Goal: Task Accomplishment & Management: Manage account settings

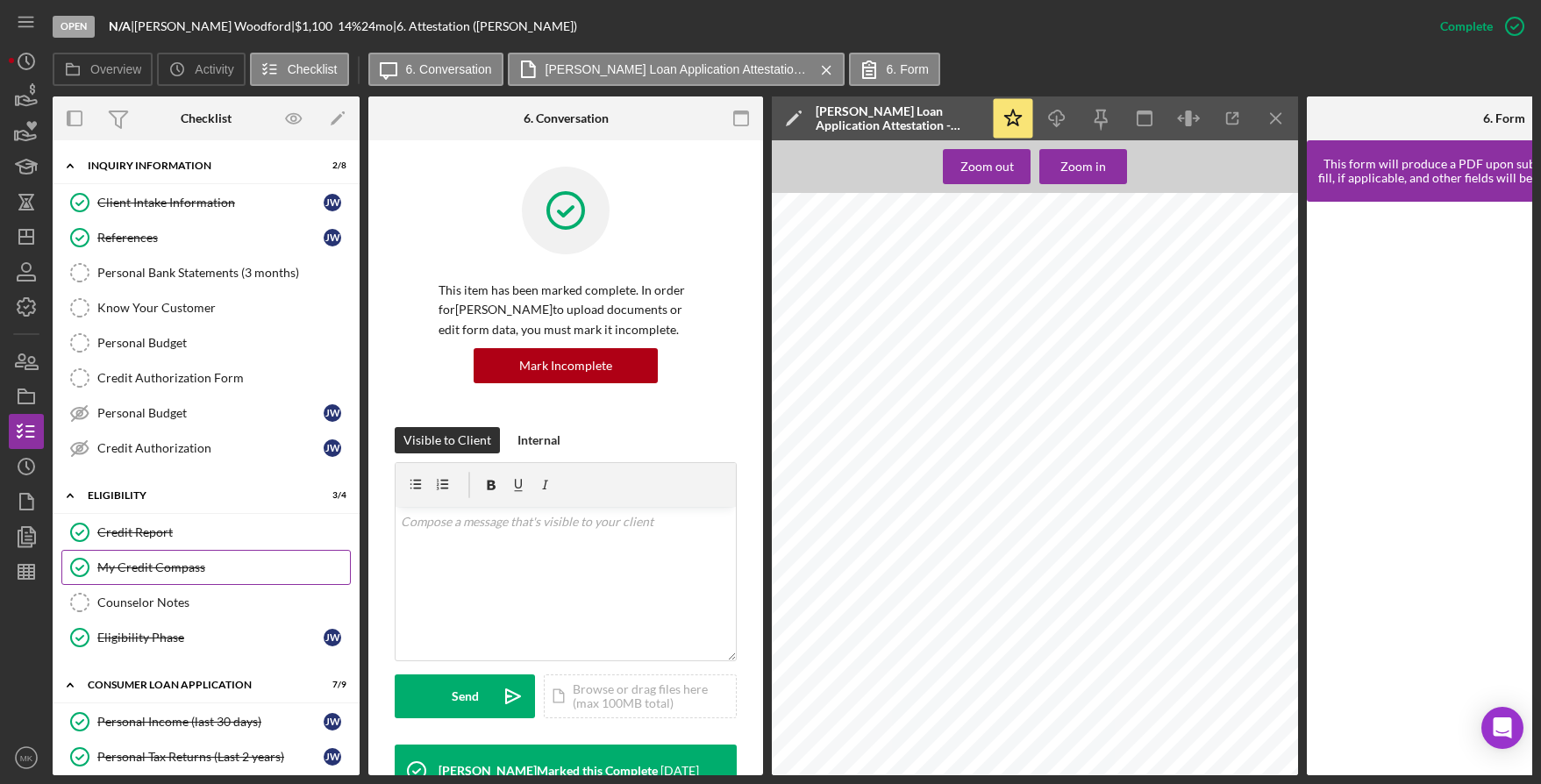
scroll to position [404, 0]
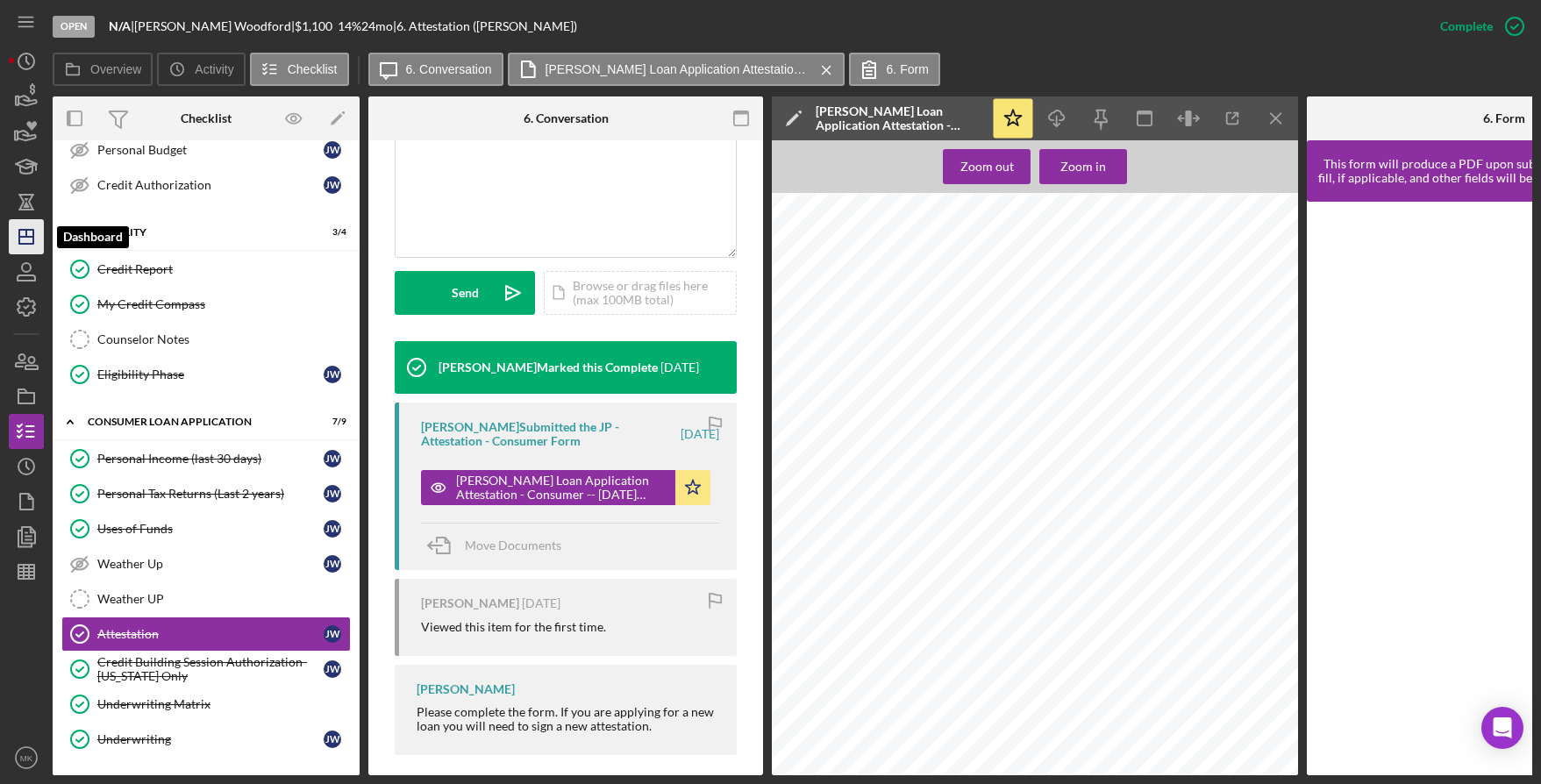
click at [33, 246] on icon "Icon/Dashboard" at bounding box center [26, 237] width 44 height 44
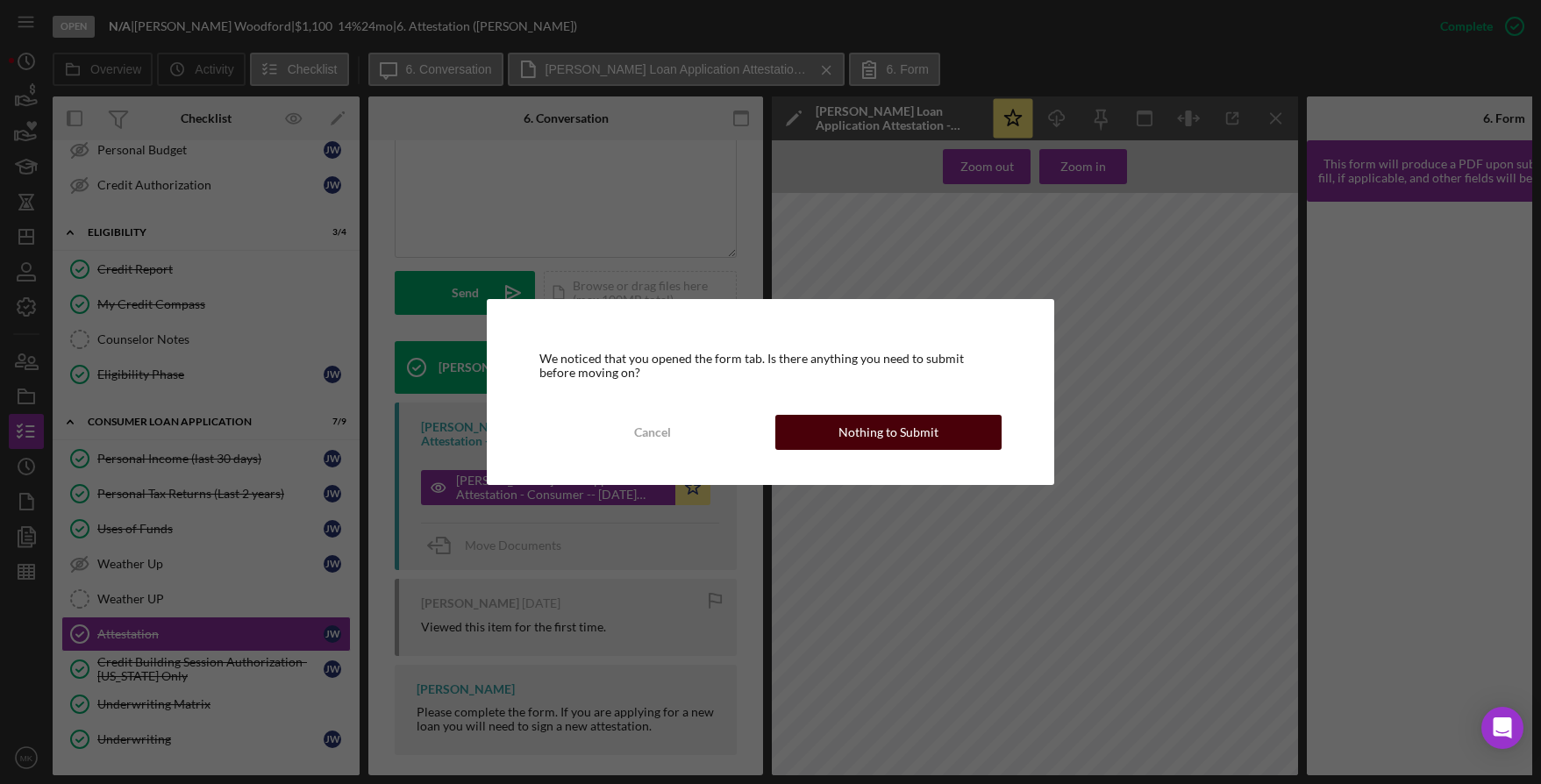
click at [877, 429] on div "Nothing to Submit" at bounding box center [888, 432] width 100 height 35
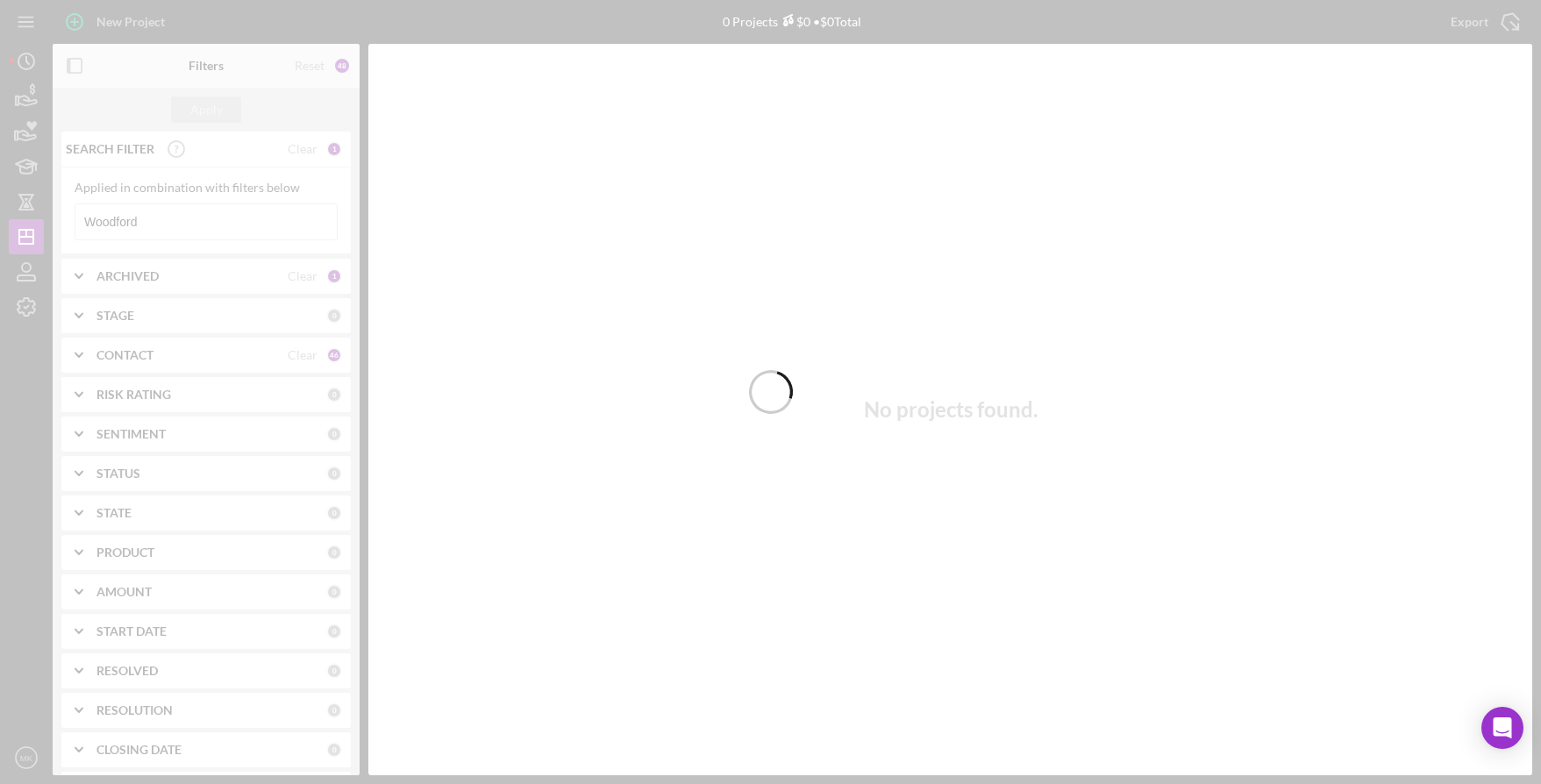
click at [175, 219] on div at bounding box center [770, 392] width 1541 height 784
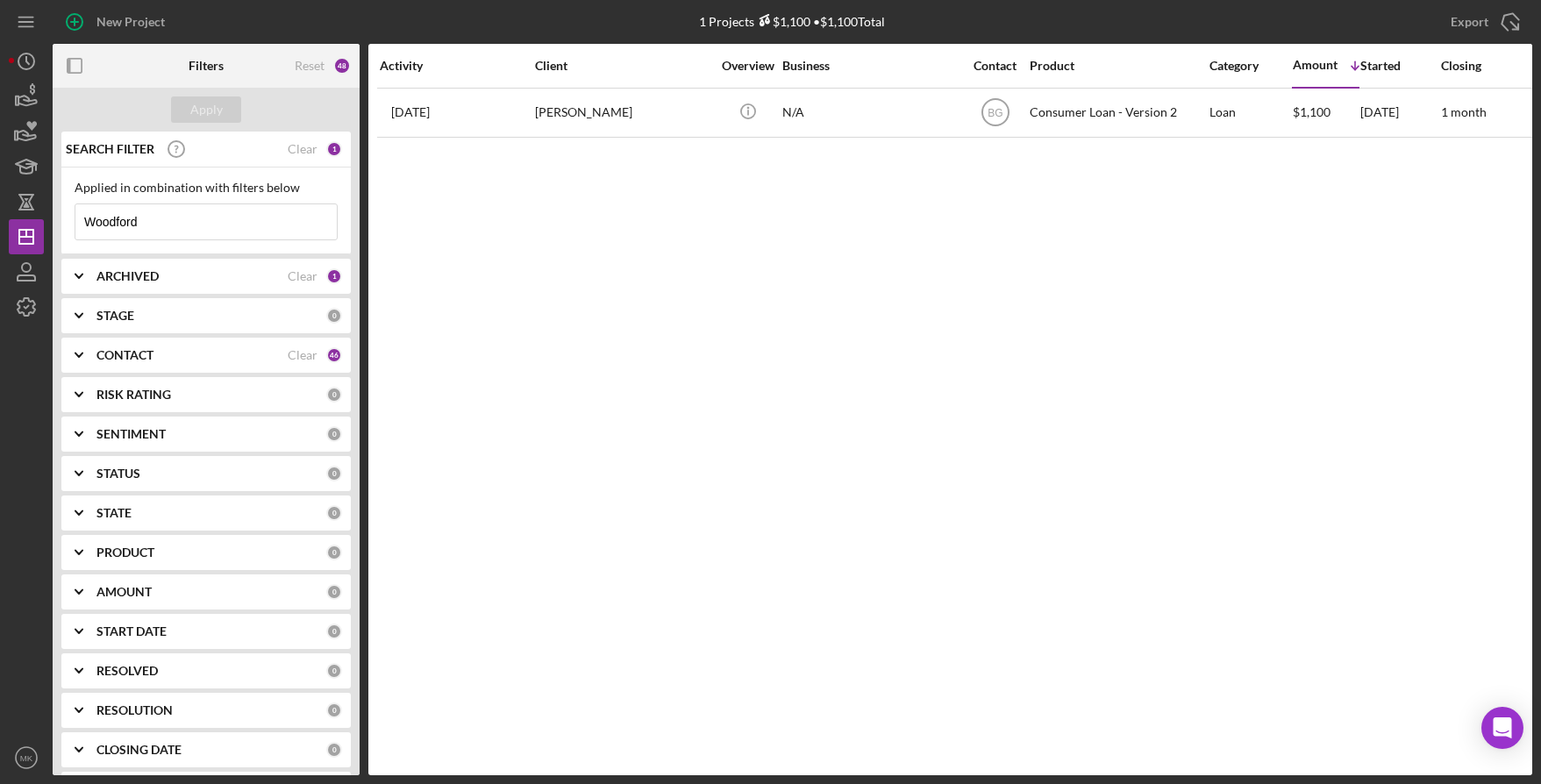
drag, startPoint x: 175, startPoint y: 219, endPoint x: -12, endPoint y: 210, distance: 187.2
click at [0, 210] on html "New Project 1 Projects $1,100 • $1,100 Total Woodford Export Icon/Export Filter…" at bounding box center [770, 392] width 1541 height 784
type input "Herd"
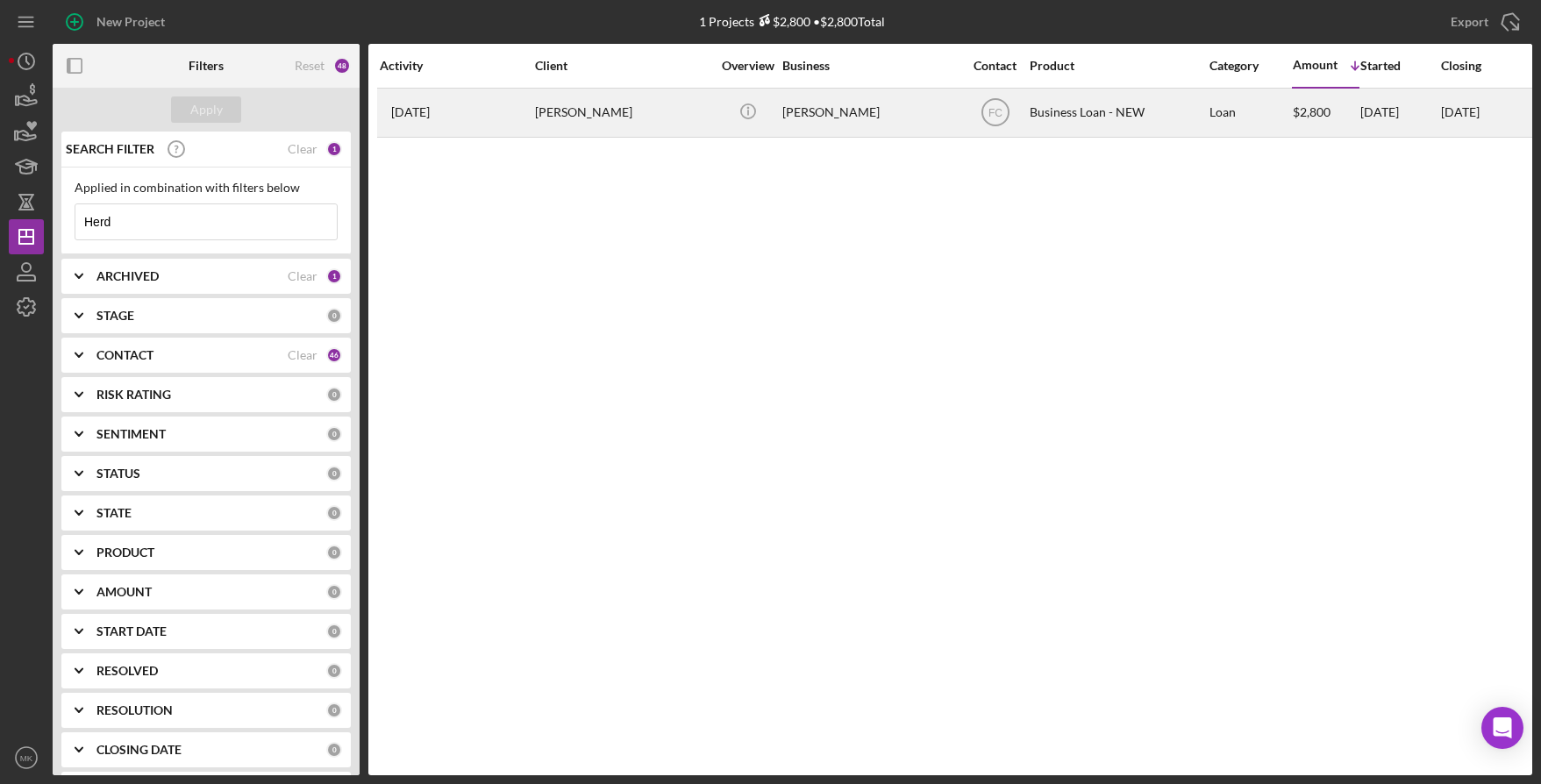
click at [598, 108] on div "[PERSON_NAME]" at bounding box center [622, 112] width 176 height 46
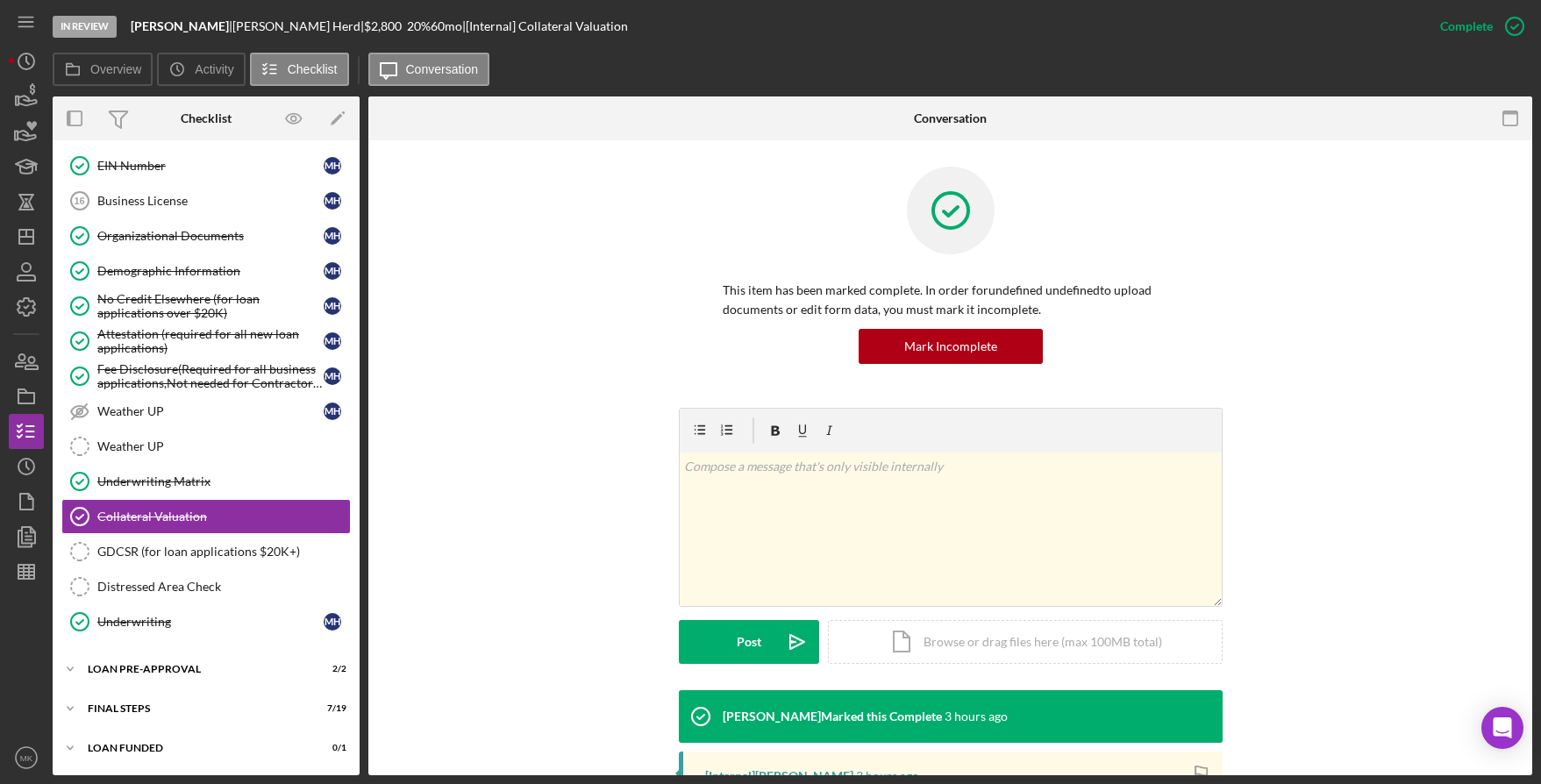
scroll to position [45, 0]
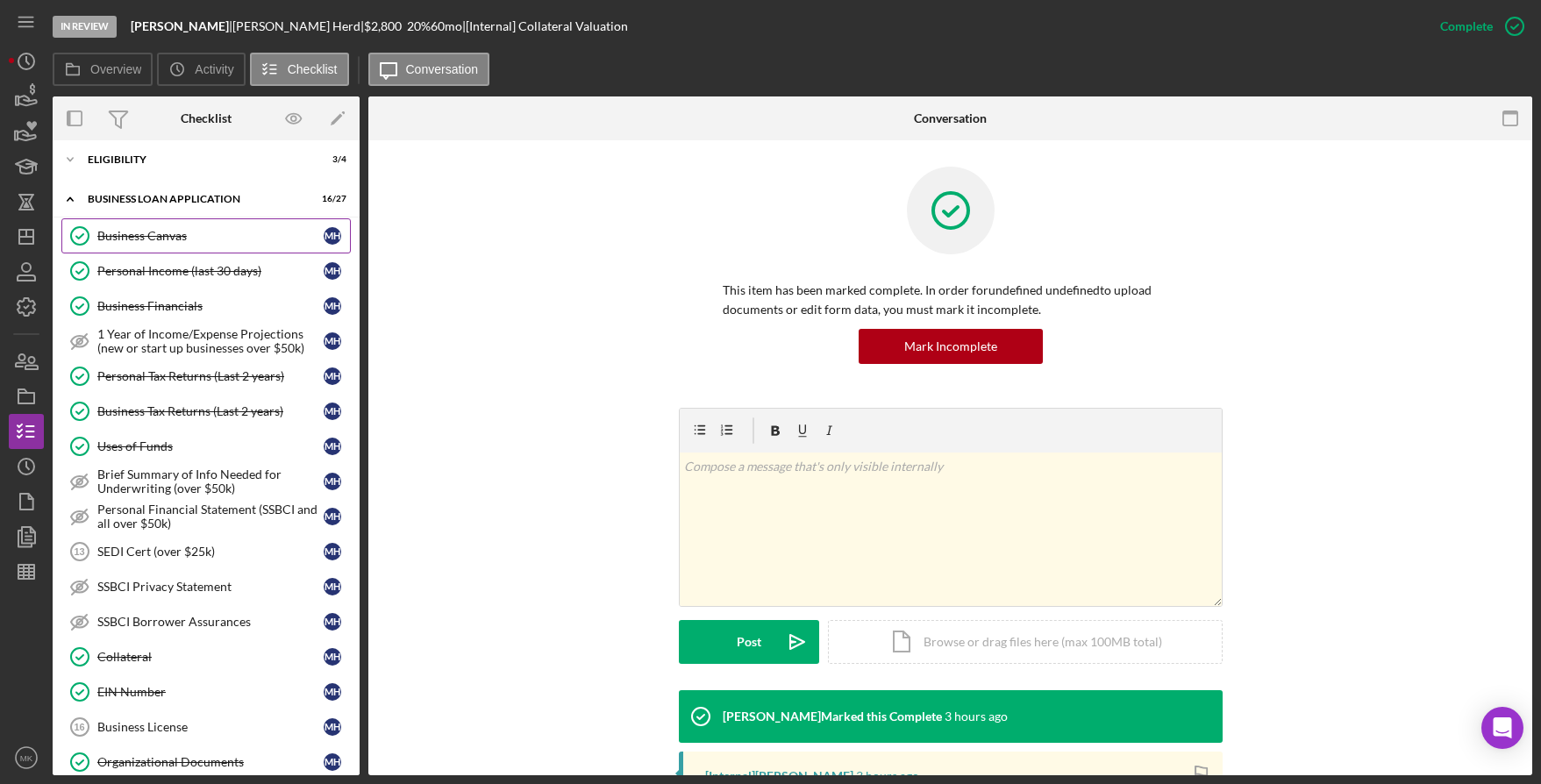
click at [176, 245] on link "Business Canvas Business Canvas M H" at bounding box center [205, 236] width 290 height 35
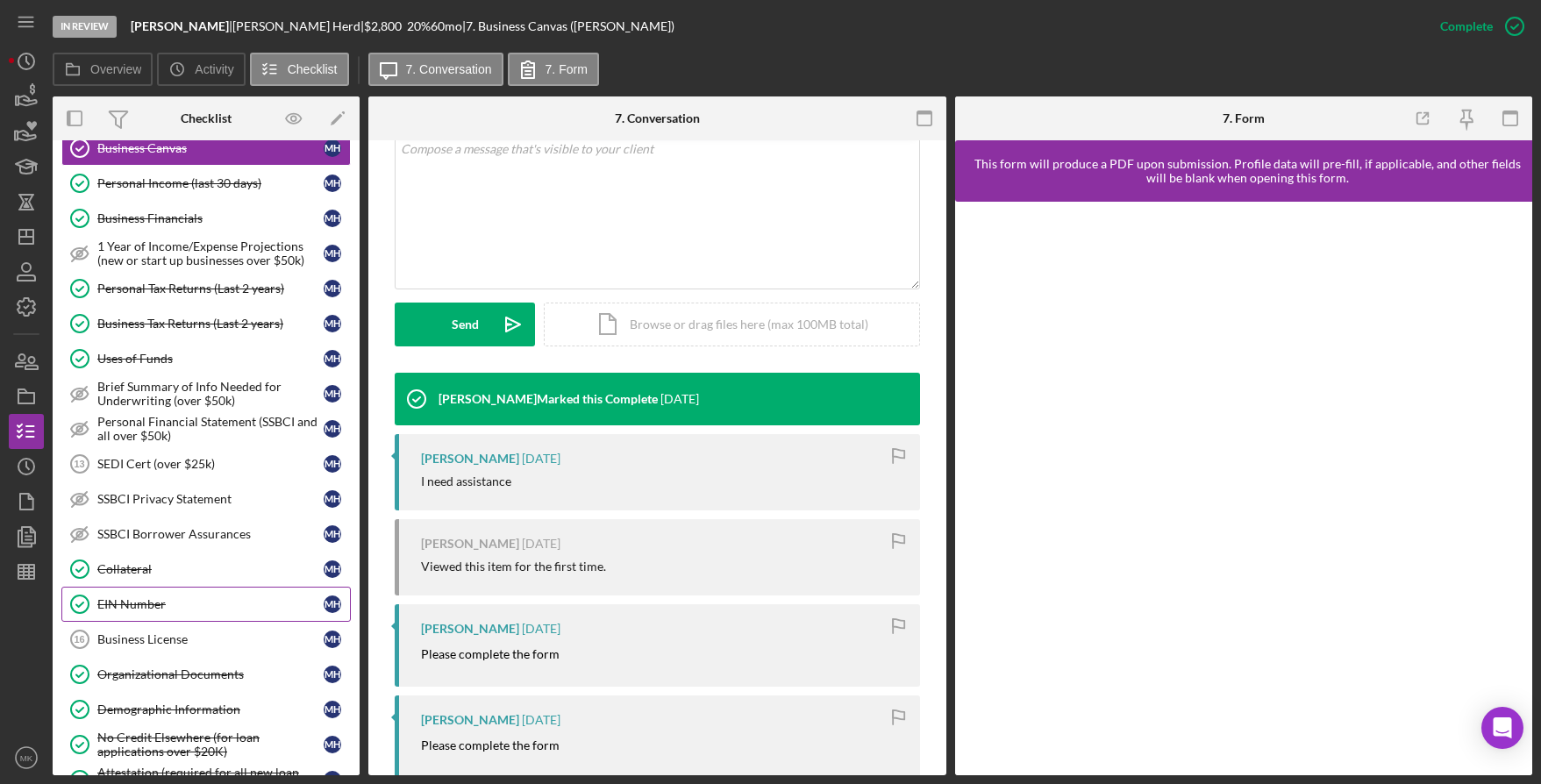
scroll to position [221, 0]
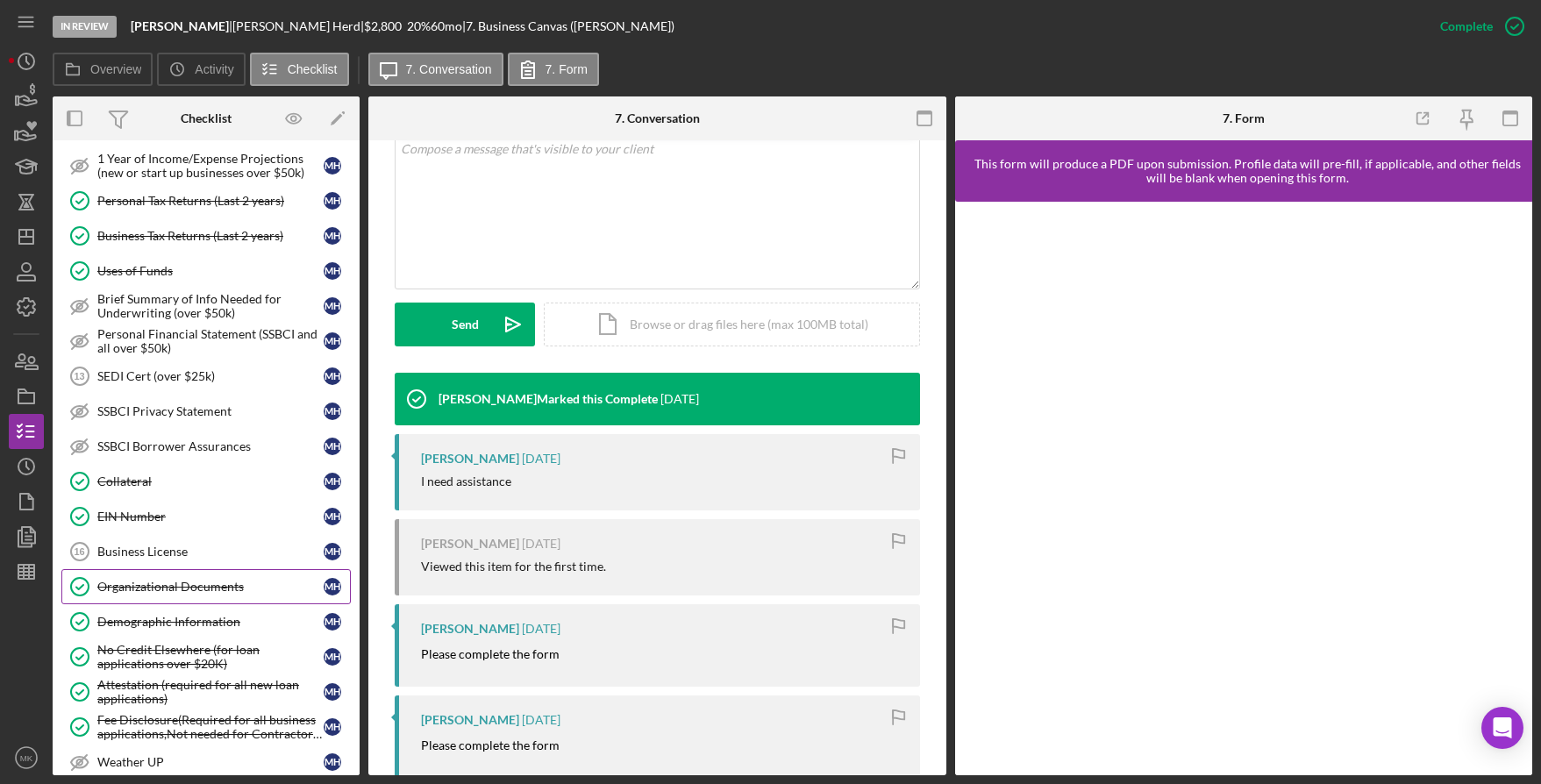
click at [200, 584] on div "Organizational Documents" at bounding box center [210, 587] width 226 height 14
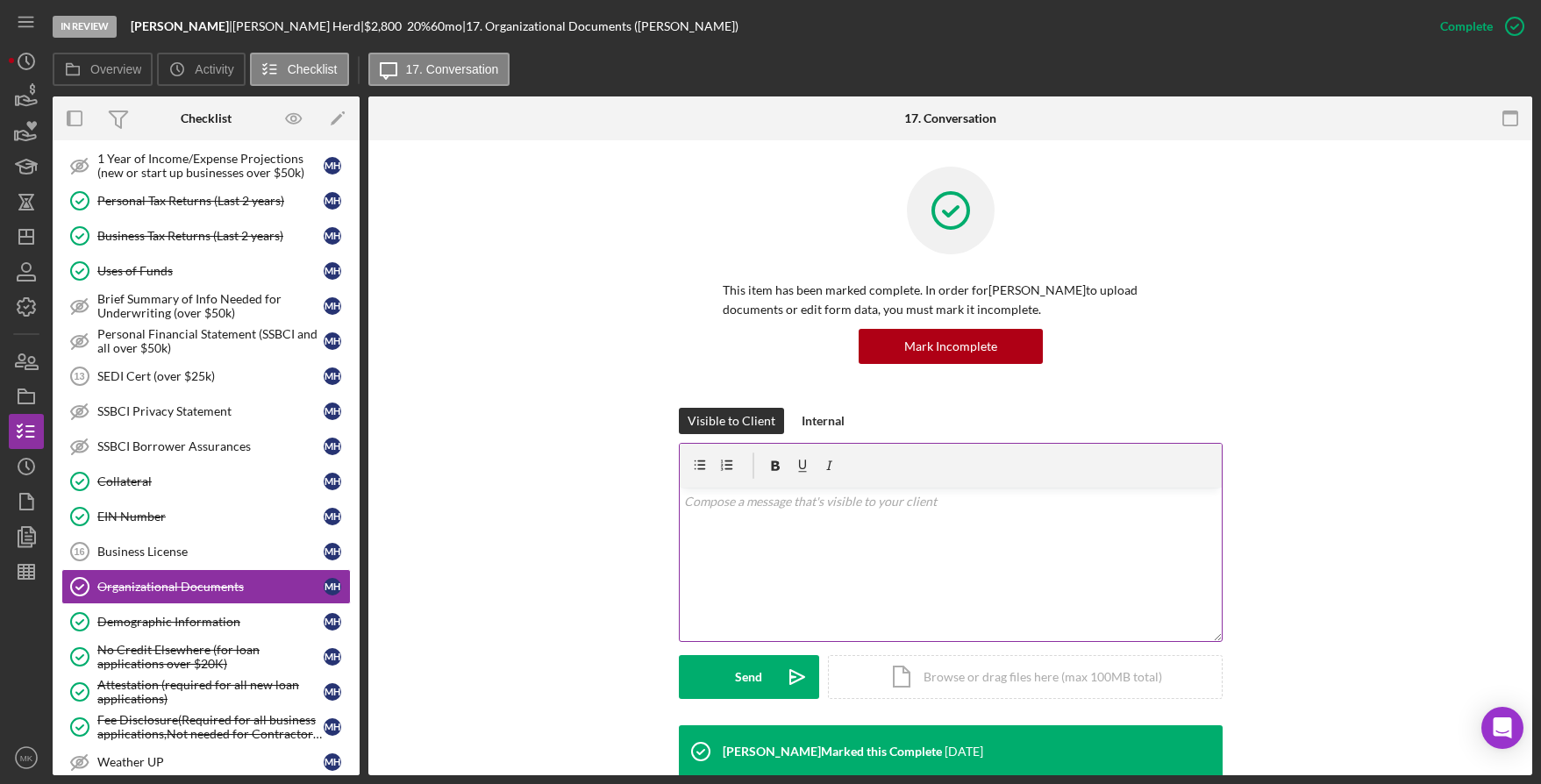
scroll to position [527, 0]
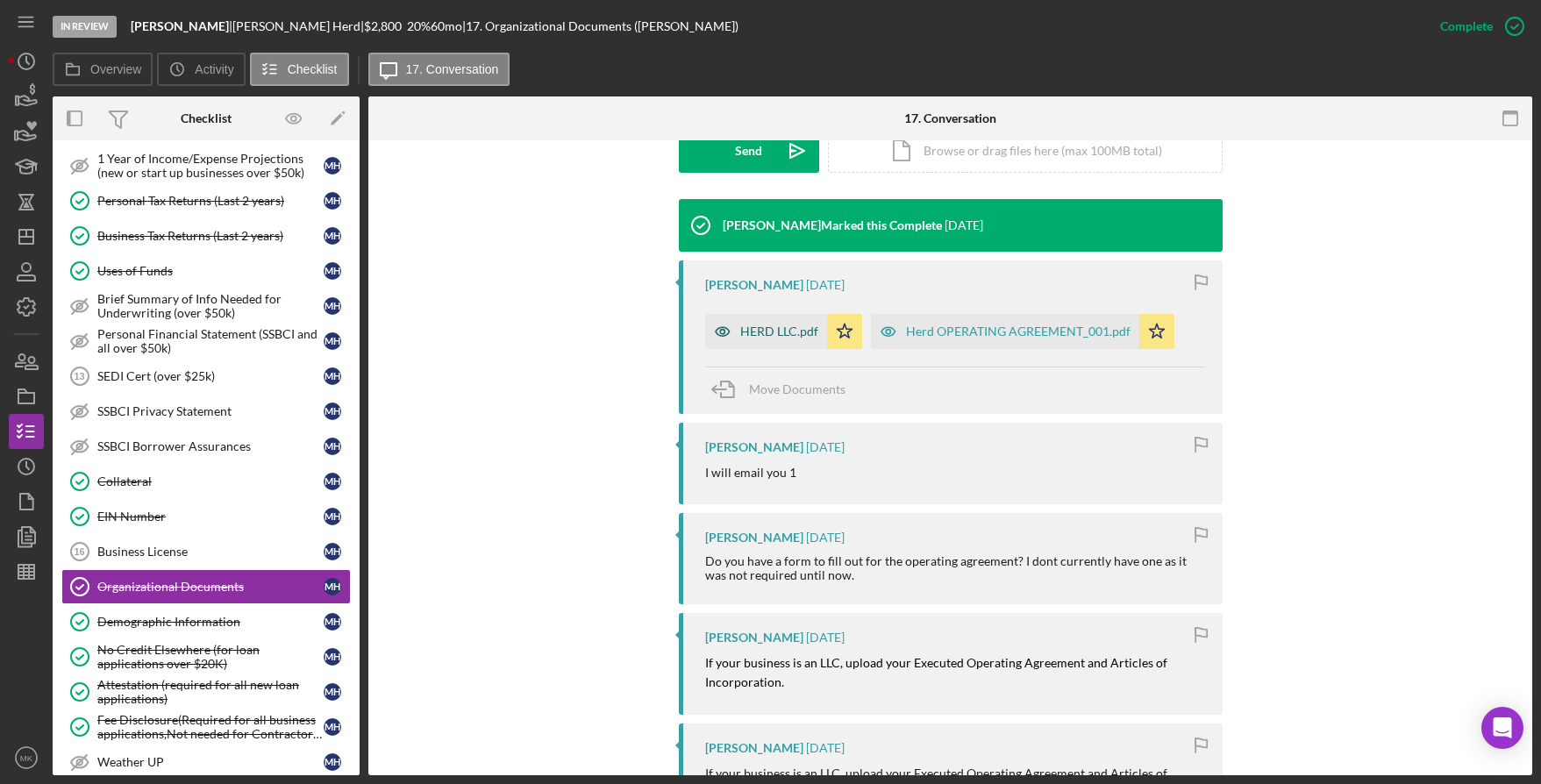
click at [776, 322] on div "HERD LLC.pdf" at bounding box center [767, 332] width 122 height 35
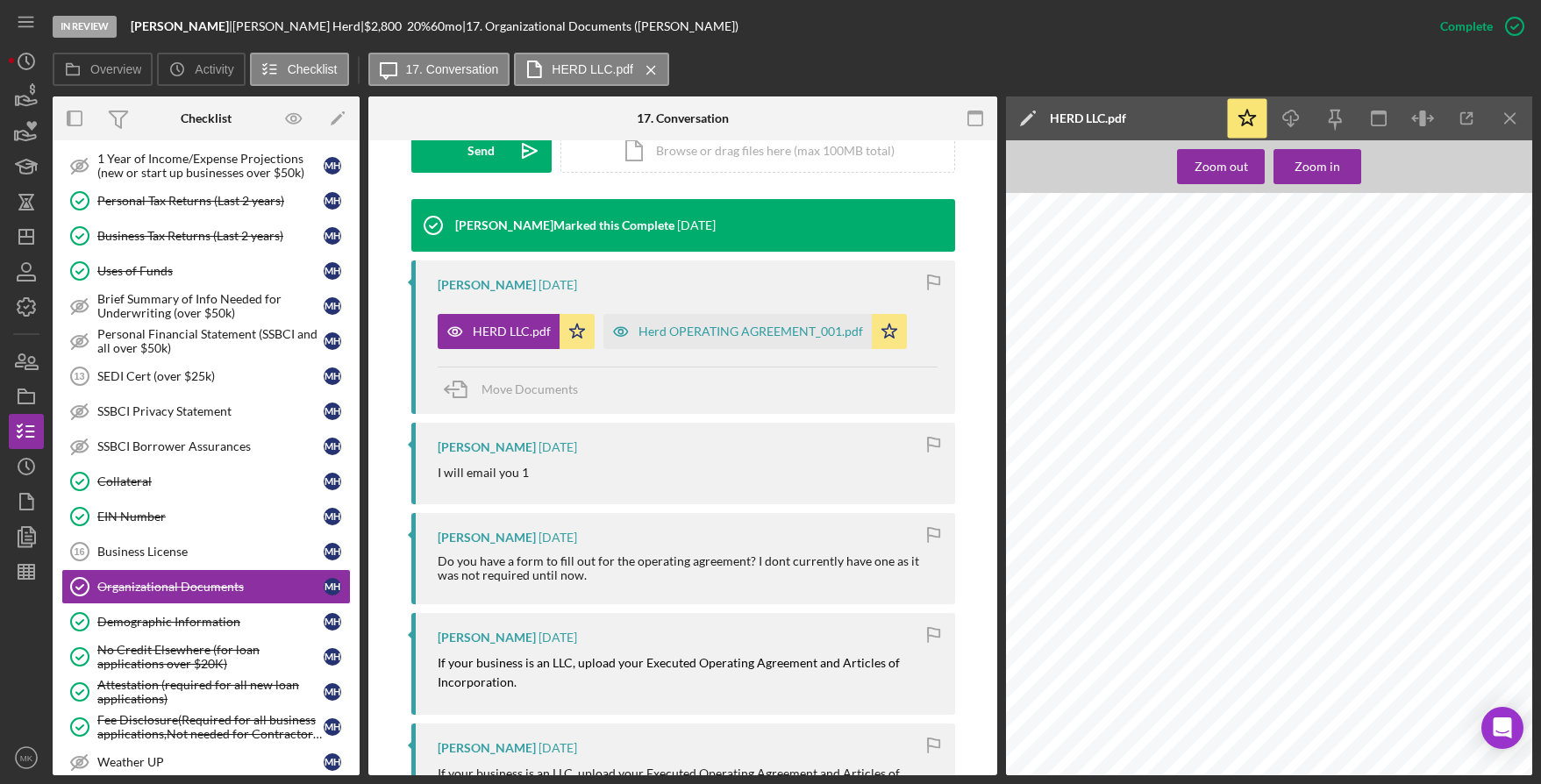
scroll to position [0, 0]
click at [709, 330] on div "Herd OPERATING AGREEMENT_001.pdf" at bounding box center [751, 331] width 224 height 14
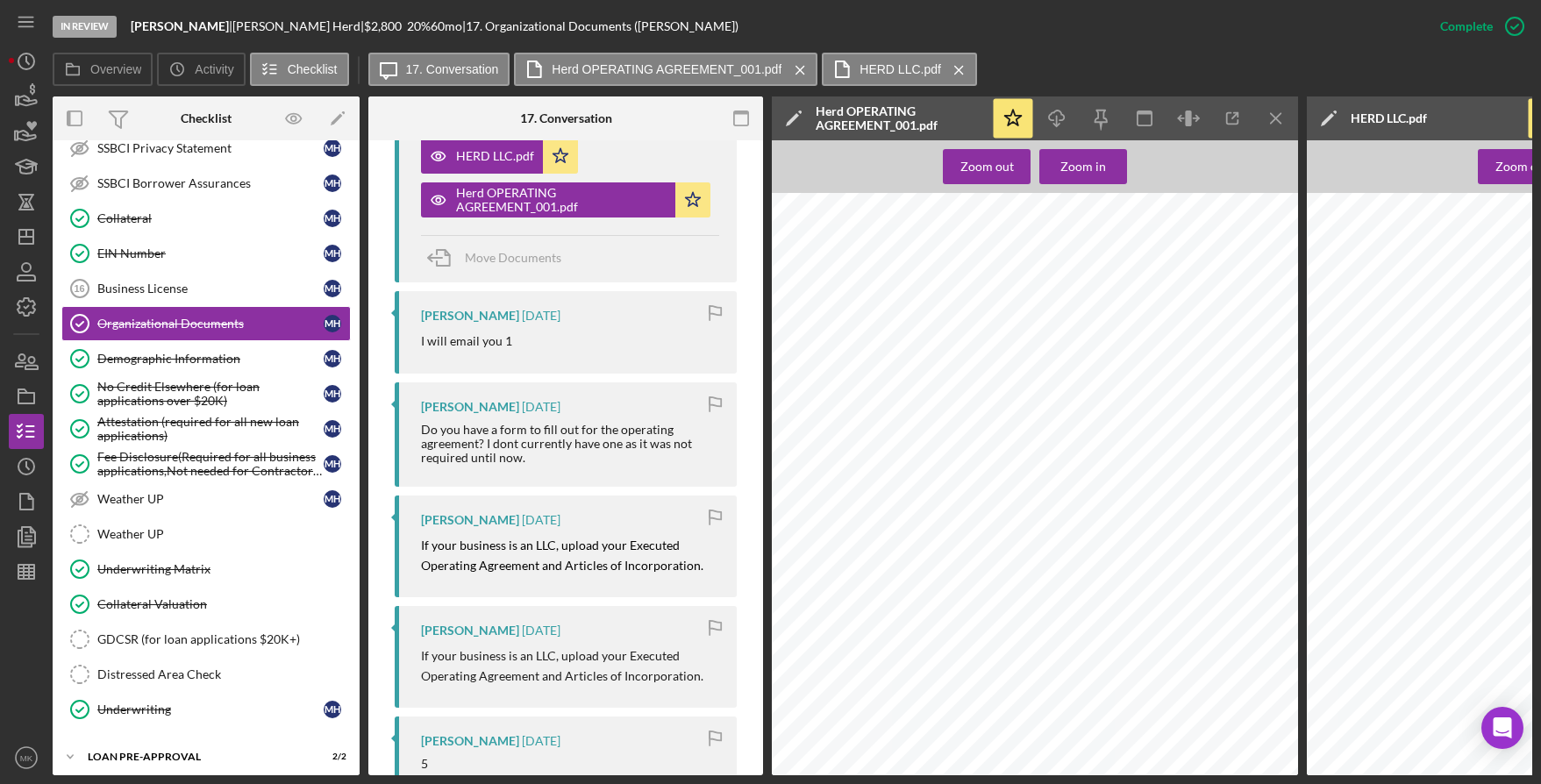
scroll to position [1072, 0]
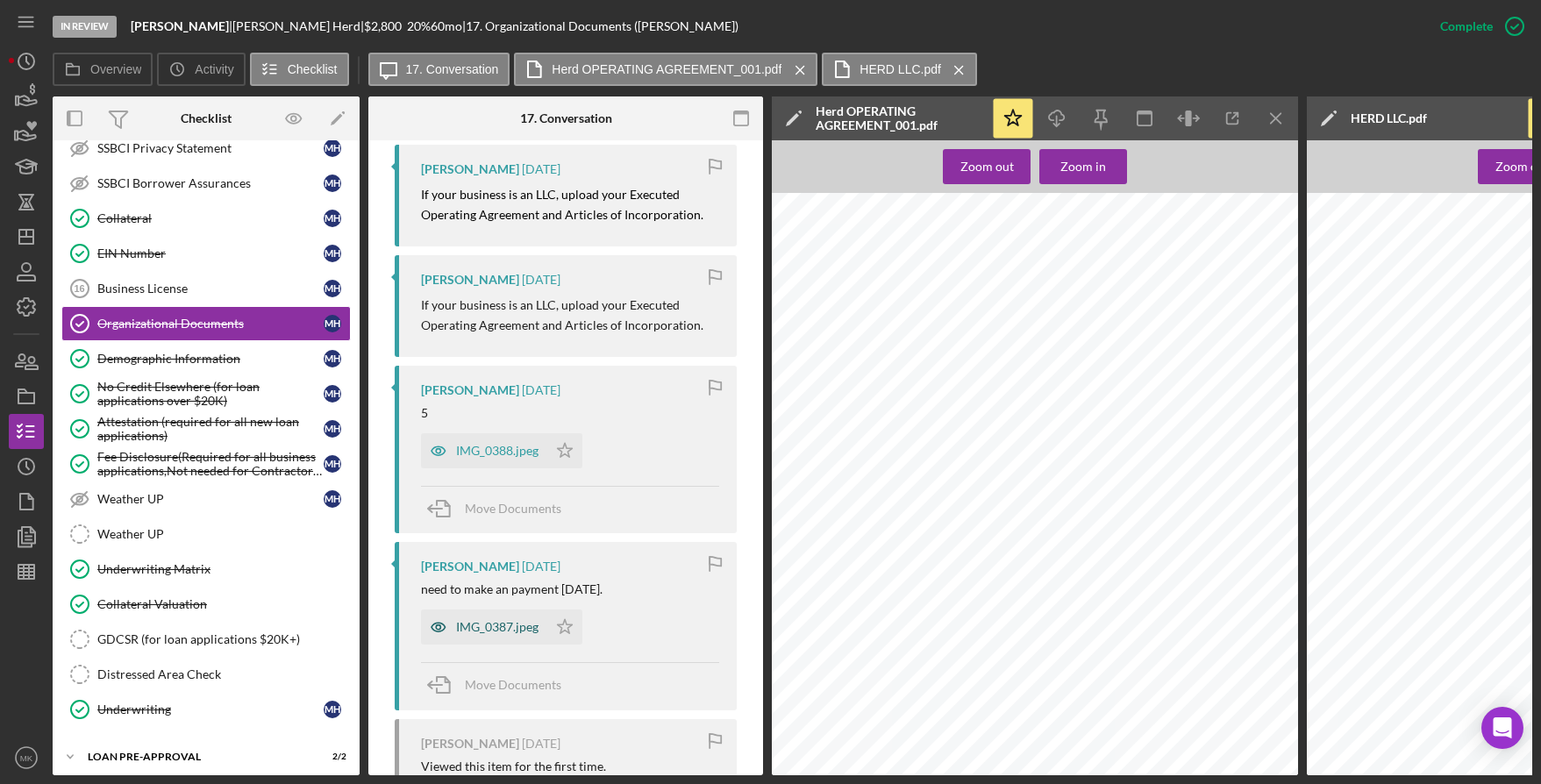
click at [461, 630] on div "IMG_0387.jpeg" at bounding box center [497, 627] width 83 height 14
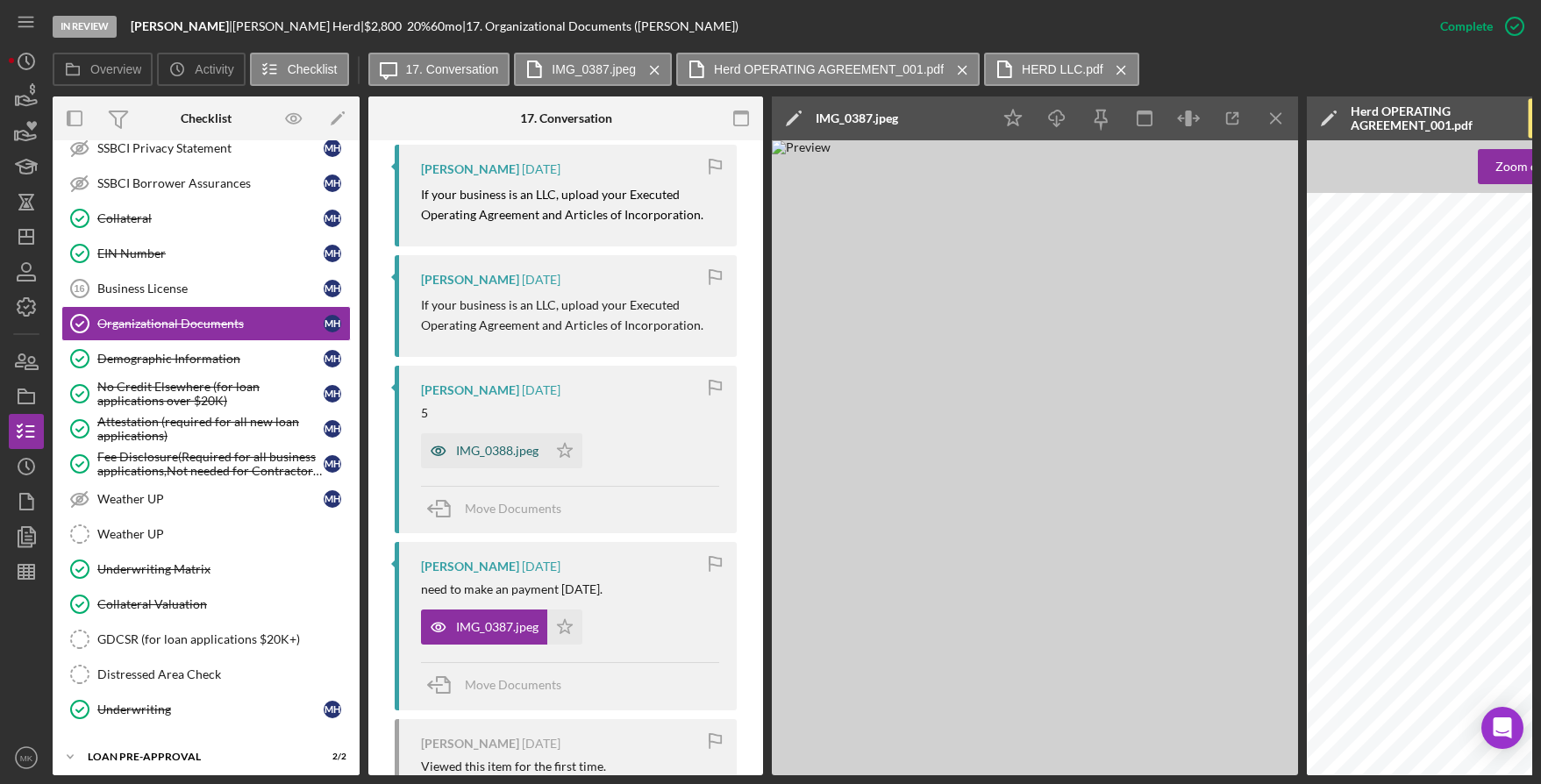
click at [468, 438] on div "IMG_0388.jpeg" at bounding box center [484, 451] width 127 height 35
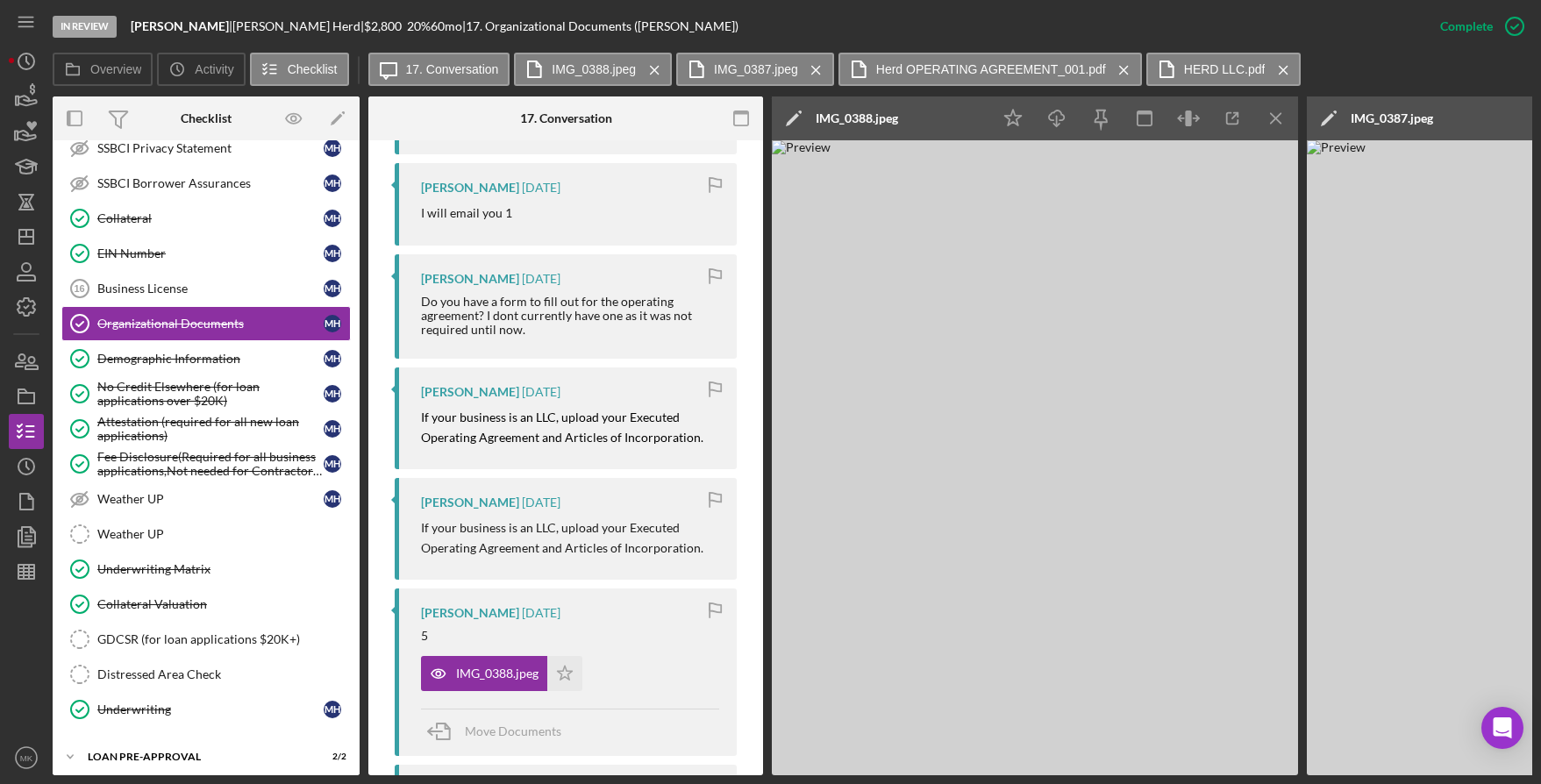
scroll to position [586, 0]
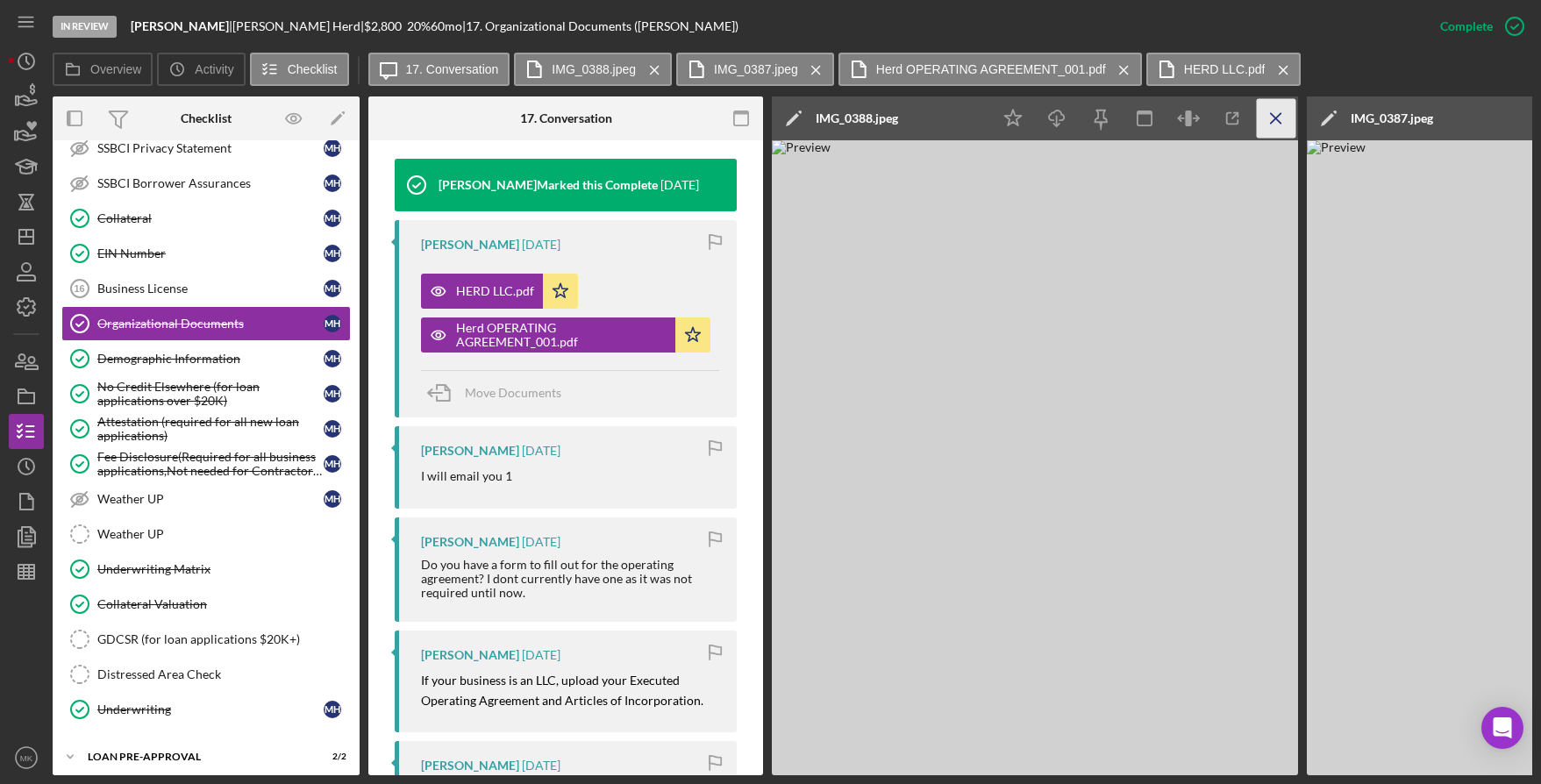
click at [1275, 125] on icon "Icon/Menu Close" at bounding box center [1277, 119] width 39 height 39
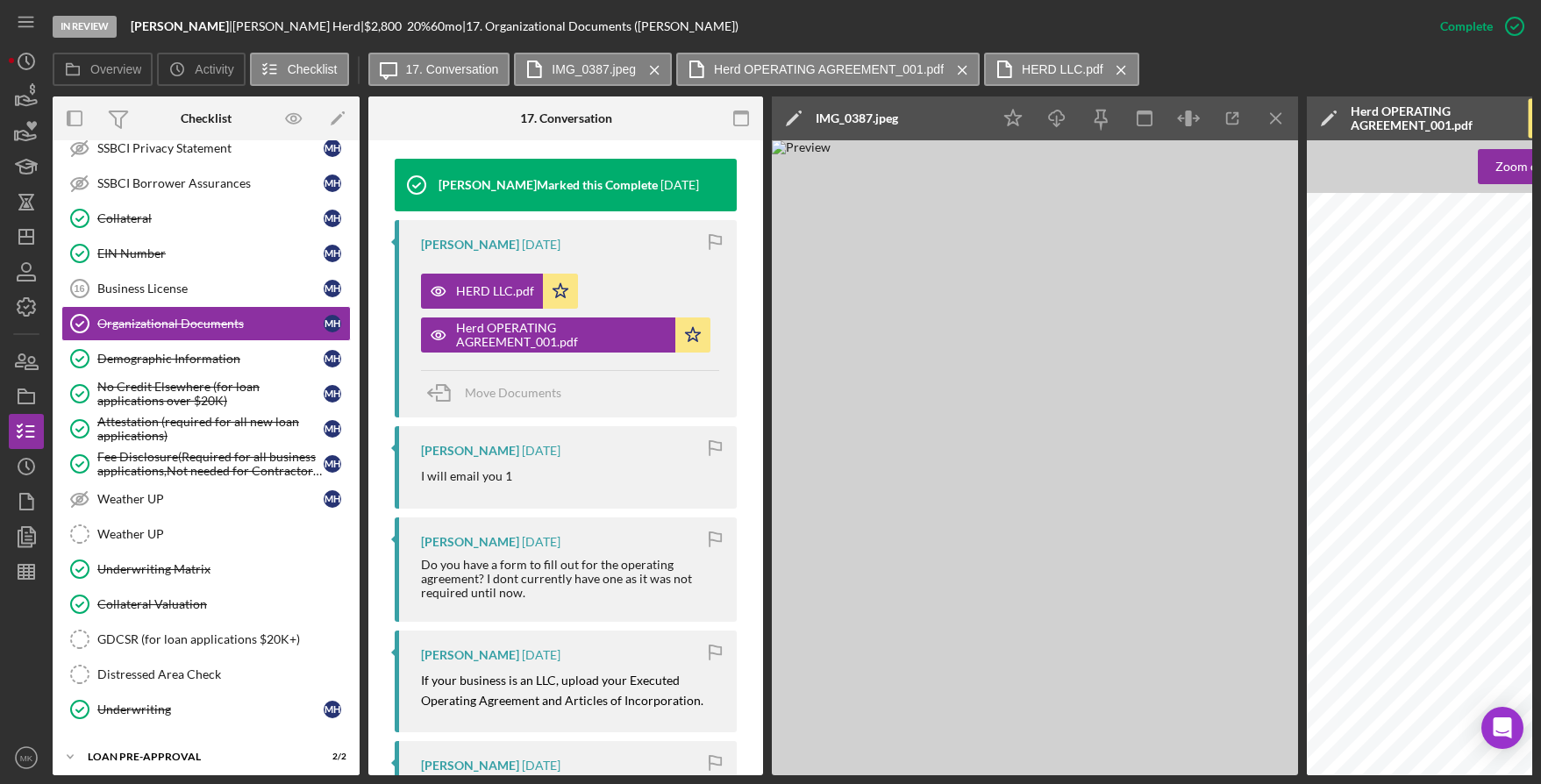
click at [1275, 125] on icon "Icon/Menu Close" at bounding box center [1277, 119] width 39 height 39
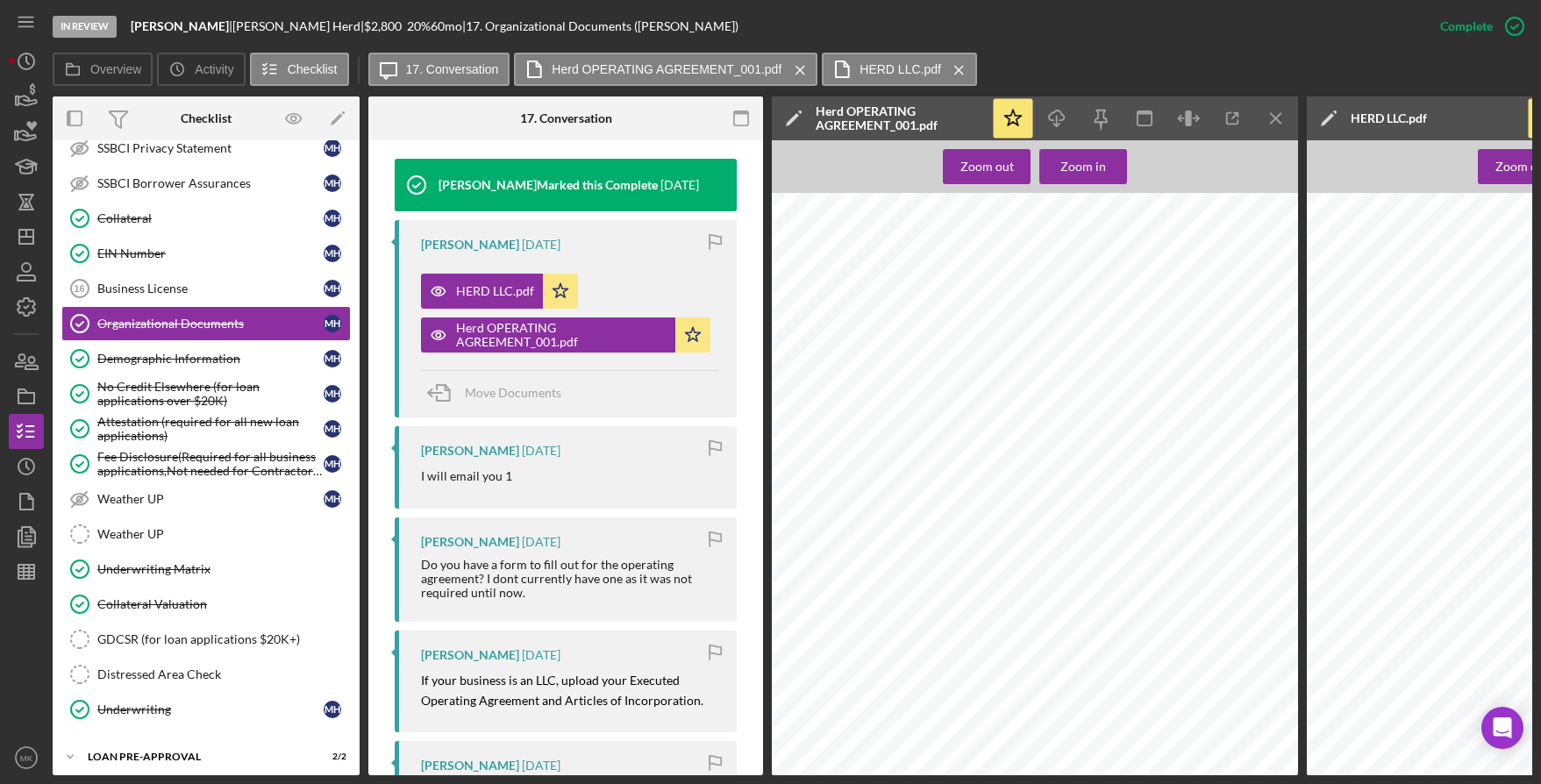
click at [1275, 125] on icon "Icon/Menu Close" at bounding box center [1277, 119] width 39 height 39
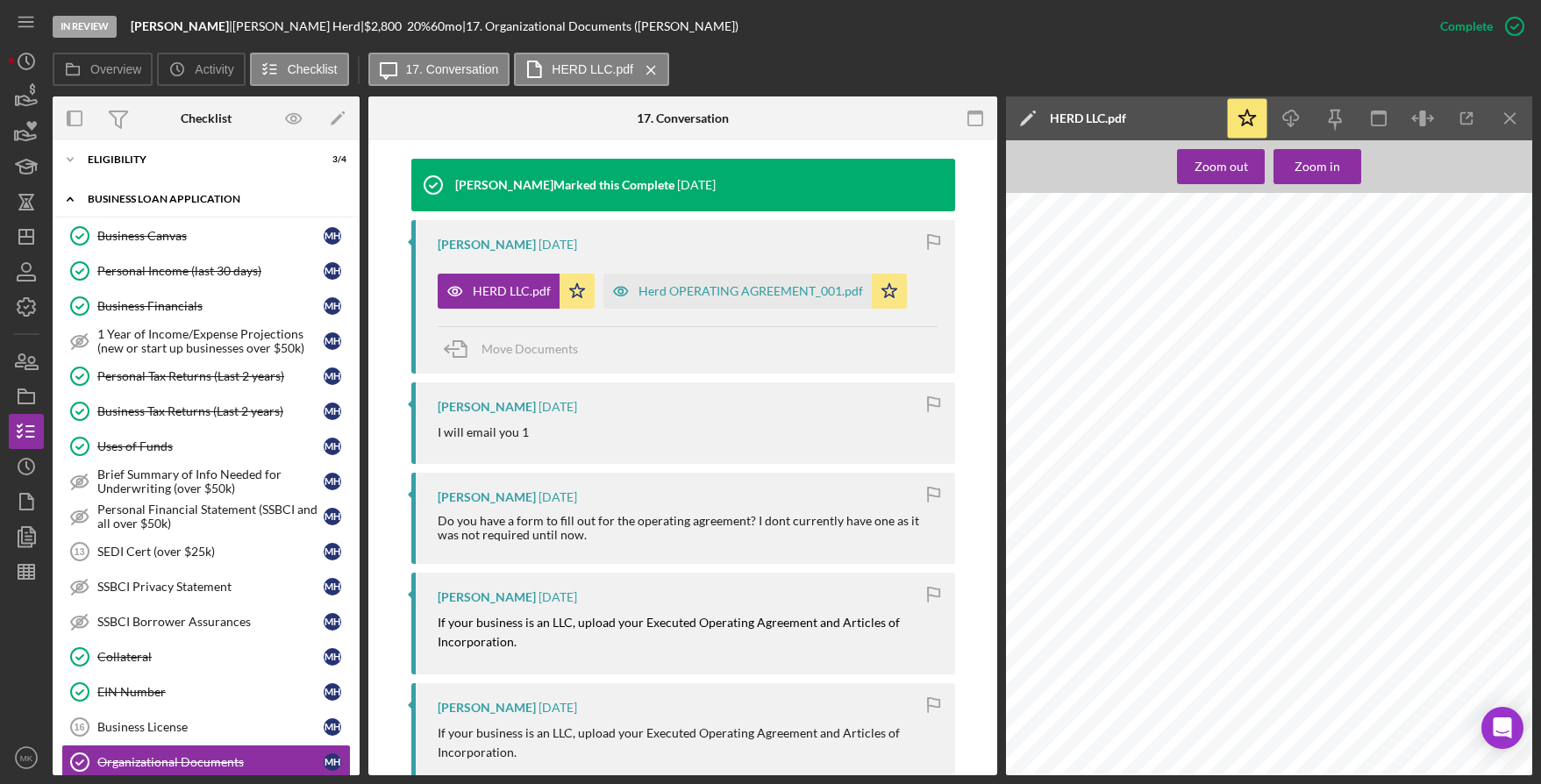
scroll to position [0, 0]
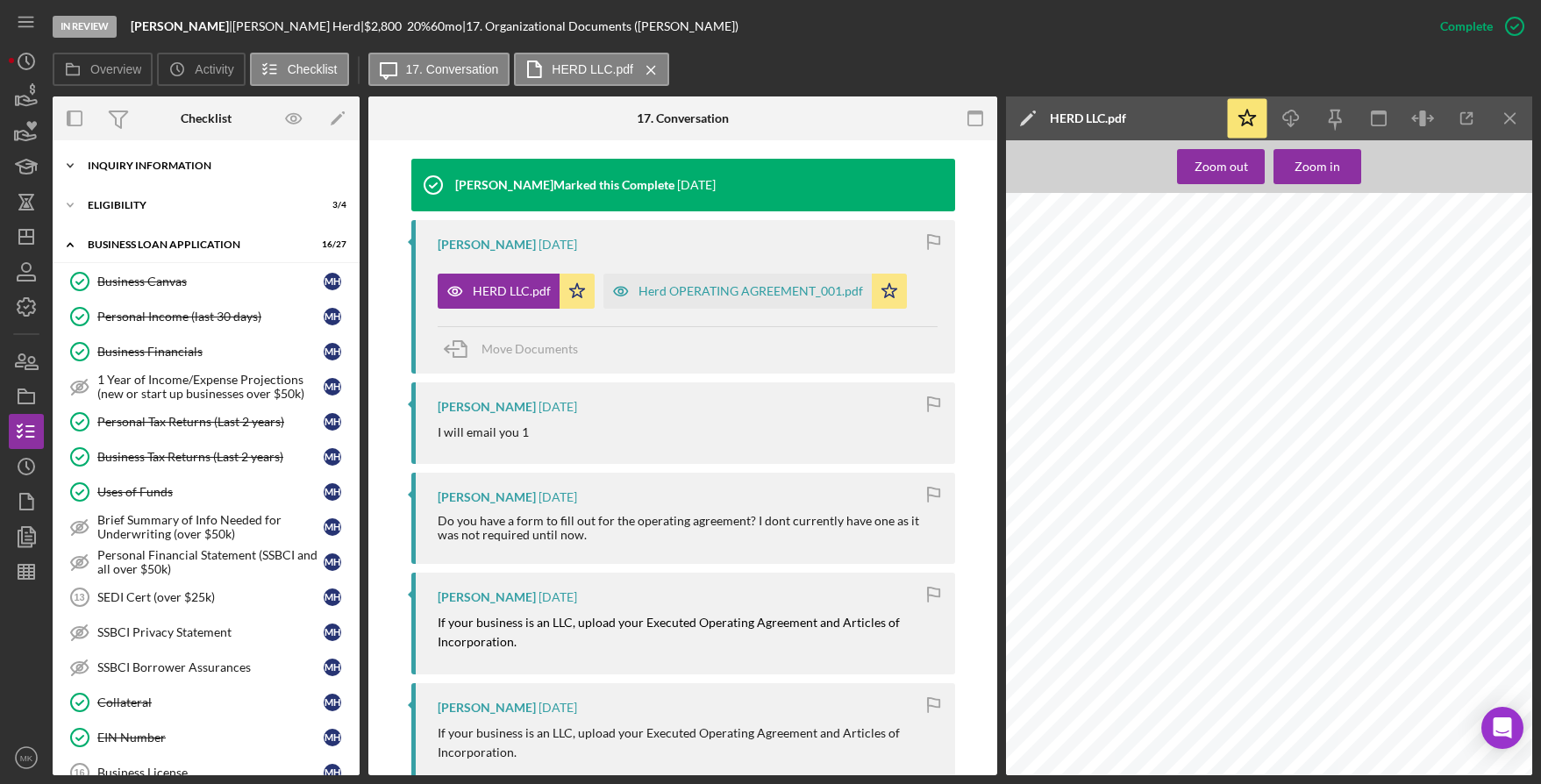
click at [192, 163] on div "INQUIRY INFORMATION" at bounding box center [212, 165] width 250 height 11
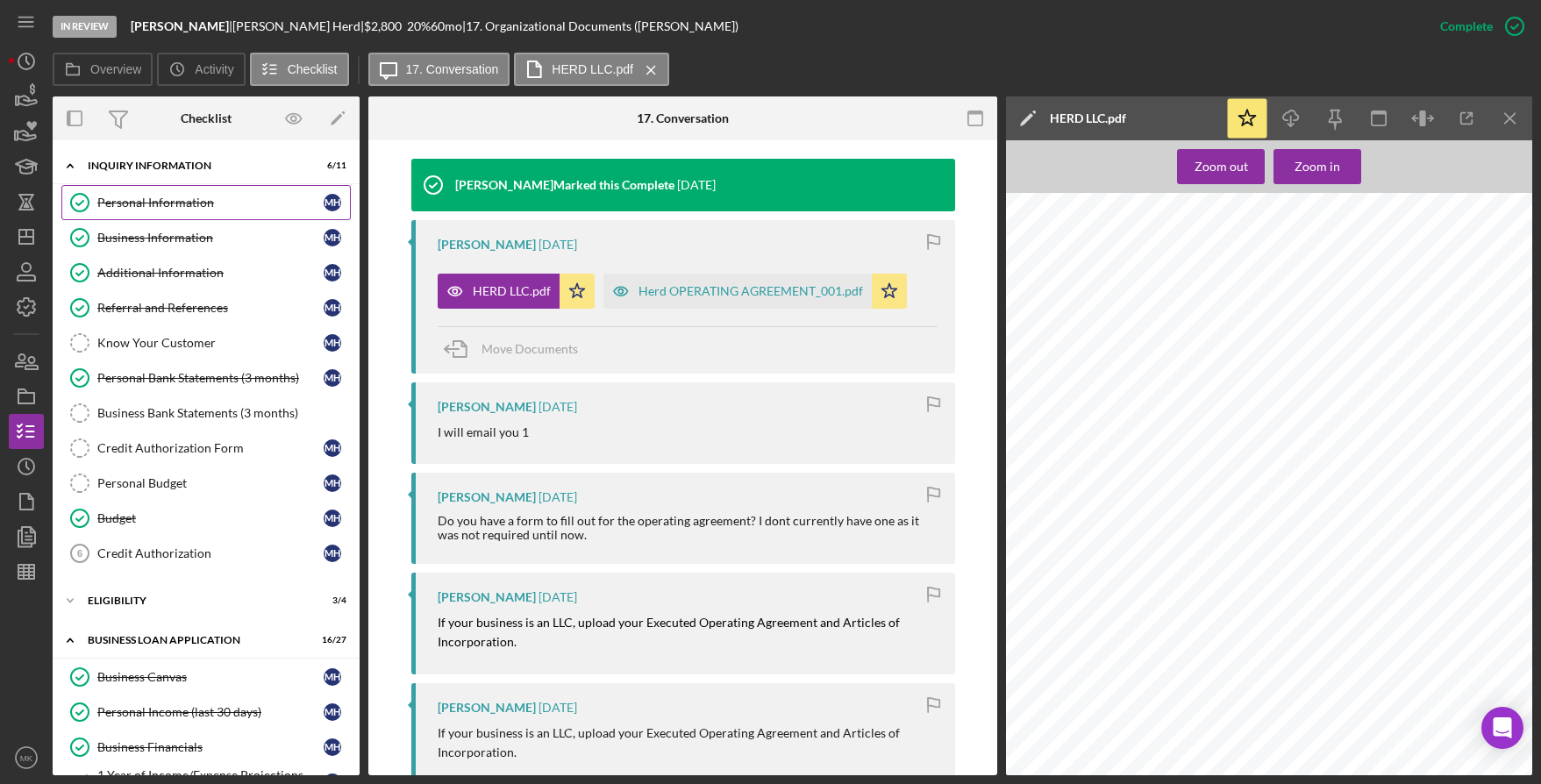
click at [159, 208] on div "Personal Information" at bounding box center [210, 202] width 226 height 14
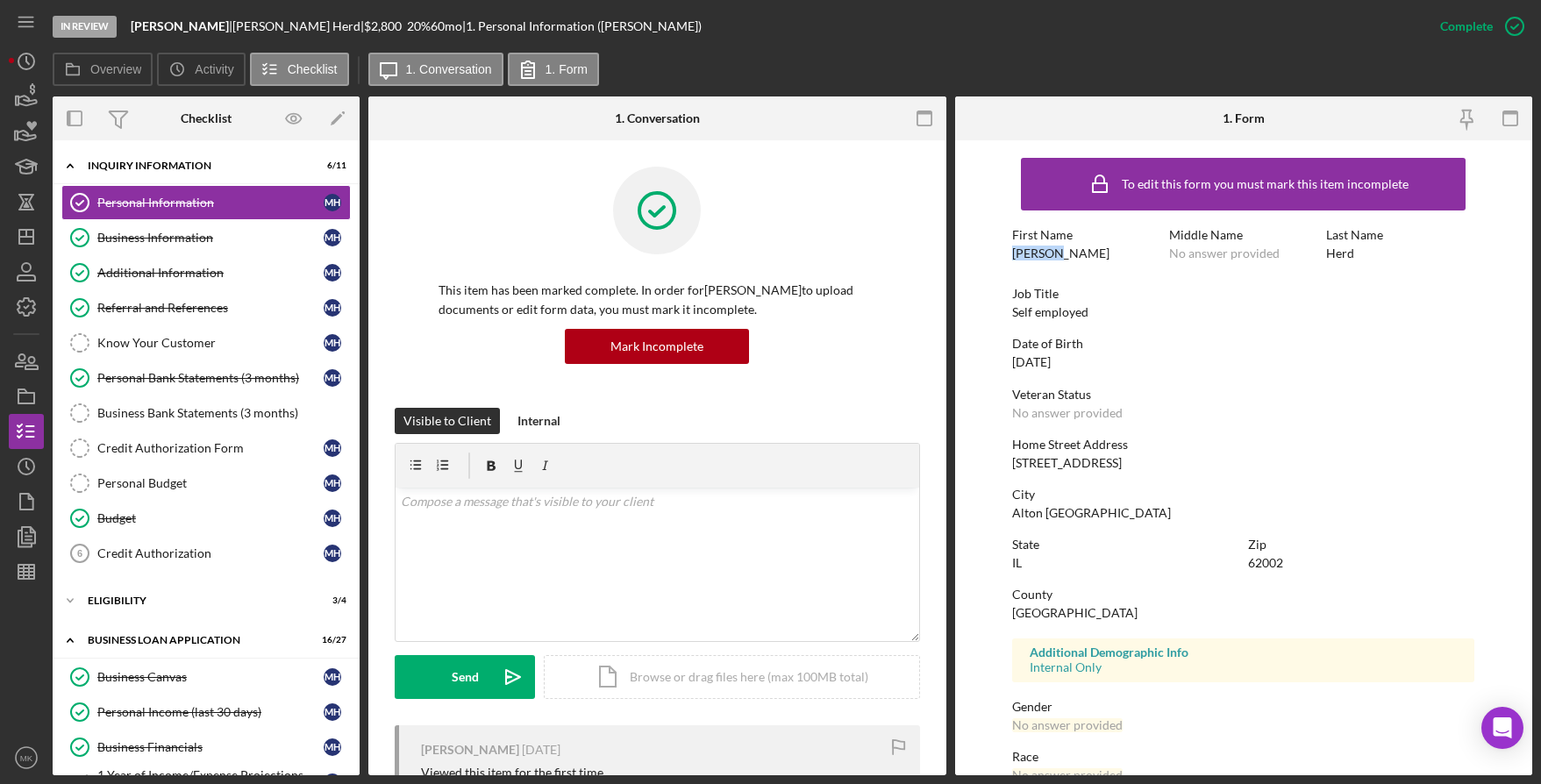
drag, startPoint x: 1065, startPoint y: 254, endPoint x: 1016, endPoint y: 252, distance: 49.0
click at [1016, 252] on div "First Name Marnice" at bounding box center [1086, 244] width 148 height 32
copy div "Marnice"
click at [156, 600] on div "ELIGIBILITY" at bounding box center [212, 600] width 250 height 11
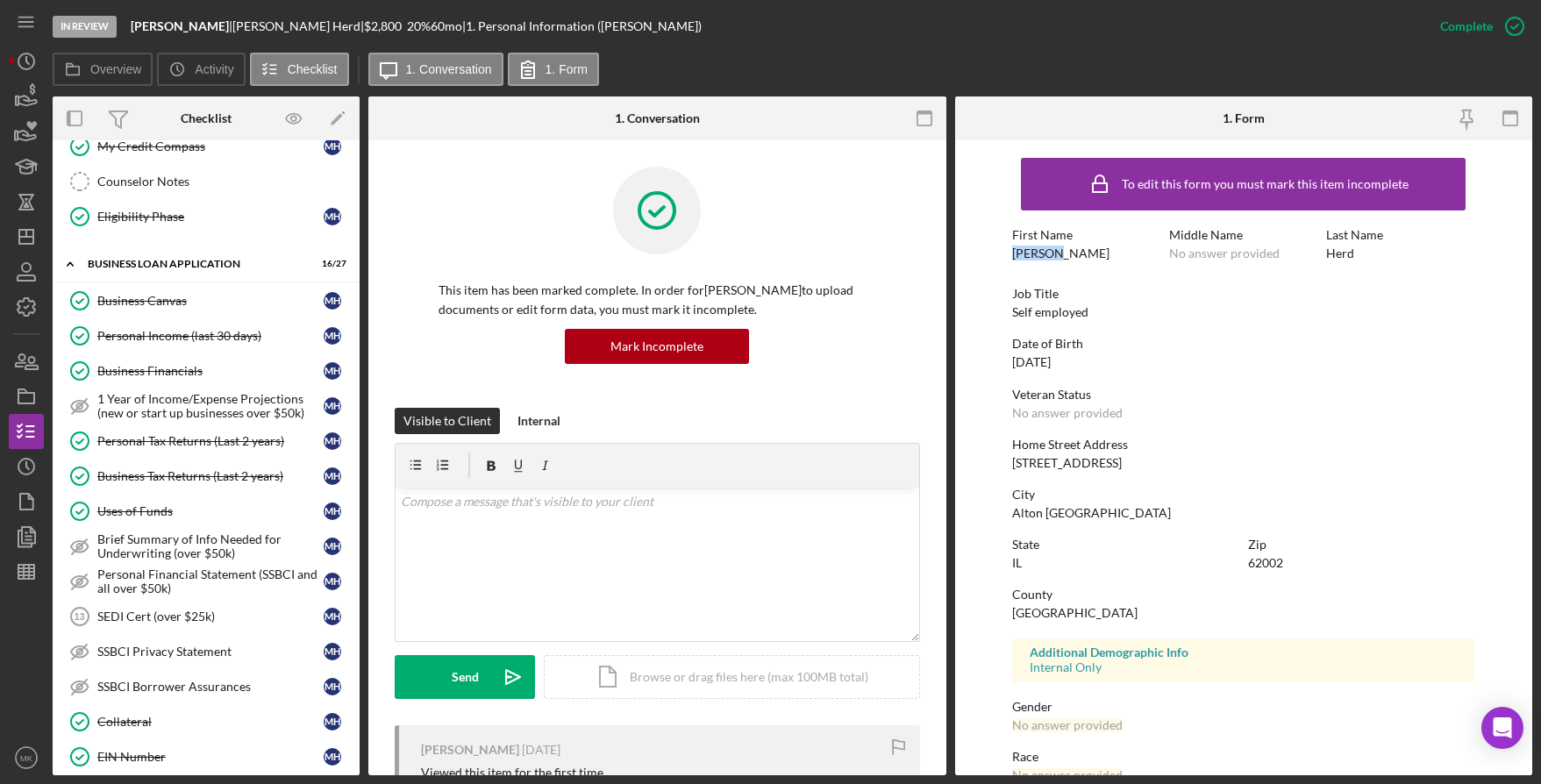
scroll to position [701, 0]
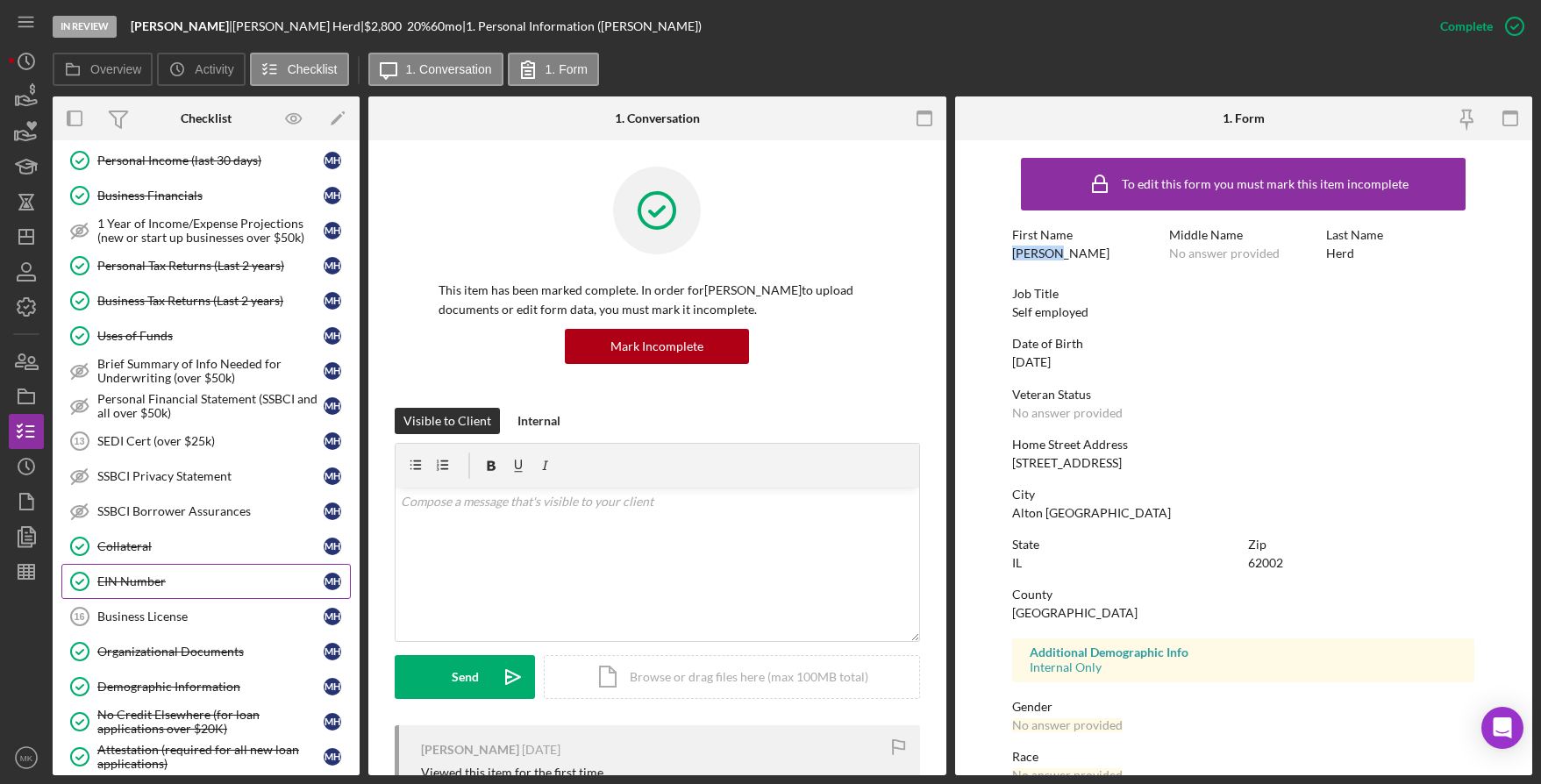
click at [153, 581] on div "EIN Number" at bounding box center [210, 582] width 226 height 14
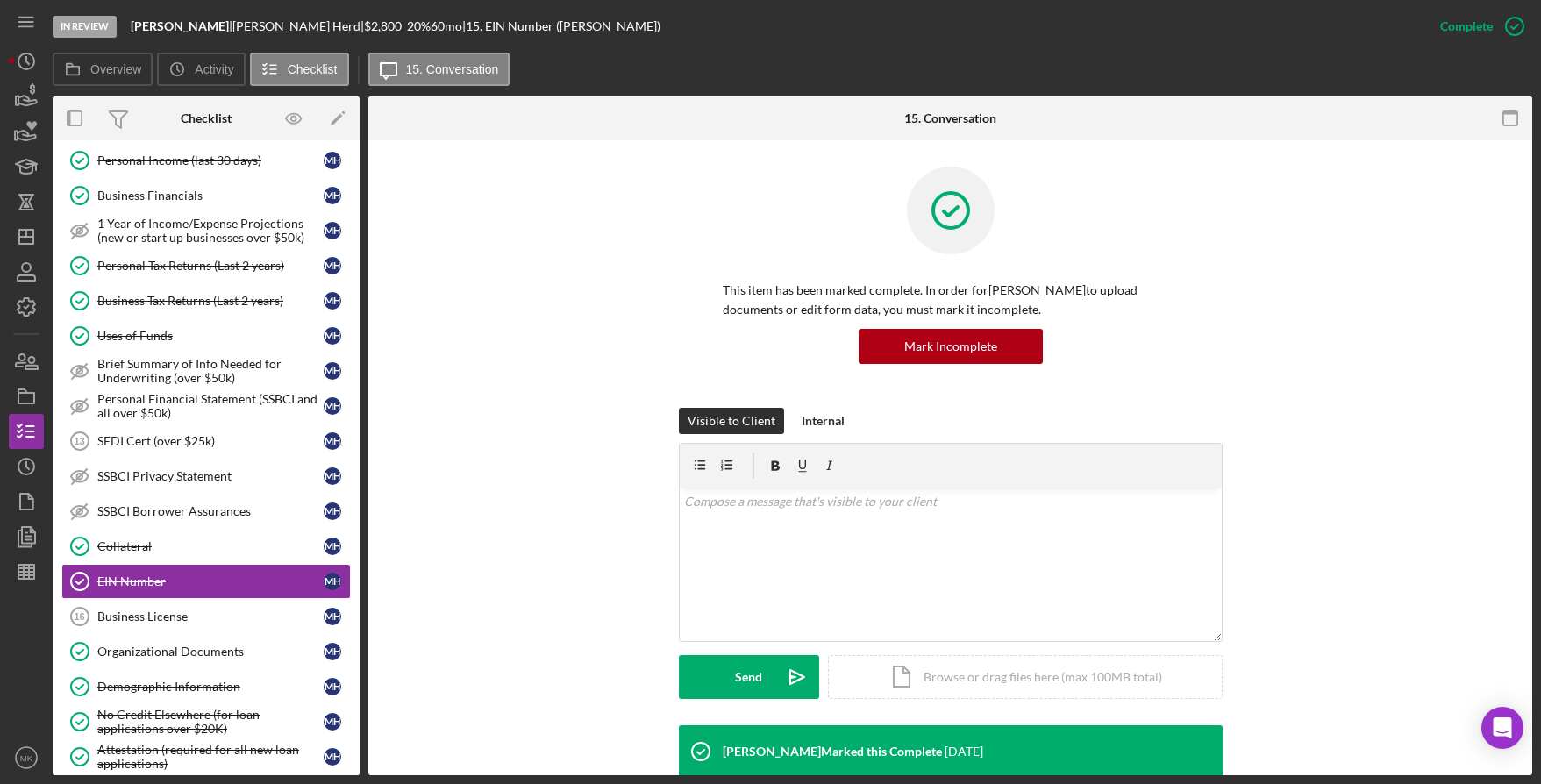
scroll to position [438, 0]
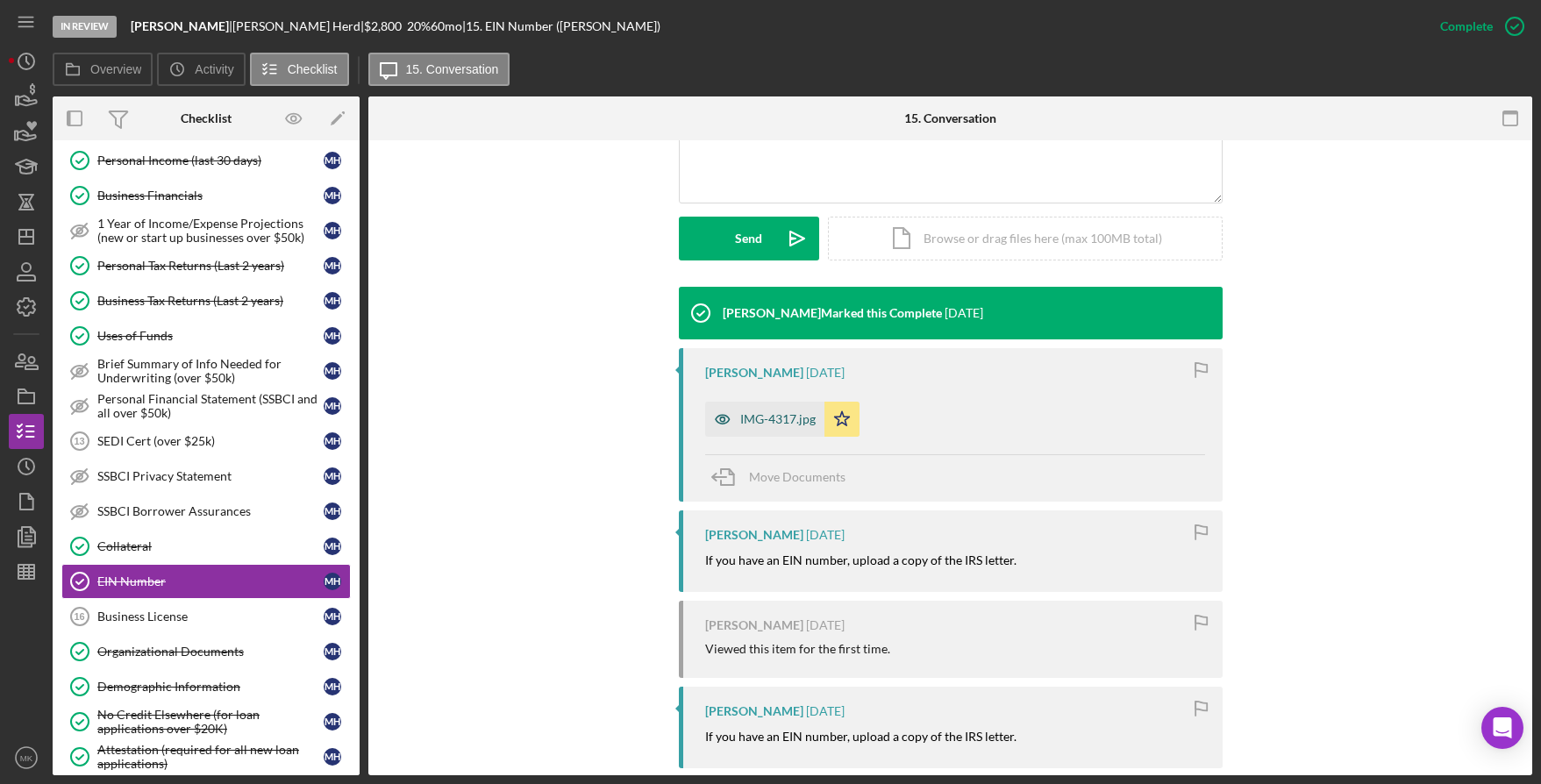
click at [788, 406] on div "IMG-4317.jpg" at bounding box center [765, 420] width 119 height 35
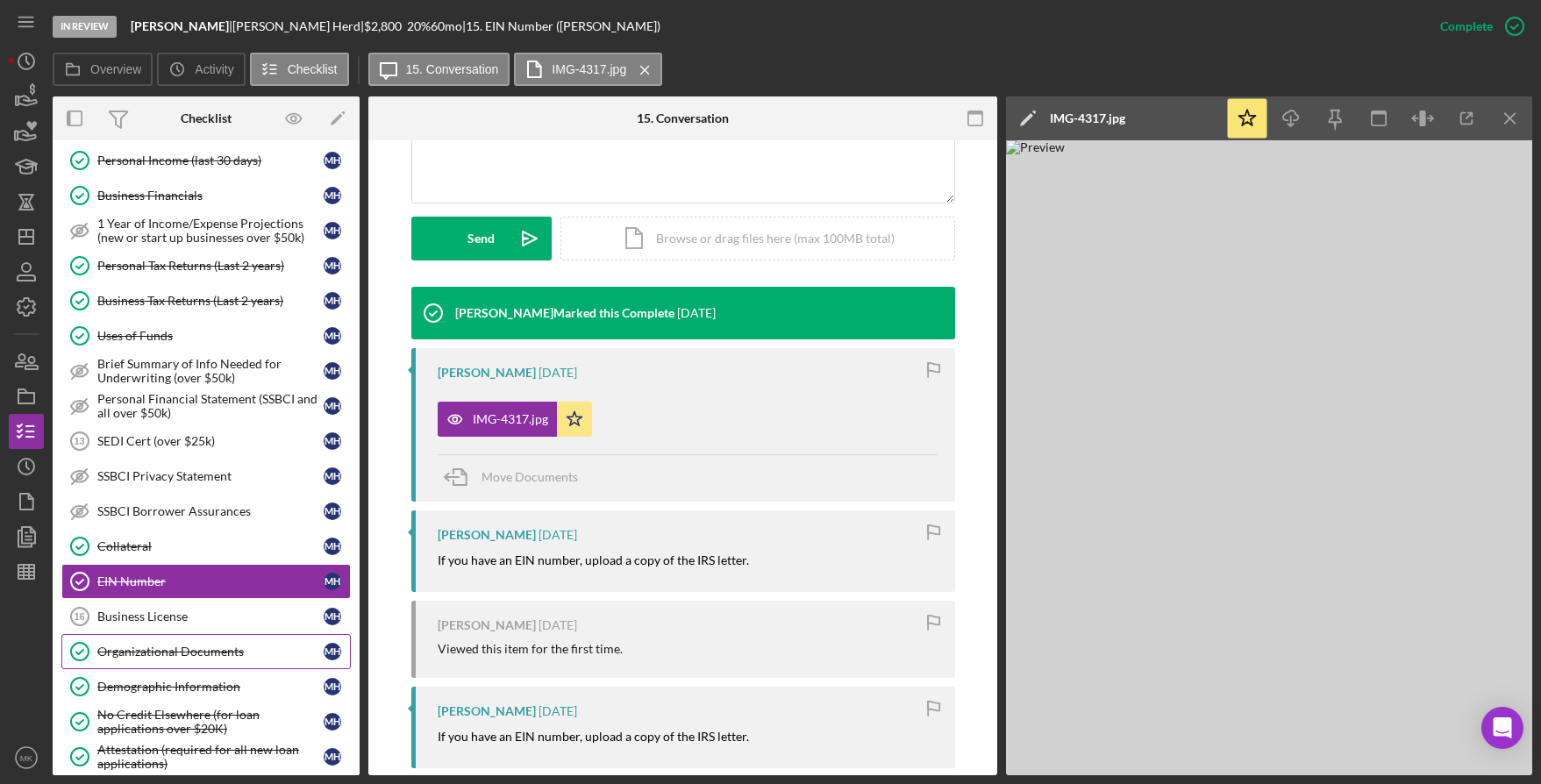
drag, startPoint x: 160, startPoint y: 651, endPoint x: 176, endPoint y: 646, distance: 16.8
click at [160, 651] on div "Organizational Documents" at bounding box center [210, 651] width 226 height 14
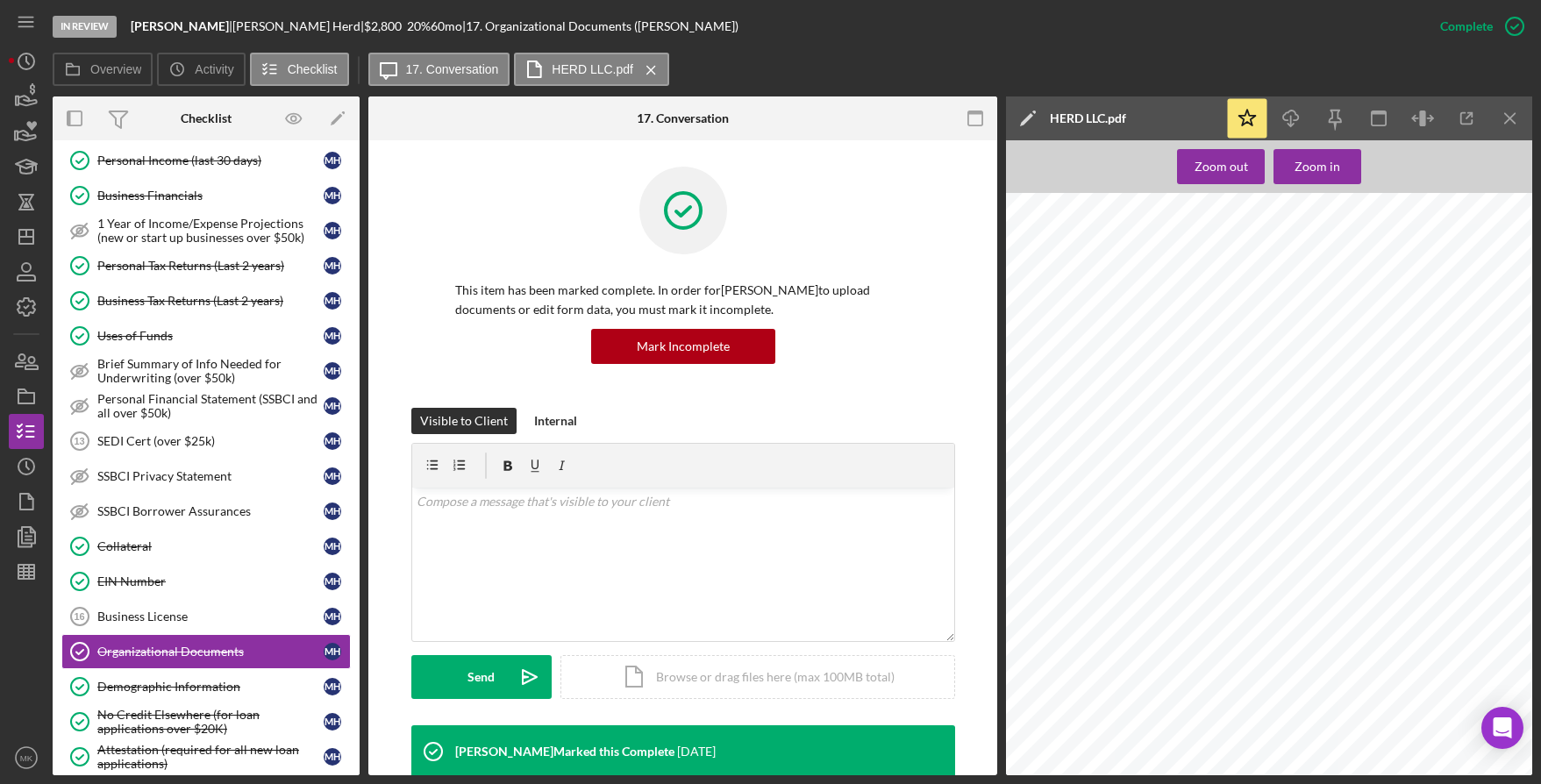
scroll to position [438, 0]
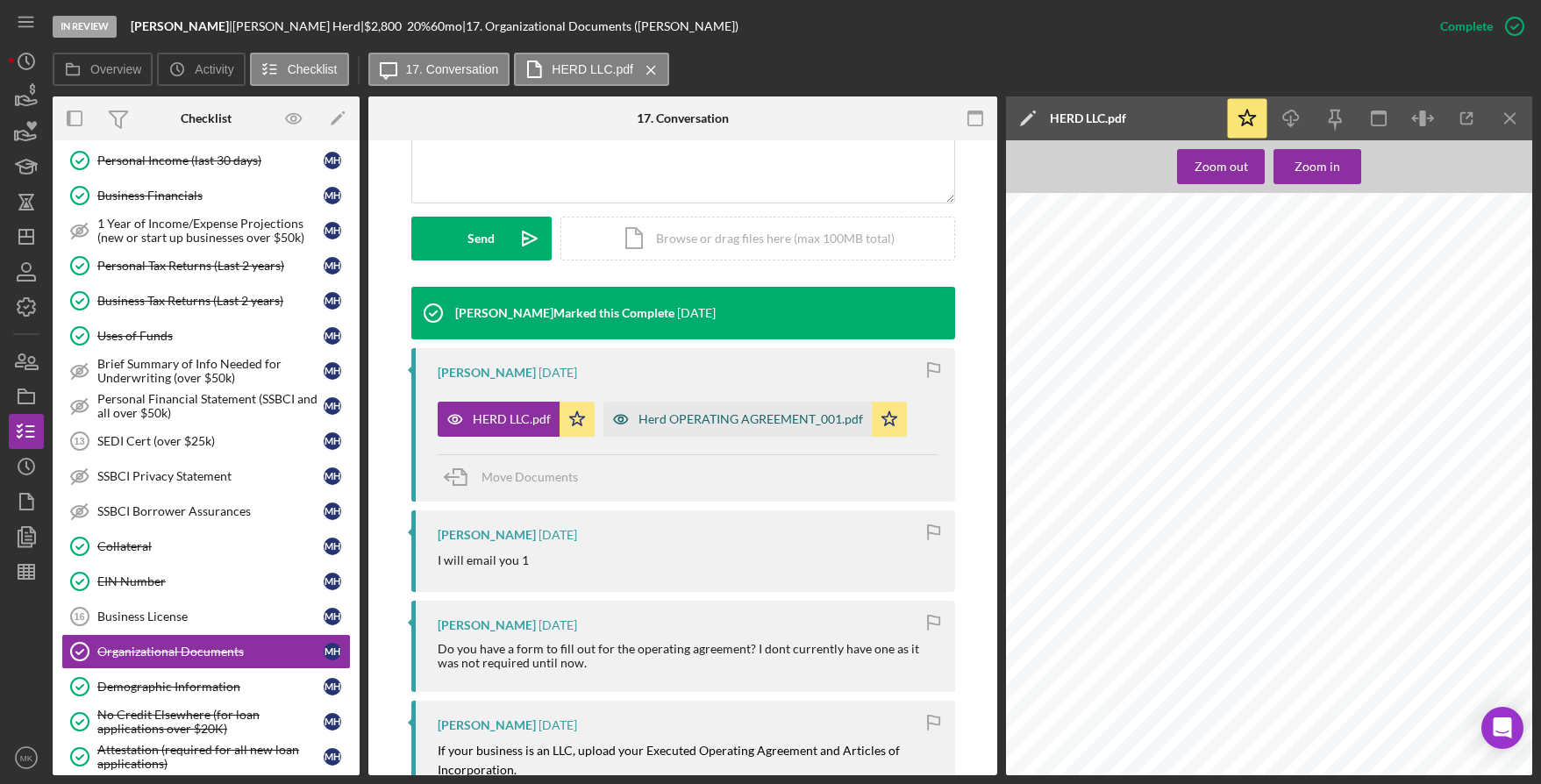
click at [787, 413] on div "Herd OPERATING AGREEMENT_001.pdf" at bounding box center [751, 419] width 224 height 14
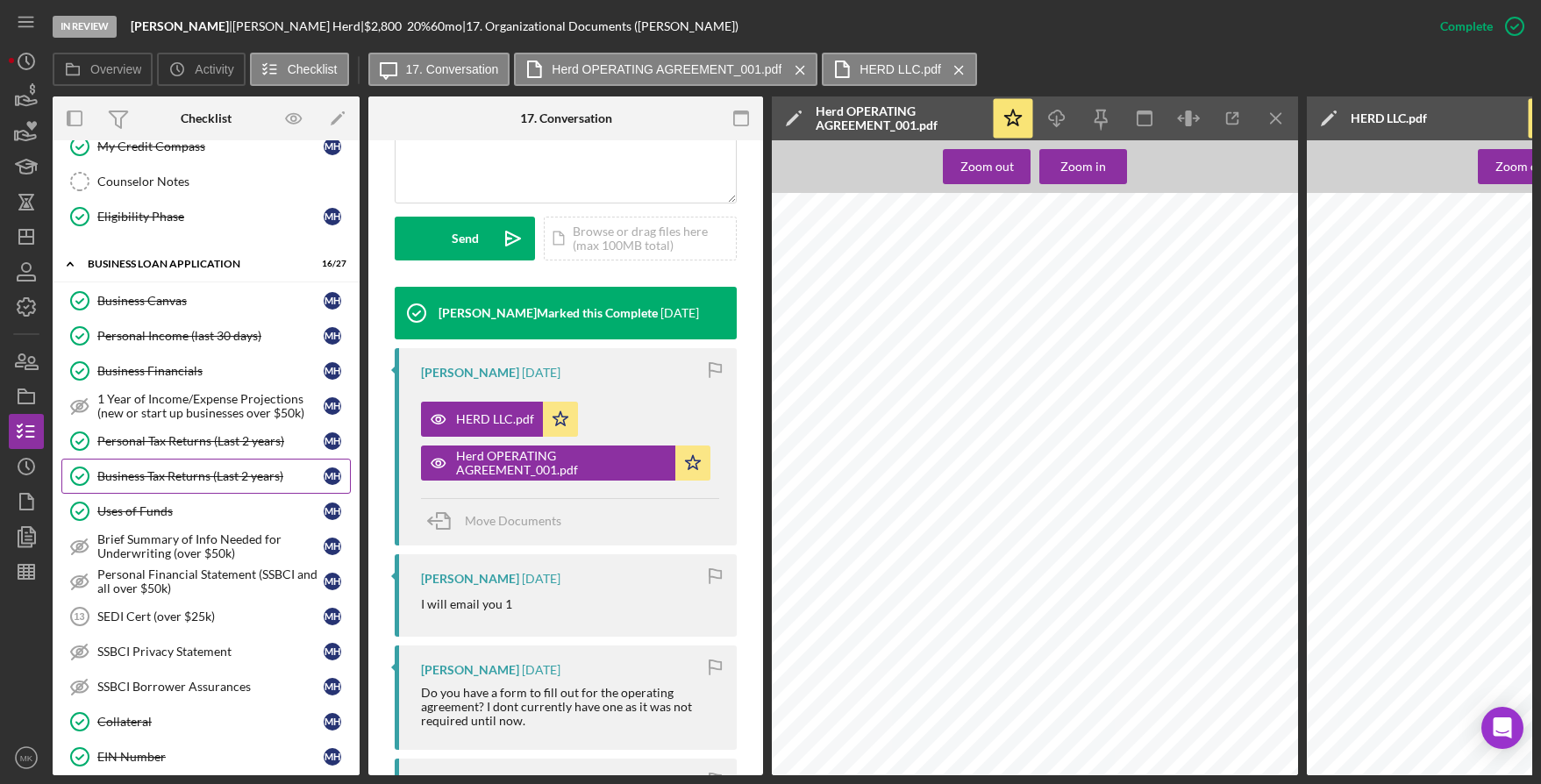
scroll to position [614, 0]
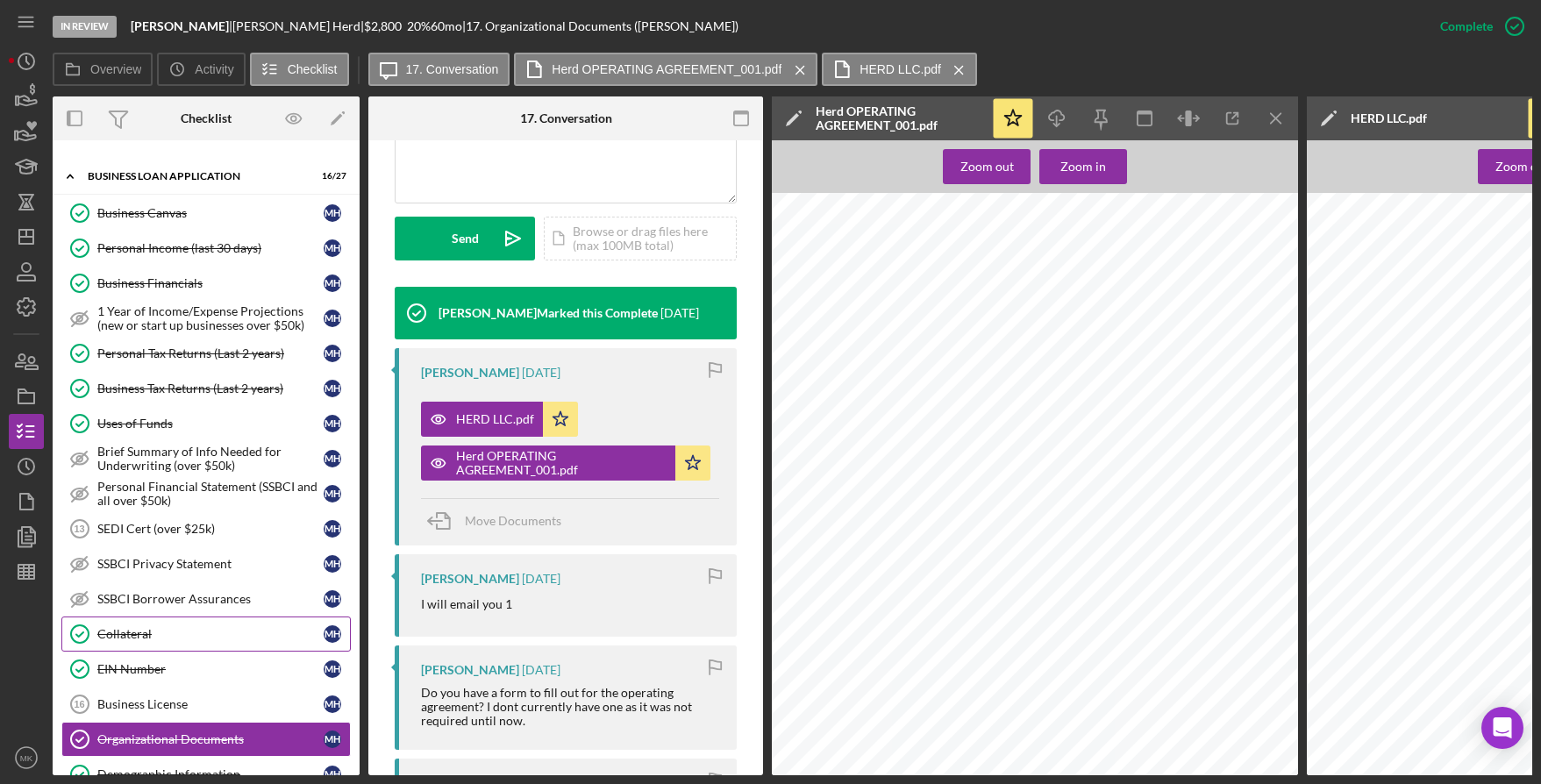
click at [168, 630] on div "Collateral" at bounding box center [210, 634] width 226 height 14
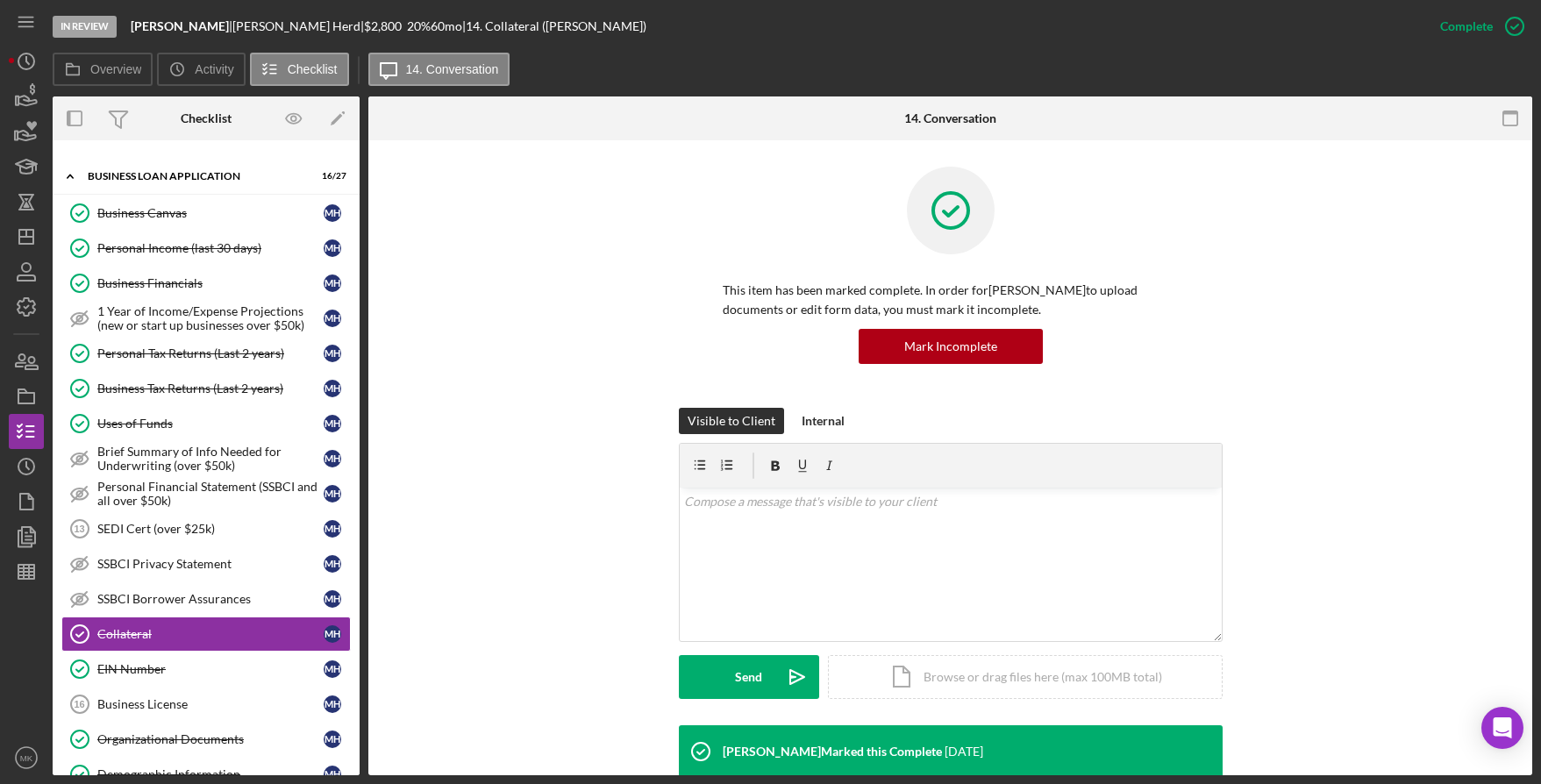
scroll to position [614, 0]
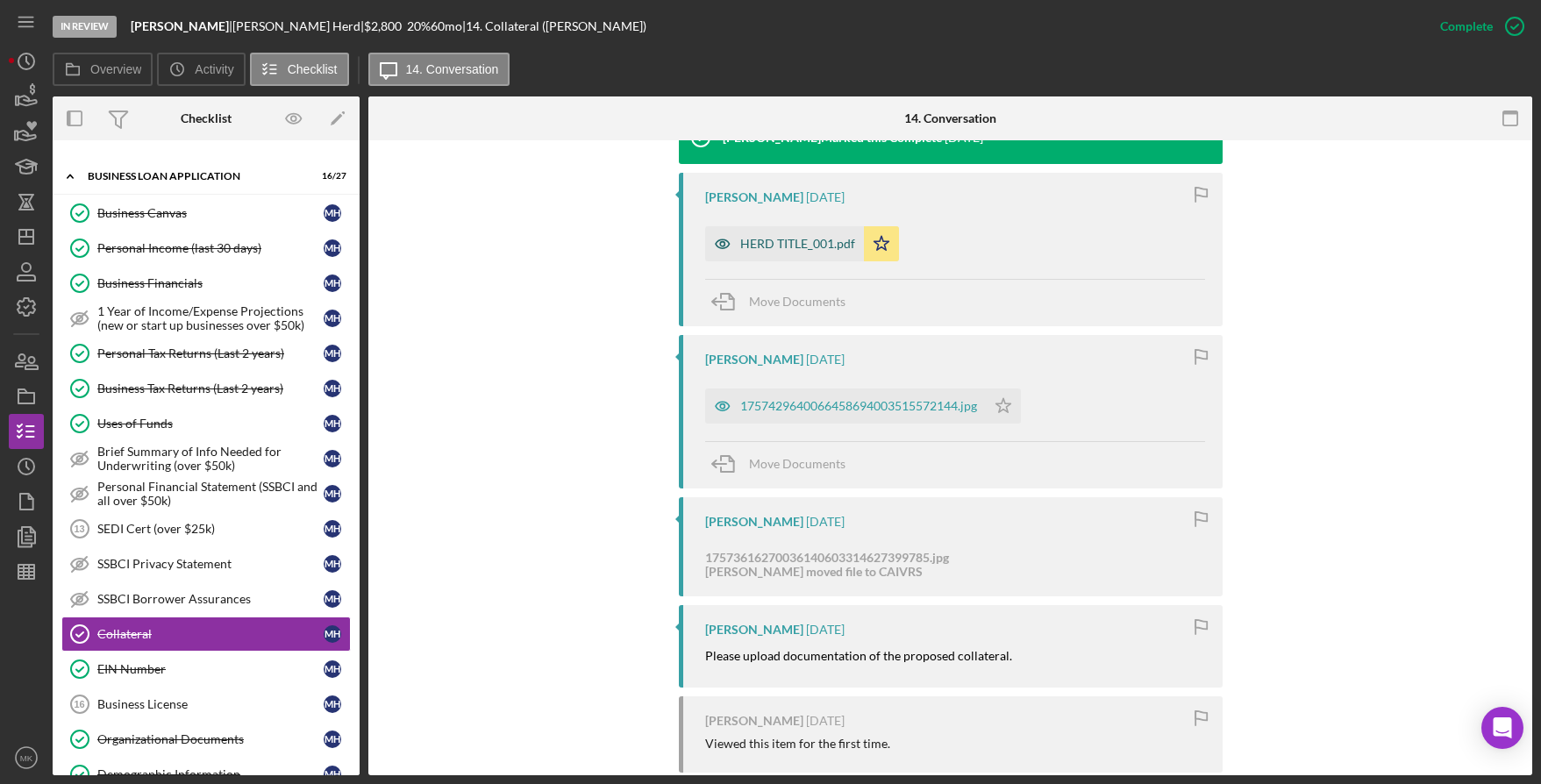
click at [787, 241] on div "HERD TITLE_001.pdf" at bounding box center [797, 244] width 115 height 14
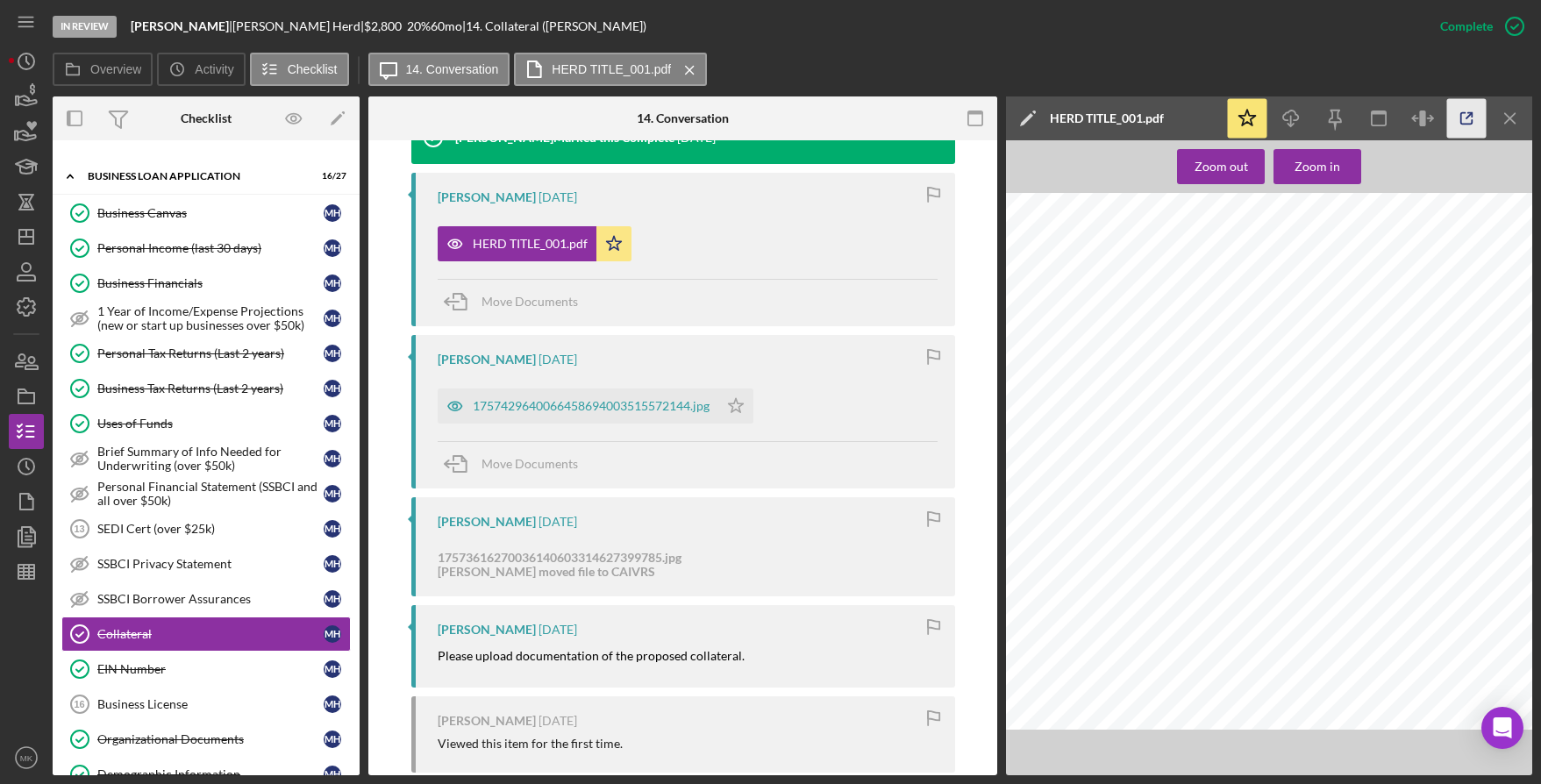
click at [1478, 116] on icon "button" at bounding box center [1467, 119] width 39 height 39
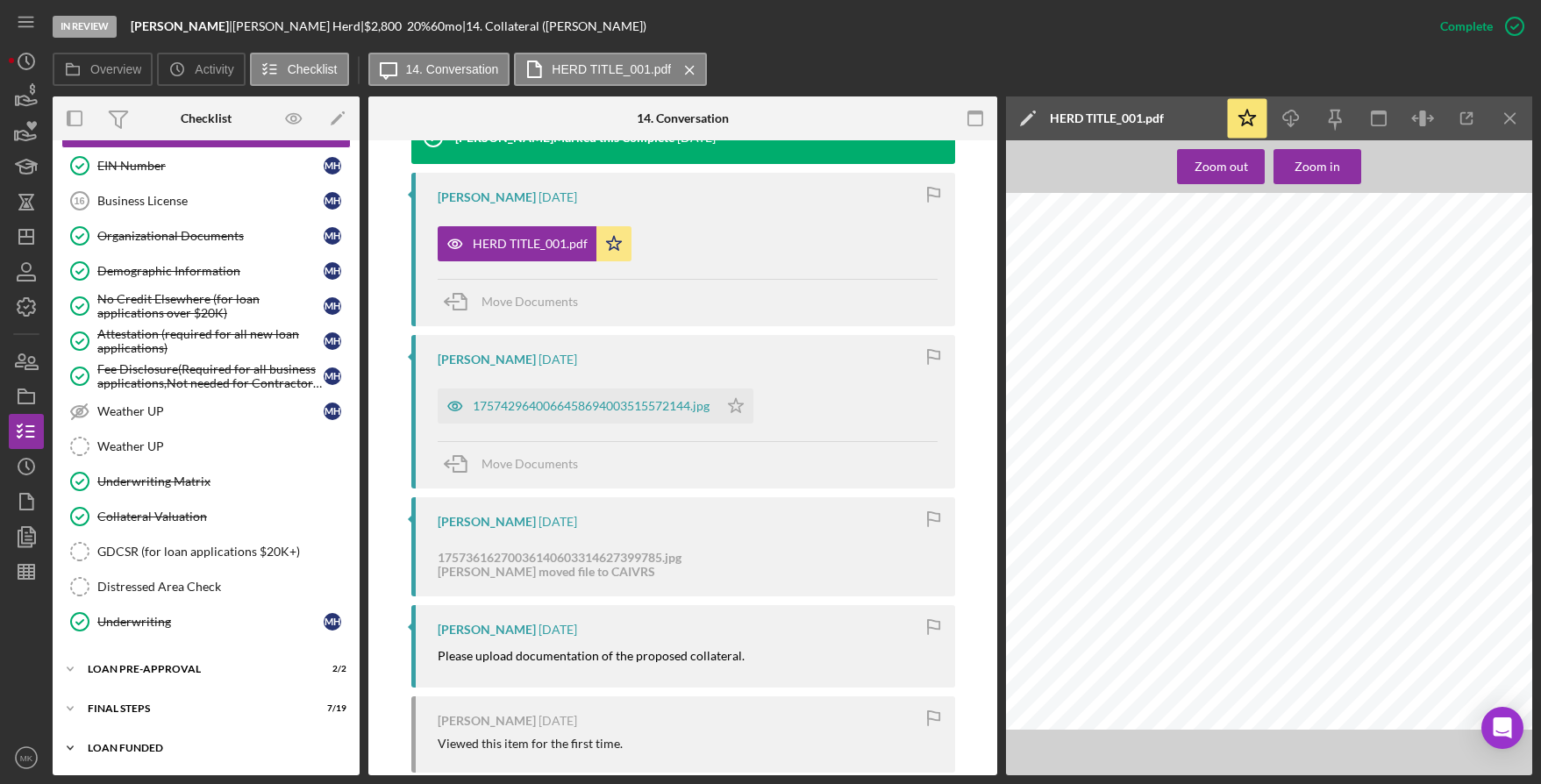
click at [160, 738] on div "Icon/Expander LOAN FUNDED 0 / 1" at bounding box center [206, 748] width 307 height 35
click at [167, 706] on div "FINAL STEPS" at bounding box center [212, 708] width 250 height 11
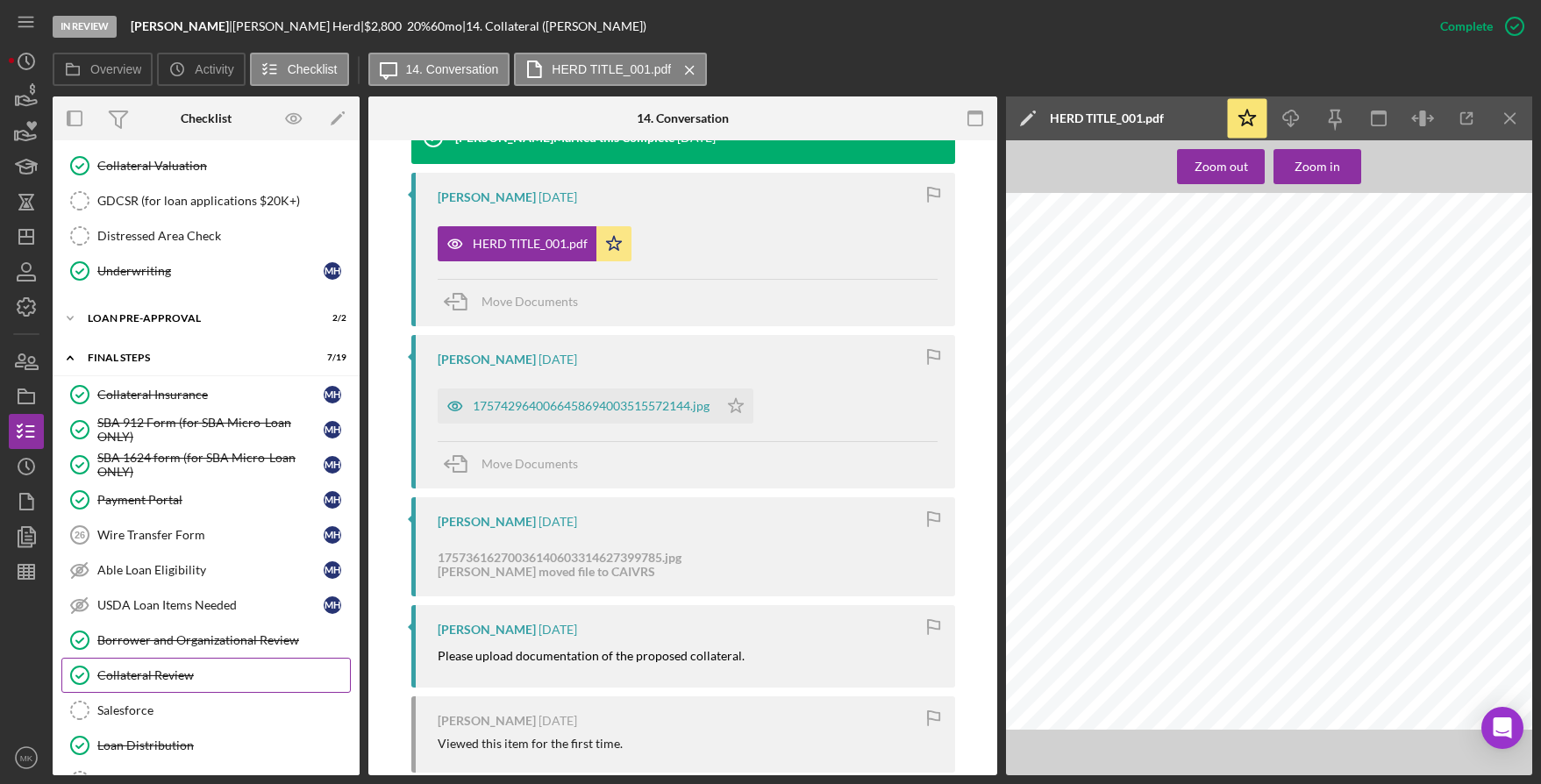
click at [183, 665] on link "Collateral Review Collateral Review" at bounding box center [205, 675] width 290 height 35
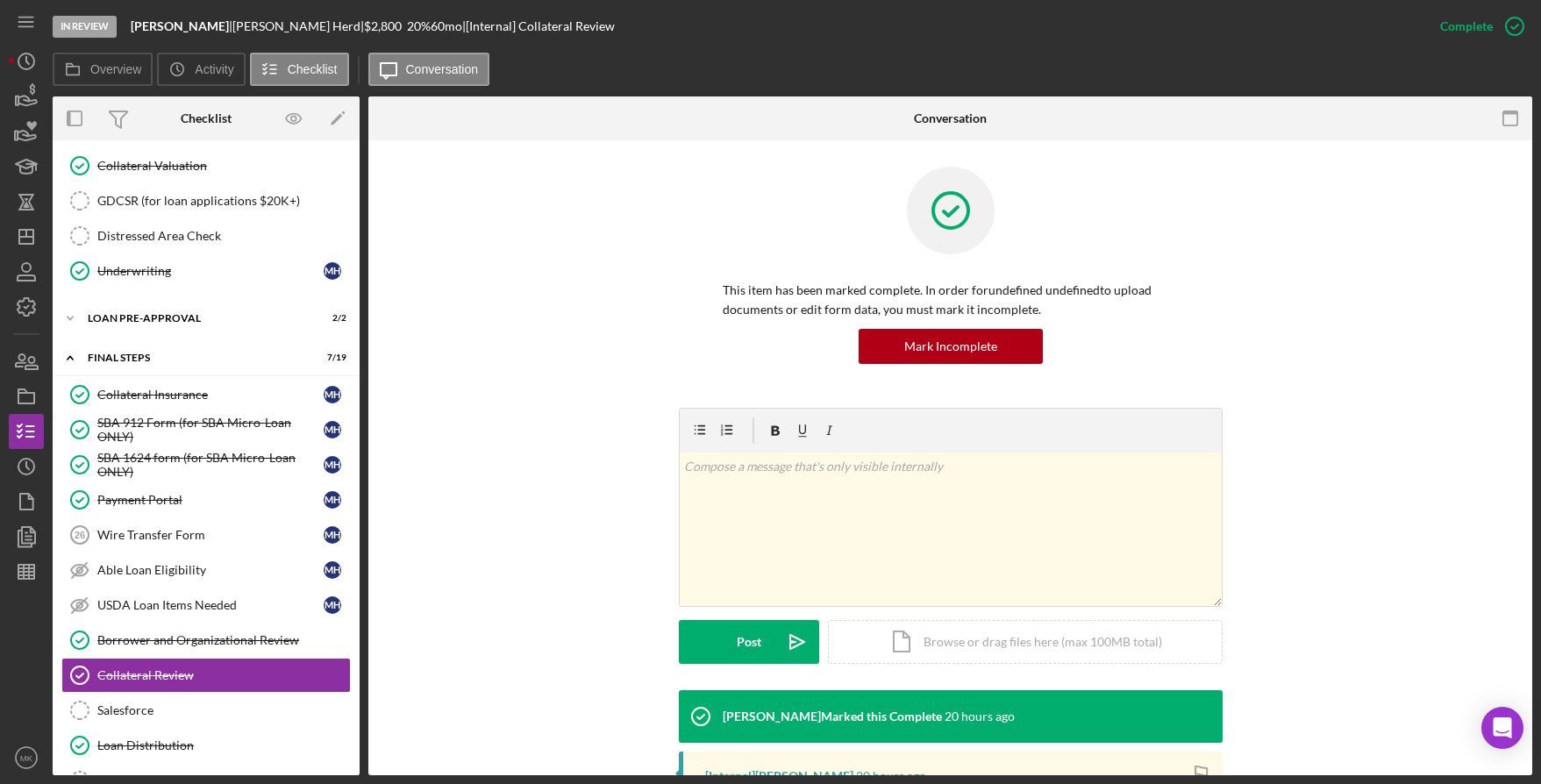
scroll to position [294, 0]
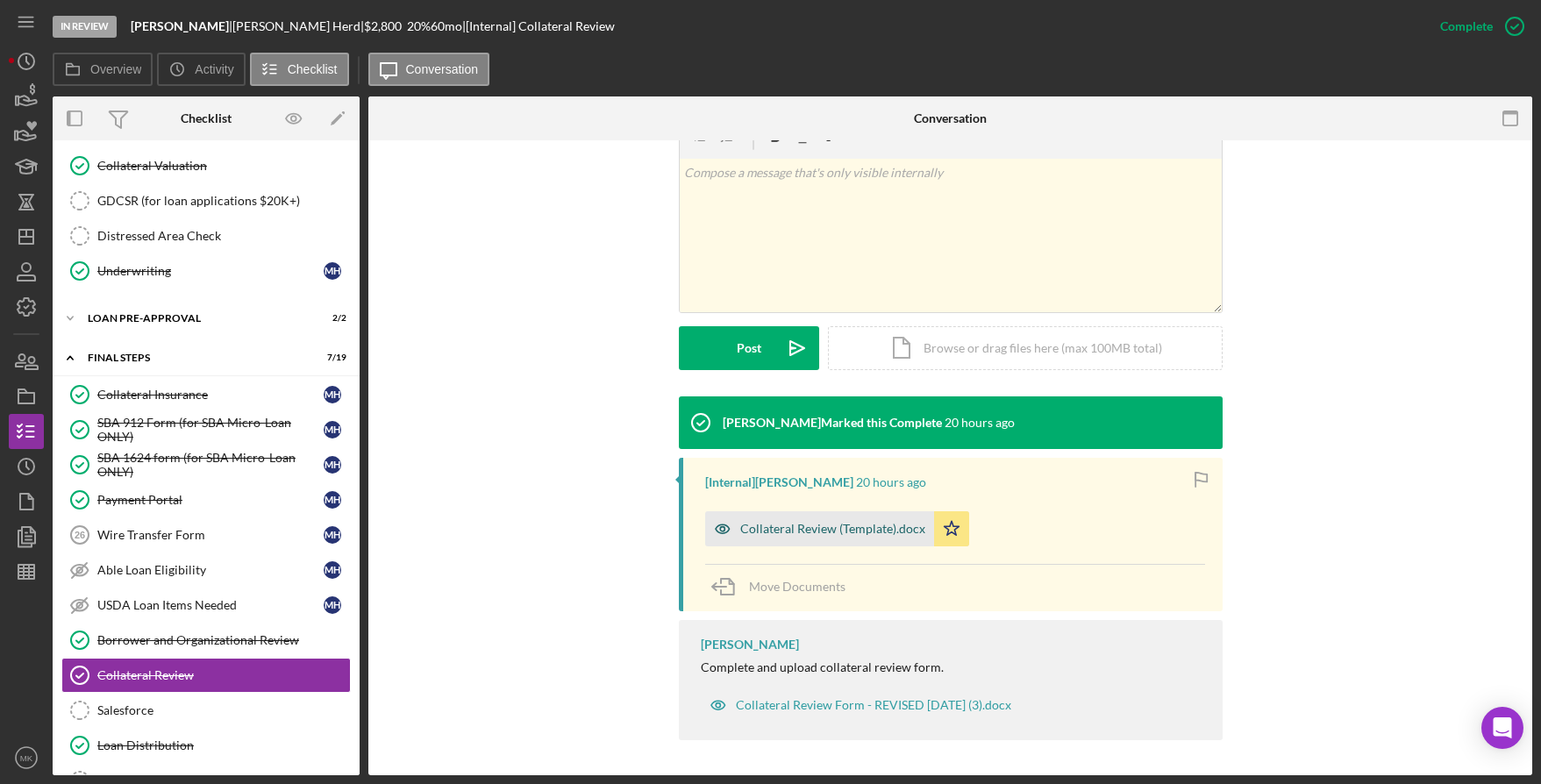
click at [763, 530] on div "Collateral Review (Template).docx" at bounding box center [832, 529] width 185 height 14
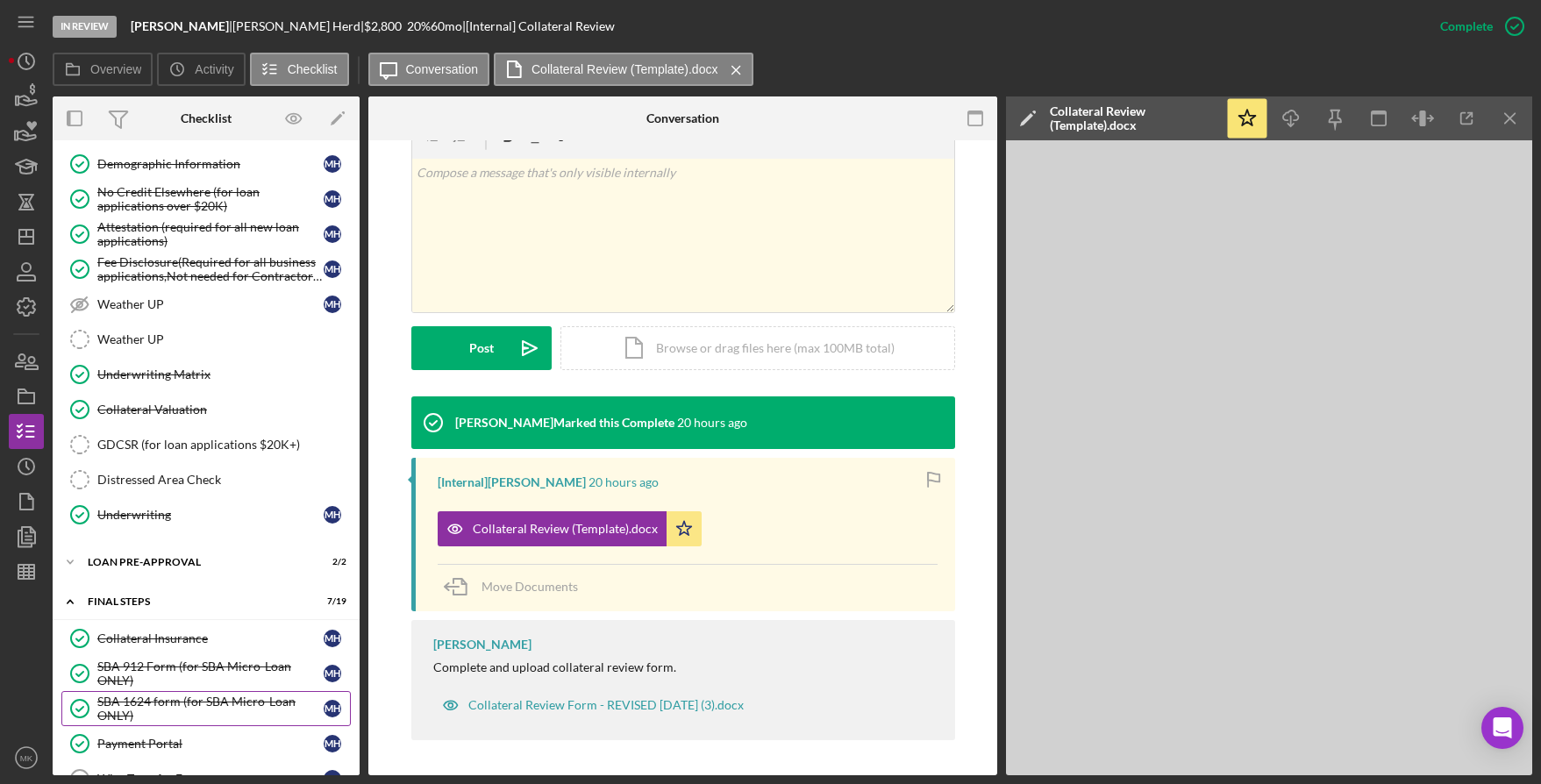
scroll to position [1137, 0]
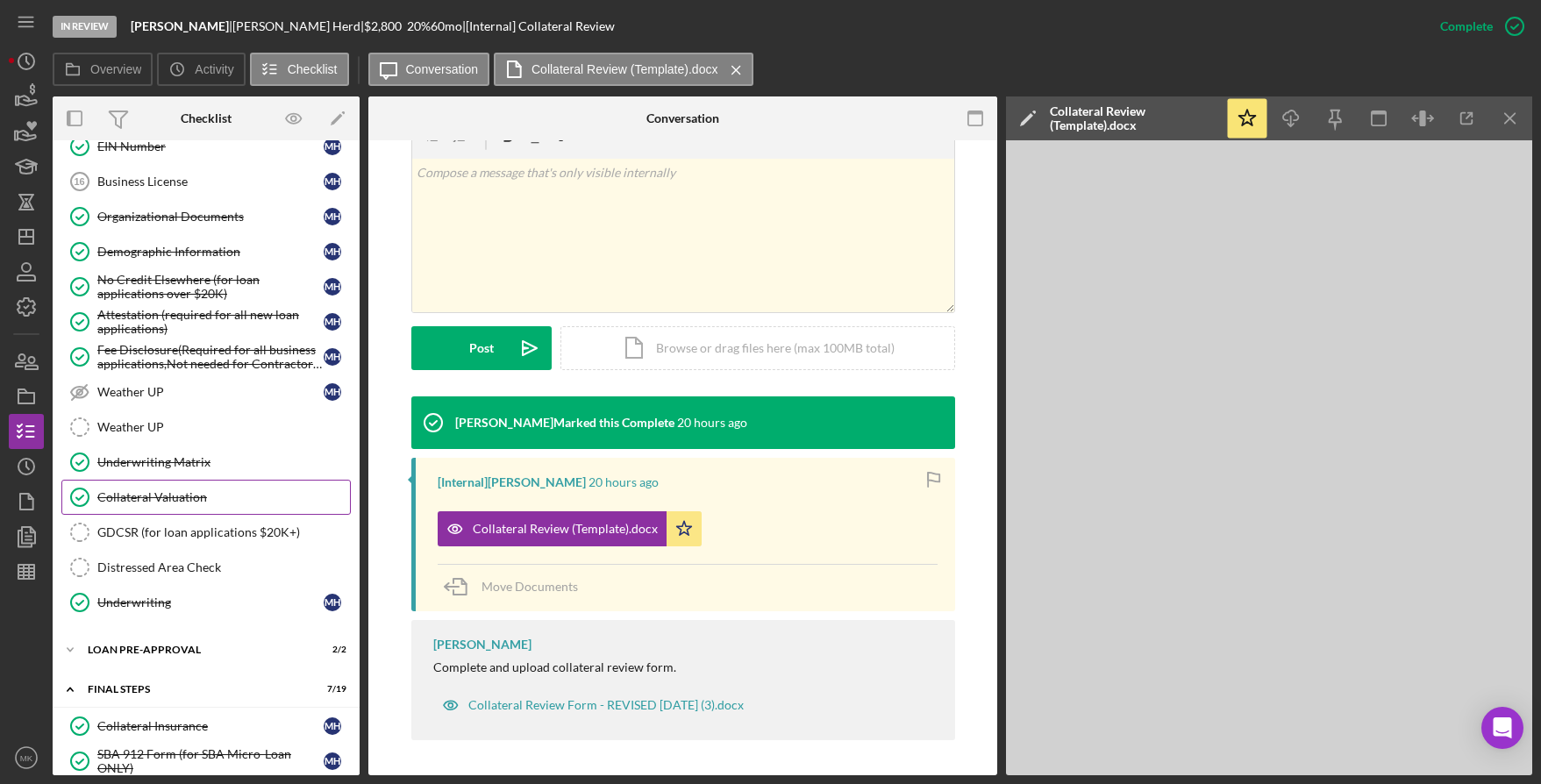
click at [159, 502] on div "Collateral Valuation" at bounding box center [223, 497] width 253 height 14
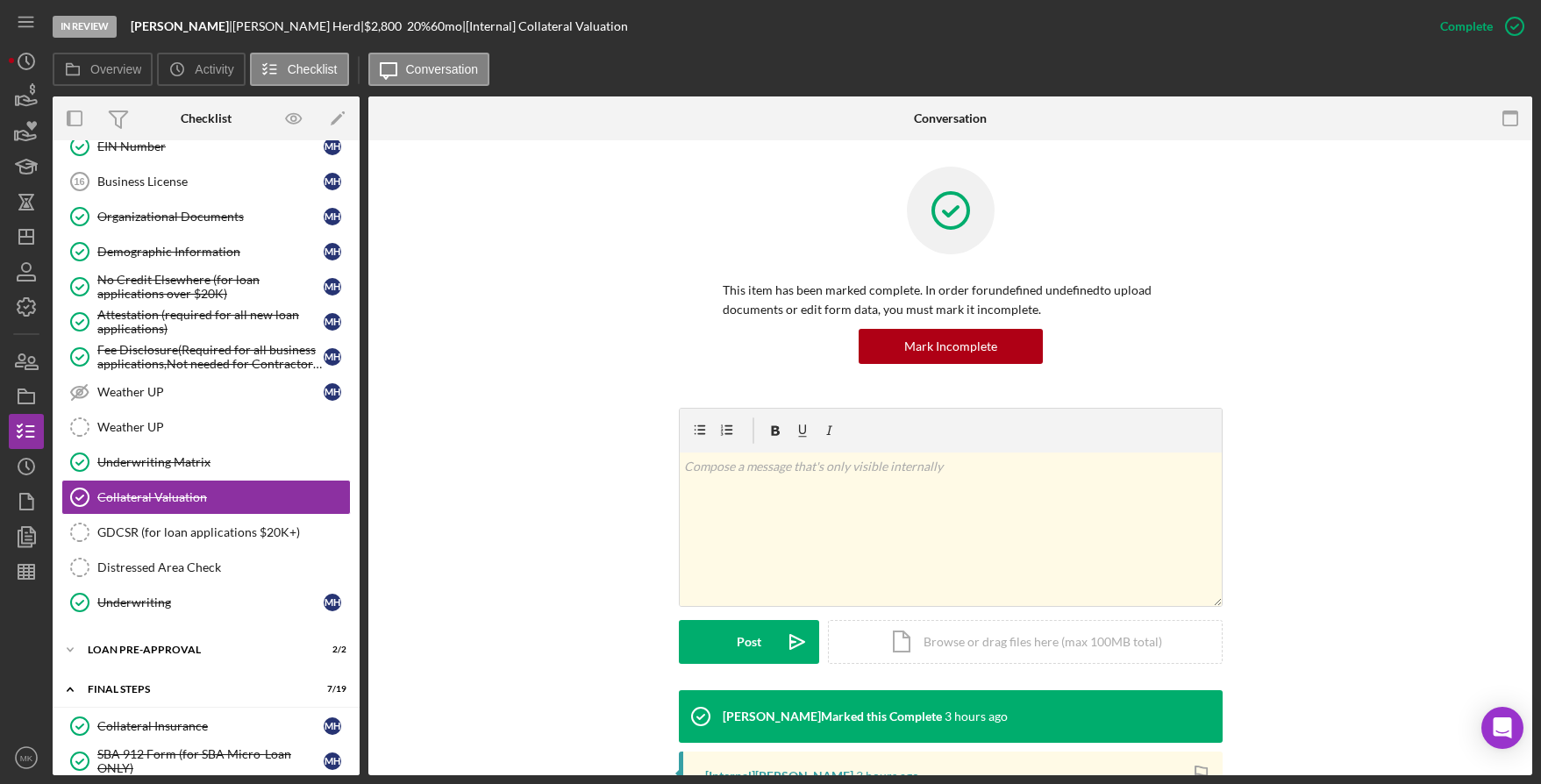
scroll to position [292, 0]
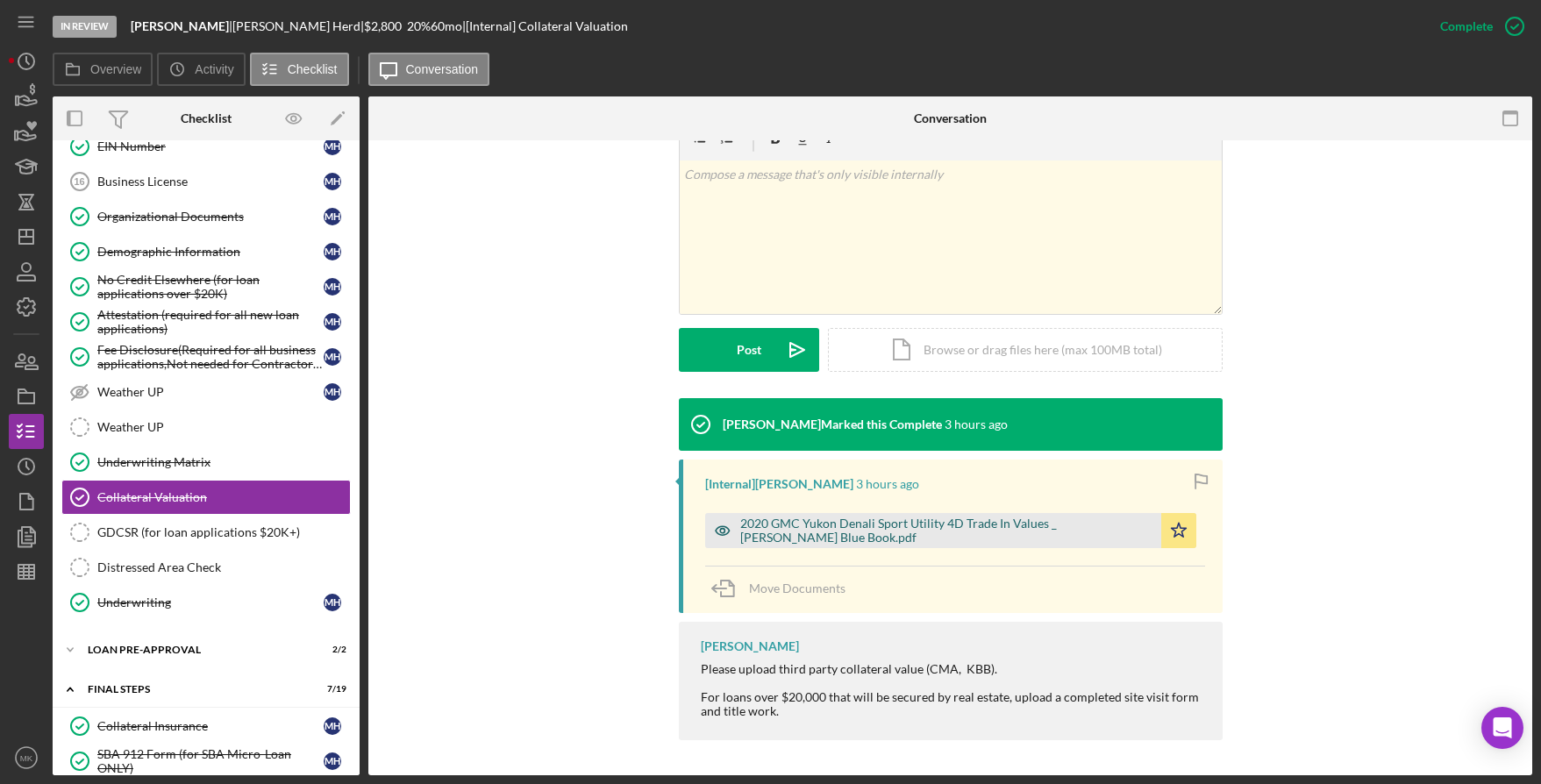
click at [794, 534] on div "2020 GMC Yukon Denali Sport Utility 4D Trade In Values _ Kelley Blue Book.pdf" at bounding box center [945, 531] width 412 height 28
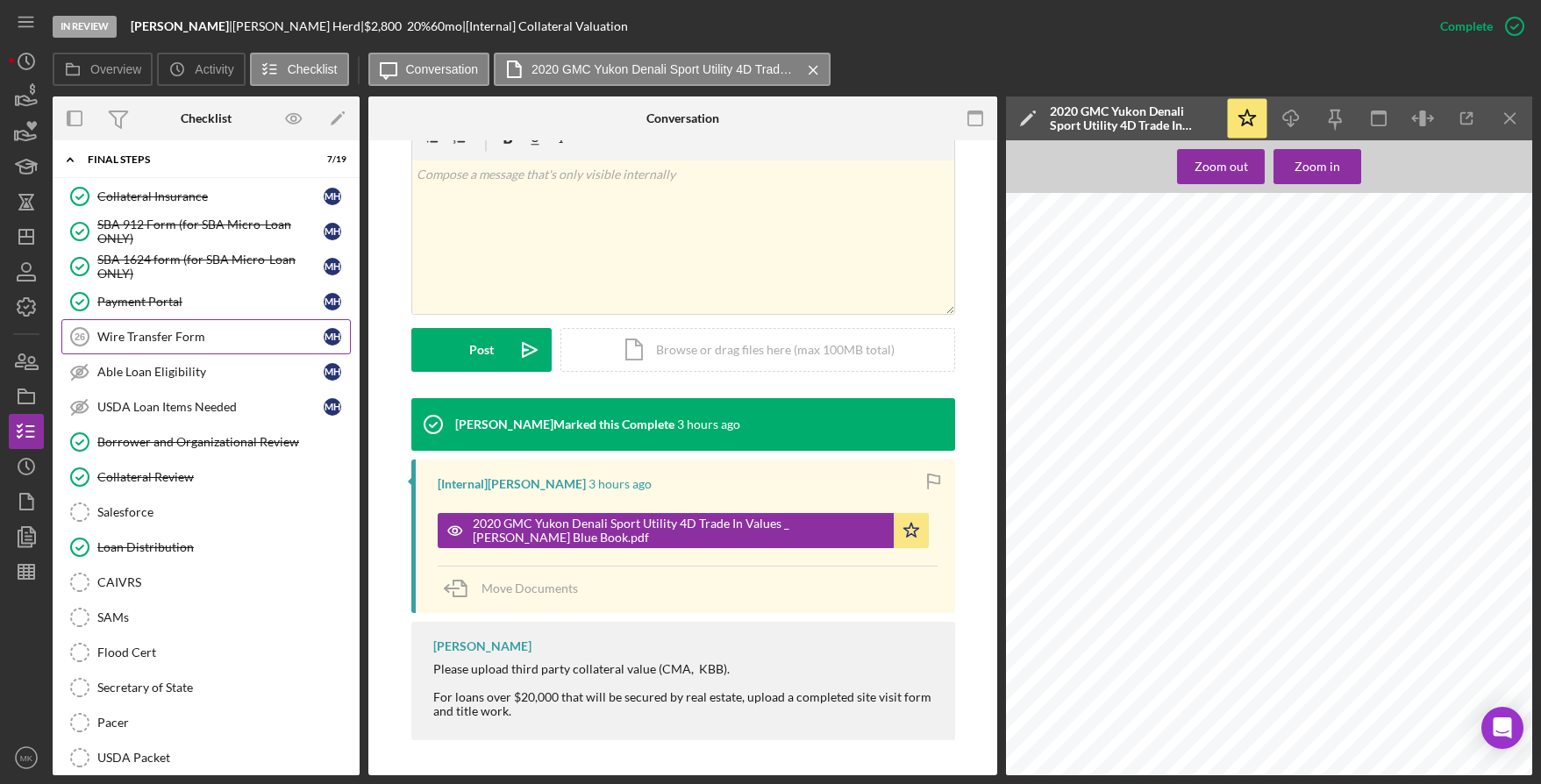
scroll to position [1754, 0]
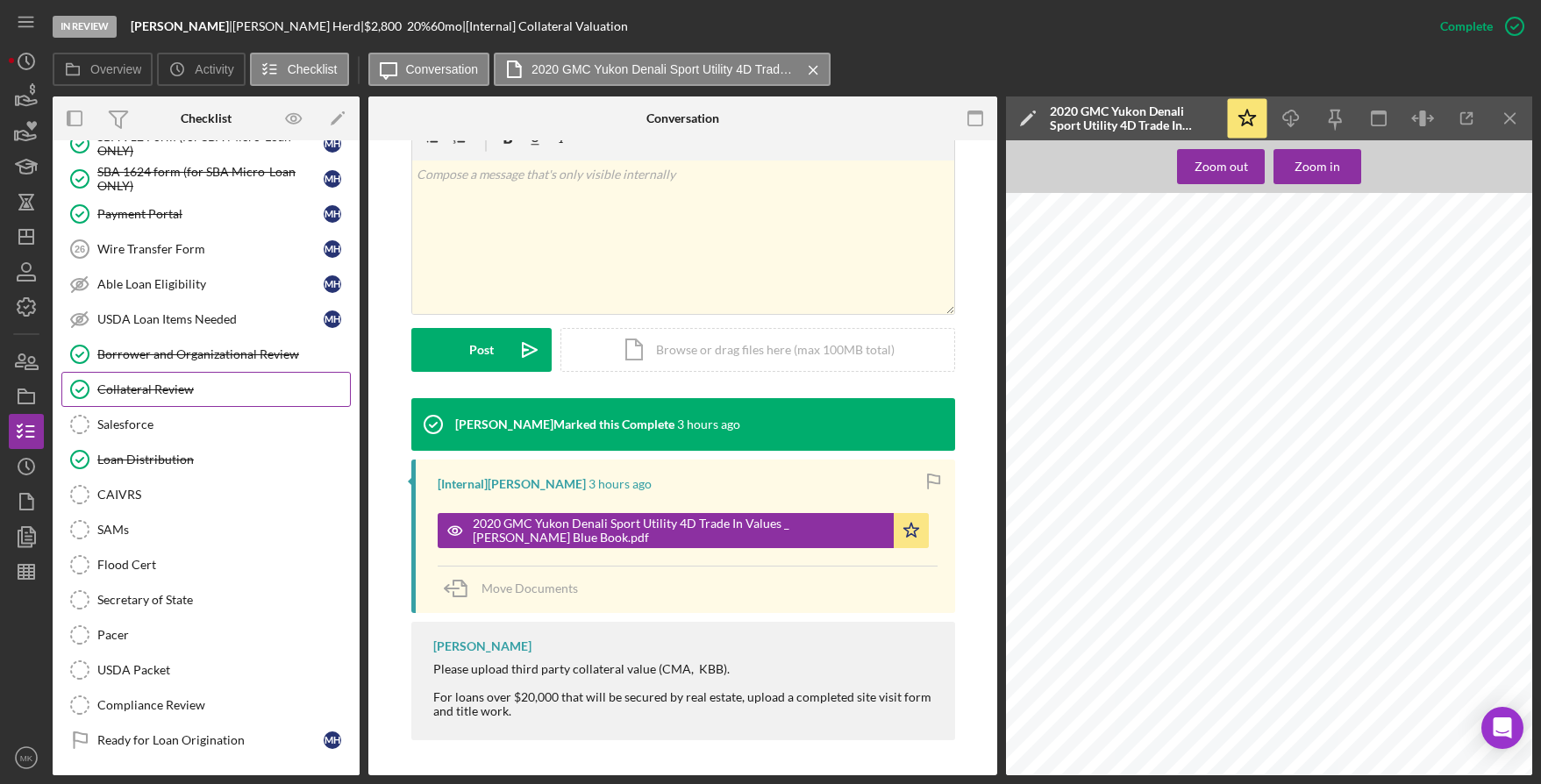
click at [208, 385] on div "Collateral Review" at bounding box center [223, 389] width 253 height 14
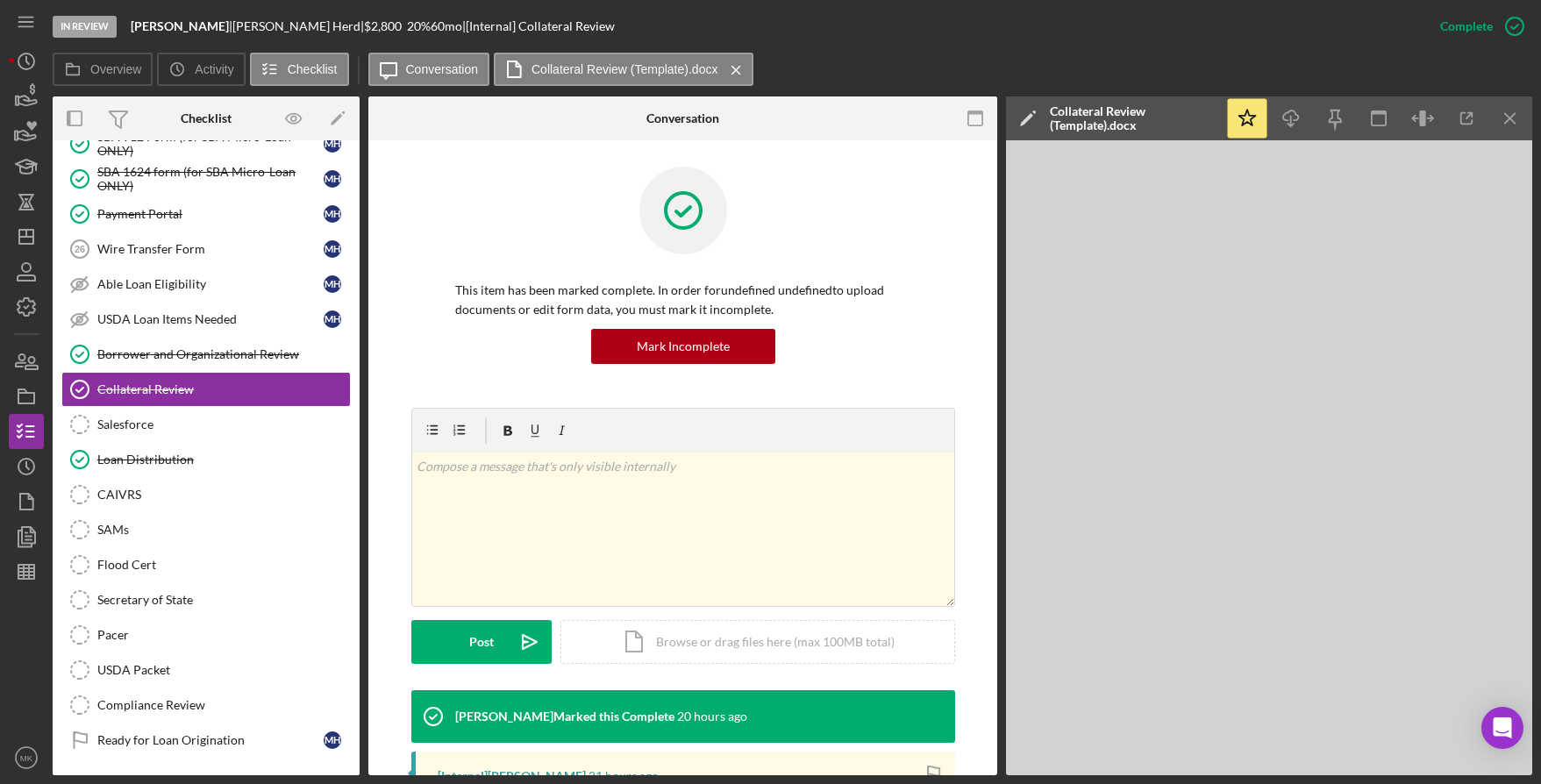
scroll to position [294, 0]
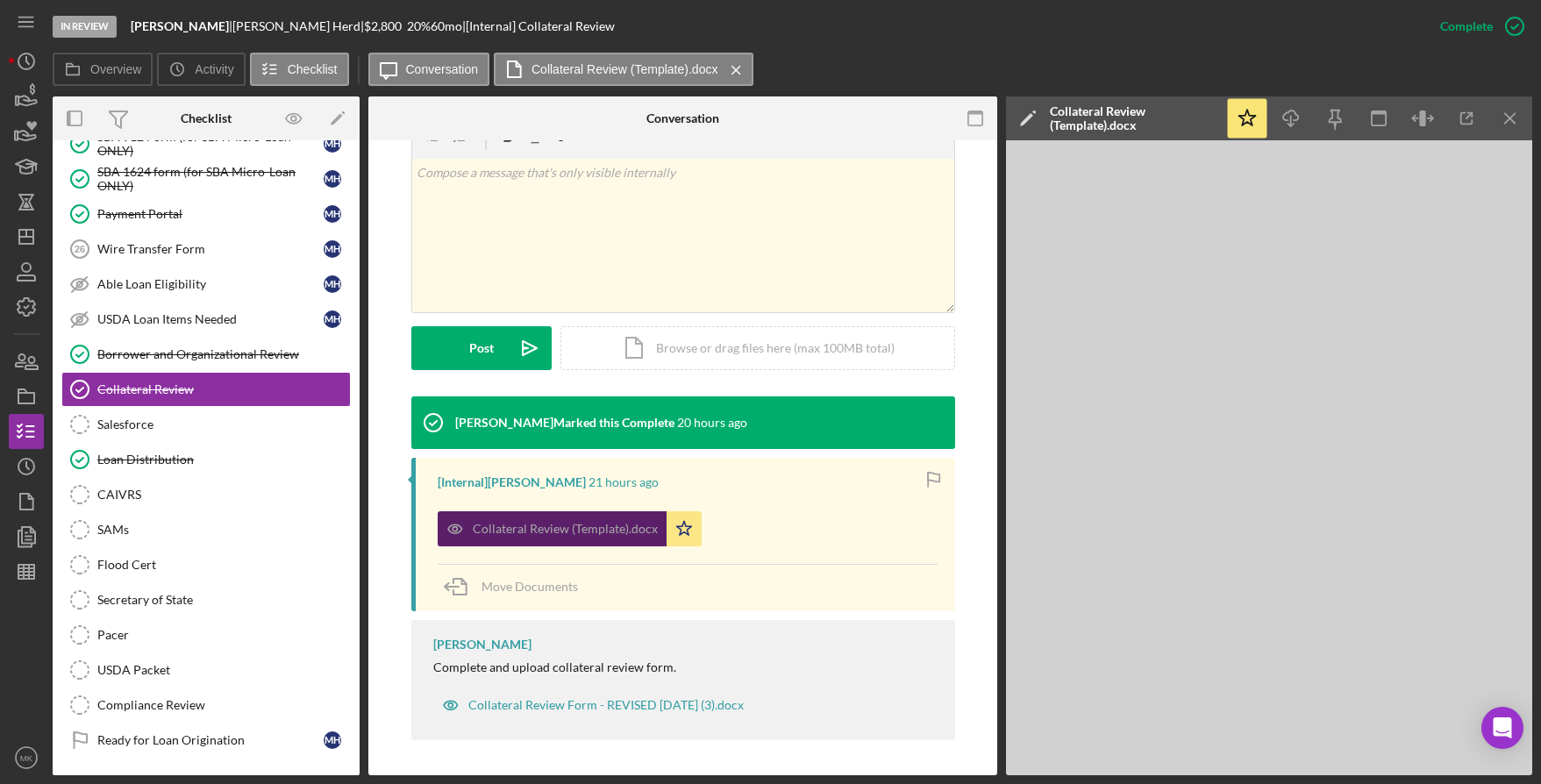
click at [584, 527] on div "Collateral Review (Template).docx" at bounding box center [565, 529] width 185 height 14
click at [1511, 115] on icon "Icon/Menu Close" at bounding box center [1511, 119] width 39 height 39
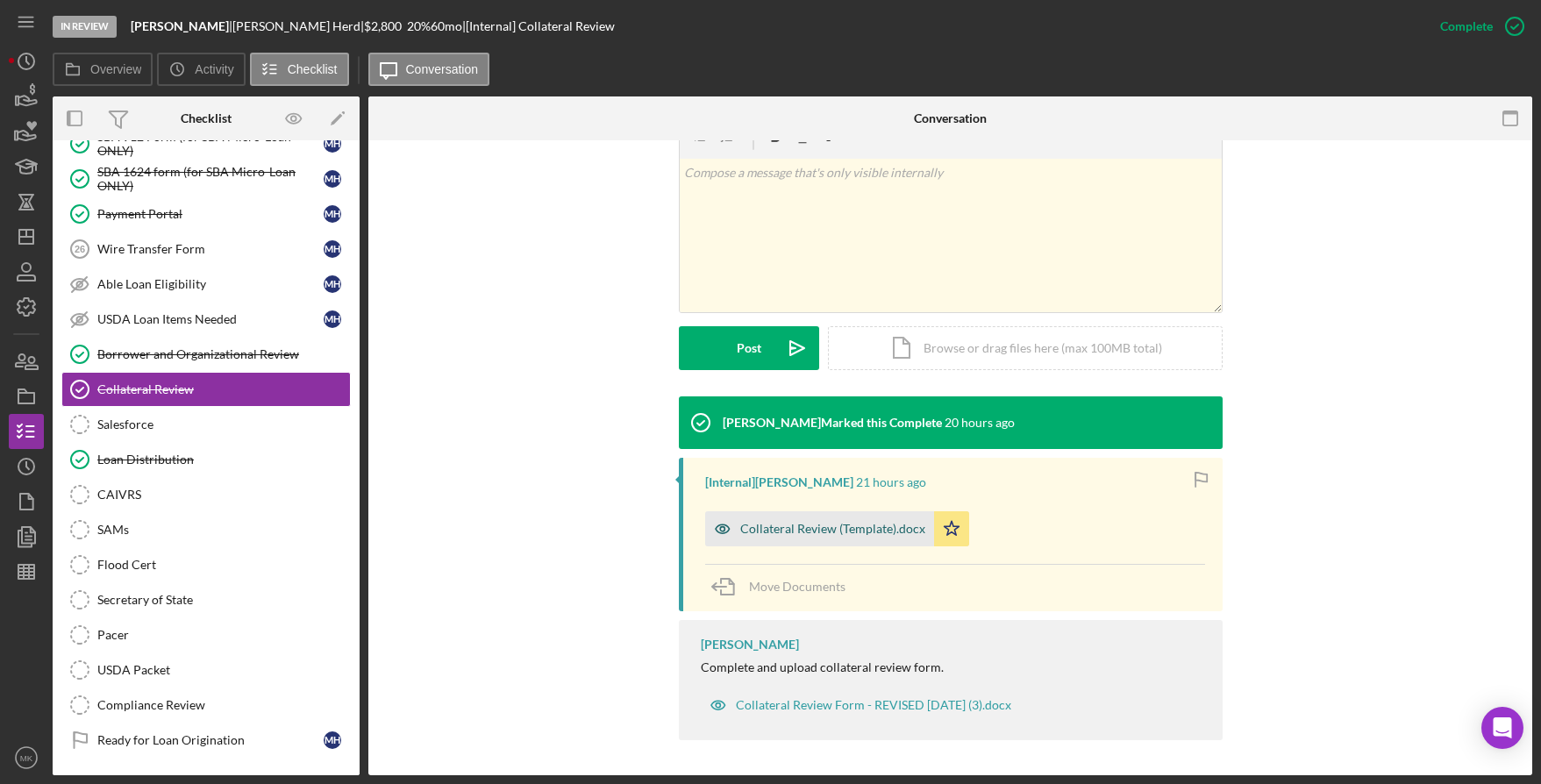
click at [813, 526] on div "Collateral Review (Template).docx" at bounding box center [832, 529] width 185 height 14
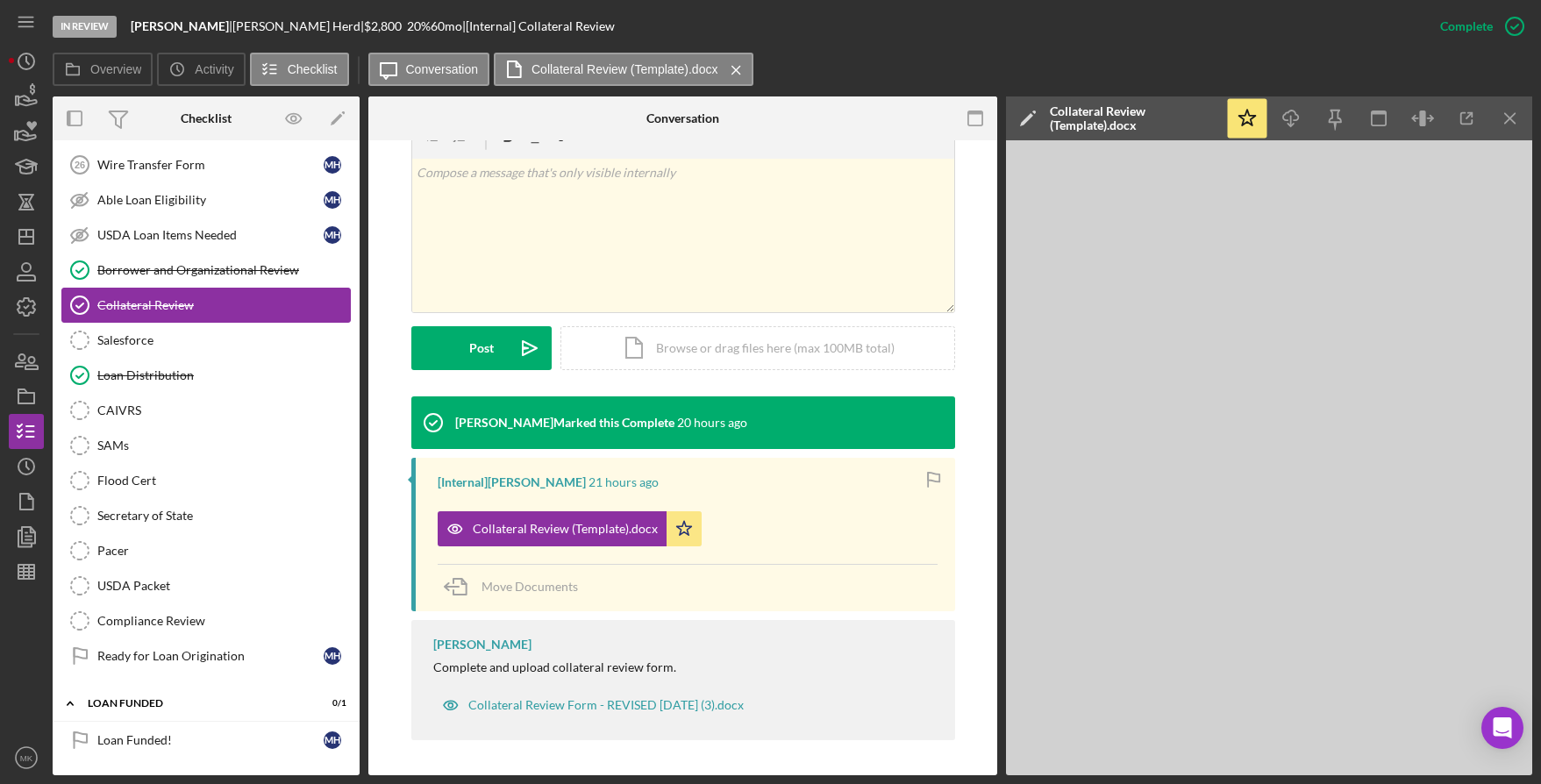
scroll to position [1487, 0]
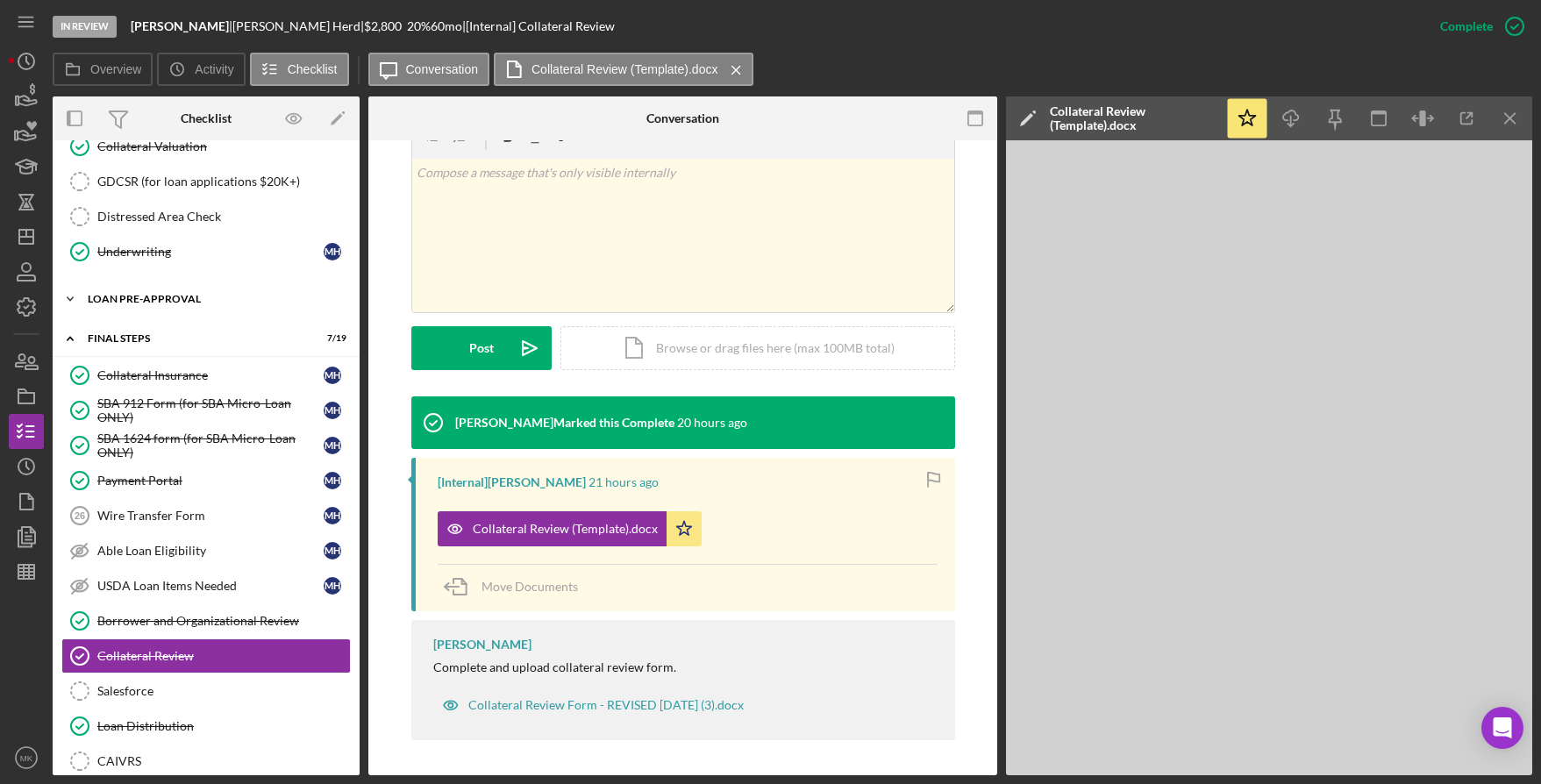
click at [155, 299] on div "LOAN PRE-APPROVAL" at bounding box center [212, 299] width 250 height 11
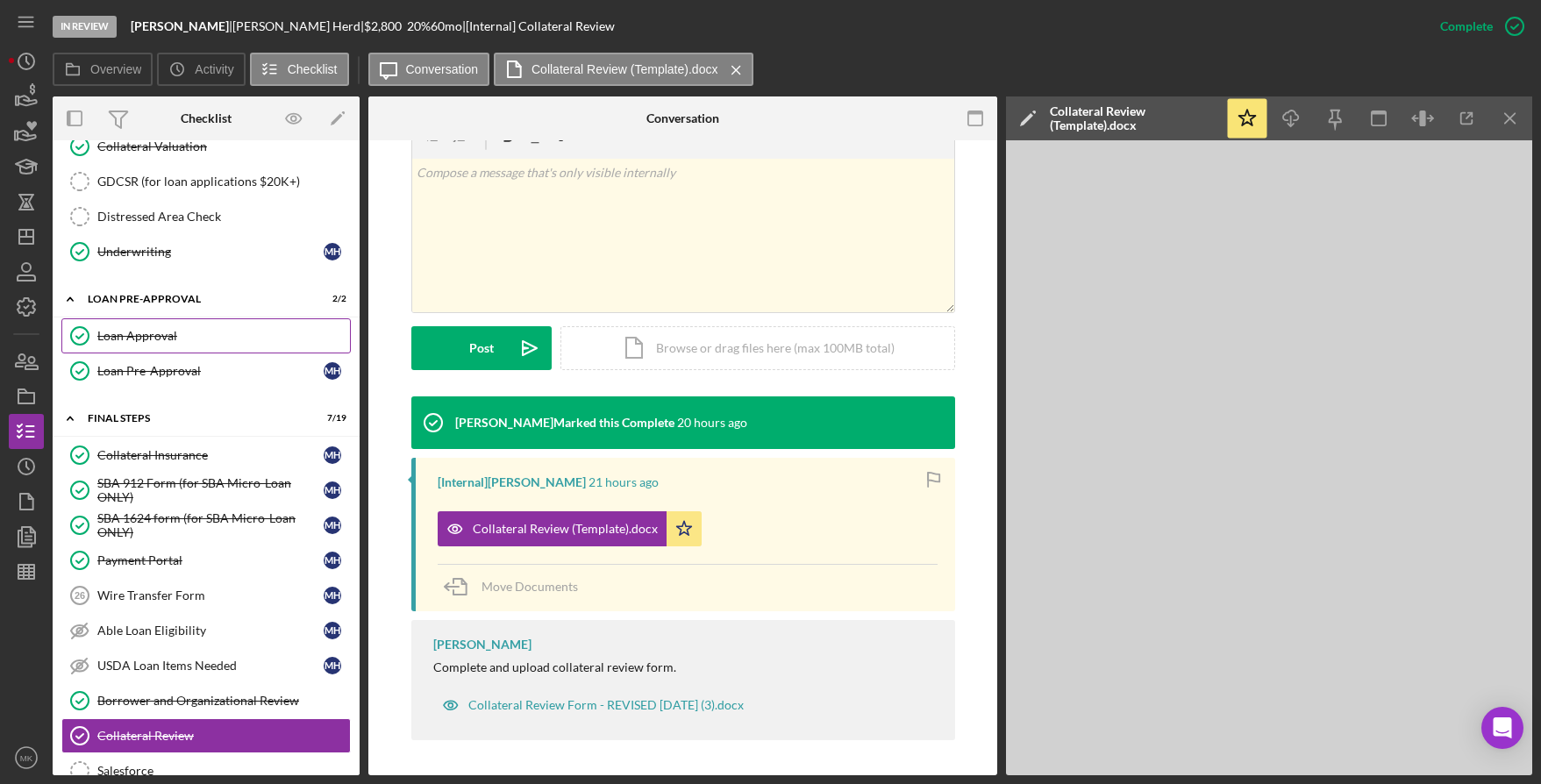
click at [153, 336] on div "Loan Approval" at bounding box center [223, 336] width 253 height 14
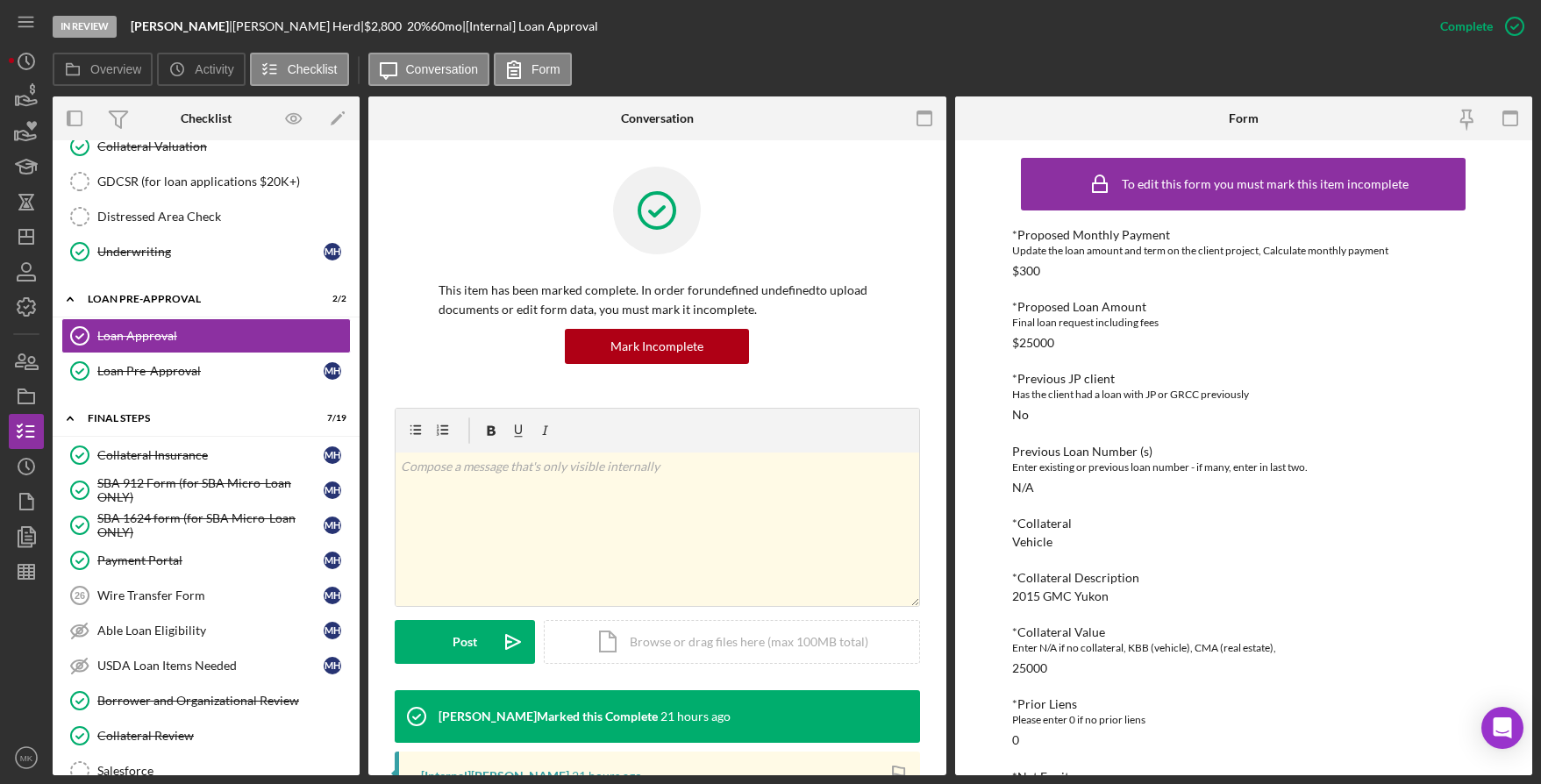
scroll to position [492, 0]
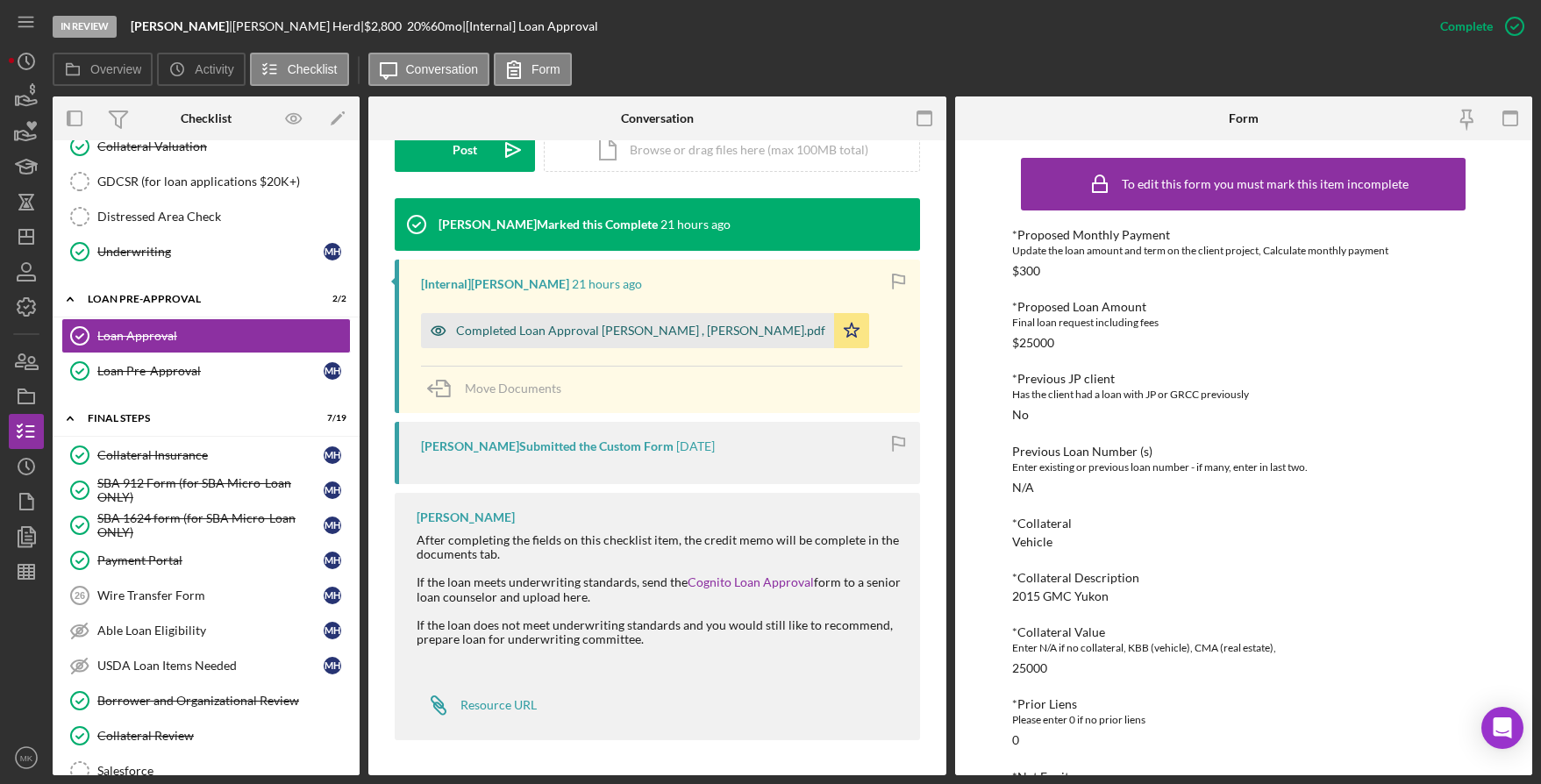
click at [572, 323] on div "Completed Loan Approval Cunningham, Franchot , Marnice Herd.pdf" at bounding box center [641, 330] width 370 height 14
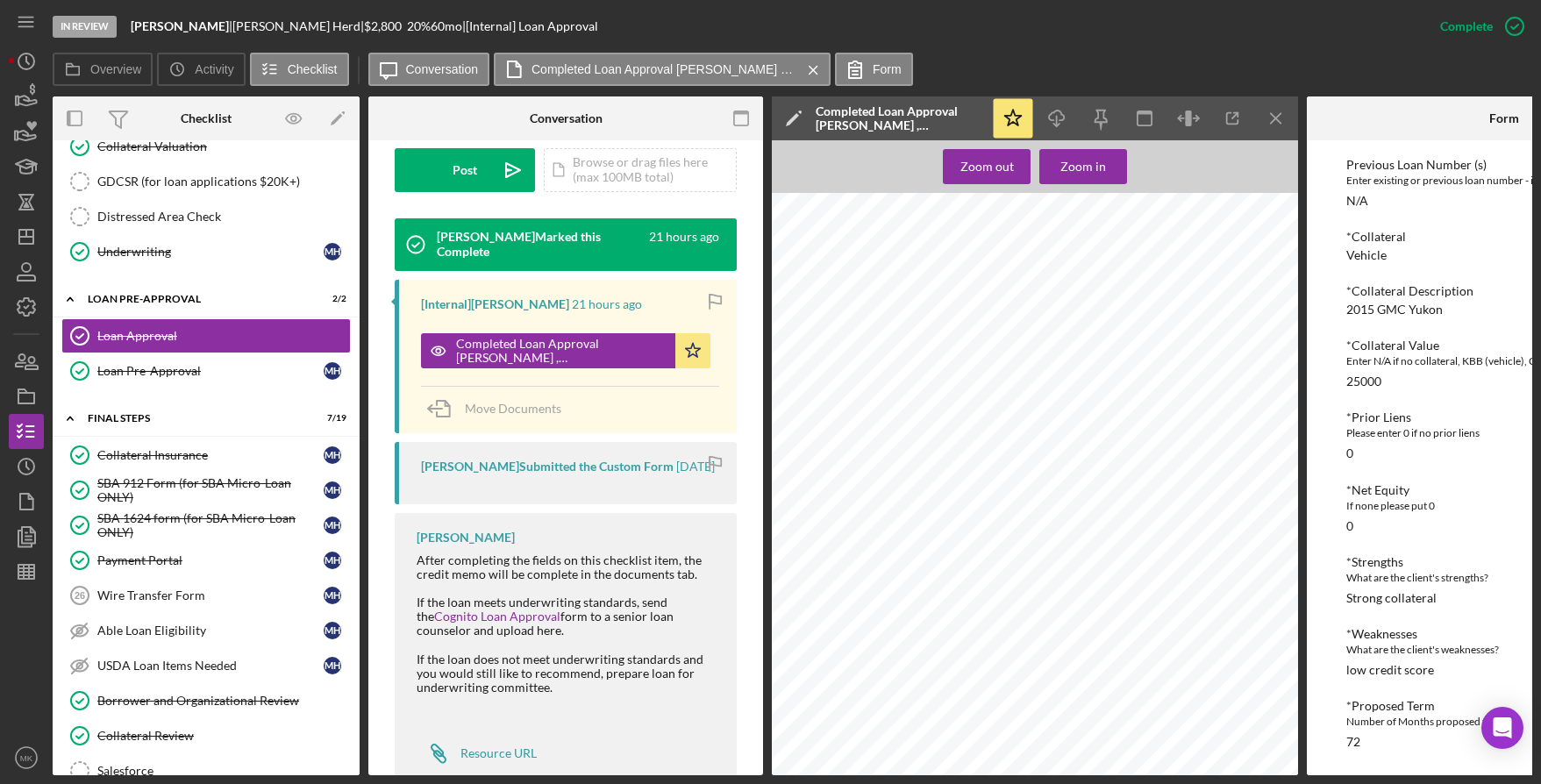
scroll to position [1137, 0]
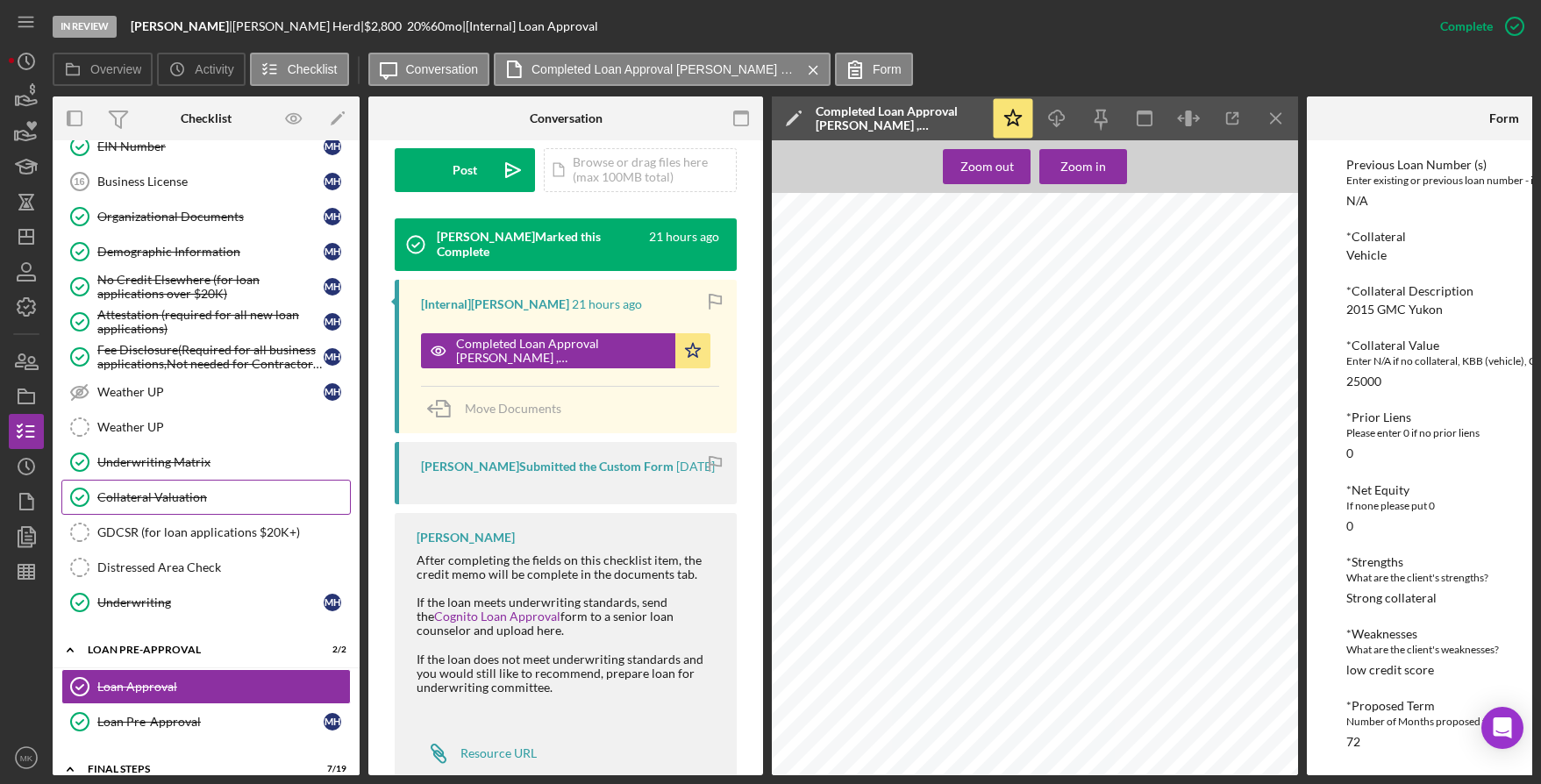
click at [224, 500] on div "Collateral Valuation" at bounding box center [223, 497] width 253 height 14
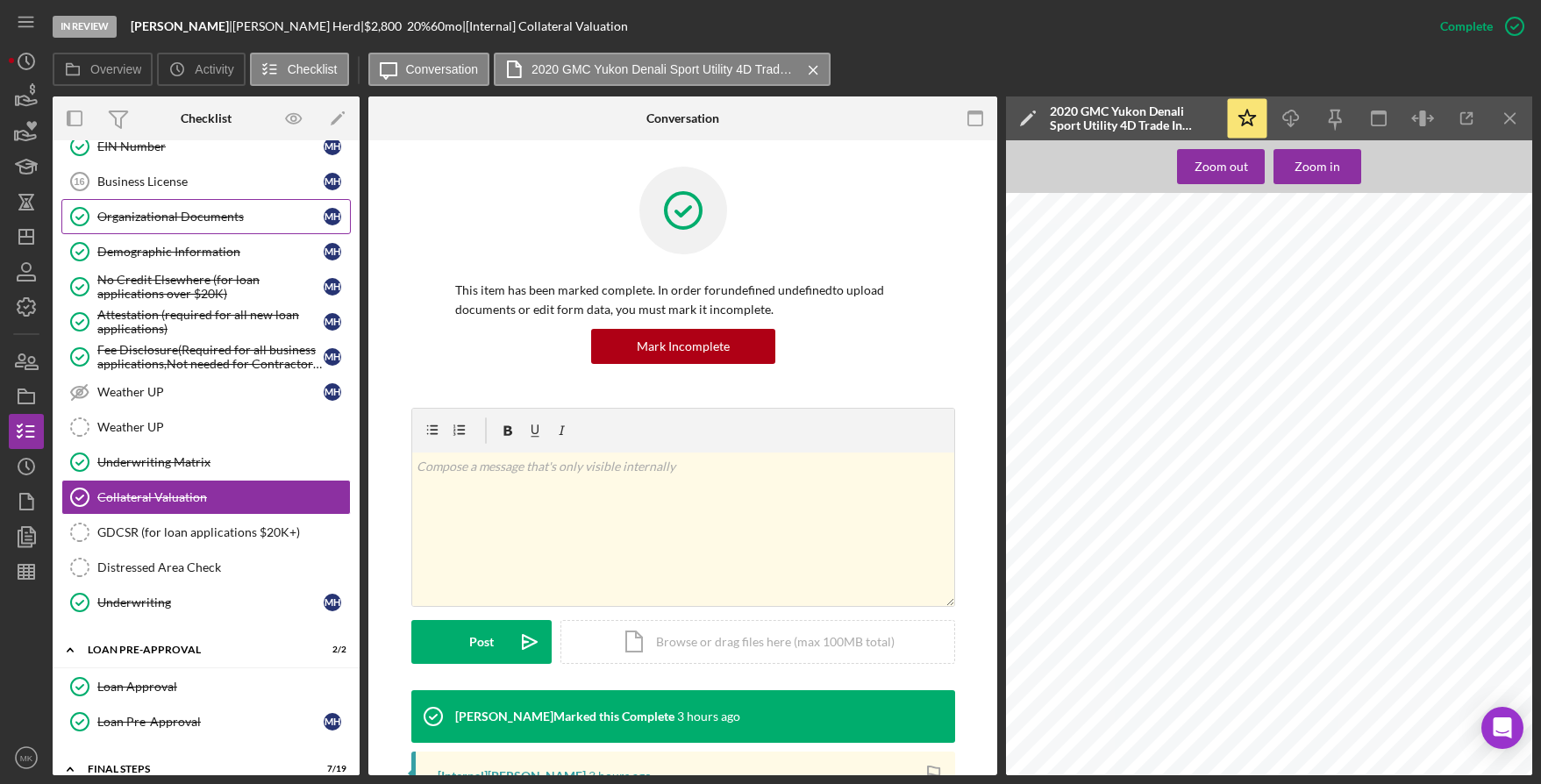
scroll to position [786, 0]
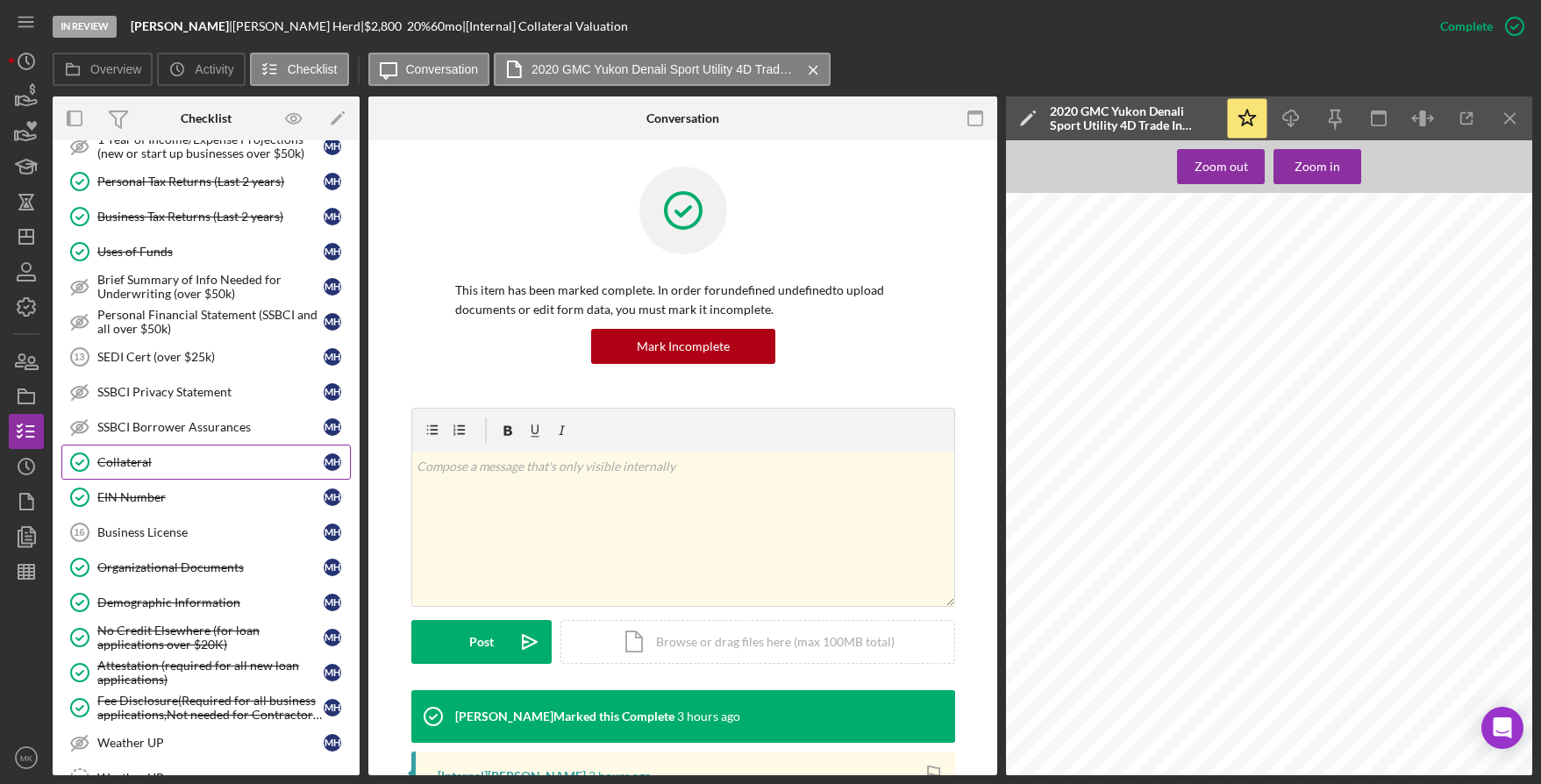
click at [160, 473] on link "Collateral Collateral M H" at bounding box center [205, 462] width 290 height 35
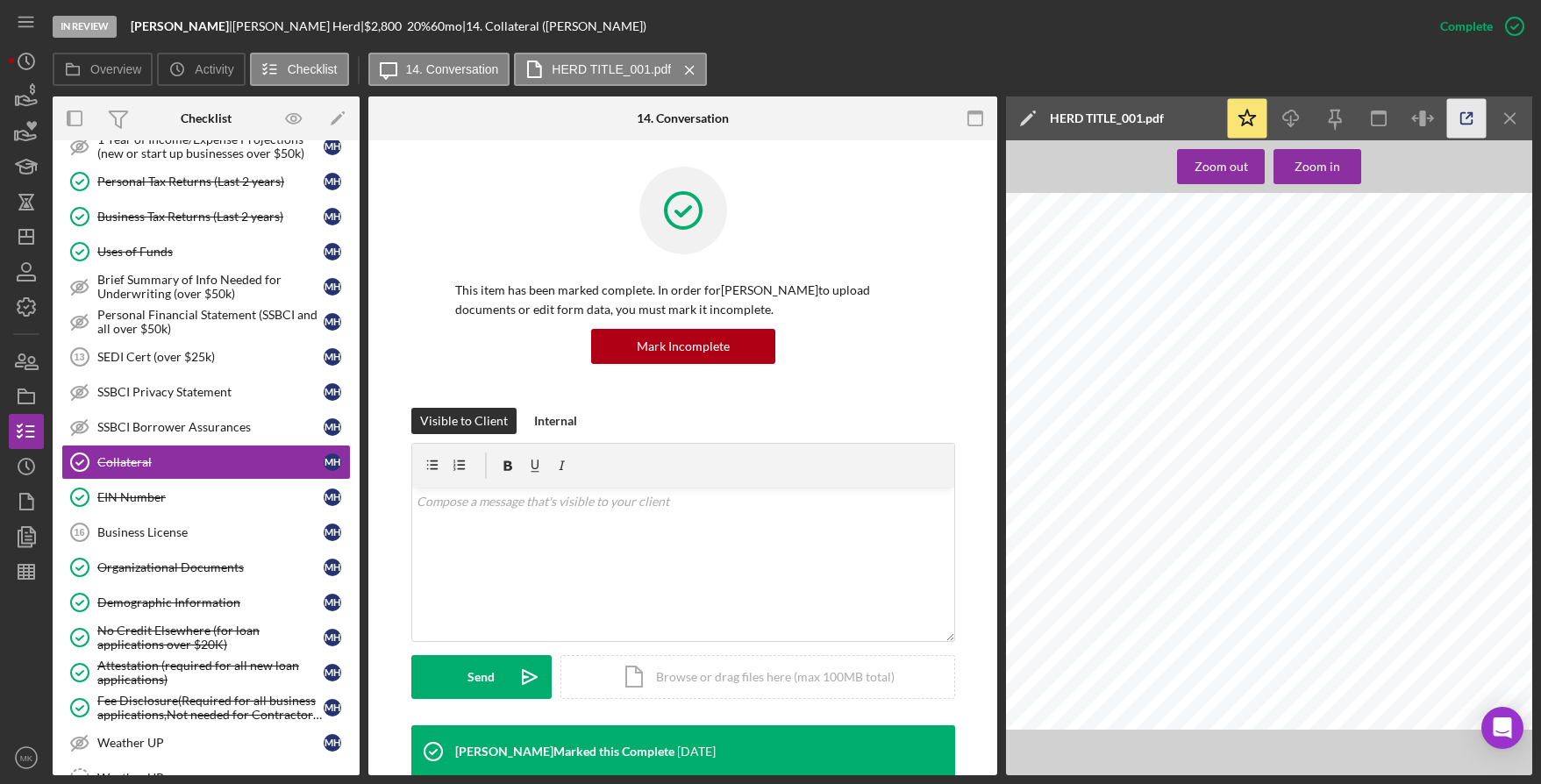
click at [1461, 124] on icon "button" at bounding box center [1467, 119] width 12 height 12
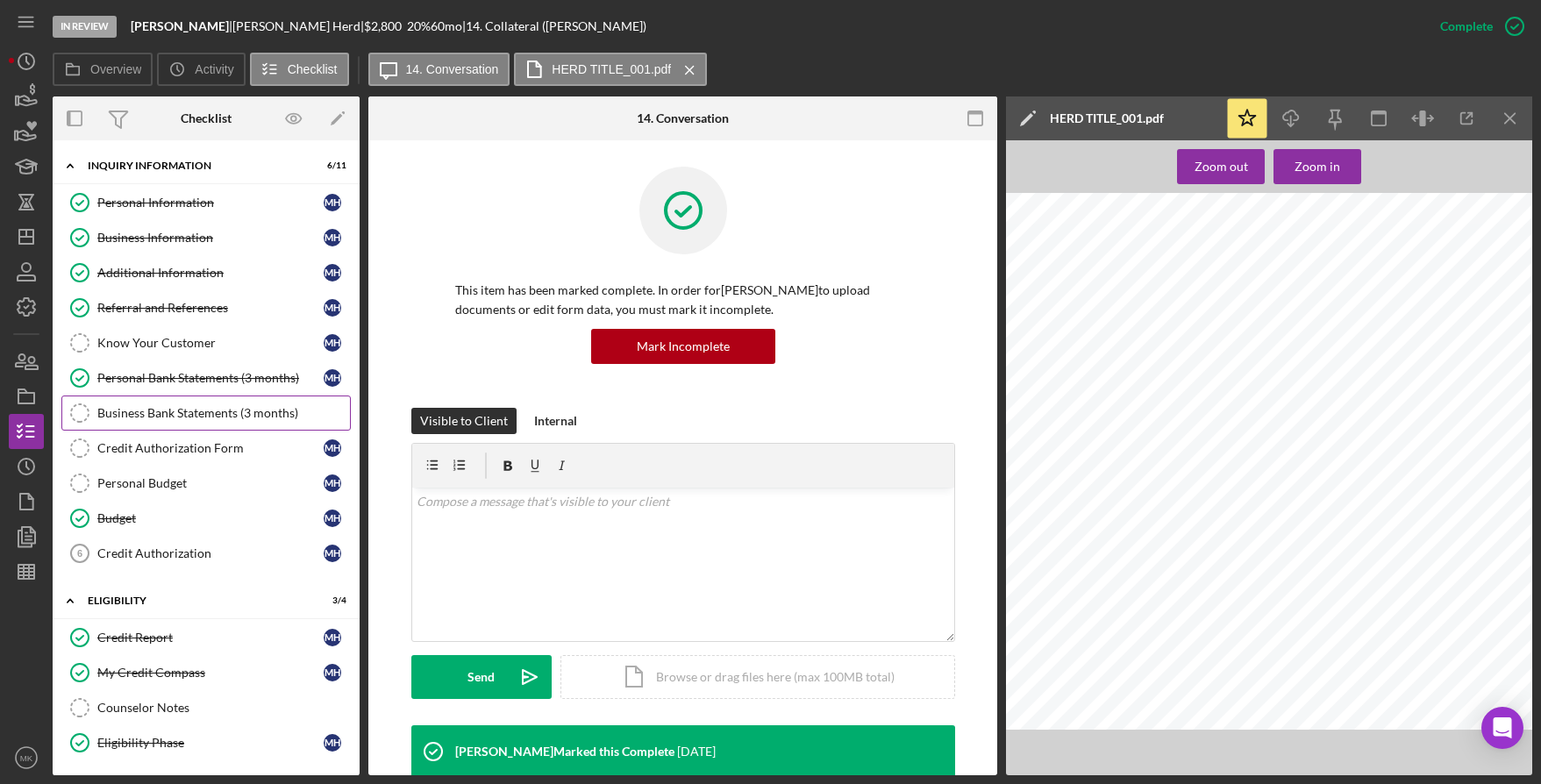
drag, startPoint x: 249, startPoint y: 380, endPoint x: 228, endPoint y: 394, distance: 25.2
click at [249, 380] on div "Personal Bank Statements (3 months)" at bounding box center [210, 378] width 226 height 14
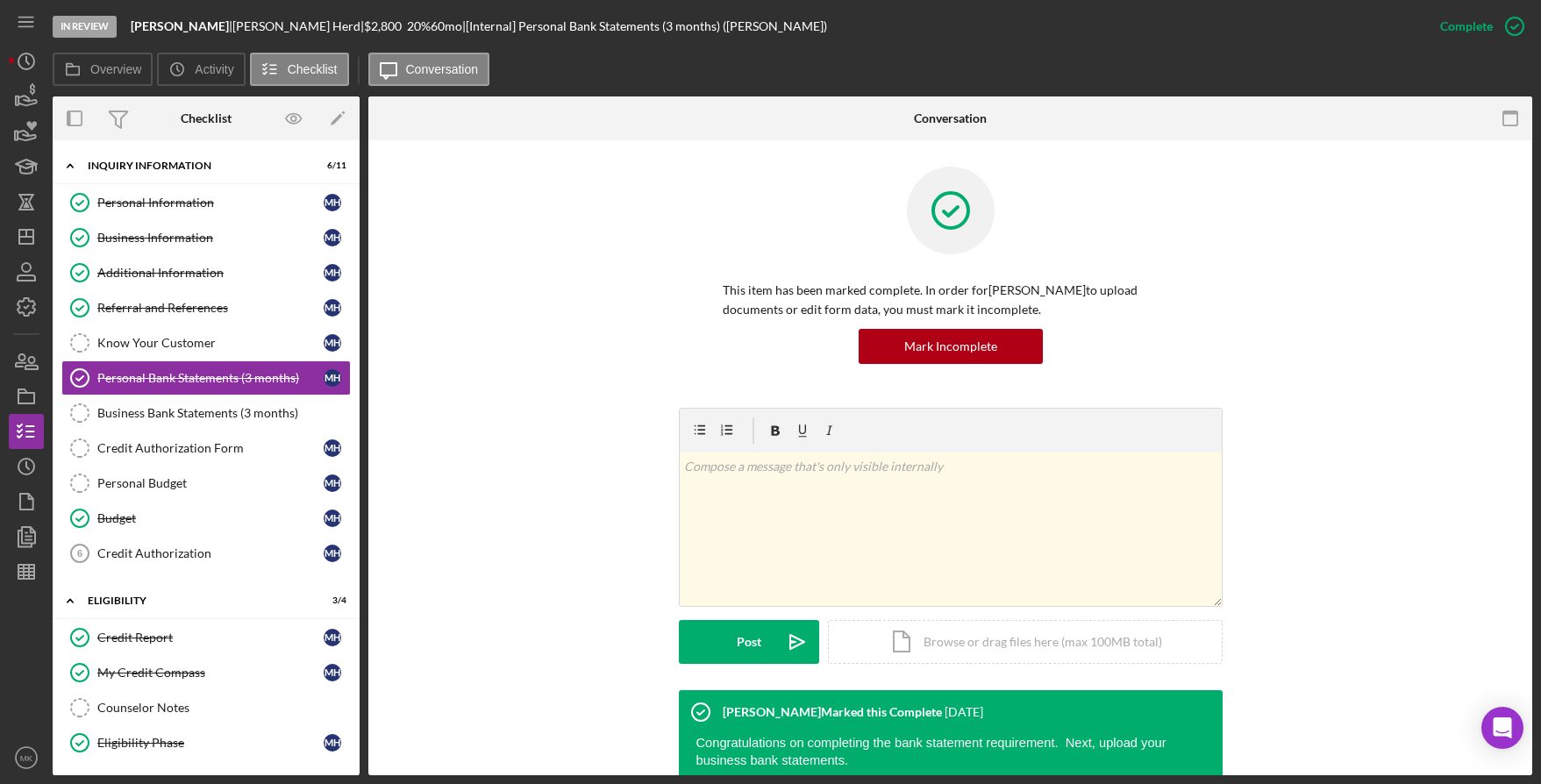
scroll to position [351, 0]
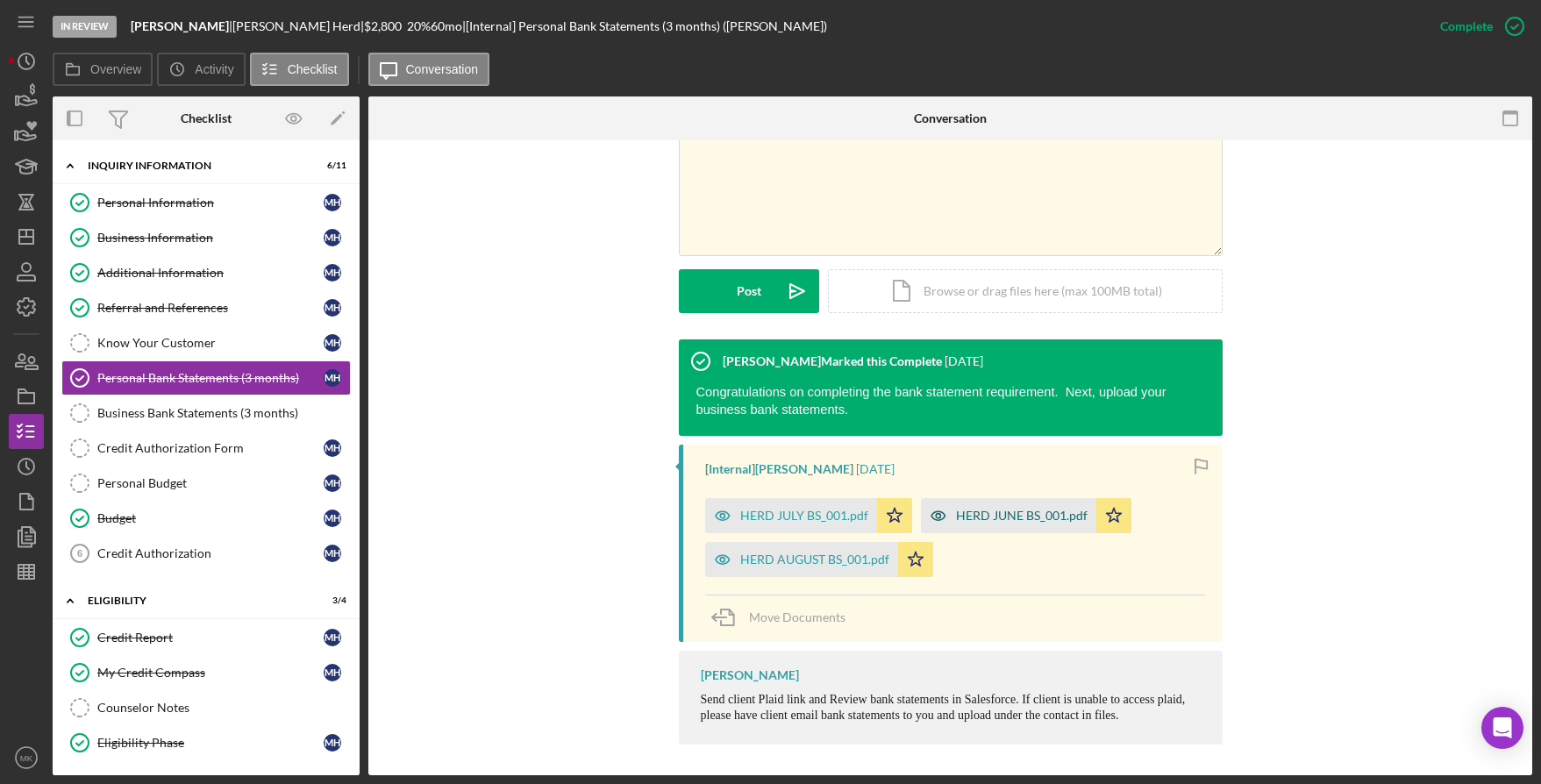
click at [992, 520] on div "HERD JUNE BS_001.pdf" at bounding box center [1022, 516] width 132 height 14
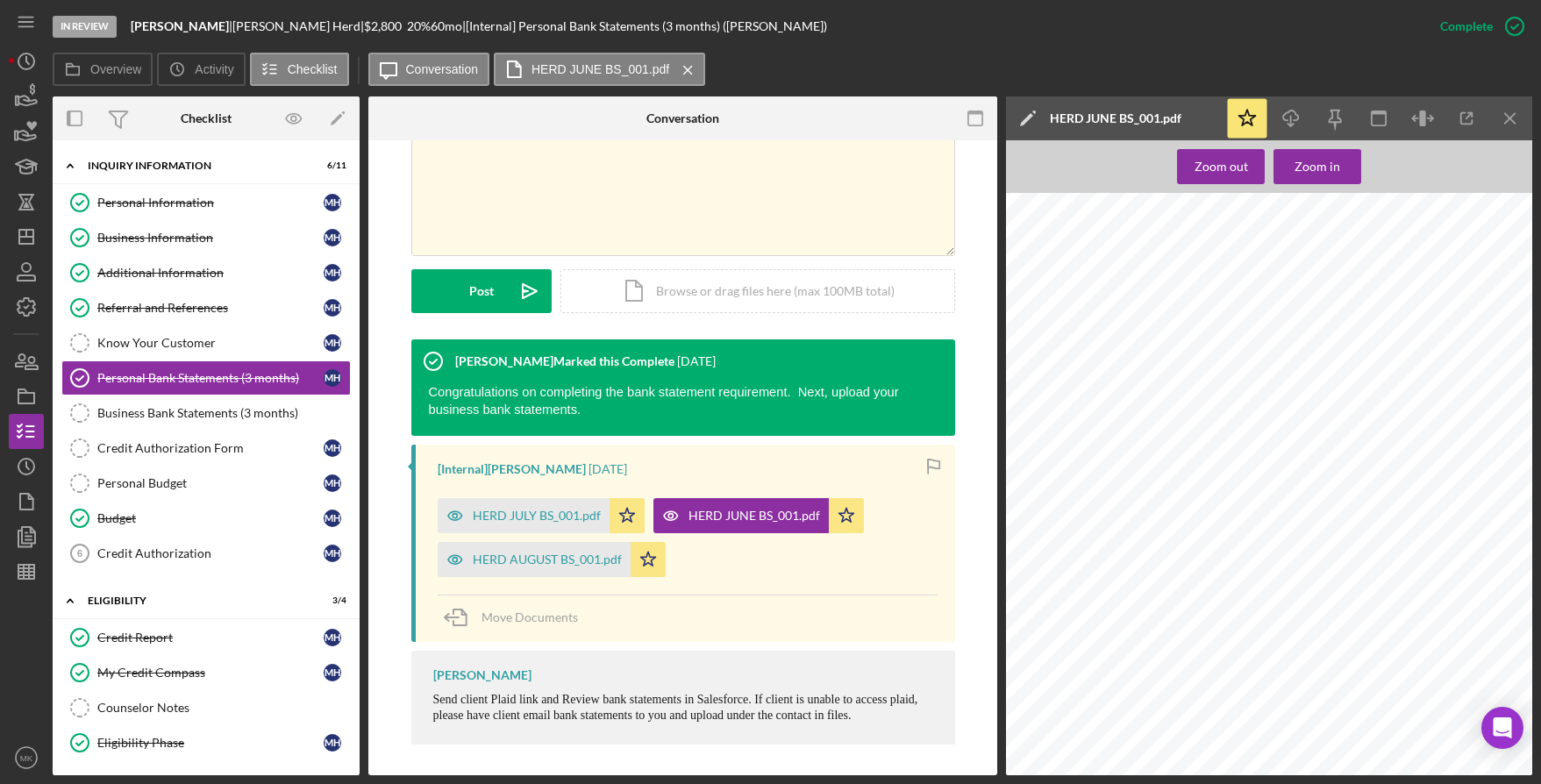
scroll to position [1316, 0]
click at [1464, 119] on icon "button" at bounding box center [1467, 119] width 39 height 39
click at [543, 513] on div "HERD JULY BS_001.pdf" at bounding box center [537, 516] width 128 height 14
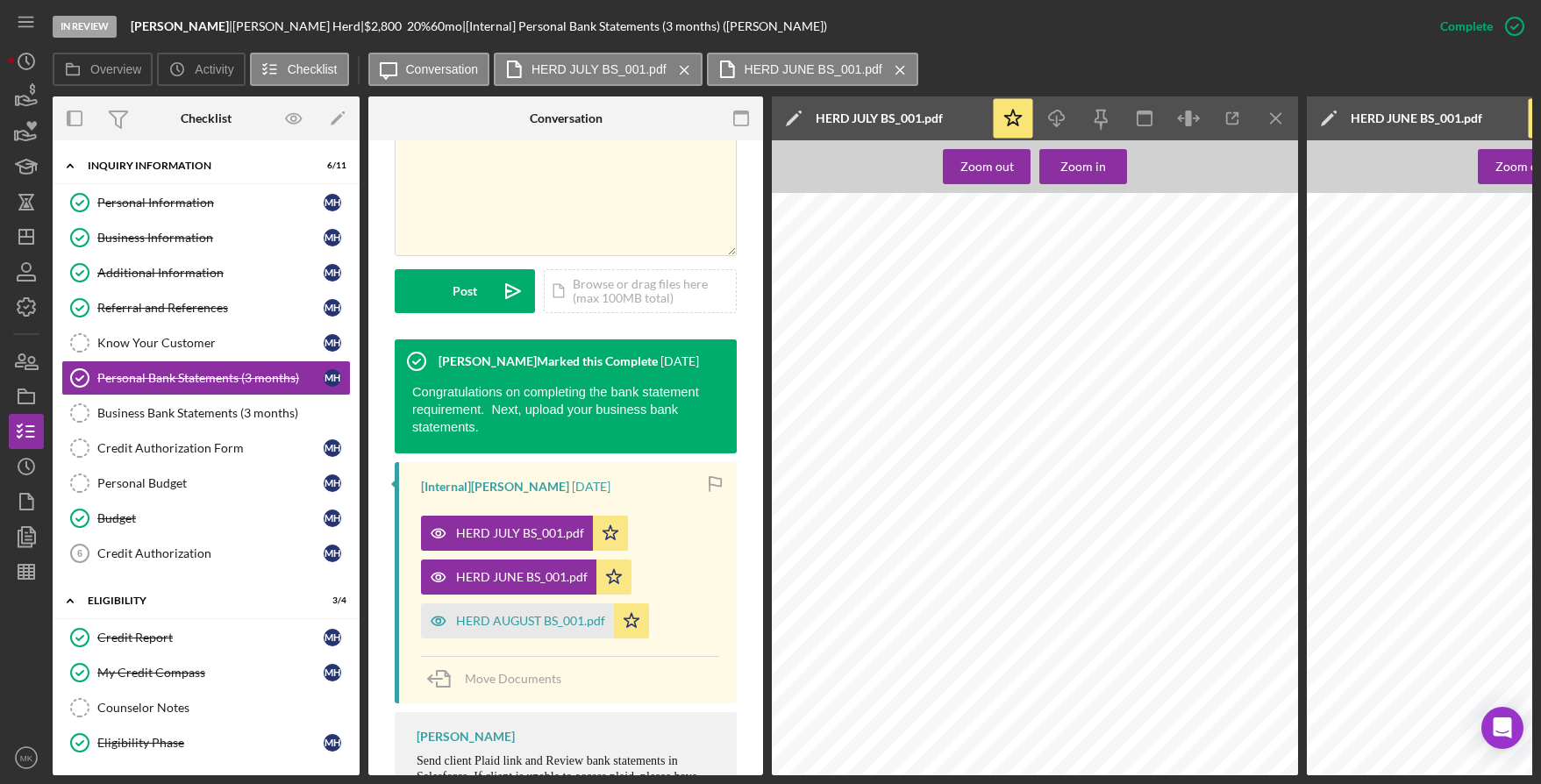
scroll to position [4385, 0]
click at [513, 632] on div "HERD AUGUST BS_001.pdf" at bounding box center [517, 621] width 193 height 35
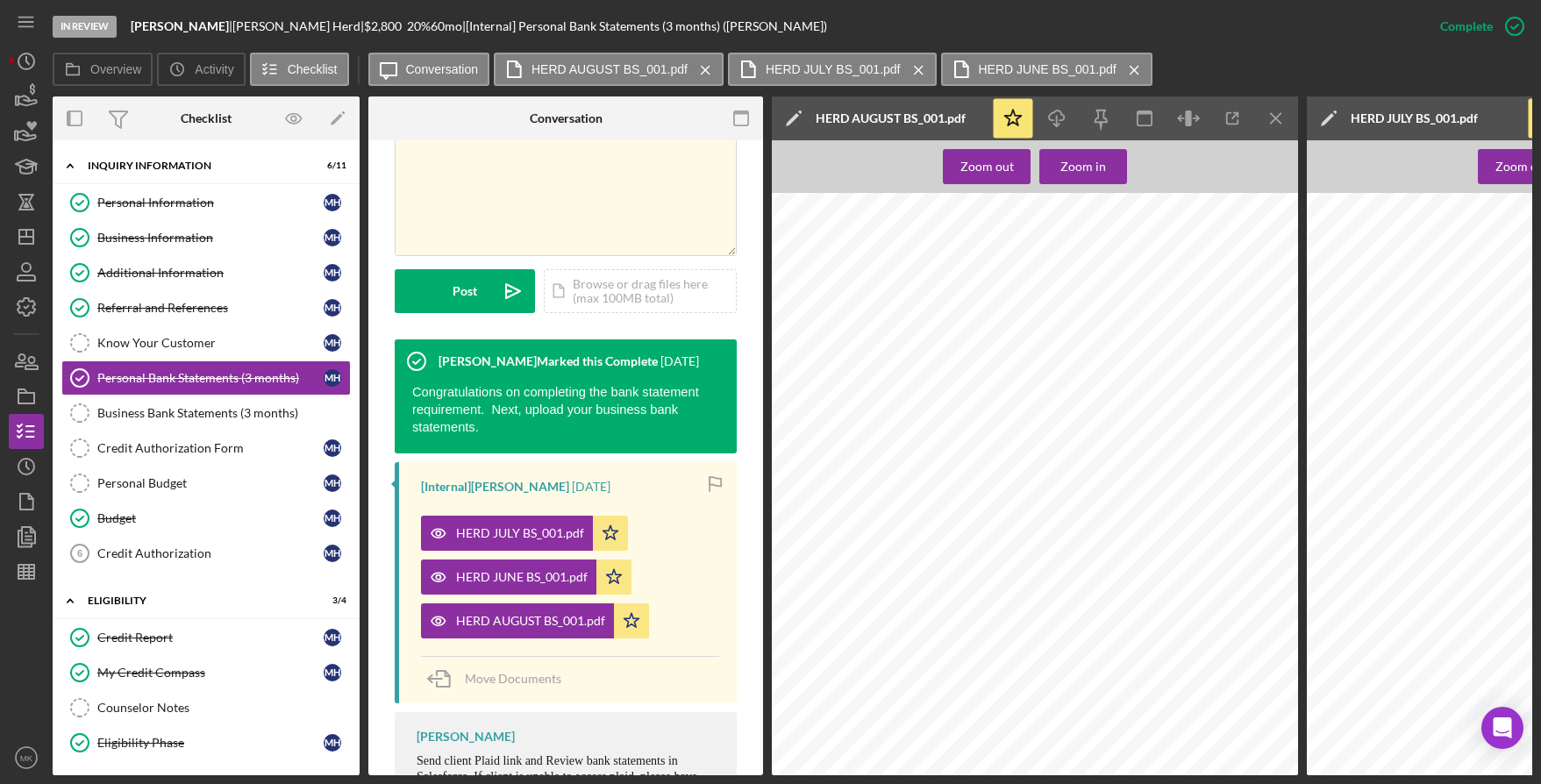
scroll to position [5699, 0]
click at [256, 454] on div "Credit Authorization Form" at bounding box center [210, 448] width 226 height 14
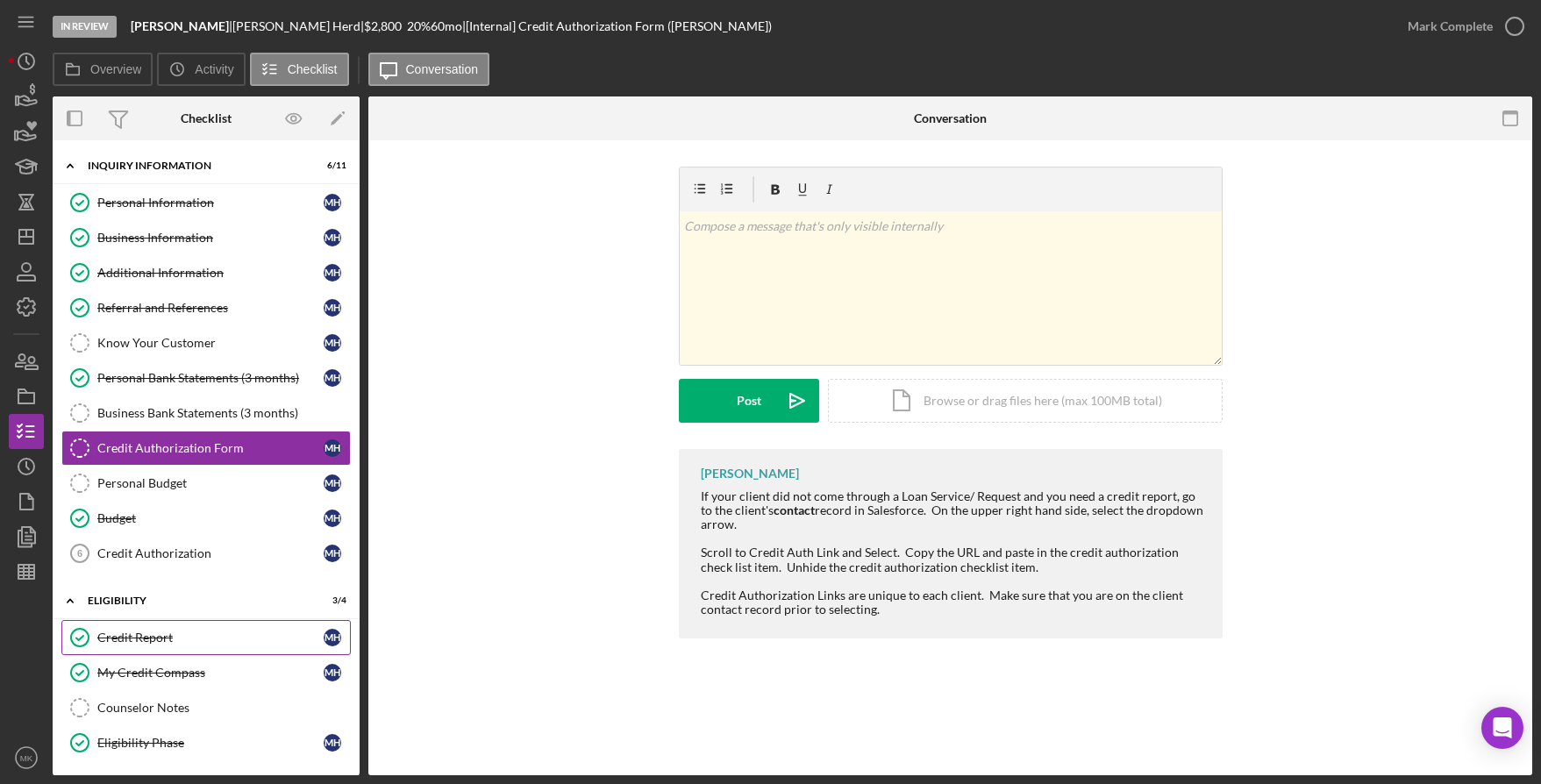
click at [208, 631] on div "Credit Report" at bounding box center [210, 638] width 226 height 14
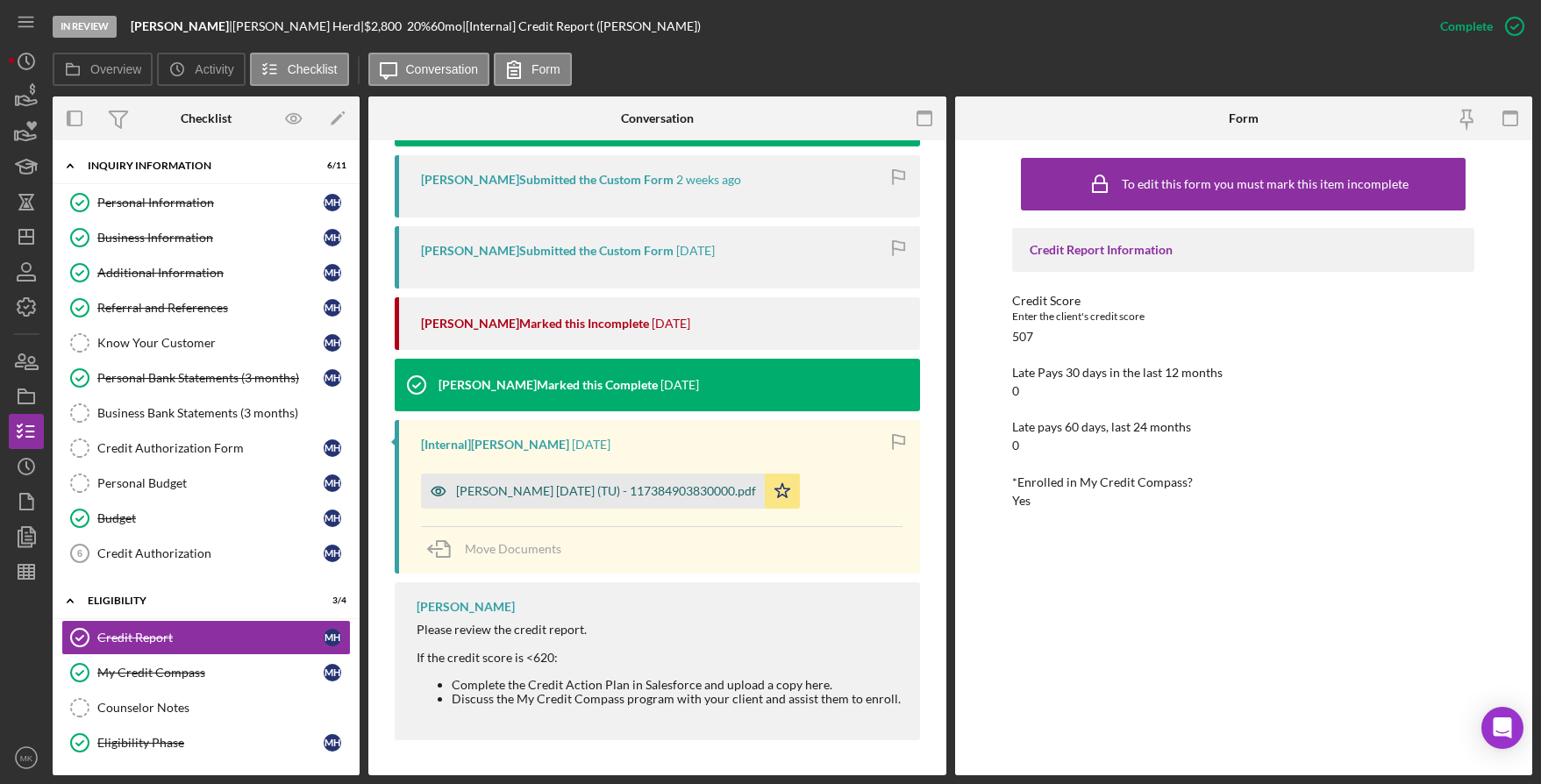
click at [635, 492] on div "Herd, Marnice 2025-07-30 (TU) - 117384903830000.pdf" at bounding box center [605, 491] width 300 height 14
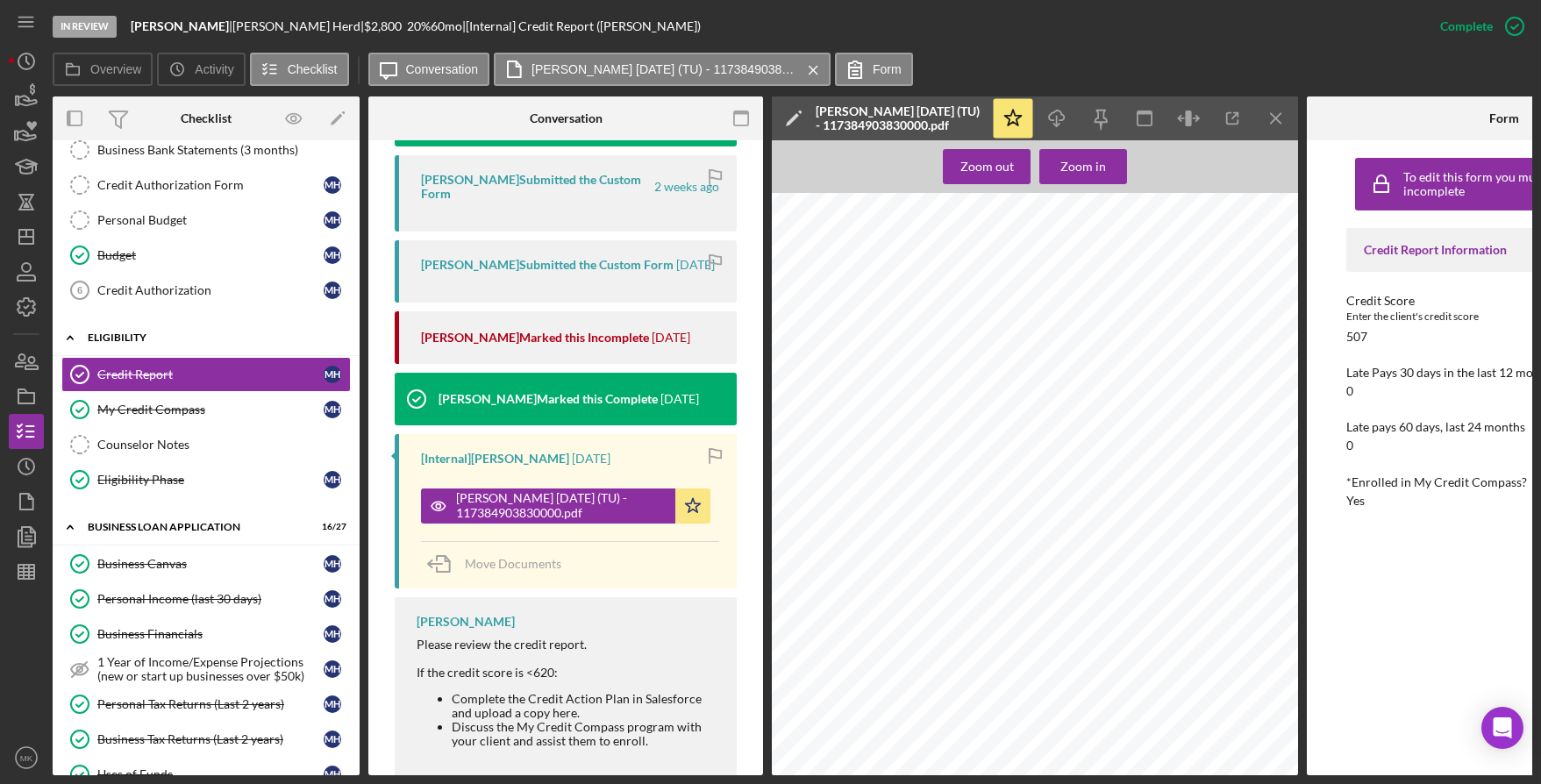
scroll to position [351, 0]
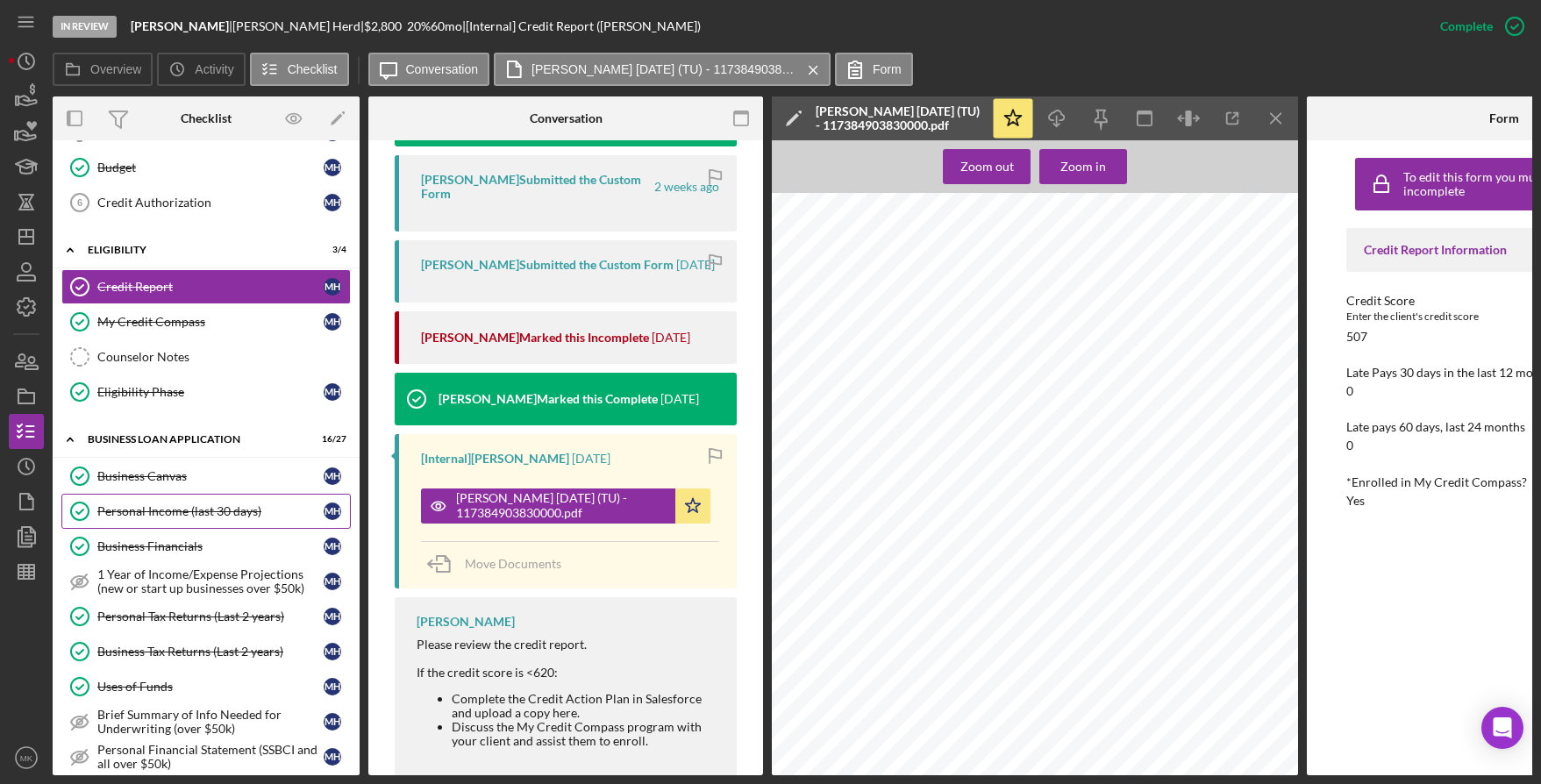
click at [198, 514] on div "Personal Income (last 30 days)" at bounding box center [210, 511] width 226 height 14
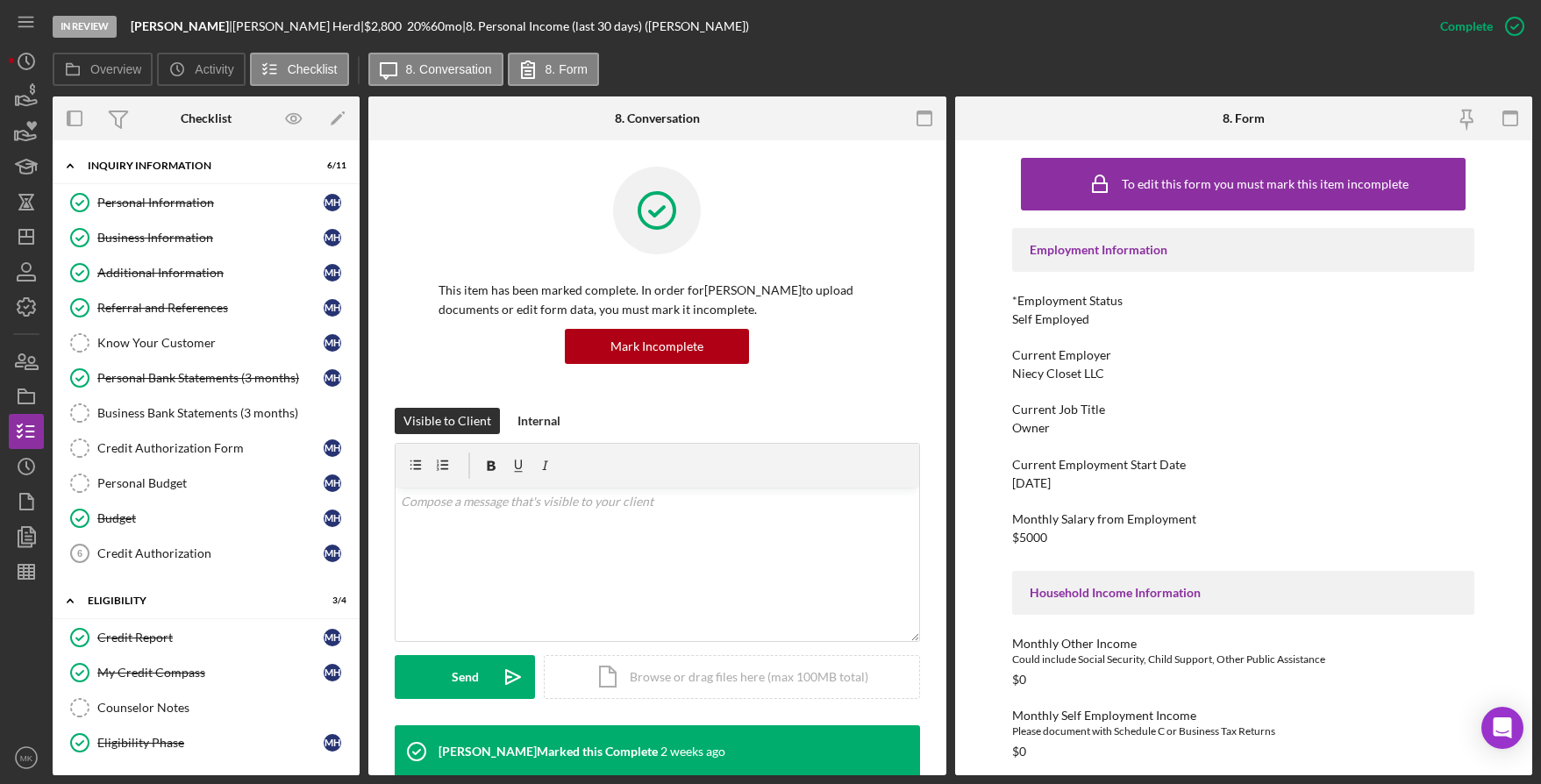
scroll to position [351, 0]
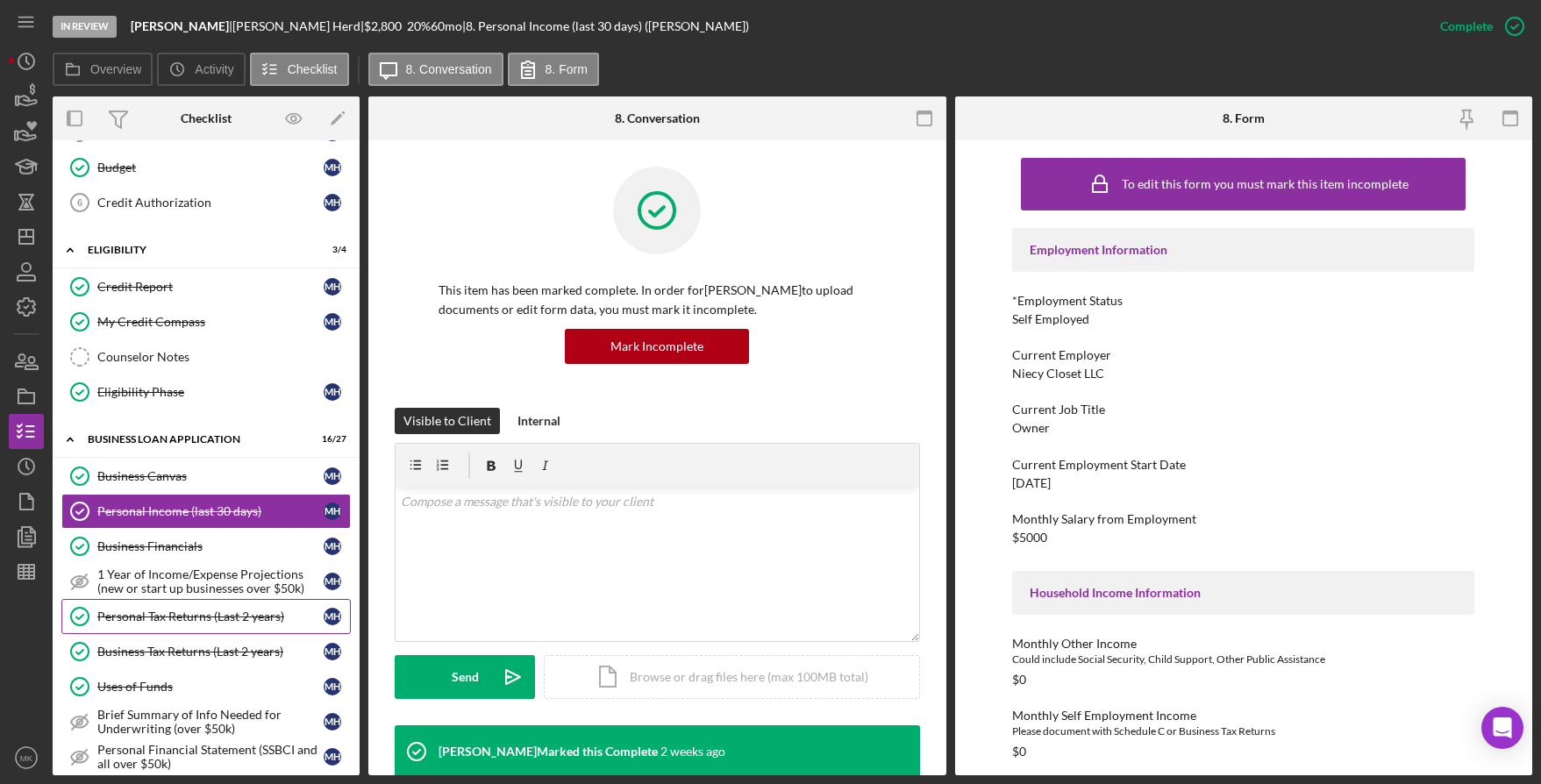
click at [223, 619] on div "Personal Tax Returns (Last 2 years)" at bounding box center [210, 616] width 226 height 14
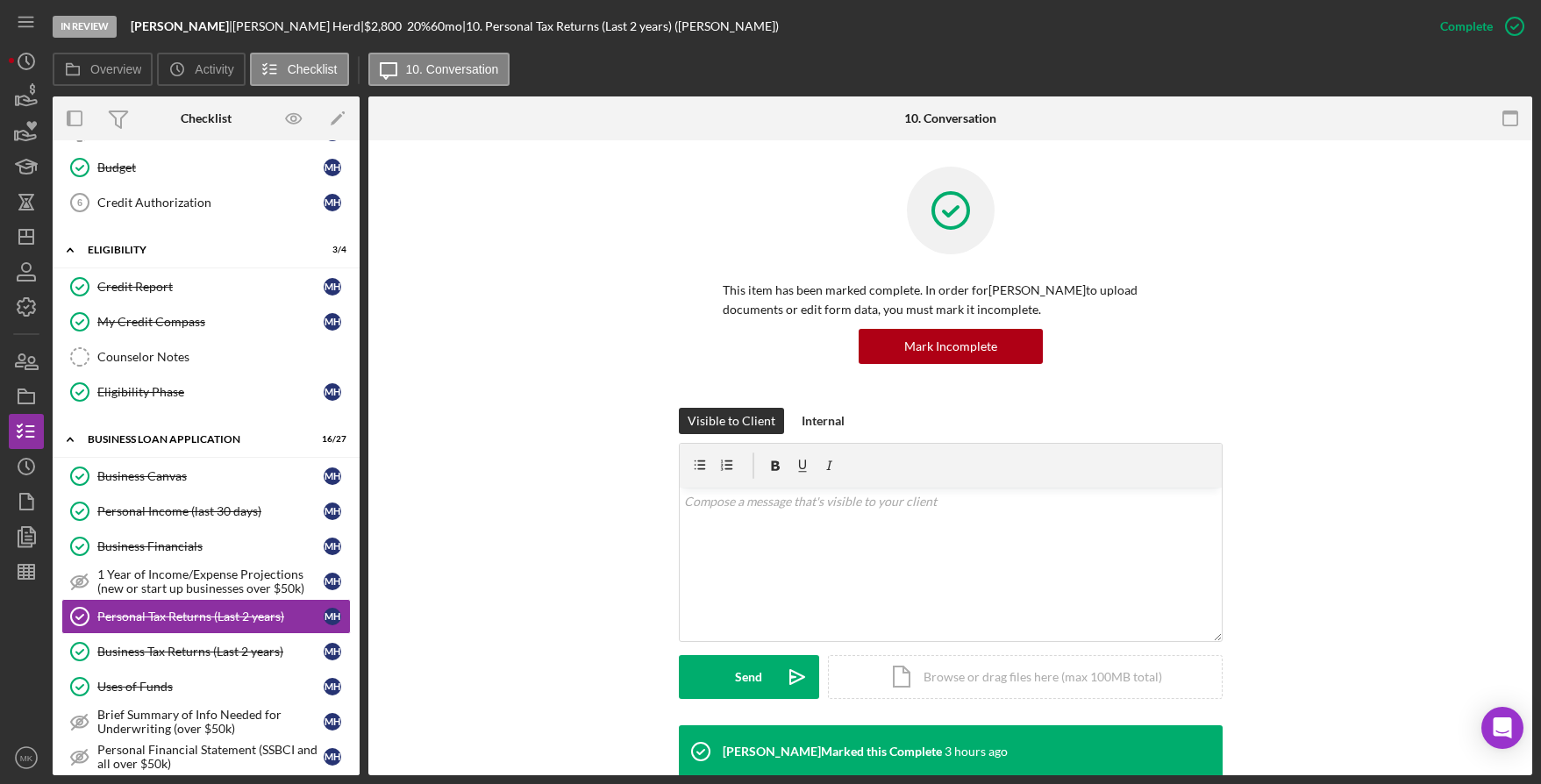
scroll to position [438, 0]
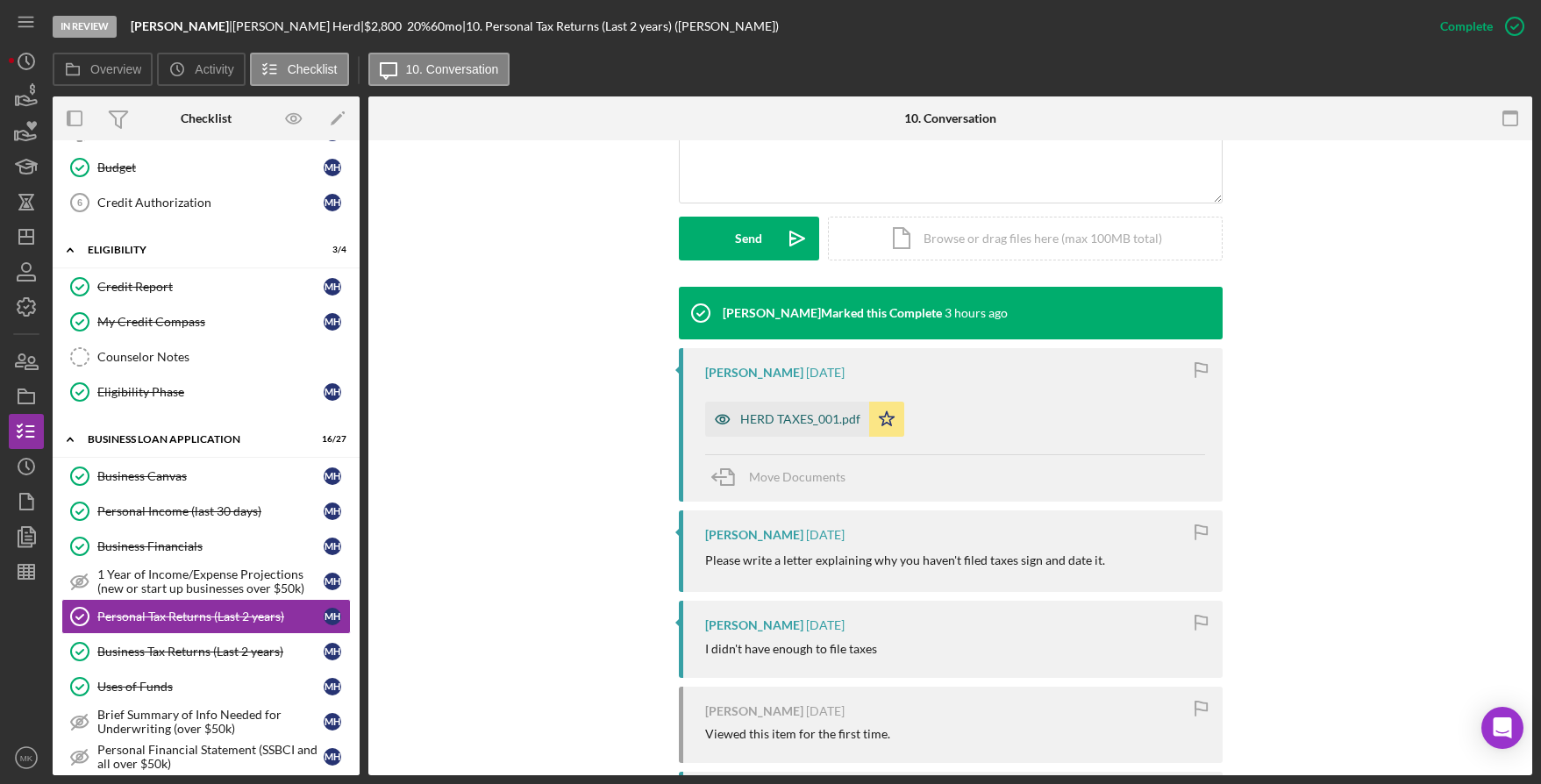
click at [782, 410] on div "HERD TAXES_001.pdf" at bounding box center [787, 420] width 164 height 35
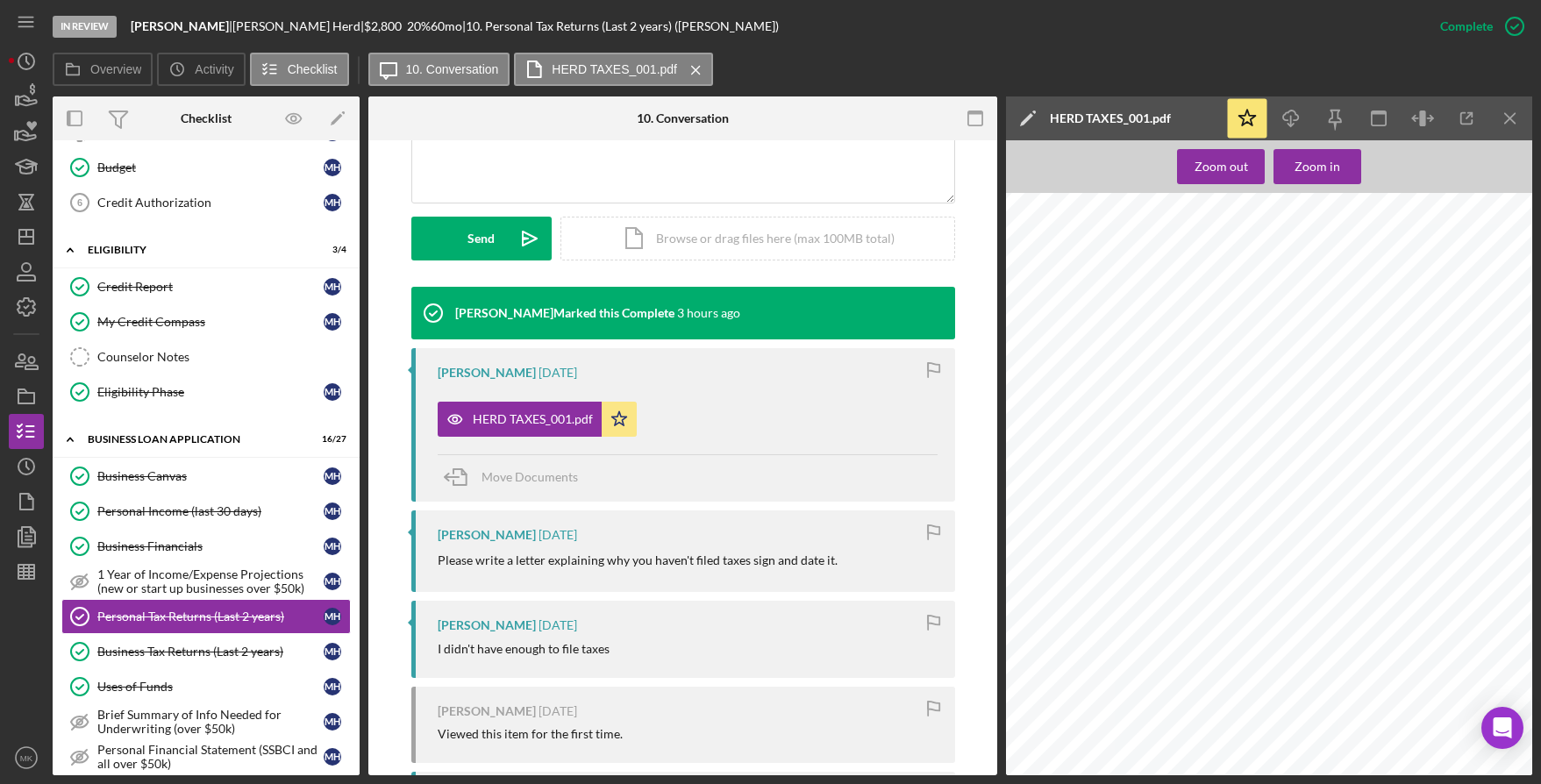
scroll to position [739, 0]
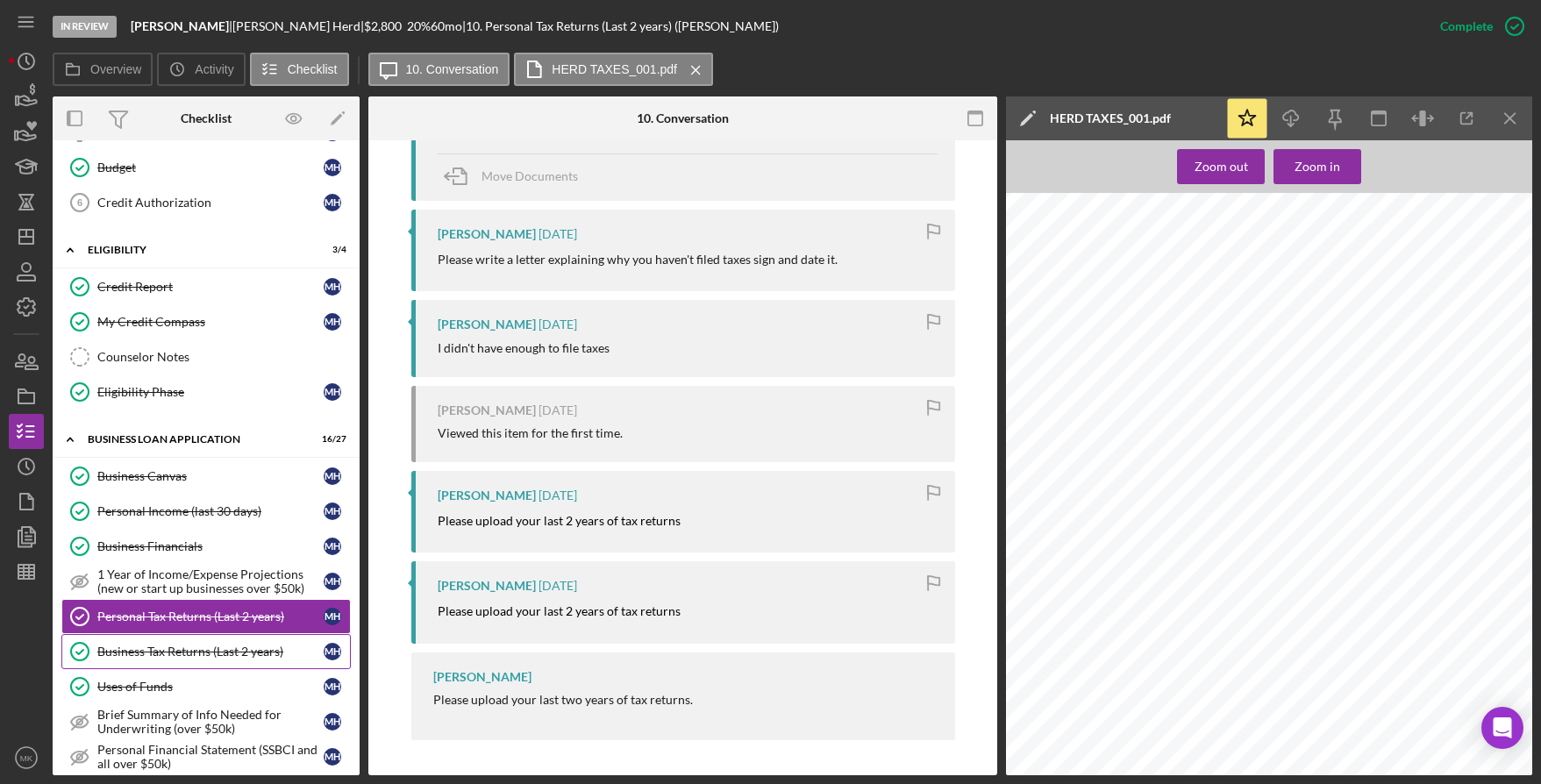
click at [224, 650] on div "Business Tax Returns (Last 2 years)" at bounding box center [210, 651] width 226 height 14
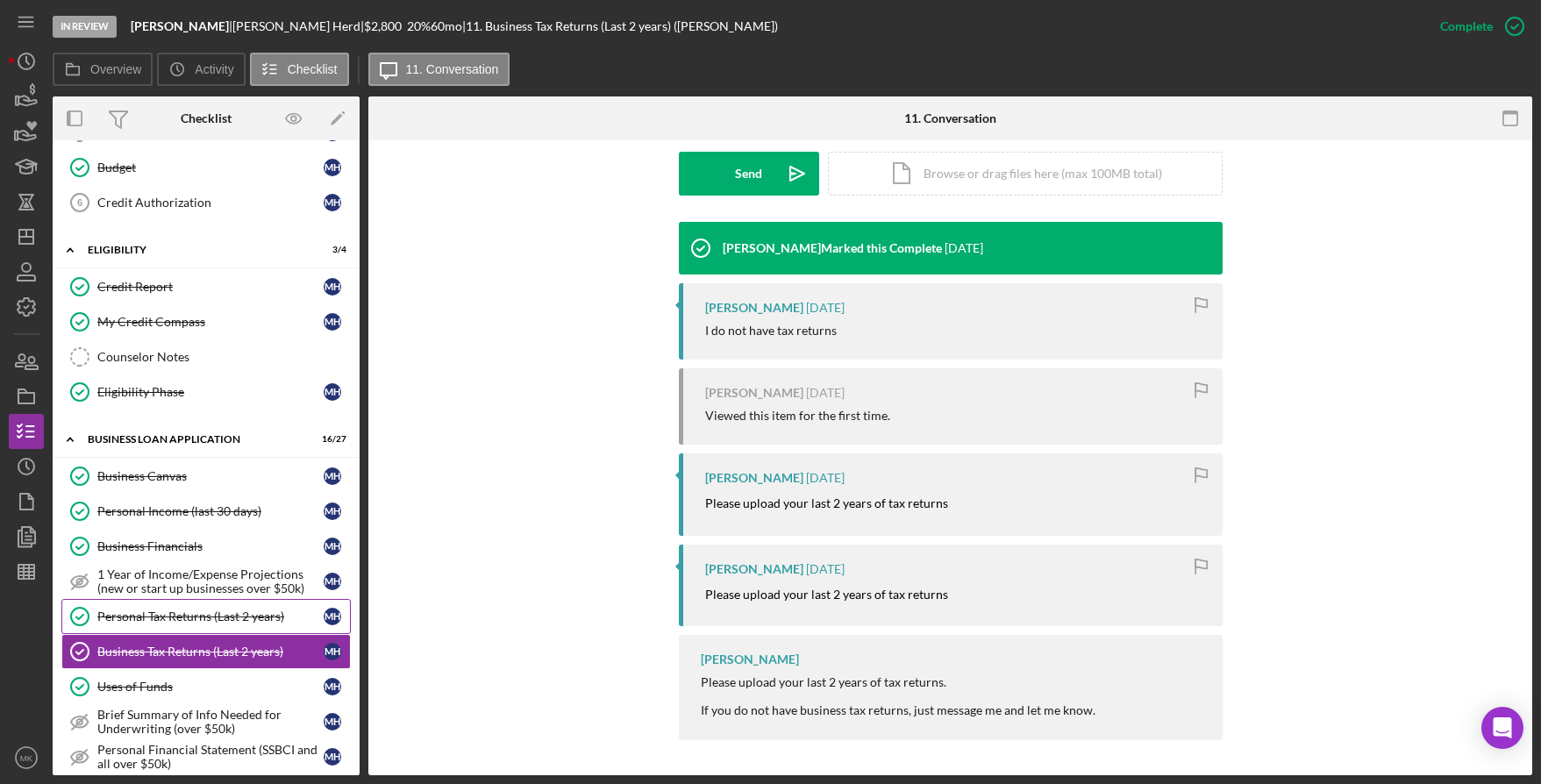
scroll to position [438, 0]
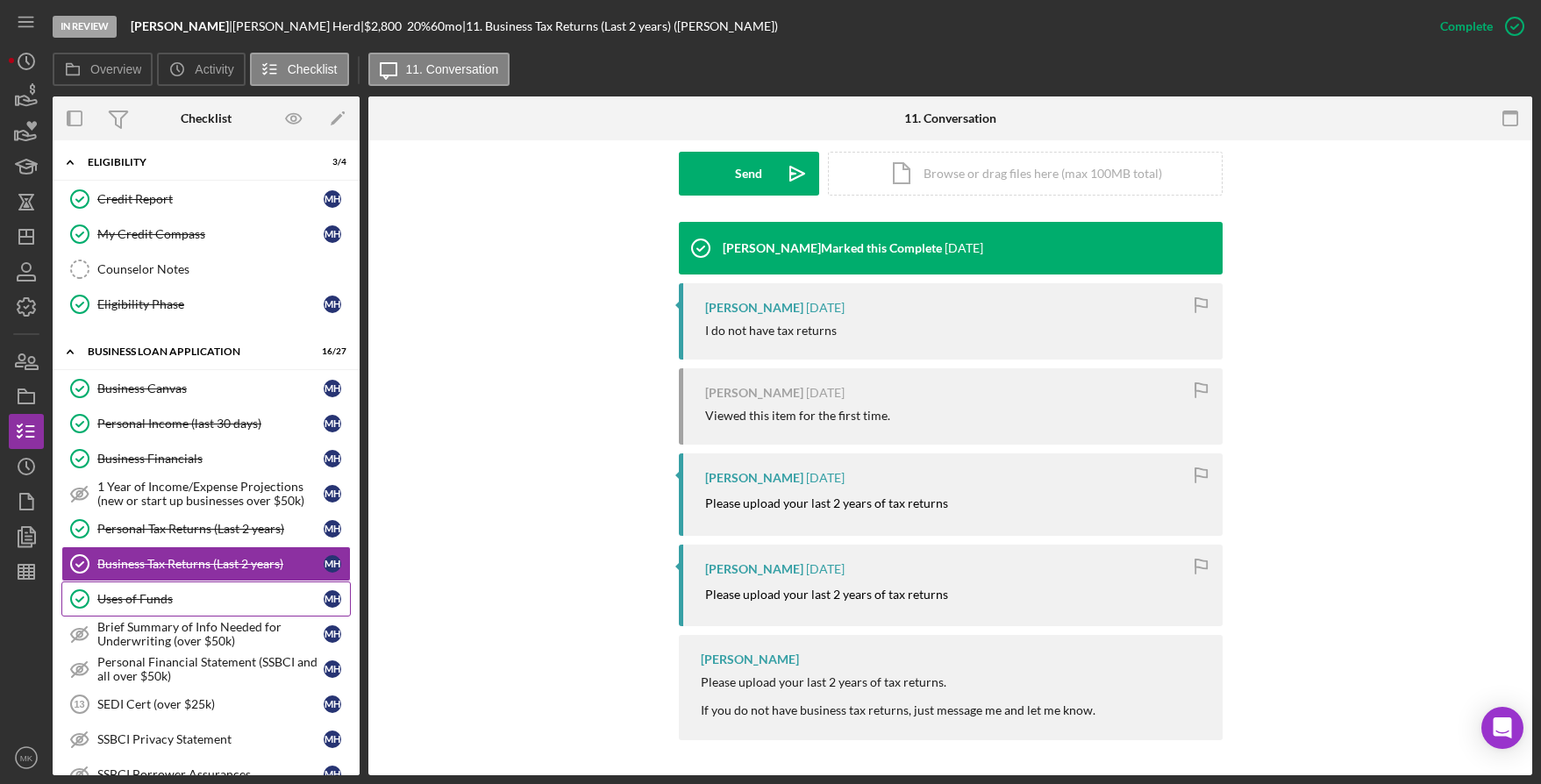
click at [199, 604] on div "Uses of Funds" at bounding box center [210, 598] width 226 height 14
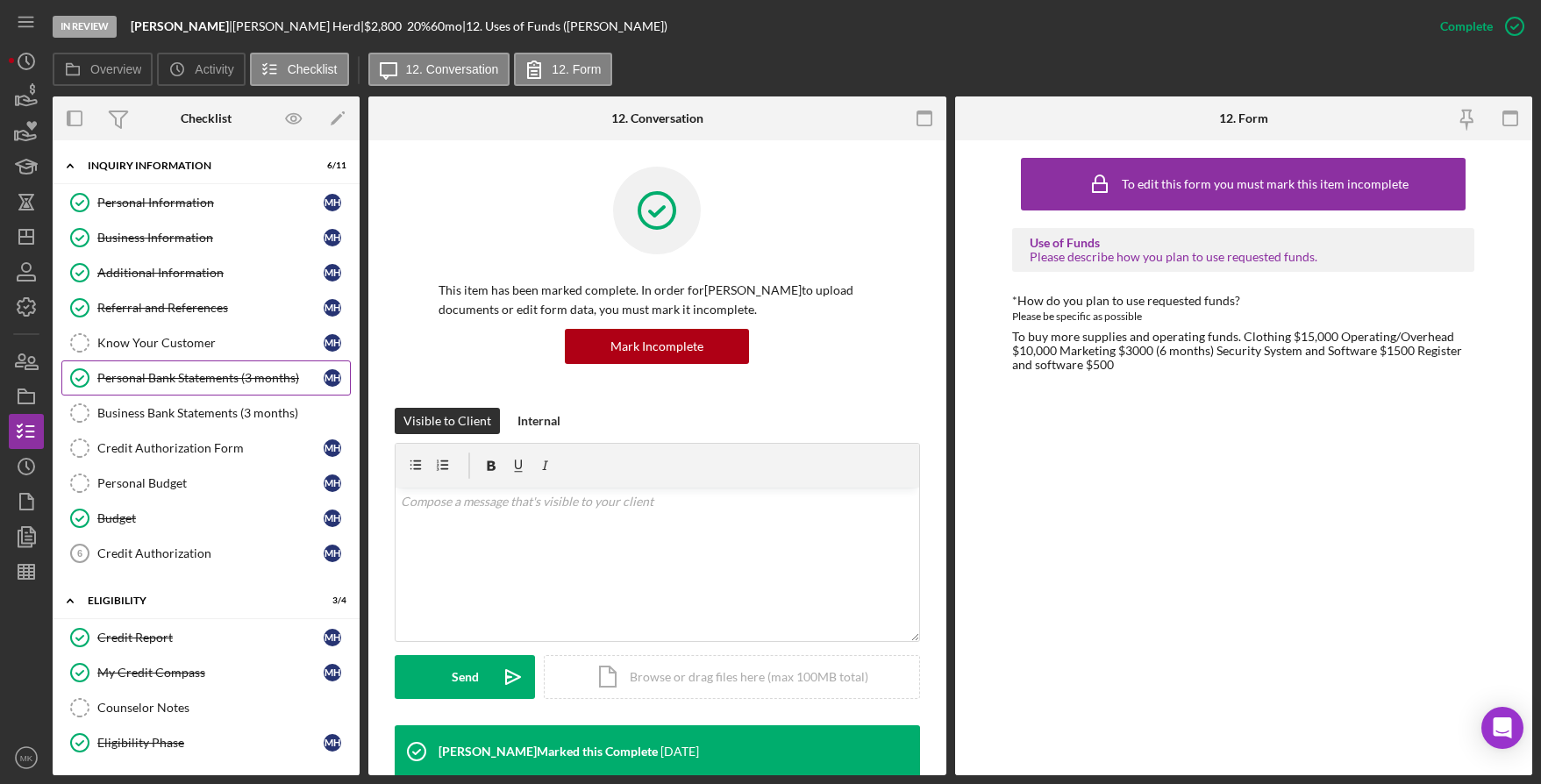
click at [184, 371] on div "Personal Bank Statements (3 months)" at bounding box center [210, 378] width 226 height 14
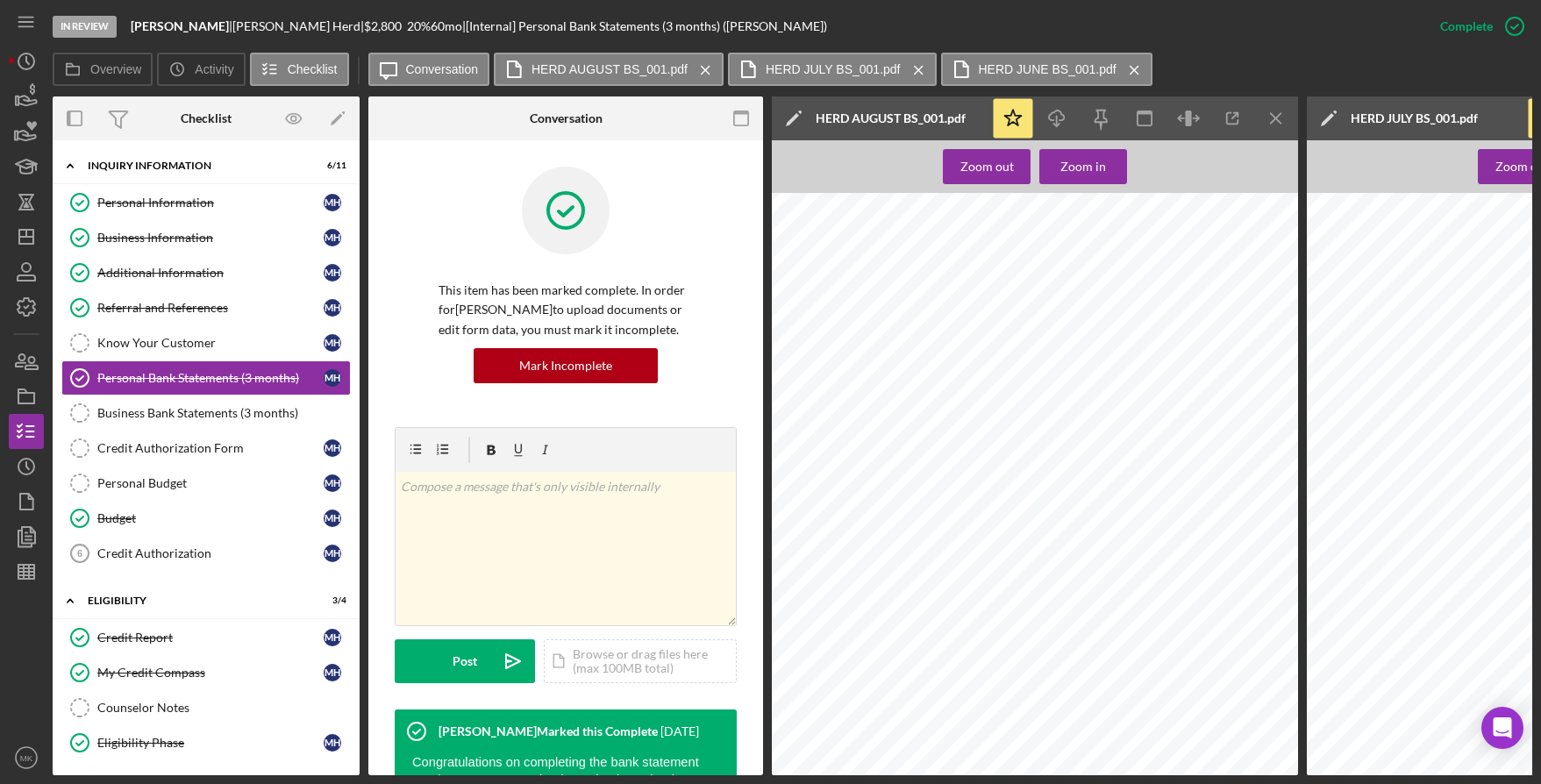
scroll to position [4209, 0]
click at [1280, 120] on icon "Icon/Menu Close" at bounding box center [1277, 119] width 39 height 39
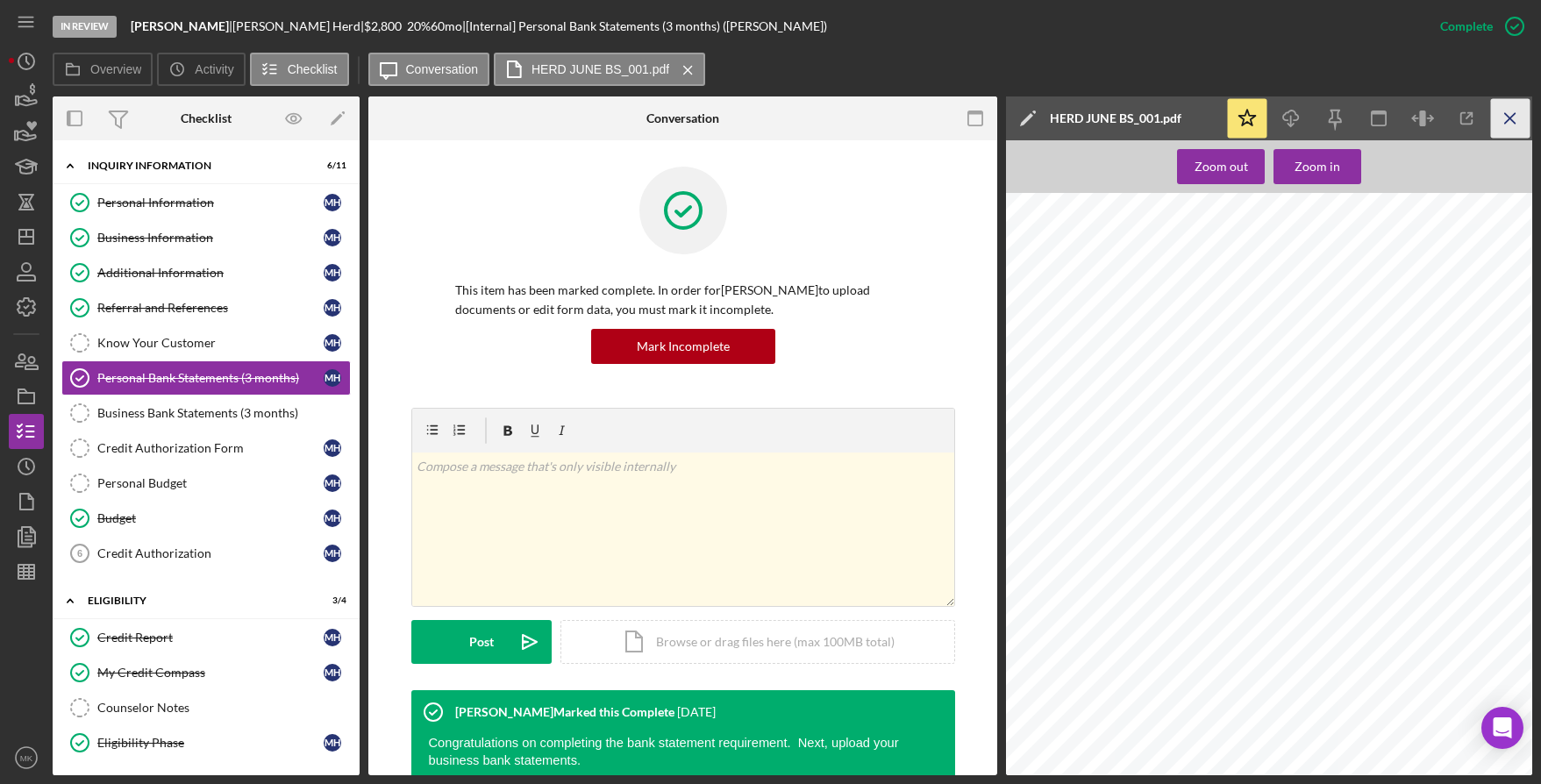
click at [1510, 113] on icon "Icon/Menu Close" at bounding box center [1511, 119] width 39 height 39
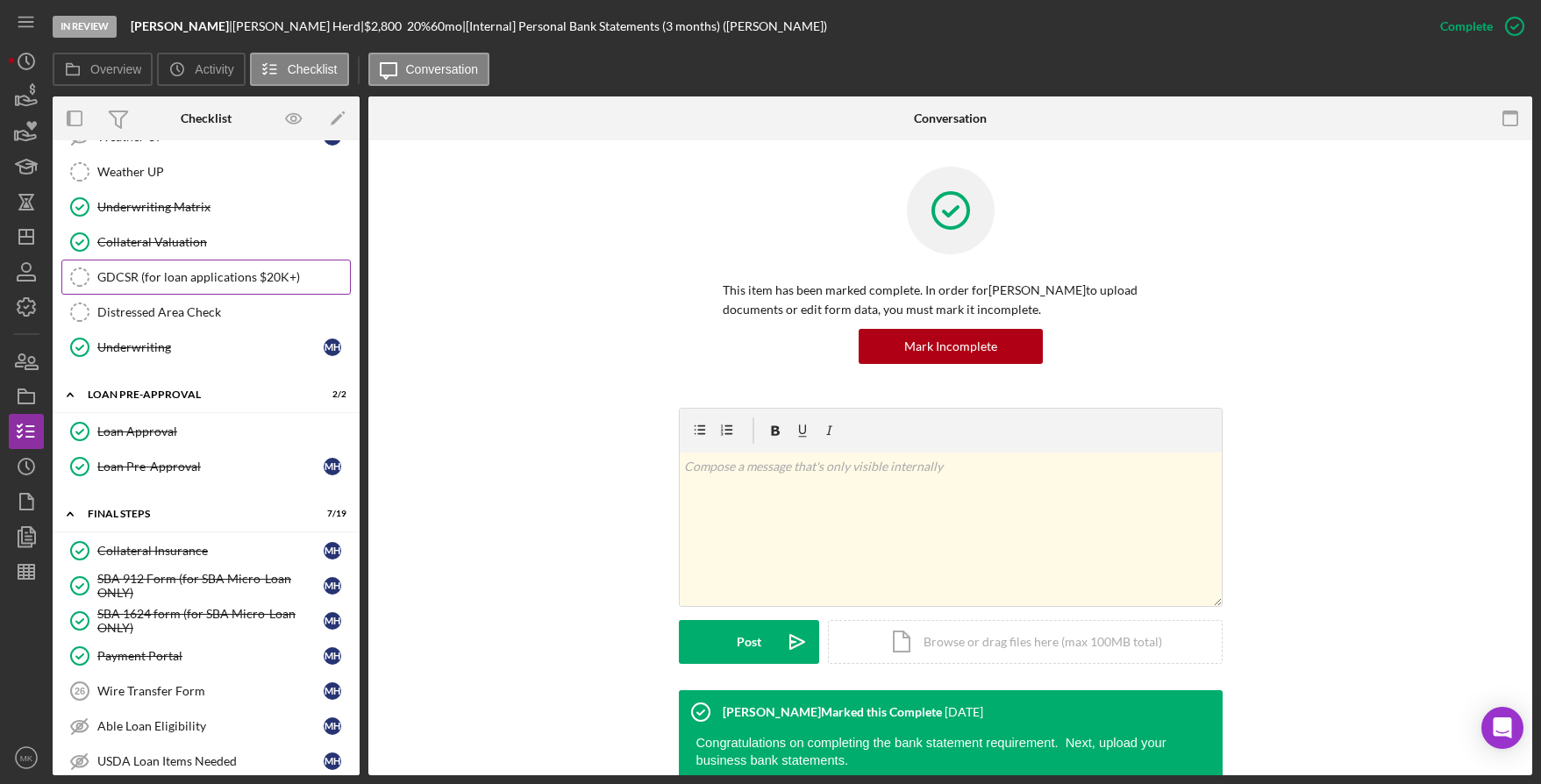
scroll to position [1216, 0]
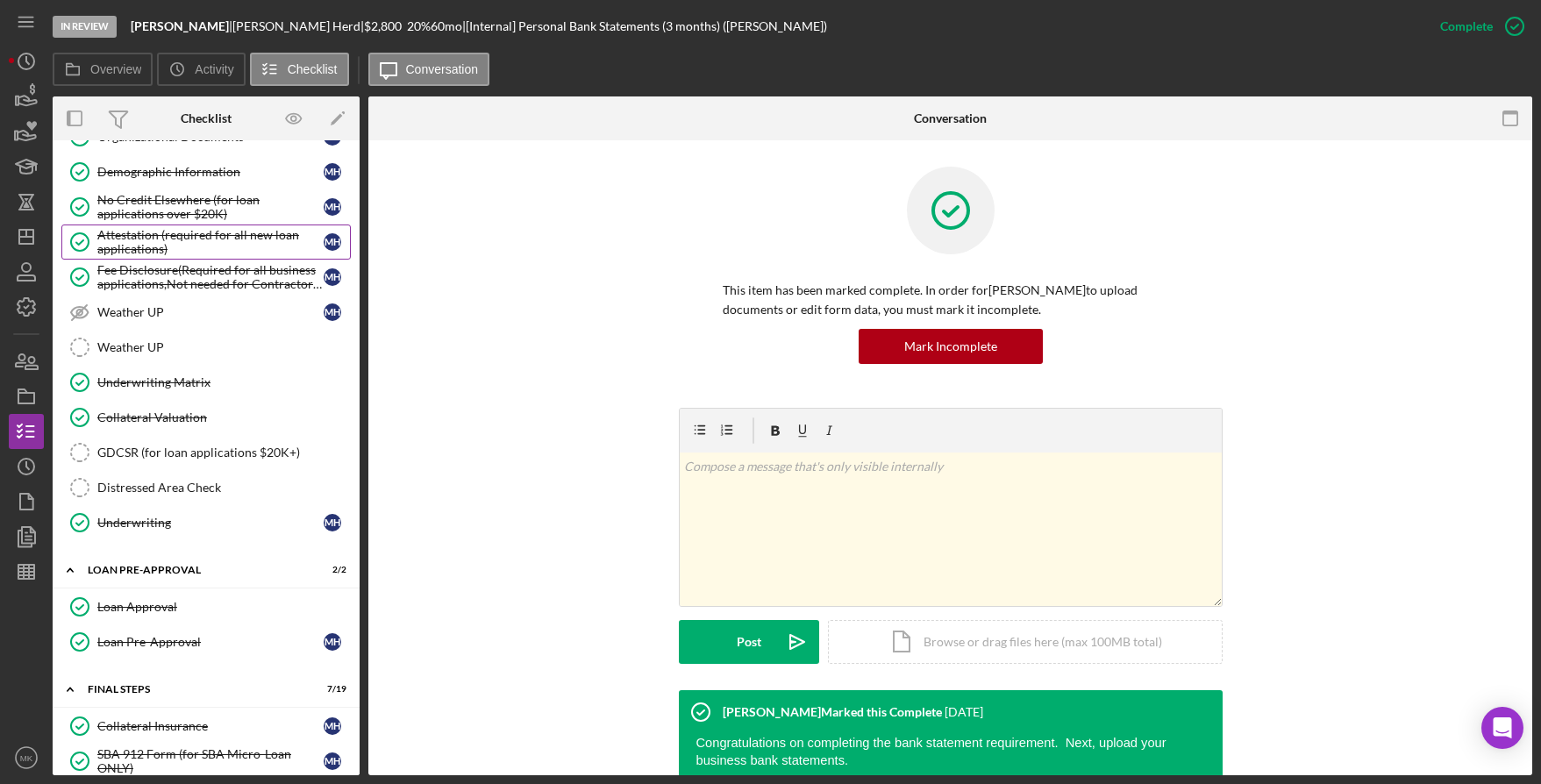
click at [172, 245] on div "Attestation (required for all new loan applications)" at bounding box center [210, 242] width 226 height 28
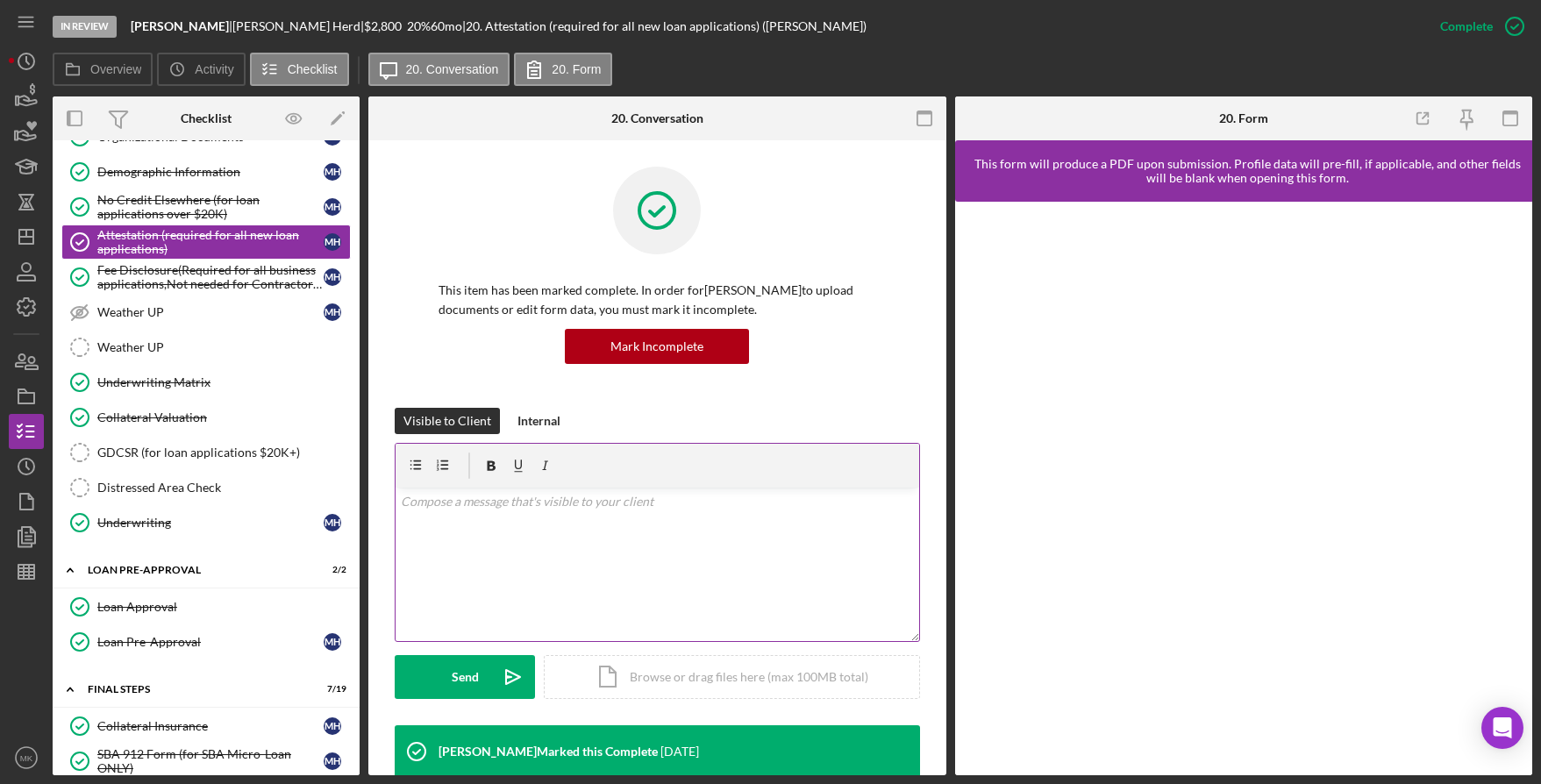
scroll to position [176, 0]
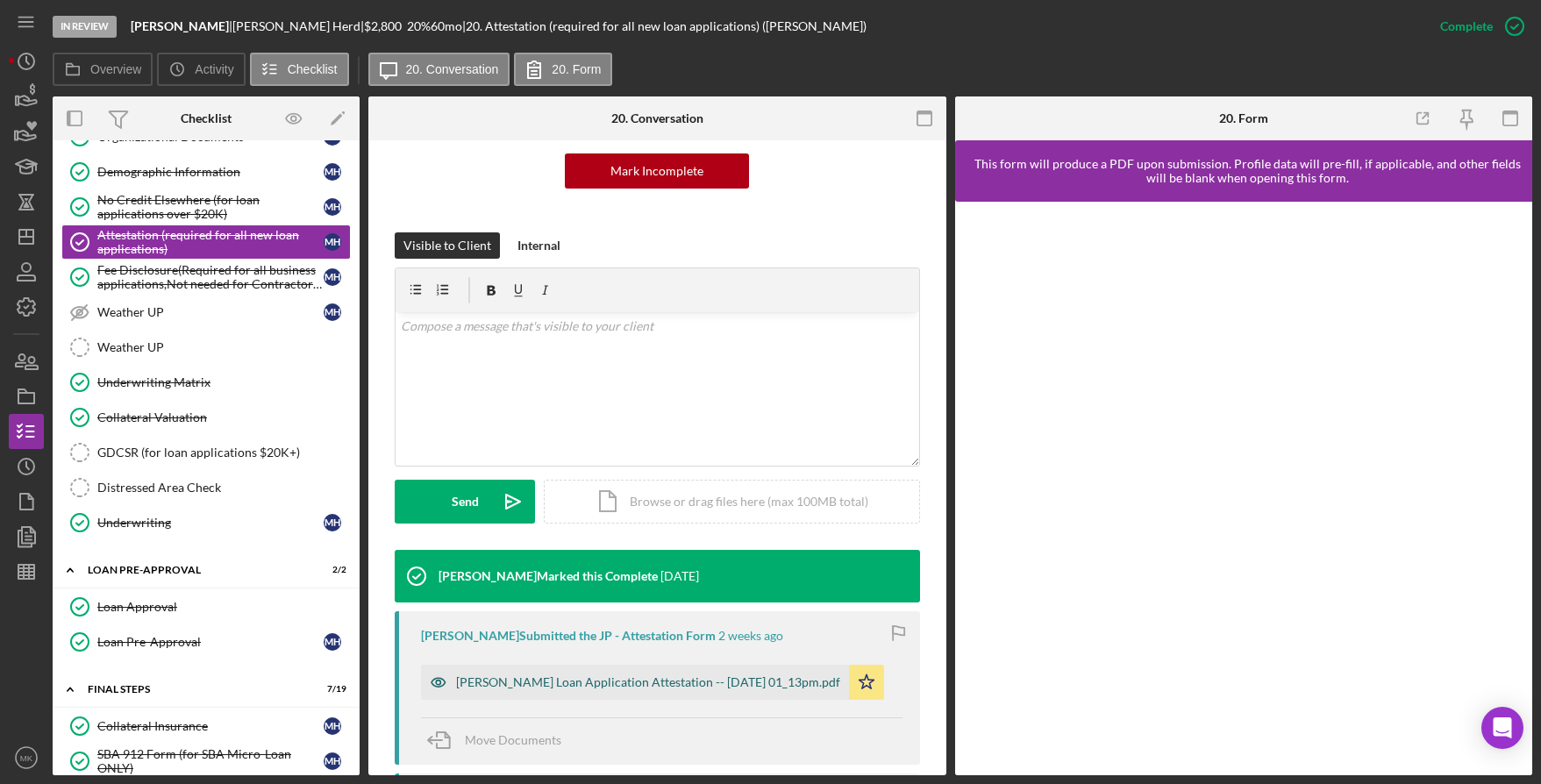
click at [622, 678] on div "Justine Petersen Loan Application Attestation -- 2025-09-03 01_13pm.pdf" at bounding box center [648, 682] width 384 height 14
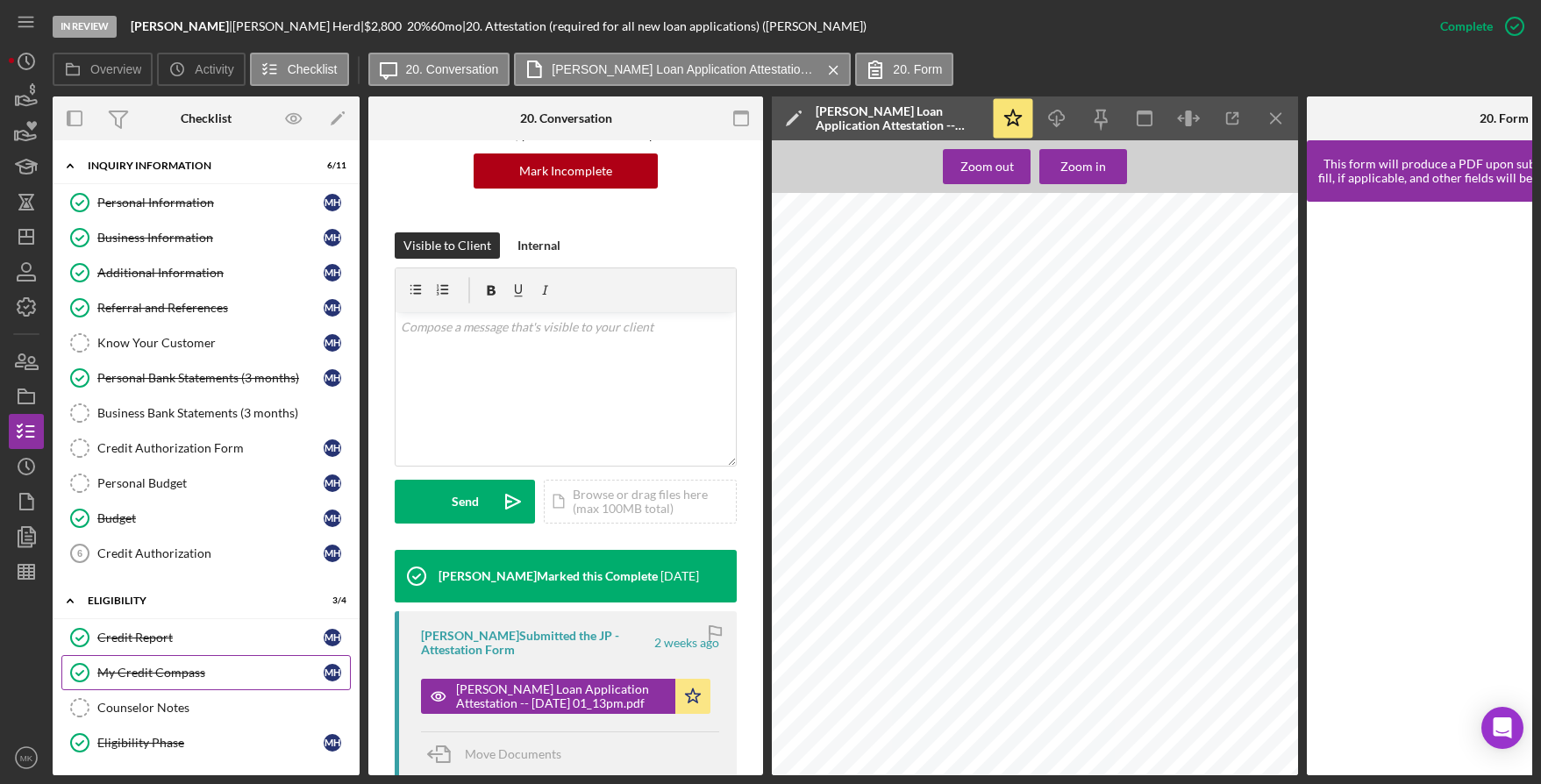
scroll to position [87, 0]
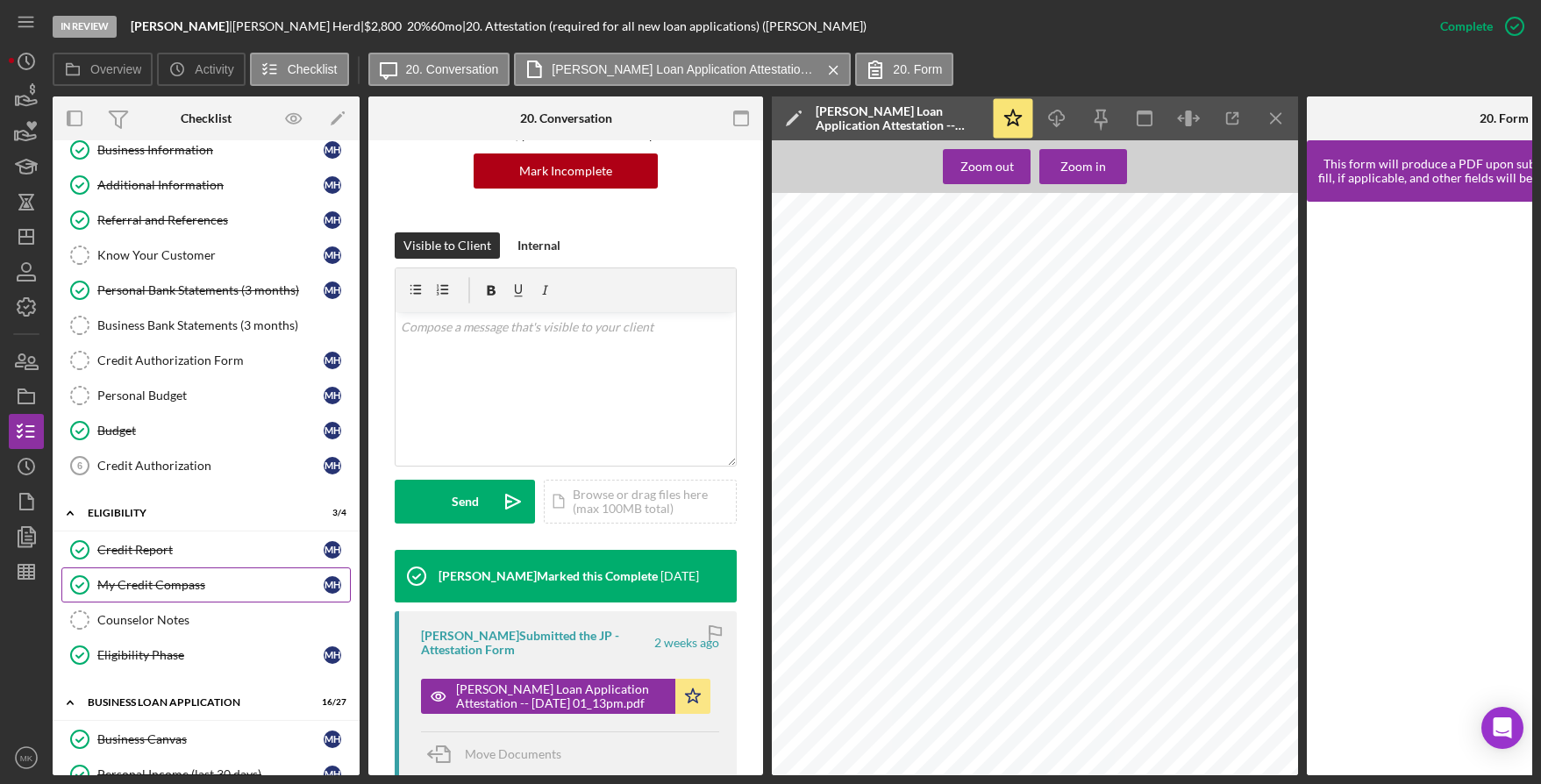
click at [202, 586] on div "My Credit Compass" at bounding box center [210, 585] width 226 height 14
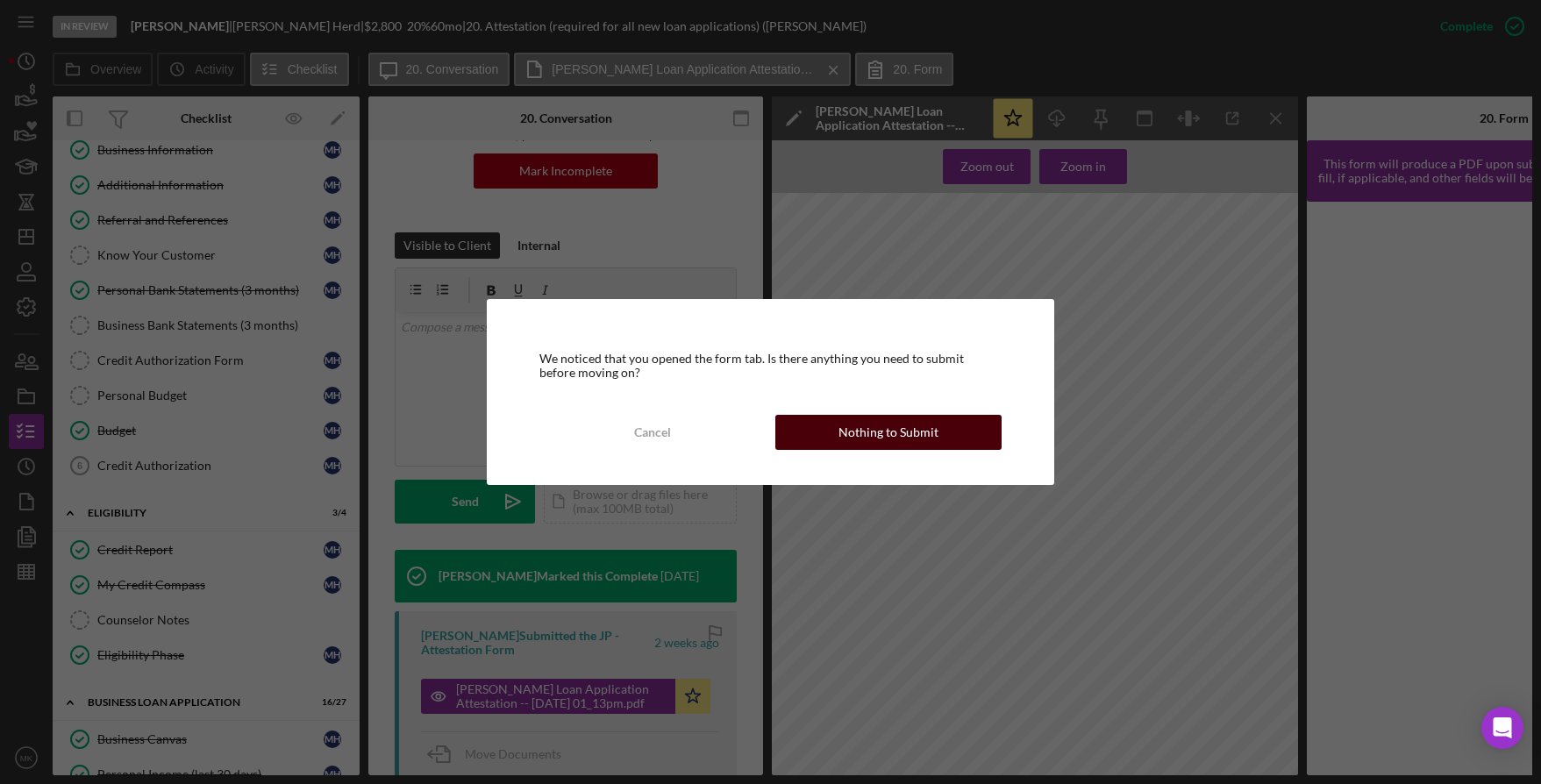
click at [872, 439] on div "Nothing to Submit" at bounding box center [888, 432] width 100 height 35
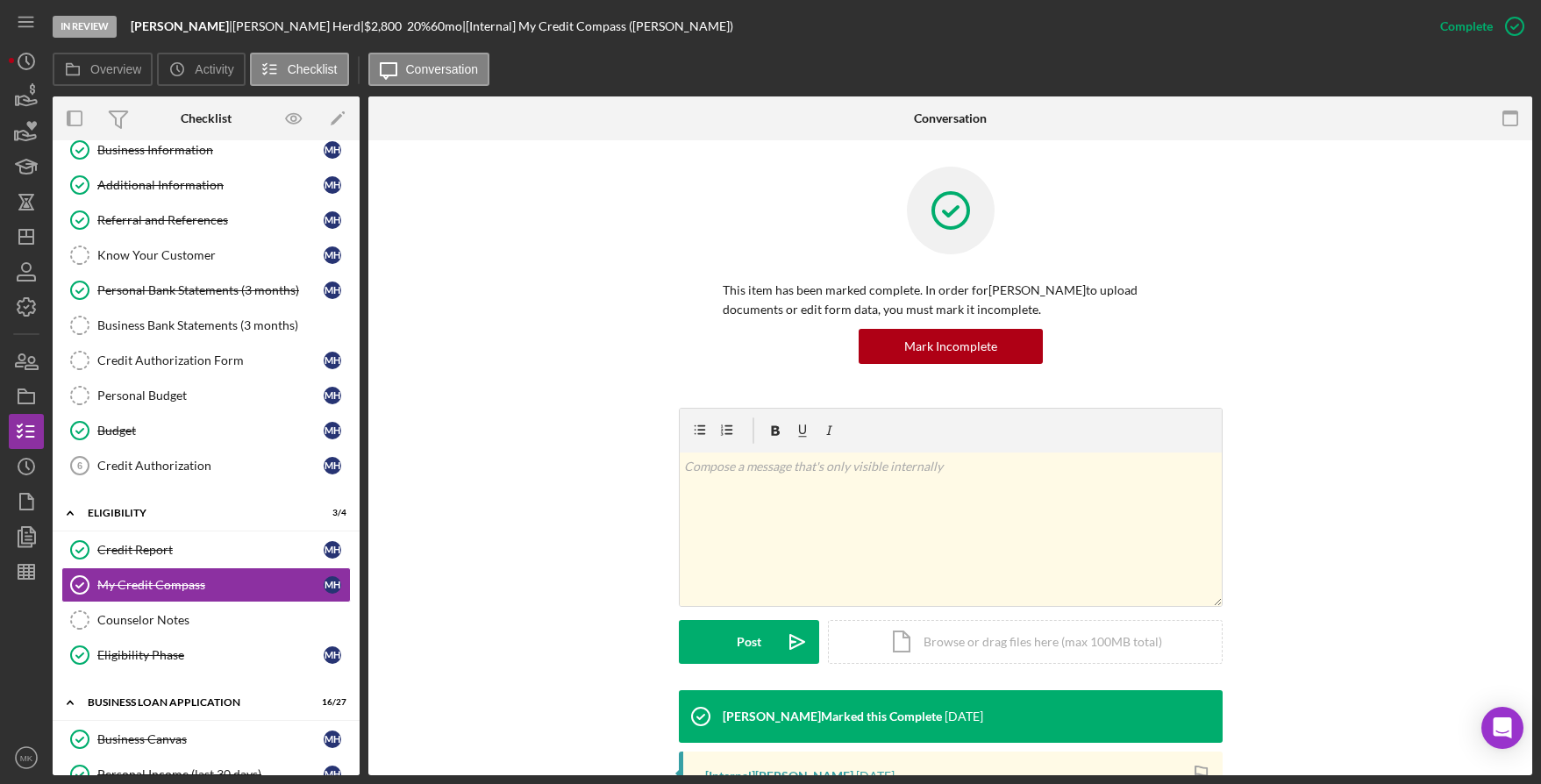
scroll to position [307, 0]
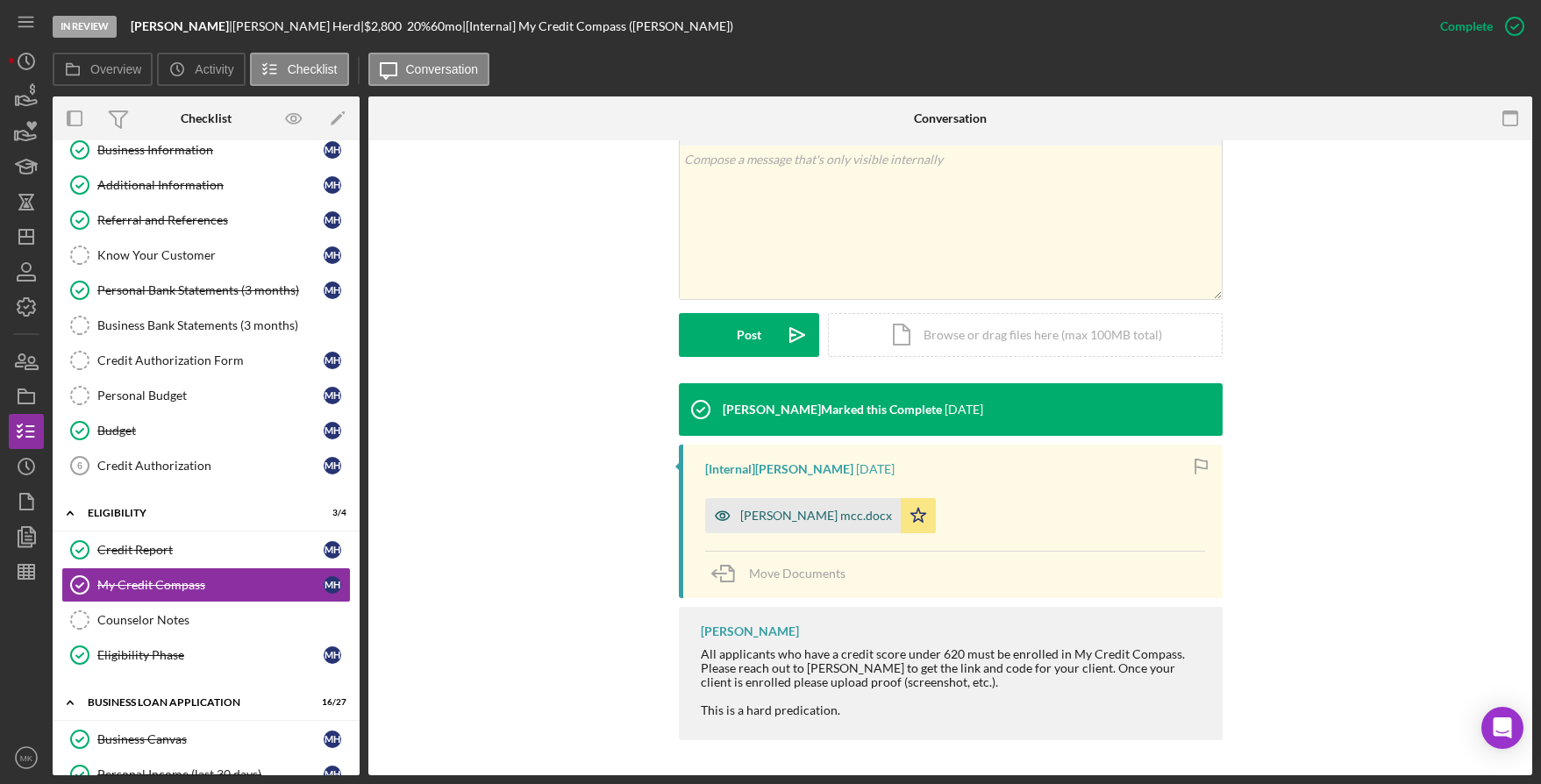
click at [771, 517] on div "Marnice Herd mcc.docx" at bounding box center [816, 516] width 151 height 14
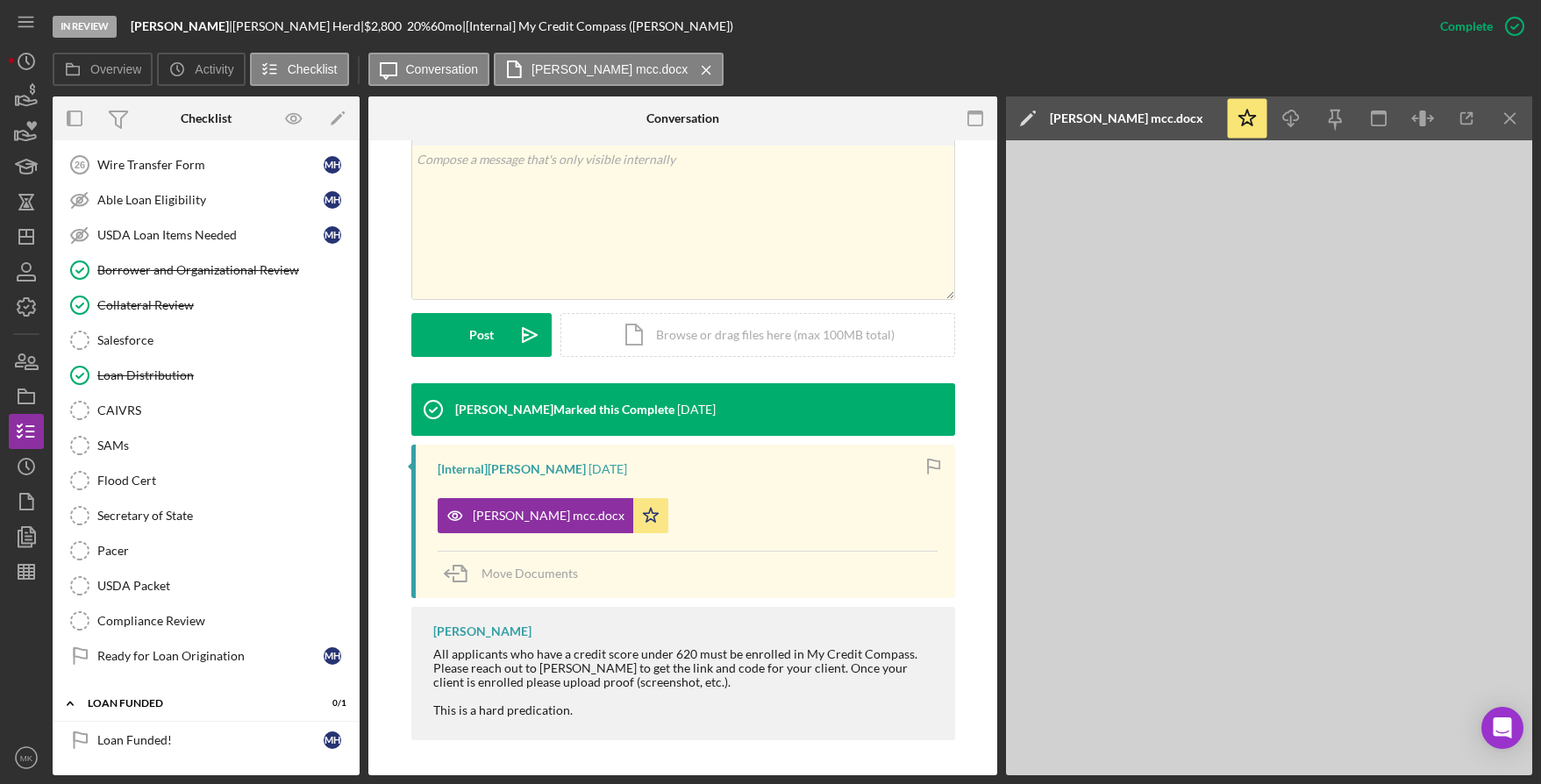
scroll to position [1567, 0]
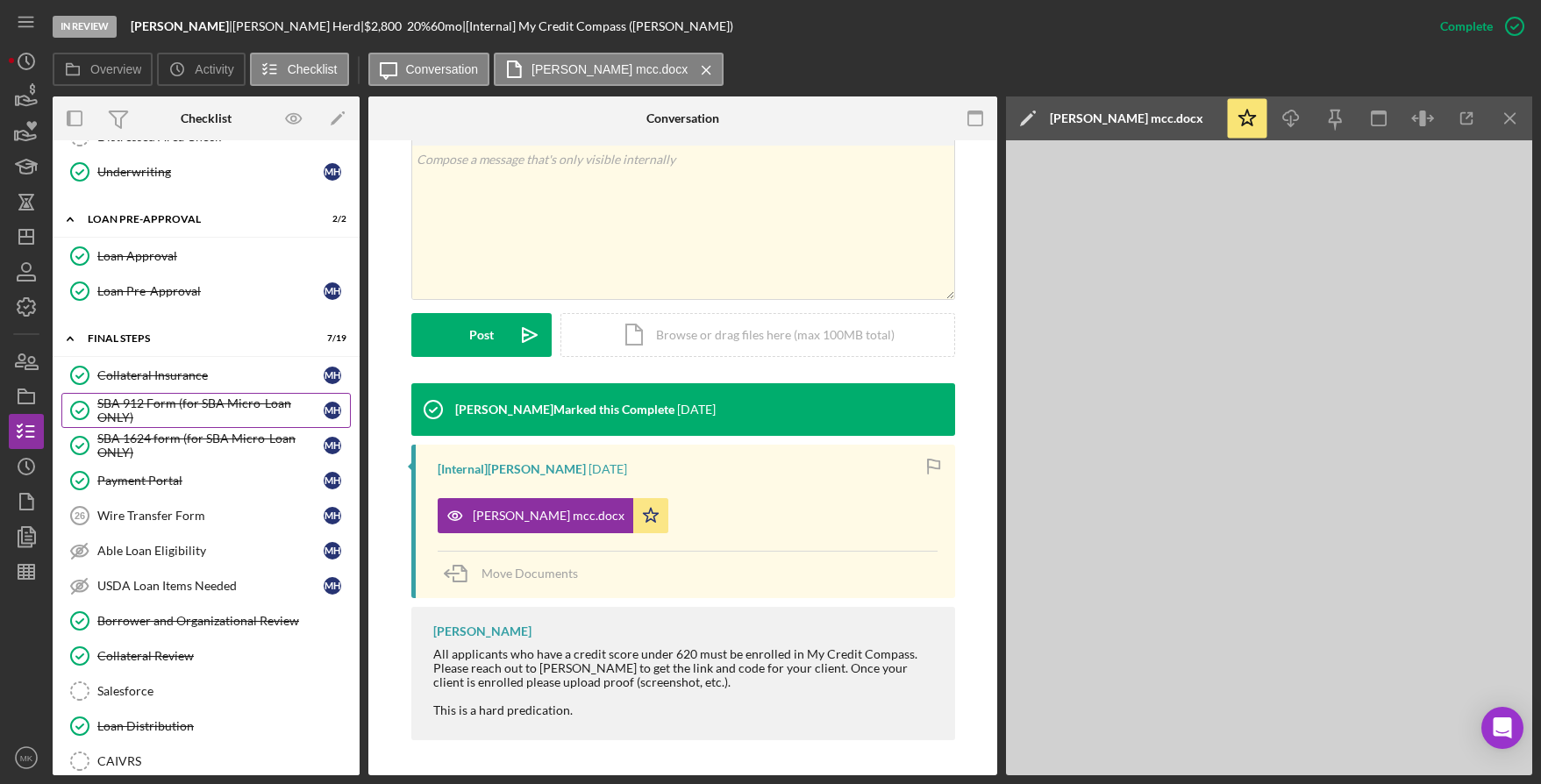
click at [185, 396] on div "SBA 912 Form (for SBA Micro-Loan ONLY)" at bounding box center [210, 410] width 226 height 28
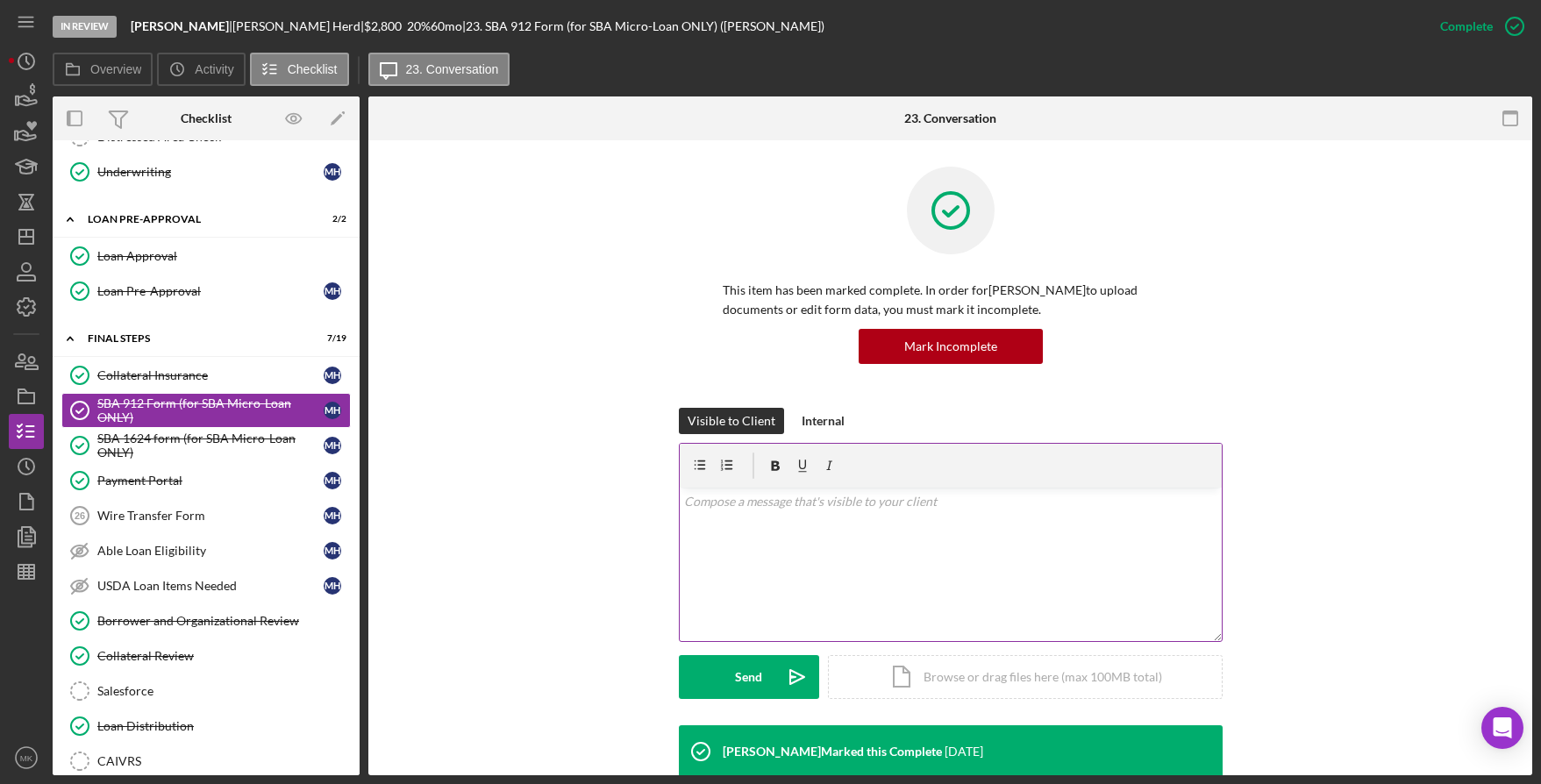
scroll to position [329, 0]
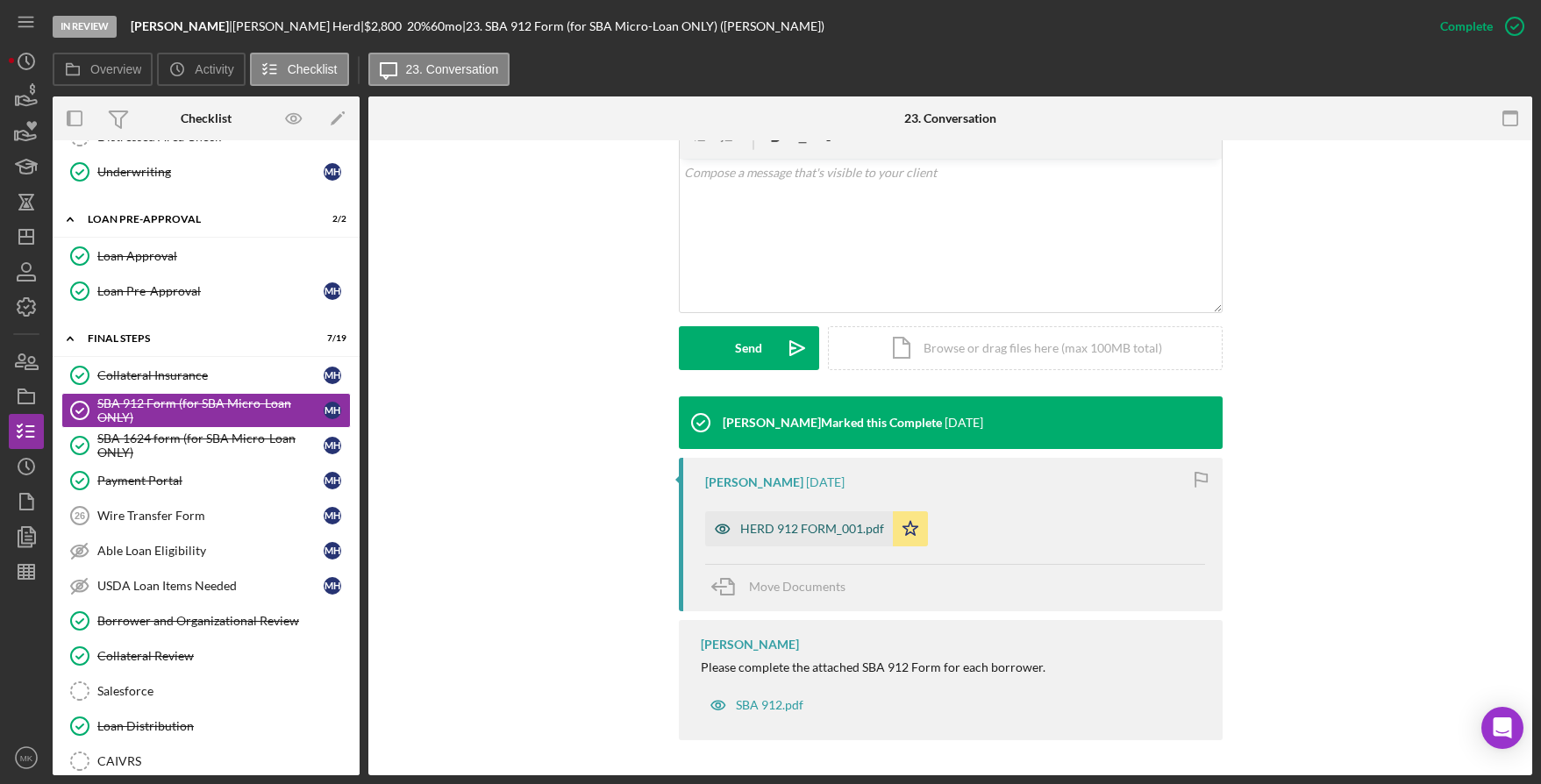
click at [802, 526] on div "HERD 912 FORM_001.pdf" at bounding box center [812, 529] width 143 height 14
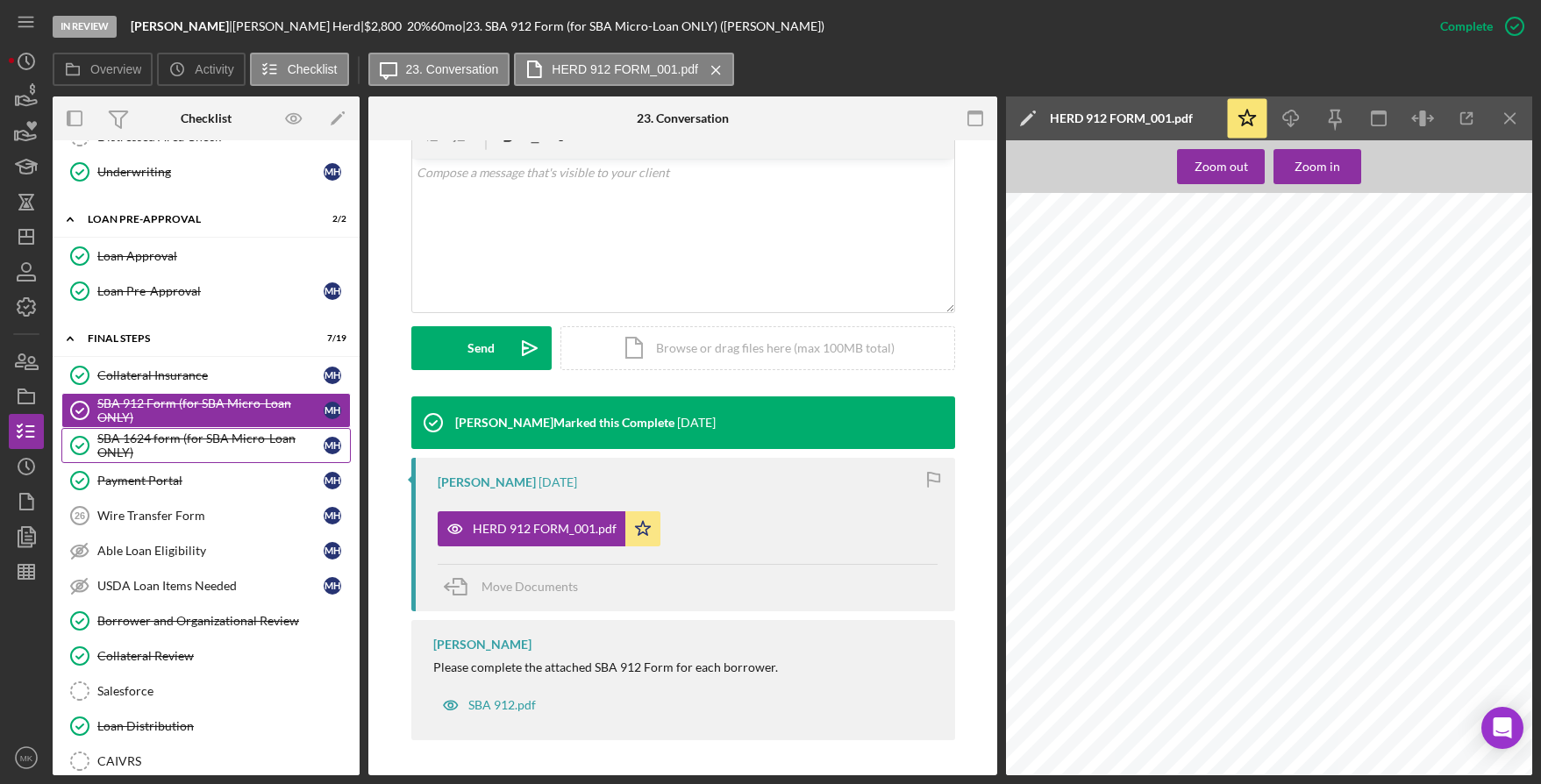
click at [151, 445] on div "SBA 1624 form (for SBA Micro-Loan ONLY)" at bounding box center [210, 445] width 226 height 28
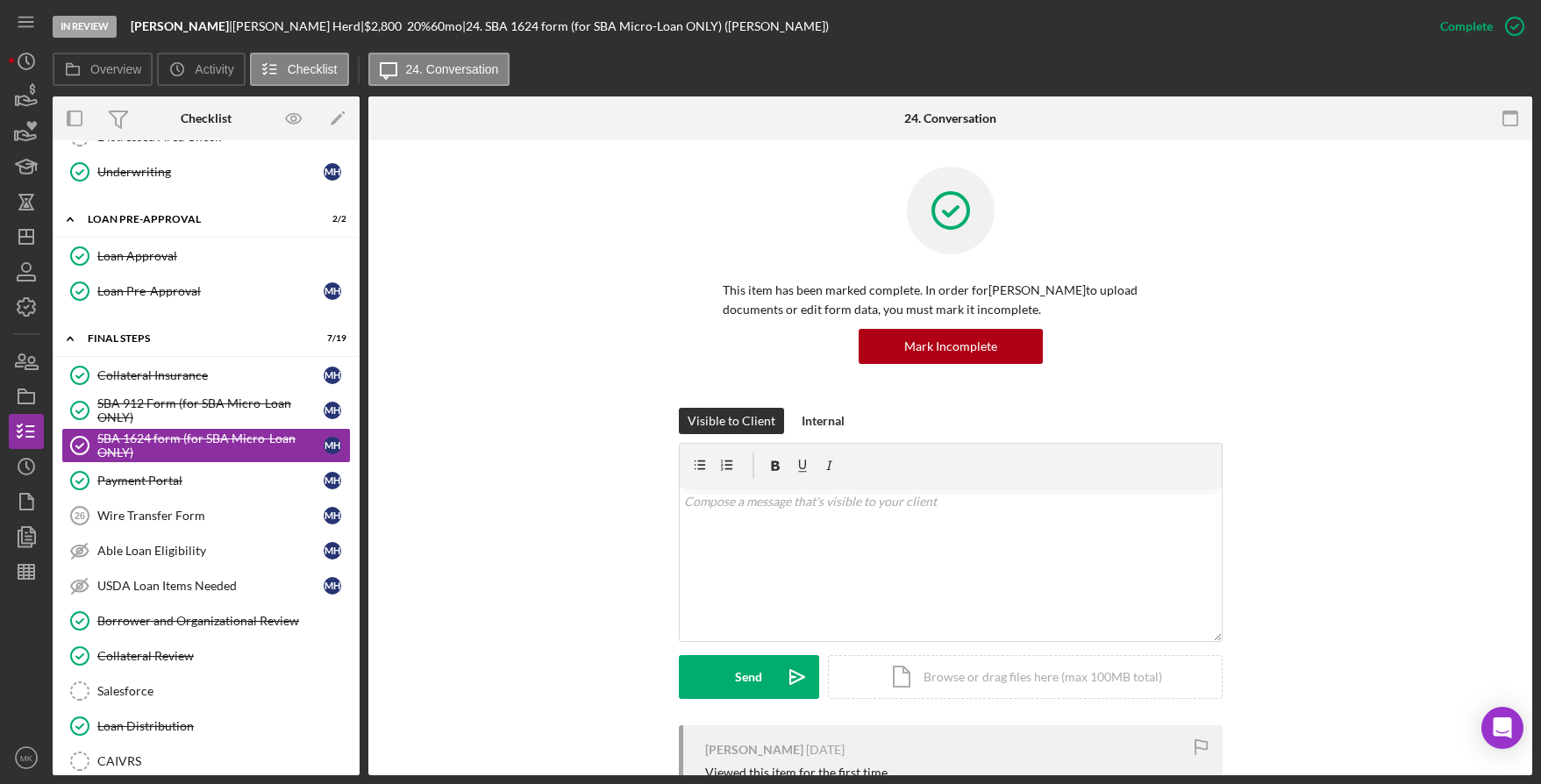
scroll to position [414, 0]
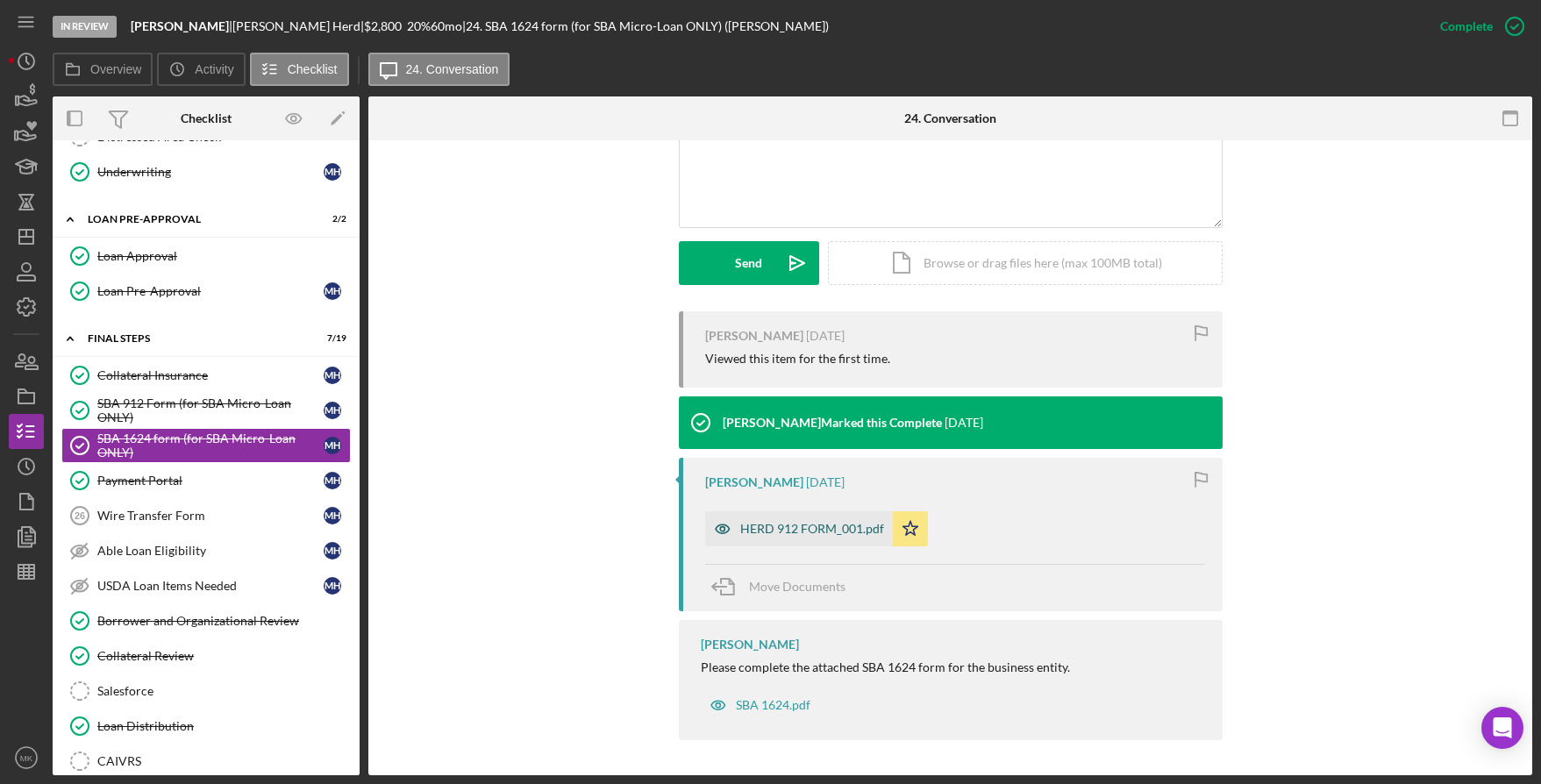
click at [803, 530] on div "HERD 912 FORM_001.pdf" at bounding box center [812, 529] width 143 height 14
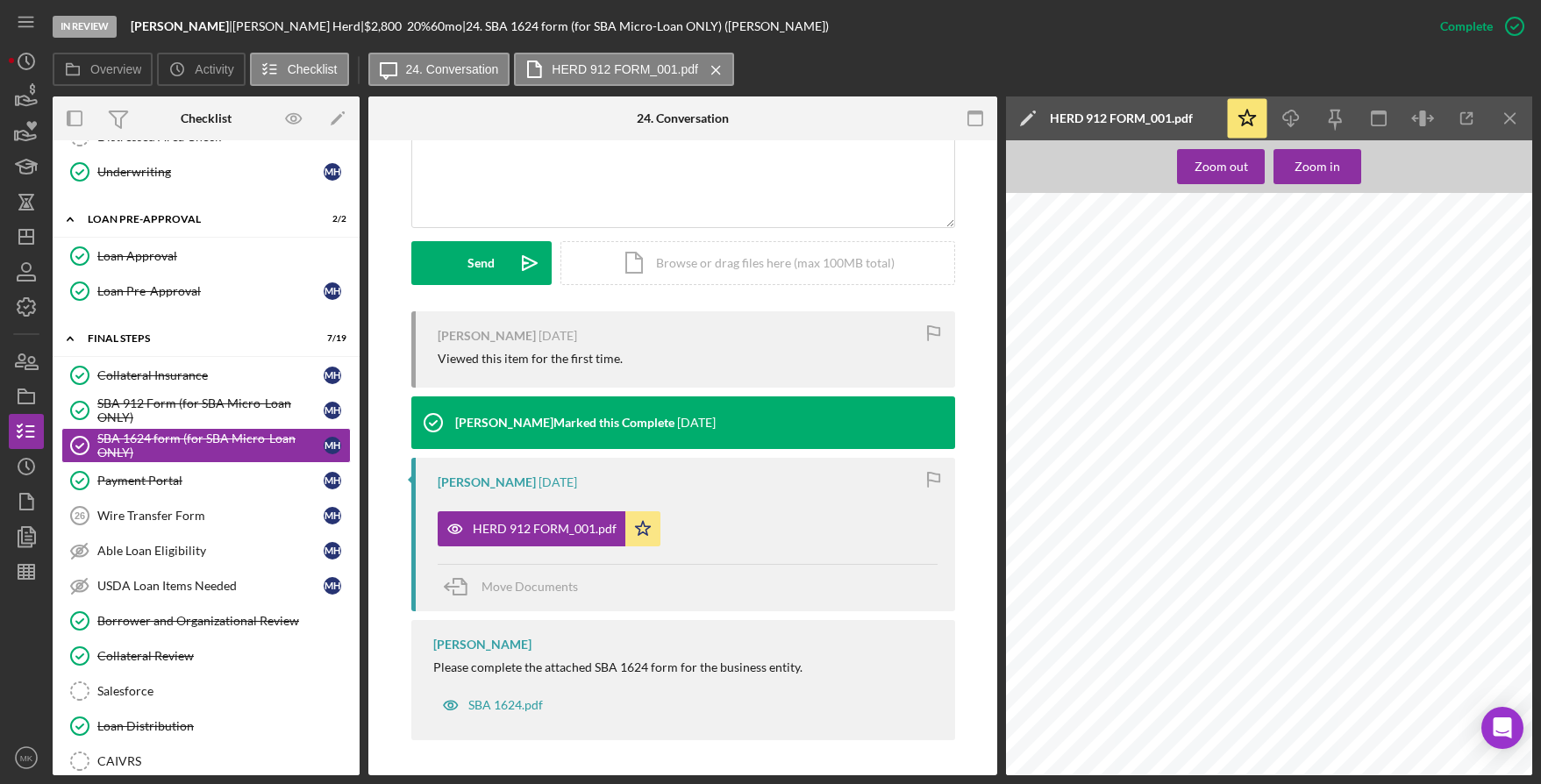
scroll to position [1490, 0]
click at [25, 221] on icon "Icon/Dashboard" at bounding box center [26, 237] width 44 height 44
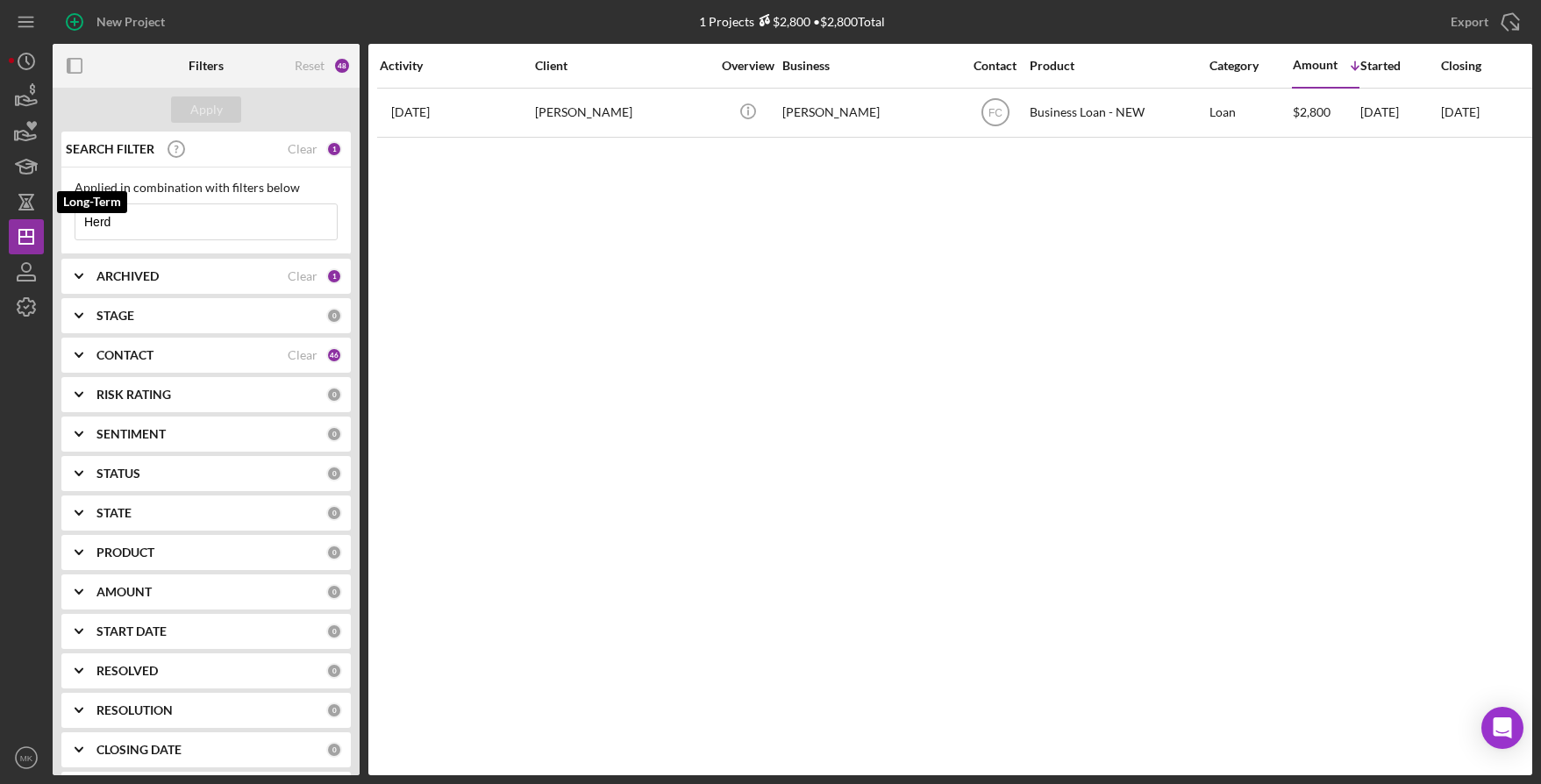
drag, startPoint x: 208, startPoint y: 211, endPoint x: -67, endPoint y: 197, distance: 275.4
click at [0, 197] on html "New Project 1 Projects $2,800 • $2,800 Total Herd Export Icon/Export Filters Re…" at bounding box center [770, 392] width 1541 height 784
paste input "3. Arconati, Melissa"
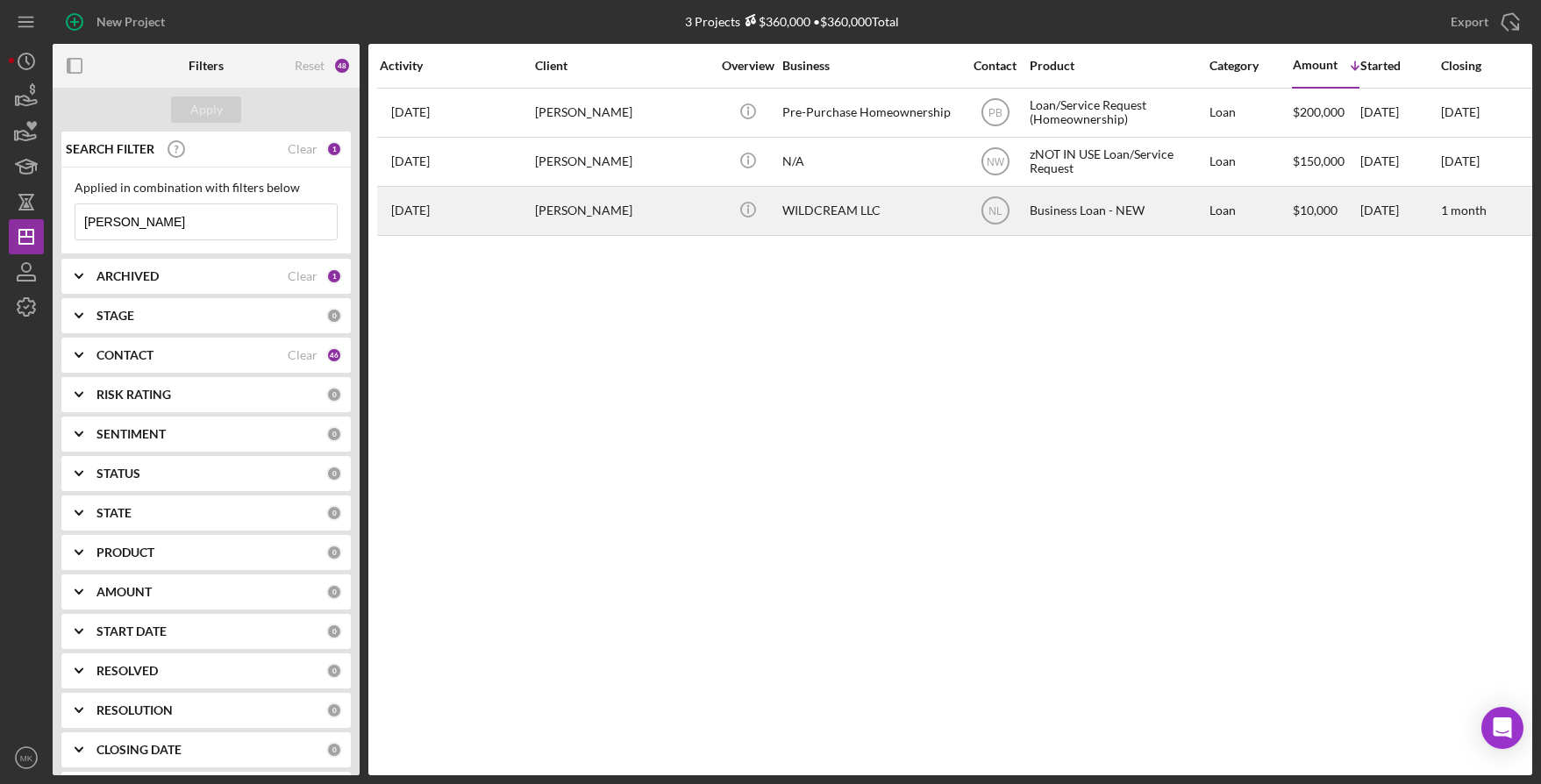
type input "Arconati, Melissa"
click at [596, 219] on div "Melissa Arconati" at bounding box center [622, 210] width 176 height 46
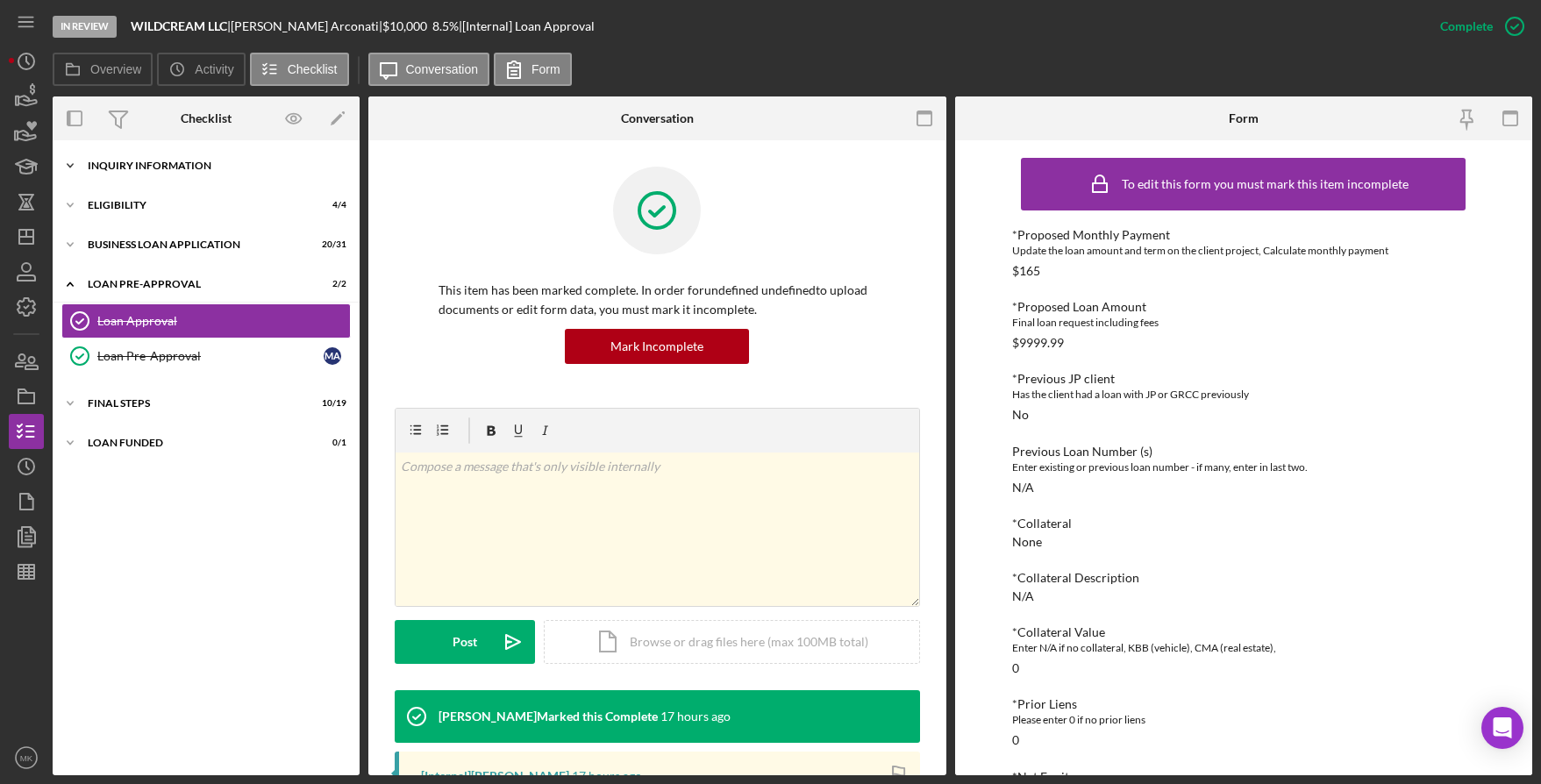
click at [171, 161] on div "INQUIRY INFORMATION" at bounding box center [212, 165] width 250 height 11
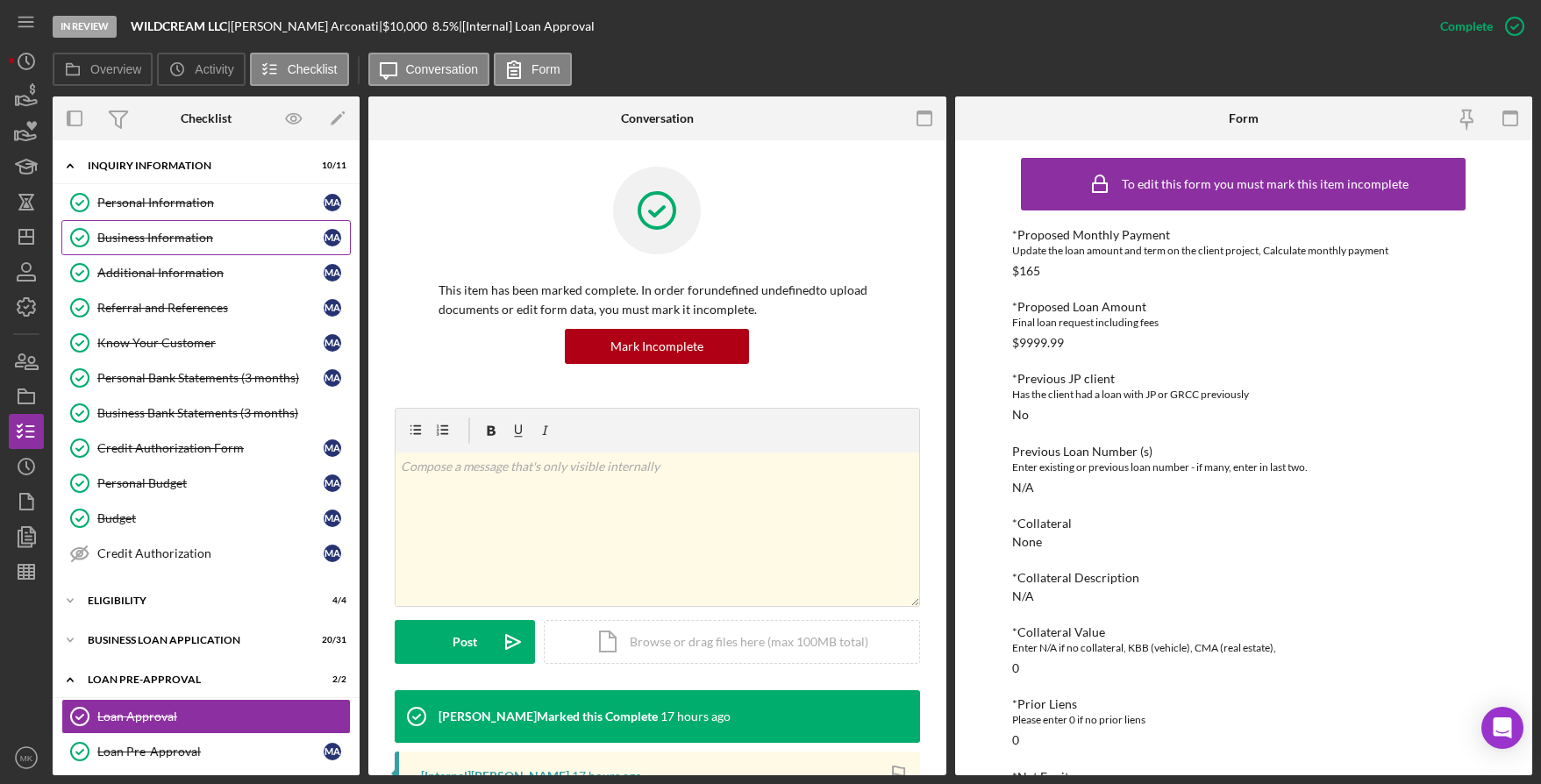
click at [156, 238] on div "Business Information" at bounding box center [210, 238] width 226 height 14
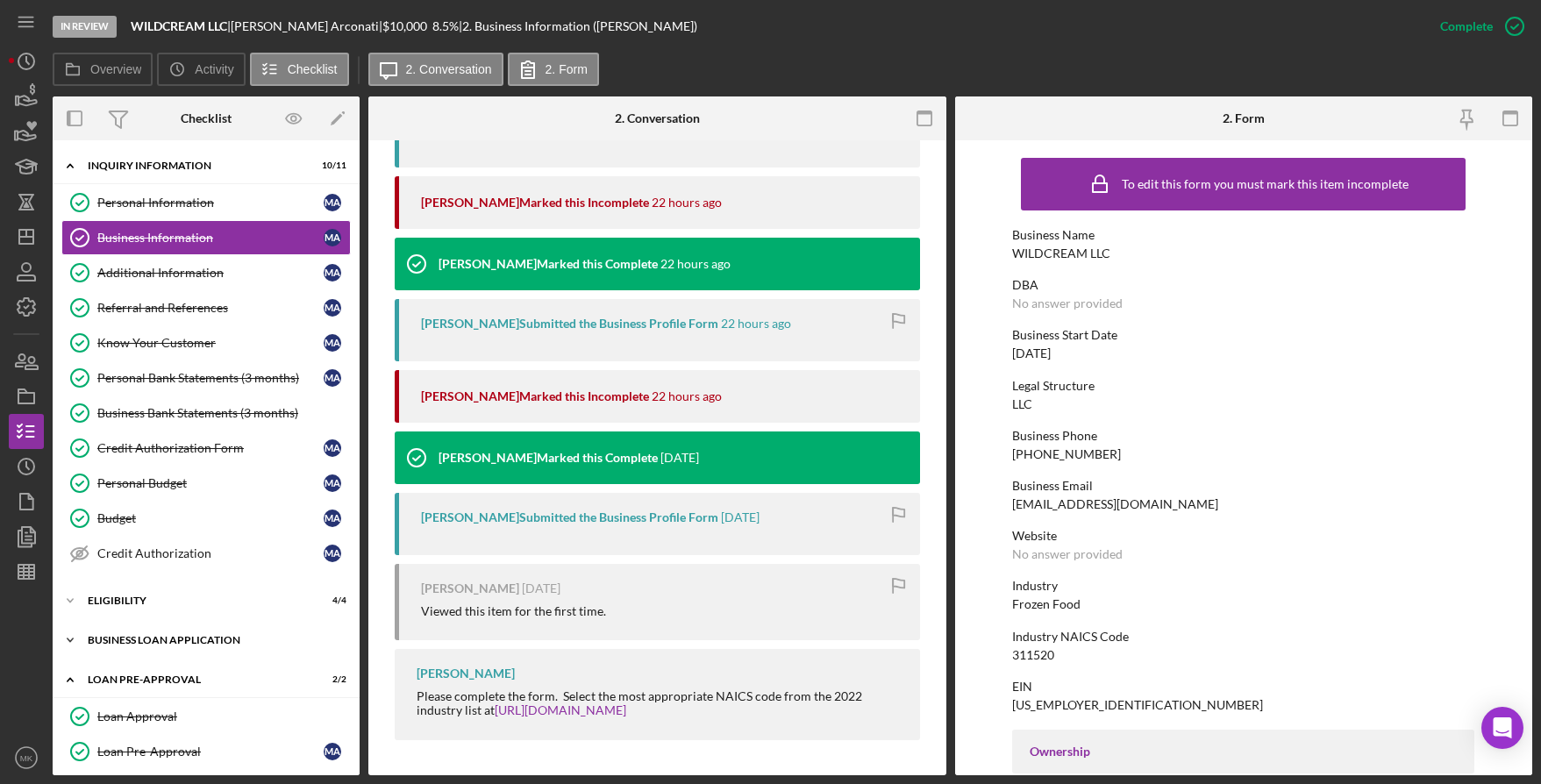
click at [141, 641] on div "BUSINESS LOAN APPLICATION" at bounding box center [212, 640] width 250 height 11
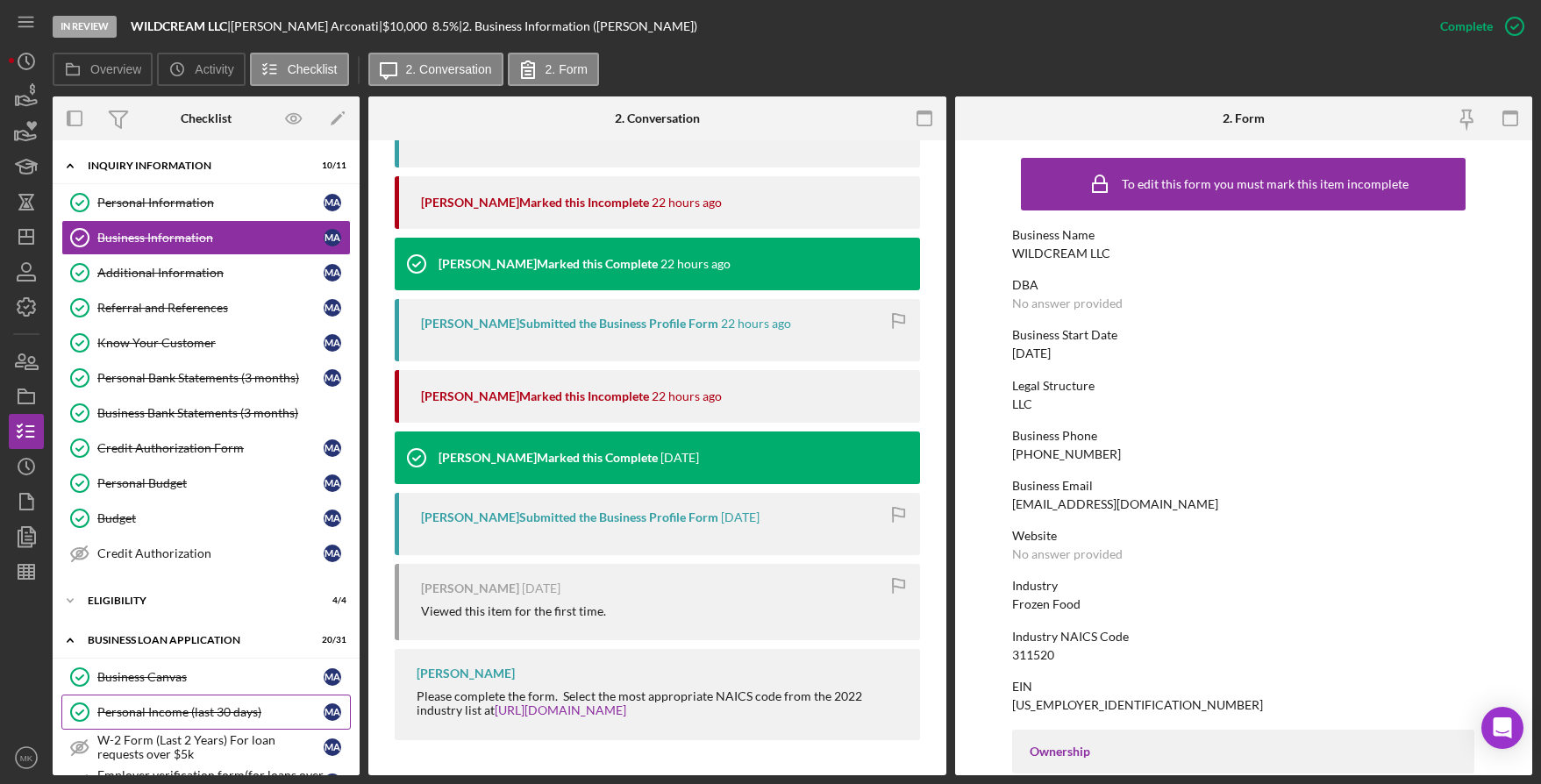
scroll to position [87, 0]
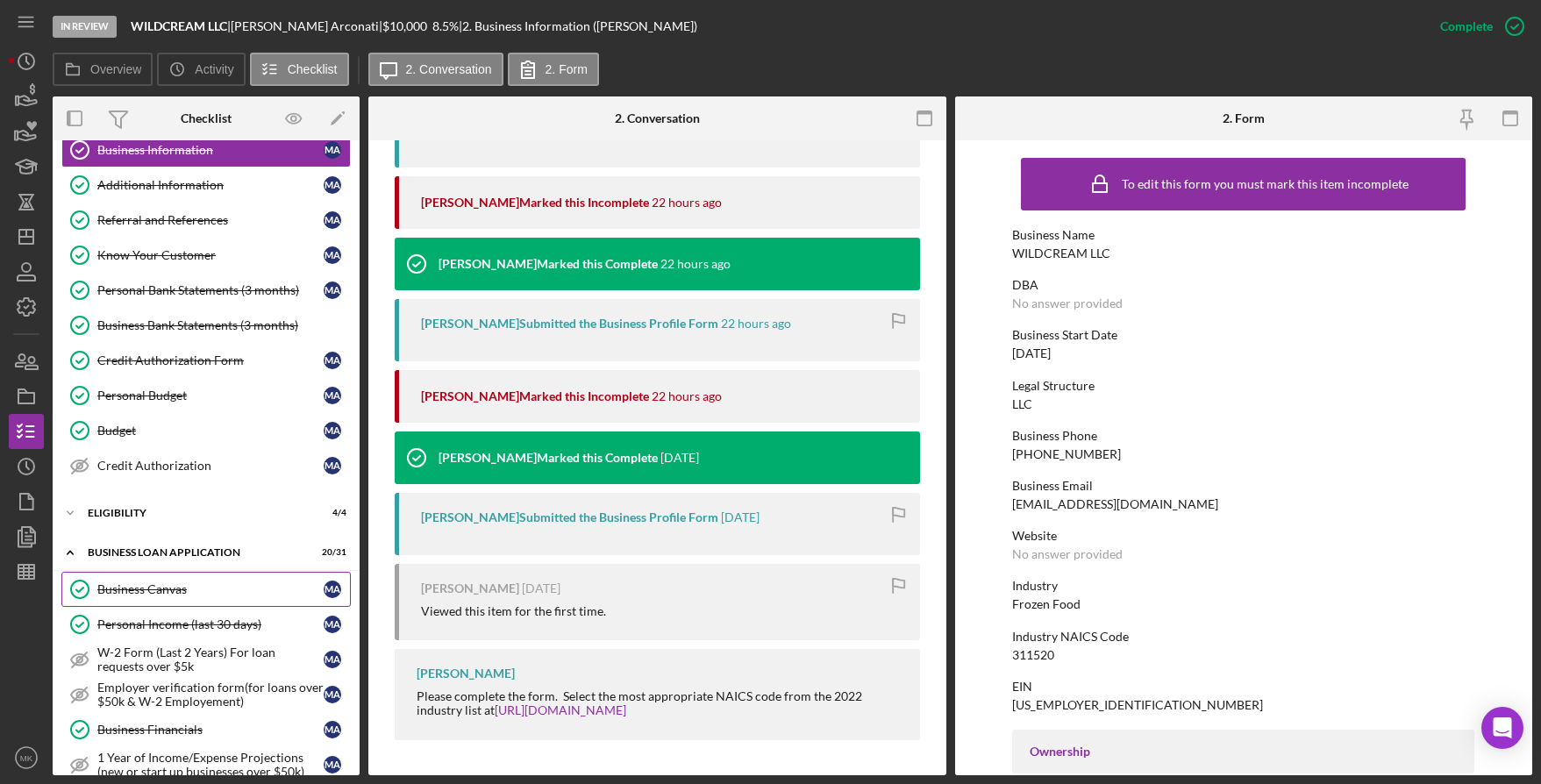
click at [157, 591] on div "Business Canvas" at bounding box center [210, 589] width 226 height 14
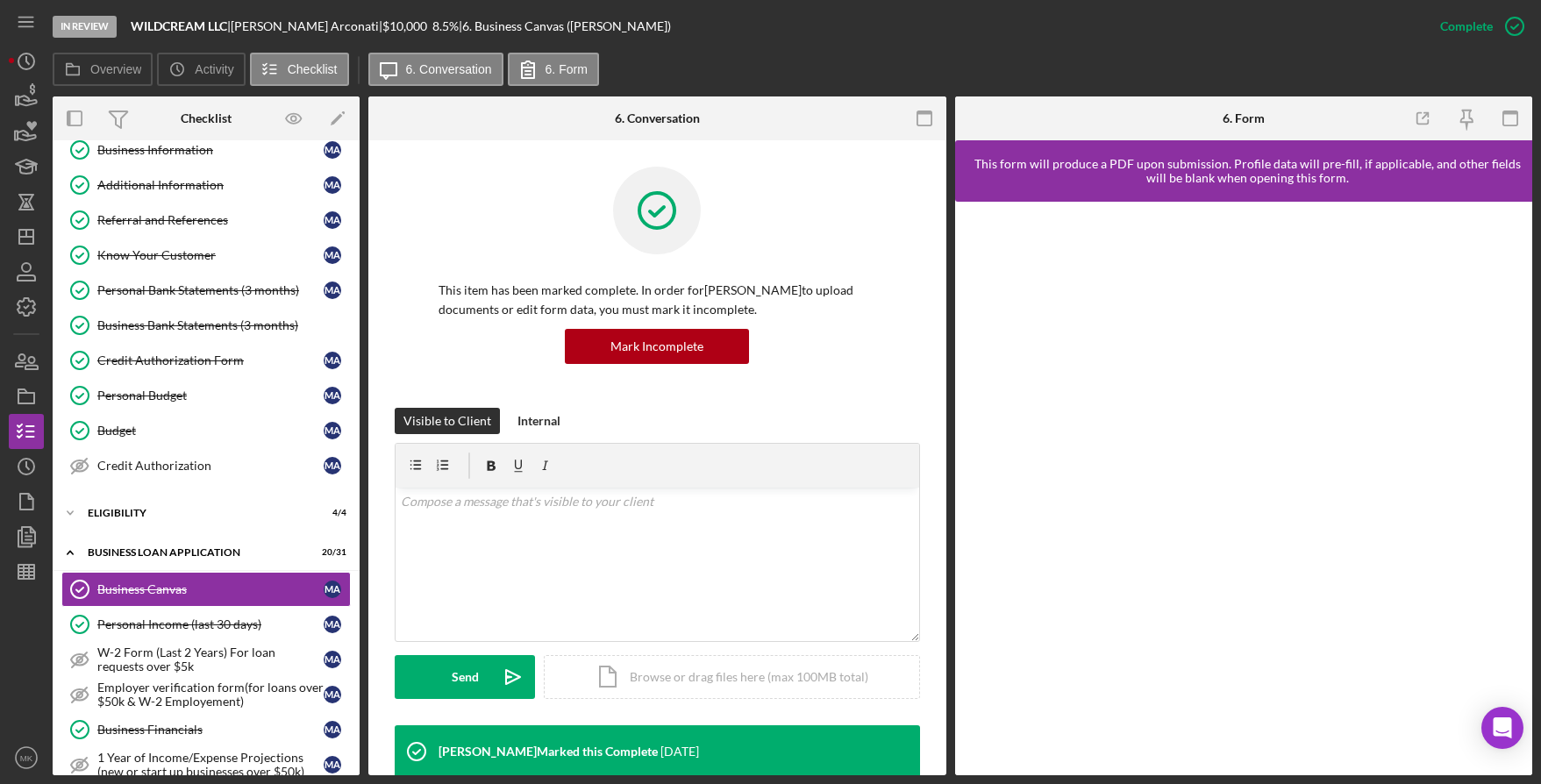
scroll to position [263, 0]
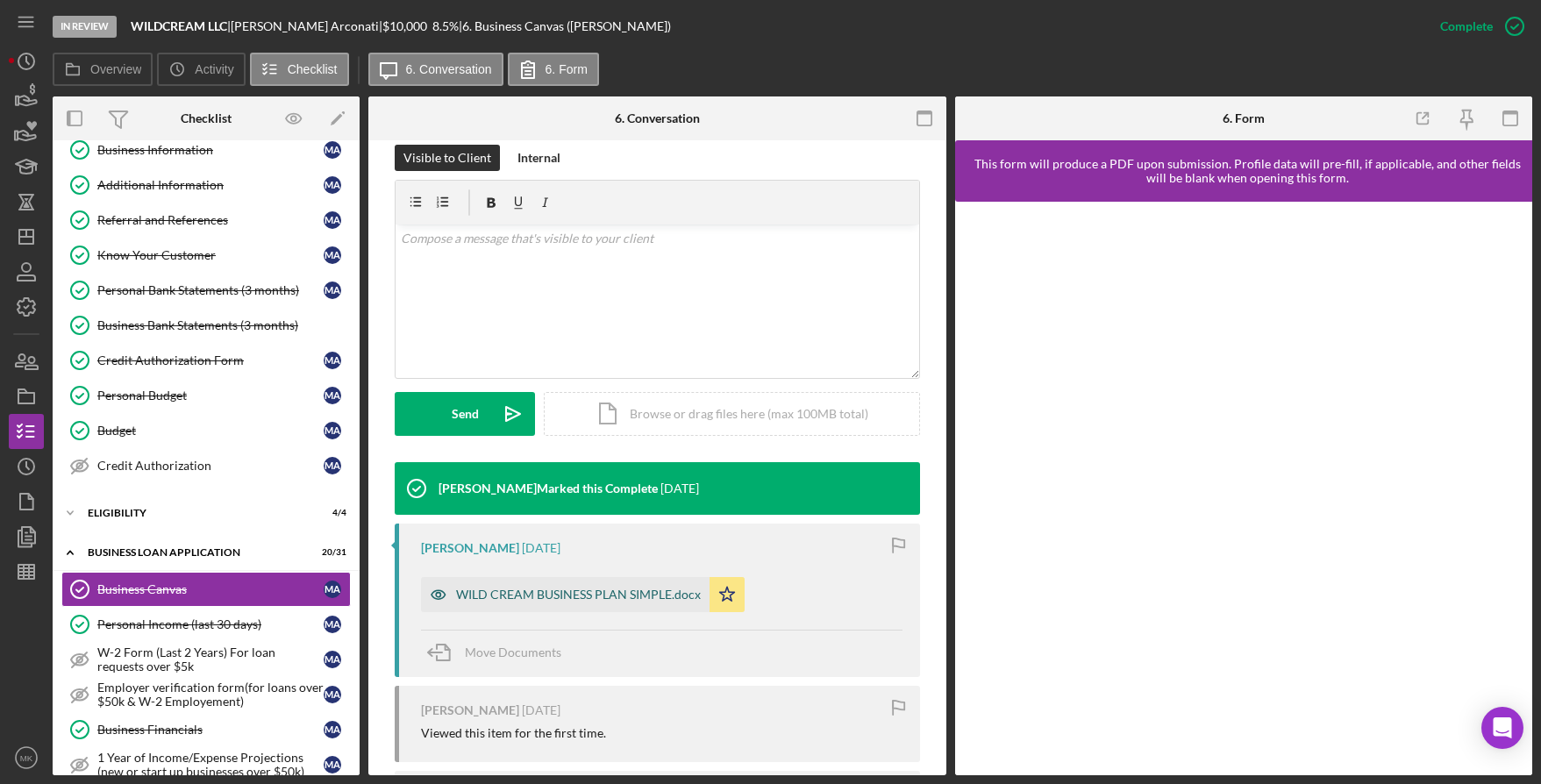
click at [599, 582] on div "WILD CREAM BUSINESS PLAN SIMPLE.docx" at bounding box center [565, 594] width 289 height 35
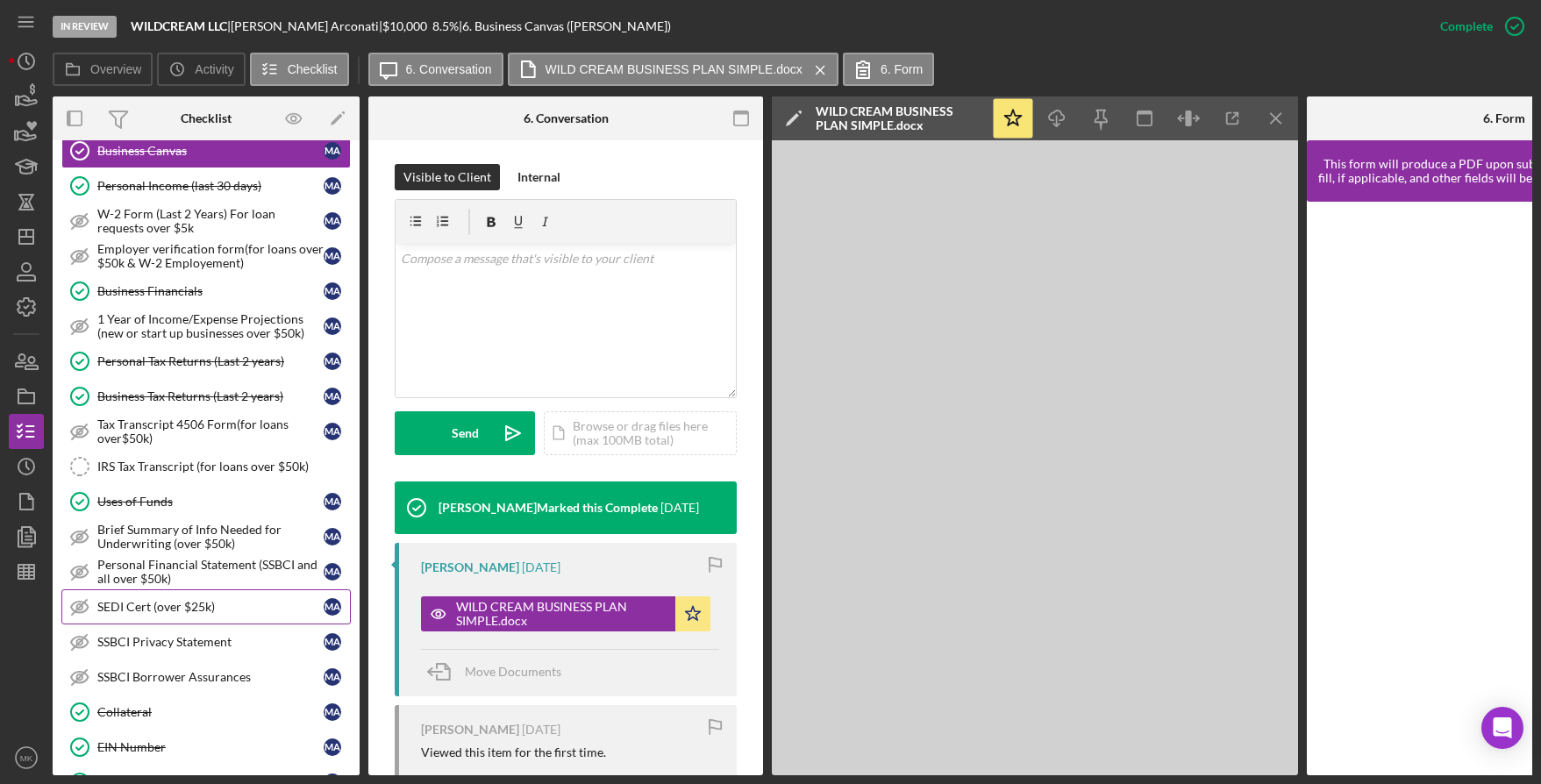
scroll to position [614, 0]
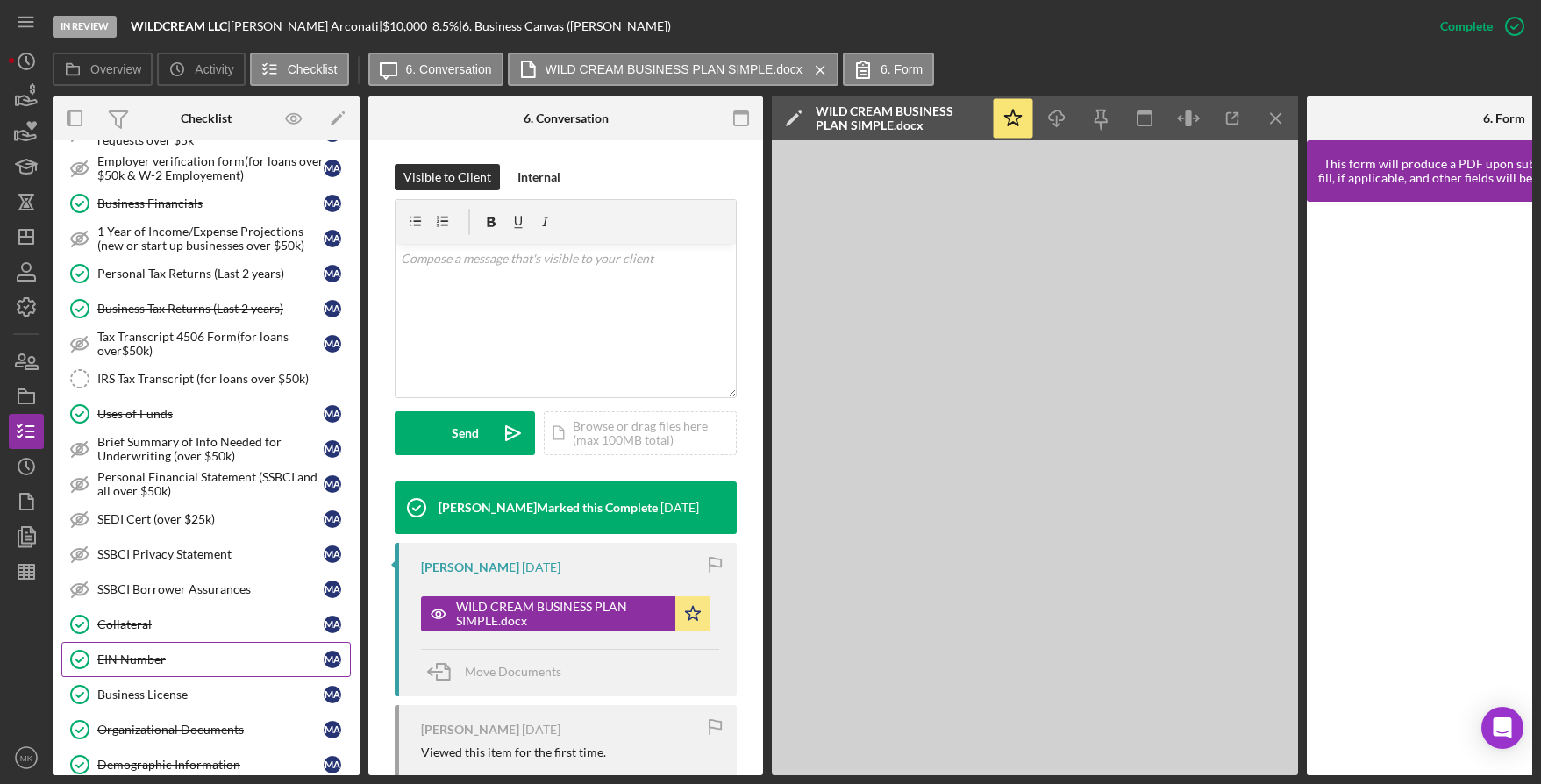
click at [136, 653] on div "EIN Number" at bounding box center [210, 659] width 226 height 14
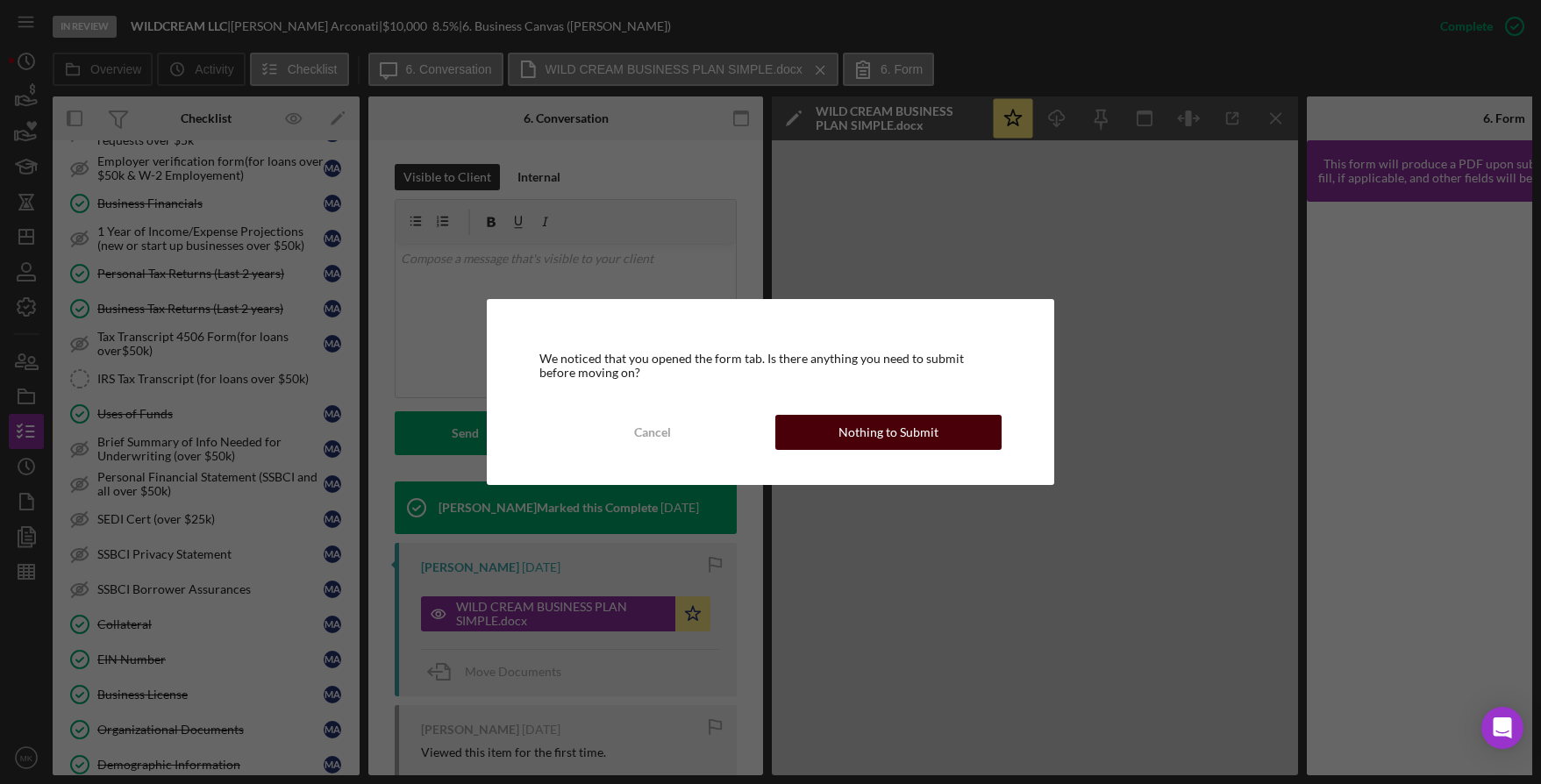
click at [928, 435] on div "Nothing to Submit" at bounding box center [888, 432] width 100 height 35
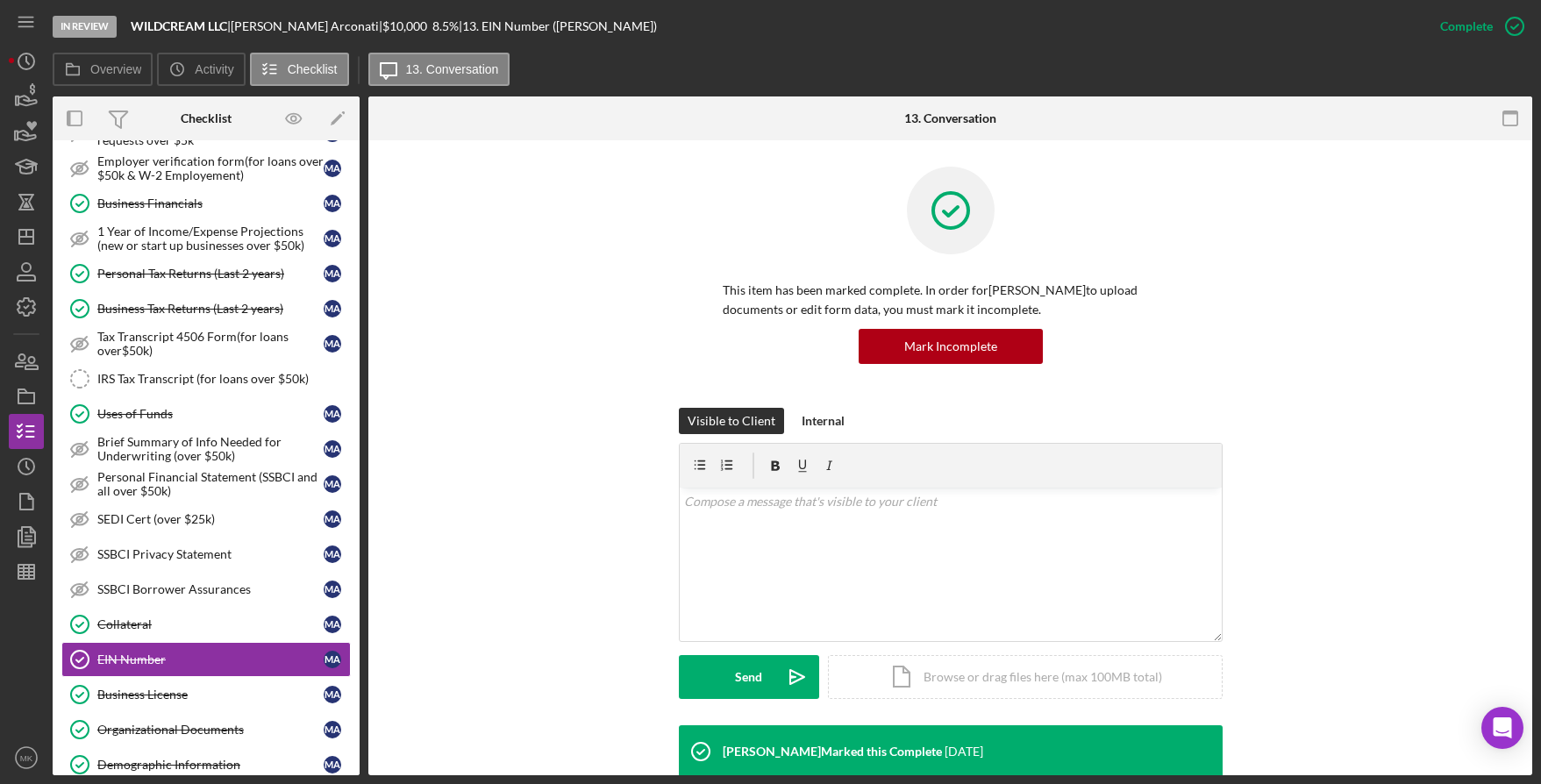
scroll to position [263, 0]
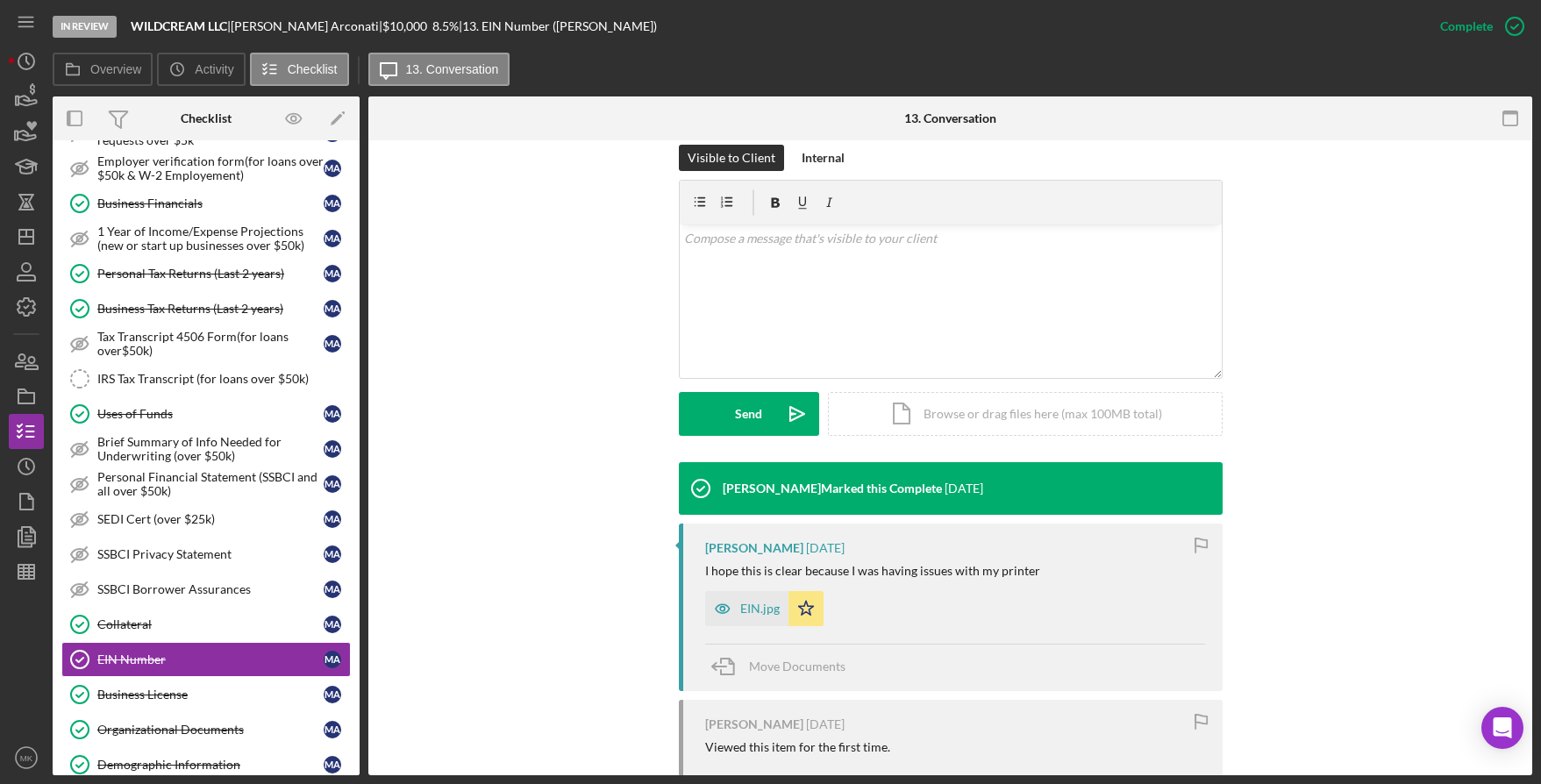
click at [715, 614] on icon "button" at bounding box center [723, 609] width 35 height 35
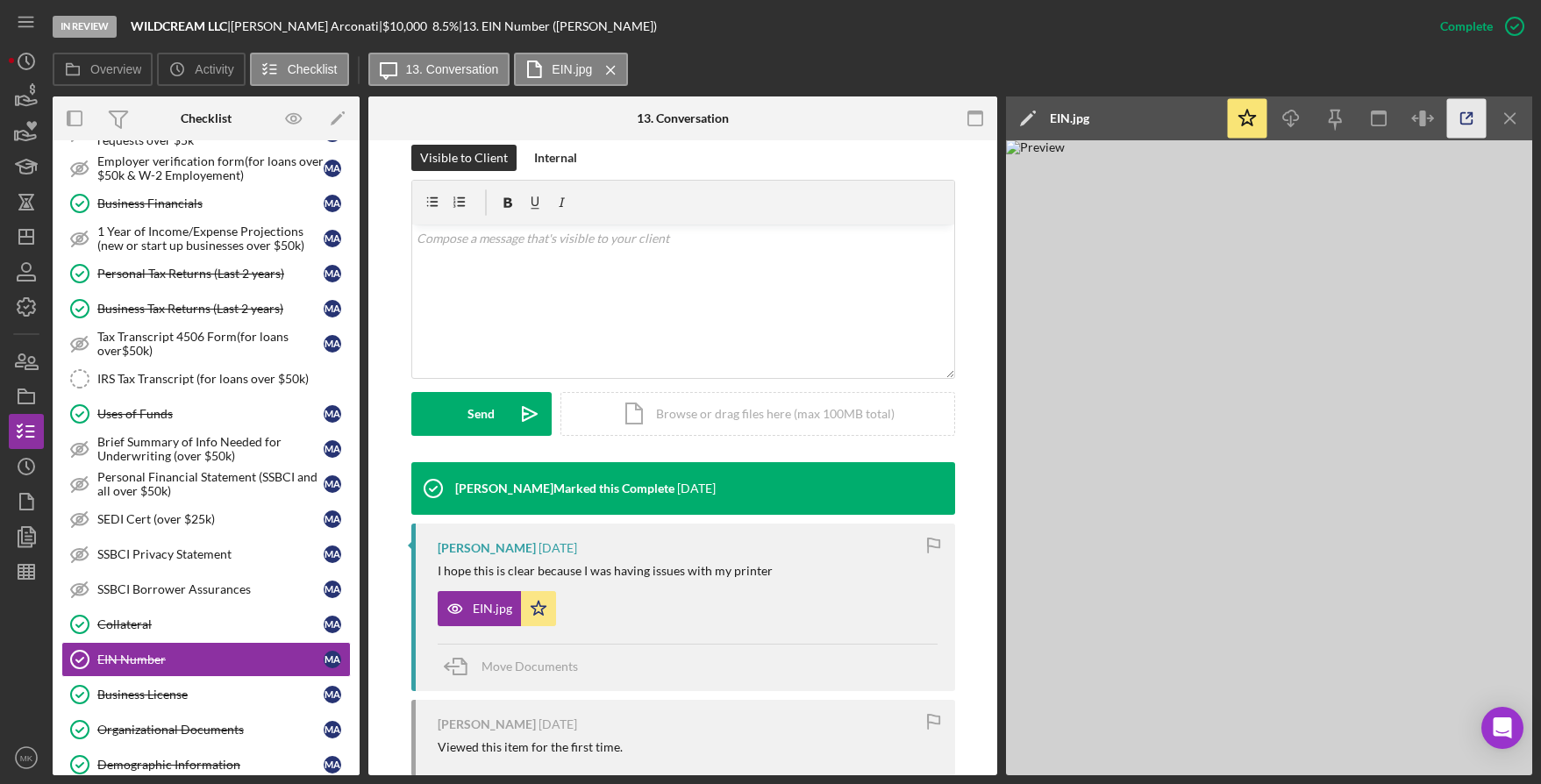
click at [1459, 117] on icon "button" at bounding box center [1467, 119] width 39 height 39
click at [168, 695] on div "Business License" at bounding box center [210, 695] width 226 height 14
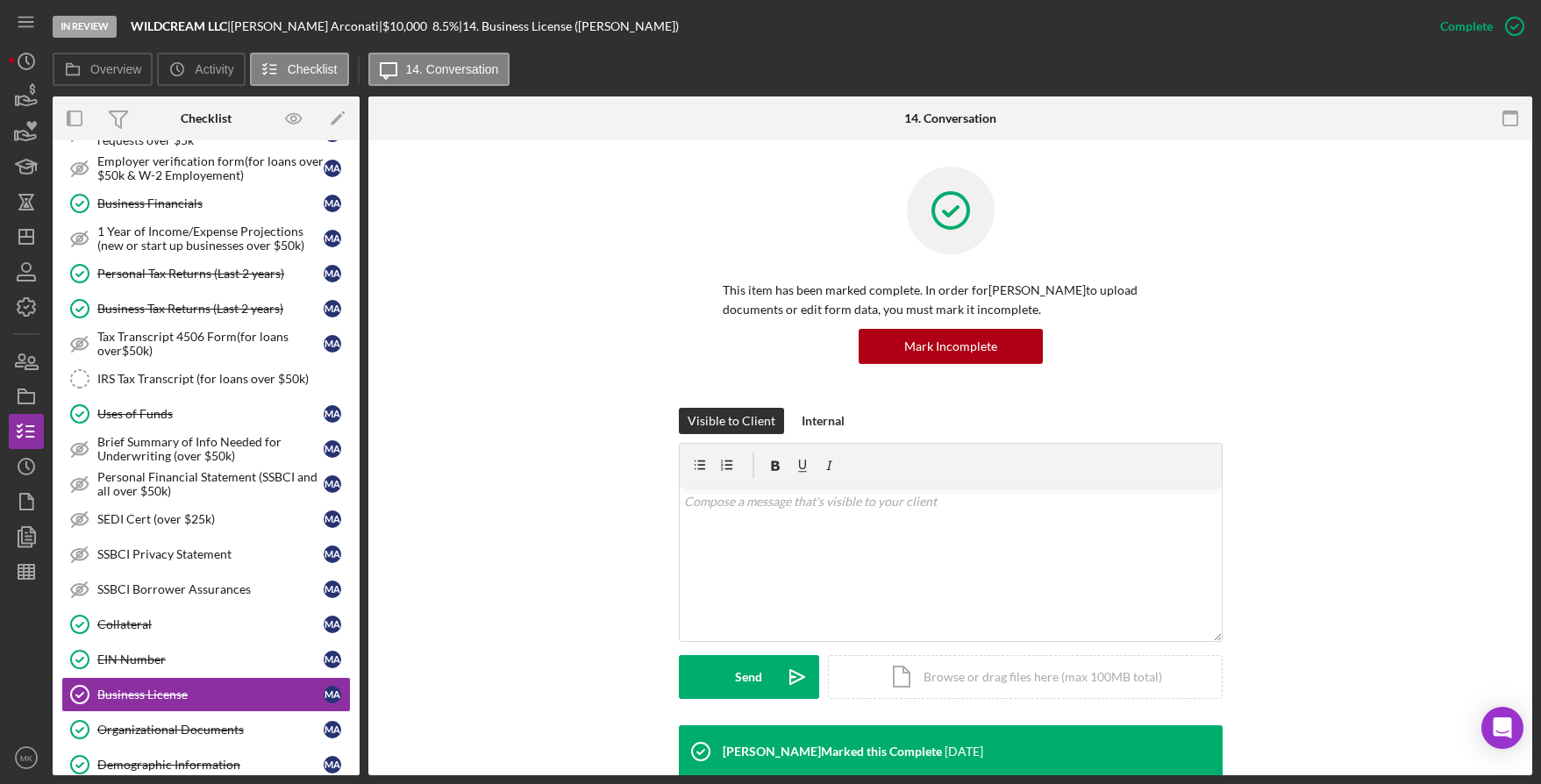
scroll to position [135, 0]
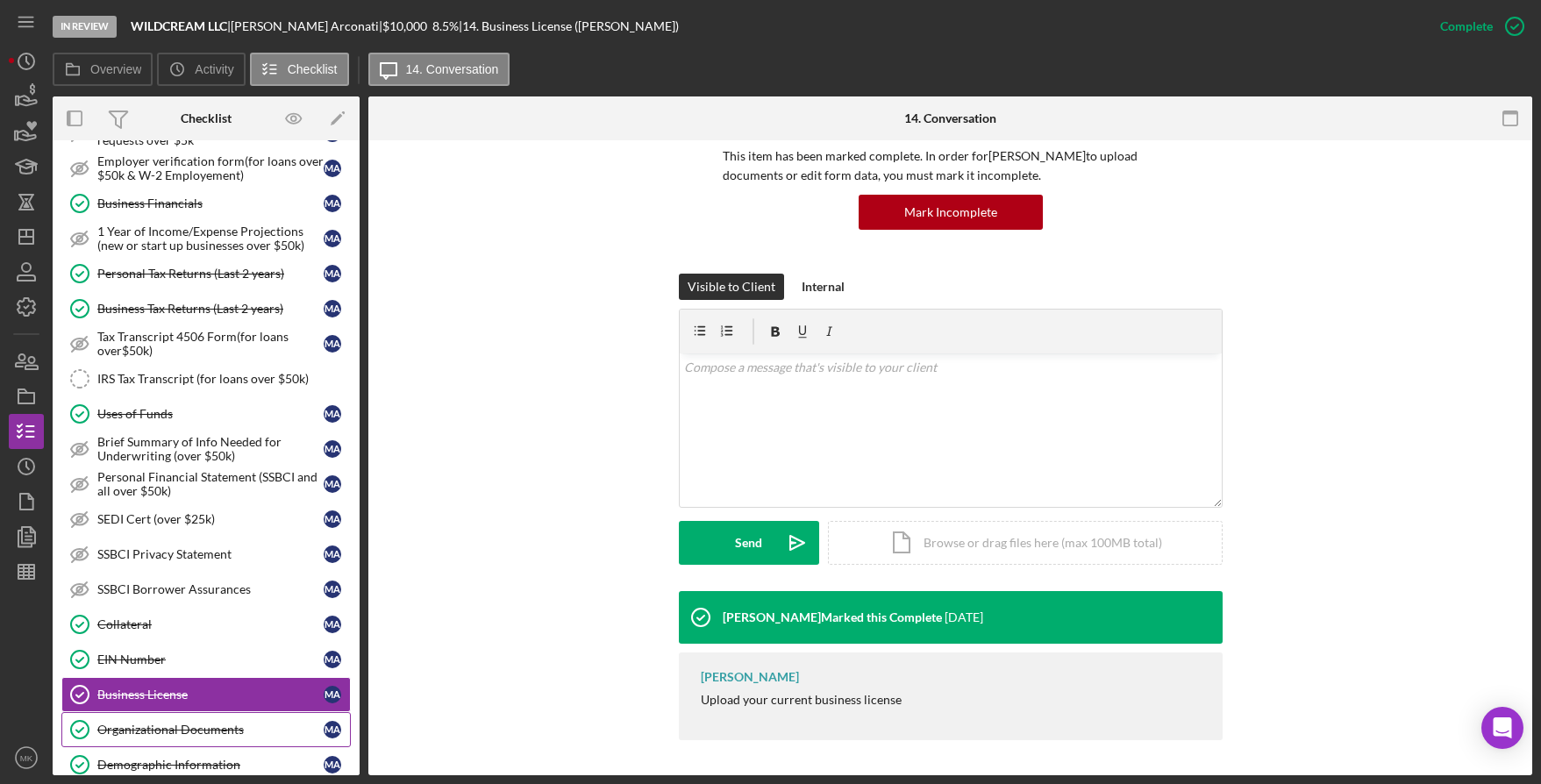
click at [188, 721] on link "Organizational Documents Organizational Documents M A" at bounding box center [205, 730] width 290 height 35
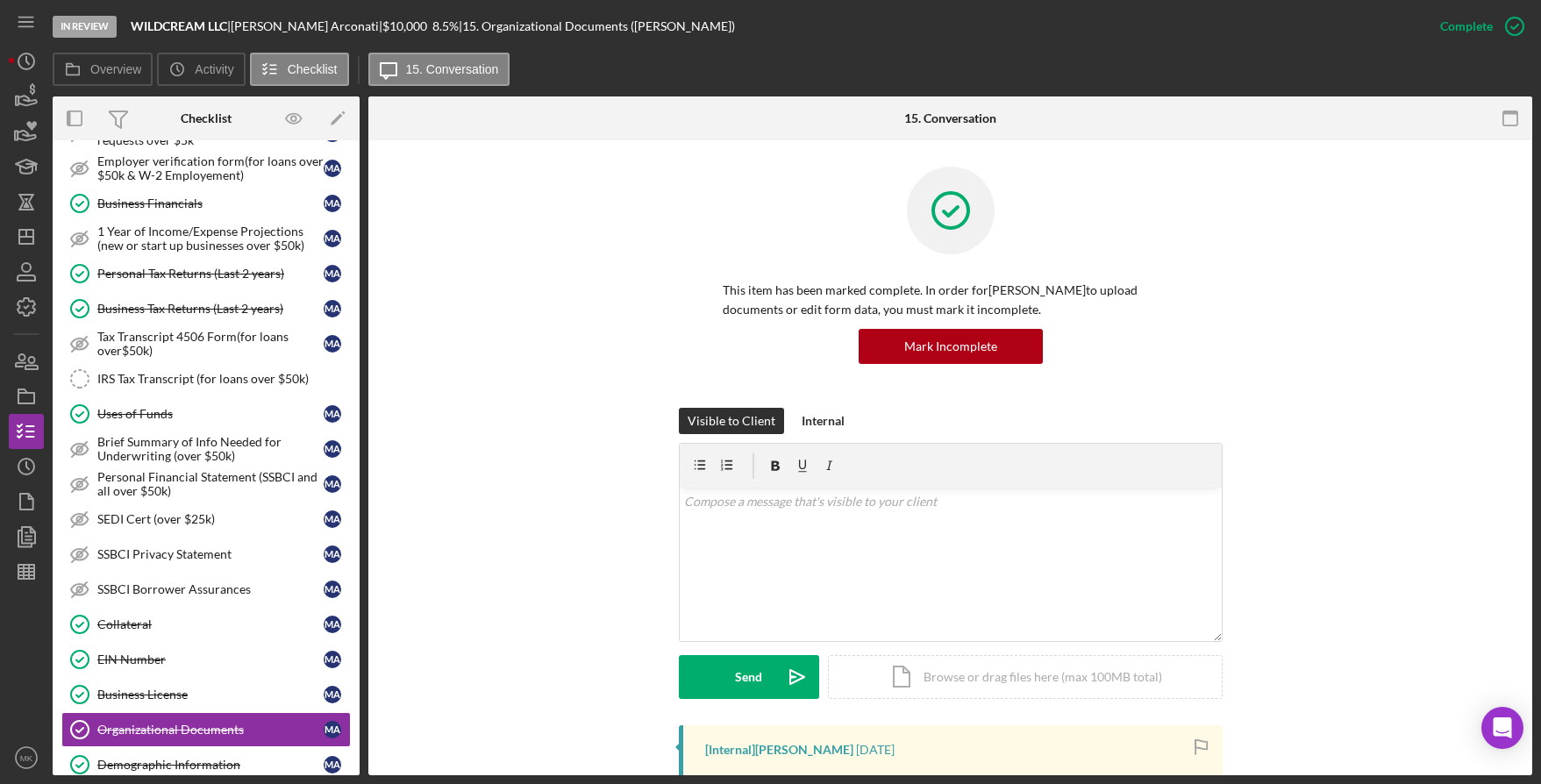
scroll to position [356, 0]
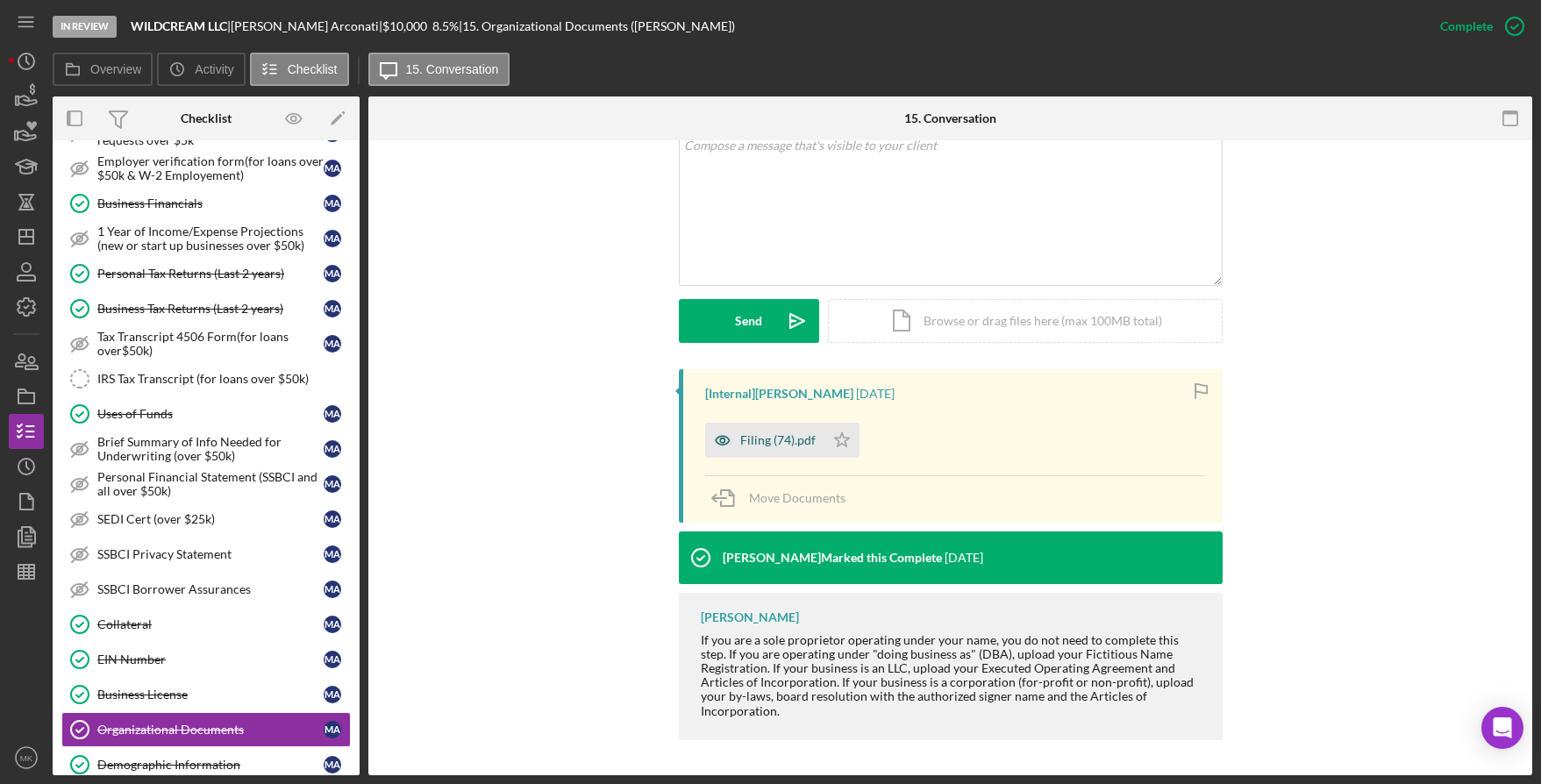
click at [740, 440] on div "Filing (74).pdf" at bounding box center [777, 440] width 76 height 14
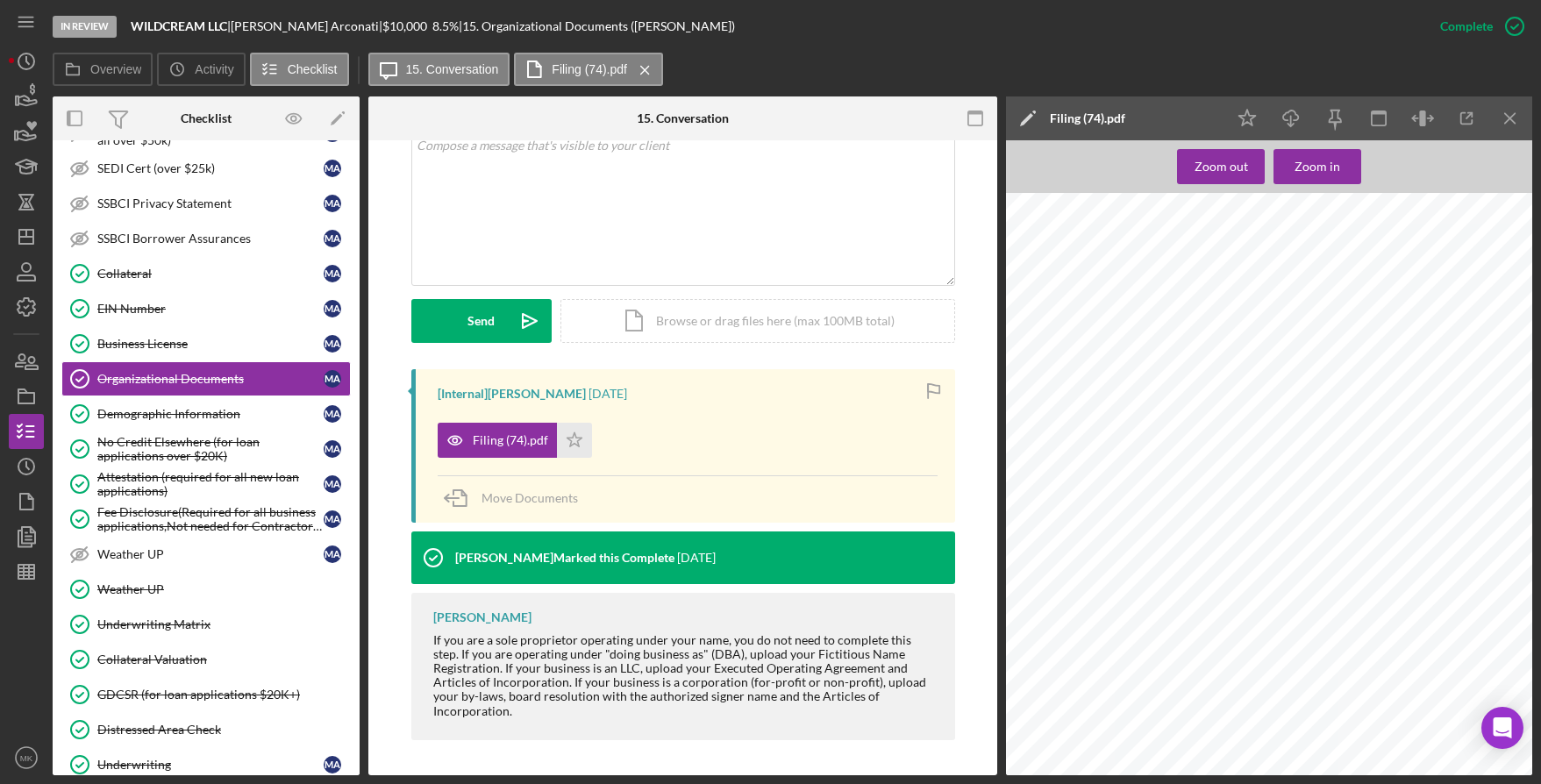
scroll to position [1187, 0]
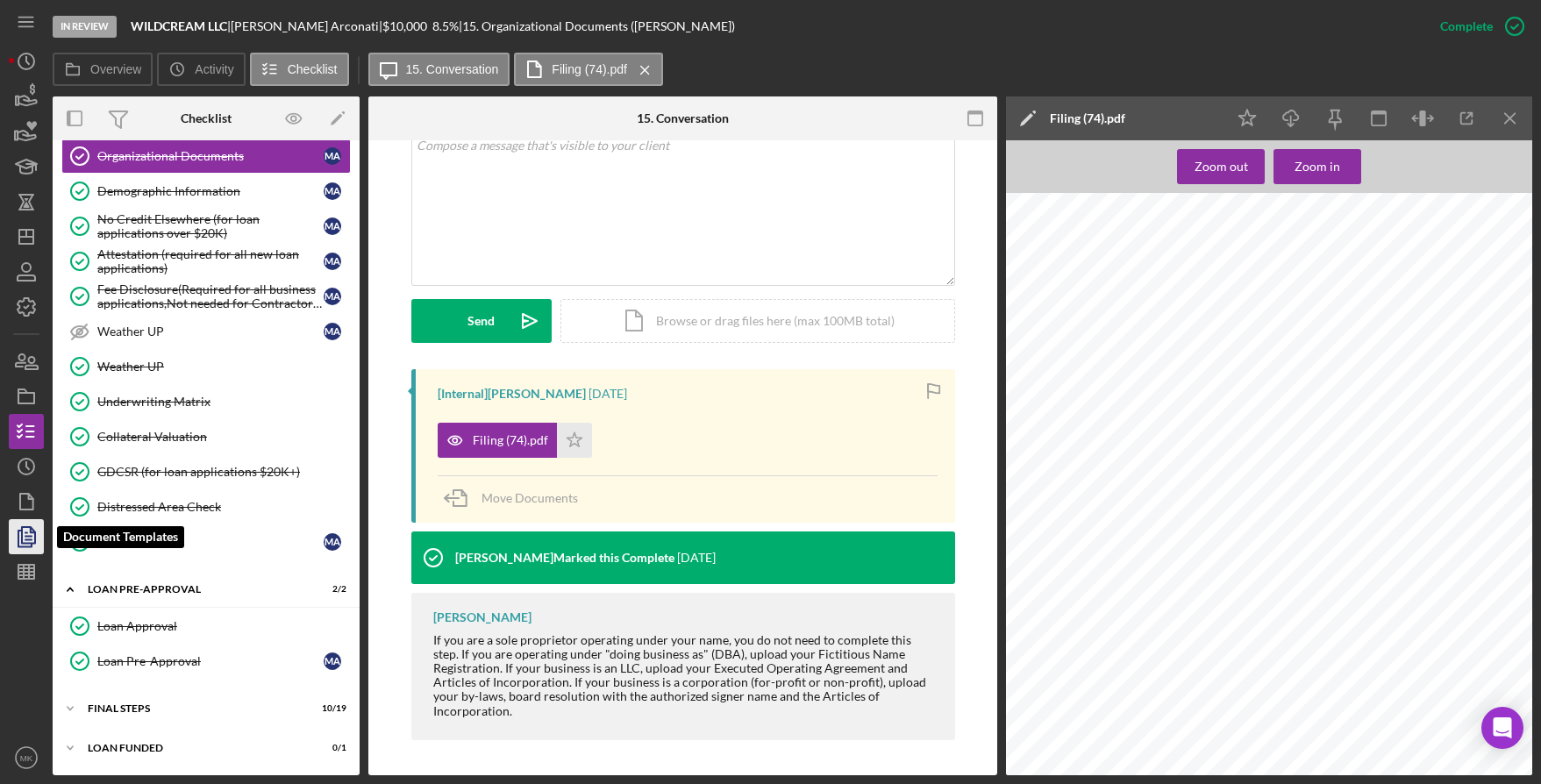
click at [22, 528] on polygon "button" at bounding box center [28, 534] width 13 height 16
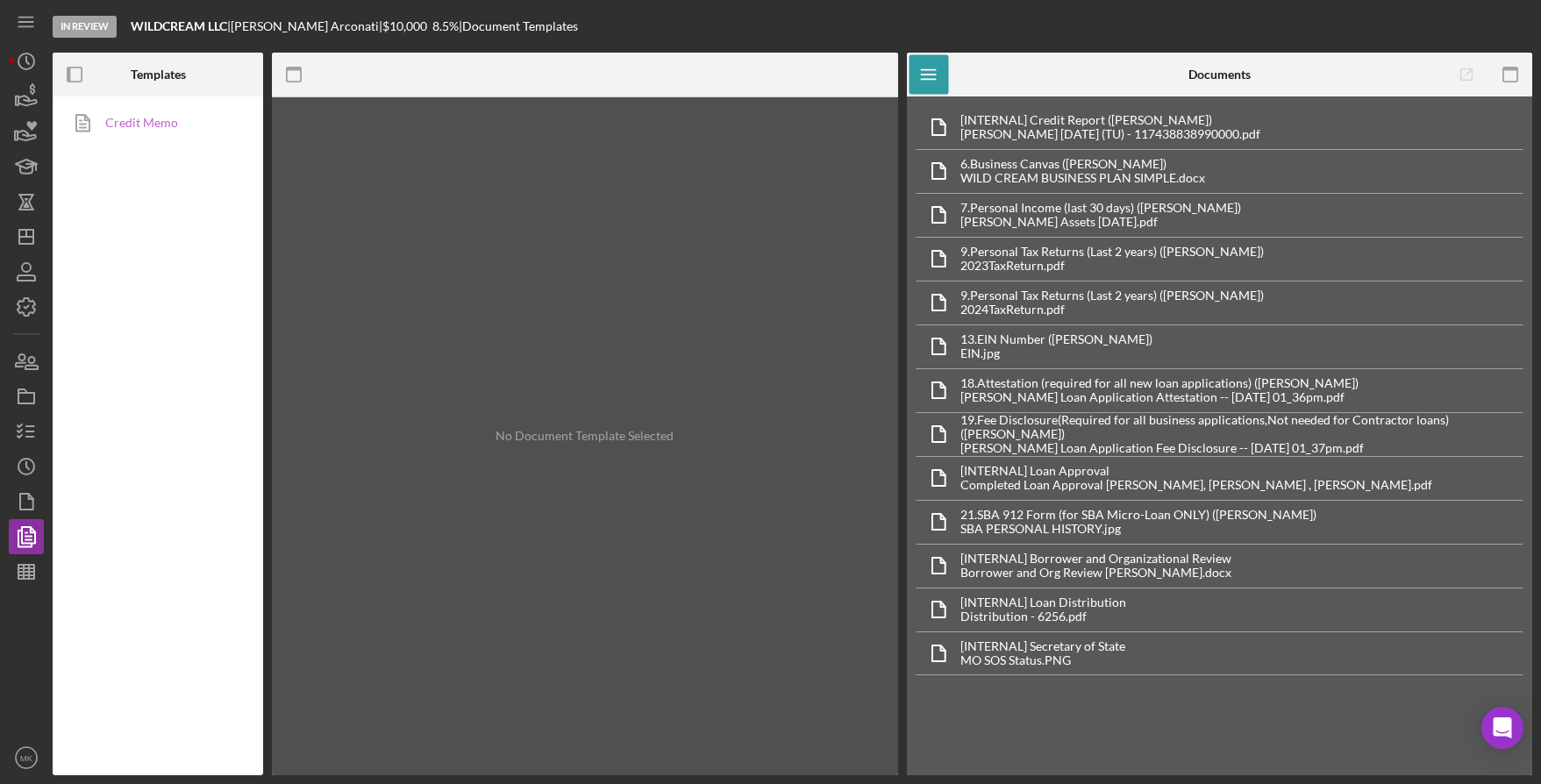
click at [152, 131] on link "Credit Memo" at bounding box center [152, 123] width 184 height 35
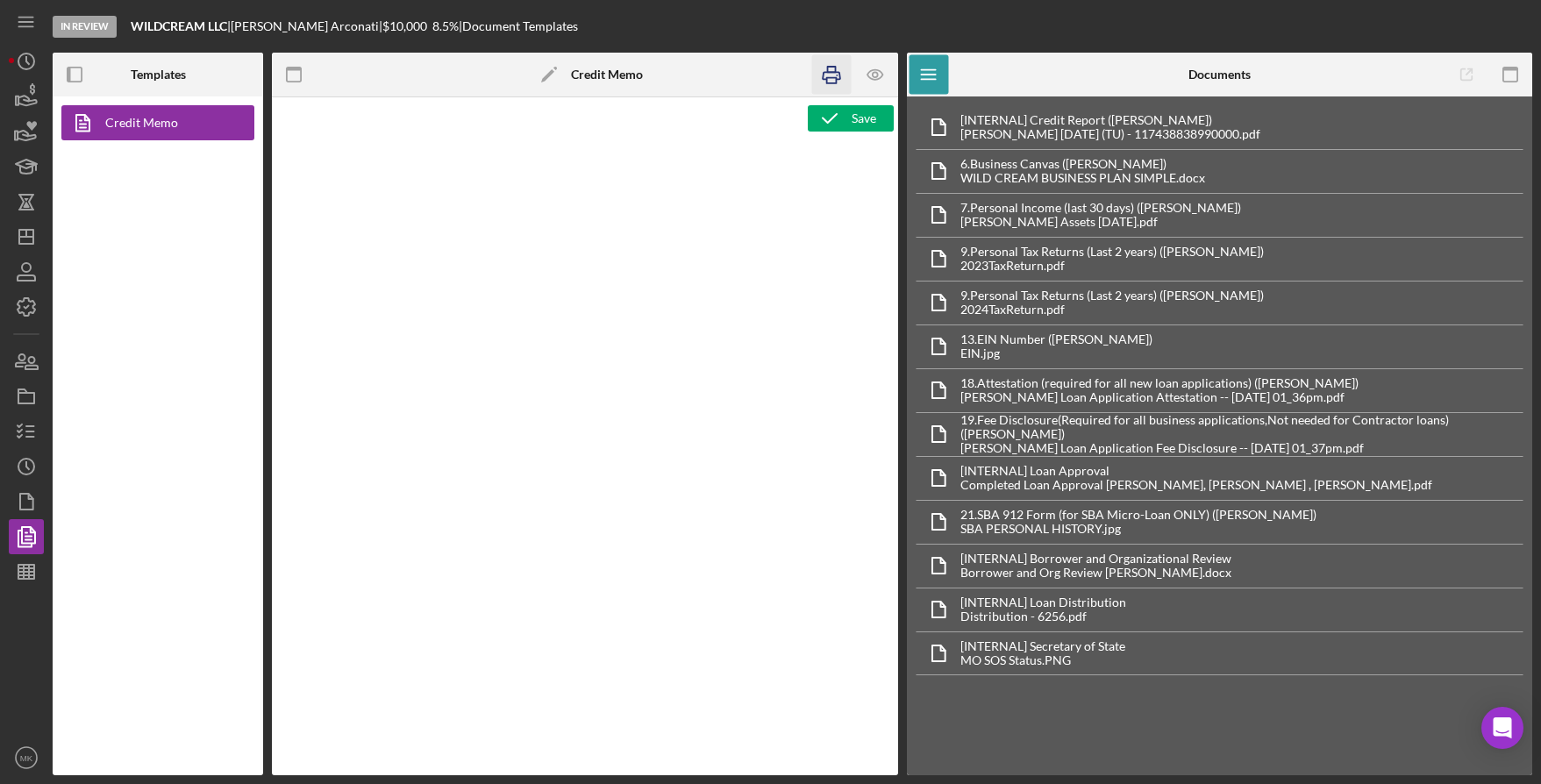
type textarea "<h1>Business Loan Risk Assessment</h1> <p>Loan Officer: &nbsp;<span id="Lender_…"
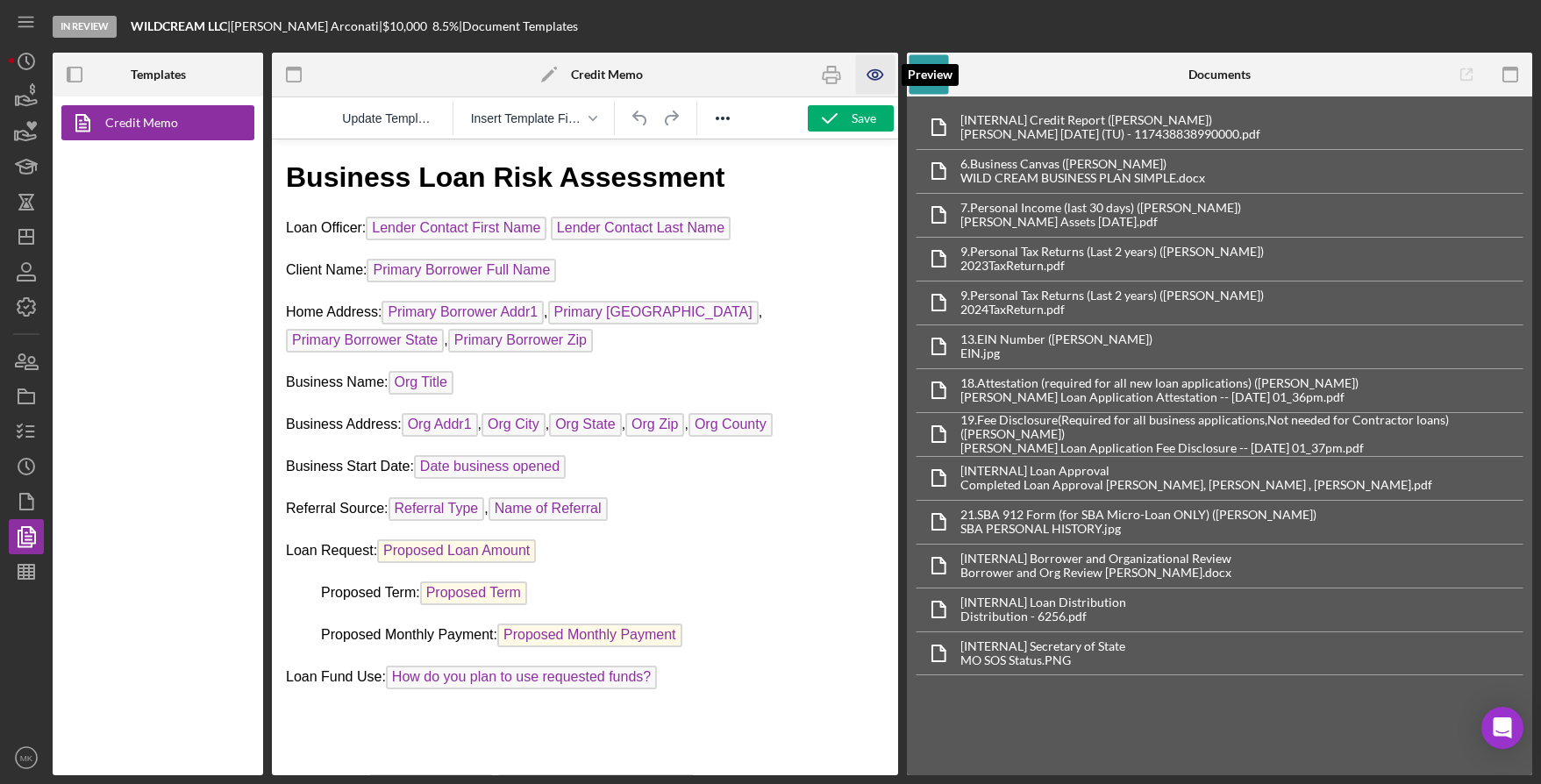
click at [878, 71] on icon "button" at bounding box center [876, 75] width 39 height 39
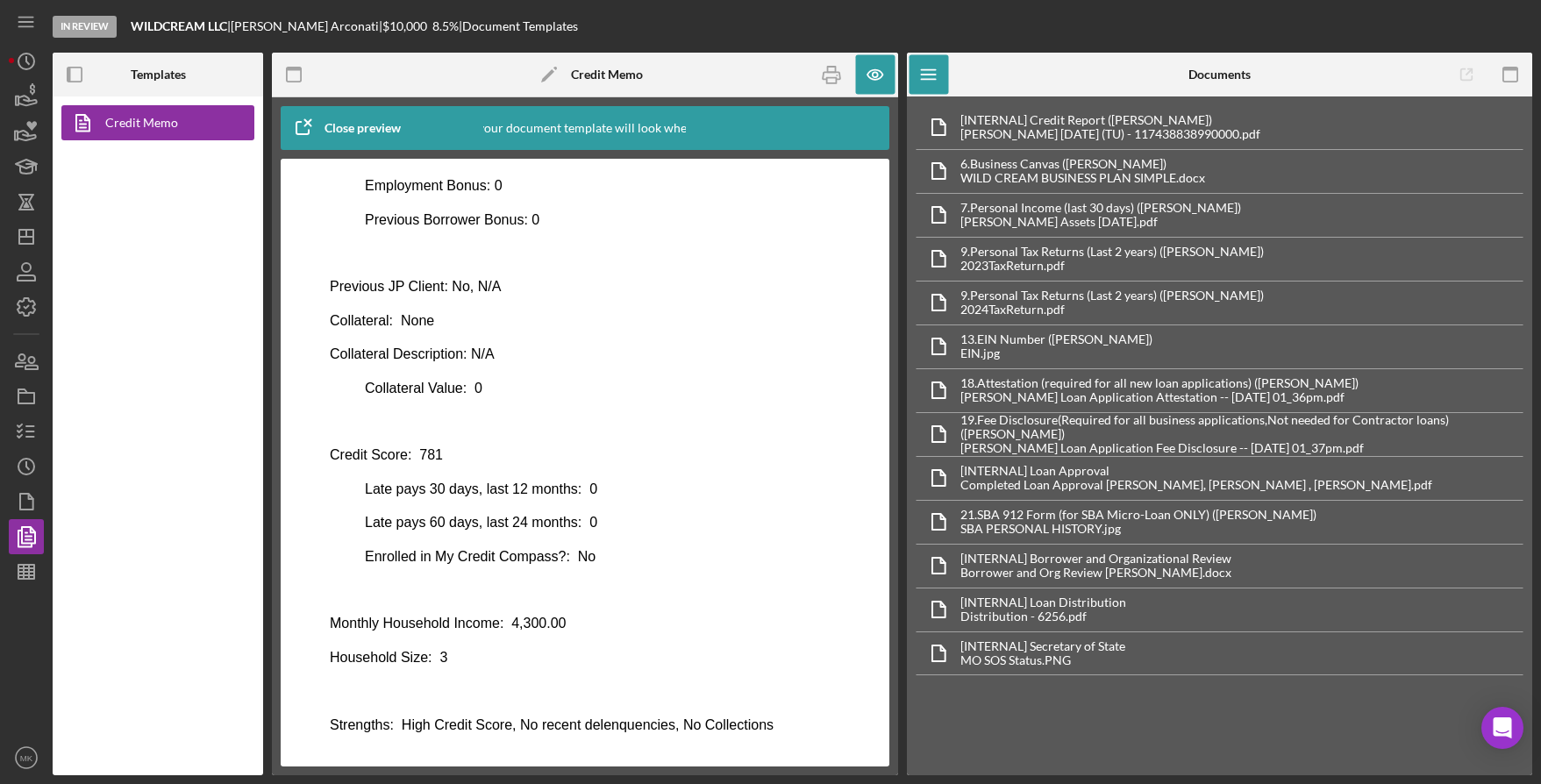
scroll to position [857, 0]
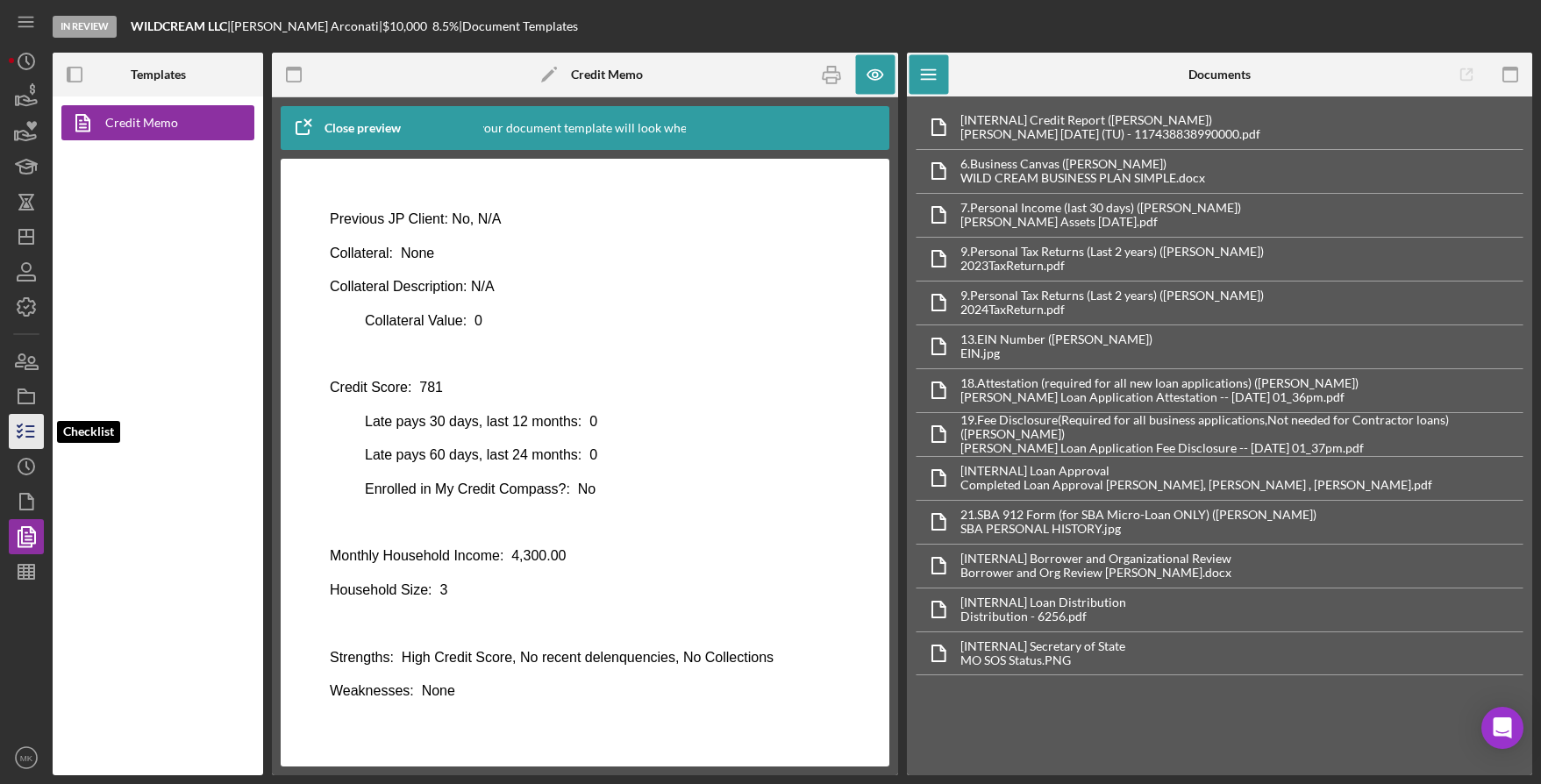
click at [29, 428] on icon "button" at bounding box center [26, 431] width 44 height 44
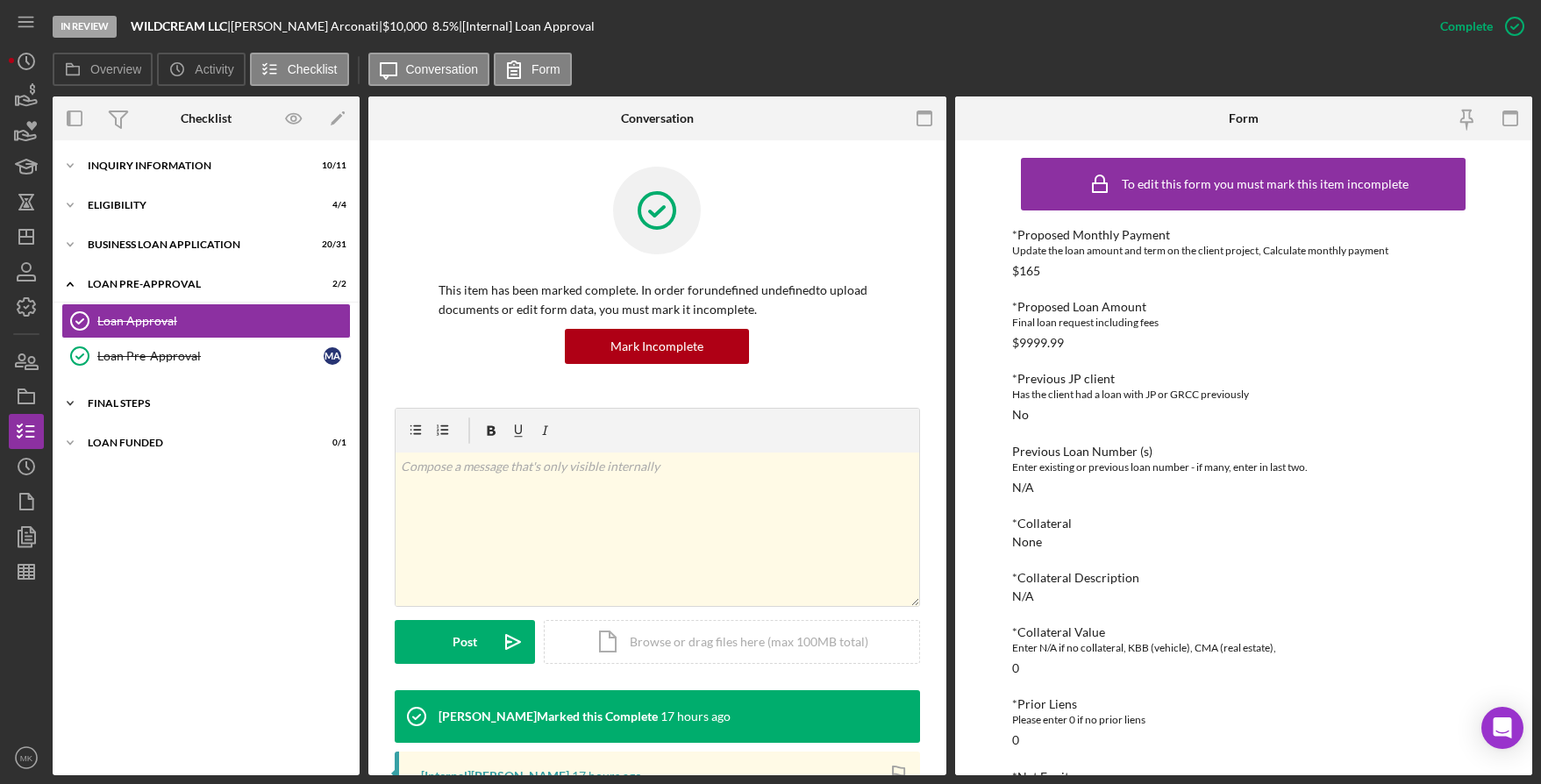
click at [158, 412] on div "Icon/Expander FINAL STEPS 10 / 19" at bounding box center [206, 404] width 307 height 35
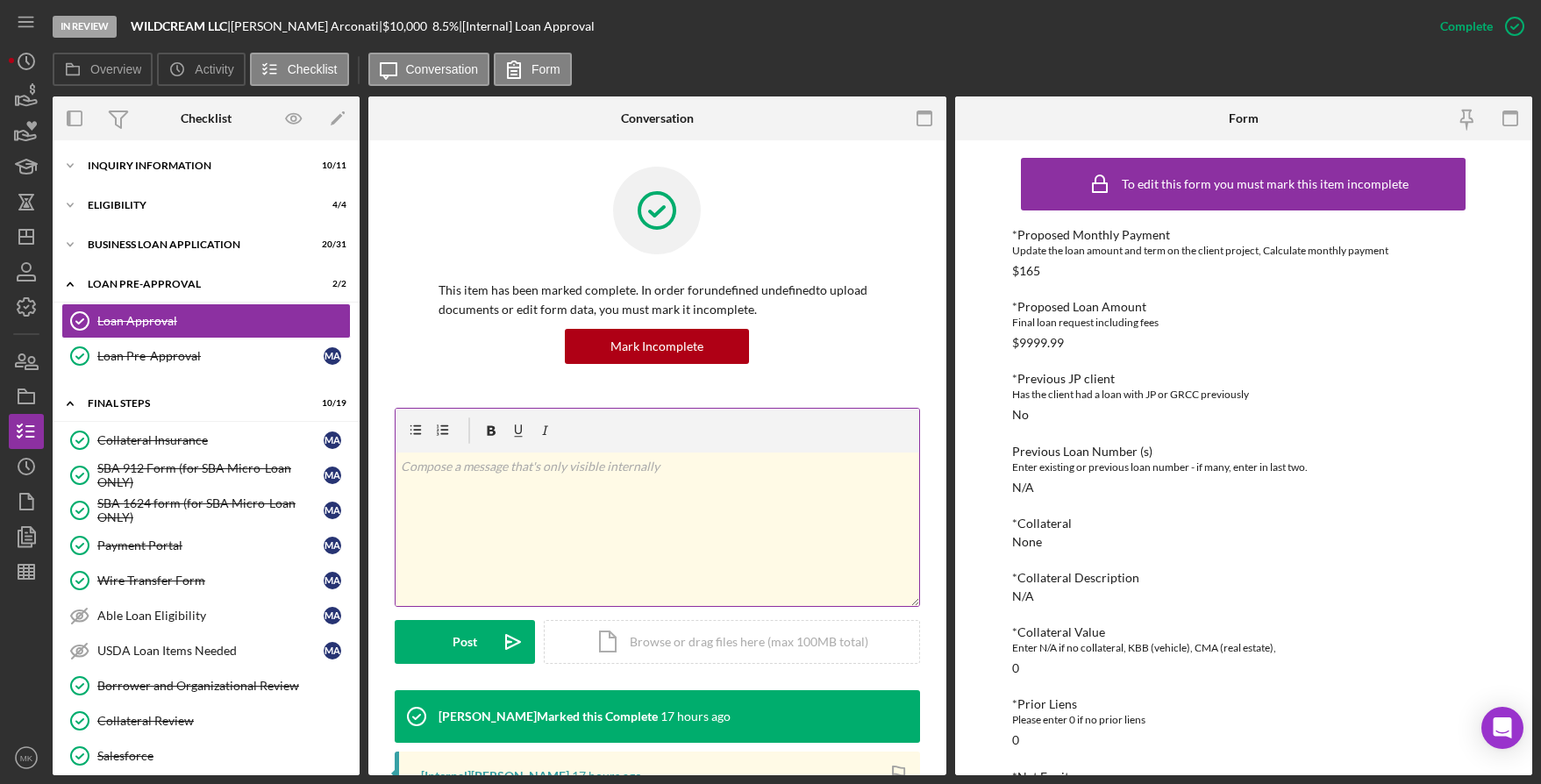
scroll to position [492, 0]
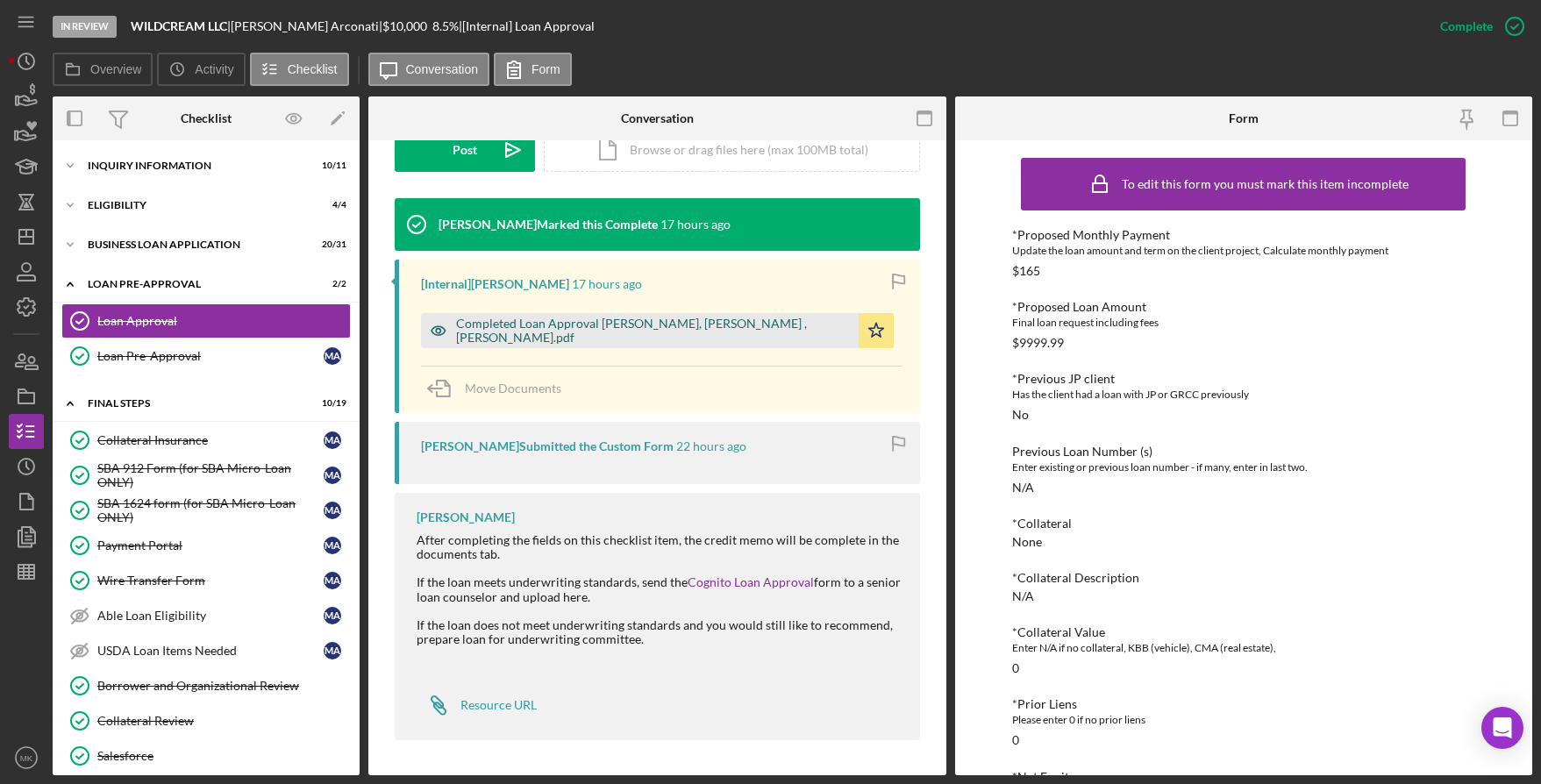
click at [613, 332] on div "Completed Loan Approval Lynn, Noah , Melissa Arconati.pdf" at bounding box center [653, 330] width 394 height 28
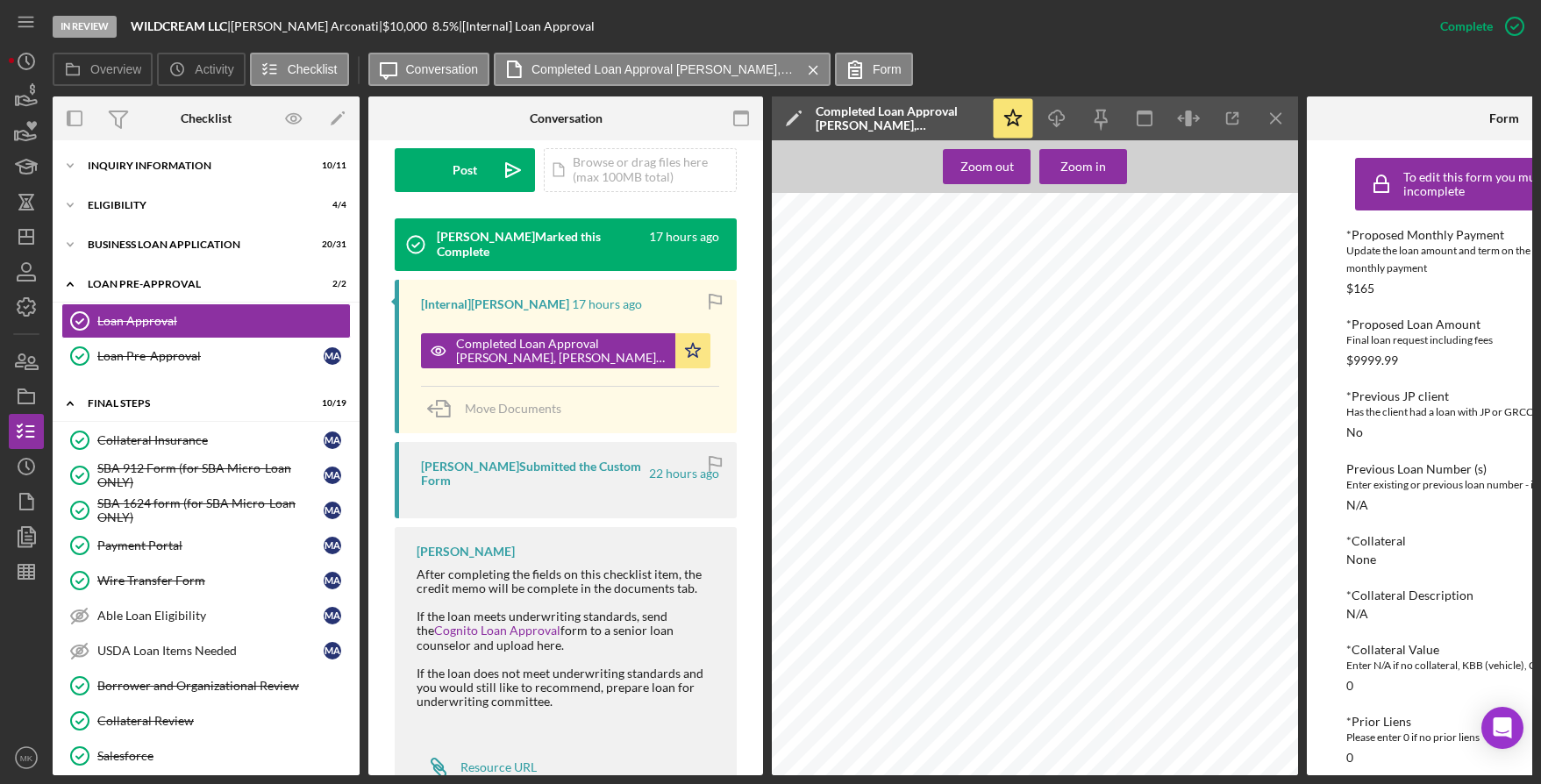
scroll to position [0, 0]
click at [229, 159] on div "Icon/Expander INQUIRY INFORMATION 10 / 11" at bounding box center [206, 166] width 307 height 35
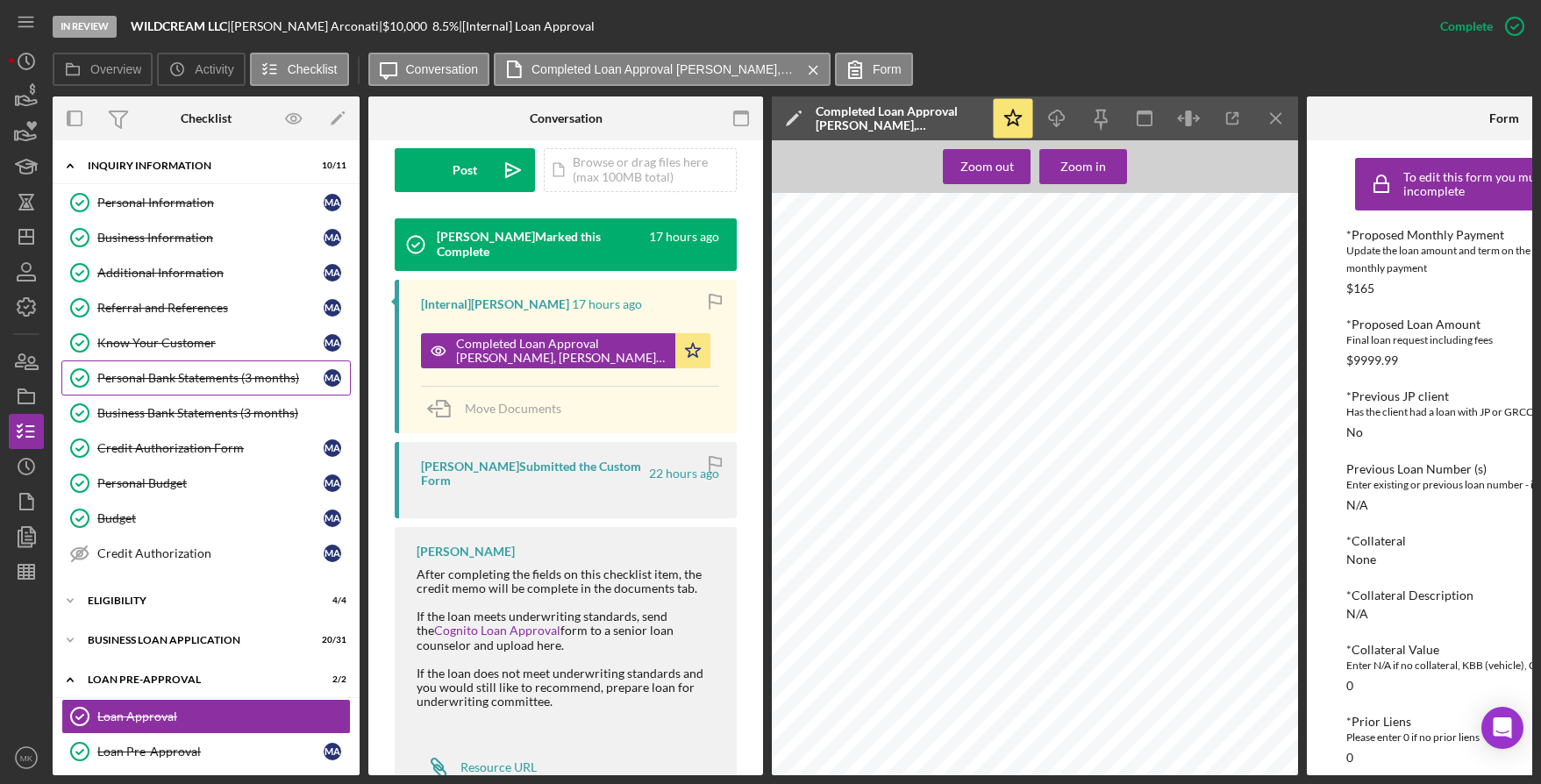
click at [238, 374] on div "Personal Bank Statements (3 months)" at bounding box center [210, 378] width 226 height 14
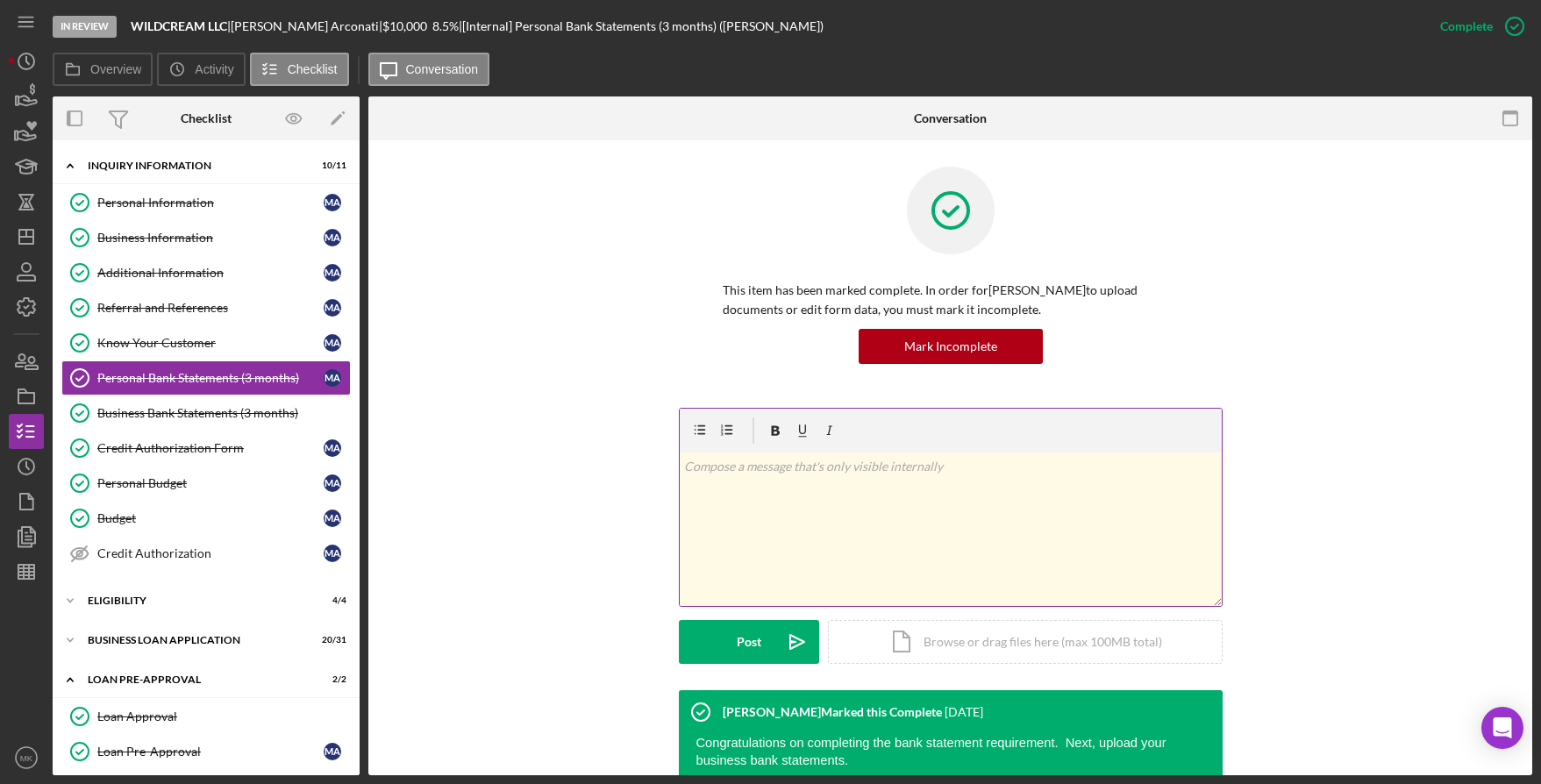
scroll to position [149, 0]
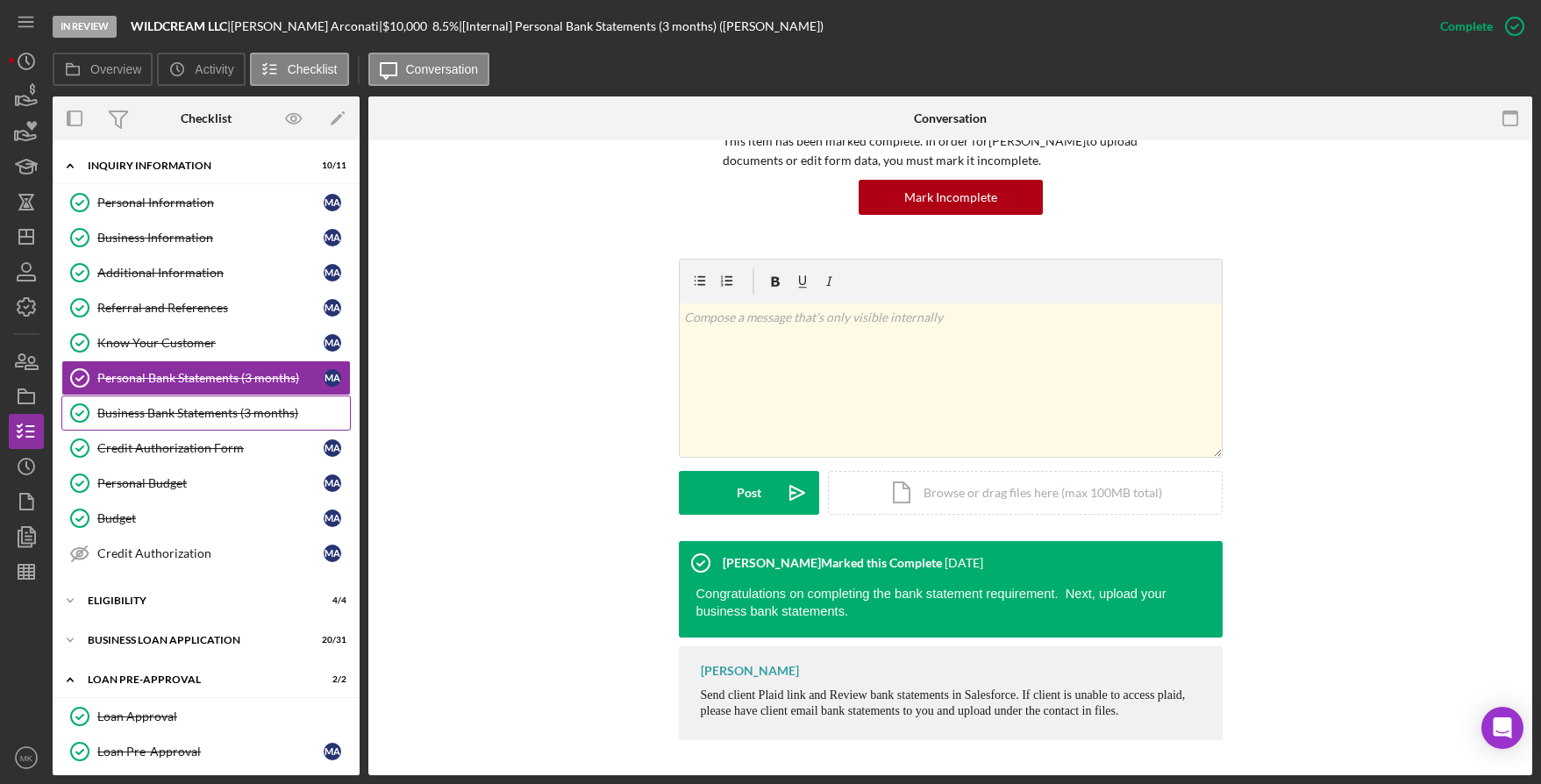
click at [196, 420] on link "Business Bank Statements (3 months) Business Bank Statements (3 months)" at bounding box center [205, 414] width 290 height 35
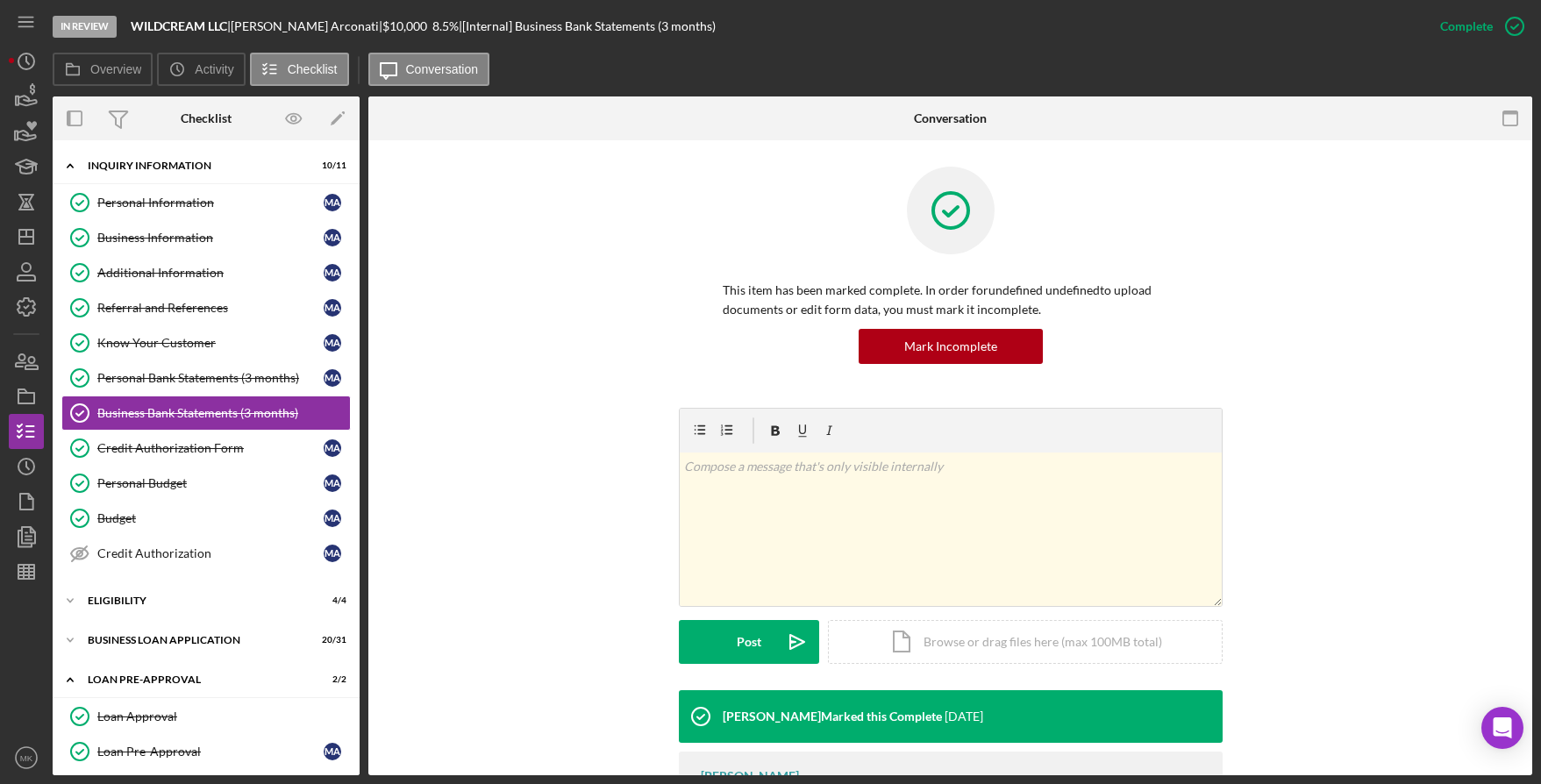
scroll to position [120, 0]
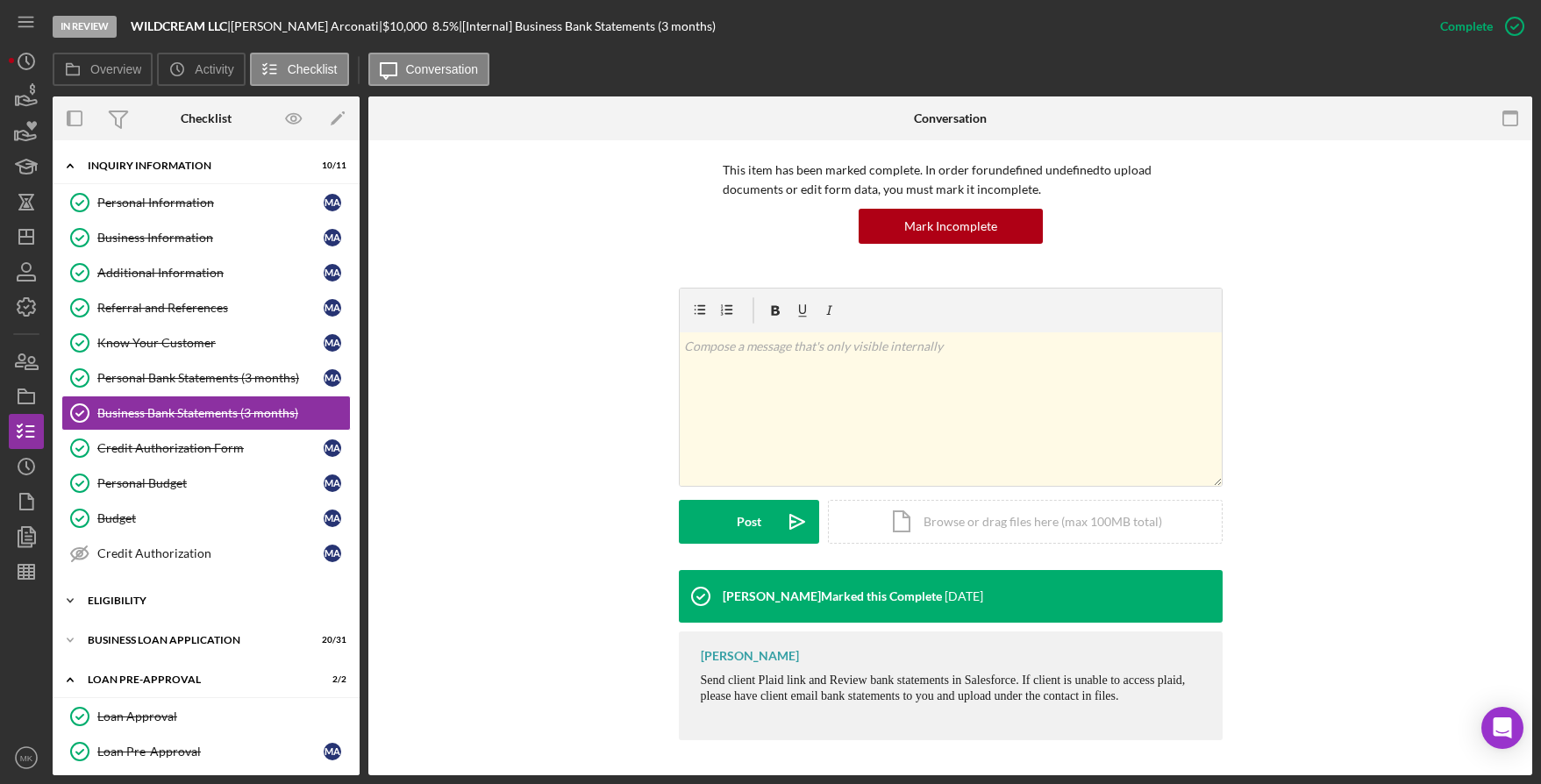
click at [181, 591] on div "Icon/Expander ELIGIBILITY 4 / 4" at bounding box center [206, 601] width 307 height 35
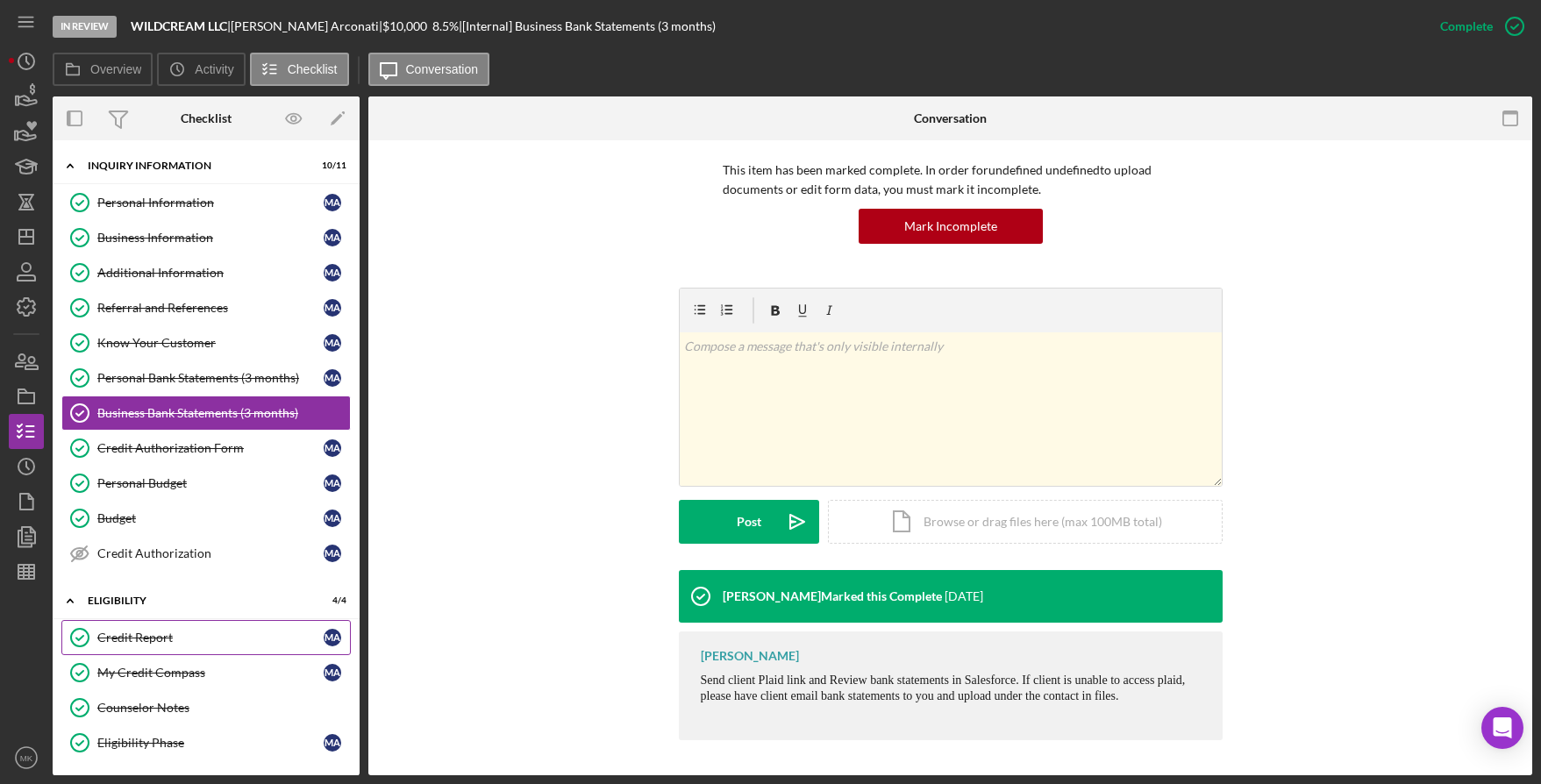
click at [169, 638] on div "Credit Report" at bounding box center [210, 638] width 226 height 14
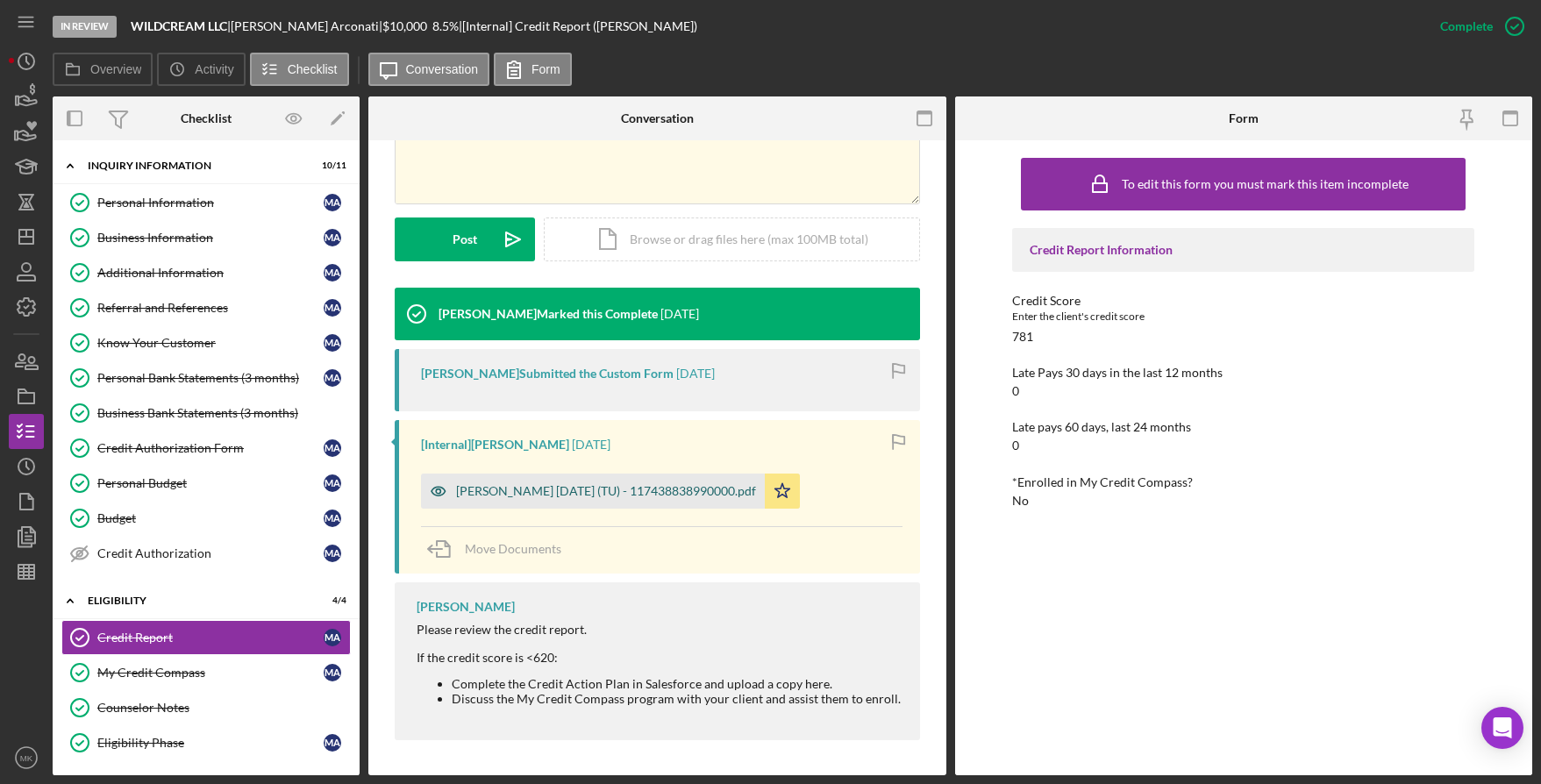
click at [632, 487] on div "Arconati, Melissa 2025-09-15 (TU) - 117438838990000.pdf" at bounding box center [605, 491] width 300 height 14
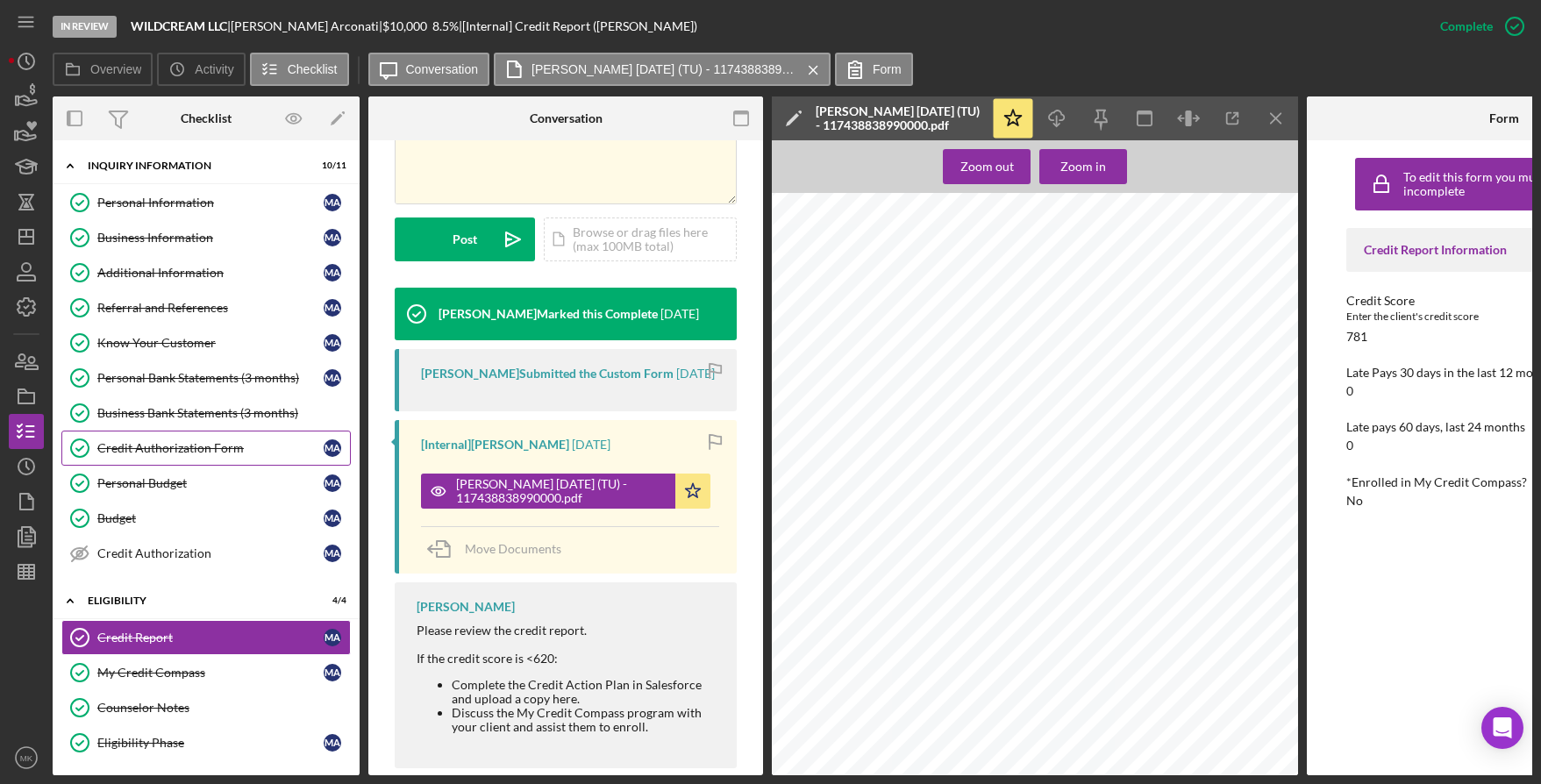
drag, startPoint x: 185, startPoint y: 442, endPoint x: 216, endPoint y: 453, distance: 32.9
click at [185, 442] on div "Credit Authorization Form" at bounding box center [210, 448] width 226 height 14
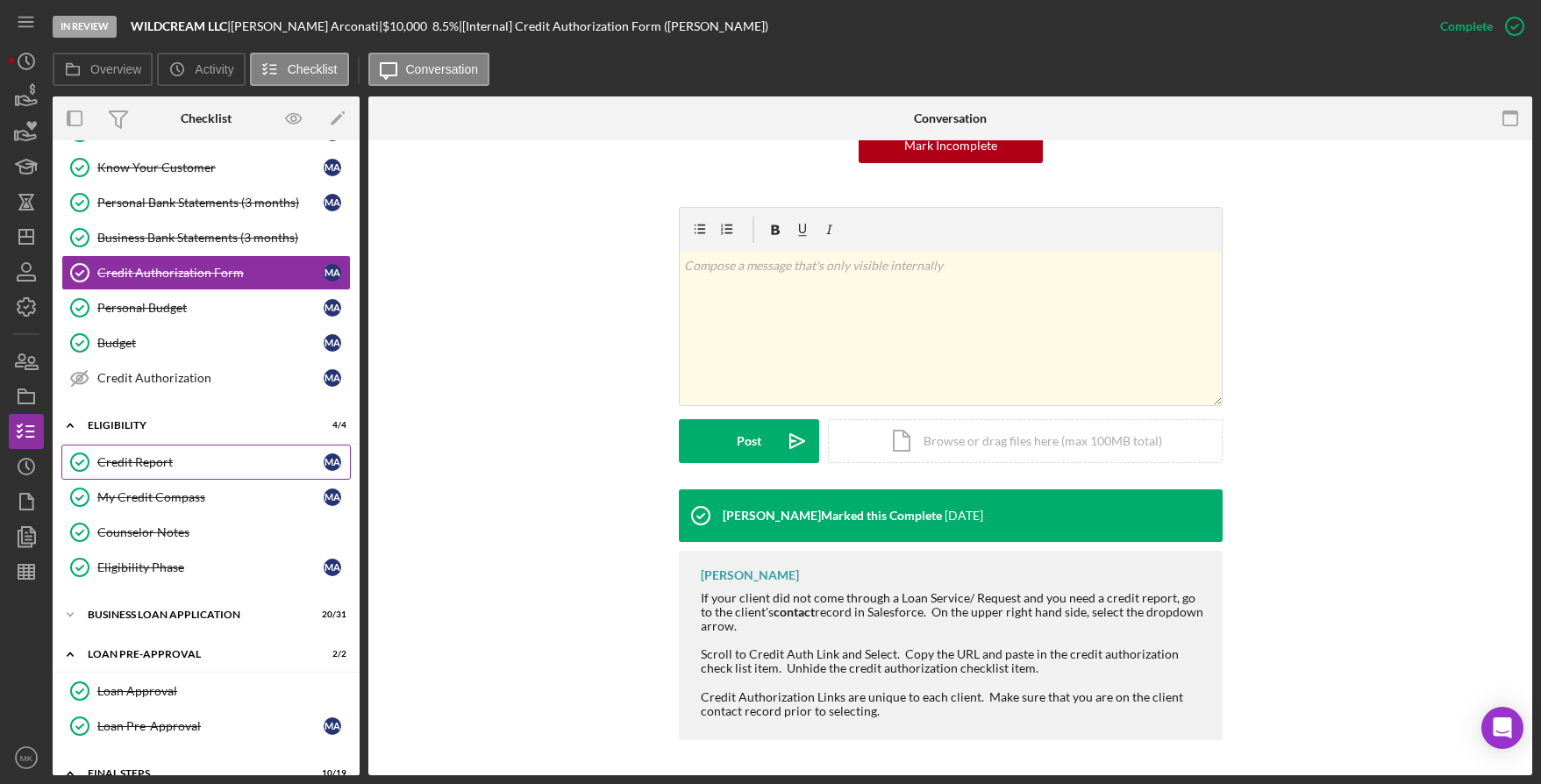
scroll to position [263, 0]
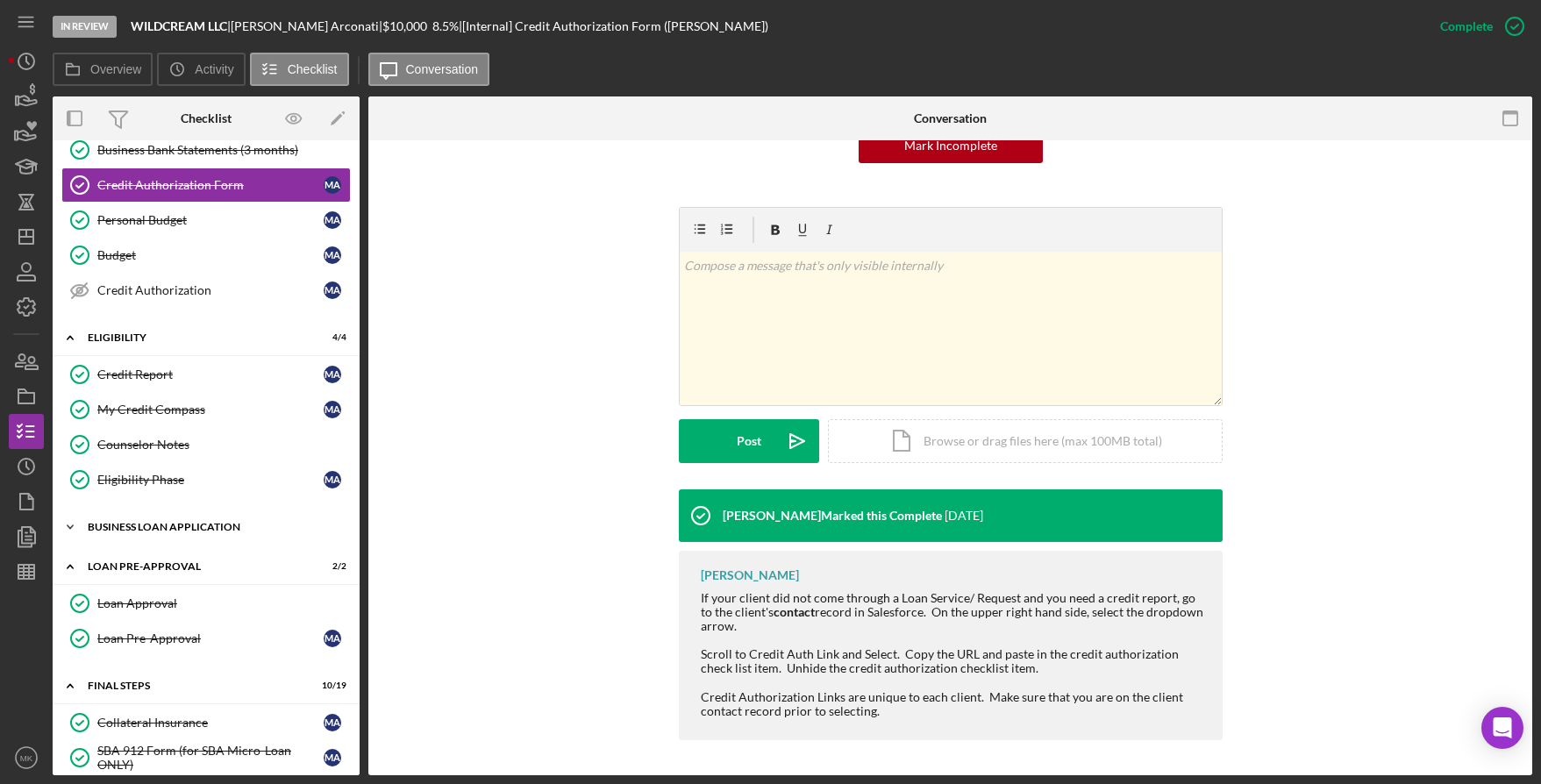
click at [83, 526] on icon "Icon/Expander" at bounding box center [71, 528] width 35 height 35
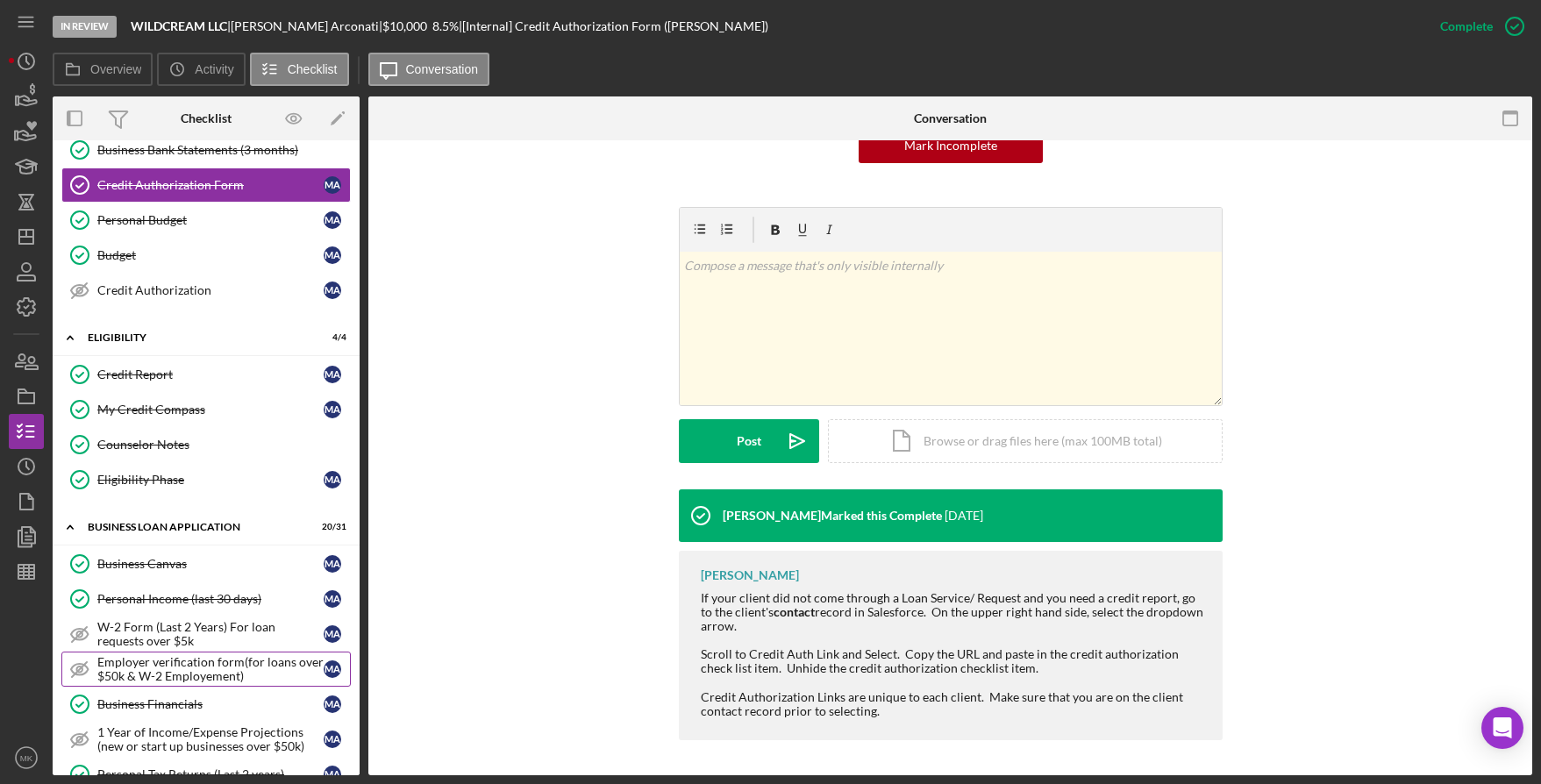
scroll to position [351, 0]
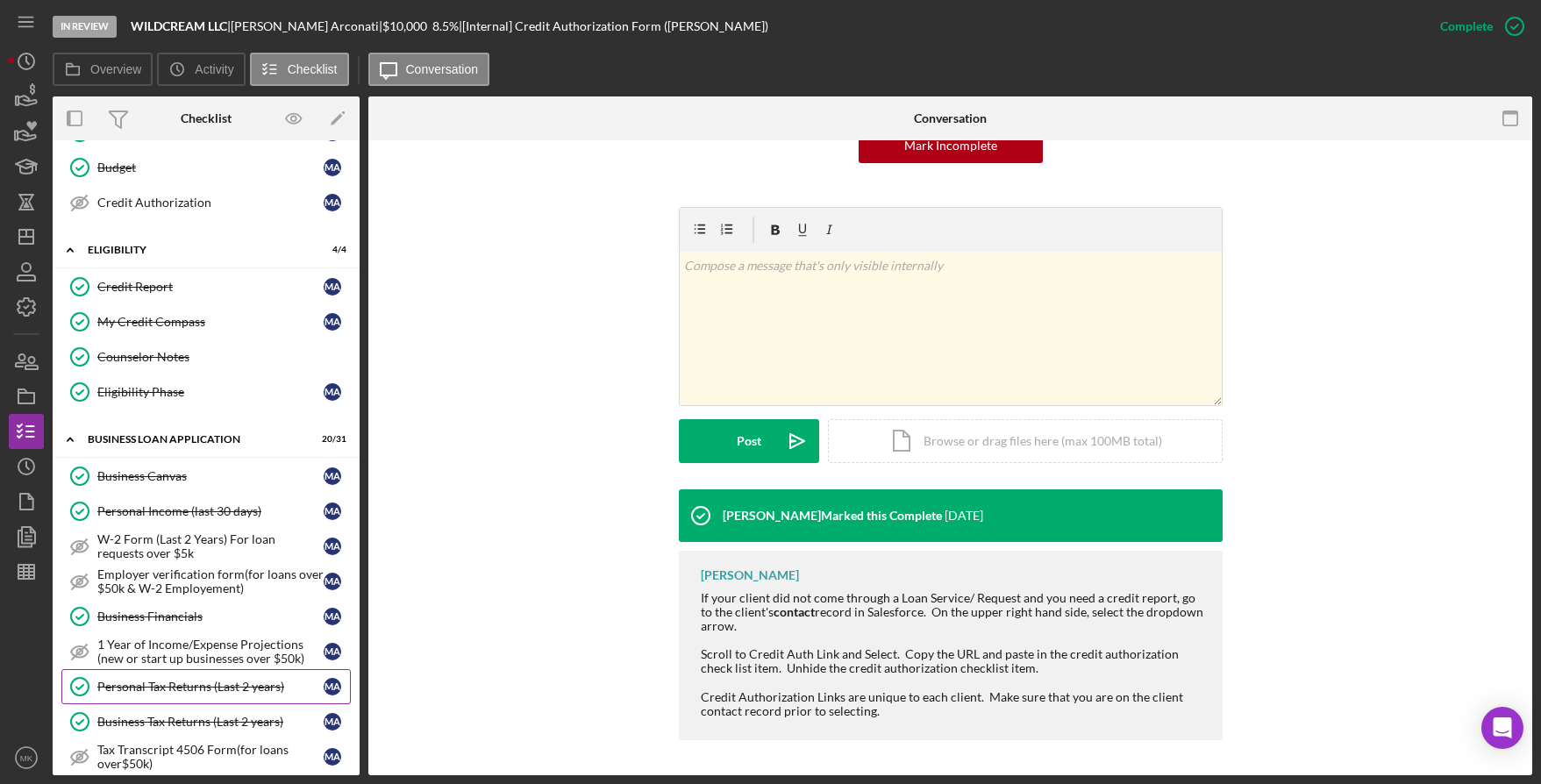
click at [222, 682] on div "Personal Tax Returns (Last 2 years)" at bounding box center [210, 687] width 226 height 14
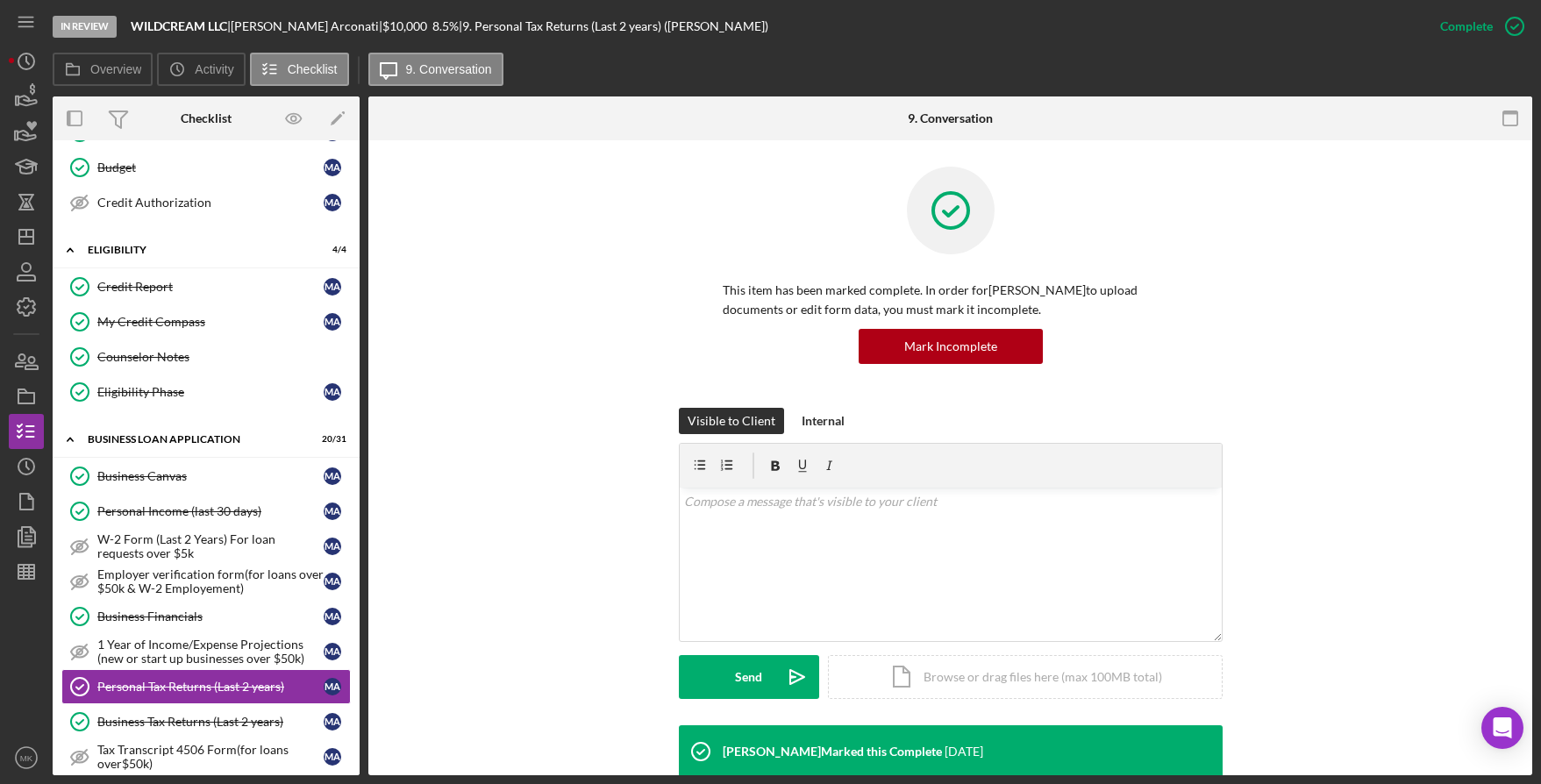
scroll to position [351, 0]
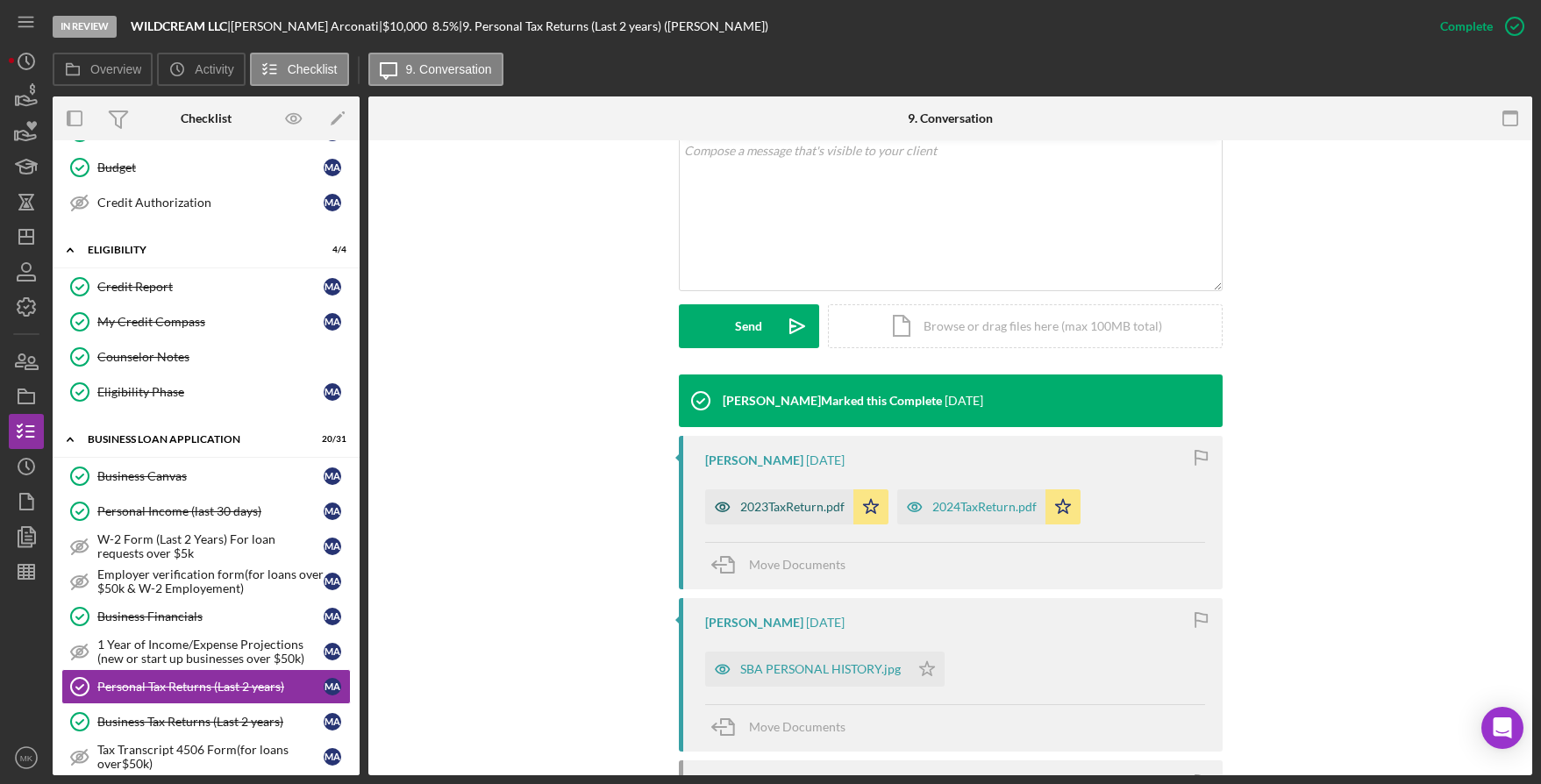
click at [785, 520] on div "2023TaxReturn.pdf" at bounding box center [779, 507] width 148 height 35
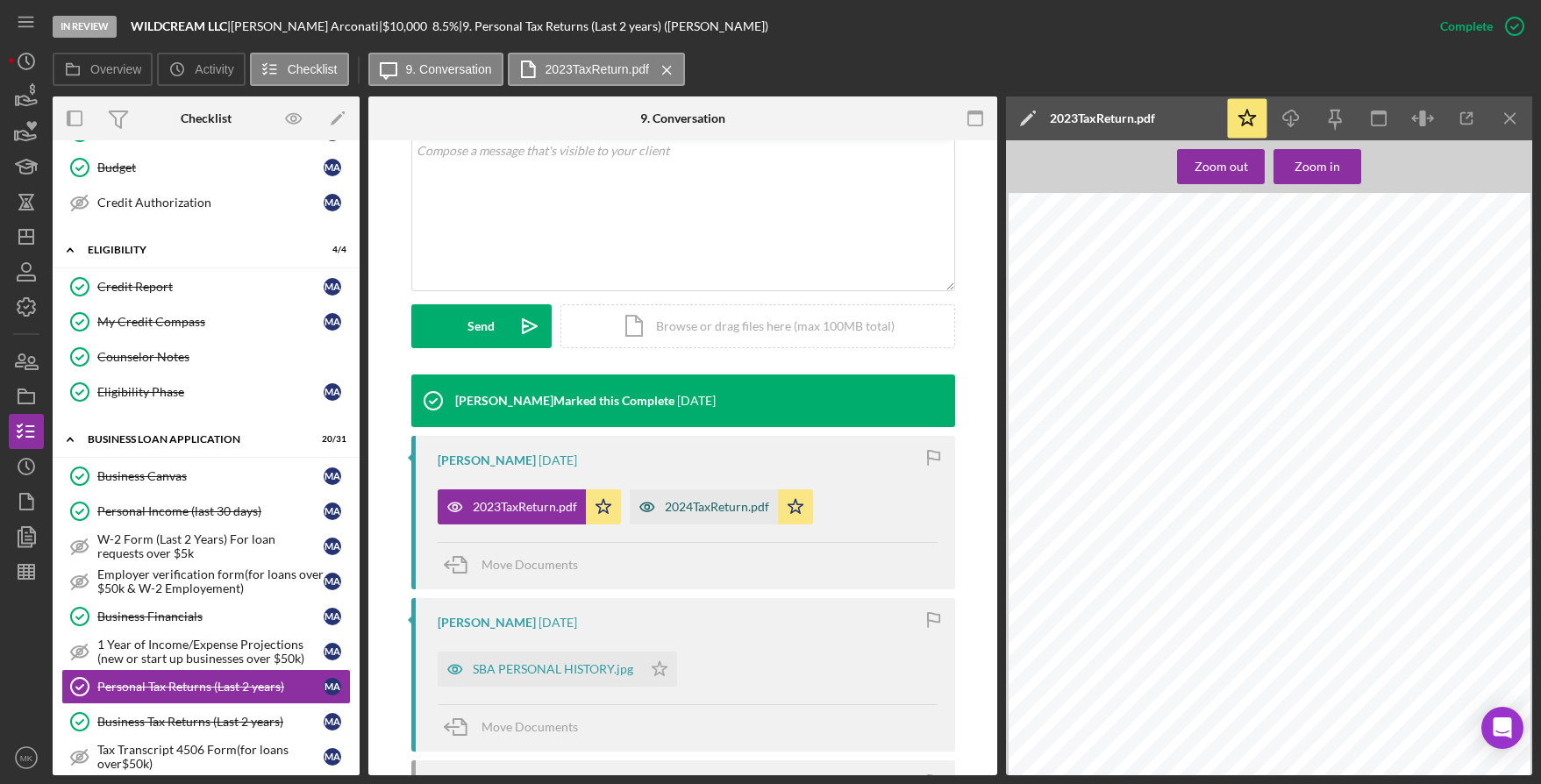
click at [724, 506] on div "2024TaxReturn.pdf" at bounding box center [717, 507] width 104 height 14
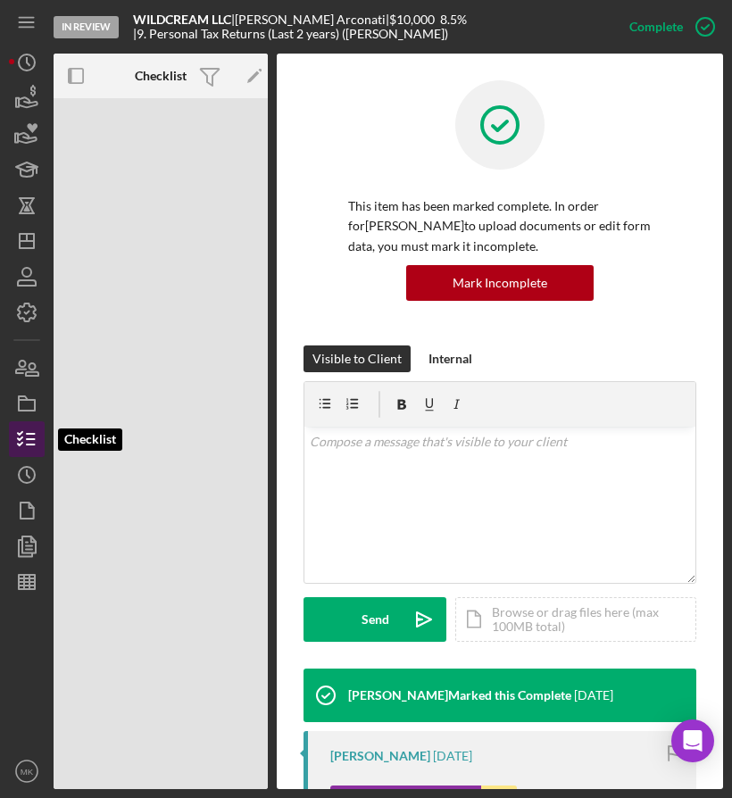
click at [19, 438] on polyline "button" at bounding box center [20, 438] width 4 height 3
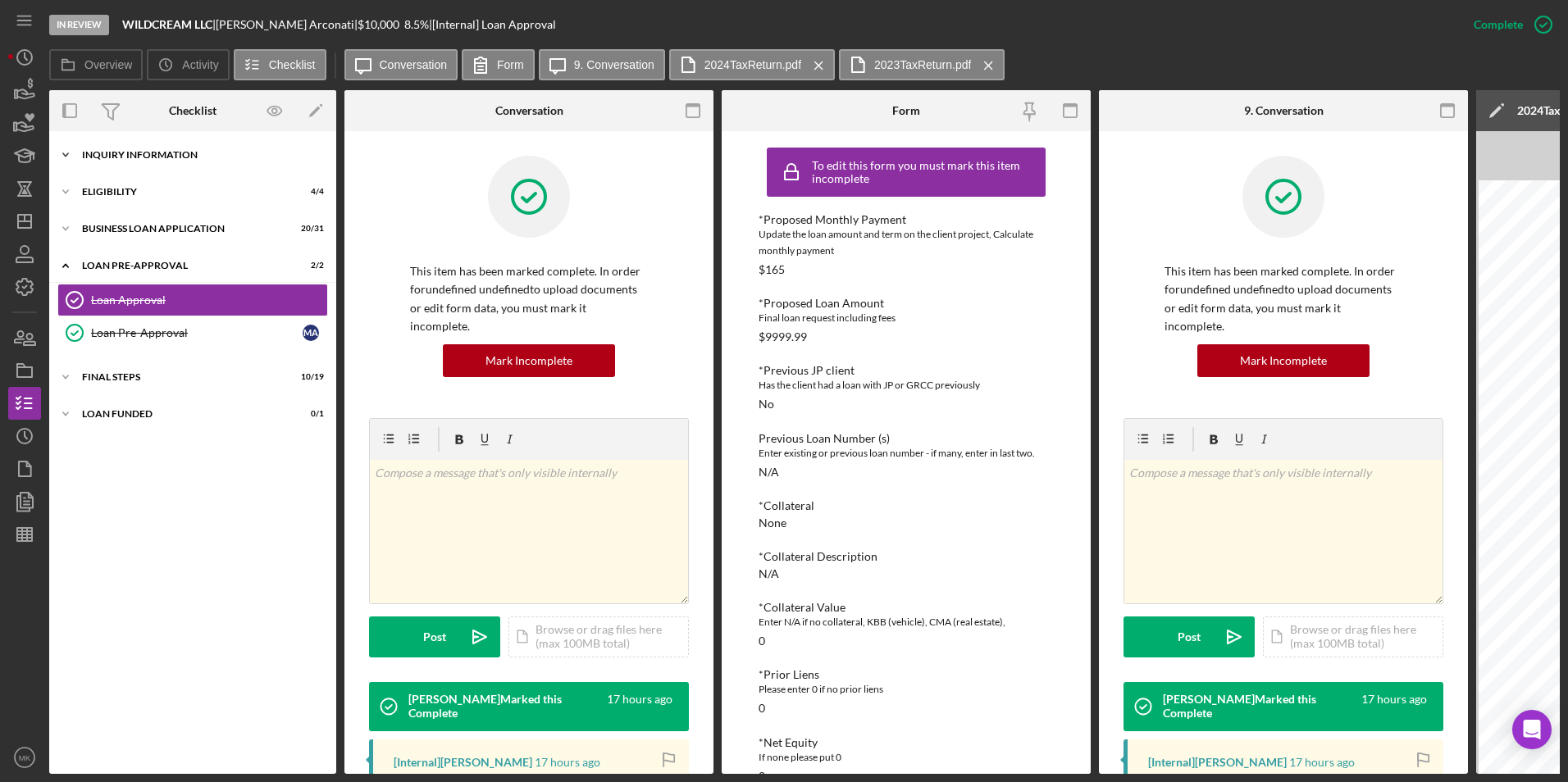
click at [67, 155] on polyline at bounding box center [65, 155] width 5 height 4
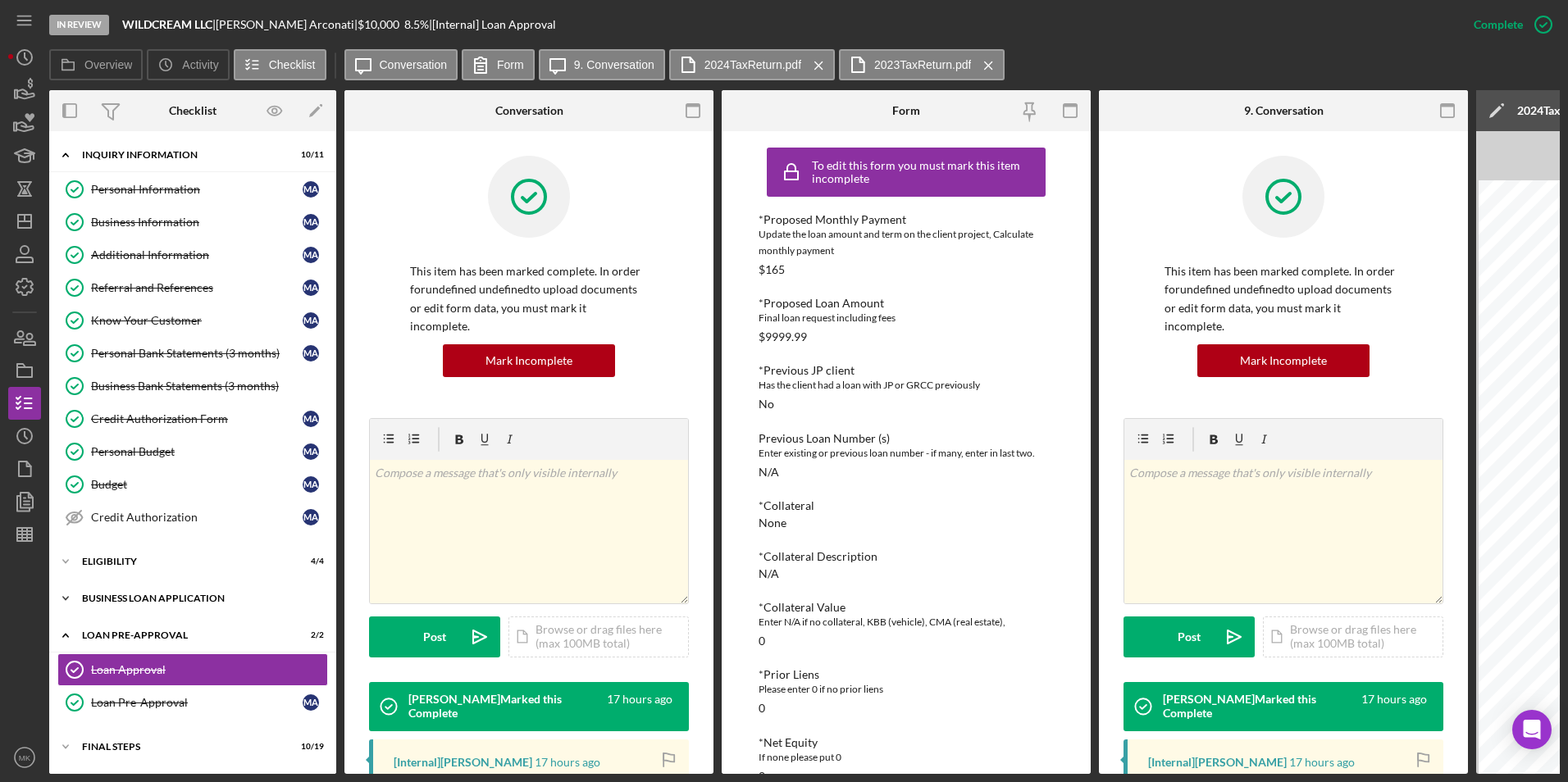
click at [128, 591] on div "Icon/Expander BUSINESS LOAN APPLICATION 20 / 31" at bounding box center [193, 599] width 287 height 33
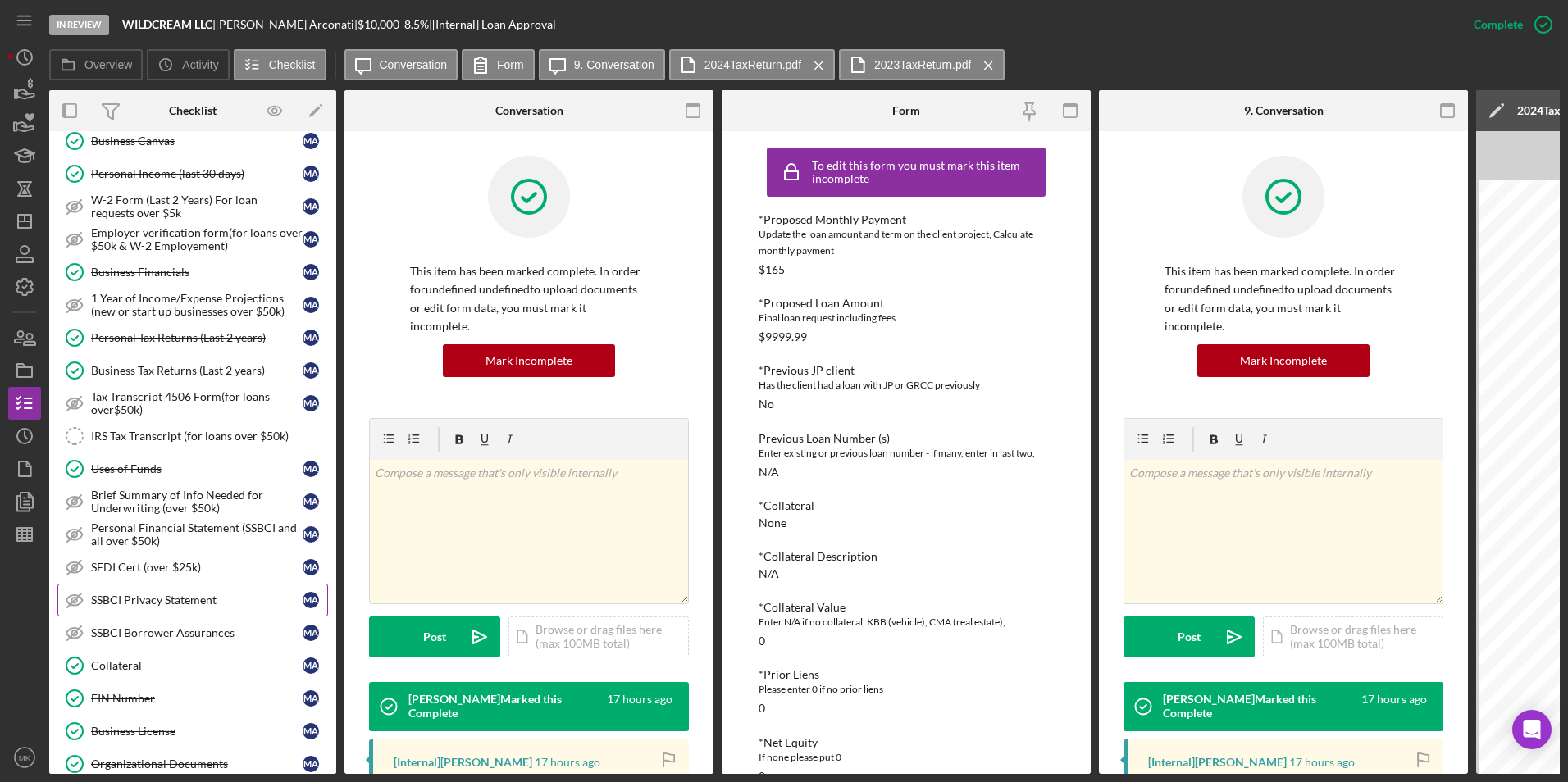
scroll to position [738, 0]
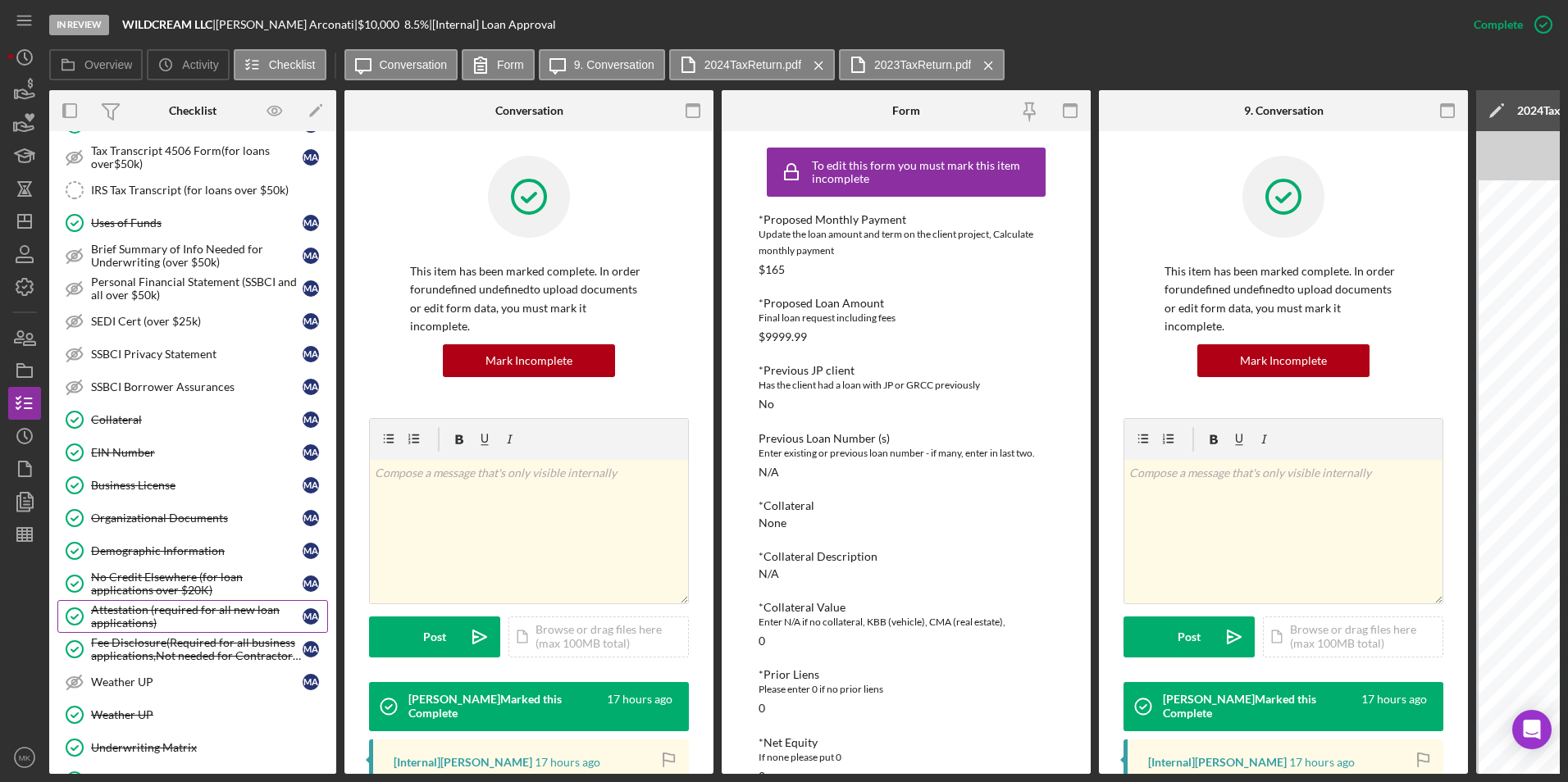
click at [221, 612] on div "Attestation (required for all new loan applications)" at bounding box center [197, 617] width 211 height 27
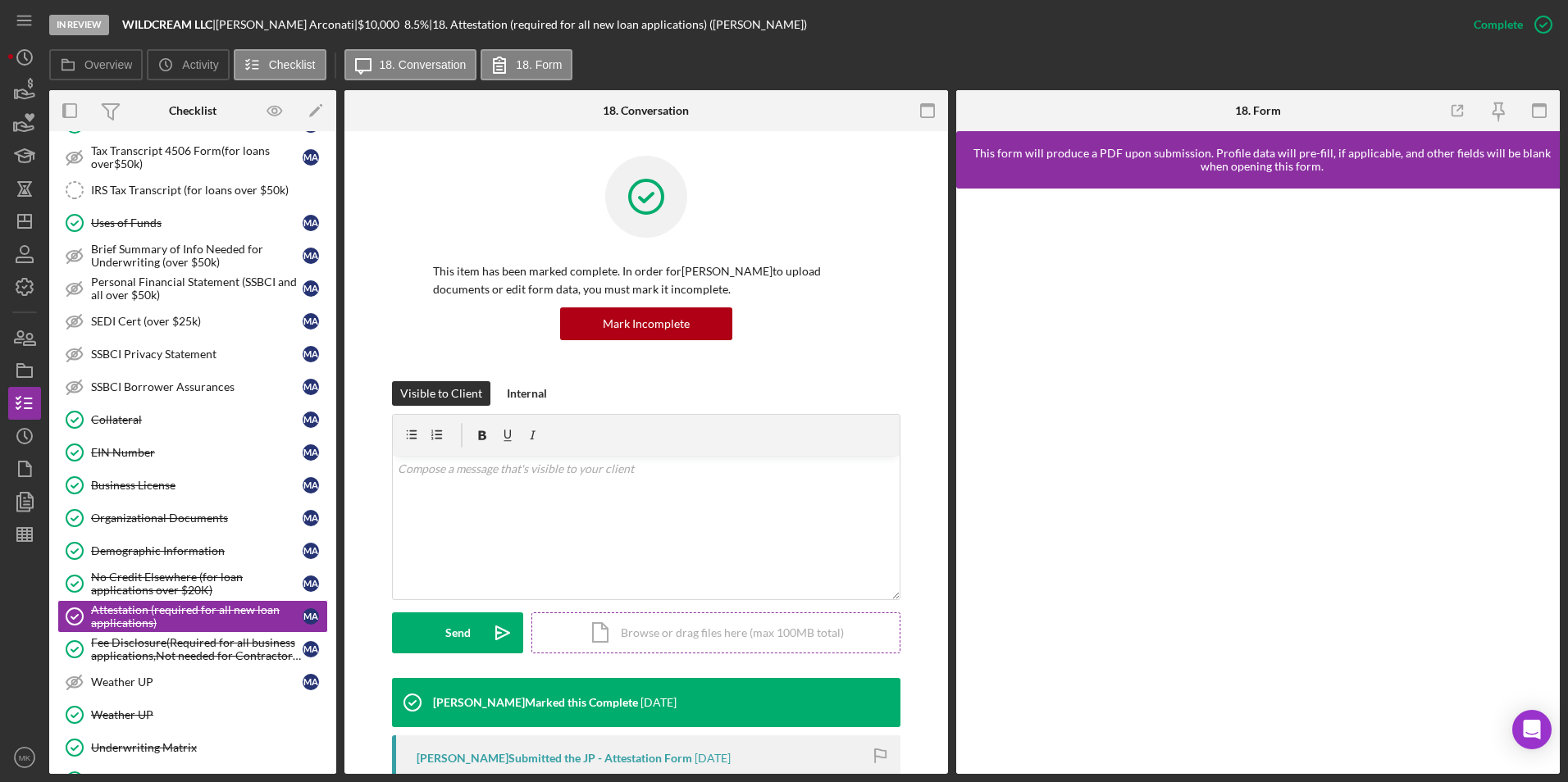
scroll to position [310, 0]
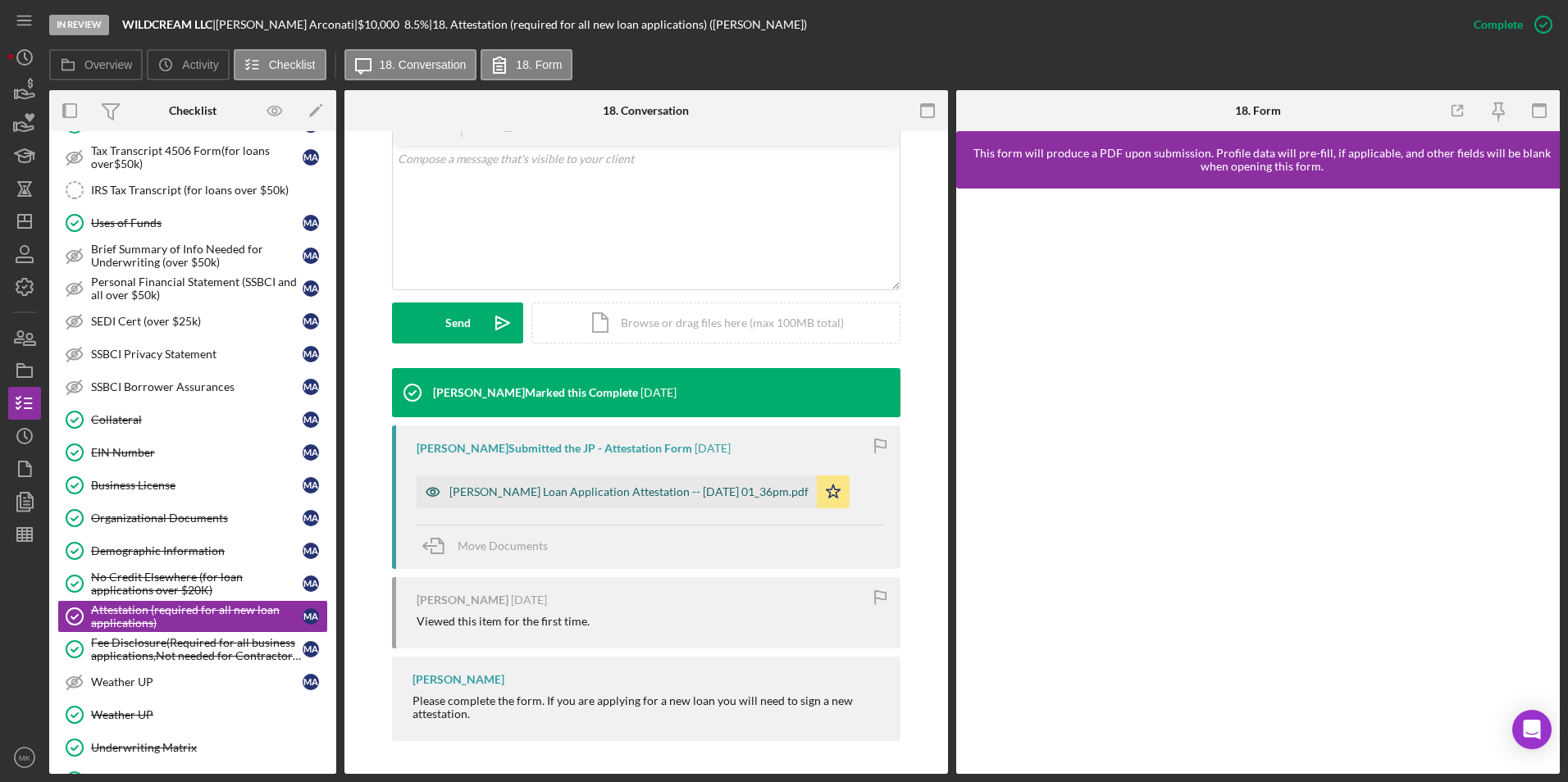
click at [630, 482] on div "Justine Petersen Loan Application Attestation -- 2025-09-12 01_36pm.pdf" at bounding box center [617, 493] width 401 height 33
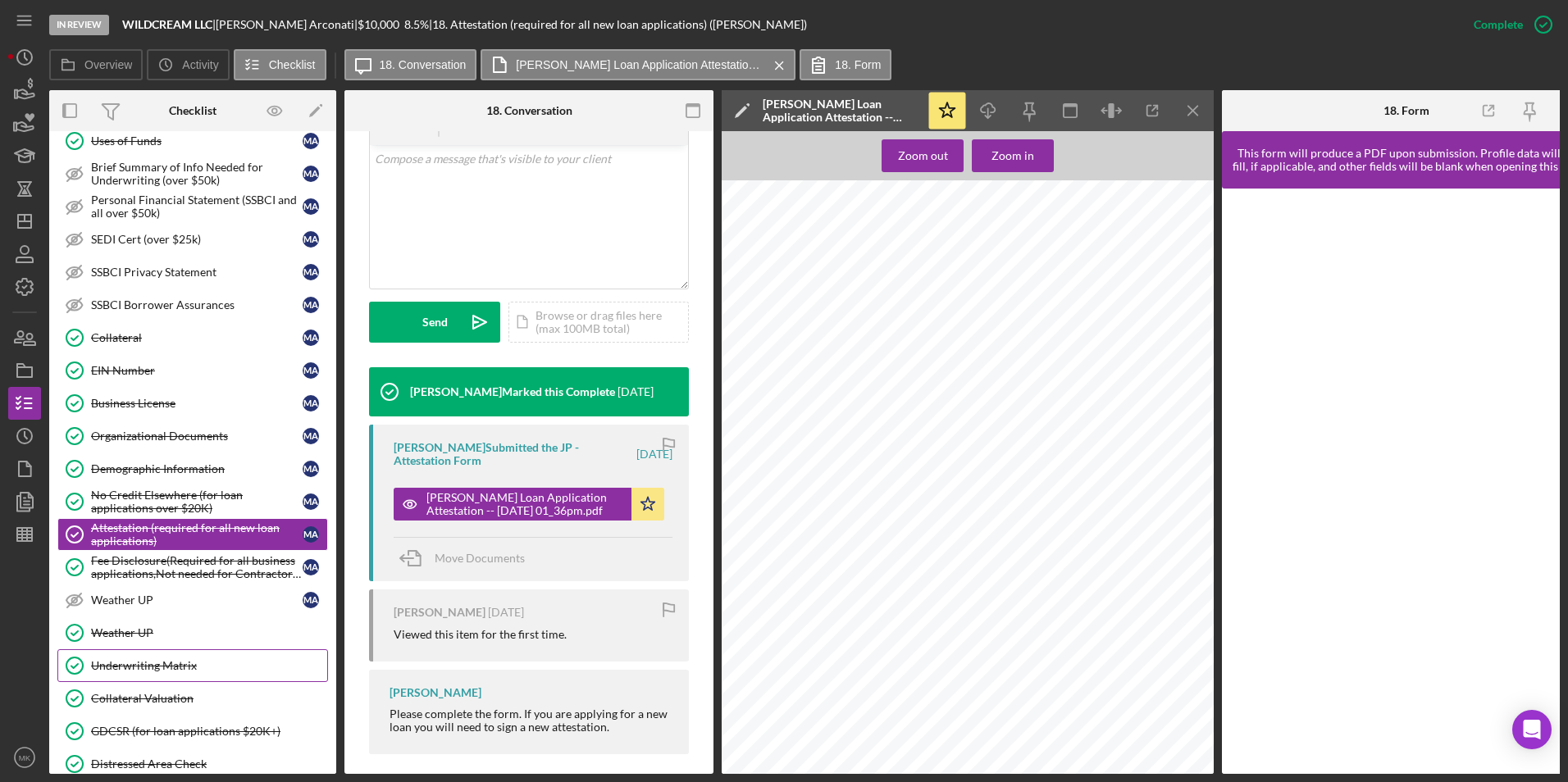
scroll to position [493, 0]
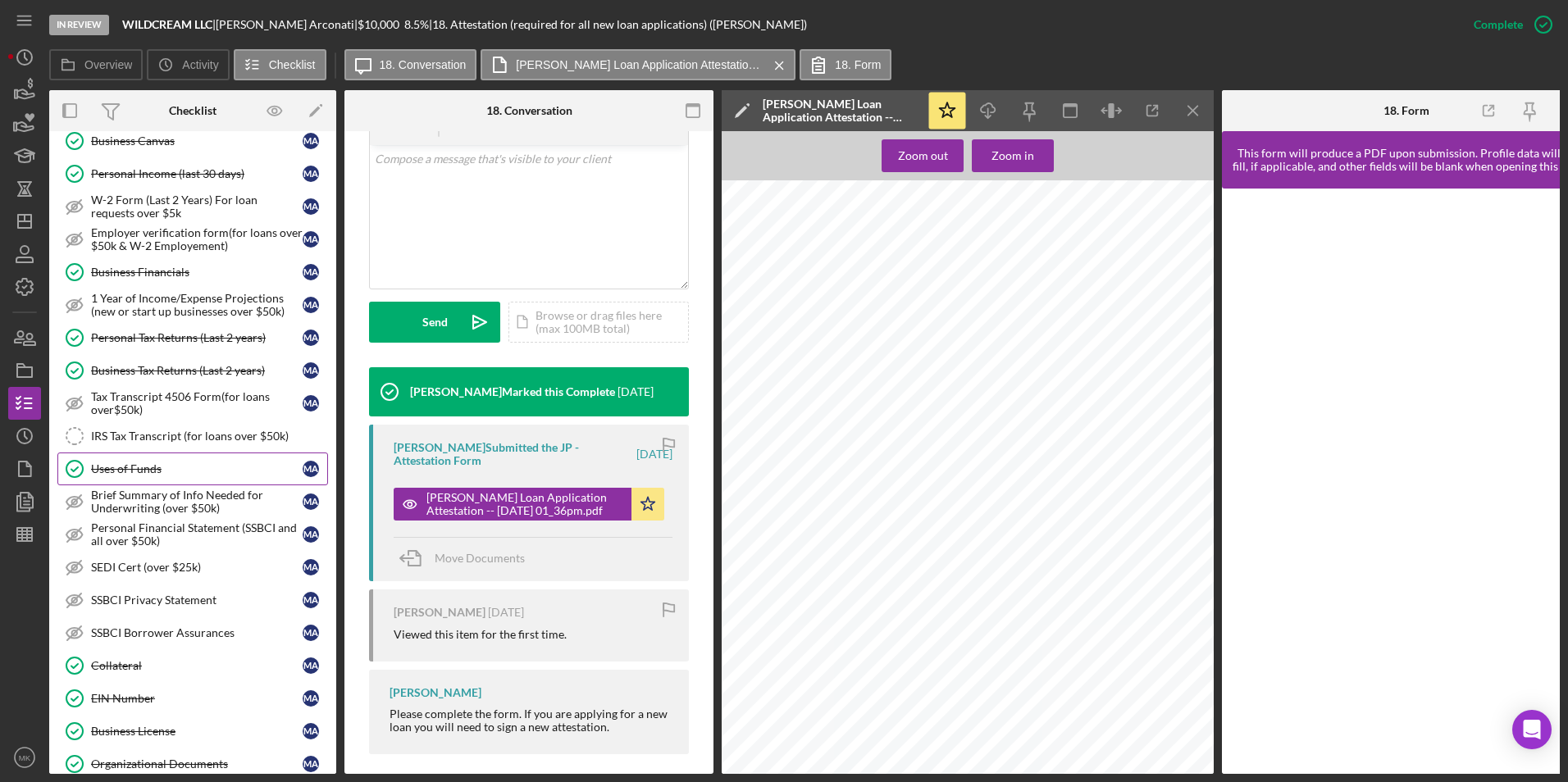
click at [157, 465] on div "Uses of Funds" at bounding box center [197, 469] width 211 height 13
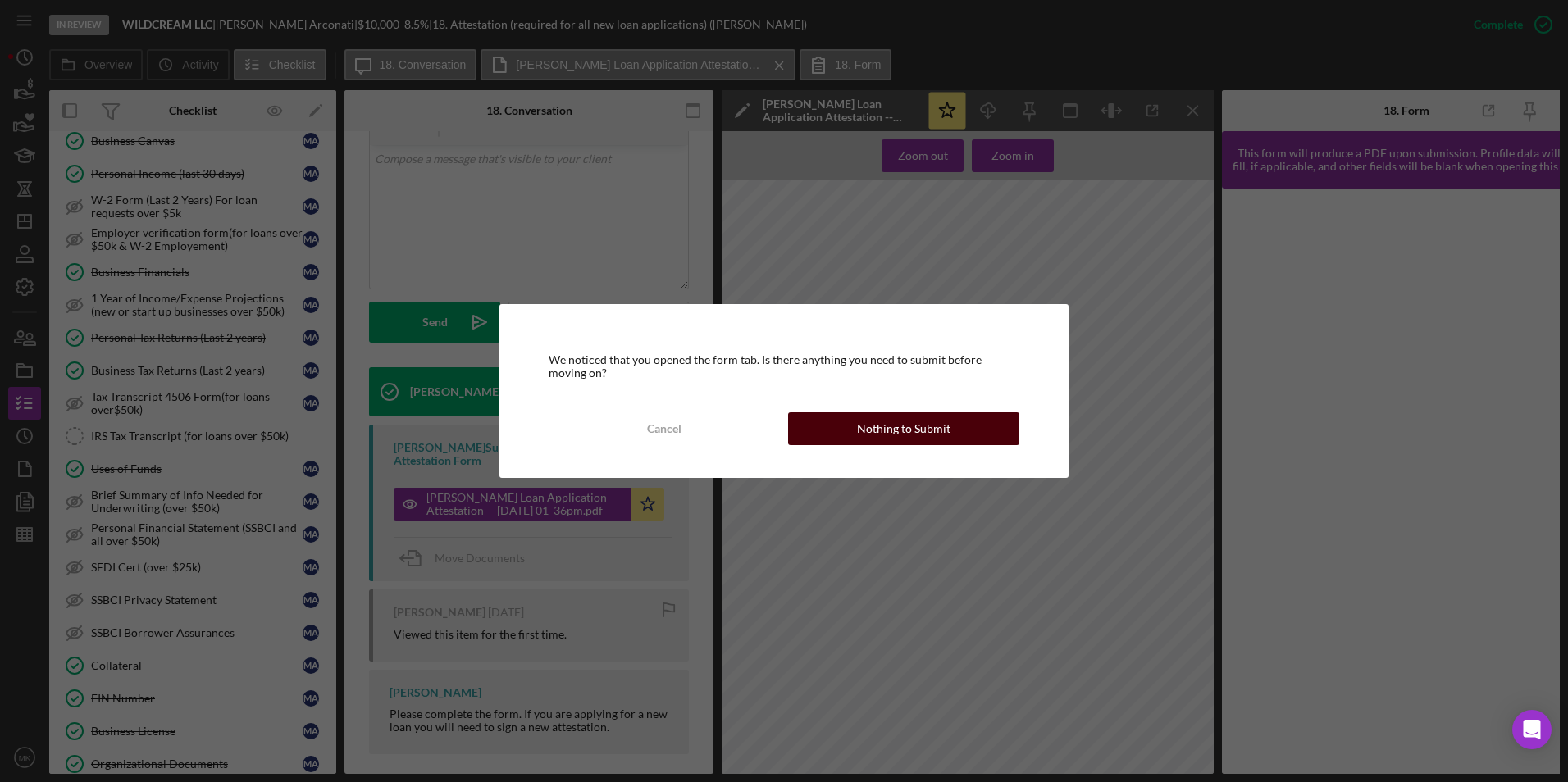
click at [907, 426] on div "Nothing to Submit" at bounding box center [904, 429] width 94 height 33
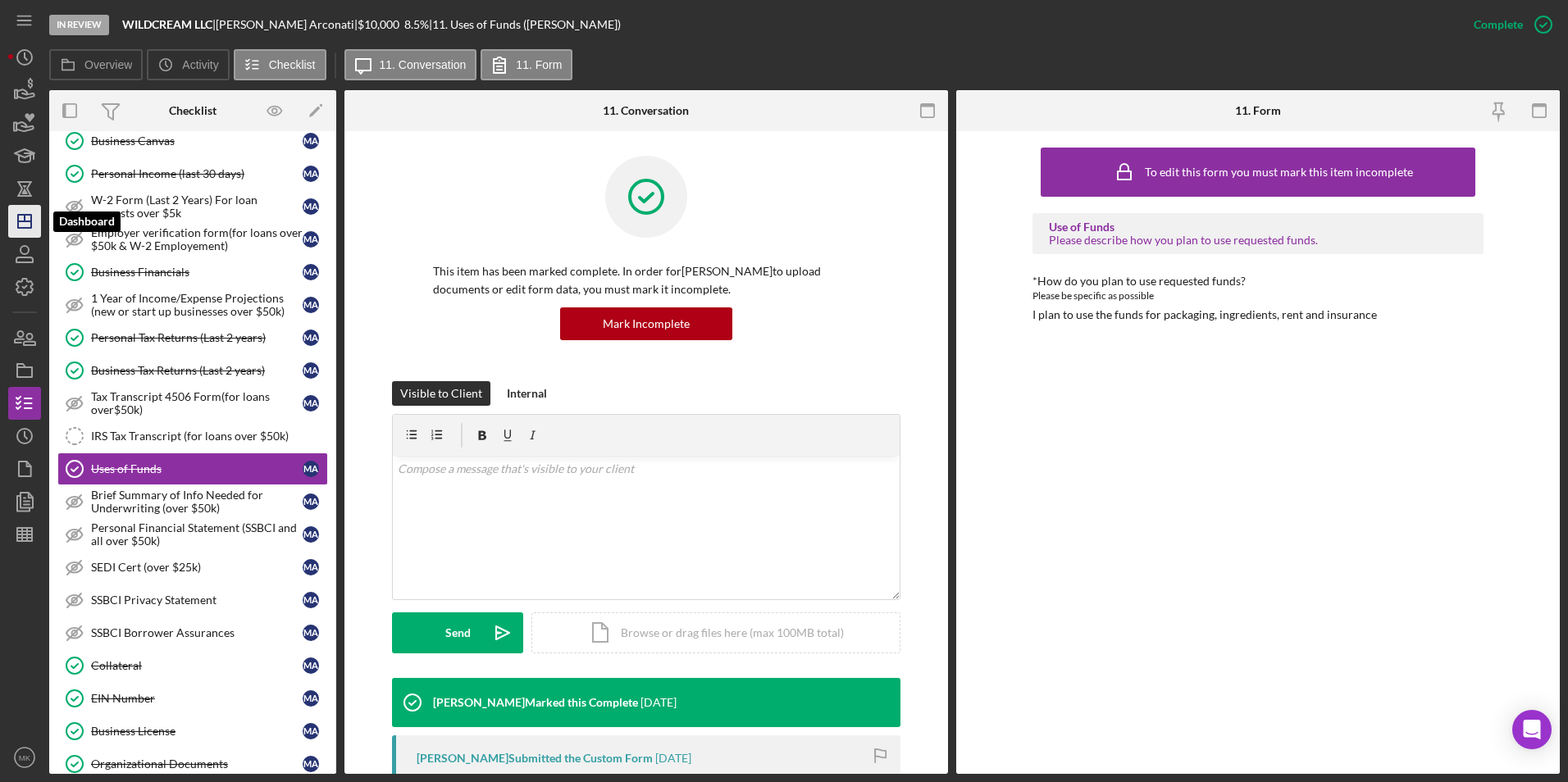
drag, startPoint x: 34, startPoint y: 220, endPoint x: 34, endPoint y: 210, distance: 10.0
click at [34, 218] on icon "Icon/Dashboard" at bounding box center [24, 221] width 41 height 41
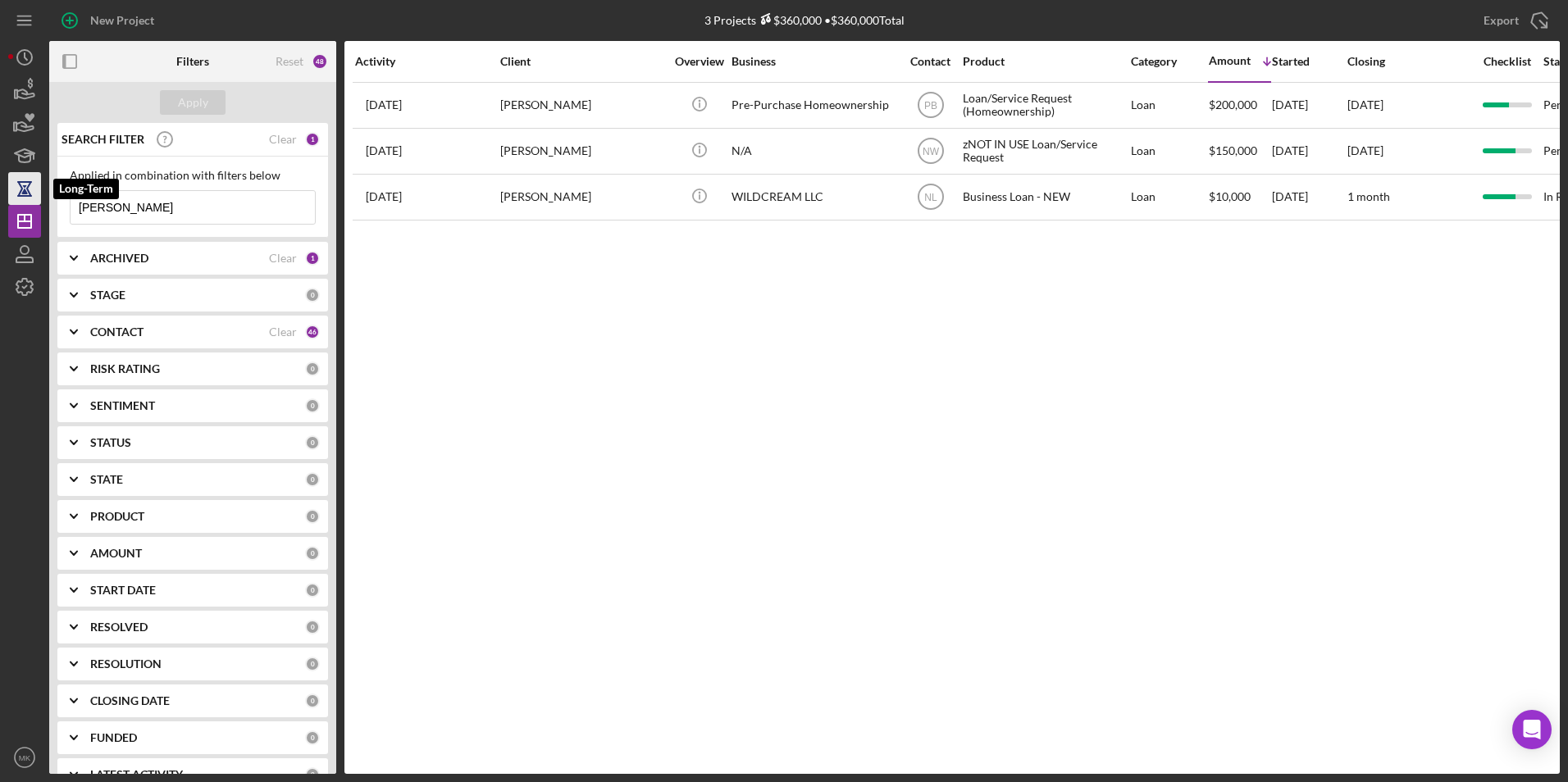
drag, startPoint x: 177, startPoint y: 210, endPoint x: 27, endPoint y: 202, distance: 150.2
click at [27, 202] on div "New Project 3 Projects $360,000 • $360,000 Total Arconati, Melissa Export Icon/…" at bounding box center [784, 387] width 1552 height 775
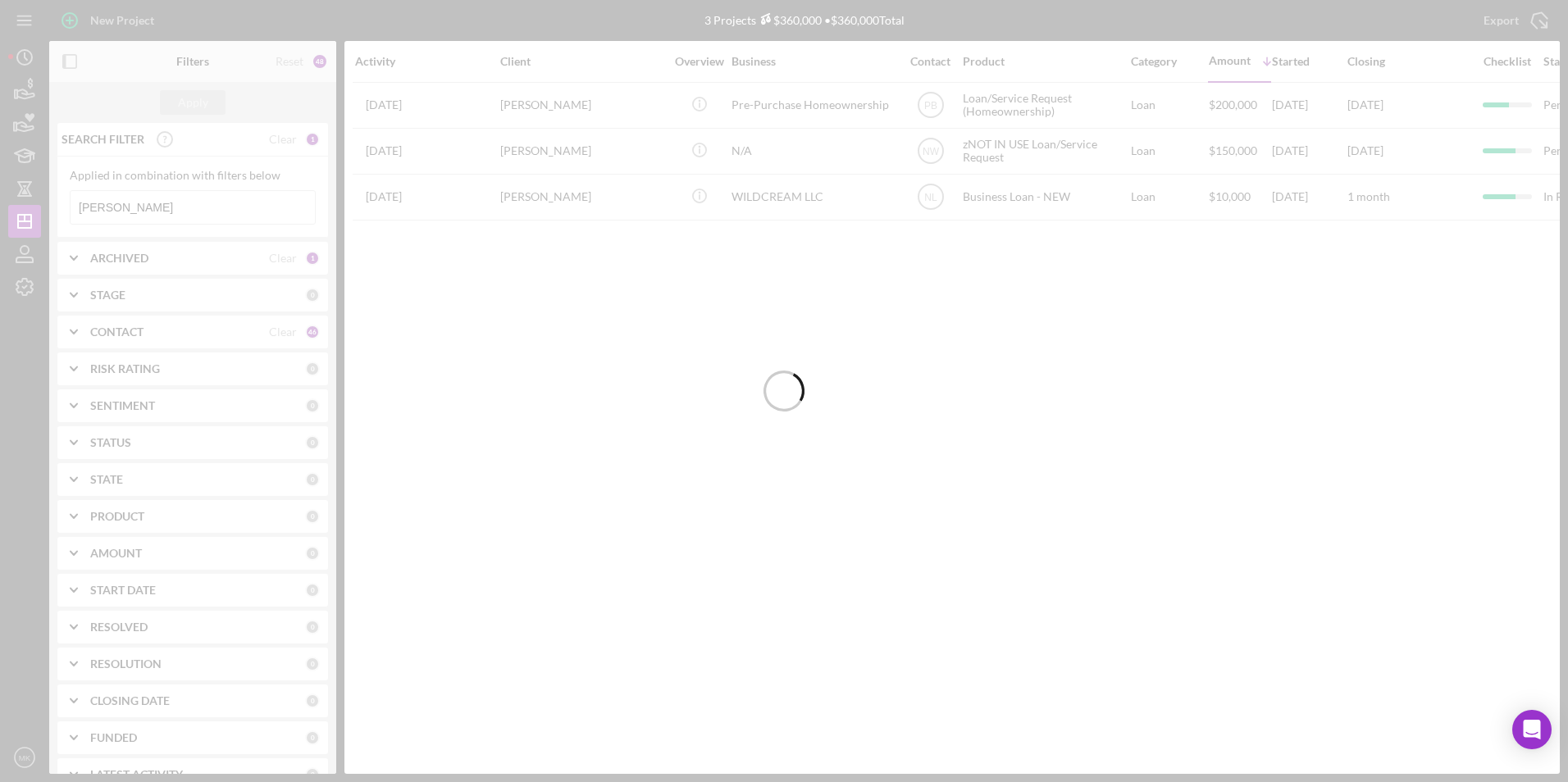
type input "Lewis"
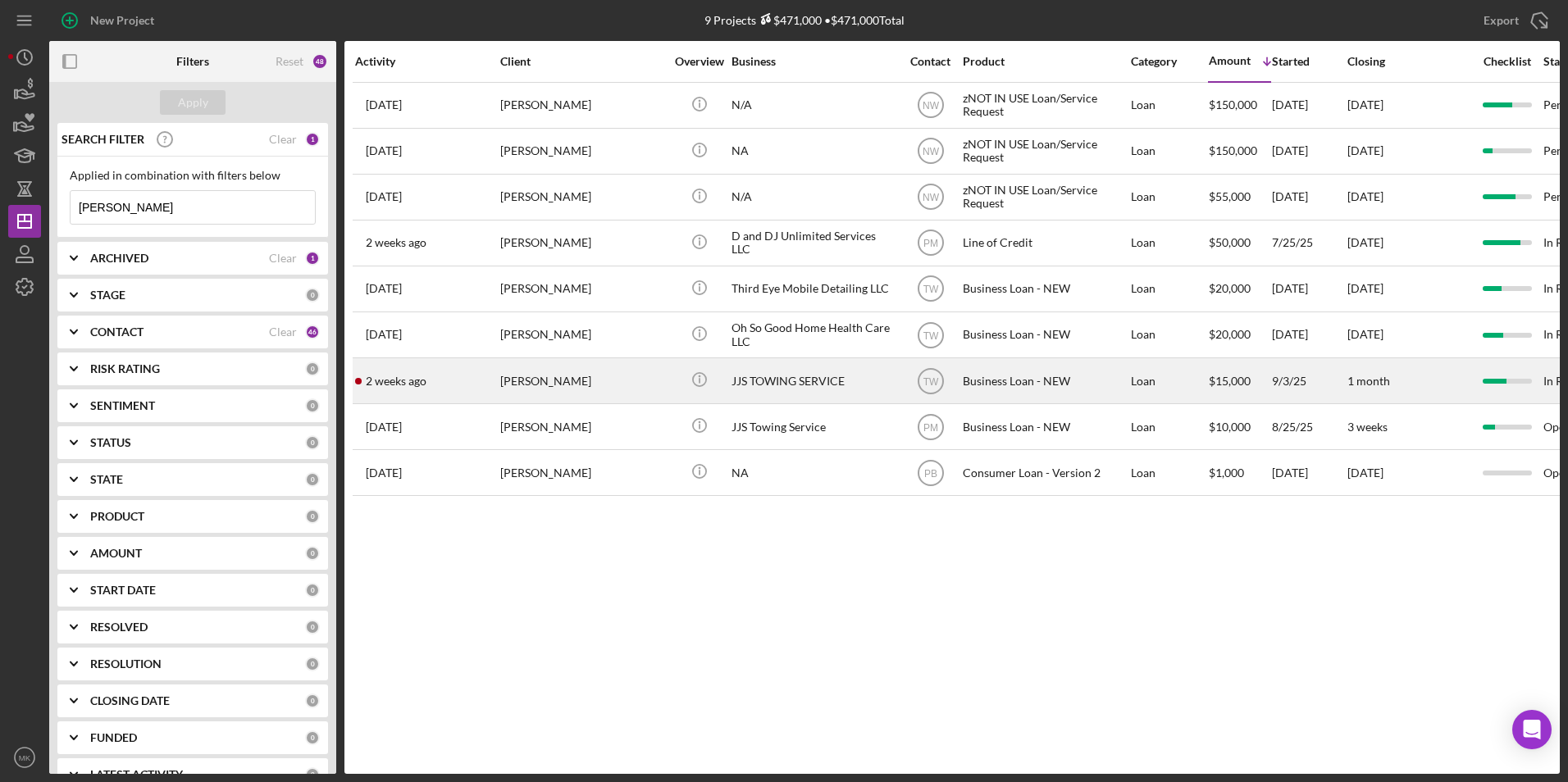
click at [593, 379] on div "James Lewis" at bounding box center [582, 380] width 165 height 43
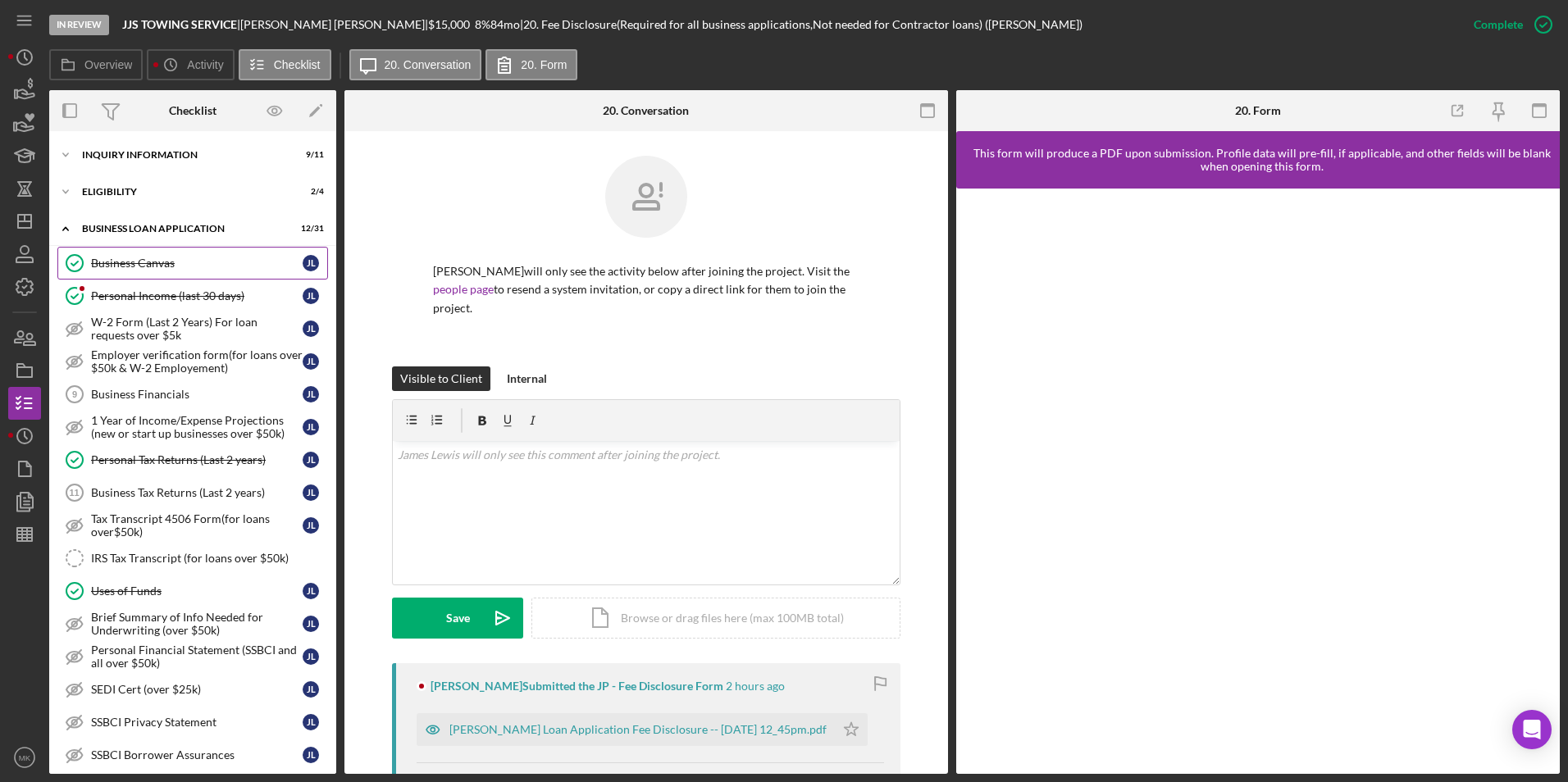
click at [142, 257] on div "Business Canvas" at bounding box center [197, 263] width 211 height 13
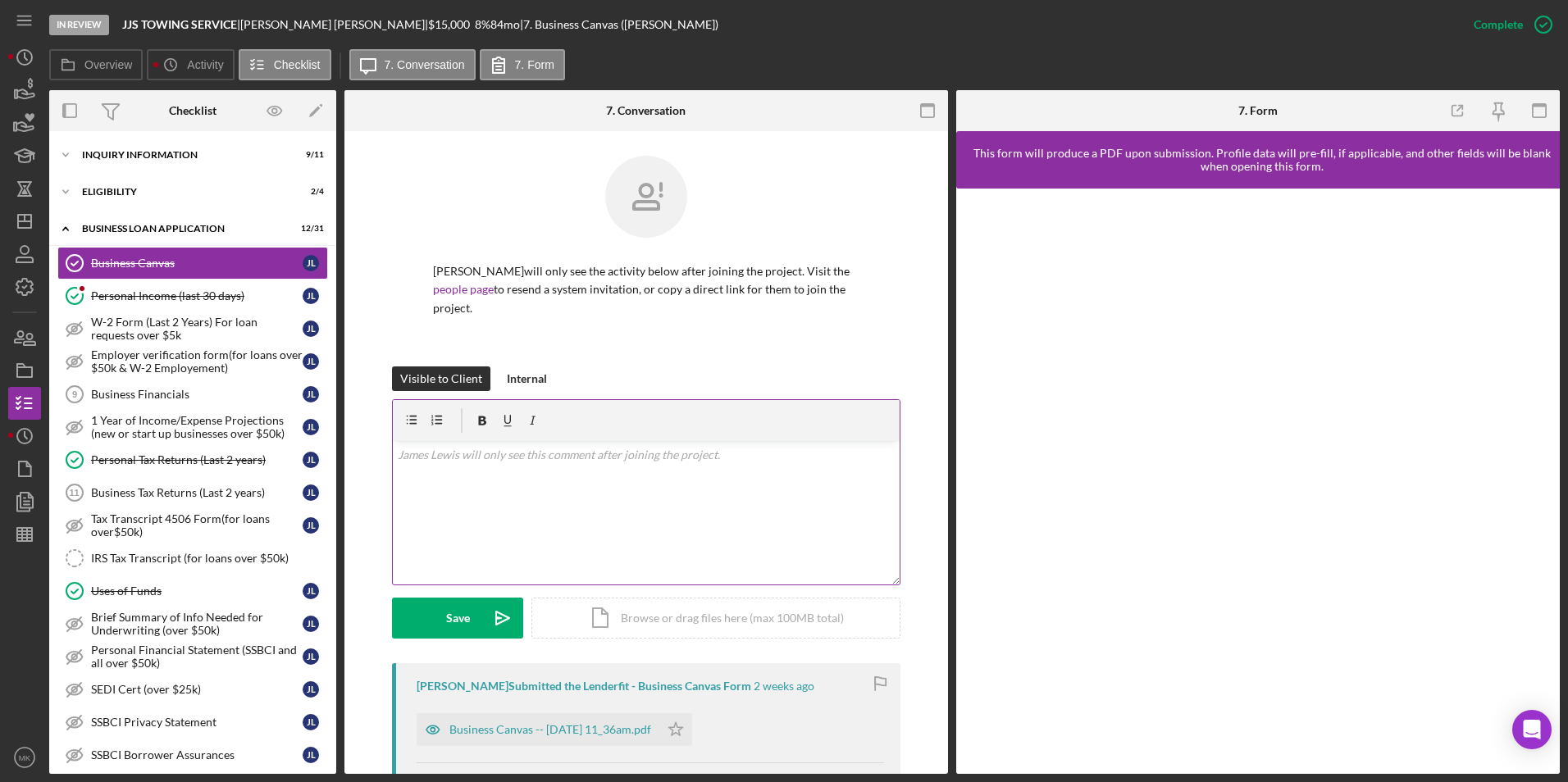
scroll to position [303, 0]
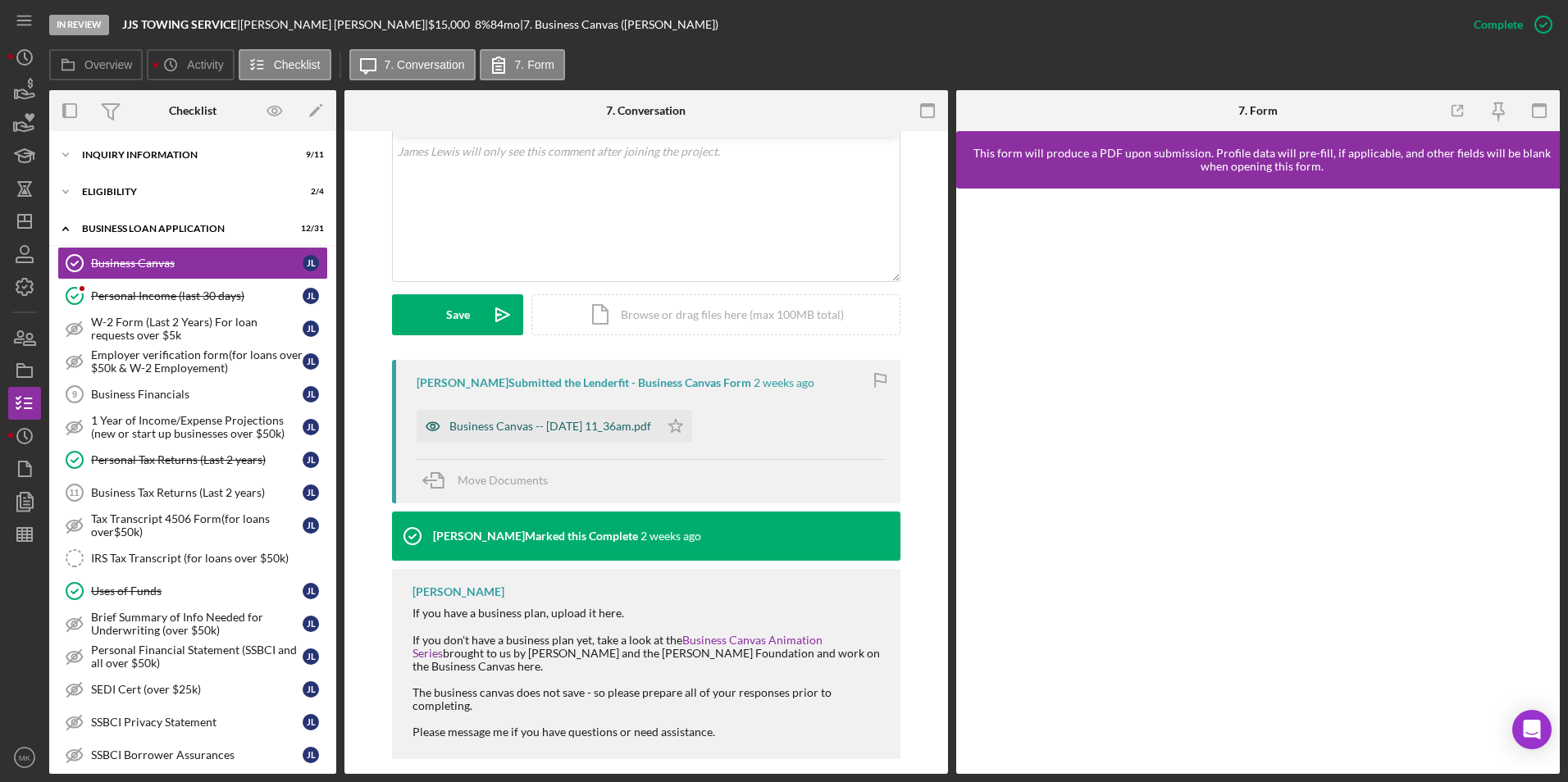
click at [622, 420] on div "Business Canvas -- 2025-09-03 11_36am.pdf" at bounding box center [551, 426] width 202 height 13
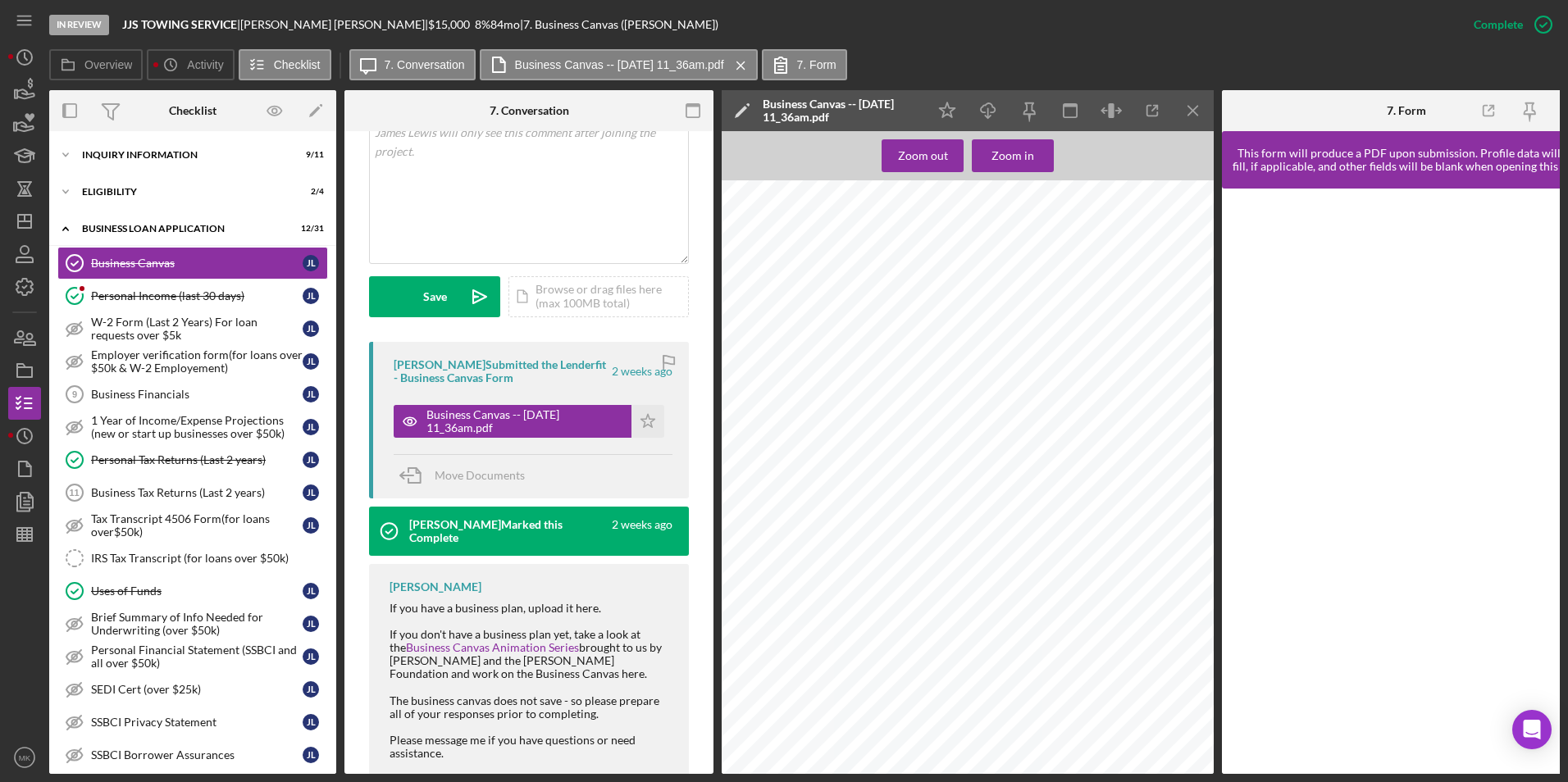
scroll to position [622, 0]
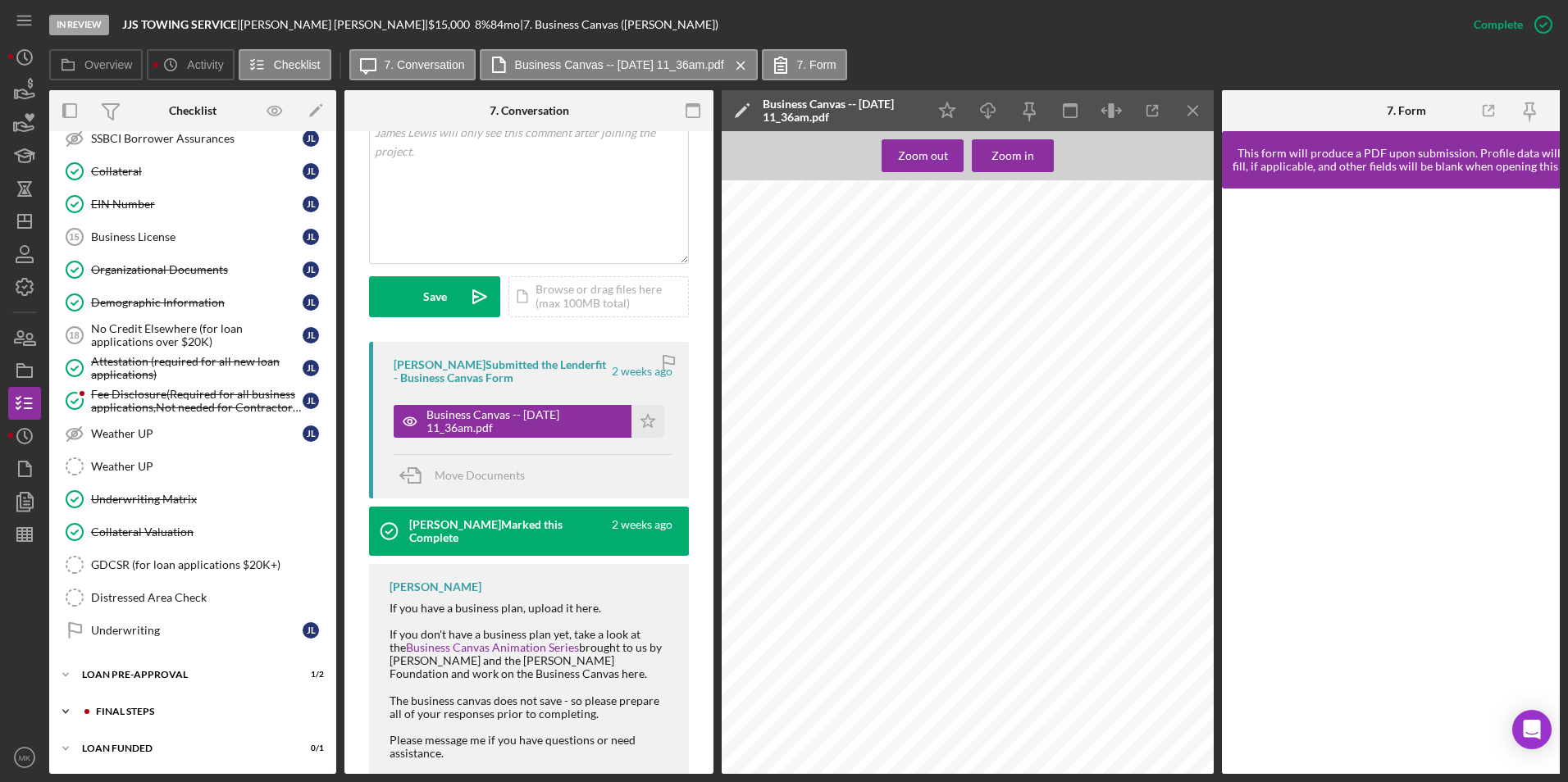
click at [119, 701] on div "Icon/Expander FINAL STEPS 9 / 19" at bounding box center [193, 712] width 287 height 33
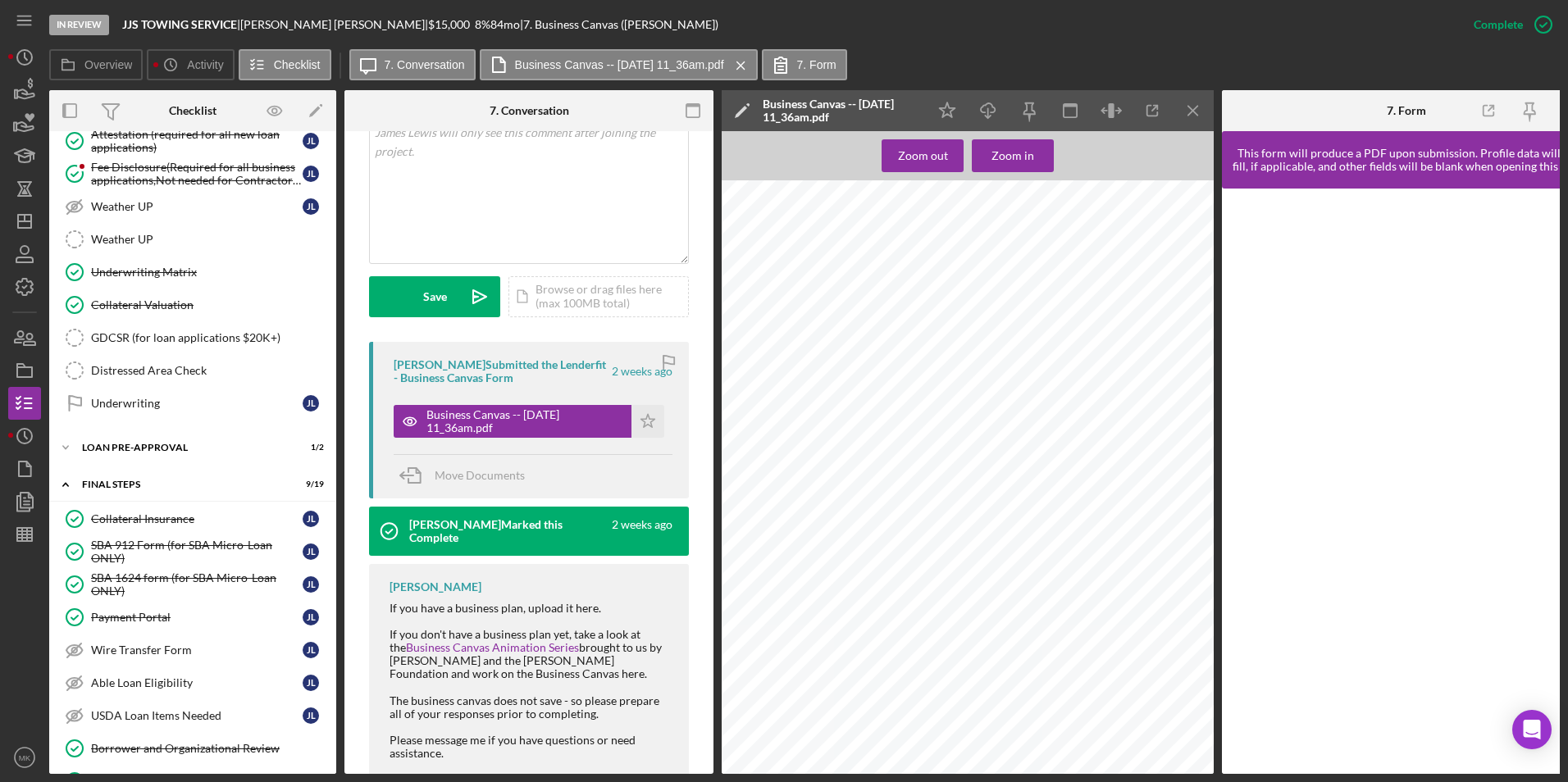
scroll to position [434, 0]
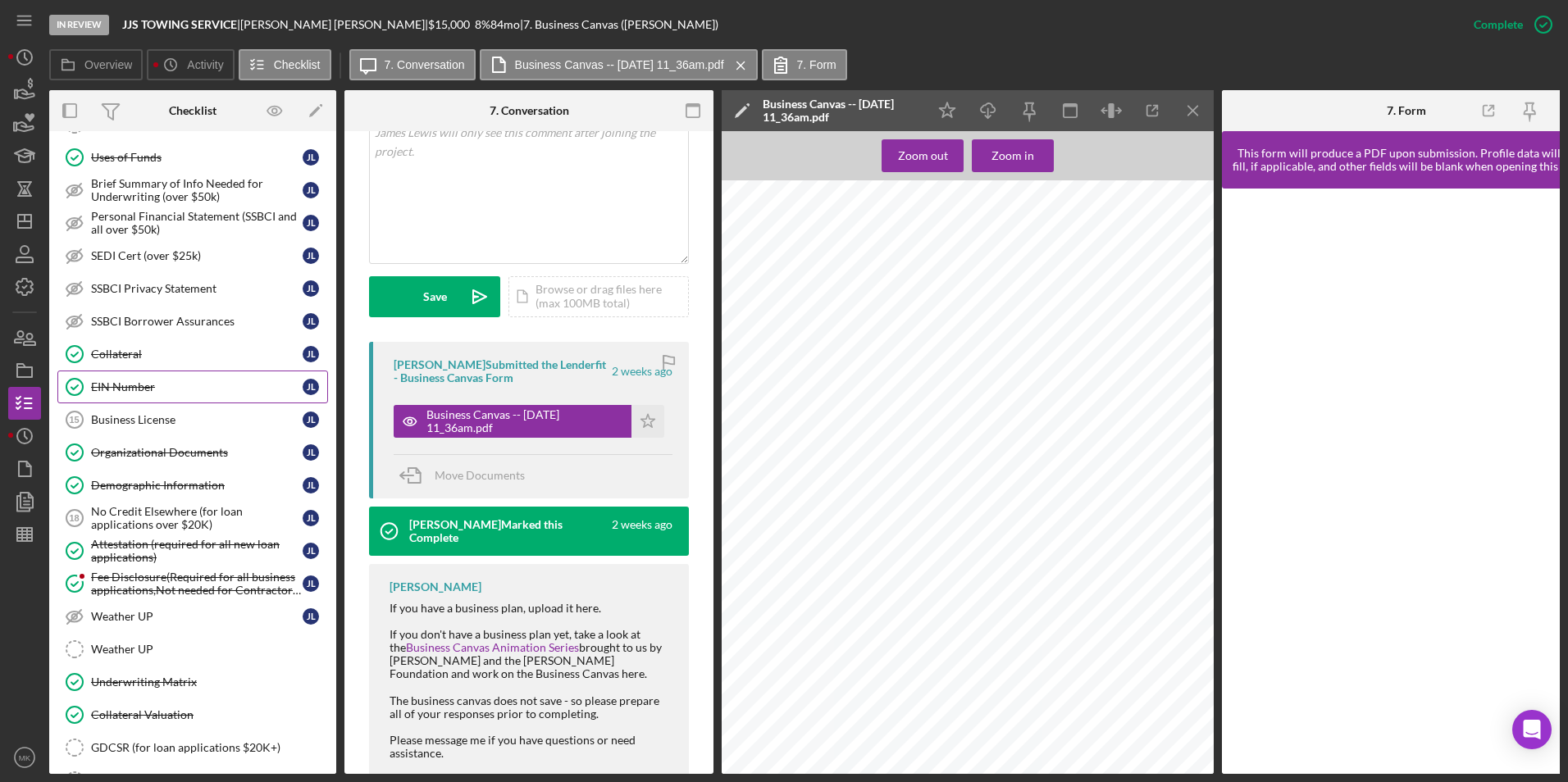
click at [136, 370] on link "EIN Number EIN Number J L" at bounding box center [192, 387] width 271 height 33
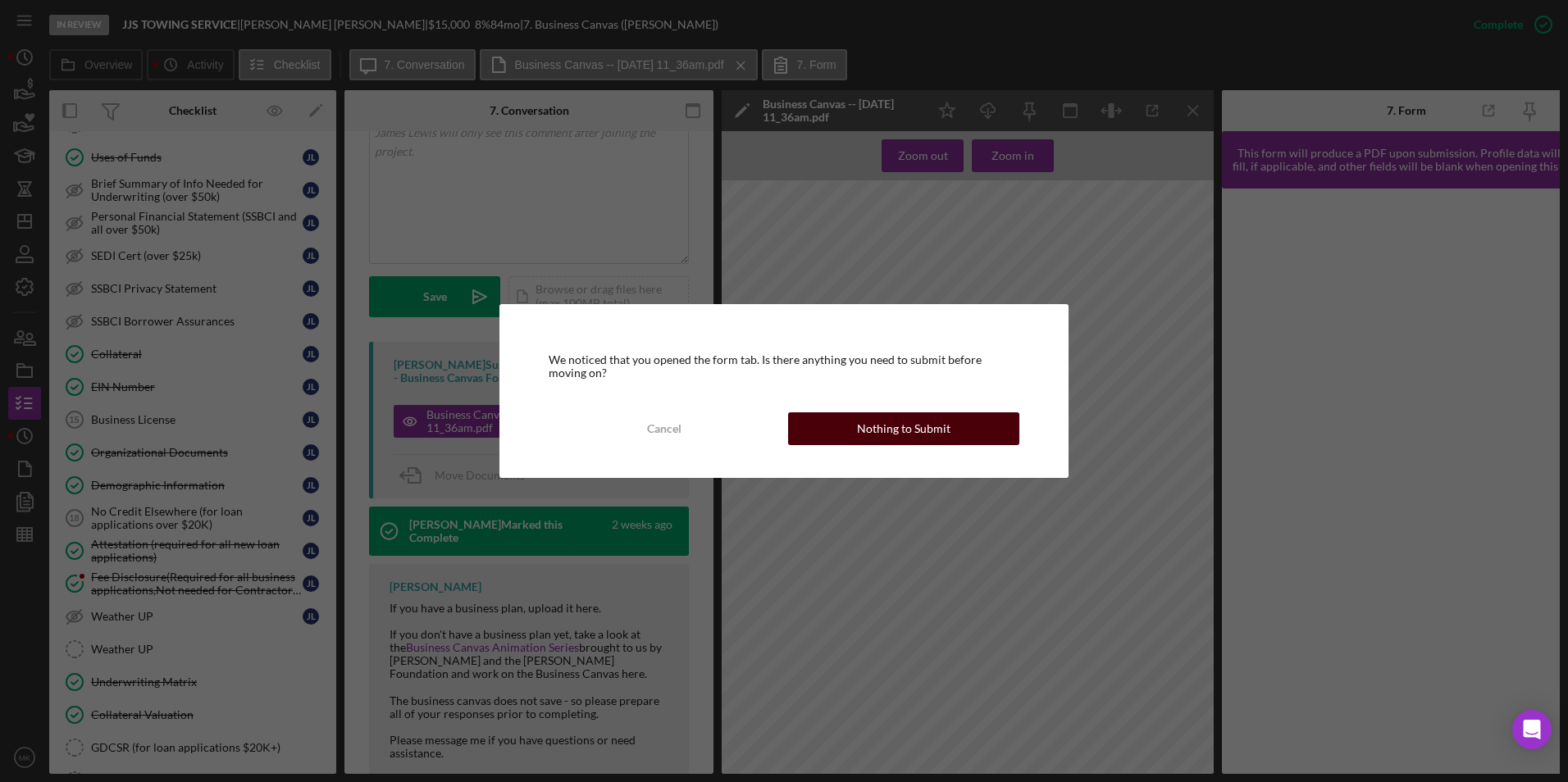
click at [927, 436] on div "Nothing to Submit" at bounding box center [904, 429] width 94 height 33
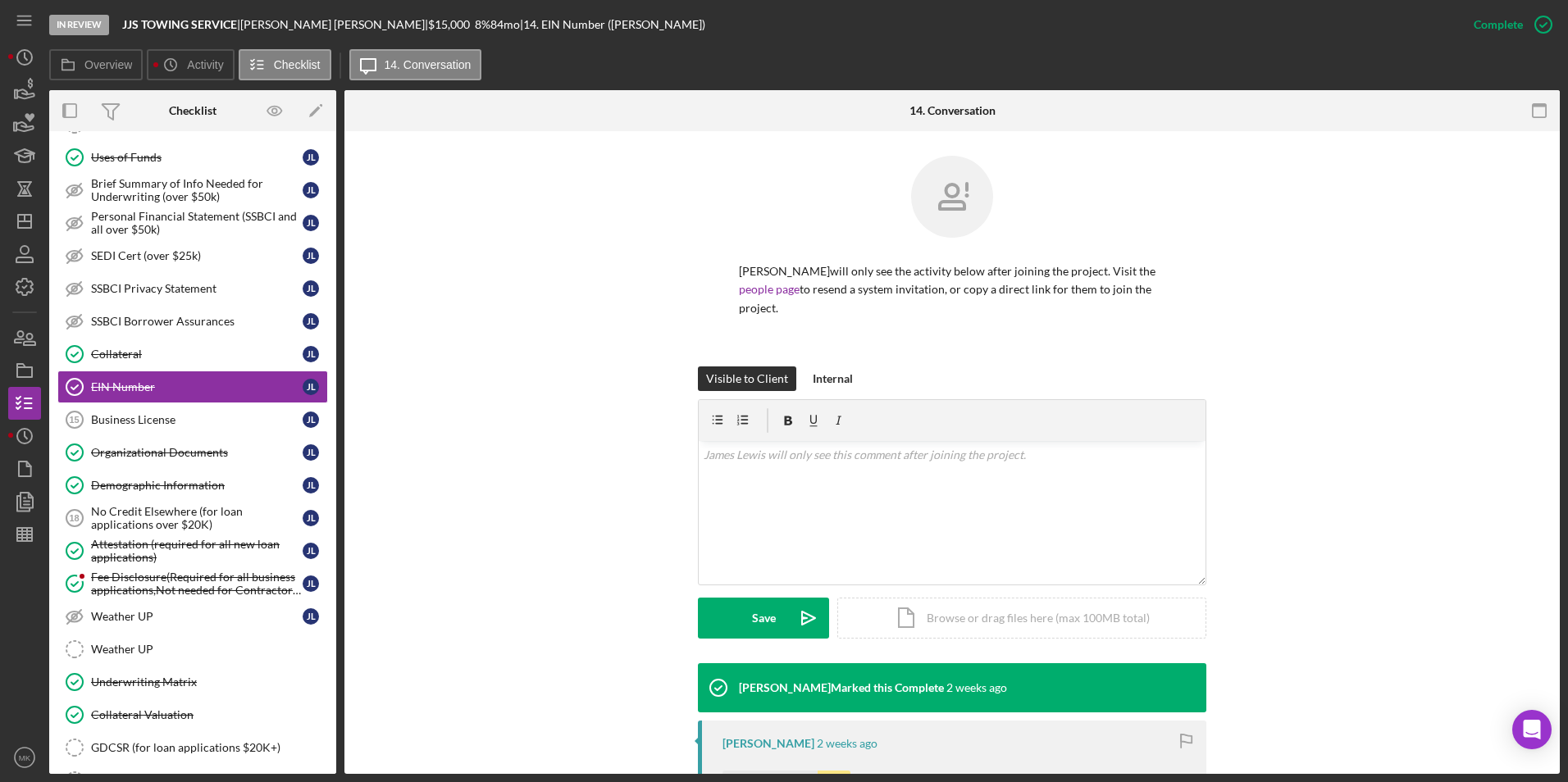
scroll to position [198, 0]
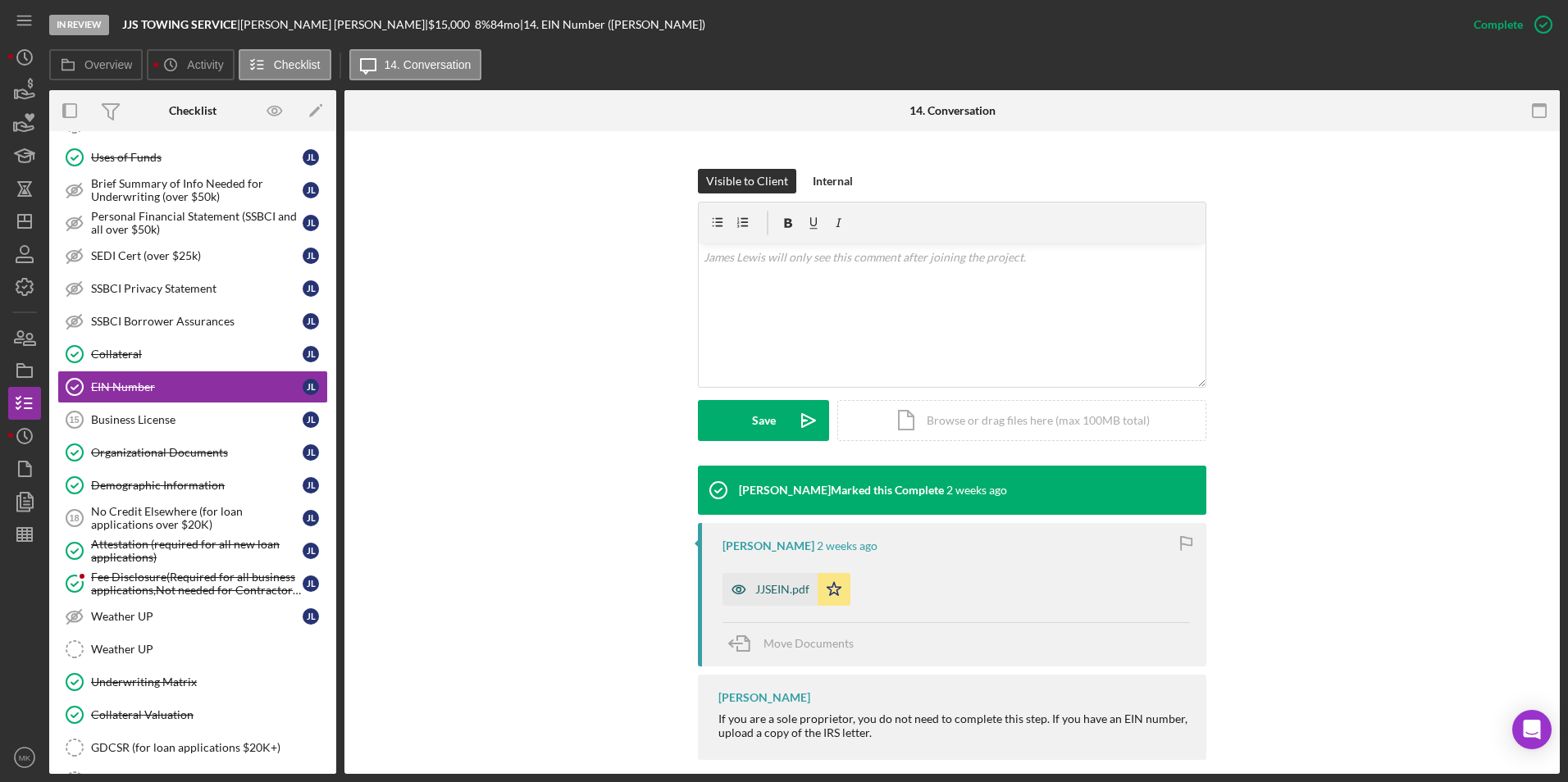
click at [758, 584] on div "JJSEIN.pdf" at bounding box center [782, 590] width 54 height 13
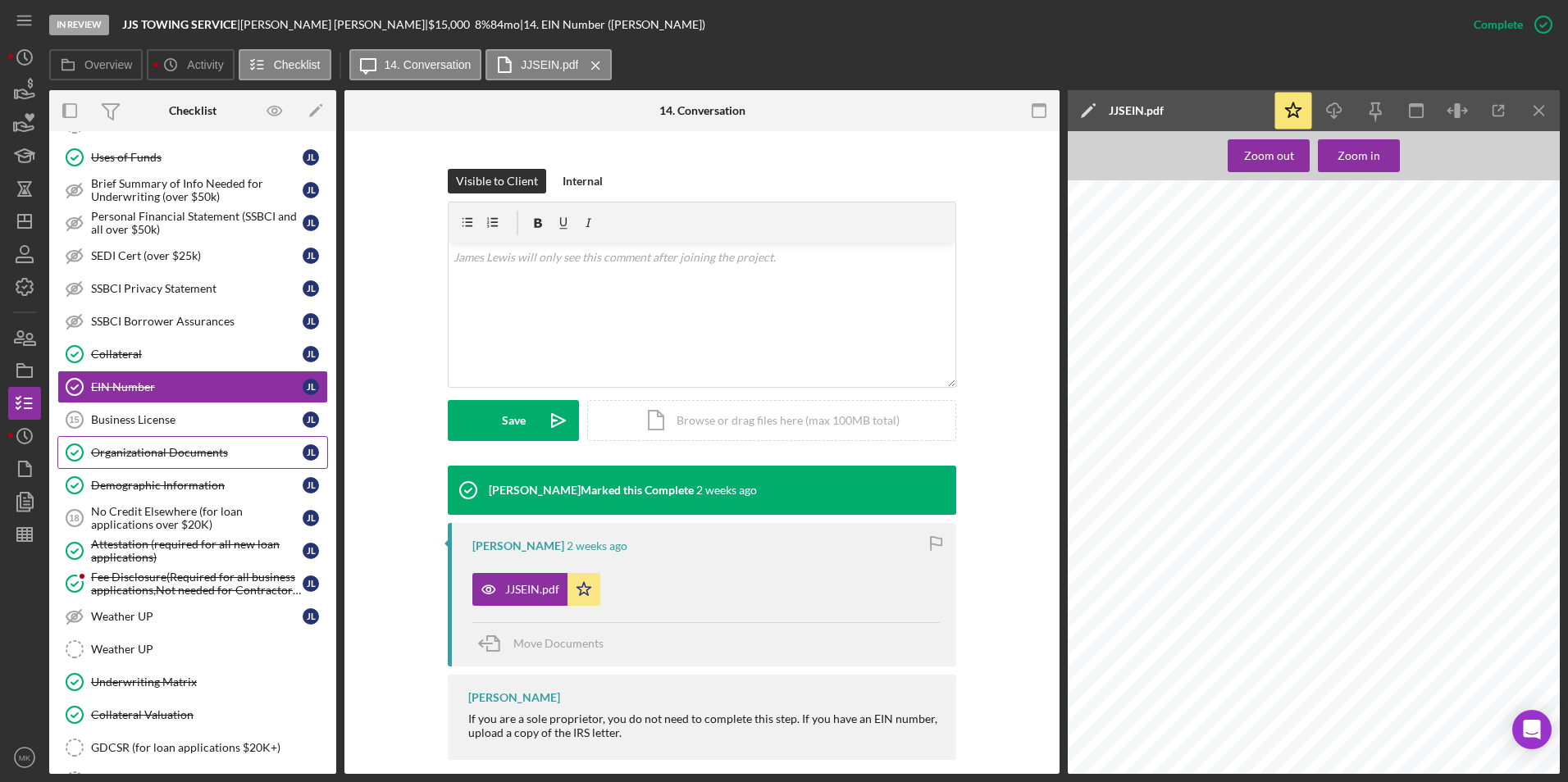
click at [210, 455] on div "Organizational Documents" at bounding box center [197, 453] width 211 height 13
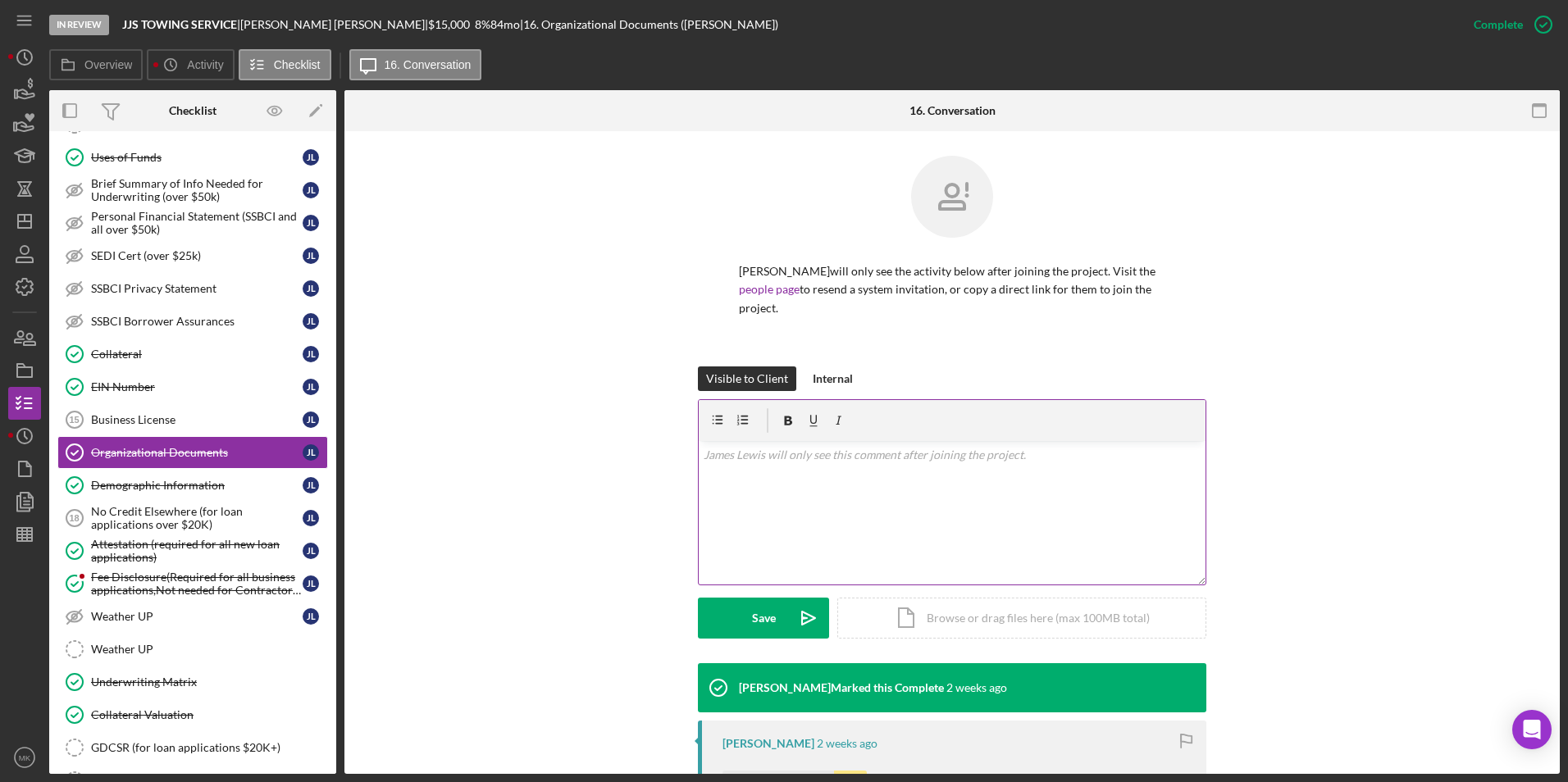
scroll to position [251, 0]
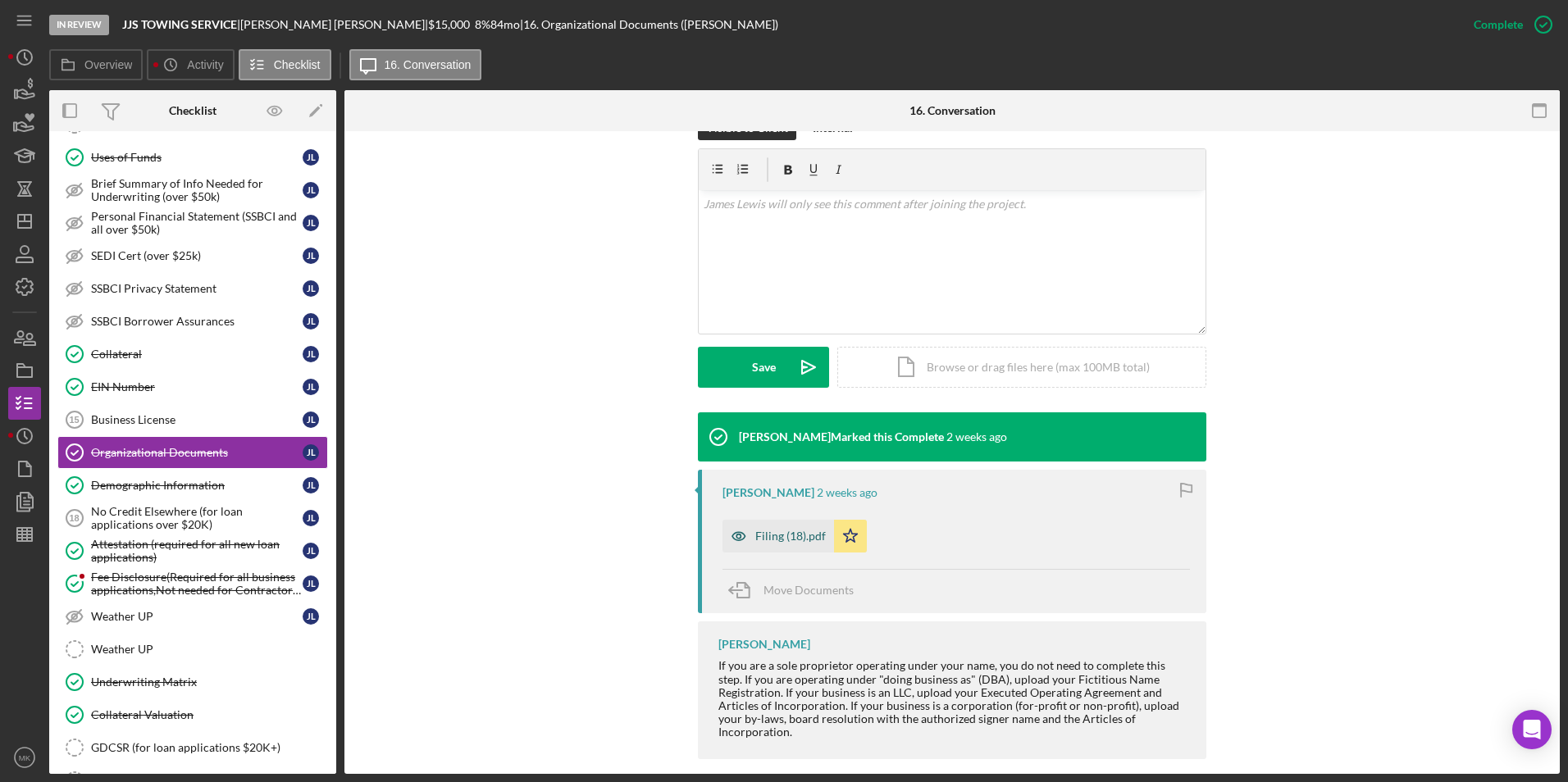
click at [784, 530] on div "Filing (18).pdf" at bounding box center [790, 537] width 71 height 13
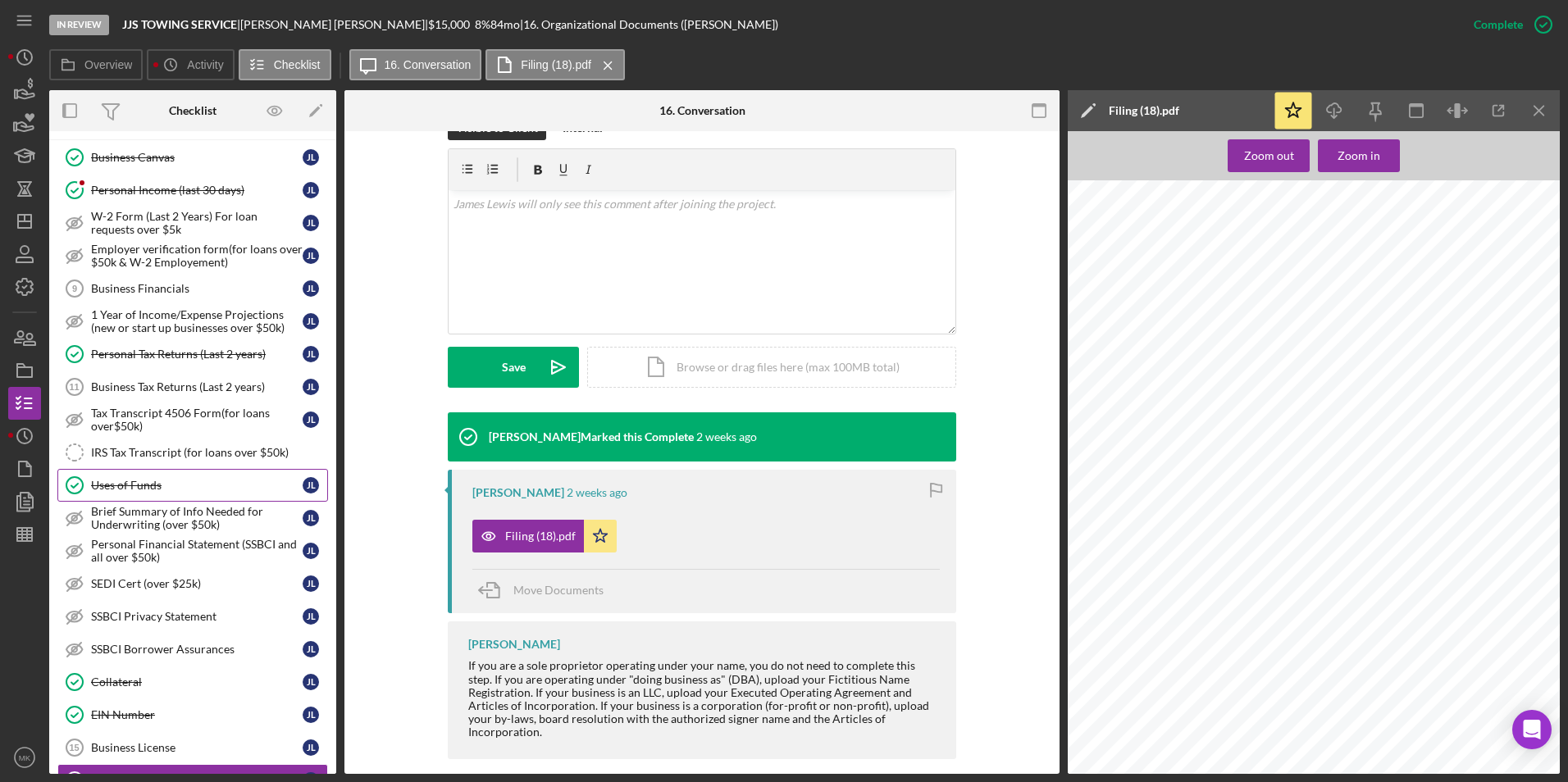
scroll to position [187, 0]
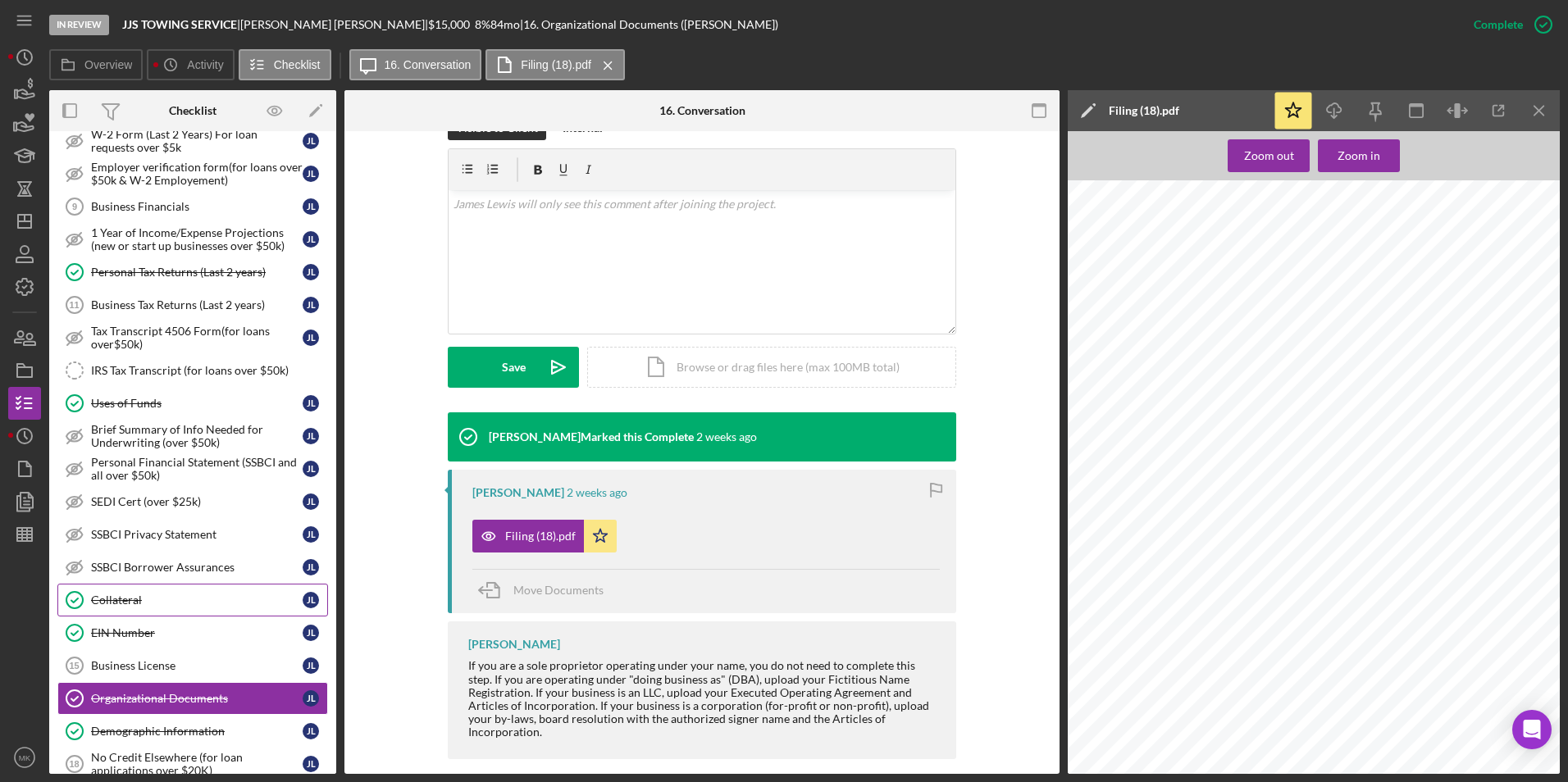
click at [163, 592] on link "Collateral Collateral J L" at bounding box center [192, 600] width 271 height 33
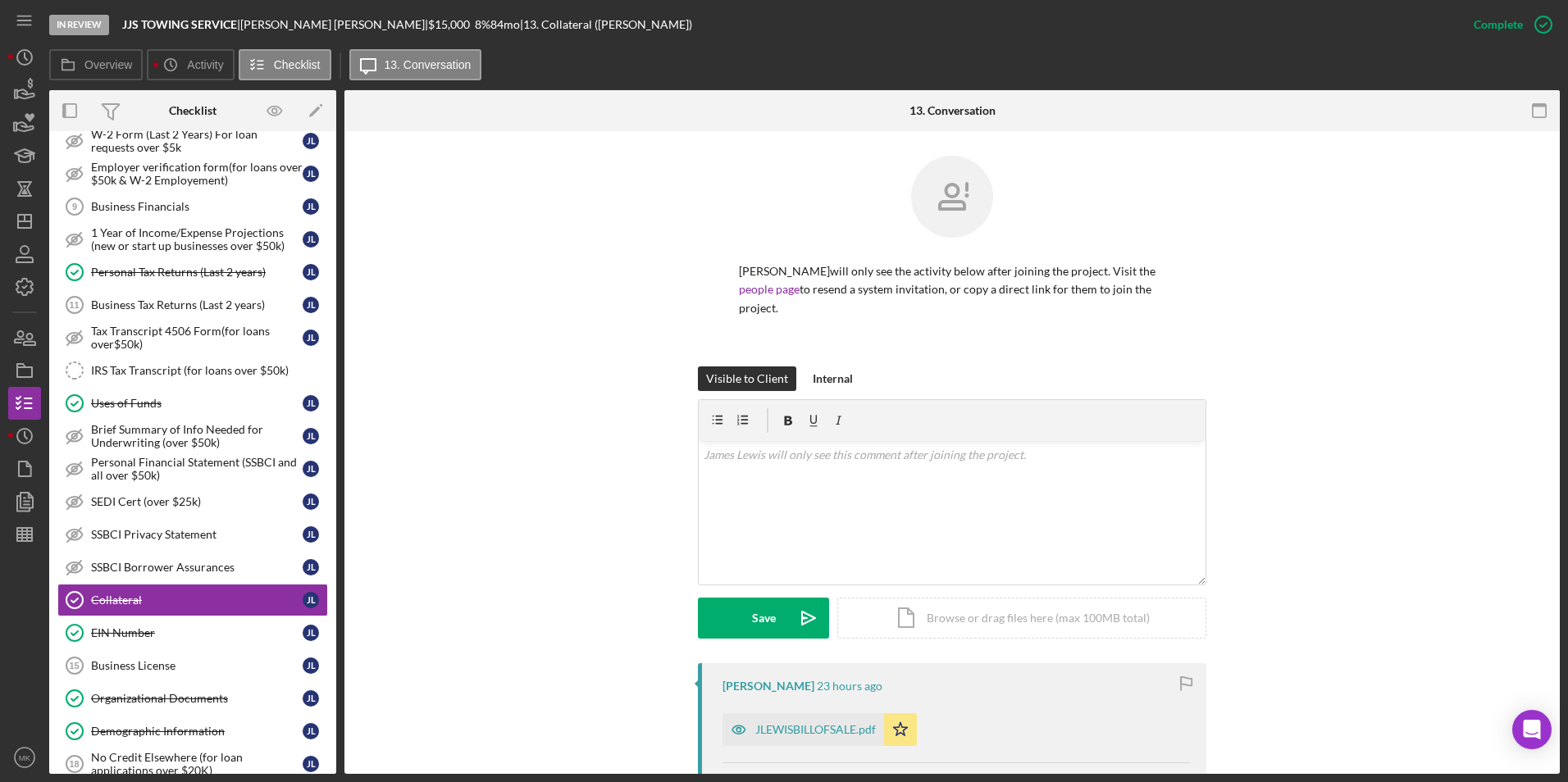
scroll to position [352, 0]
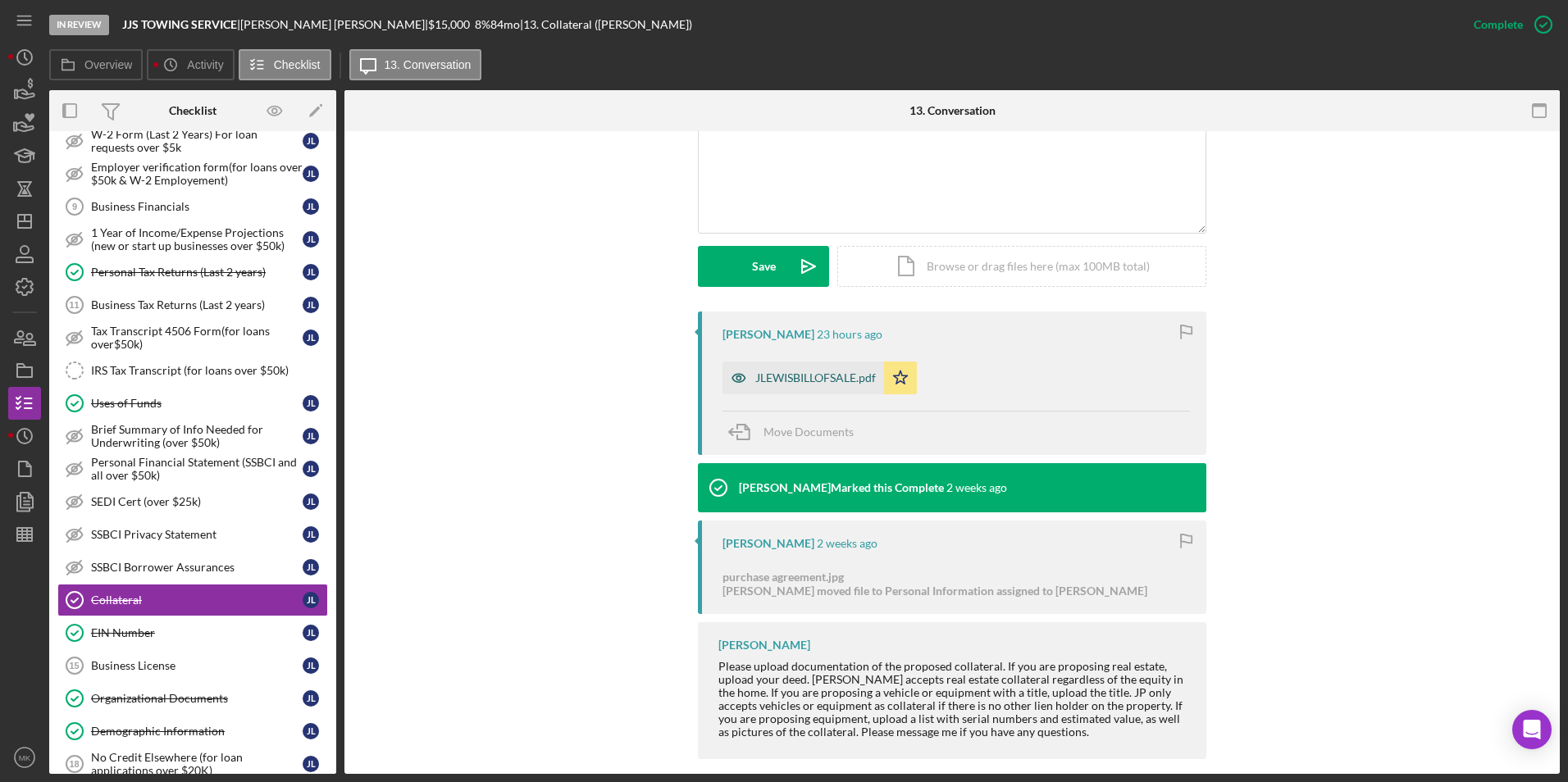
click at [789, 371] on div "JLEWISBILLOFSALE.pdf" at bounding box center [815, 378] width 120 height 13
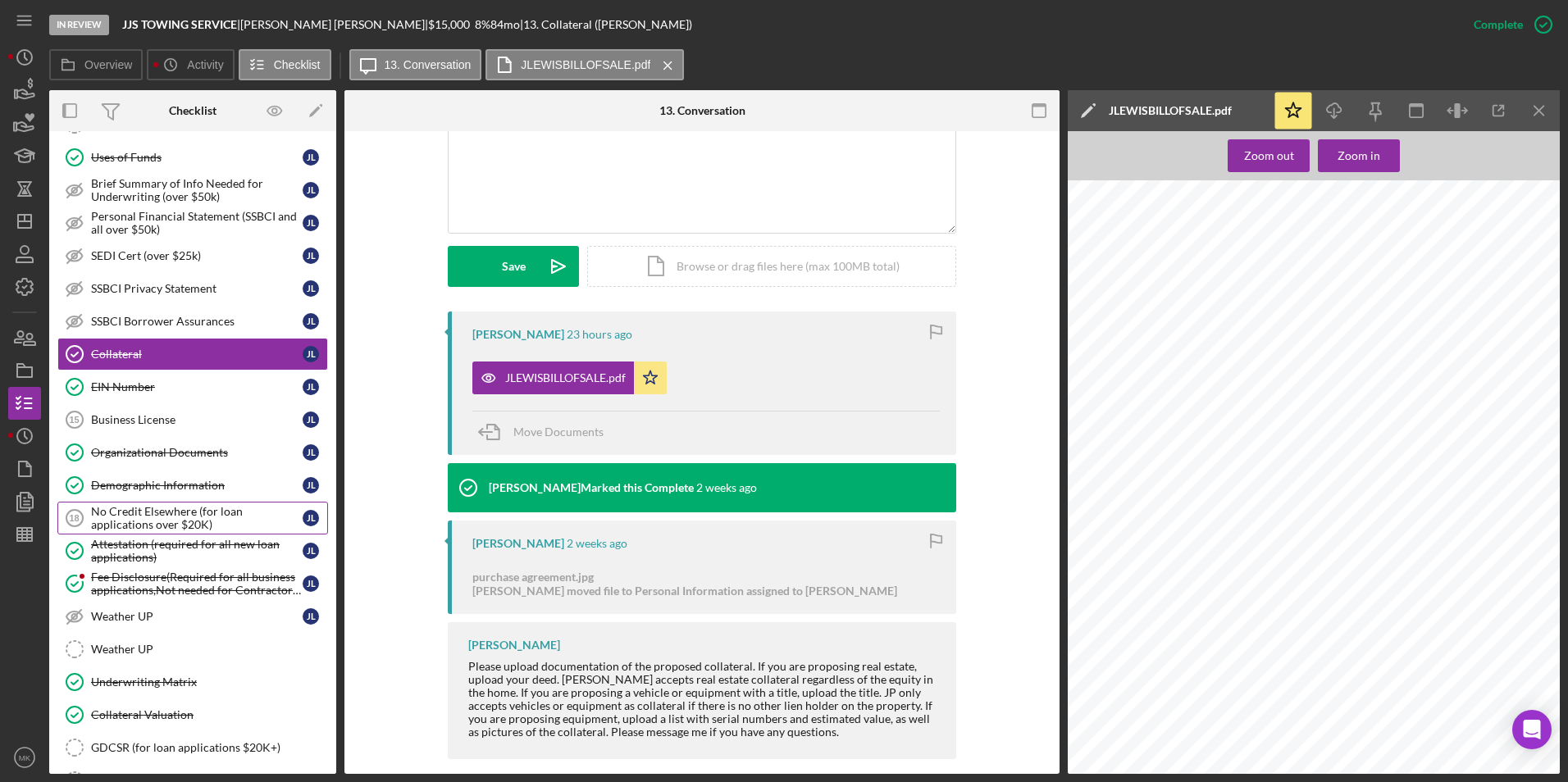
scroll to position [516, 0]
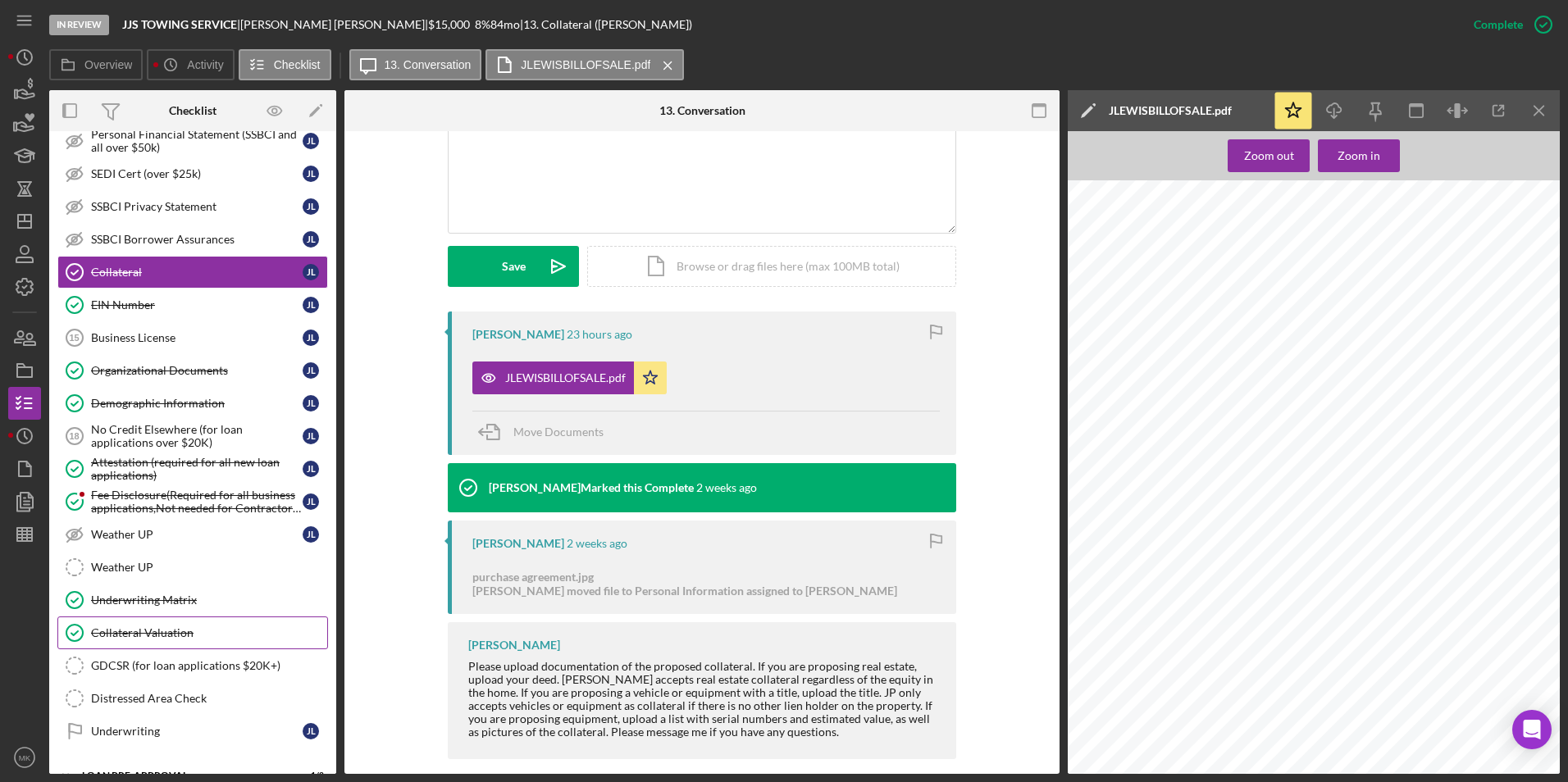
click at [142, 633] on div "Collateral Valuation" at bounding box center [209, 633] width 236 height 13
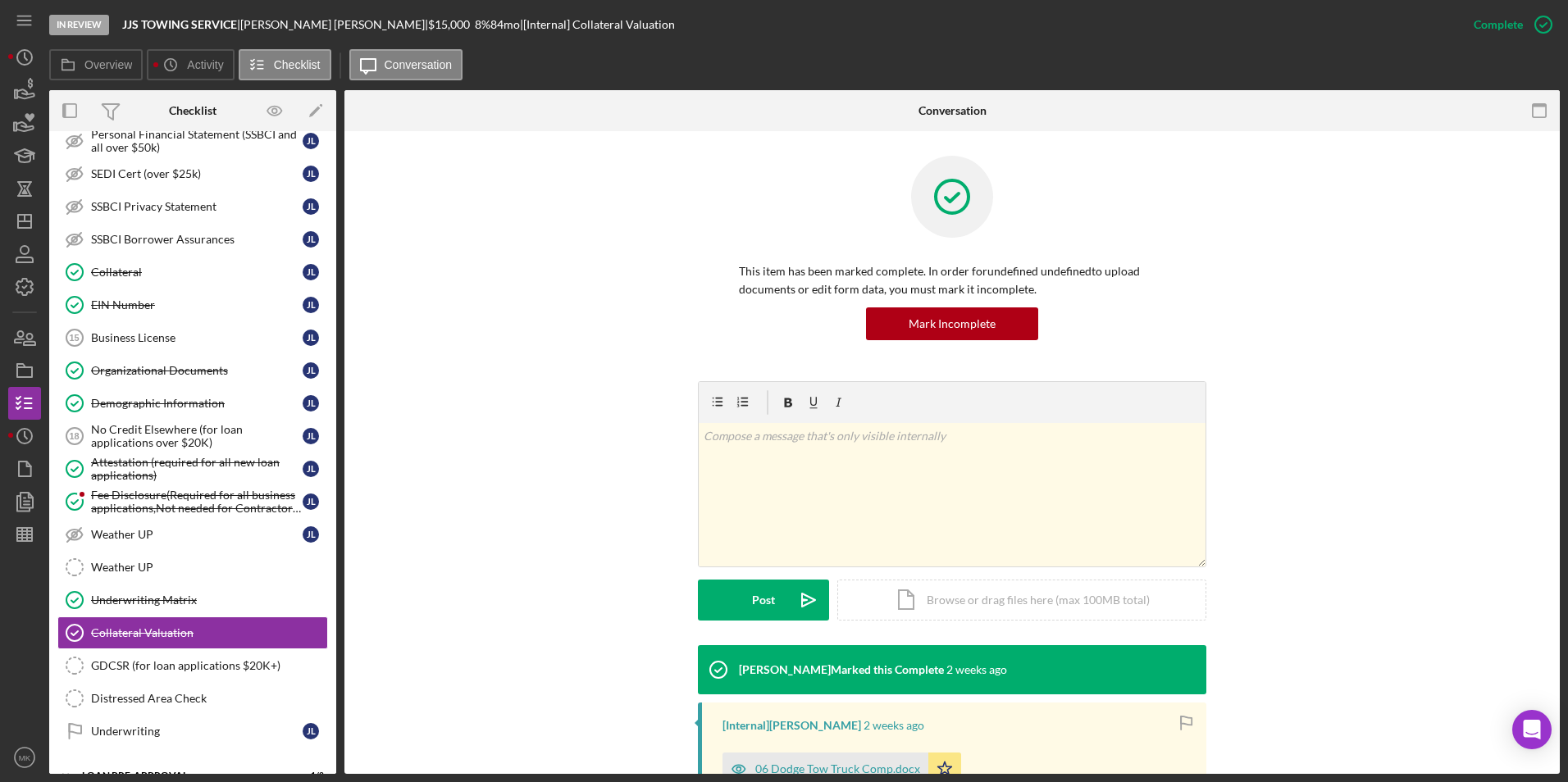
scroll to position [224, 0]
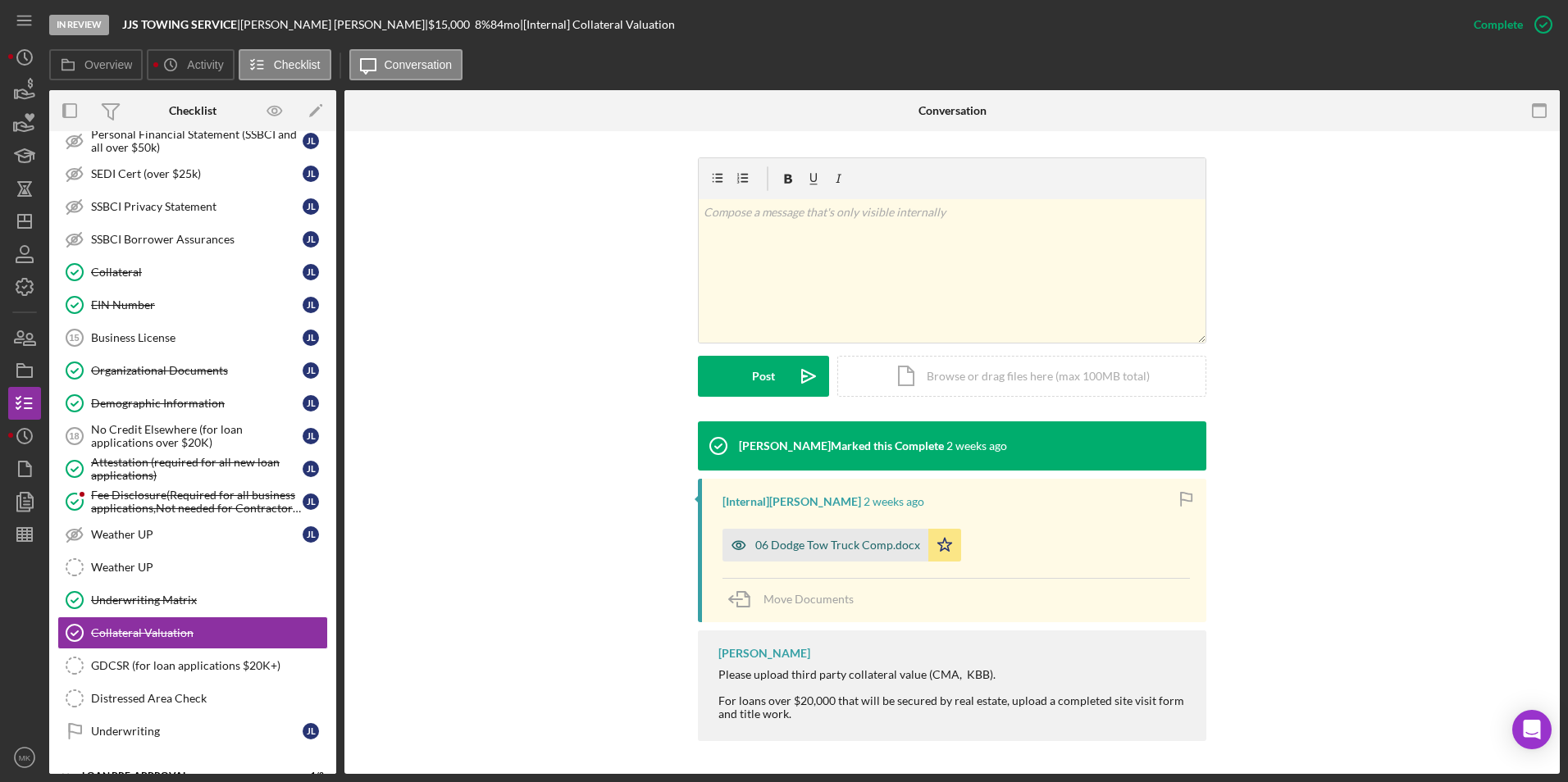
click at [835, 554] on div "06 Dodge Tow Truck Comp.docx" at bounding box center [825, 546] width 206 height 33
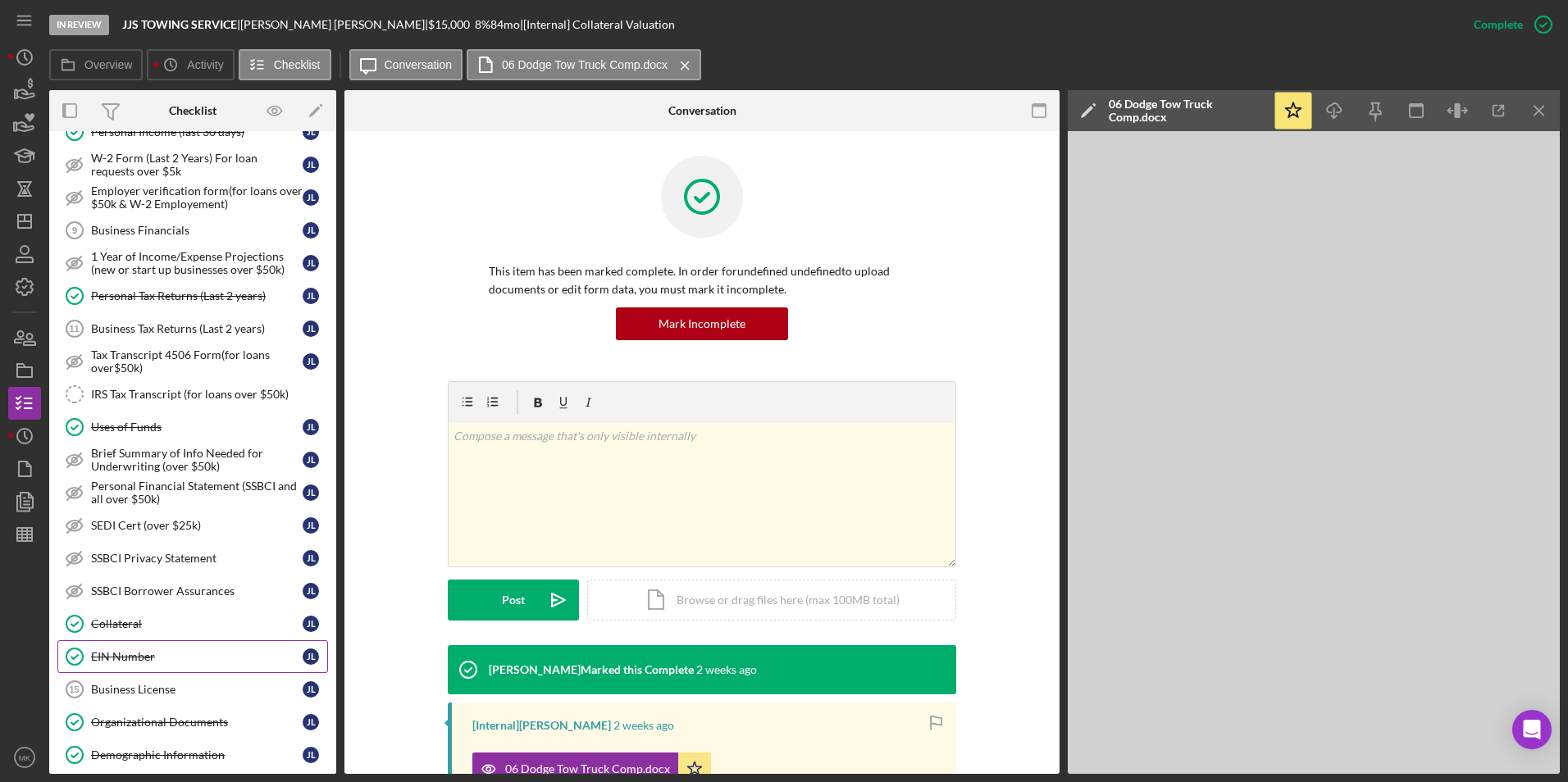
scroll to position [246, 0]
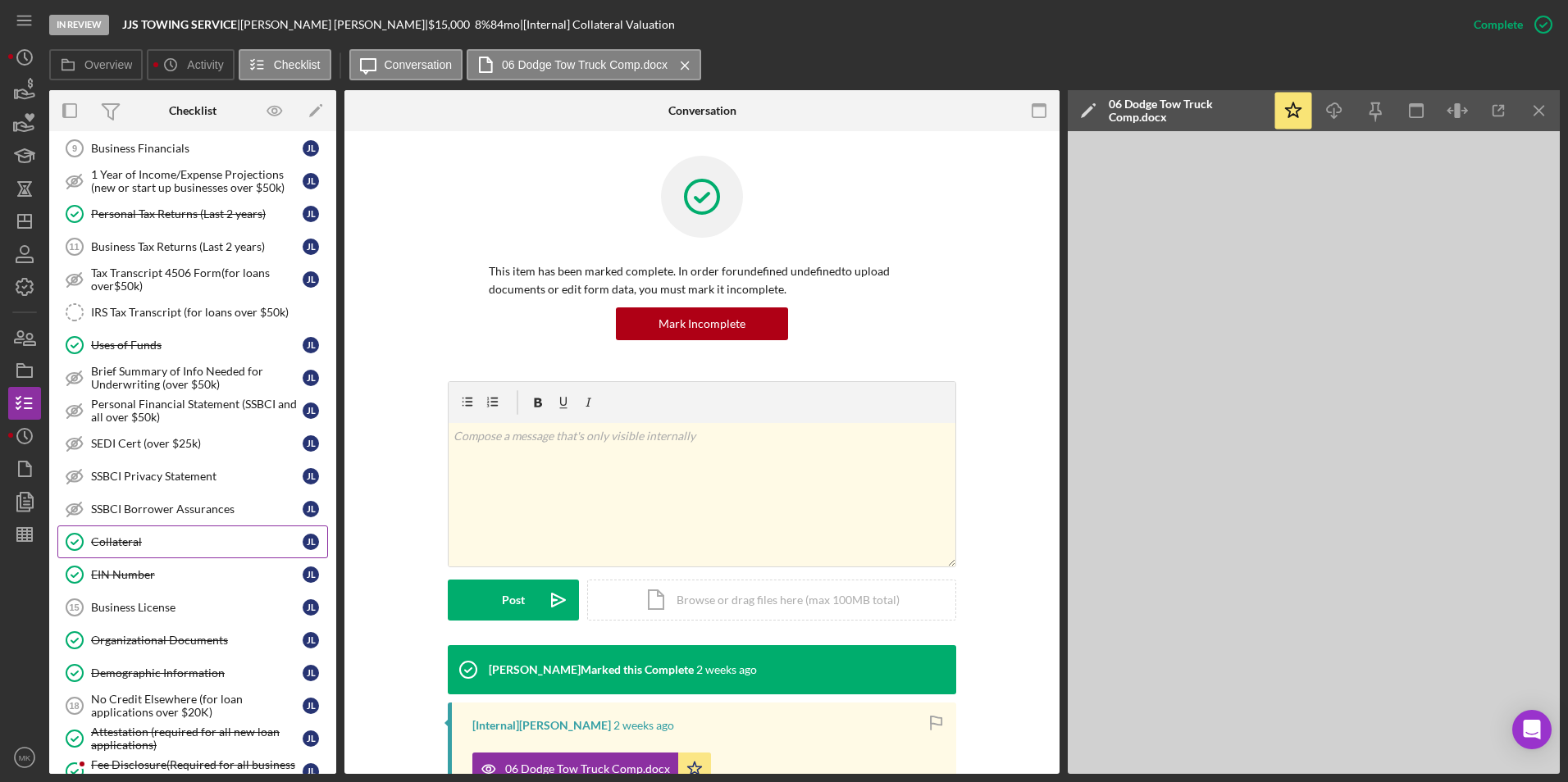
click at [144, 546] on div "Collateral" at bounding box center [197, 542] width 211 height 13
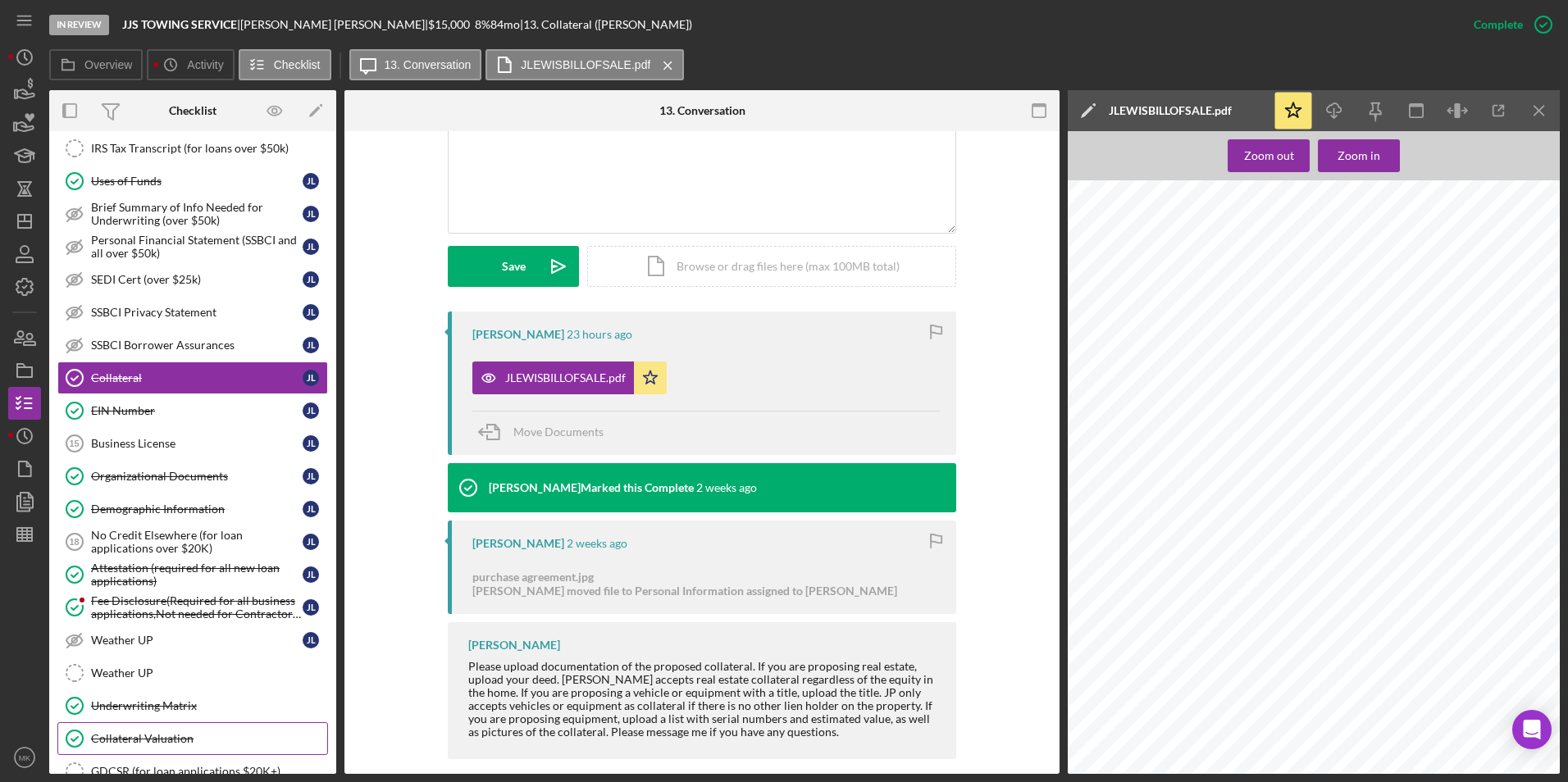
scroll to position [493, 0]
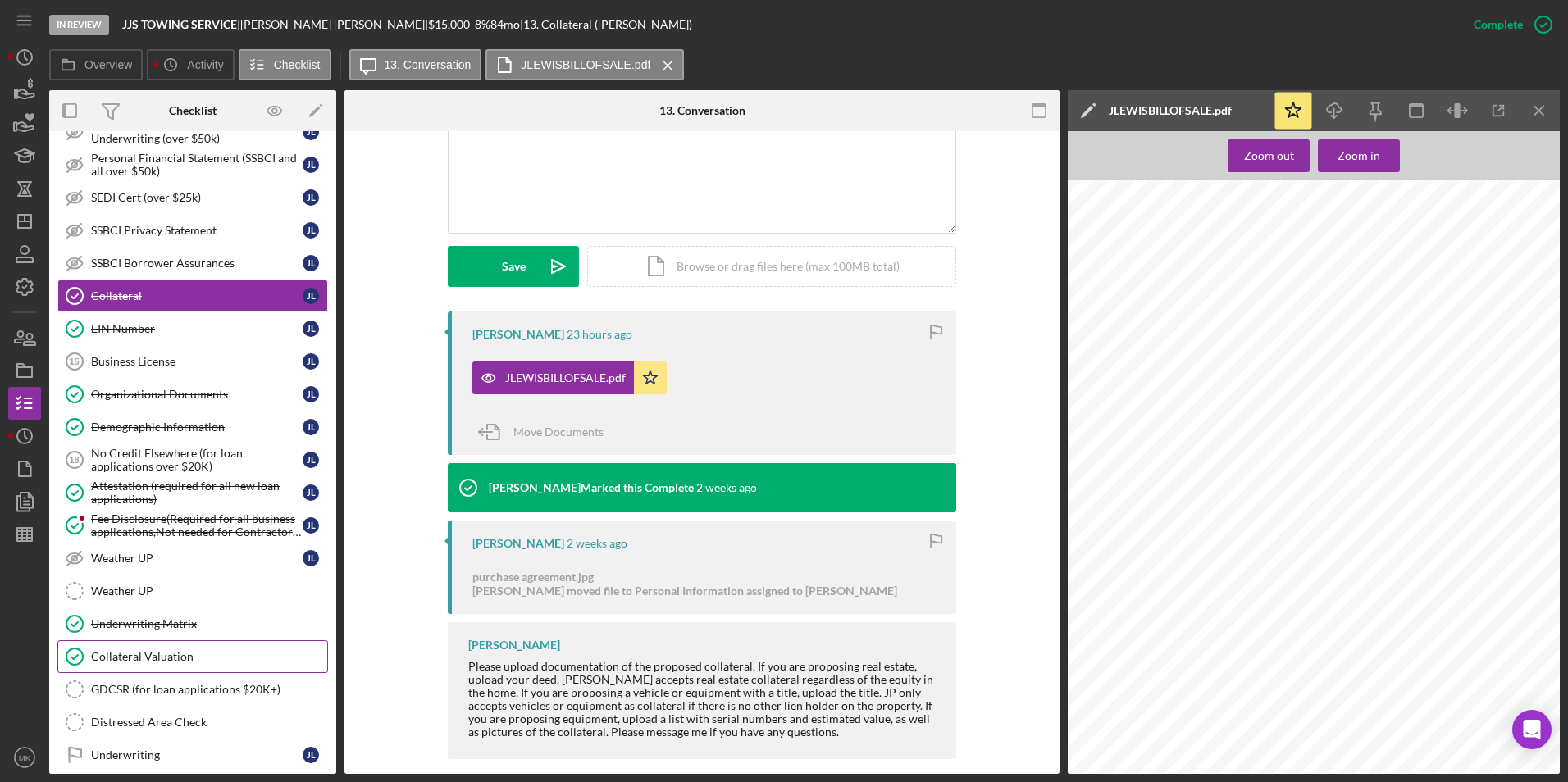
click at [177, 663] on div "Collateral Valuation" at bounding box center [209, 657] width 236 height 13
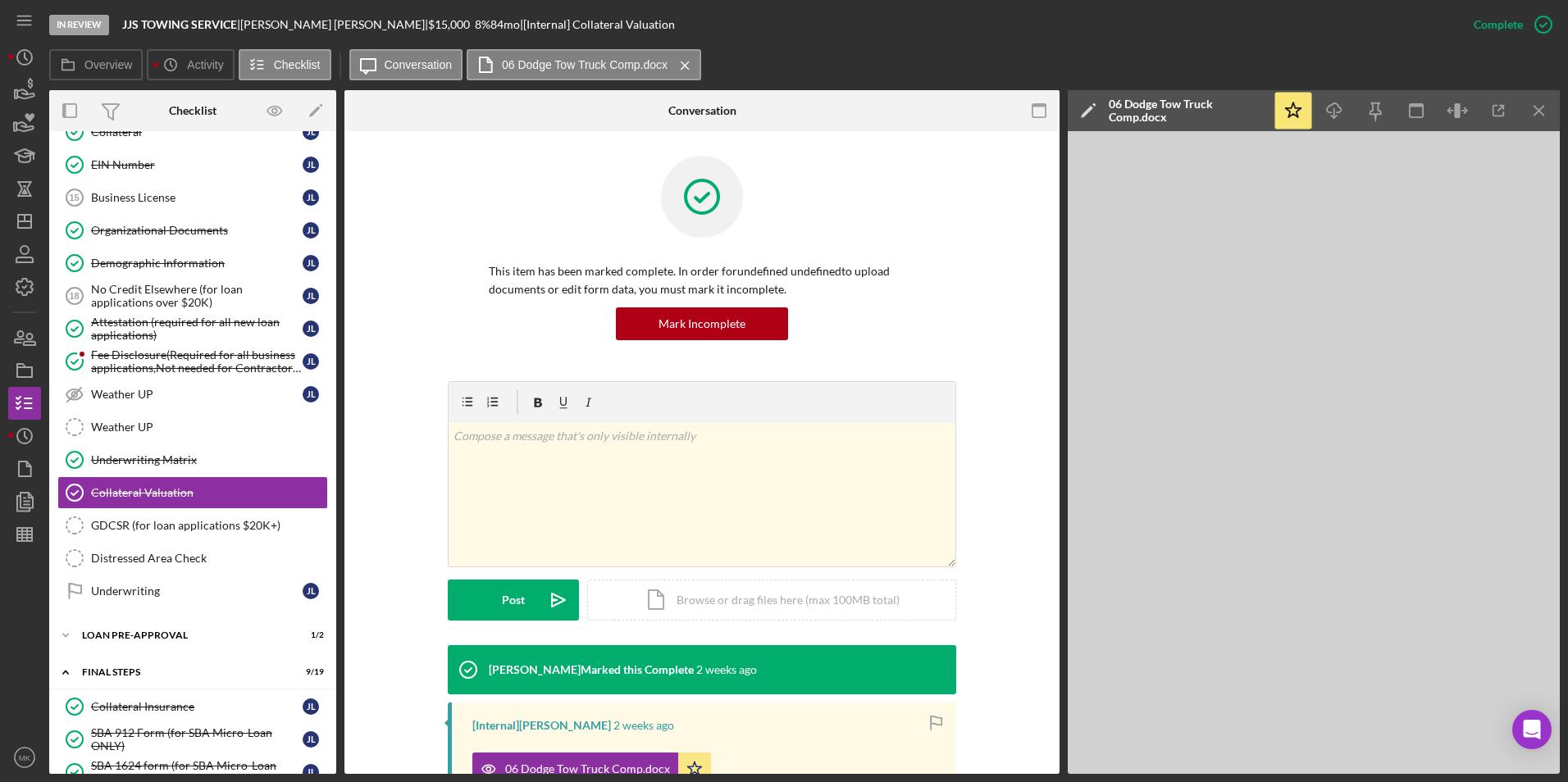
scroll to position [738, 0]
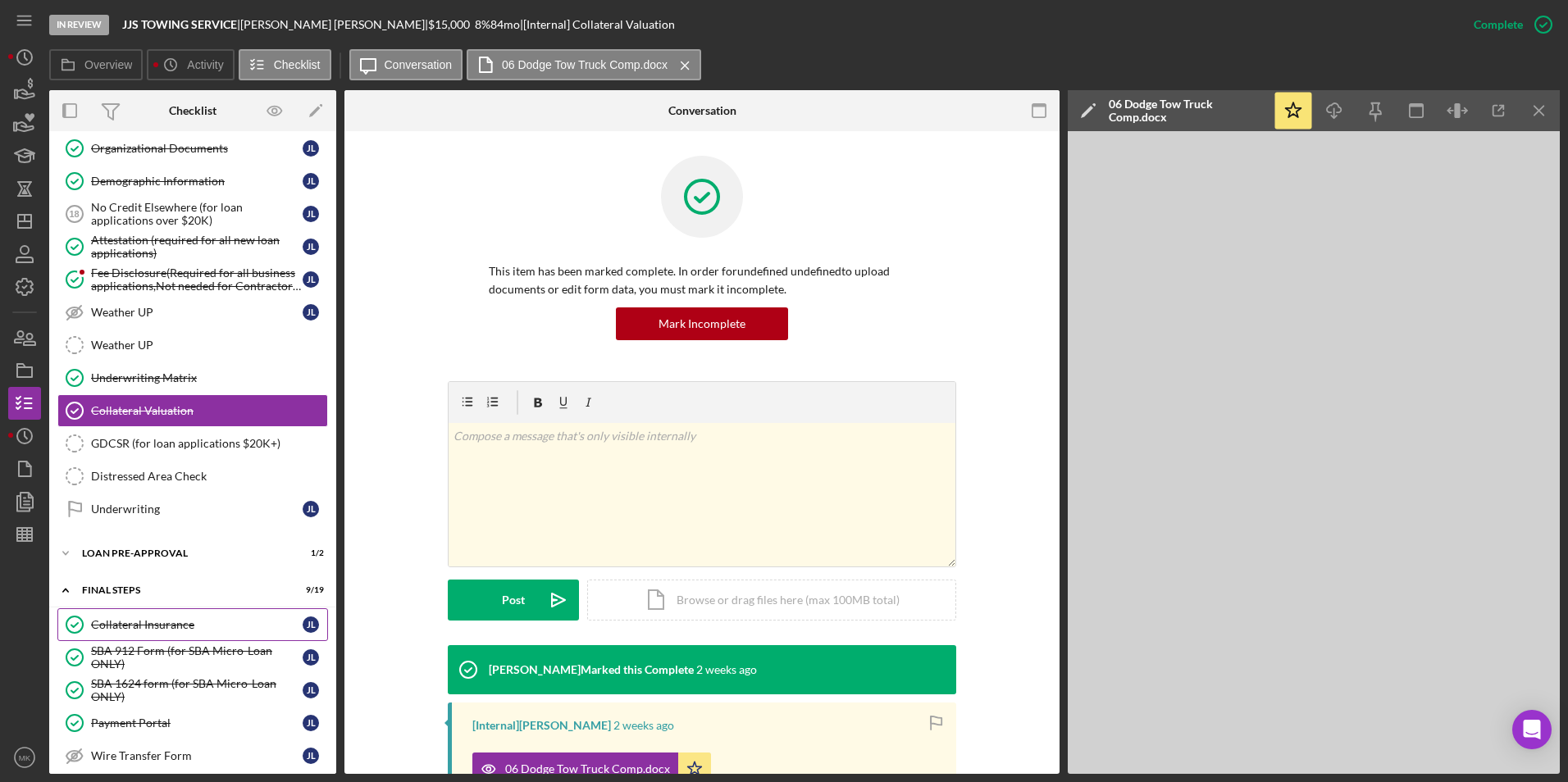
click at [217, 622] on div "Collateral Insurance" at bounding box center [197, 625] width 211 height 13
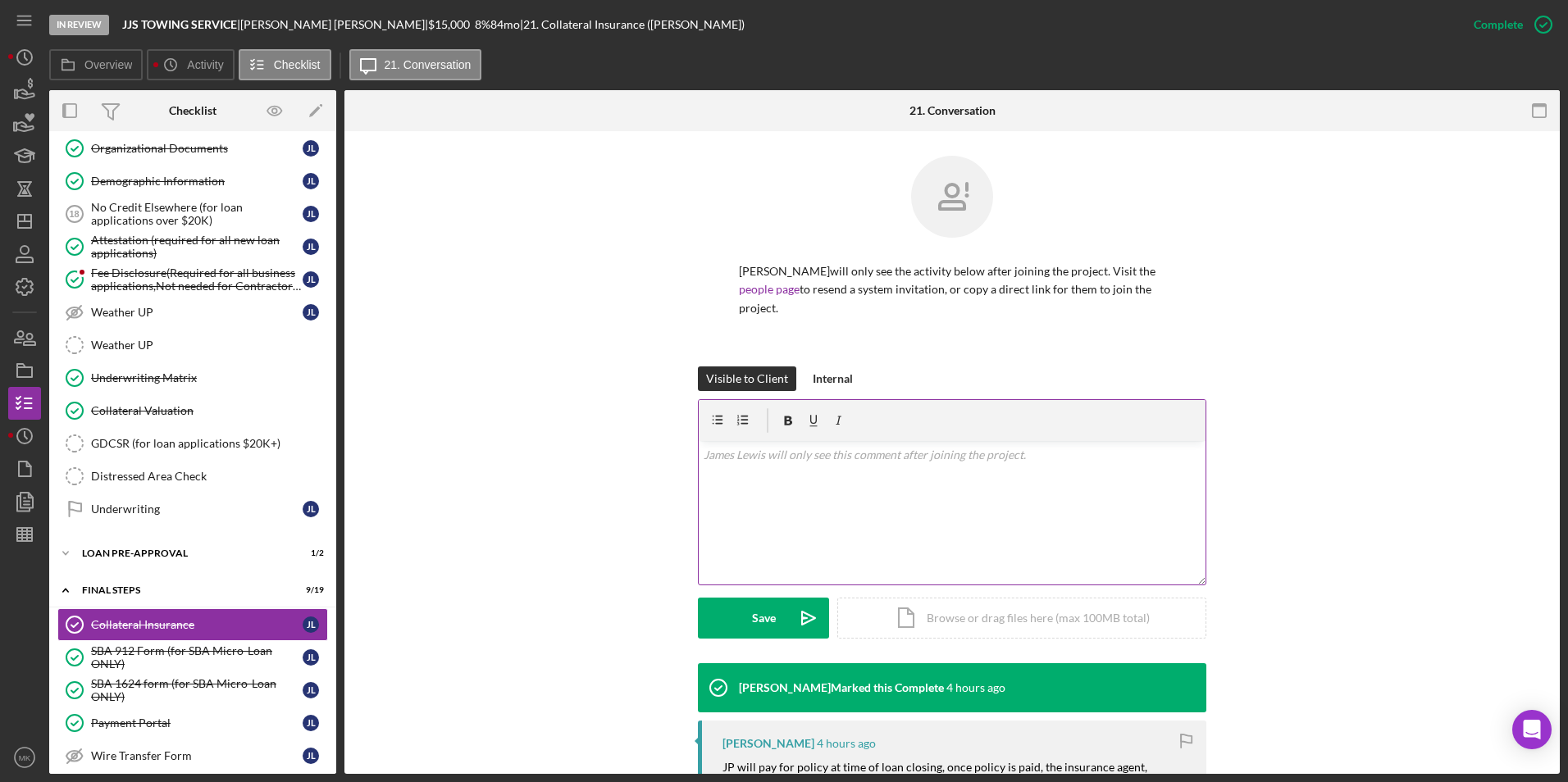
scroll to position [410, 0]
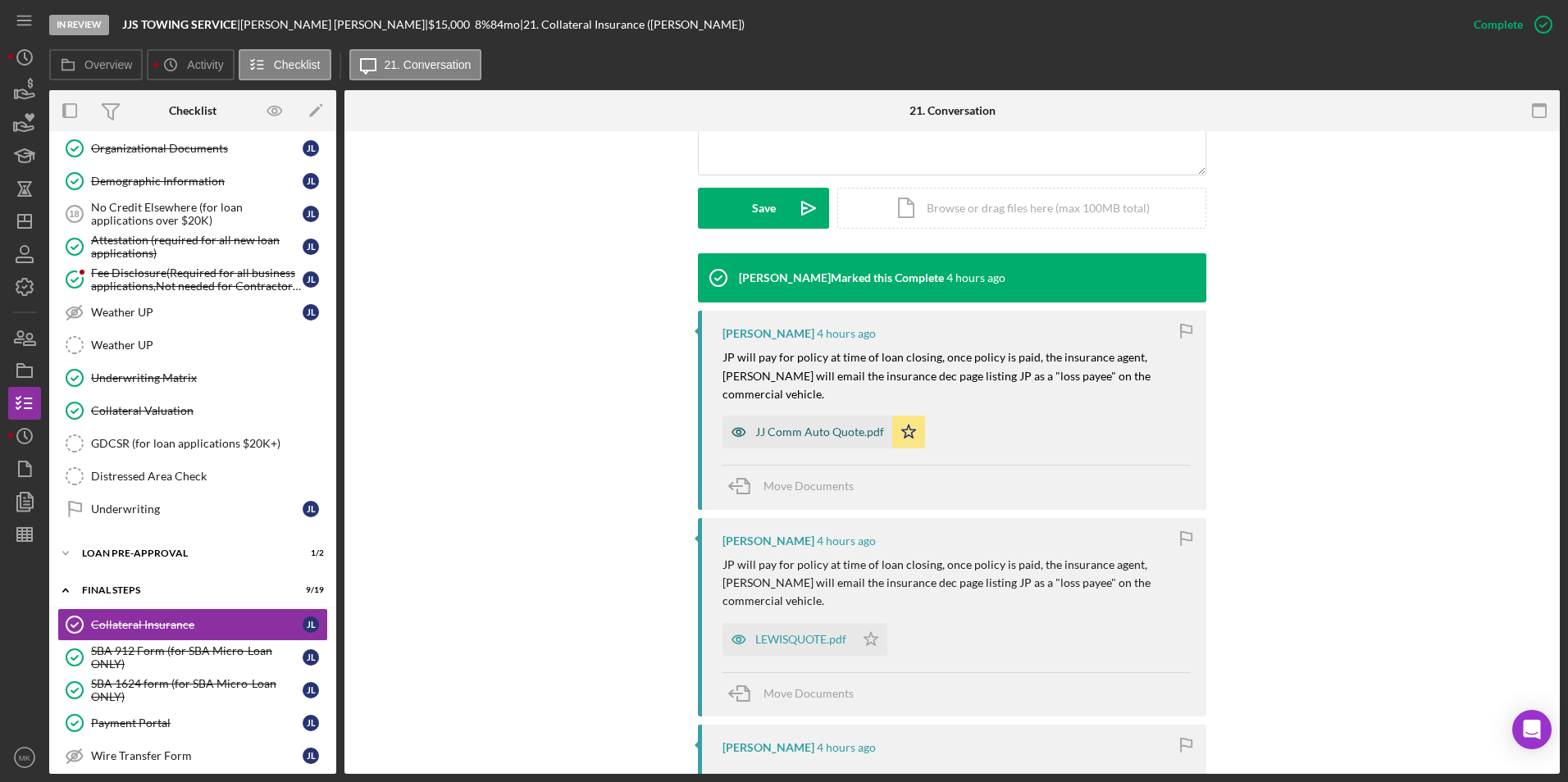
click at [840, 425] on div "JJ Comm Auto Quote.pdf" at bounding box center [820, 432] width 129 height 13
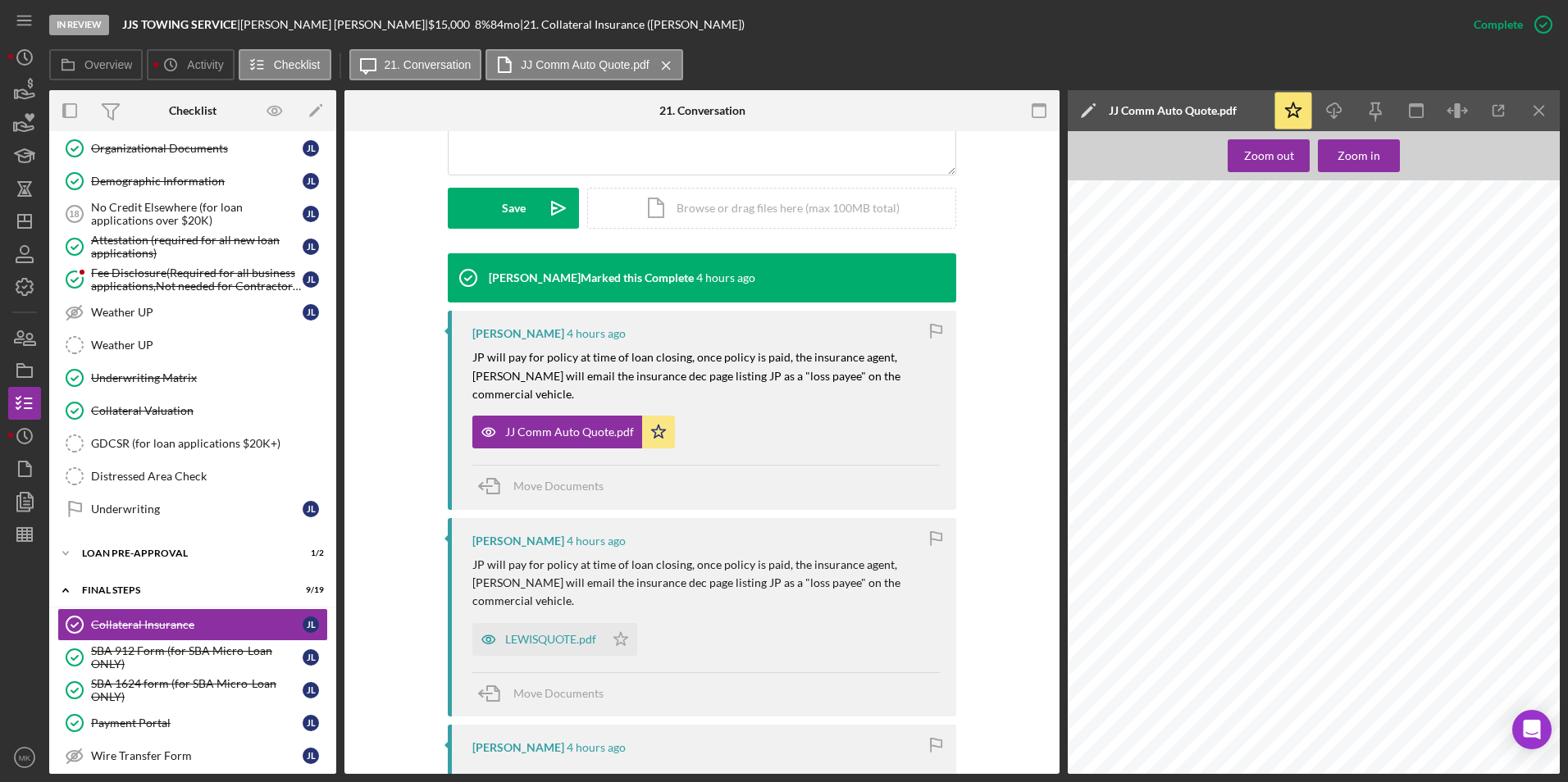
scroll to position [656, 0]
click at [143, 407] on div "Collateral Valuation" at bounding box center [209, 411] width 236 height 13
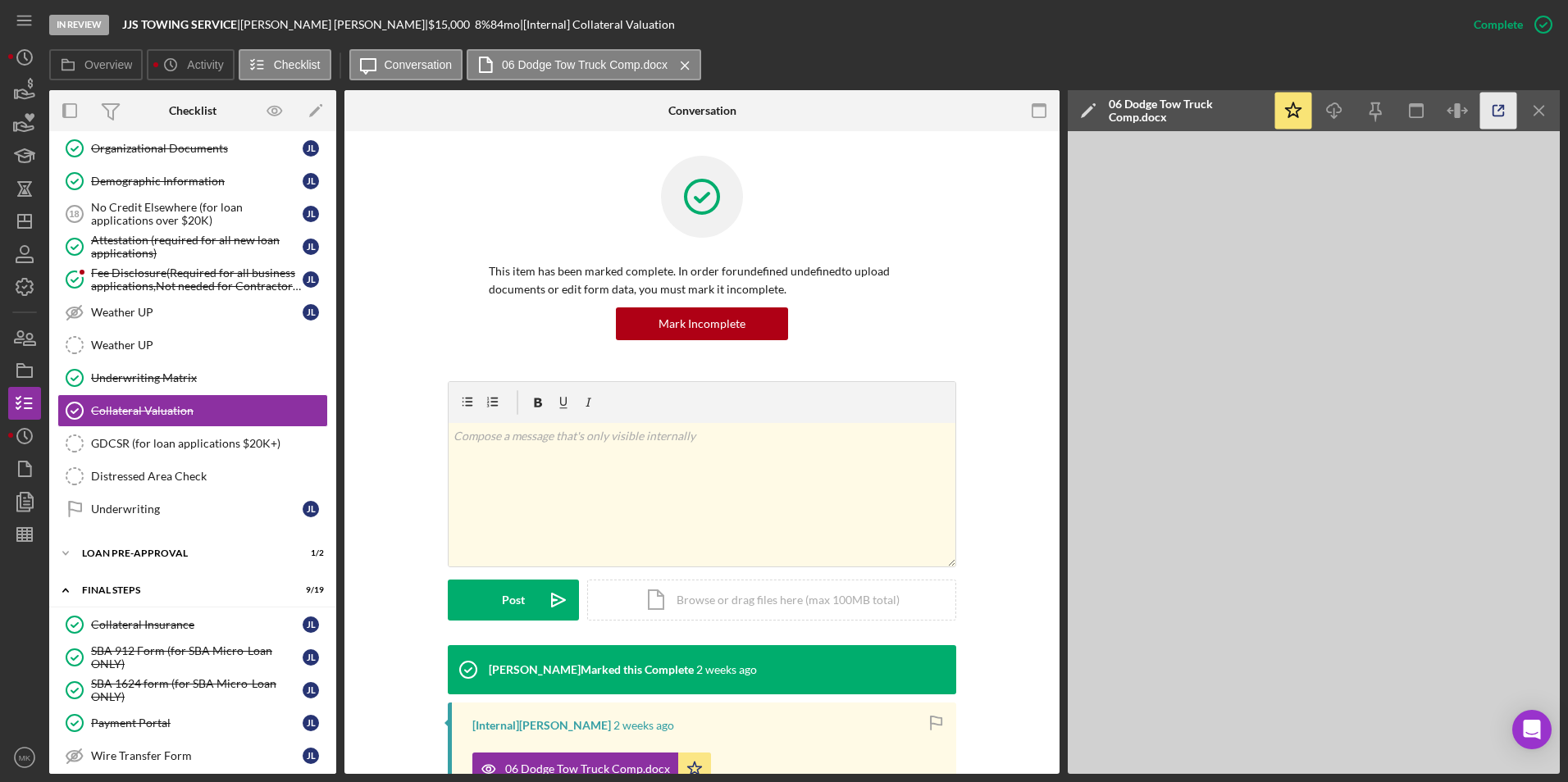
click at [1440, 116] on icon "button" at bounding box center [1499, 111] width 11 height 11
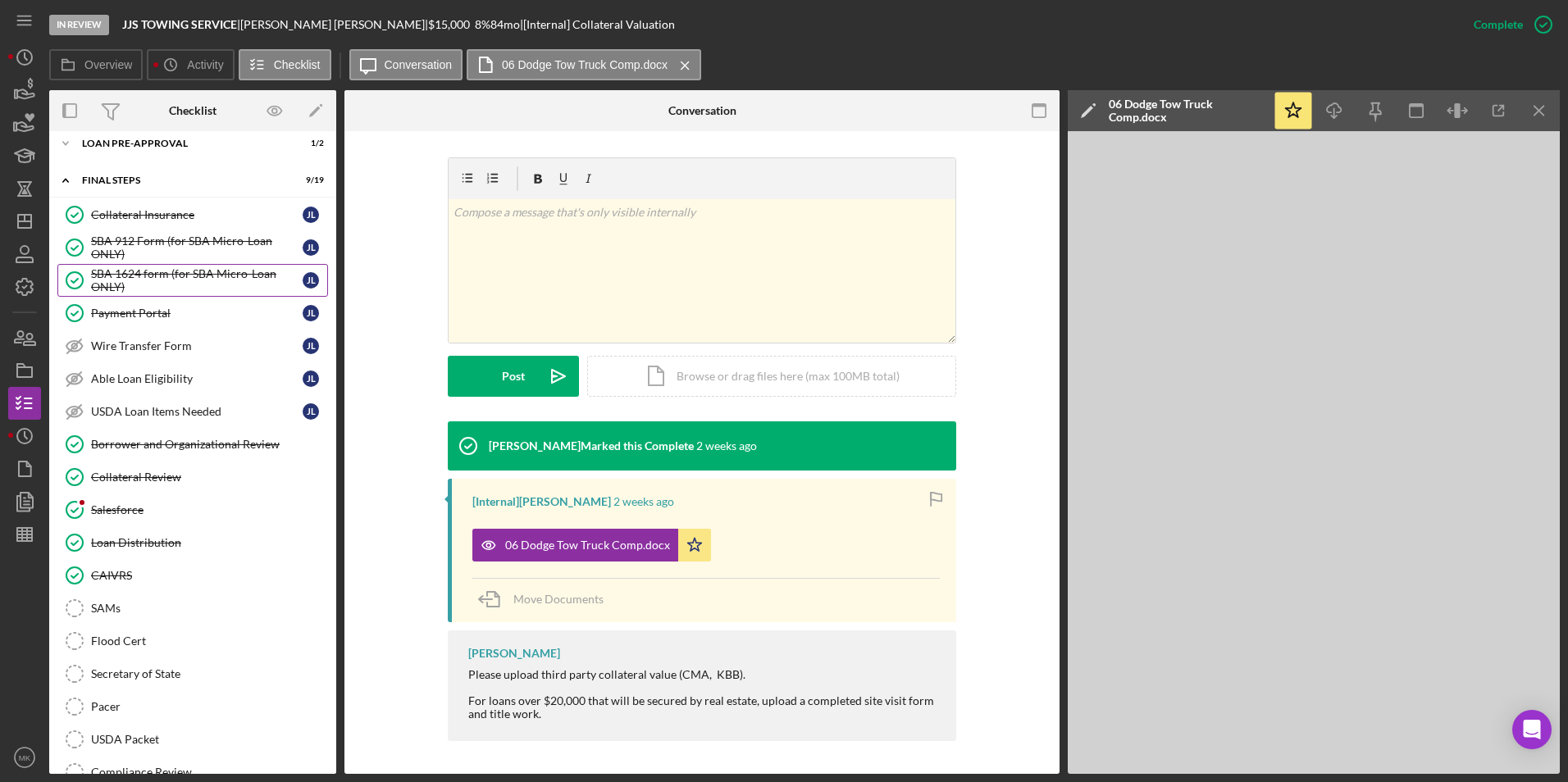
scroll to position [1249, 0]
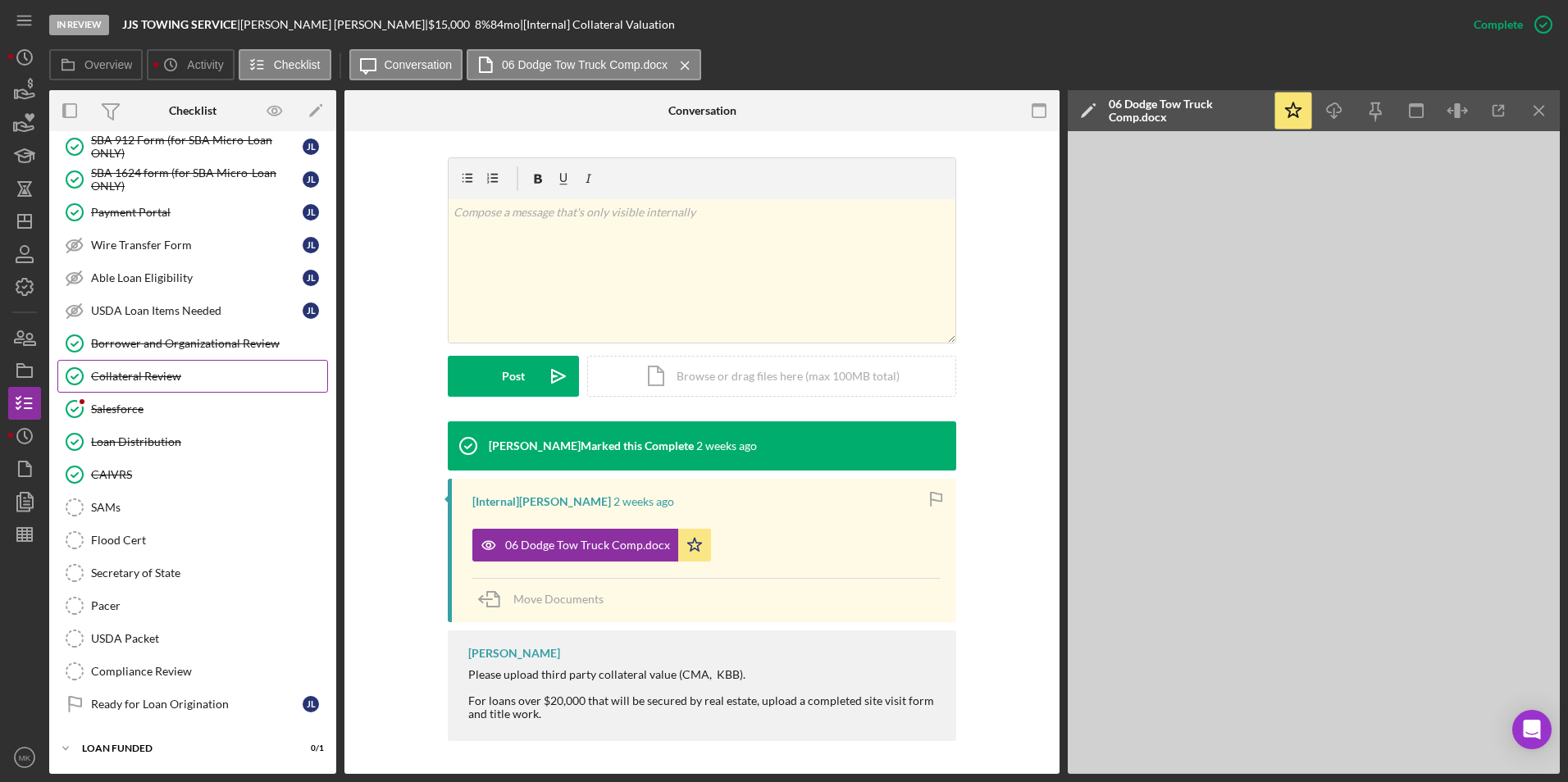
click at [172, 384] on link "Collateral Review Collateral Review" at bounding box center [192, 377] width 271 height 33
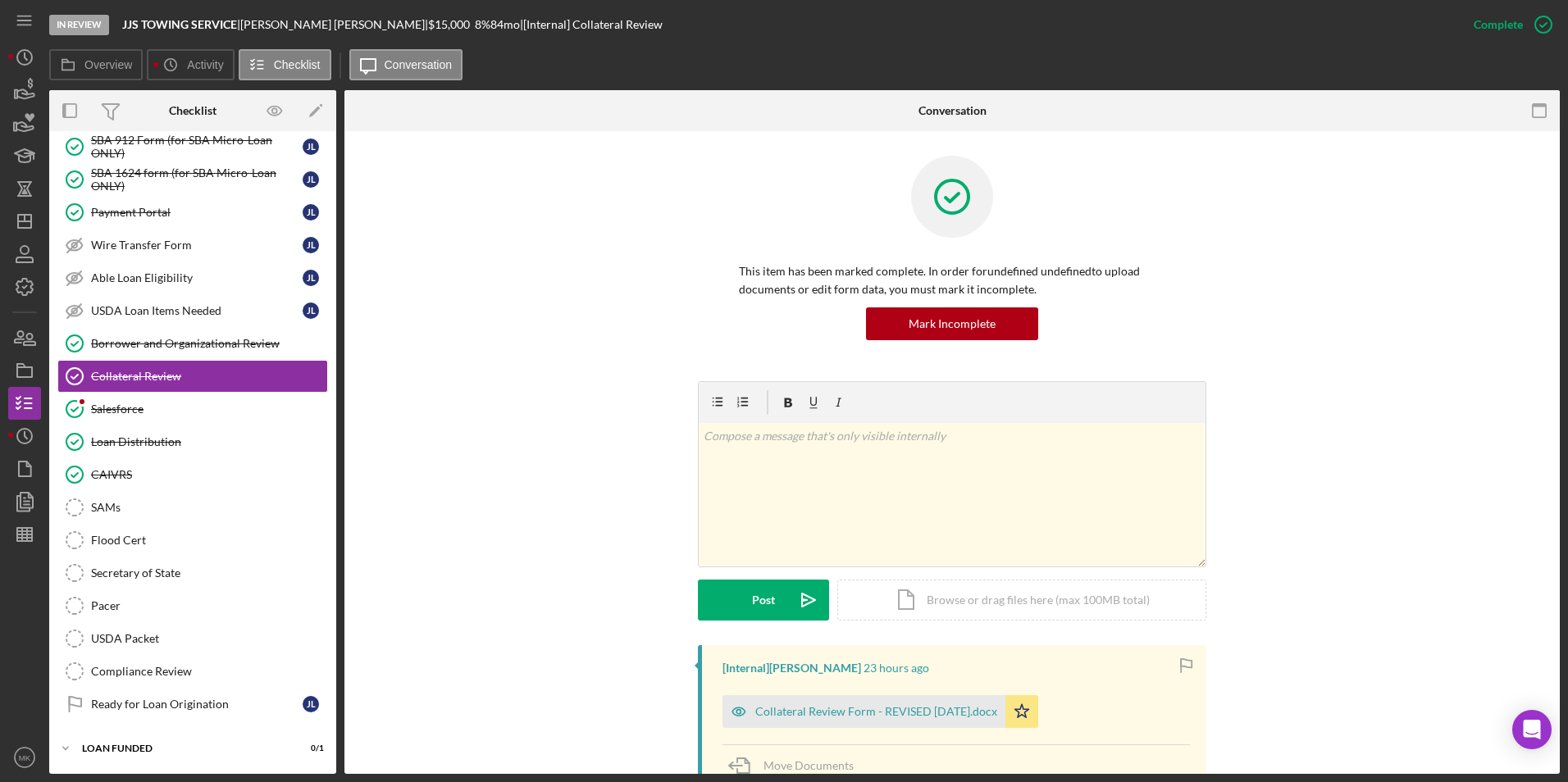
scroll to position [326, 0]
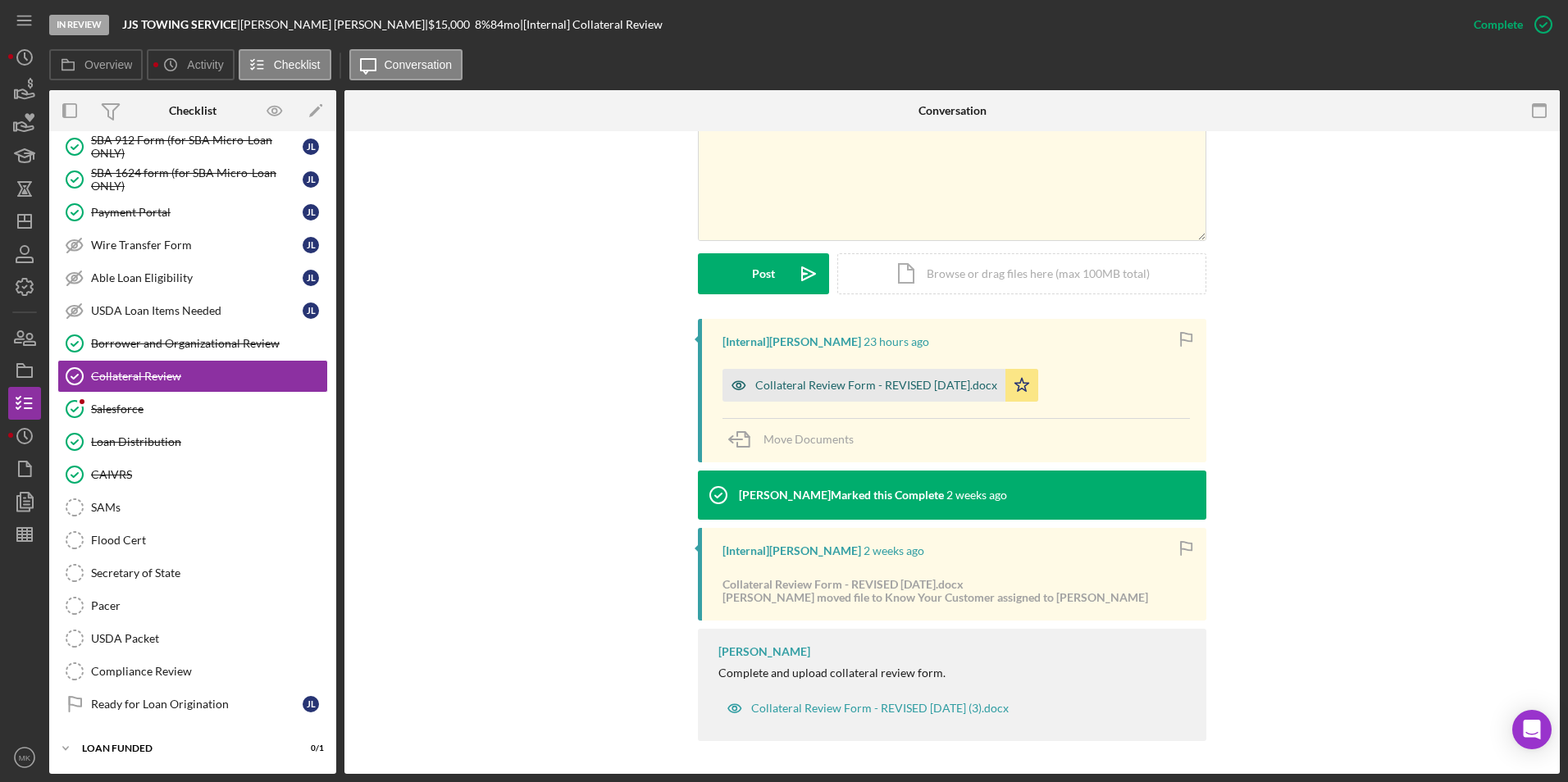
click at [919, 386] on div "Collateral Review Form - REVISED 02-08-24.docx" at bounding box center [876, 385] width 242 height 13
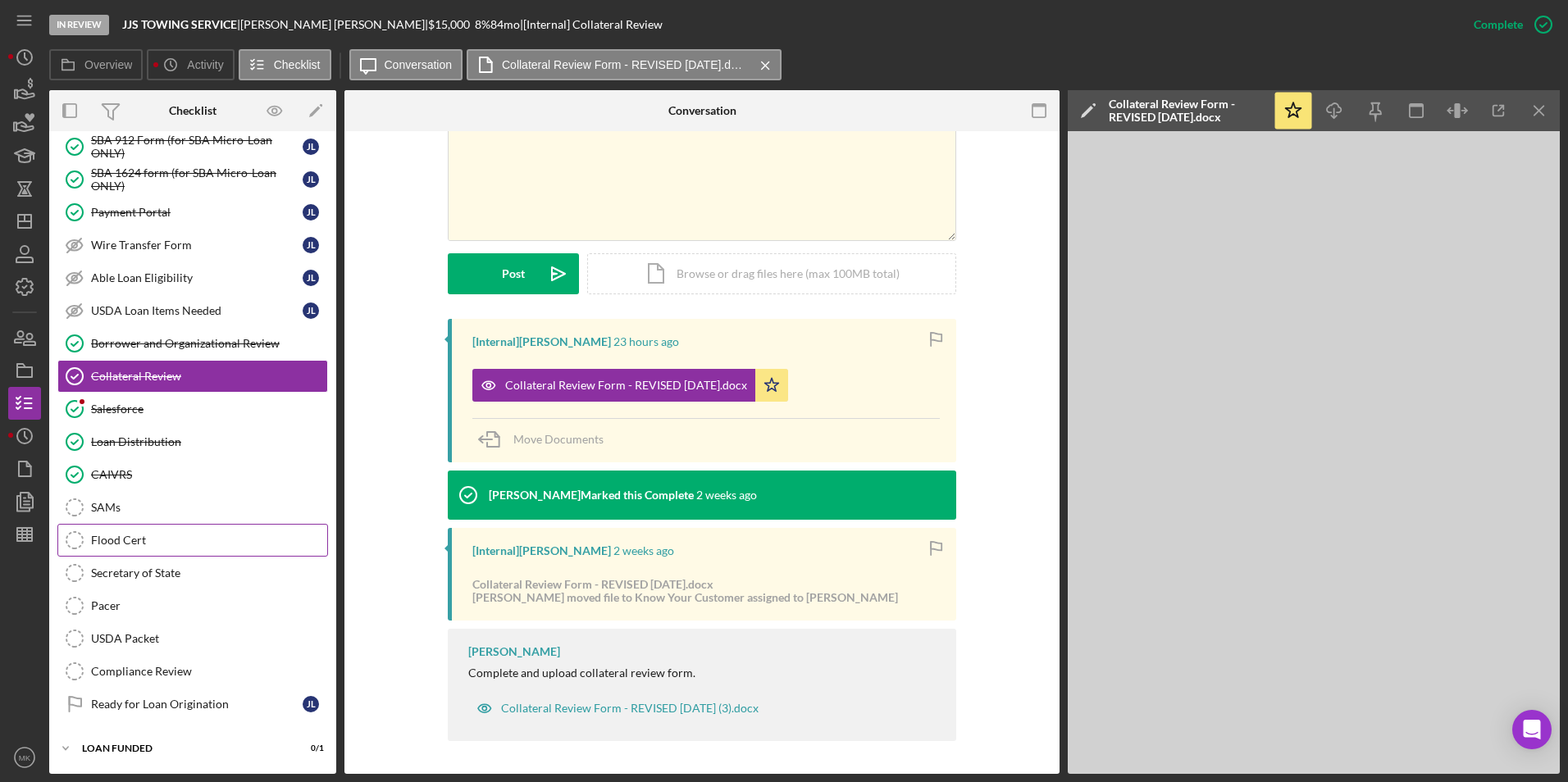
click at [156, 548] on link "Flood Cert Flood Cert" at bounding box center [192, 540] width 271 height 33
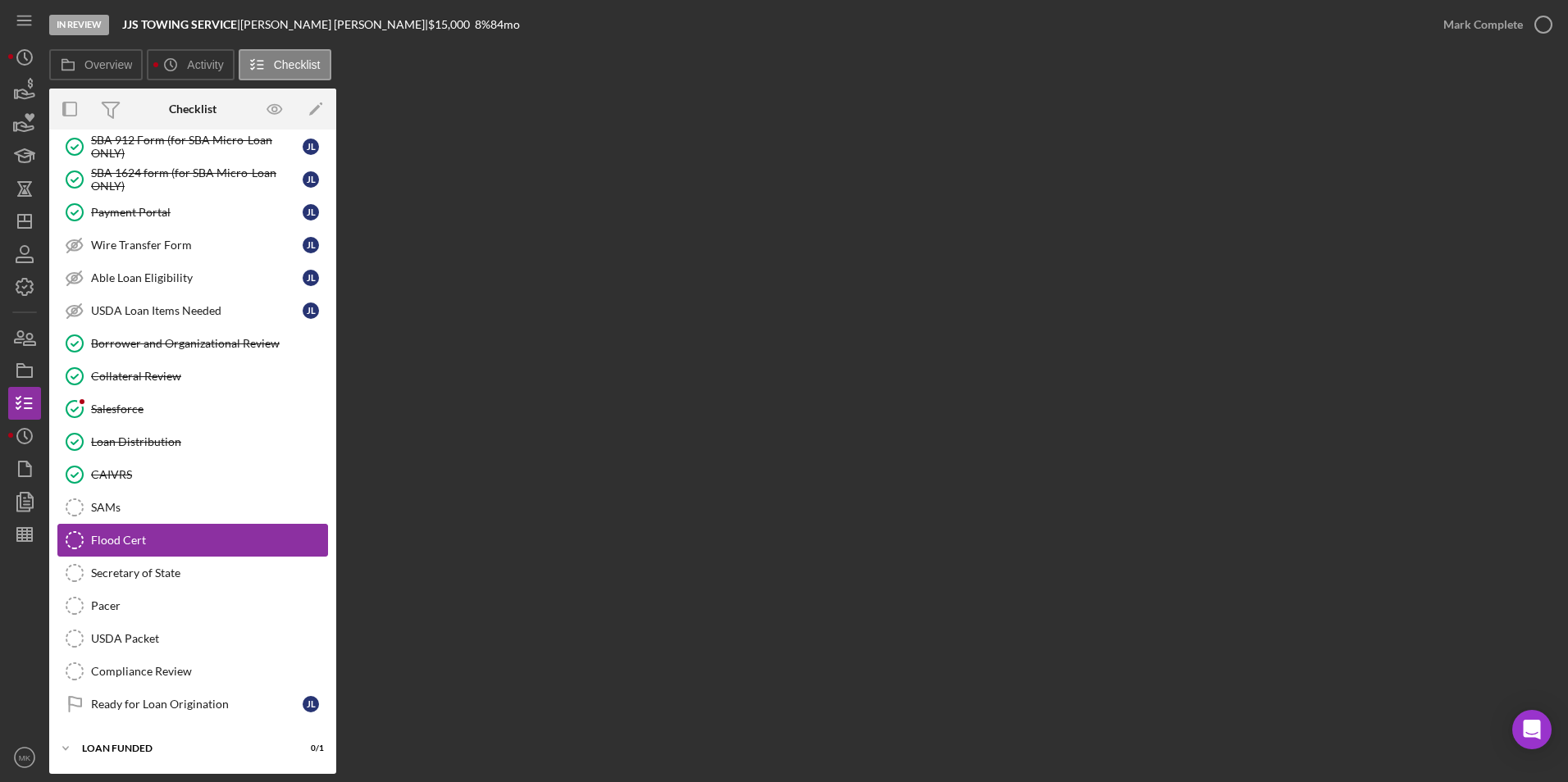
scroll to position [1249, 0]
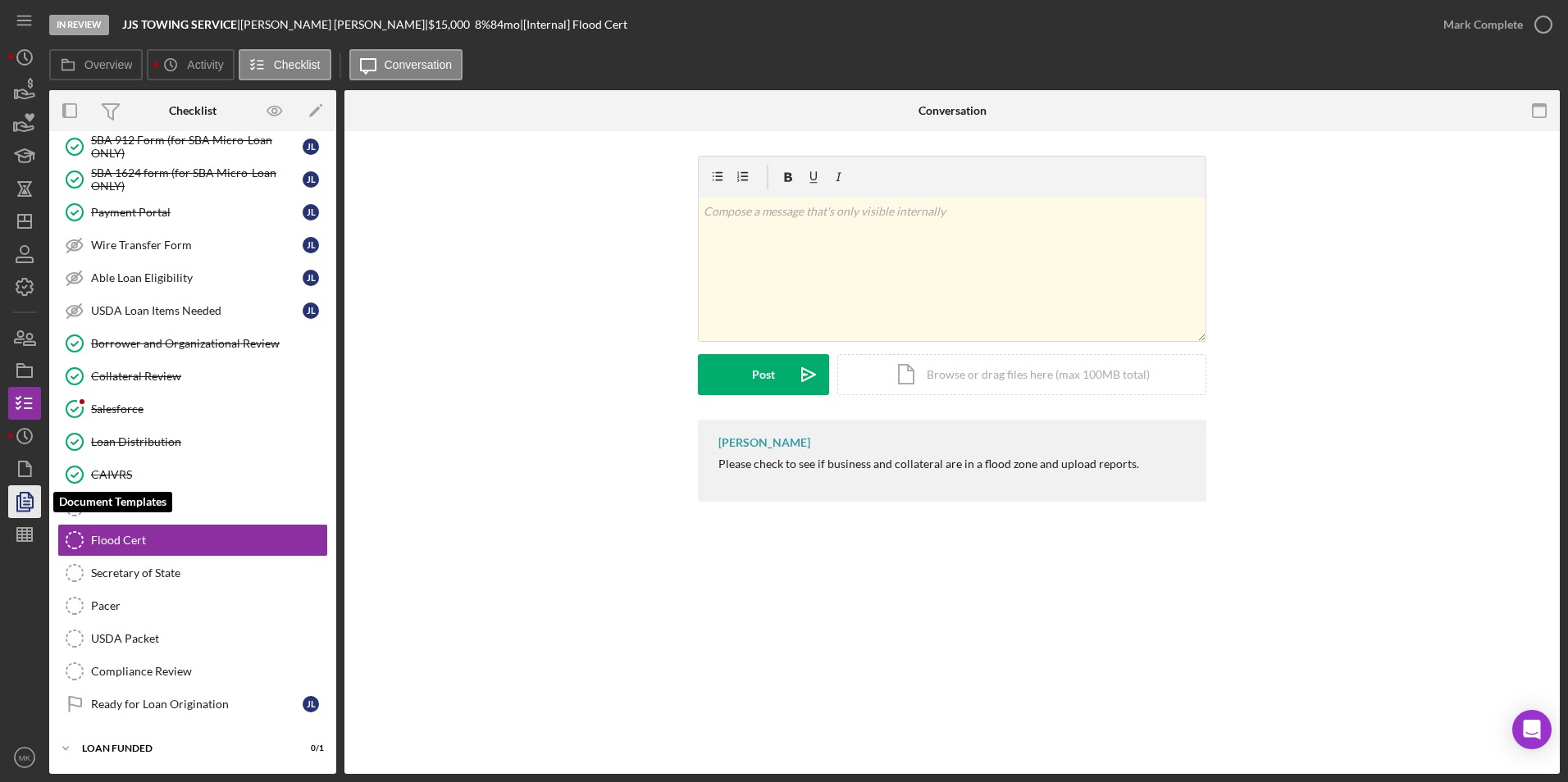
drag, startPoint x: 17, startPoint y: 499, endPoint x: 30, endPoint y: 494, distance: 13.9
click at [17, 499] on polyline "button" at bounding box center [23, 504] width 12 height 15
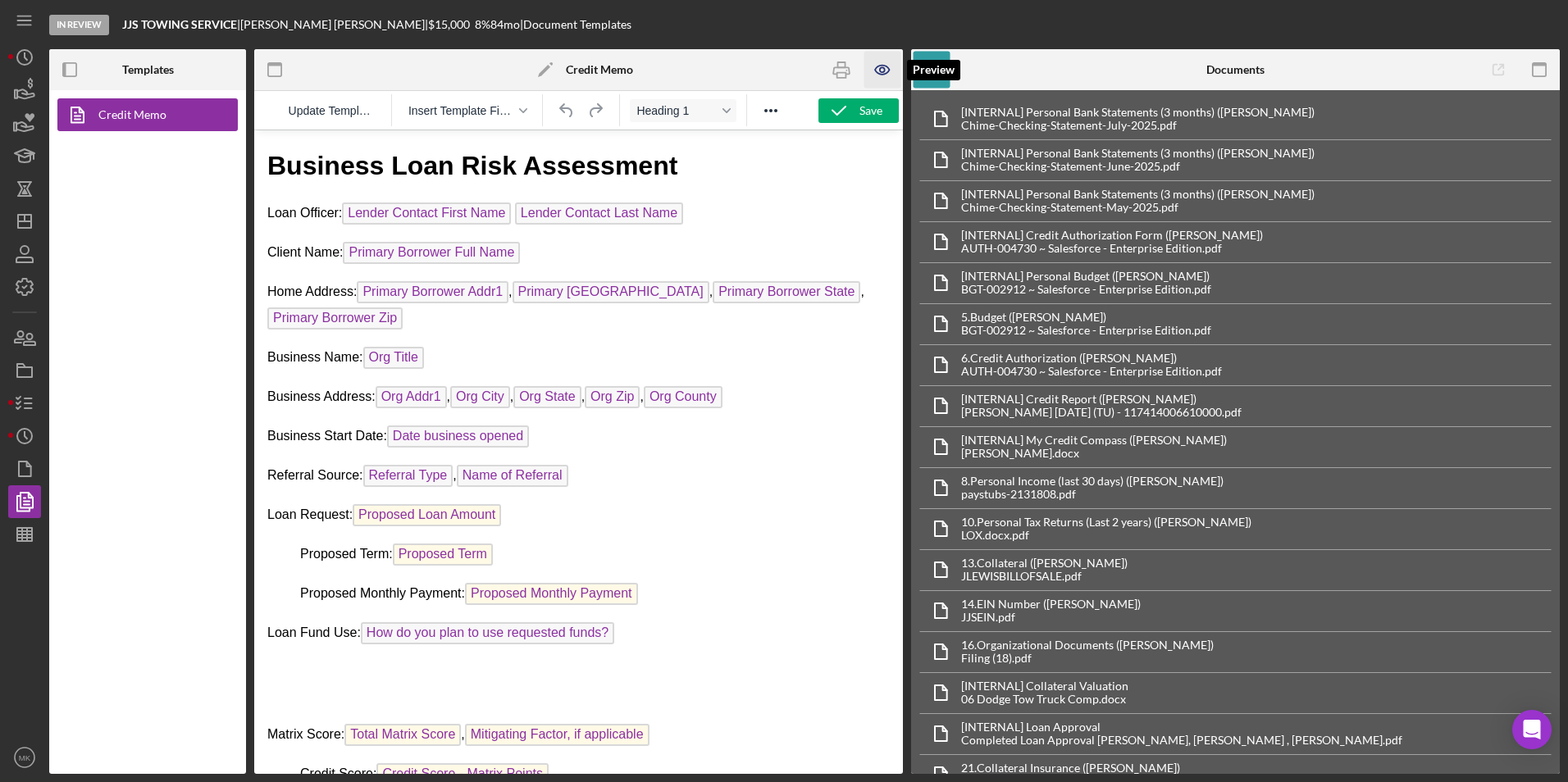
click at [889, 69] on icon "button" at bounding box center [881, 70] width 14 height 9
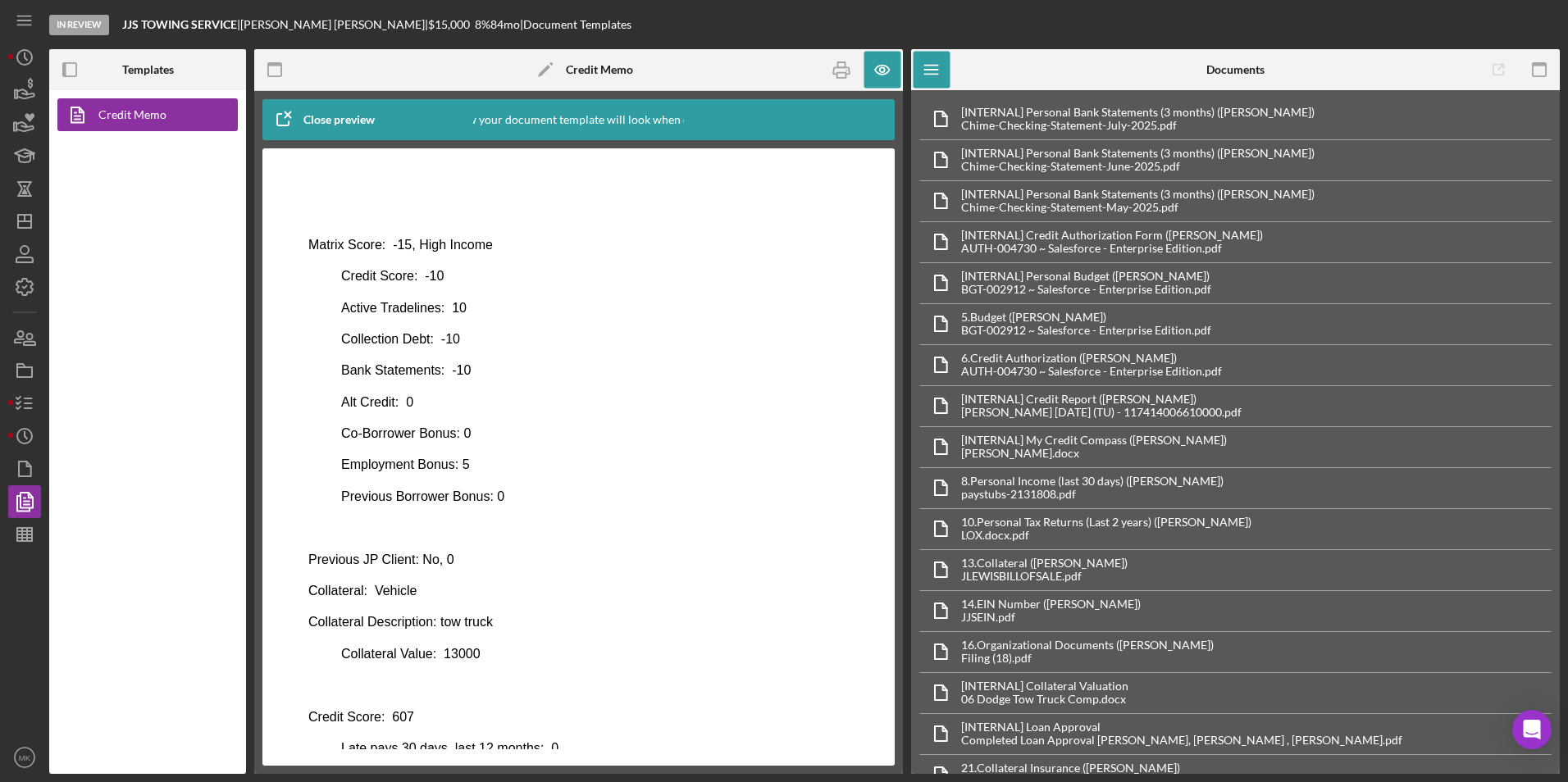
scroll to position [715, 0]
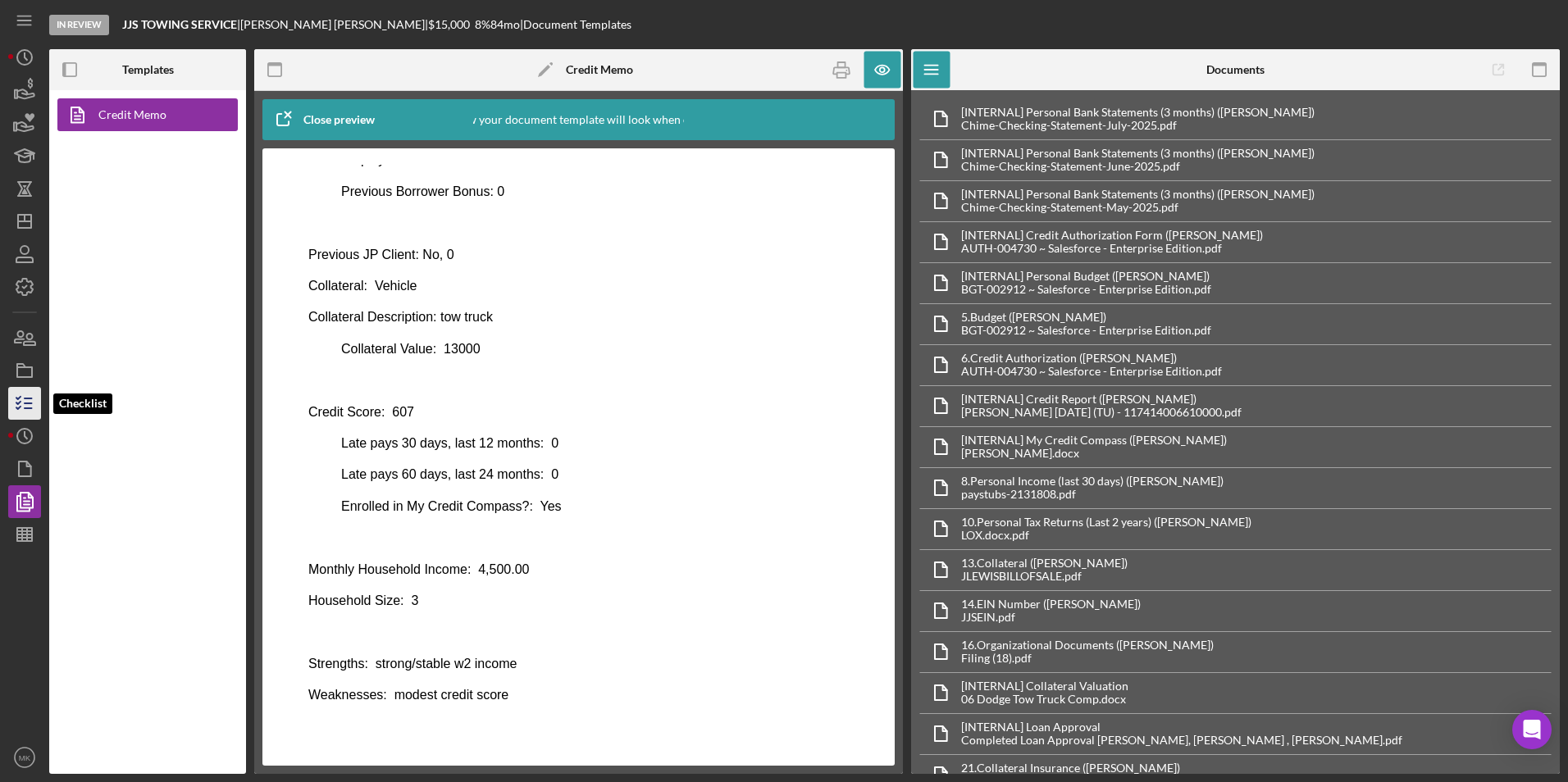
click at [19, 401] on icon "button" at bounding box center [24, 403] width 41 height 41
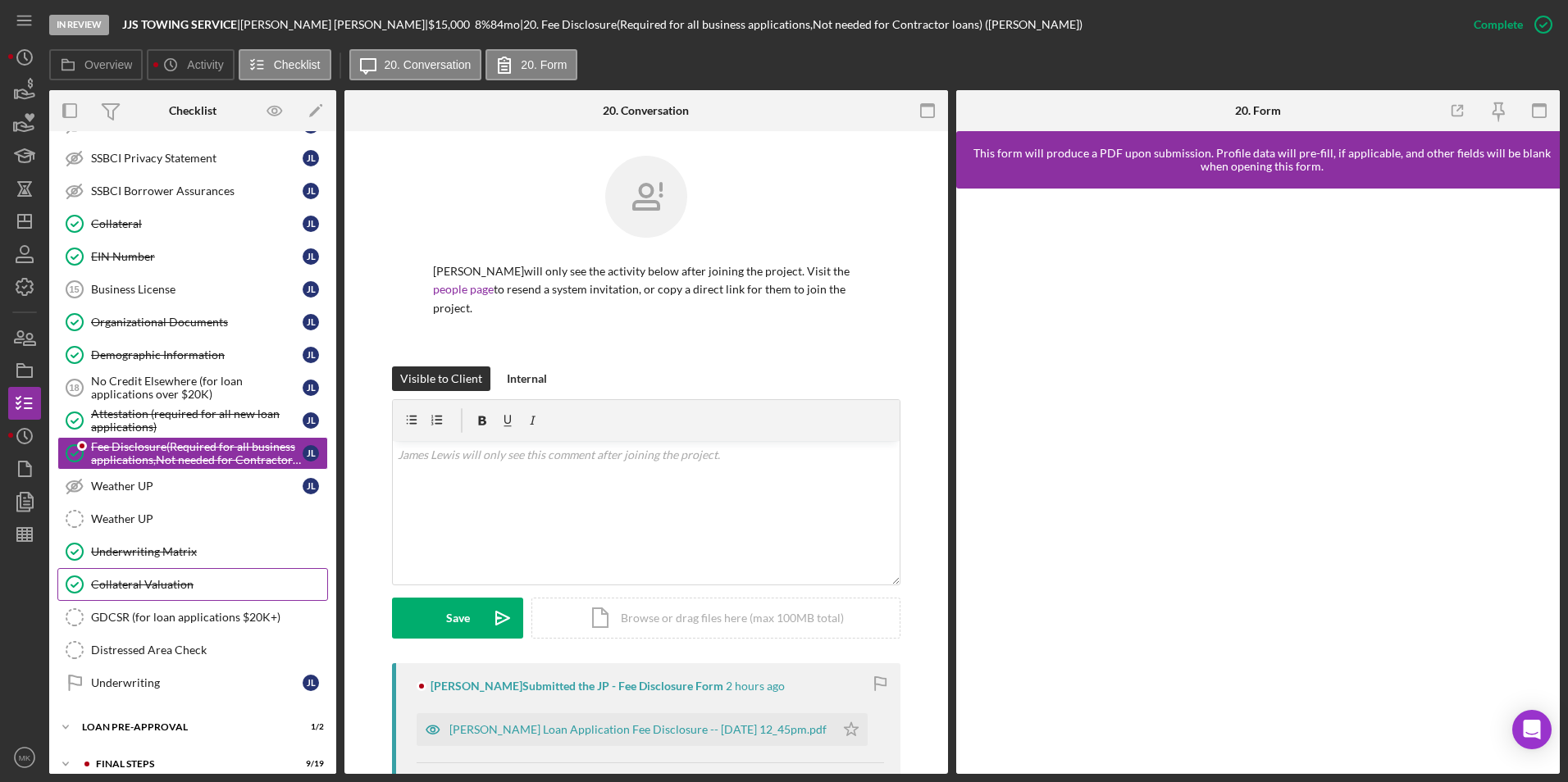
scroll to position [617, 0]
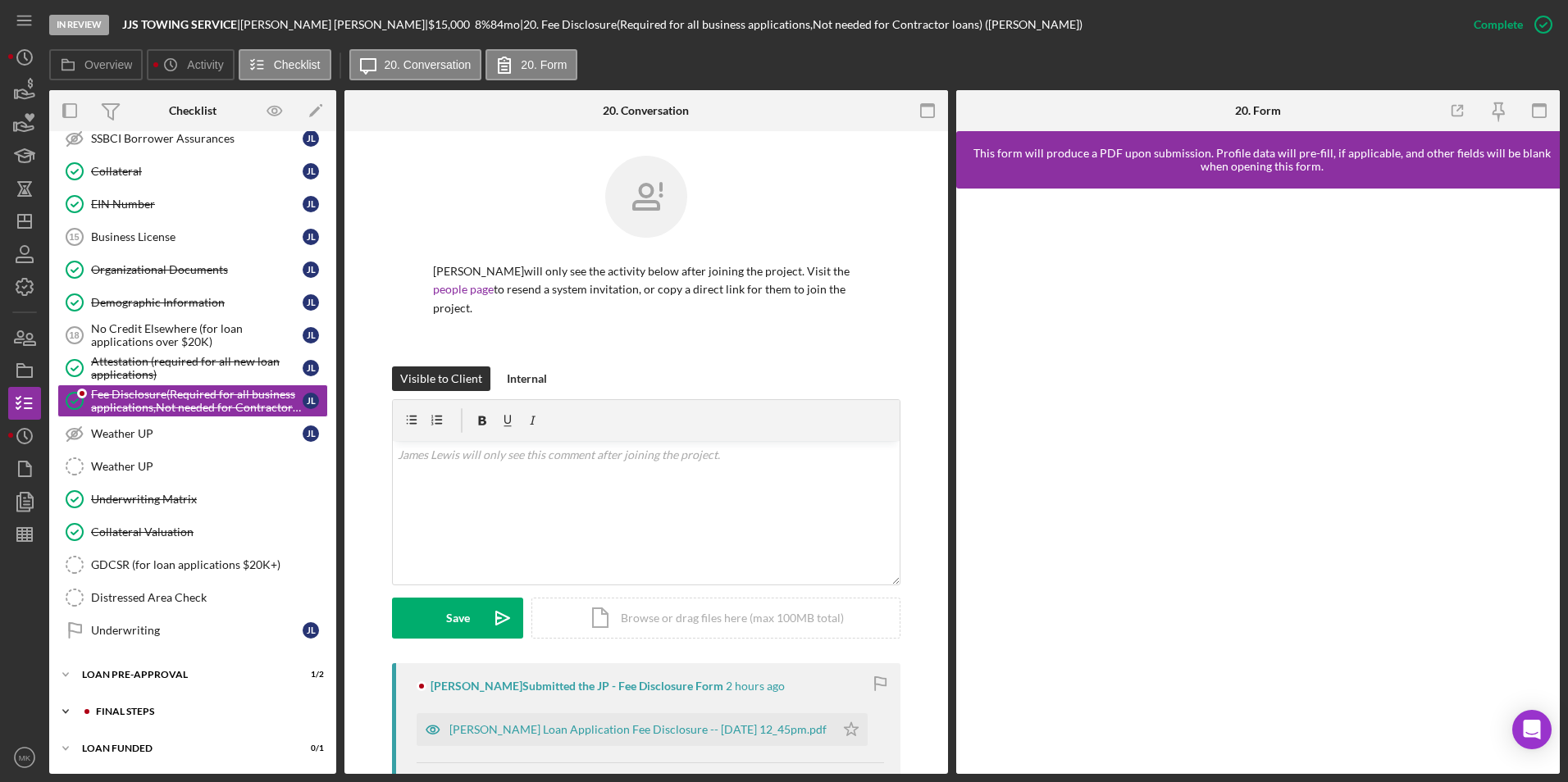
click at [156, 713] on div "FINAL STEPS" at bounding box center [205, 711] width 220 height 10
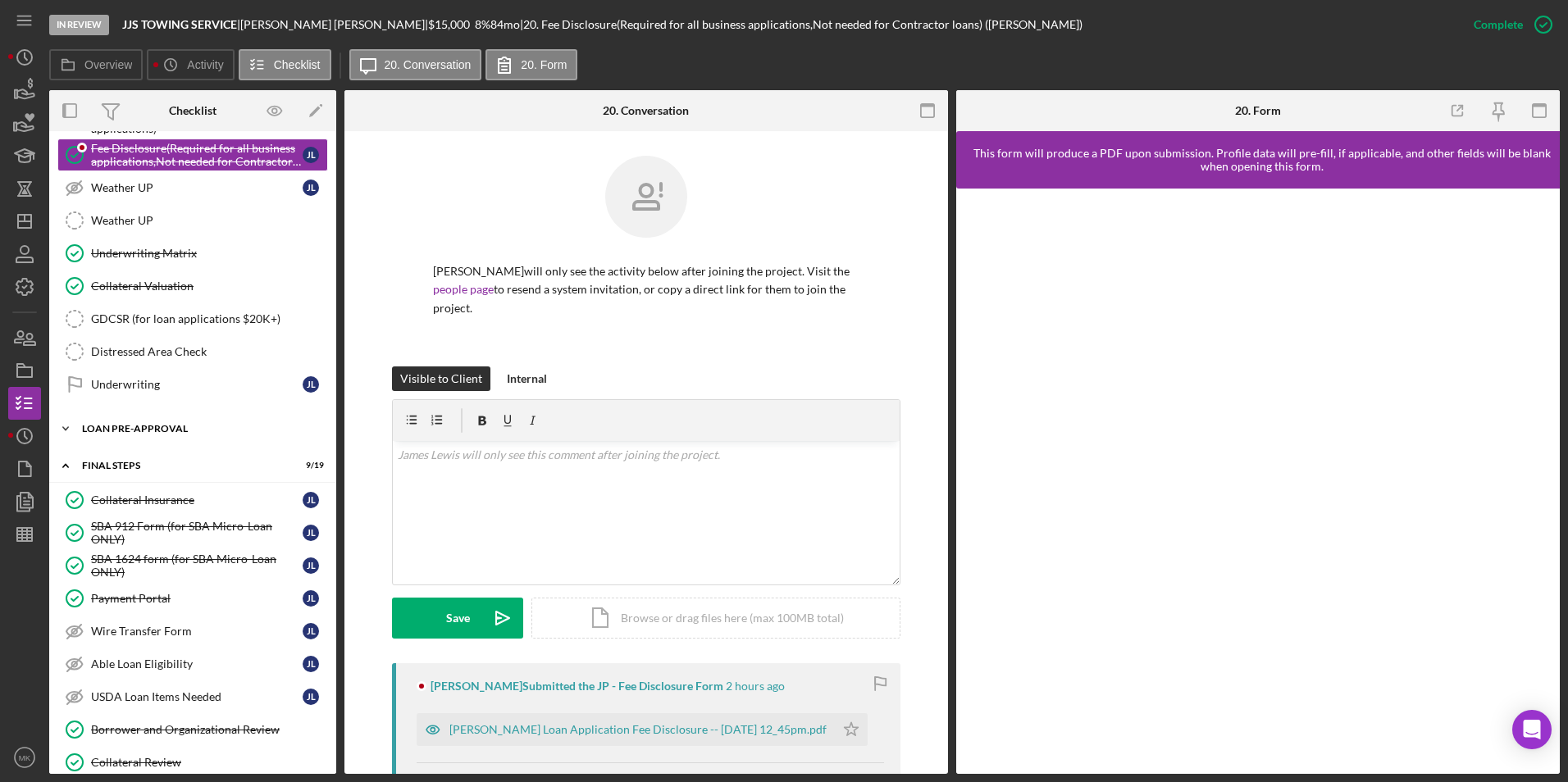
click at [149, 424] on div "LOAN PRE-APPROVAL" at bounding box center [199, 428] width 233 height 10
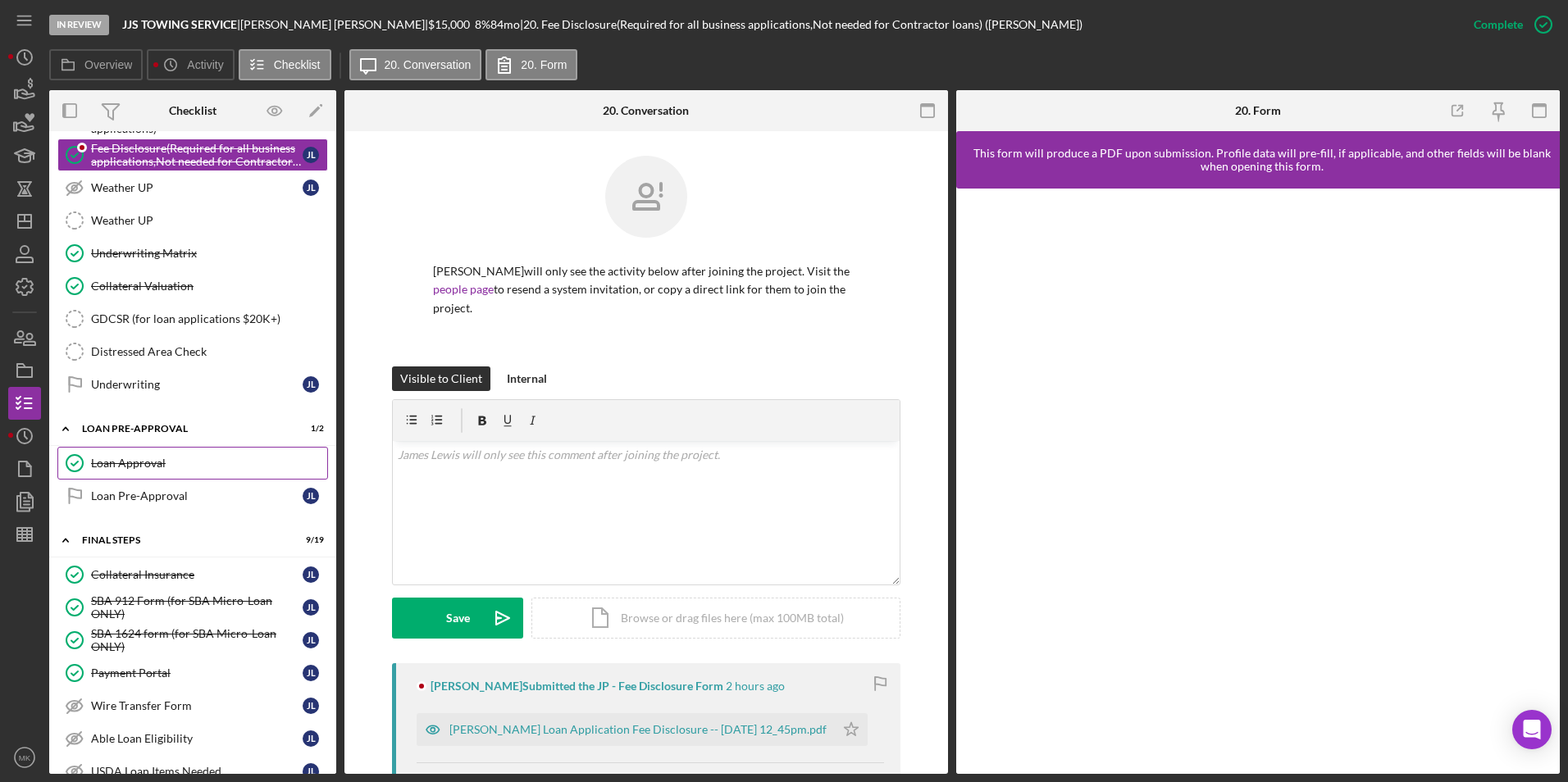
click at [162, 461] on div "Loan Approval" at bounding box center [209, 463] width 236 height 13
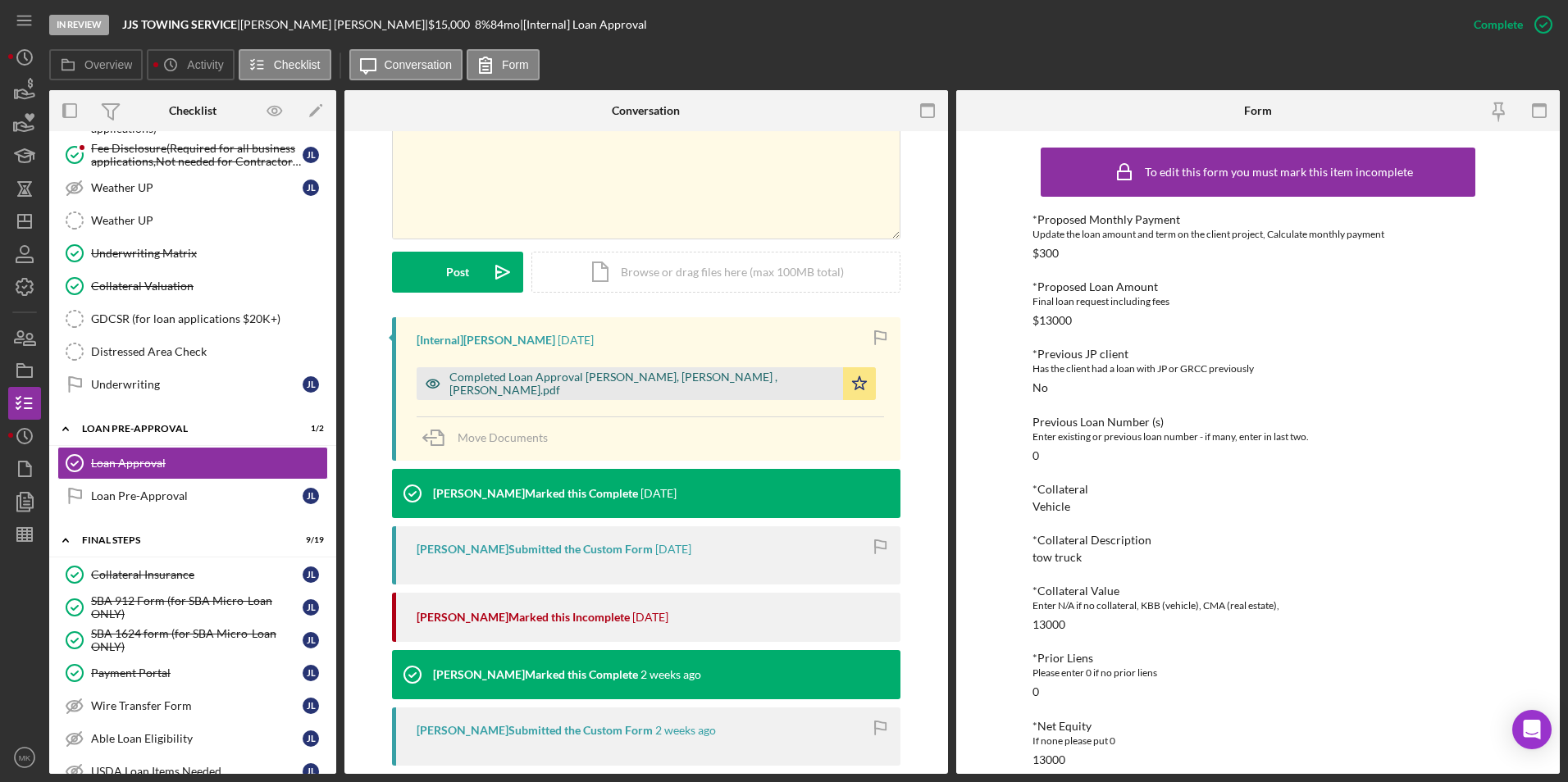
click at [626, 385] on div "Completed Loan Approval Williams, Travis , James Lewis.pdf" at bounding box center [642, 383] width 385 height 27
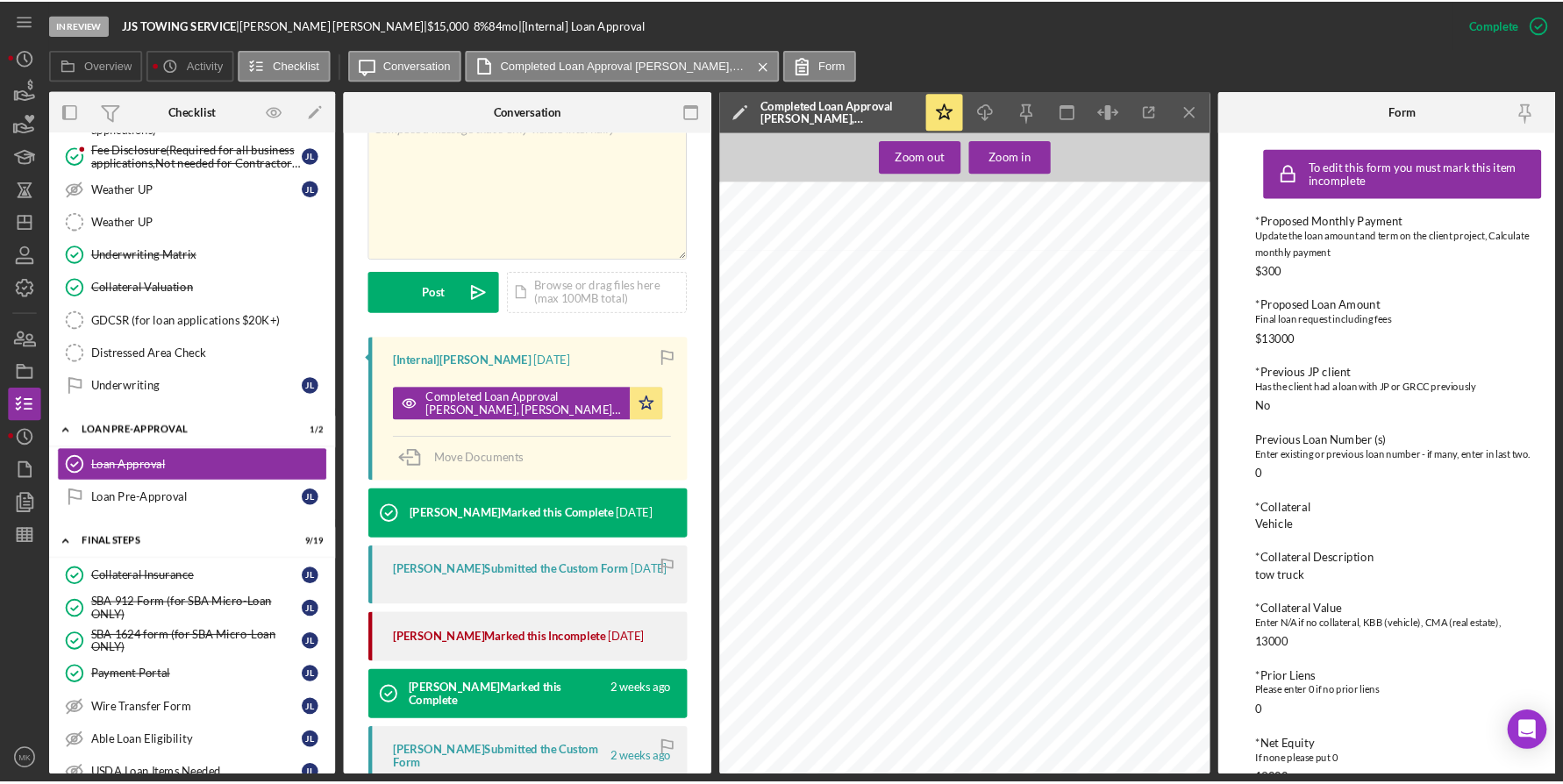
scroll to position [1666, 0]
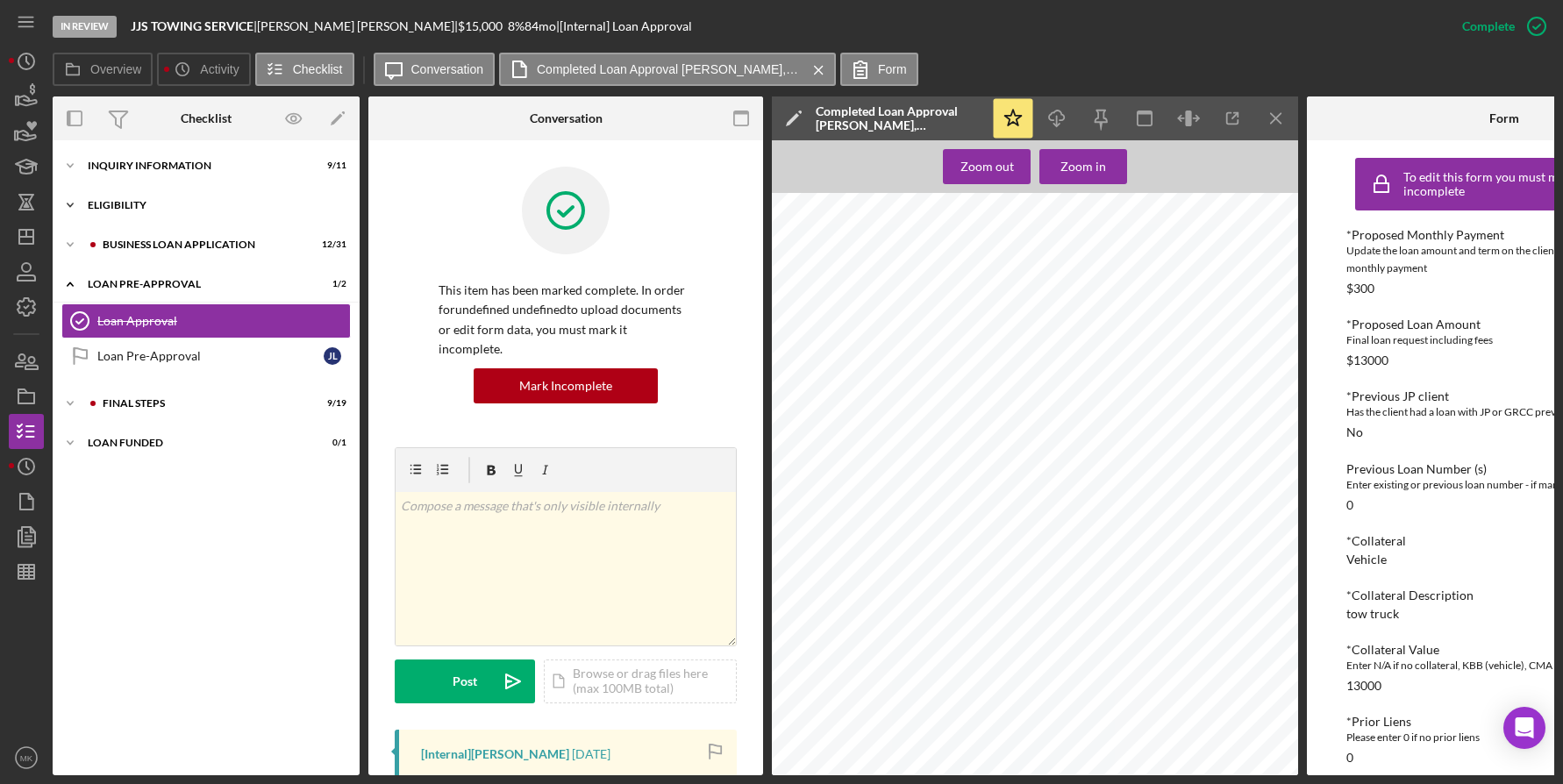
click at [239, 210] on div "Icon/Expander ELIGIBILITY 2 / 4" at bounding box center [206, 205] width 307 height 35
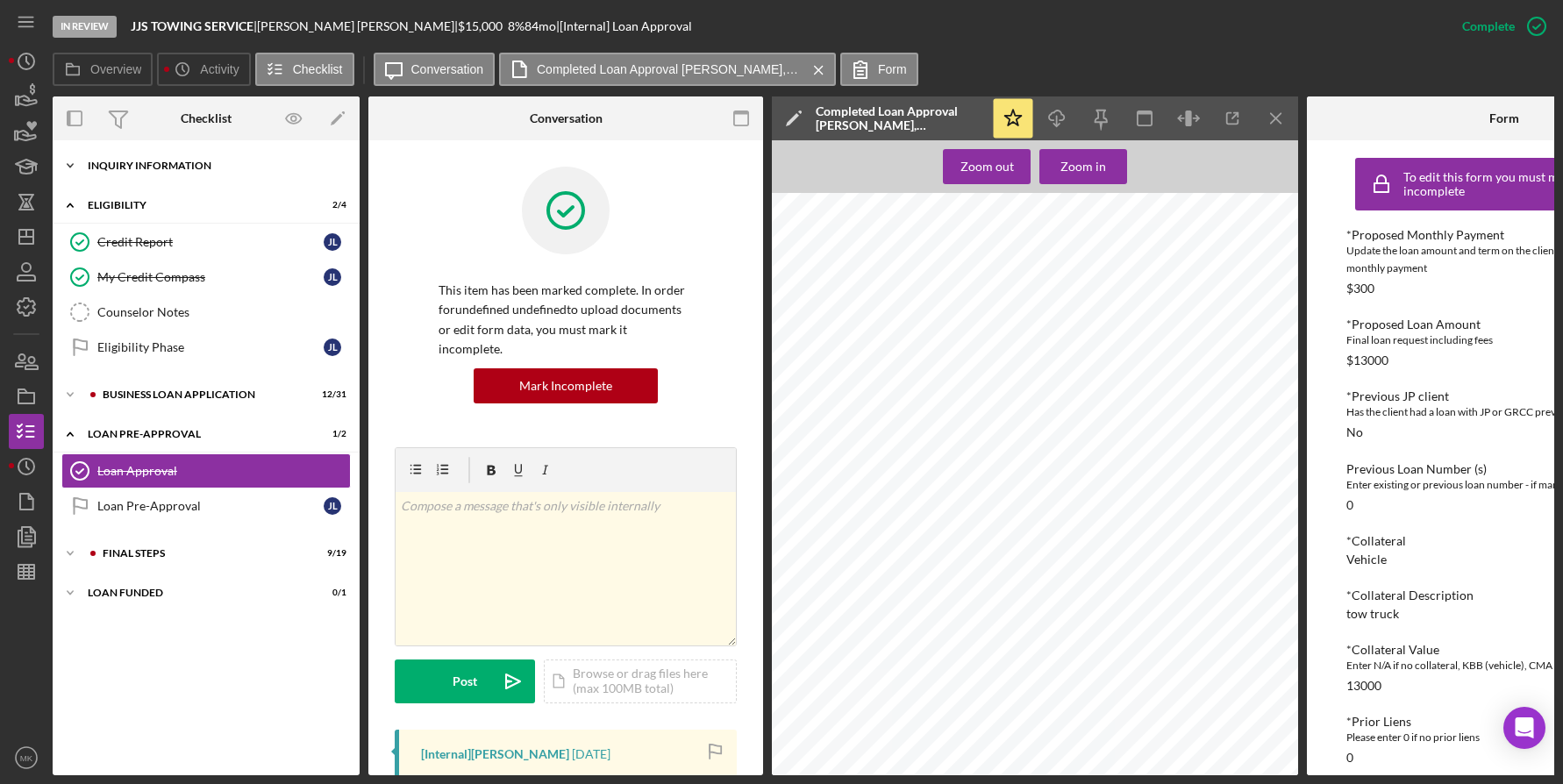
click at [242, 181] on div "Icon/Expander INQUIRY INFORMATION 9 / 11" at bounding box center [206, 166] width 307 height 35
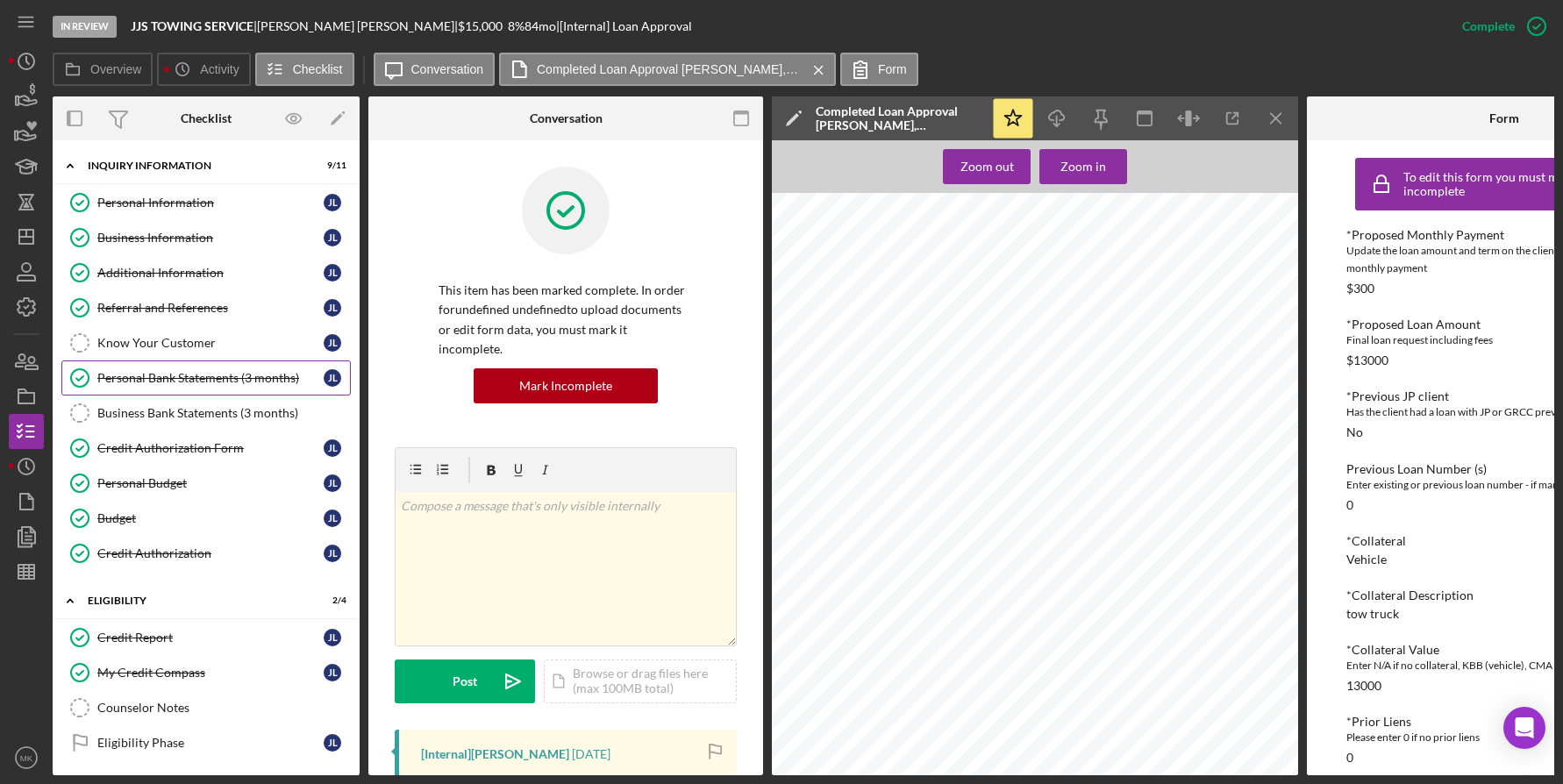
click at [273, 371] on div "Personal Bank Statements (3 months)" at bounding box center [210, 378] width 226 height 14
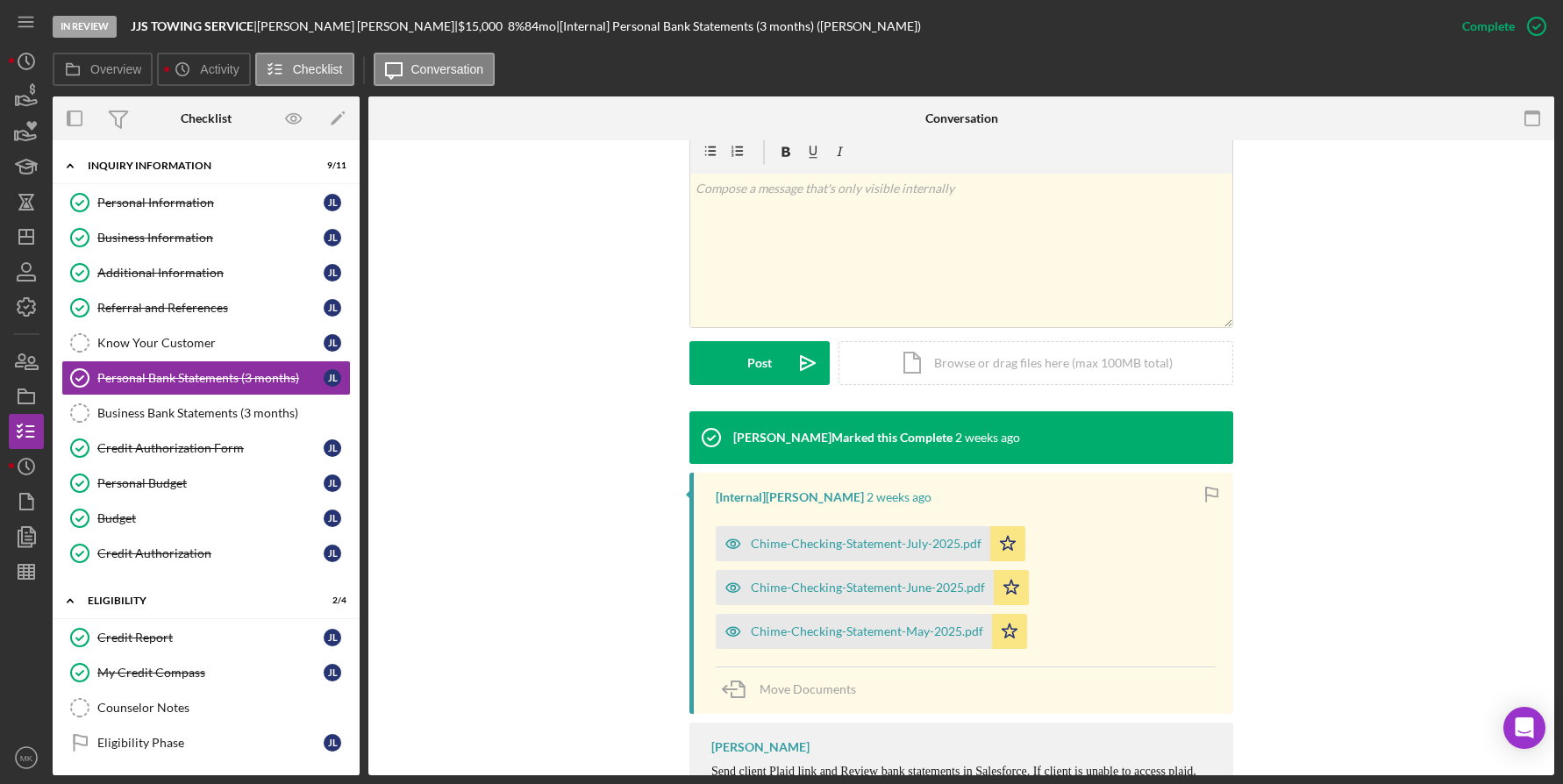
scroll to position [320, 0]
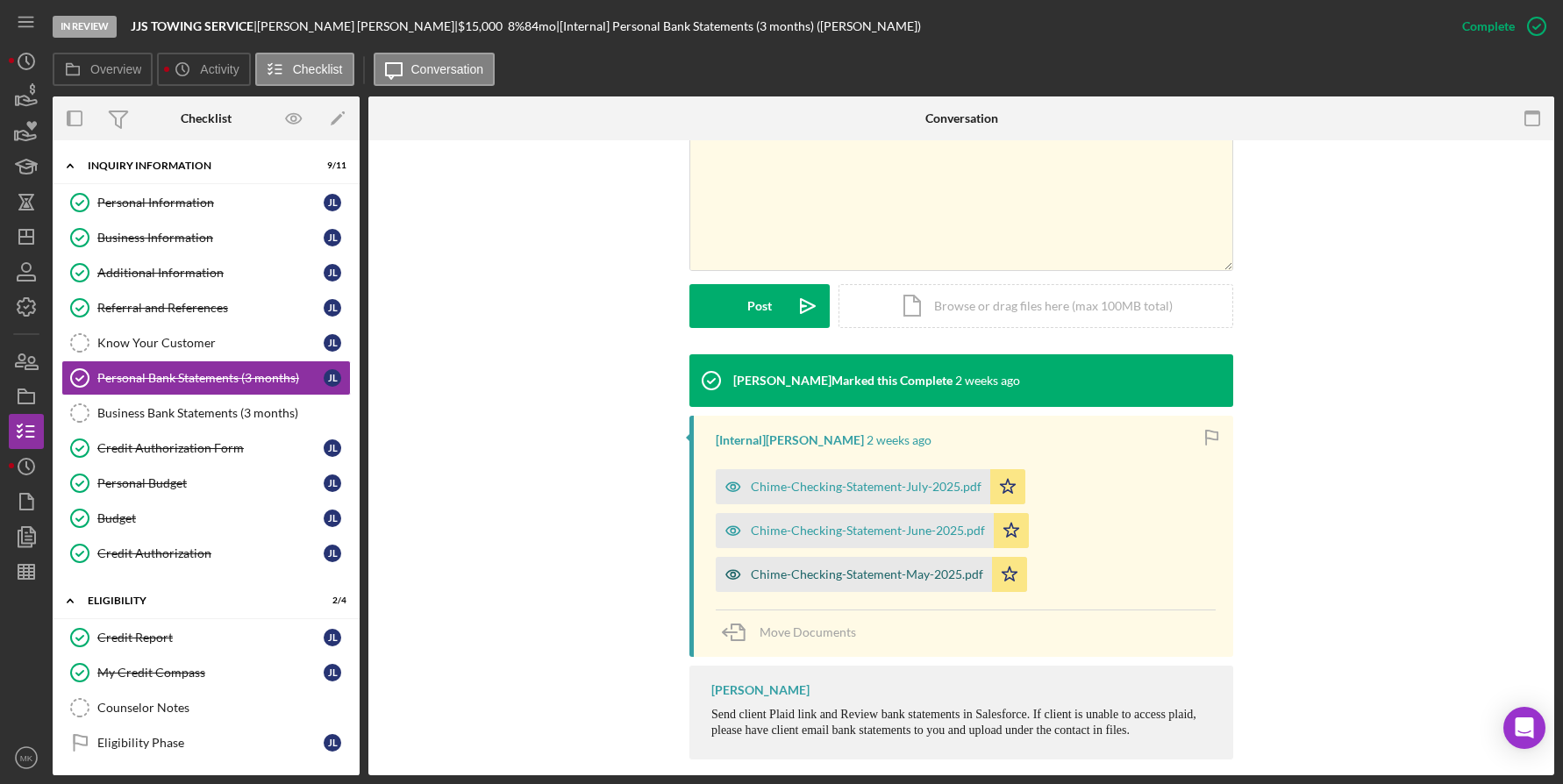
click at [874, 567] on div "Chime-Checking-Statement-May-2025.pdf" at bounding box center [867, 574] width 233 height 14
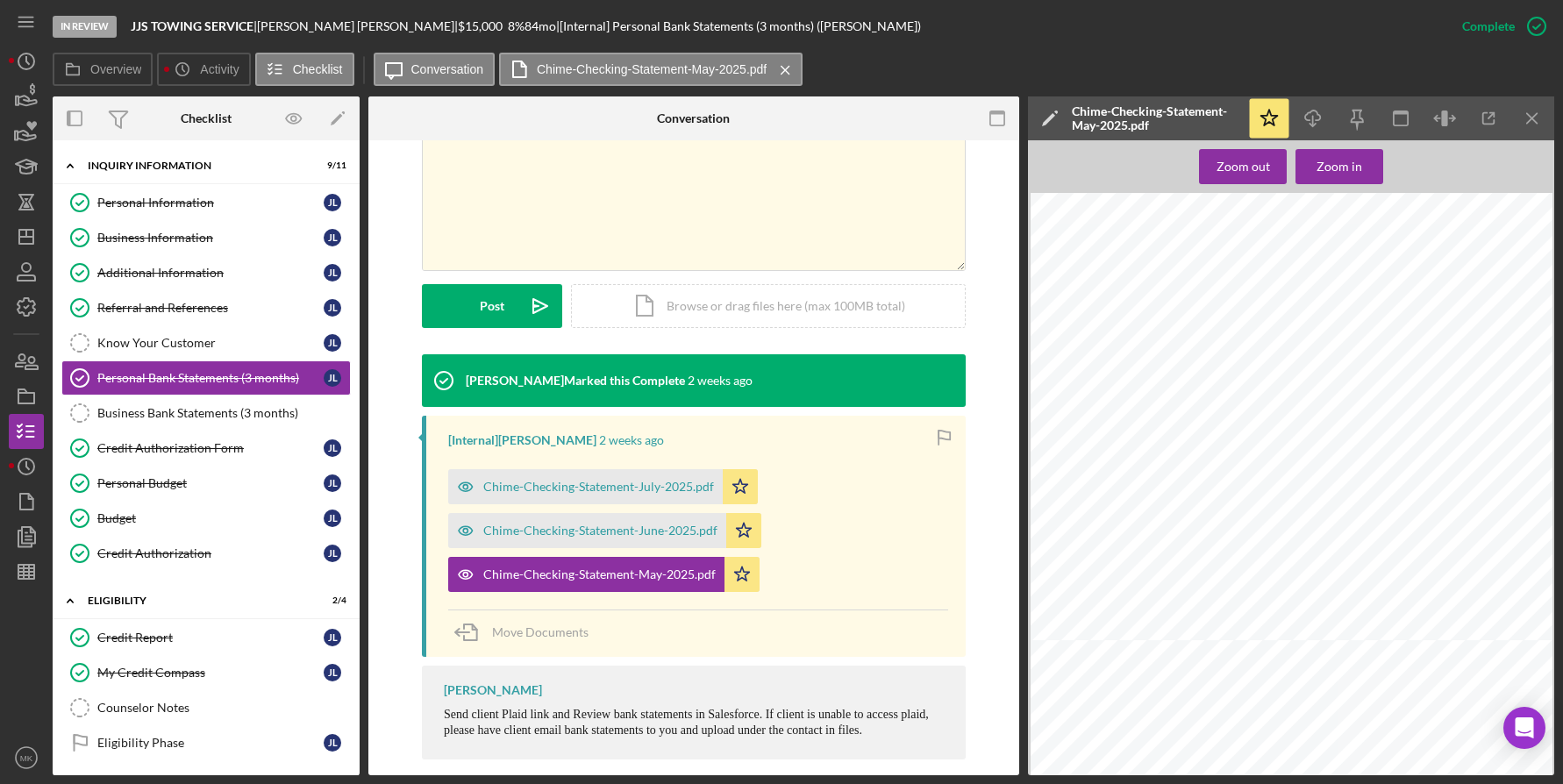
scroll to position [3861, 0]
click at [604, 479] on div "Chime-Checking-Statement-July-2025.pdf" at bounding box center [599, 486] width 231 height 14
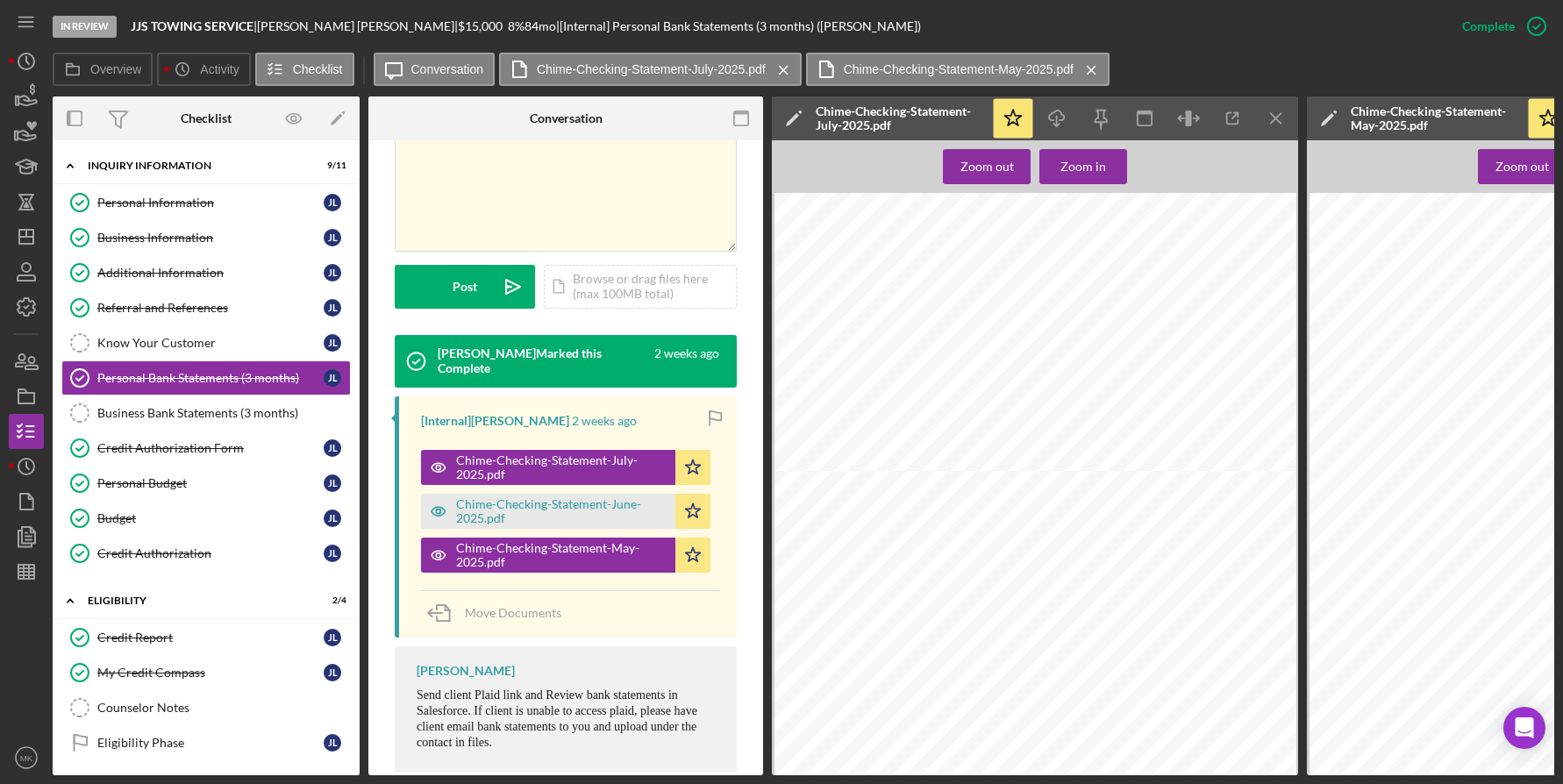
scroll to position [372, 0]
drag, startPoint x: 184, startPoint y: 632, endPoint x: 199, endPoint y: 630, distance: 15.1
click at [184, 632] on div "Credit Report" at bounding box center [210, 638] width 226 height 14
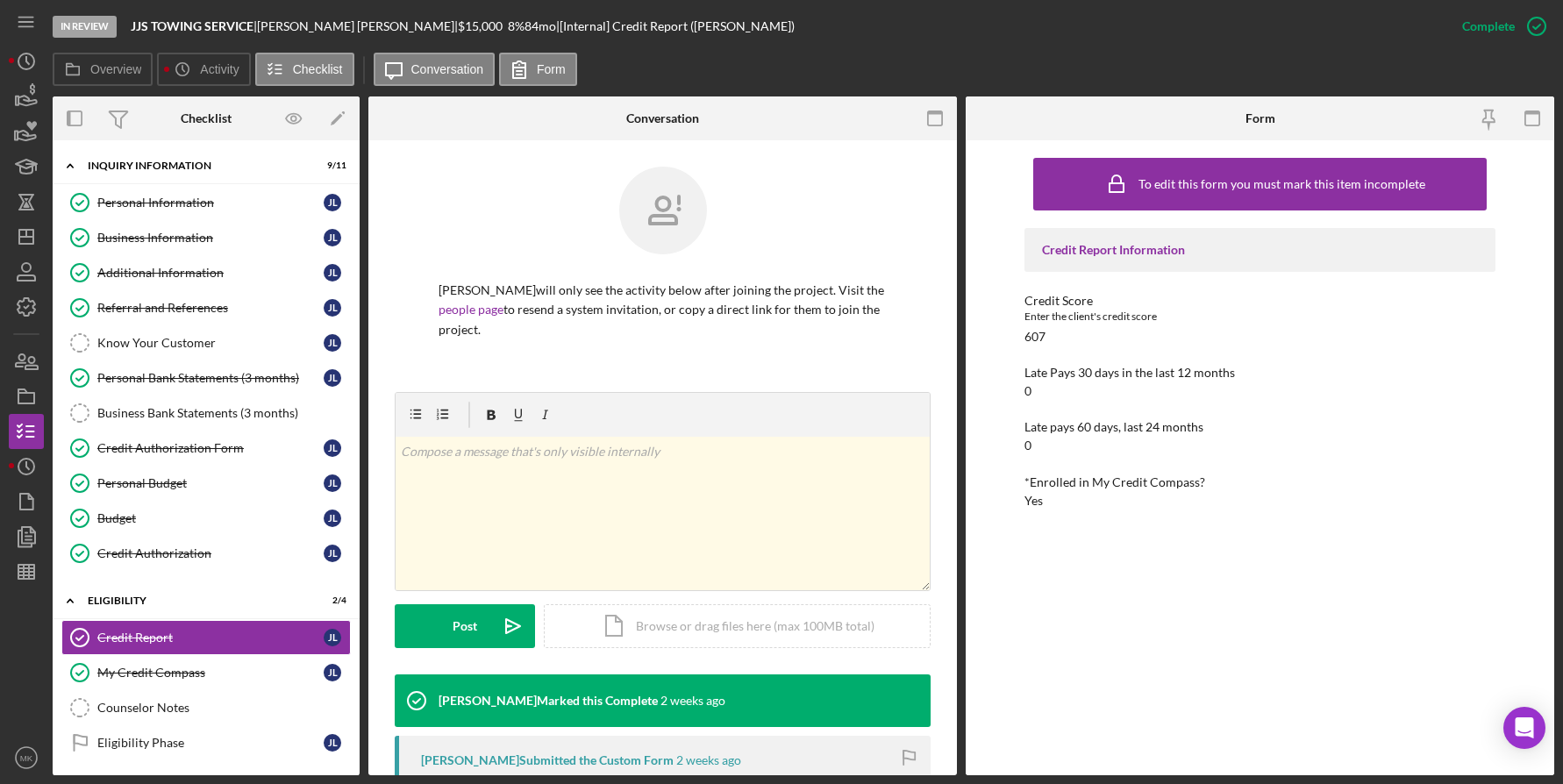
scroll to position [438, 0]
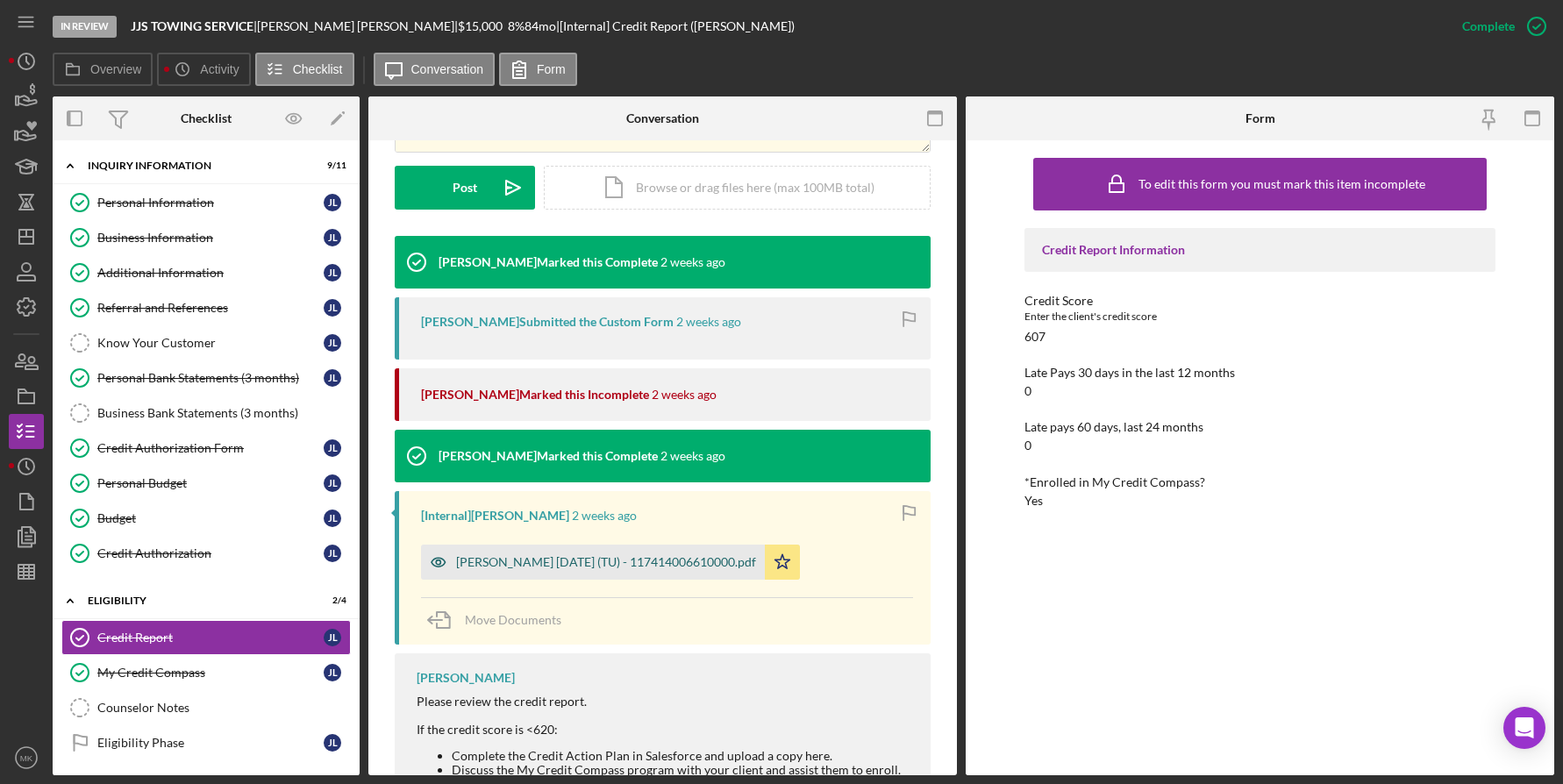
click at [651, 567] on div "Lewis, James 2025-08-25 (TU) - 117414006610000.pdf" at bounding box center [606, 562] width 300 height 14
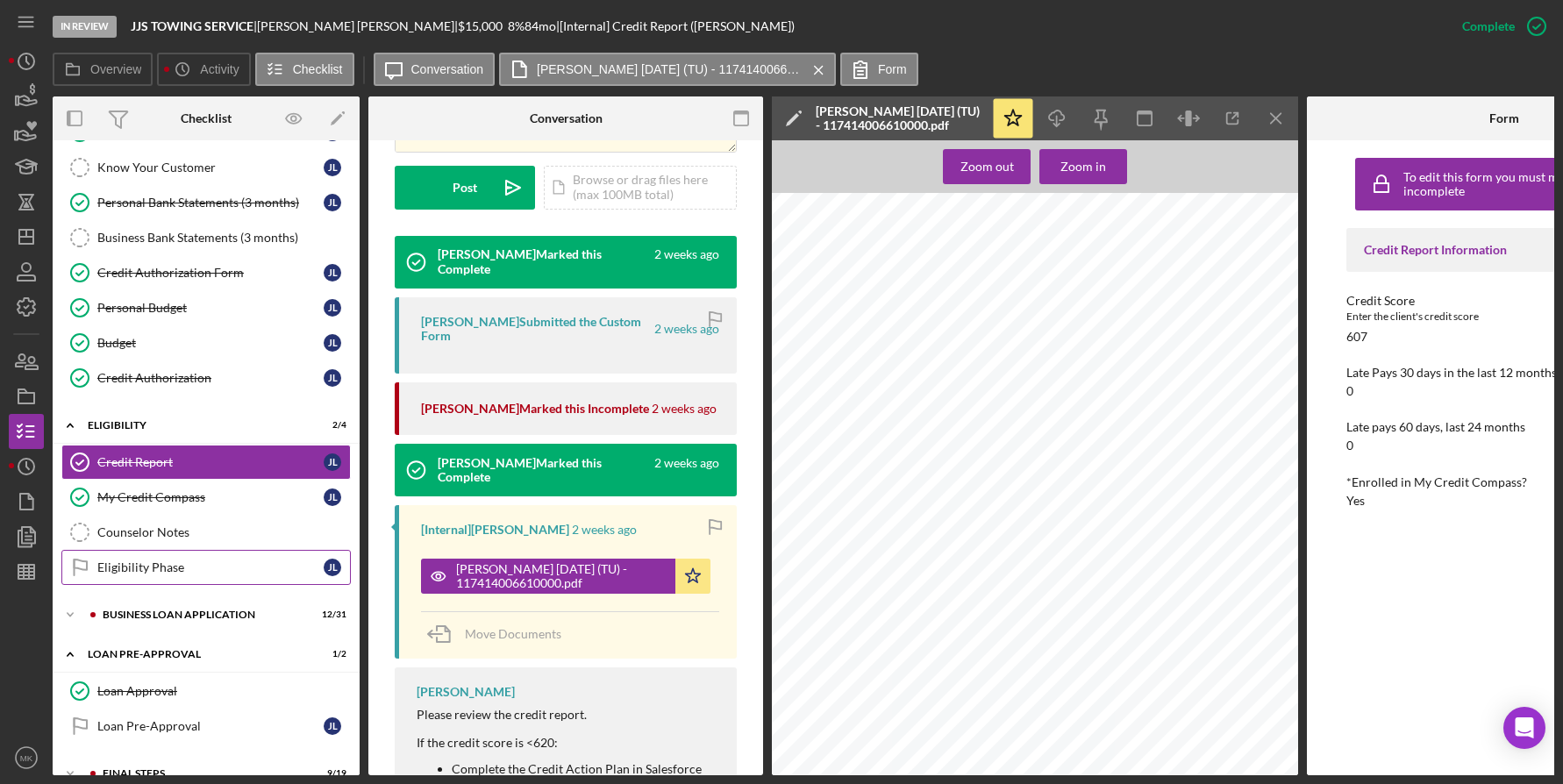
scroll to position [246, 0]
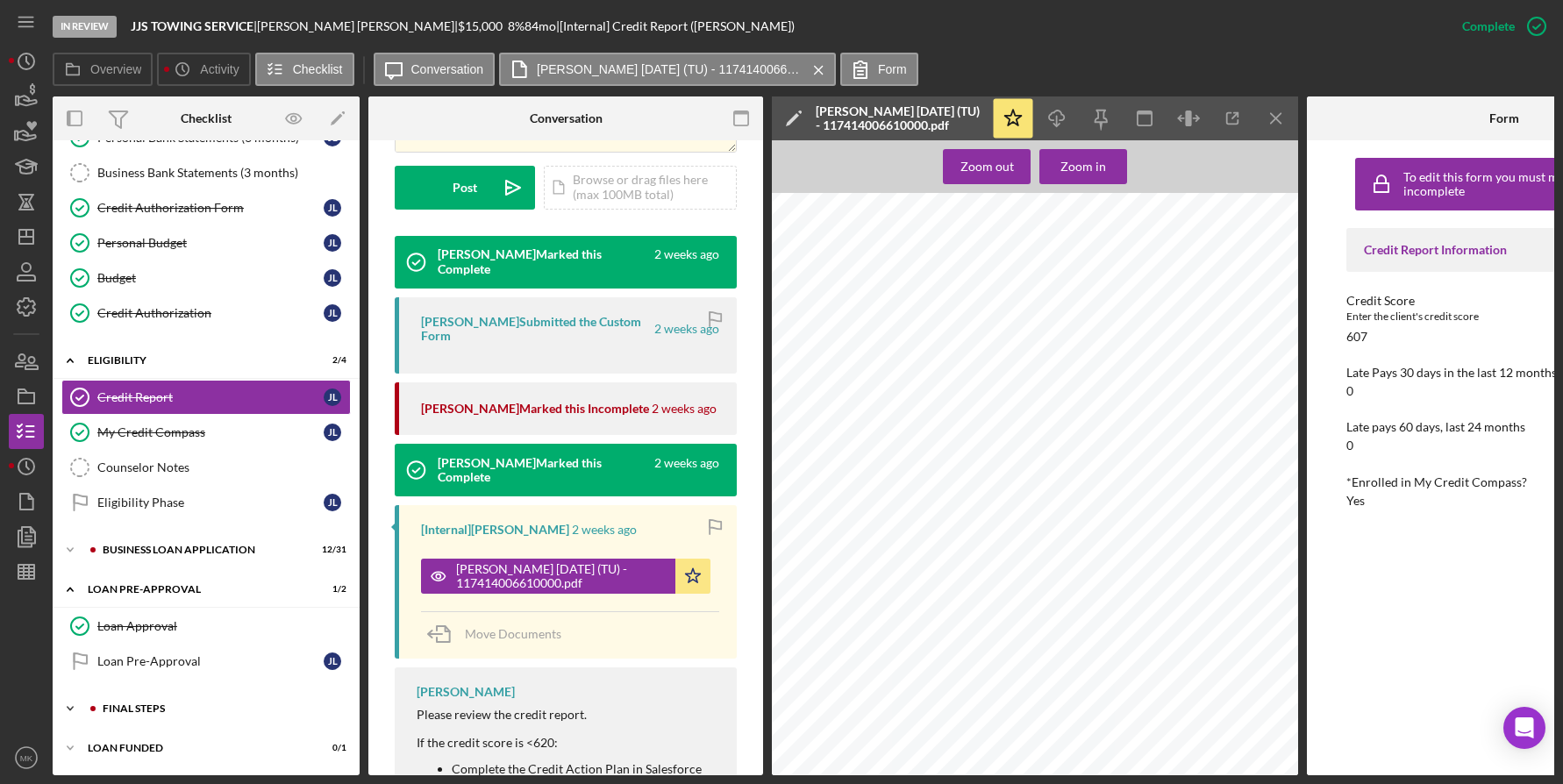
click at [134, 710] on div "Icon/Expander FINAL STEPS 9 / 19" at bounding box center [206, 708] width 307 height 35
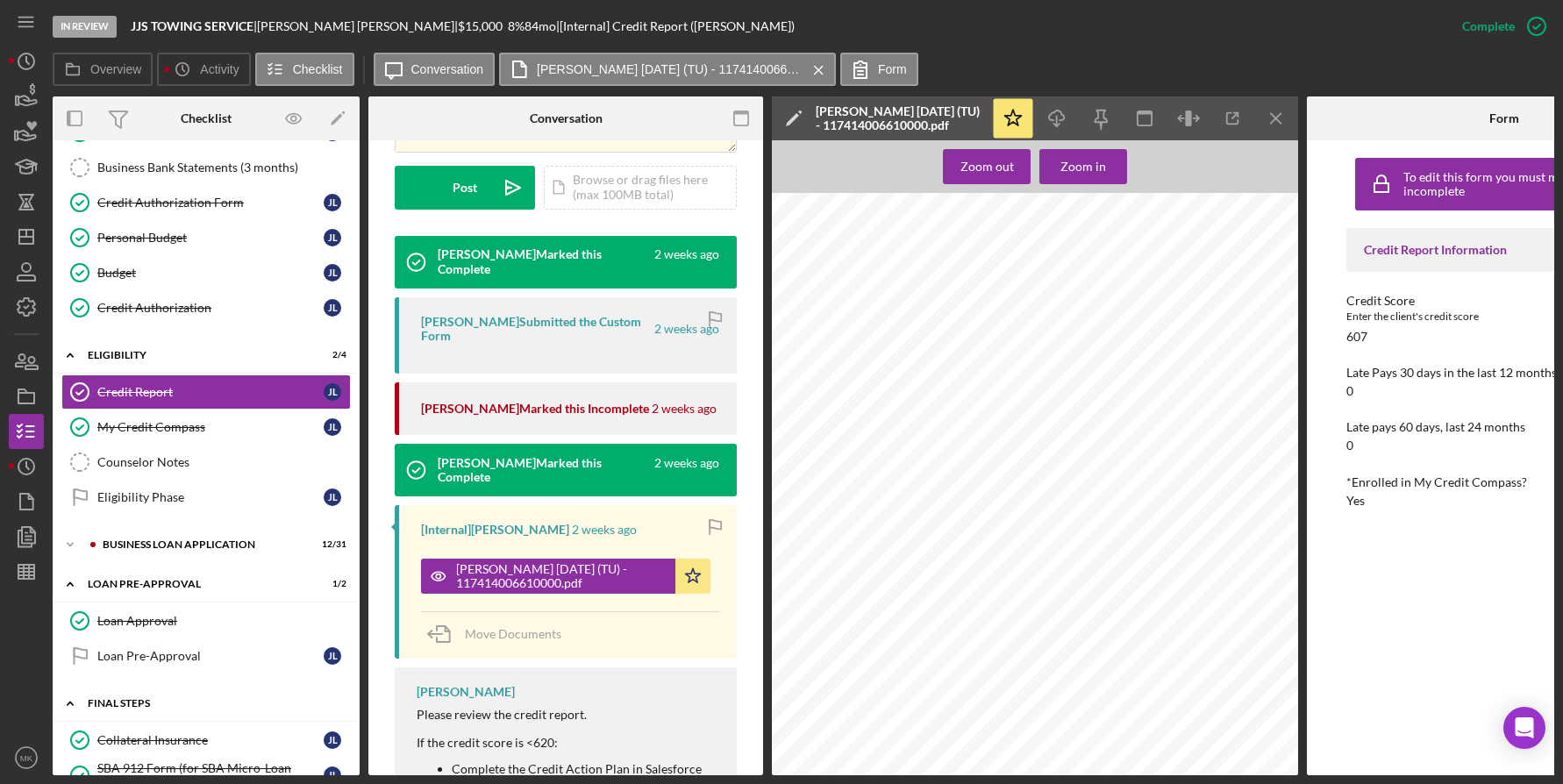
scroll to position [420, 0]
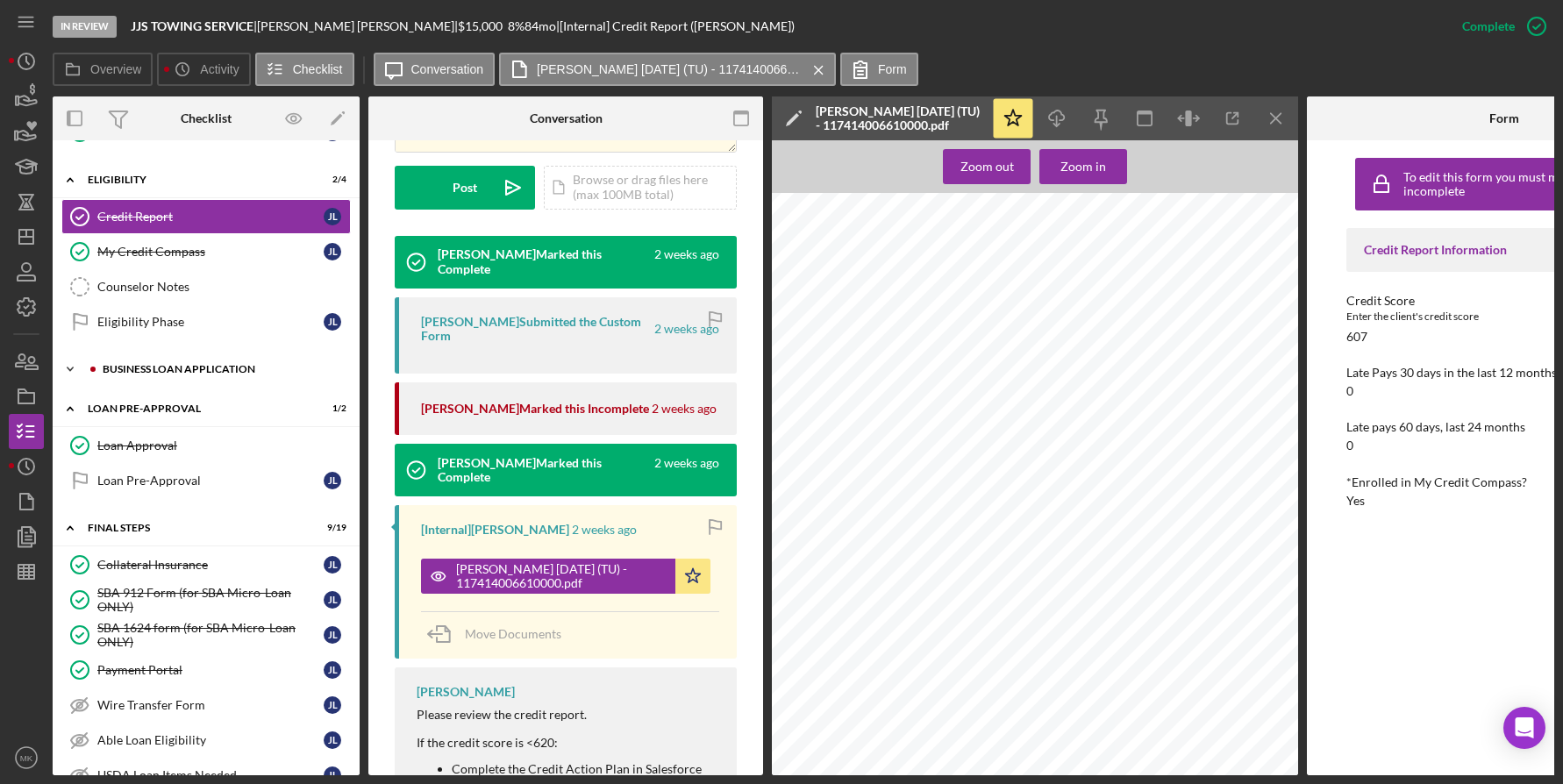
click at [200, 368] on div "BUSINESS LOAN APPLICATION" at bounding box center [219, 368] width 235 height 11
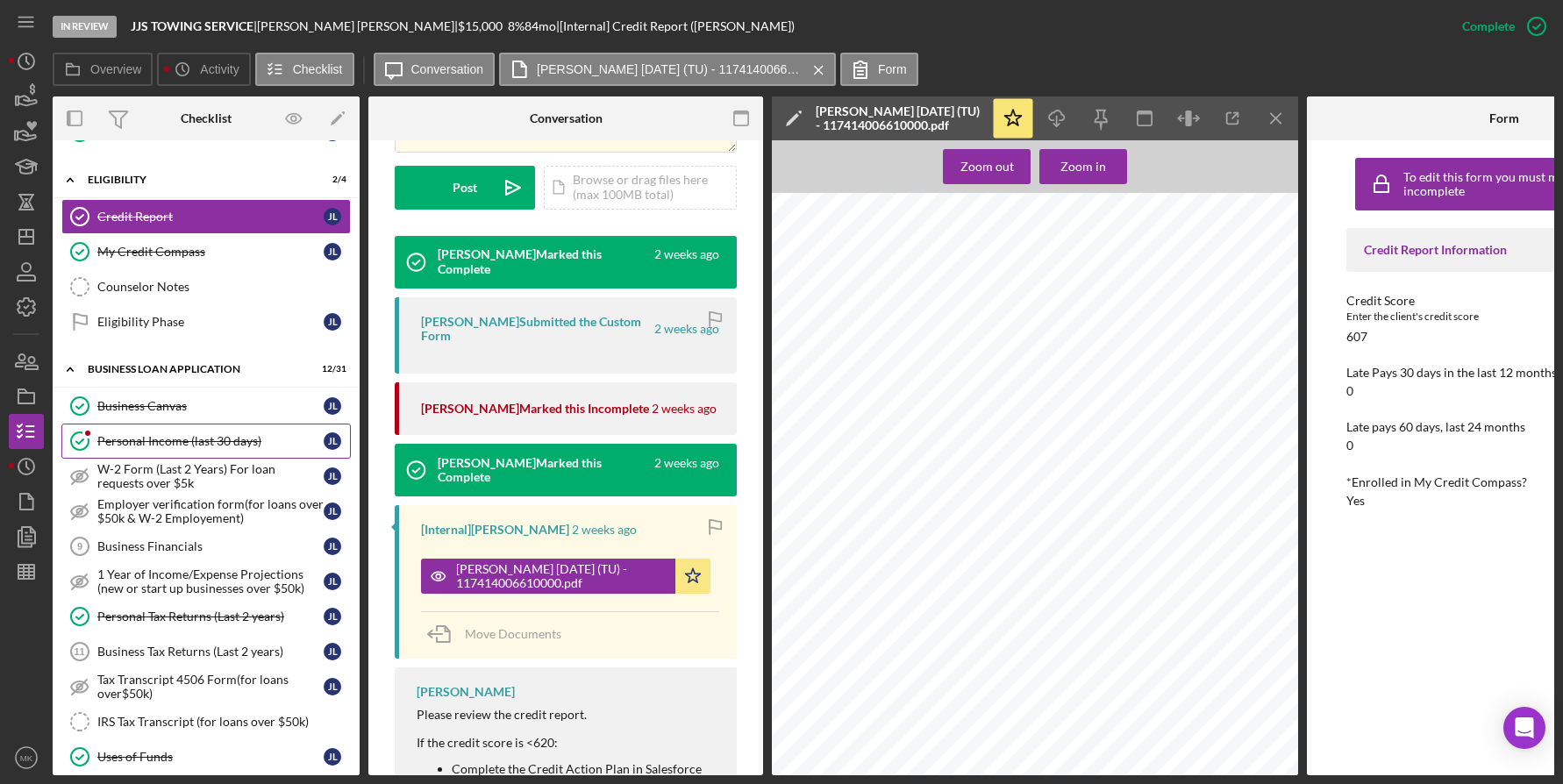
click at [182, 436] on div "Personal Income (last 30 days)" at bounding box center [210, 441] width 226 height 14
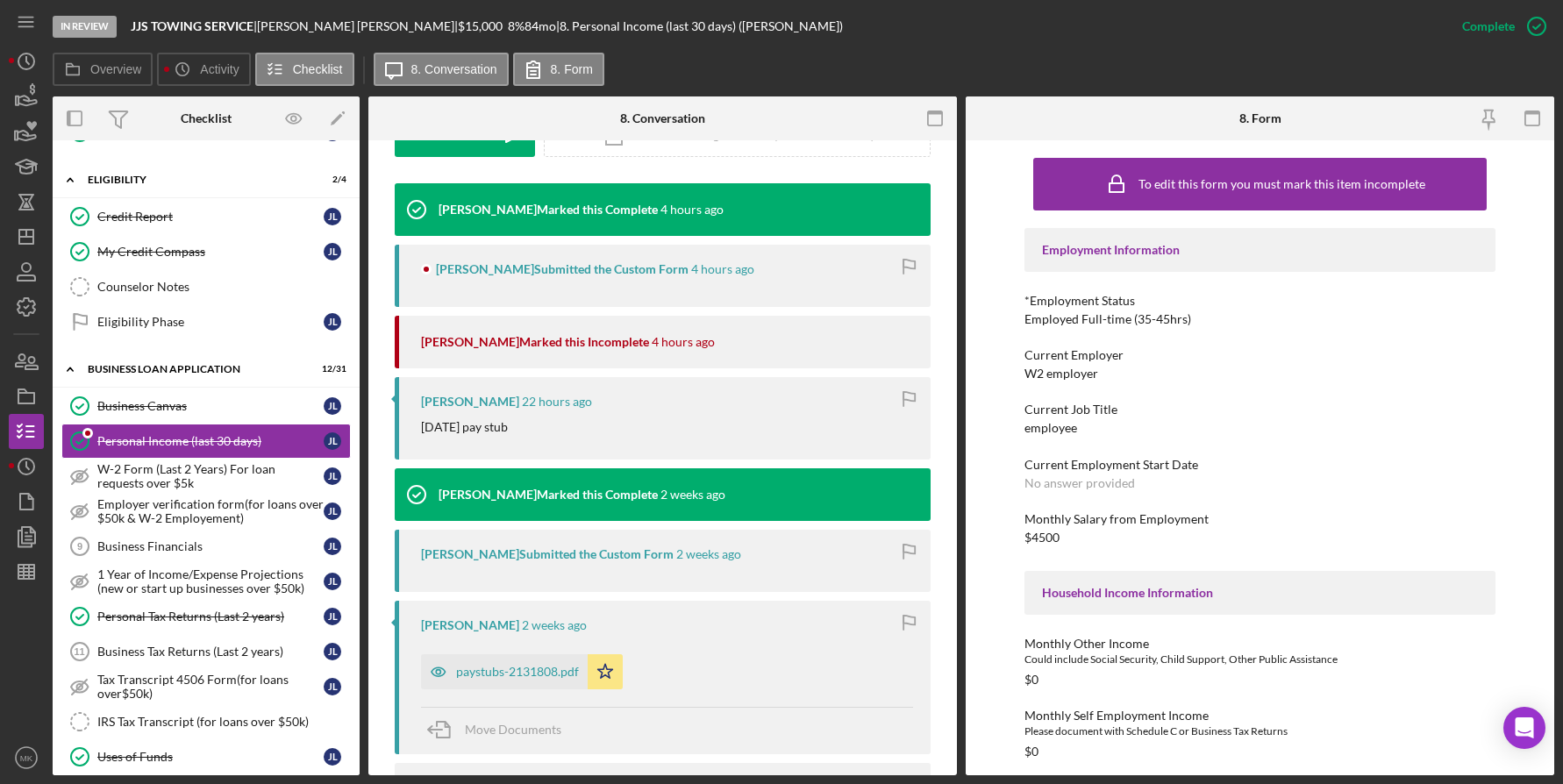
scroll to position [701, 0]
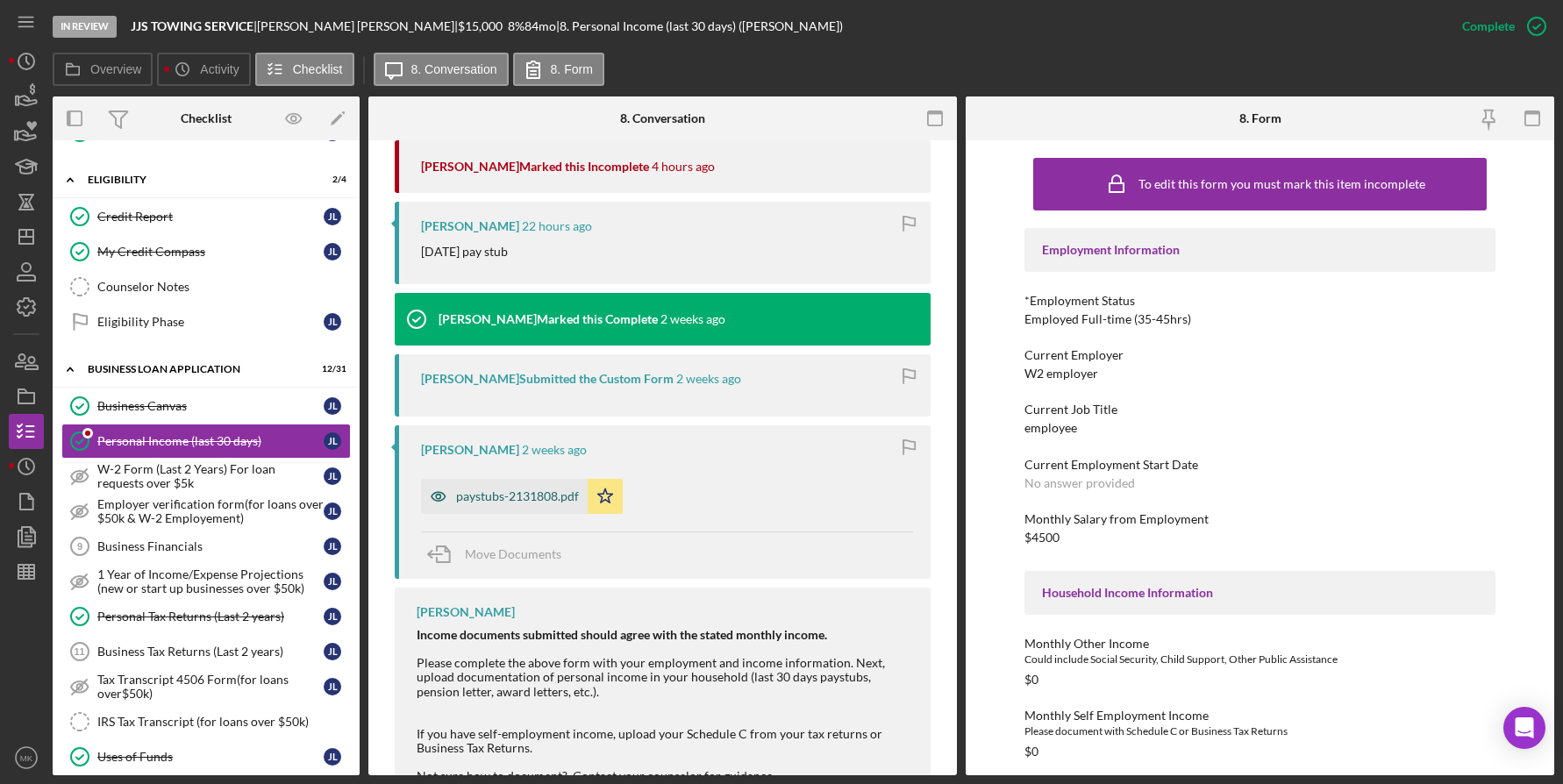
click at [530, 496] on div "paystubs-2131808.pdf" at bounding box center [517, 496] width 123 height 14
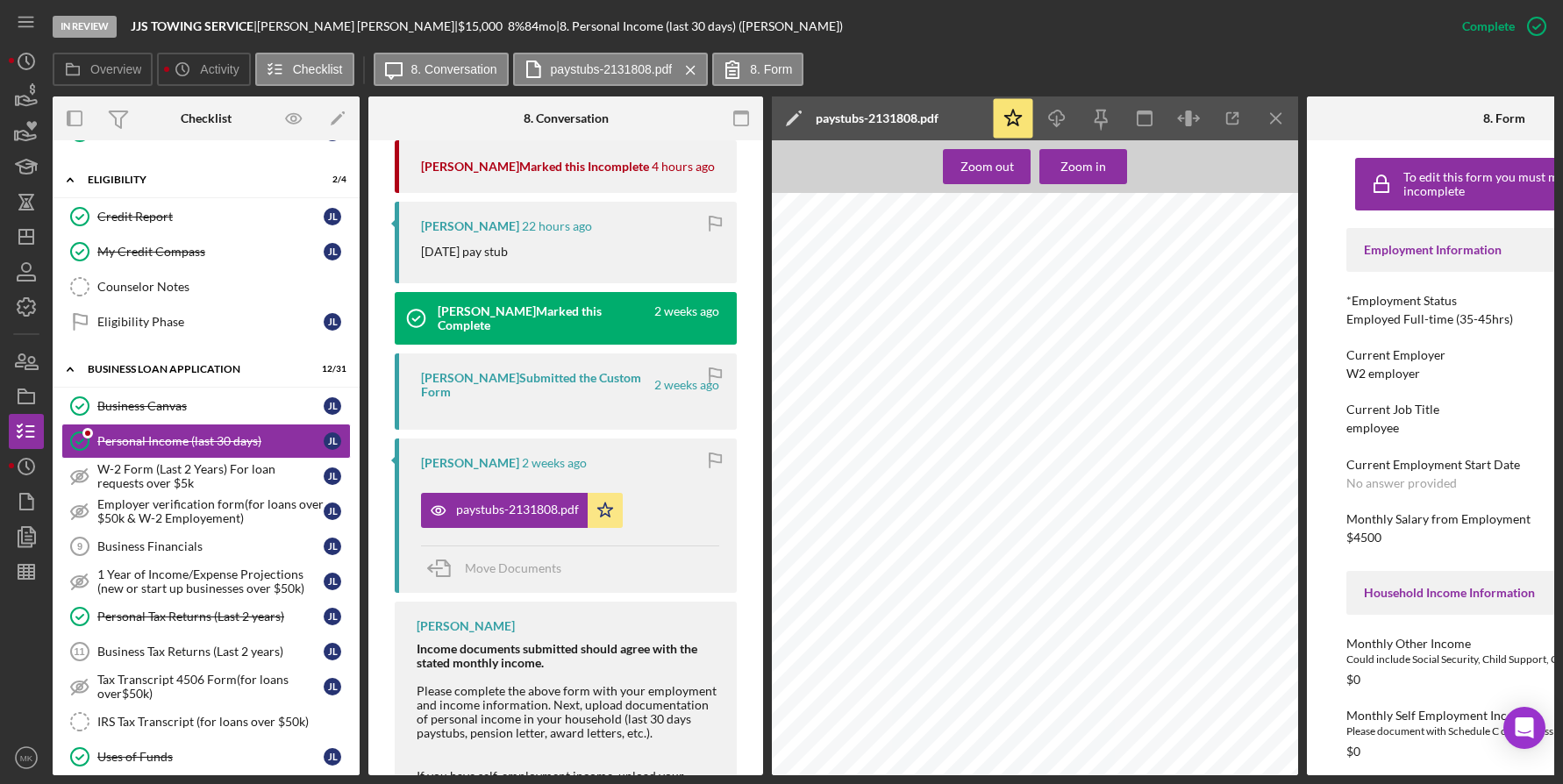
drag, startPoint x: 193, startPoint y: 615, endPoint x: 465, endPoint y: 590, distance: 273.1
click at [193, 615] on div "Personal Tax Returns (Last 2 years)" at bounding box center [210, 616] width 226 height 14
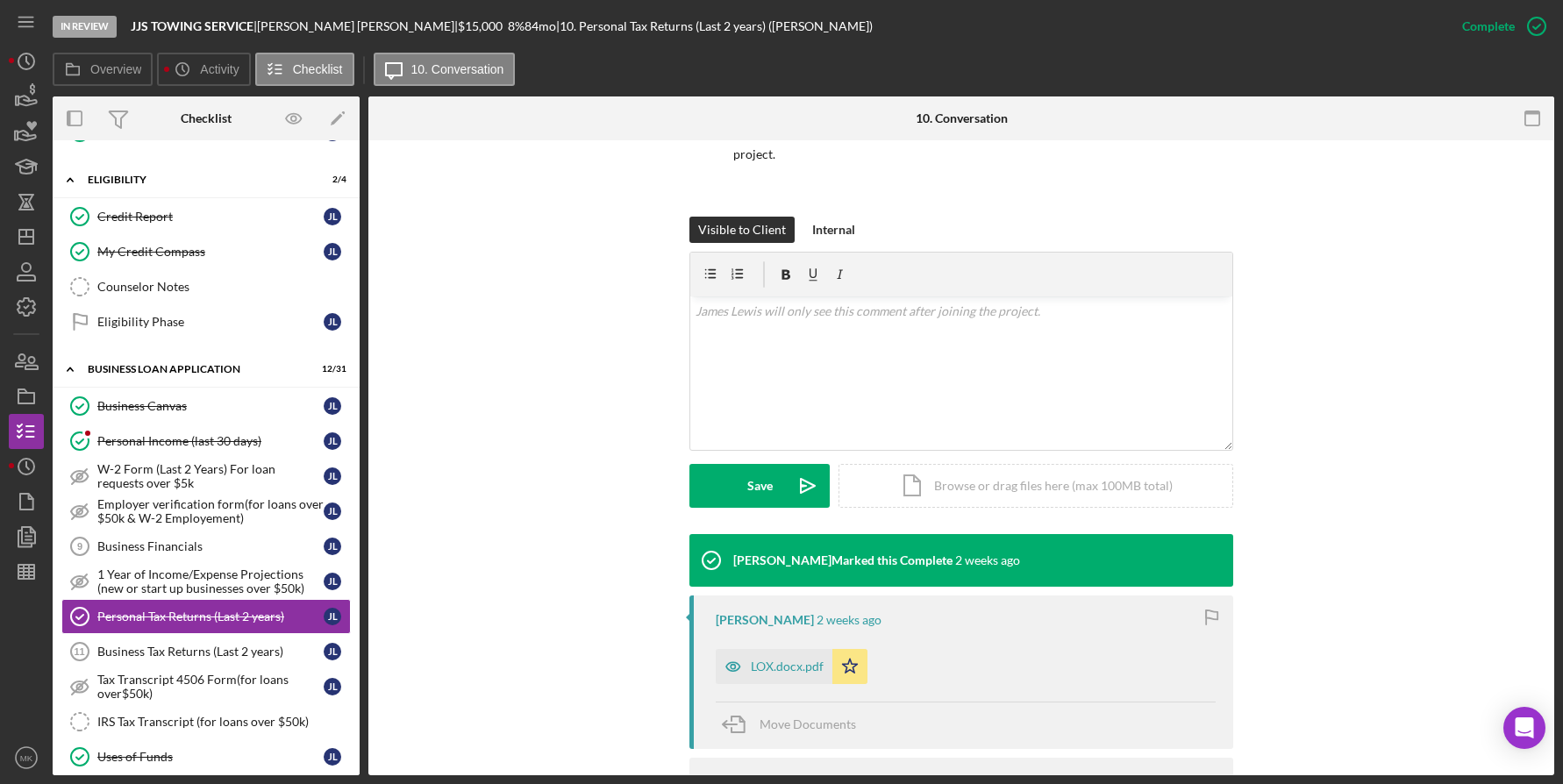
scroll to position [261, 0]
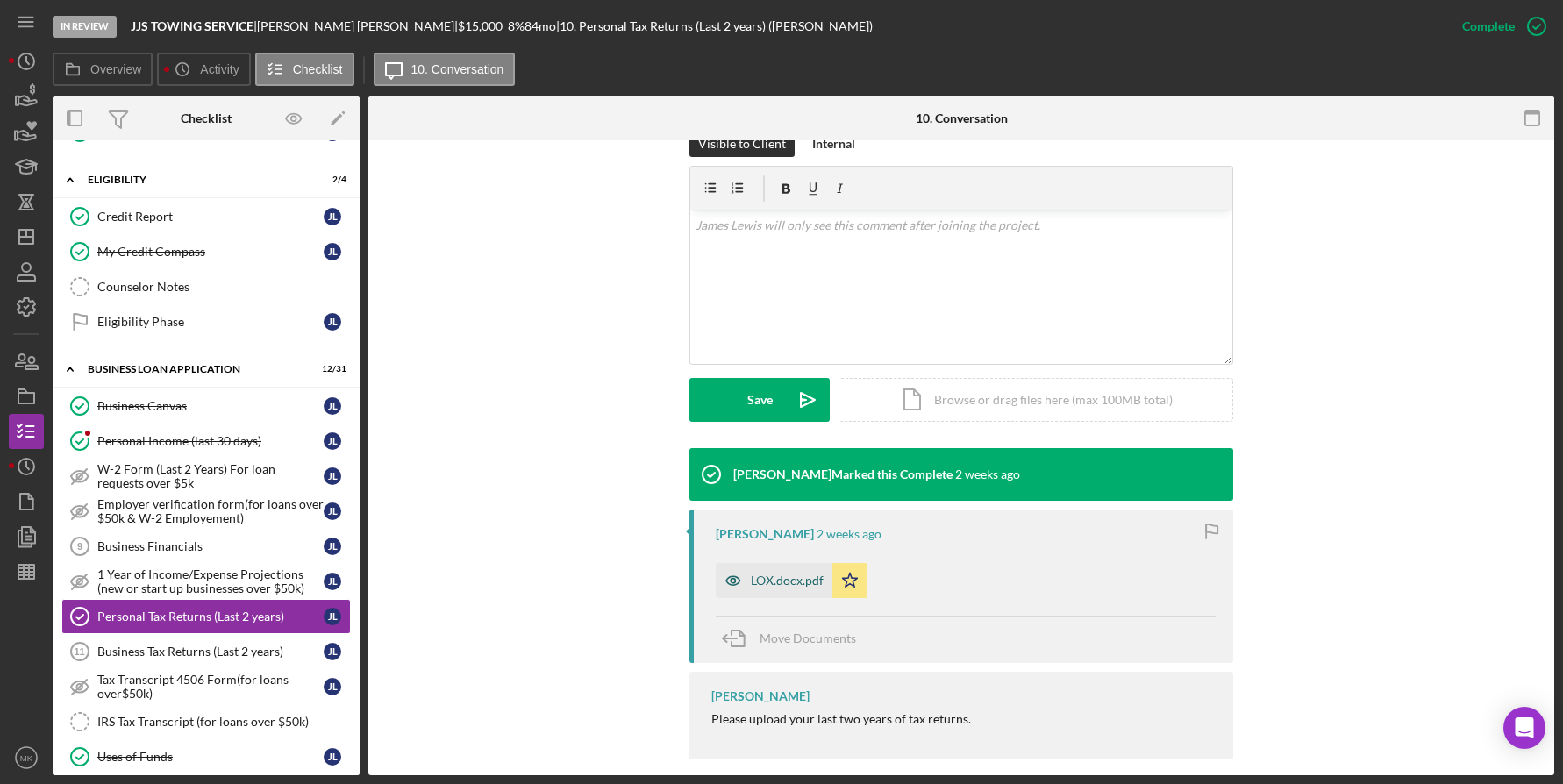
click at [794, 574] on div "LOX.docx.pdf" at bounding box center [787, 581] width 73 height 14
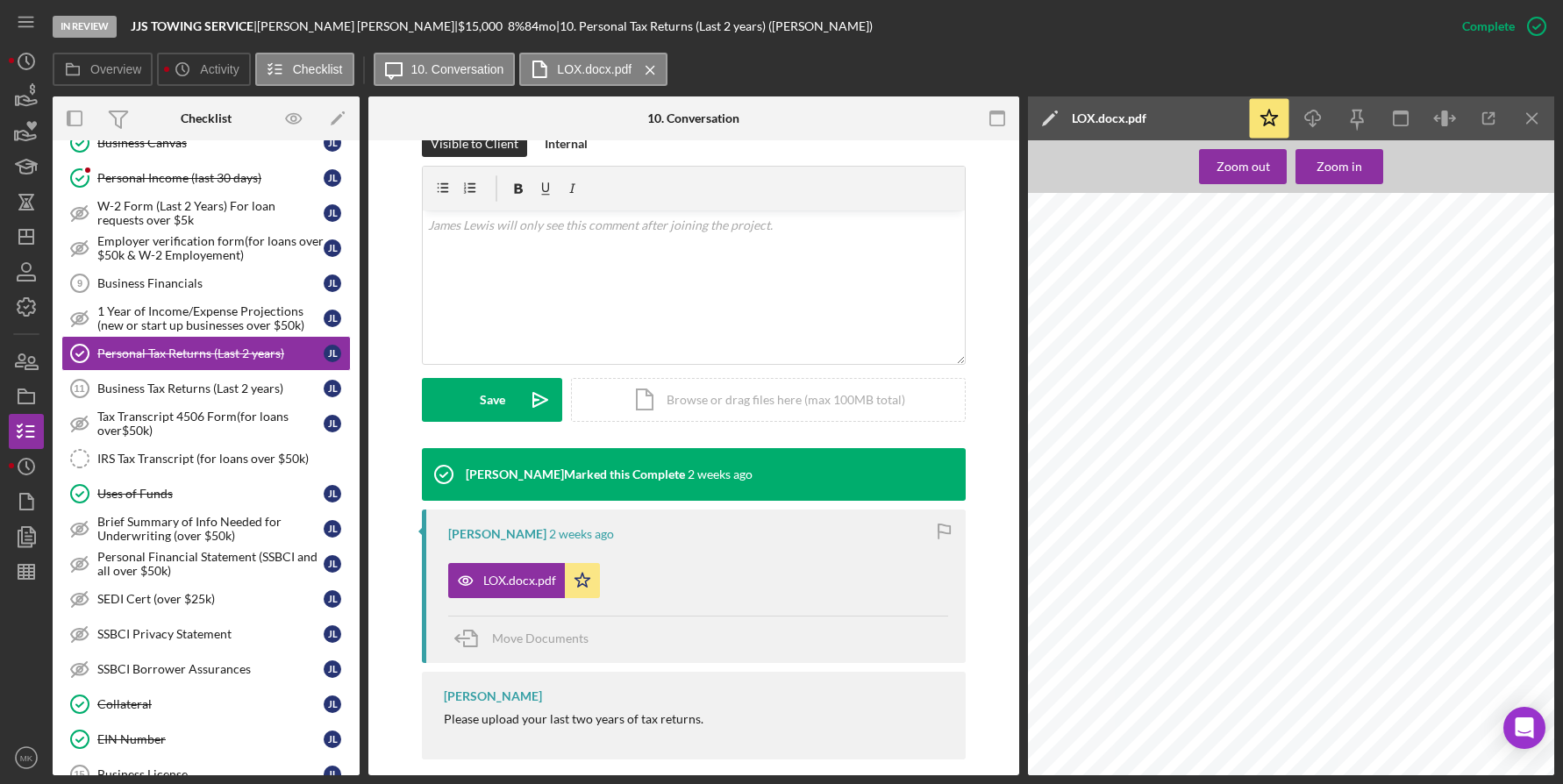
scroll to position [1035, 0]
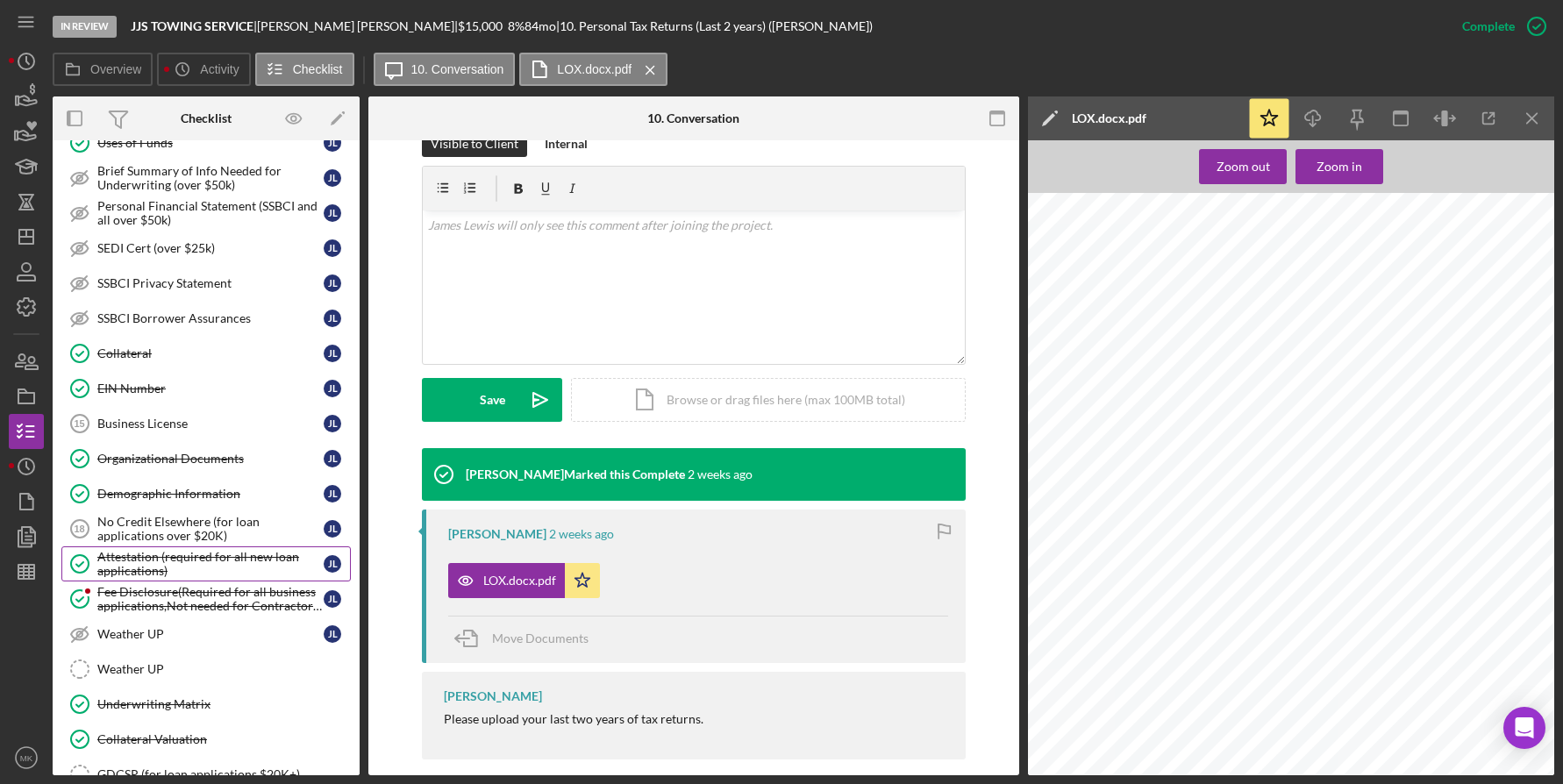
drag, startPoint x: 167, startPoint y: 567, endPoint x: 184, endPoint y: 565, distance: 17.1
click at [167, 567] on div "Attestation (required for all new loan applications)" at bounding box center [210, 564] width 226 height 28
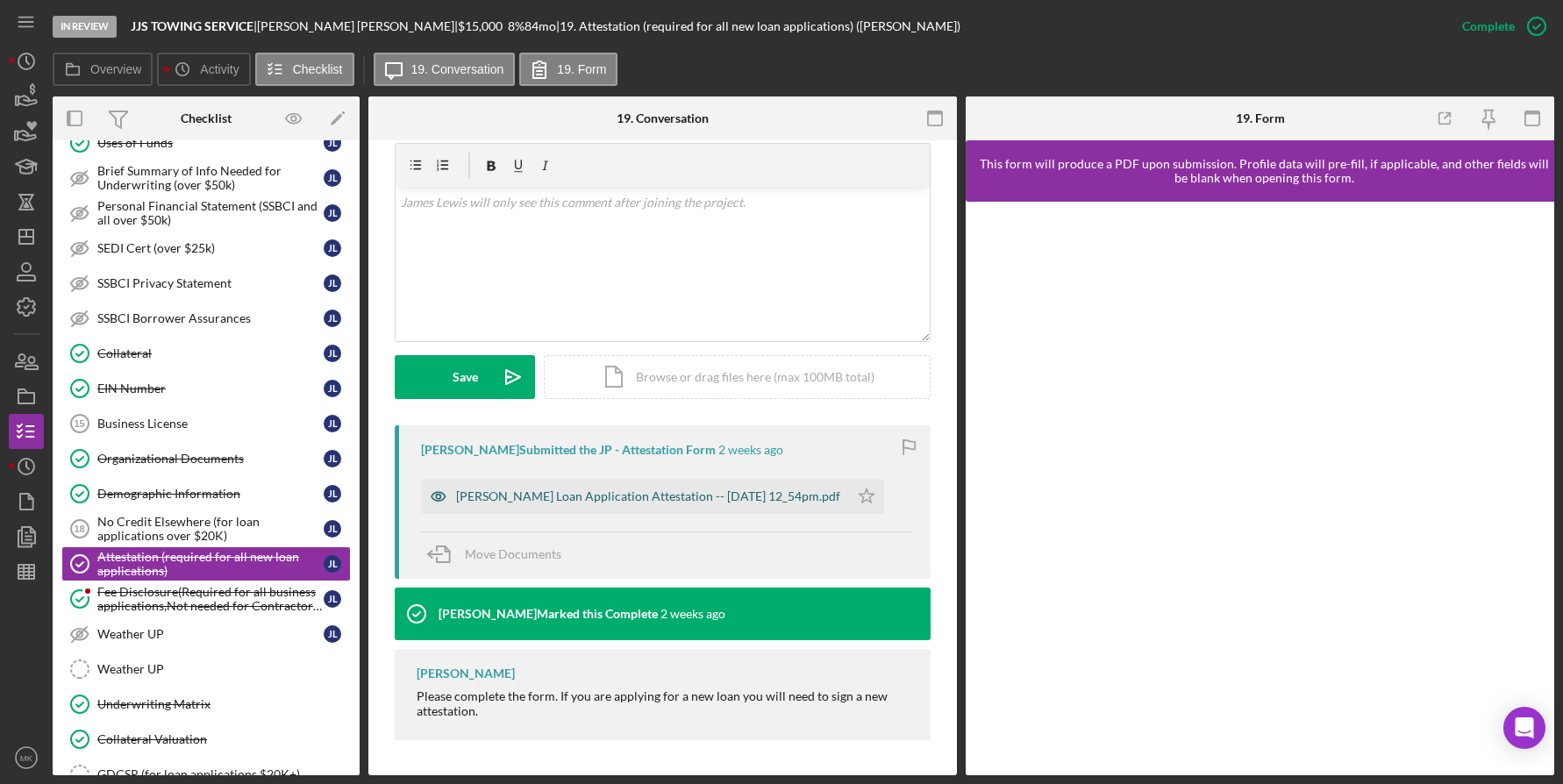
click at [602, 487] on div "Justine Petersen Loan Application Attestation -- 2025-09-04 12_54pm.pdf" at bounding box center [635, 496] width 429 height 35
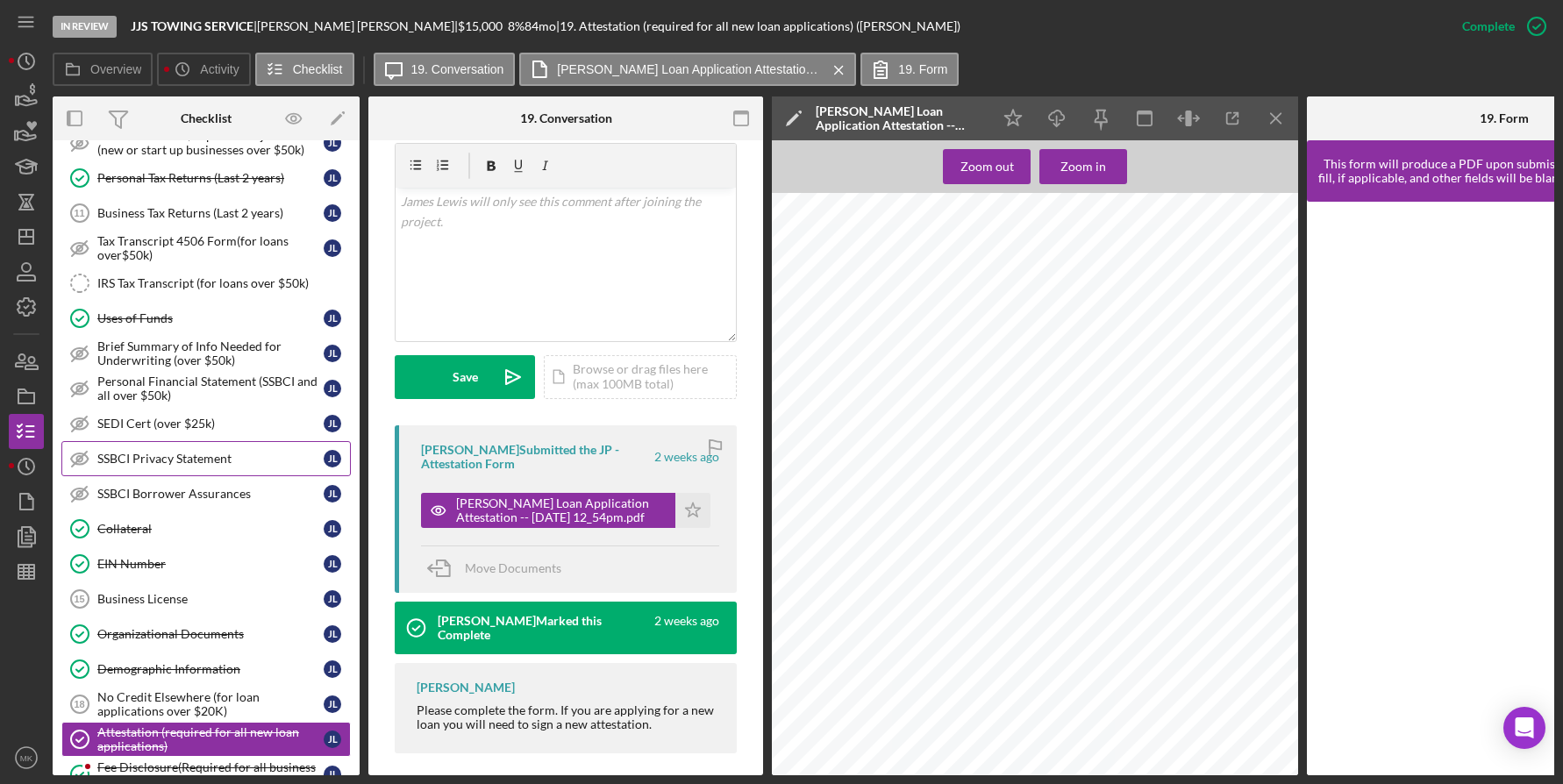
scroll to position [684, 0]
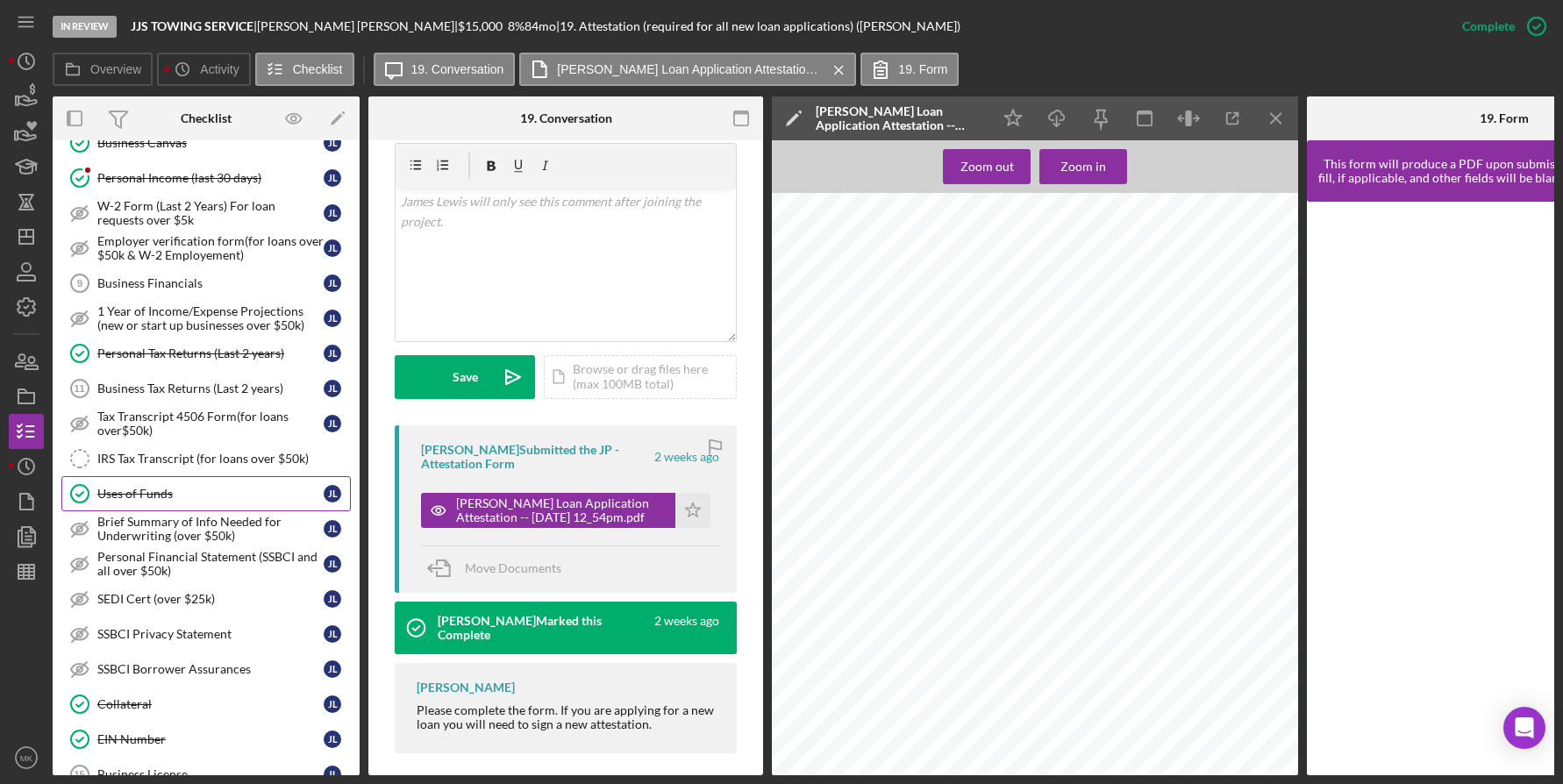
click at [139, 499] on div "Uses of Funds" at bounding box center [210, 493] width 226 height 14
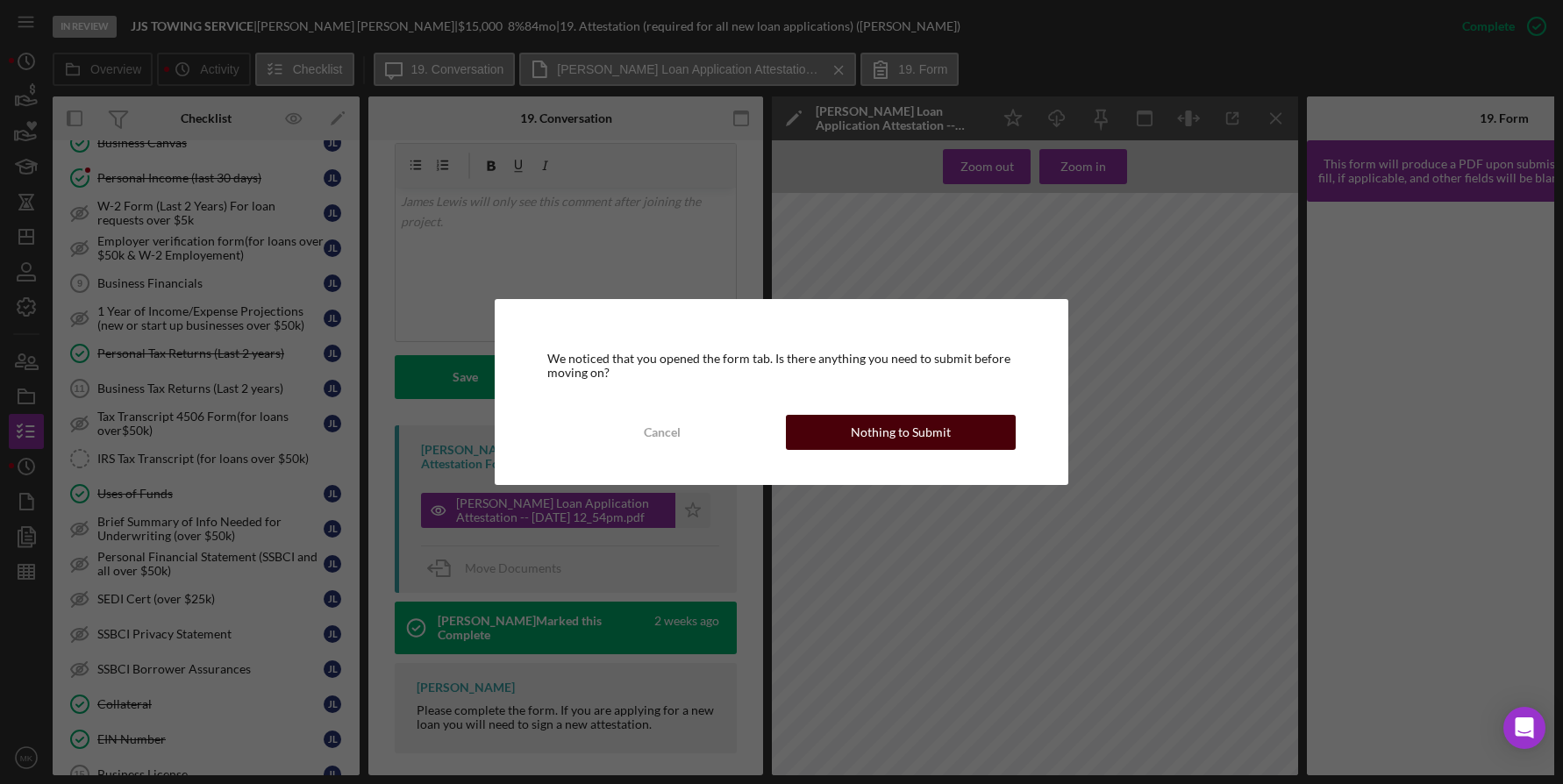
click at [939, 445] on div "Nothing to Submit" at bounding box center [901, 432] width 100 height 35
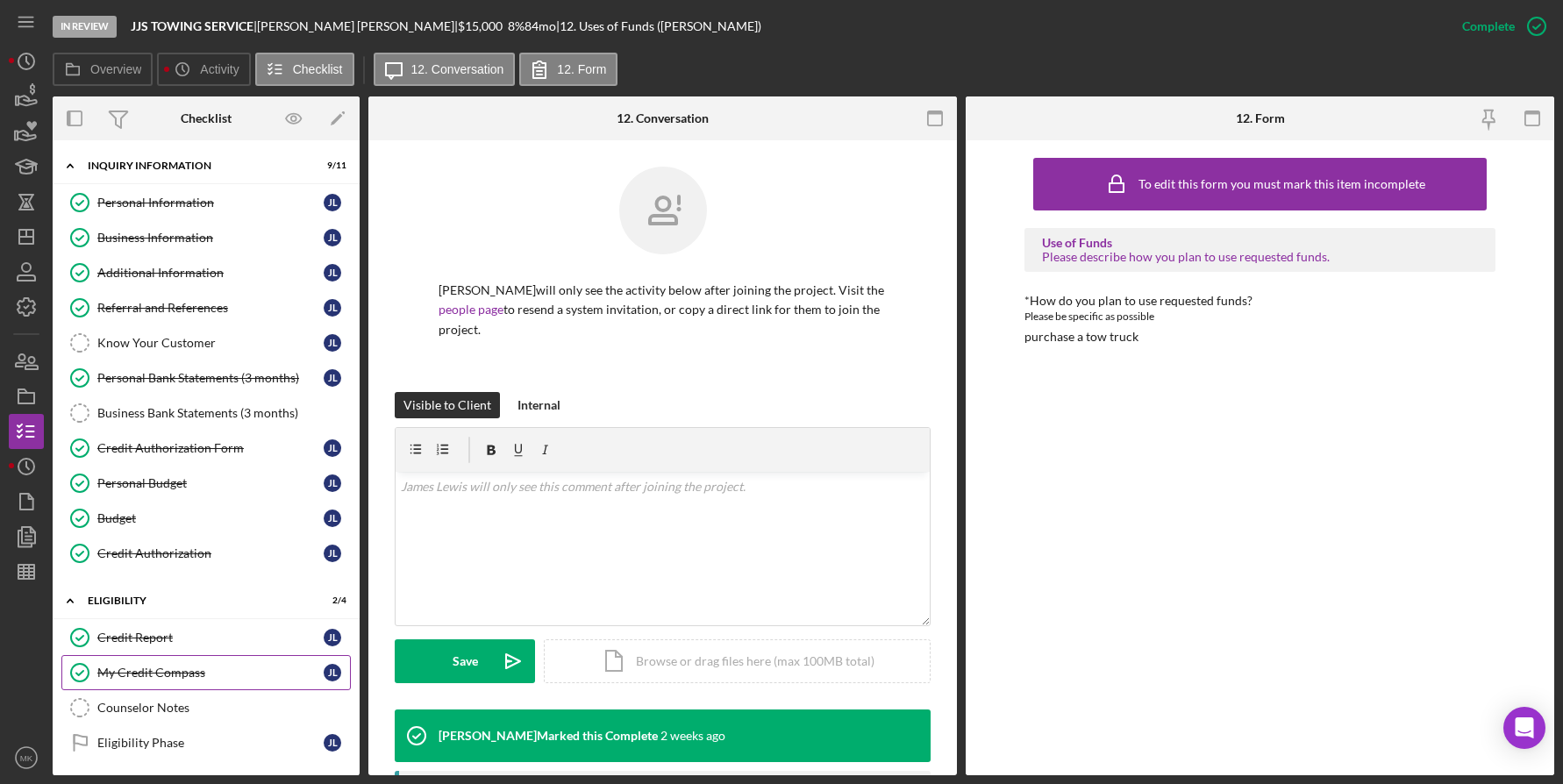
drag, startPoint x: 185, startPoint y: 679, endPoint x: 163, endPoint y: 670, distance: 23.8
click at [185, 679] on div "My Credit Compass" at bounding box center [210, 672] width 226 height 14
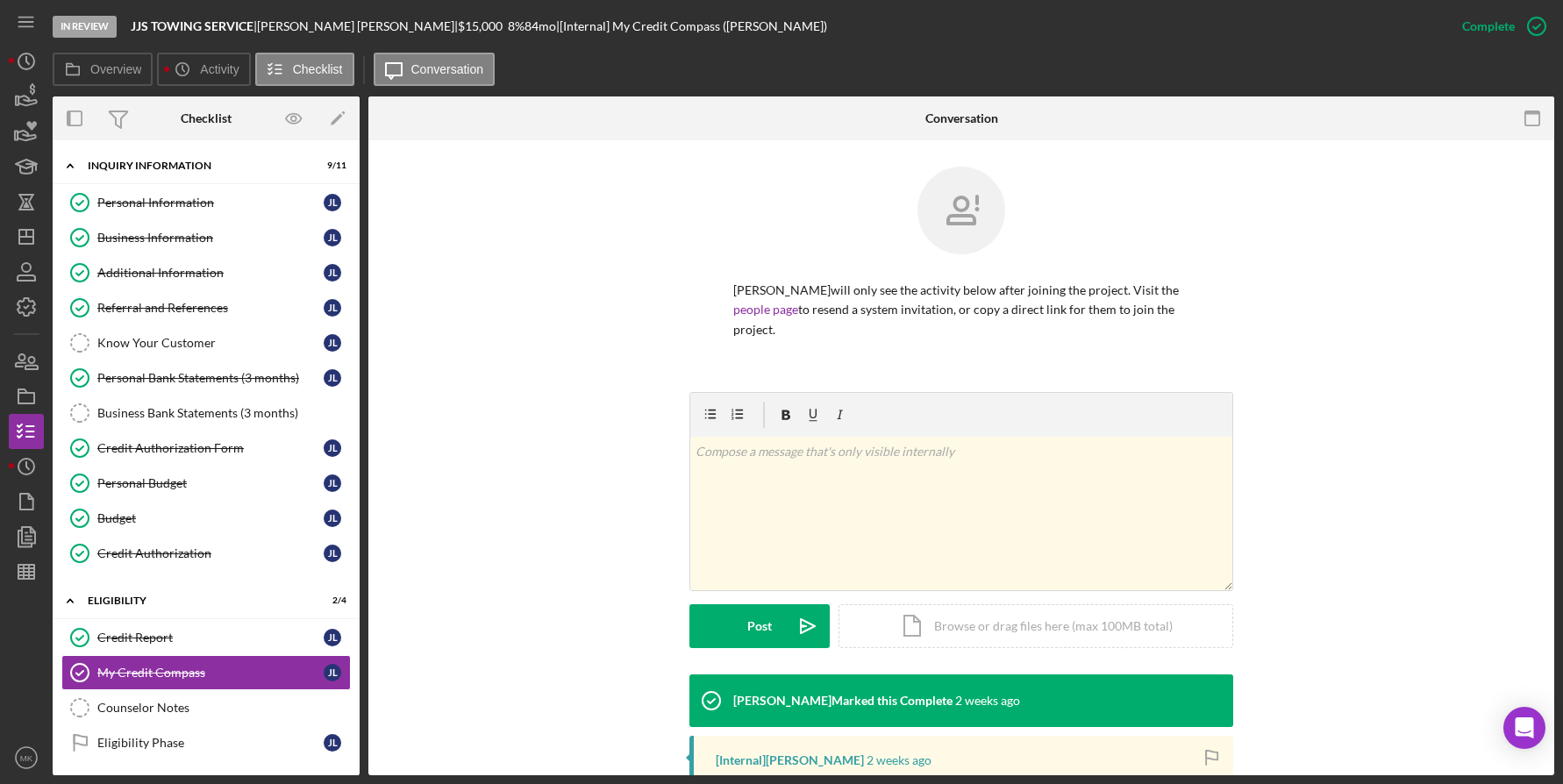
scroll to position [272, 0]
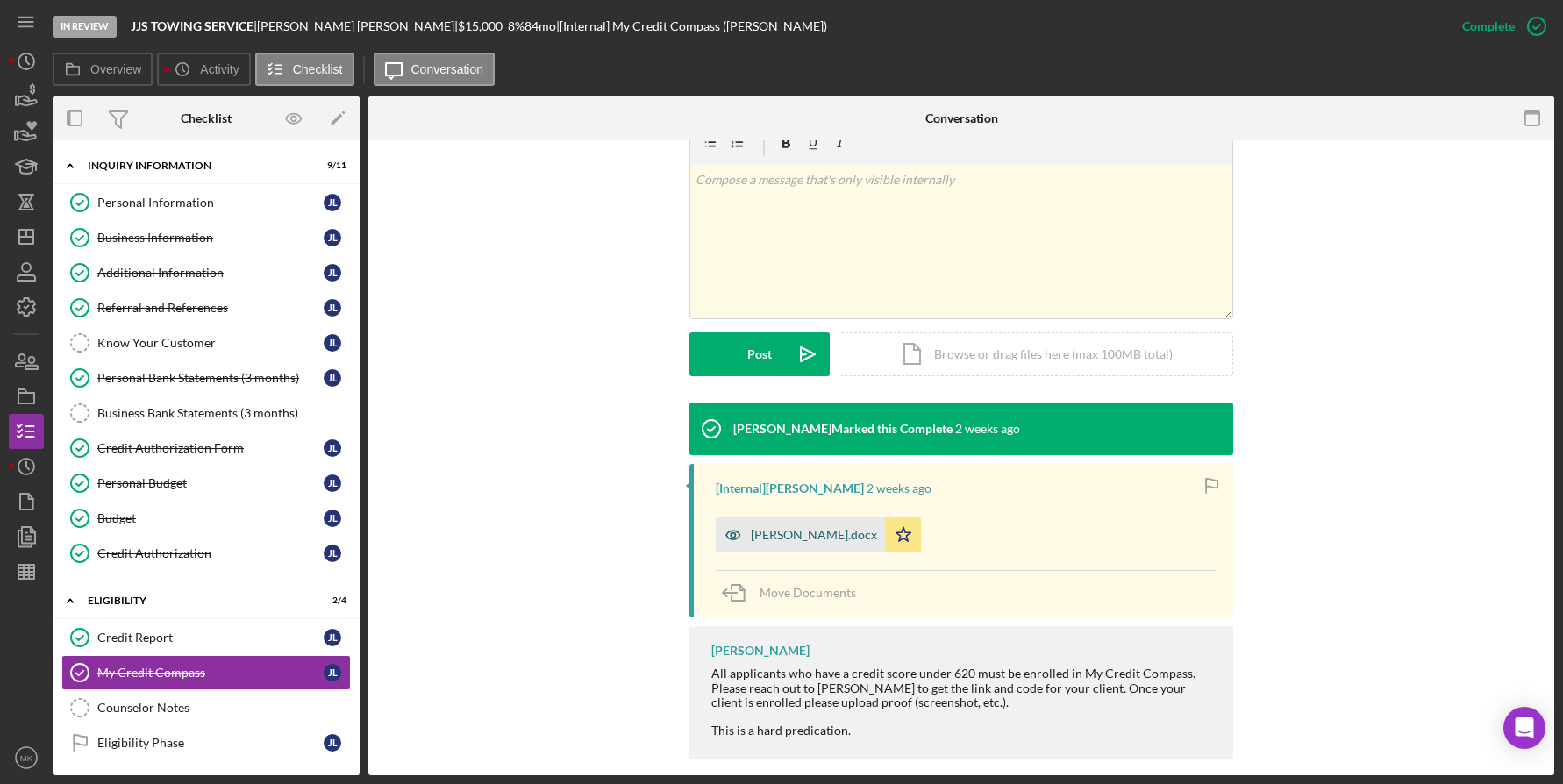
click at [857, 528] on div "James Lewis MCC.docx" at bounding box center [814, 534] width 127 height 14
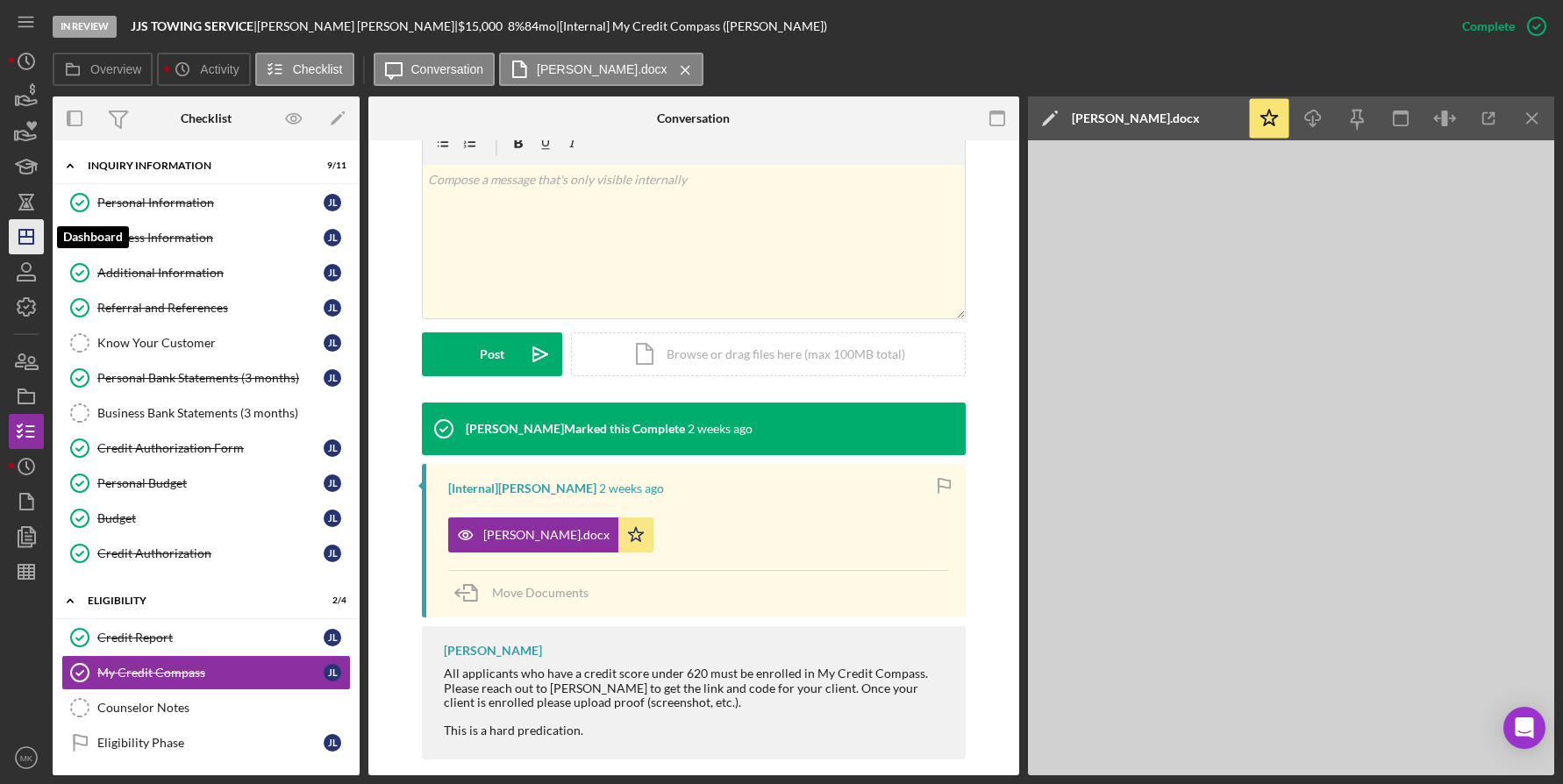
click at [20, 233] on polygon "button" at bounding box center [27, 237] width 14 height 14
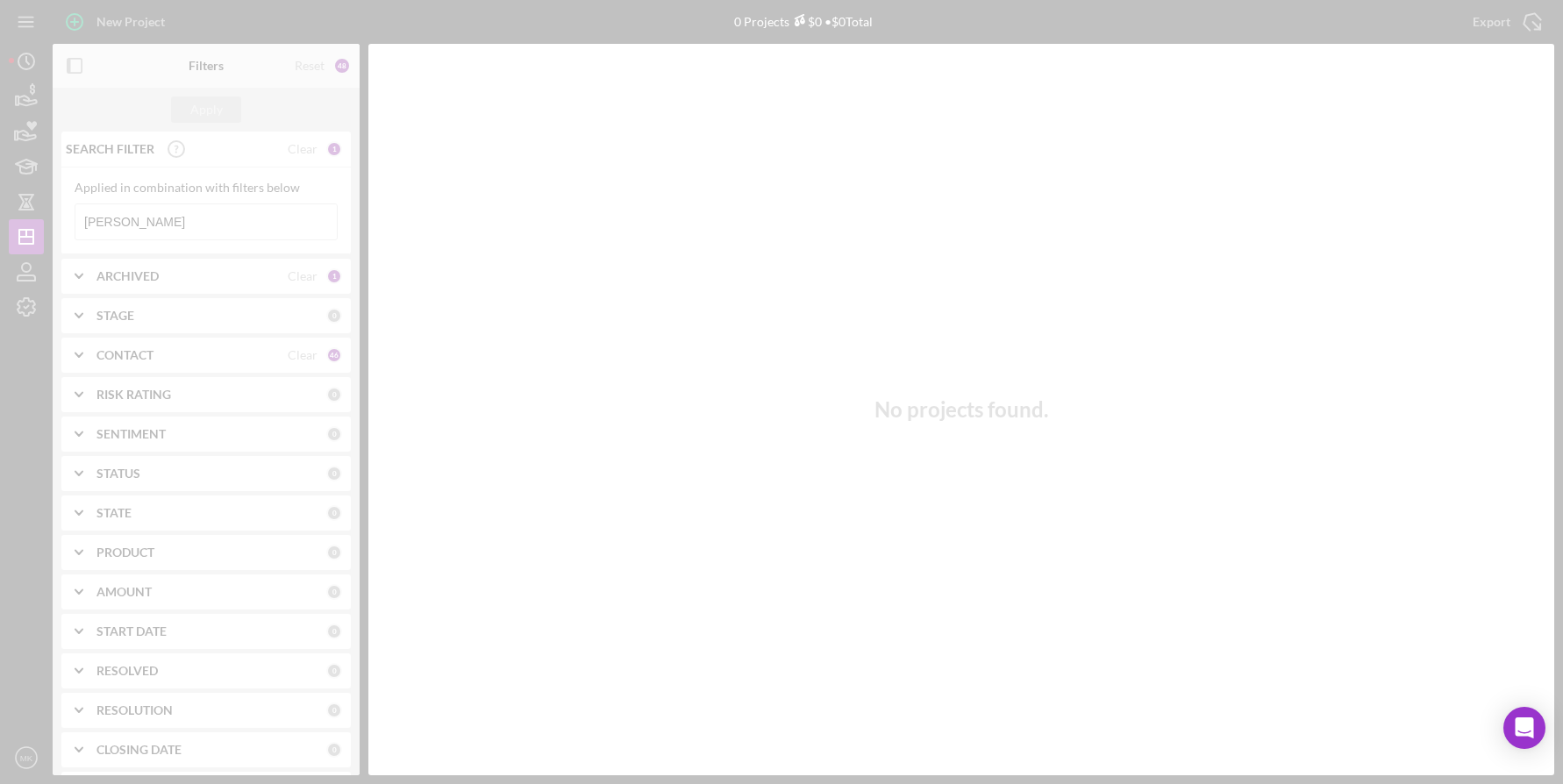
click at [254, 224] on div at bounding box center [782, 392] width 1563 height 784
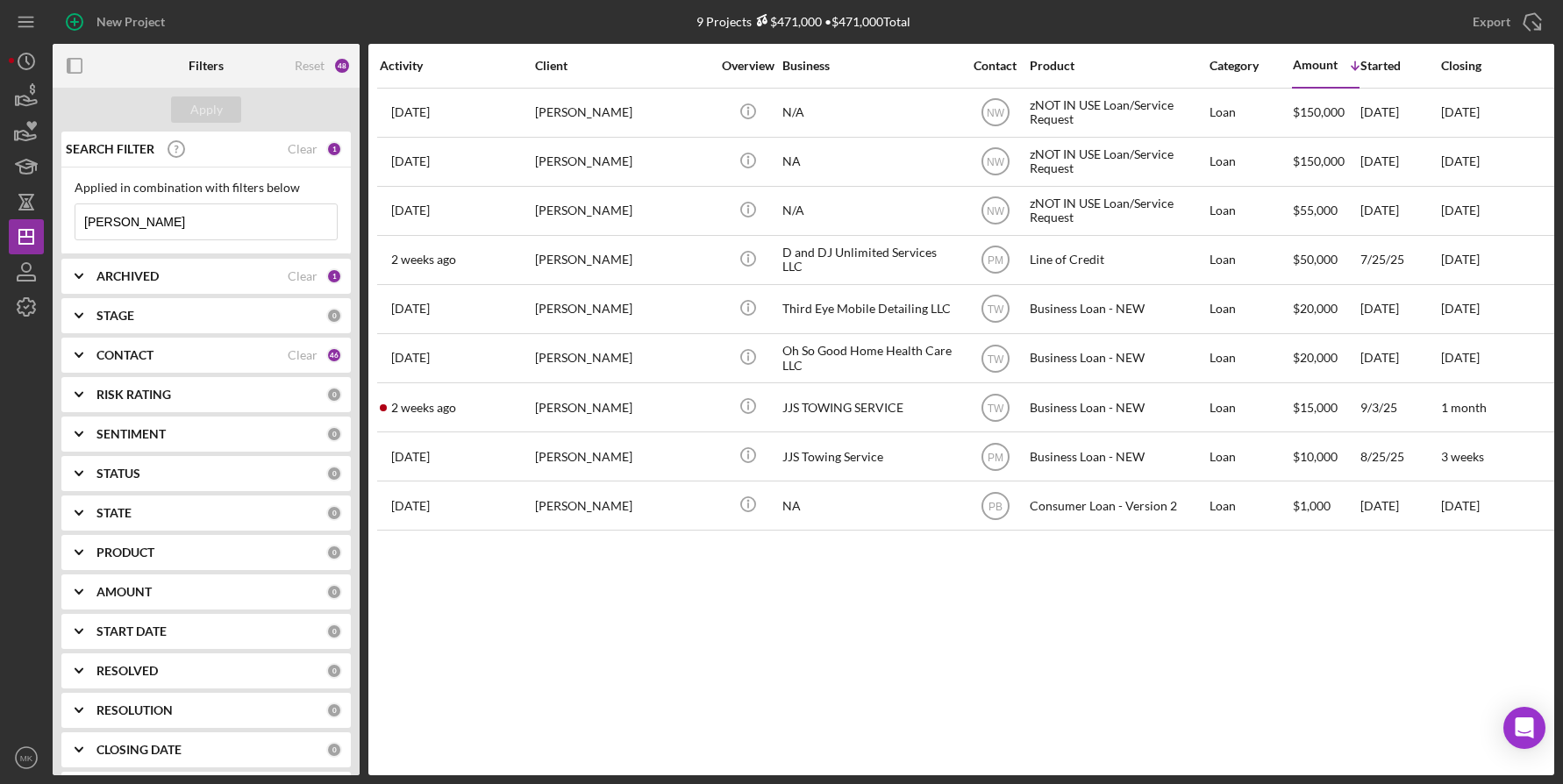
drag, startPoint x: 108, startPoint y: 224, endPoint x: -15, endPoint y: 226, distance: 123.0
click at [0, 226] on html "New Project 9 Projects $471,000 • $471,000 Total Lewis Export Icon/Export Filte…" at bounding box center [782, 392] width 1563 height 784
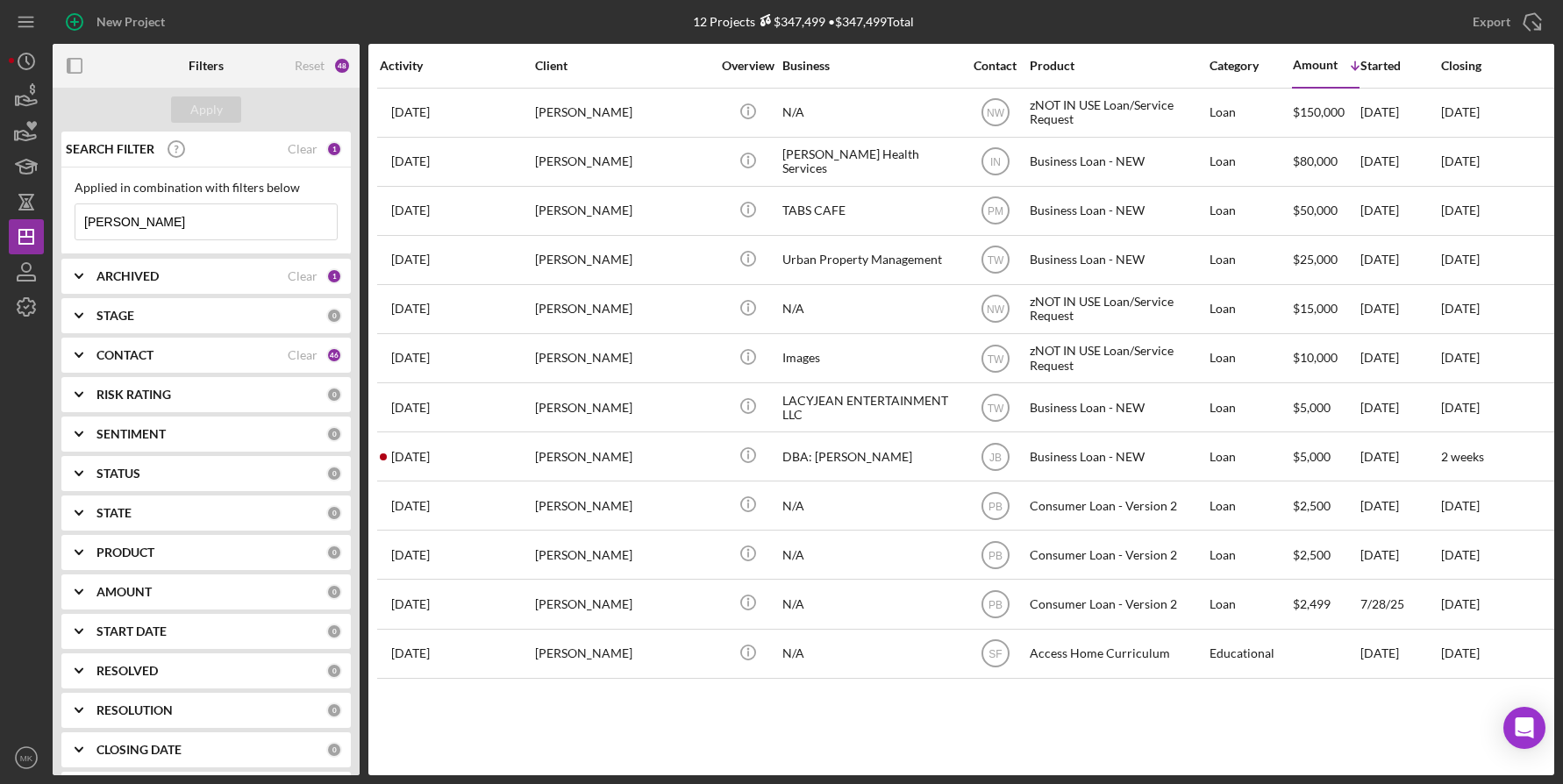
drag, startPoint x: 45, startPoint y: 208, endPoint x: -99, endPoint y: 193, distance: 144.8
click at [0, 193] on html "New Project 12 Projects $347,499 • $347,499 Total Lewis Export Icon/Export Filt…" at bounding box center [782, 392] width 1563 height 784
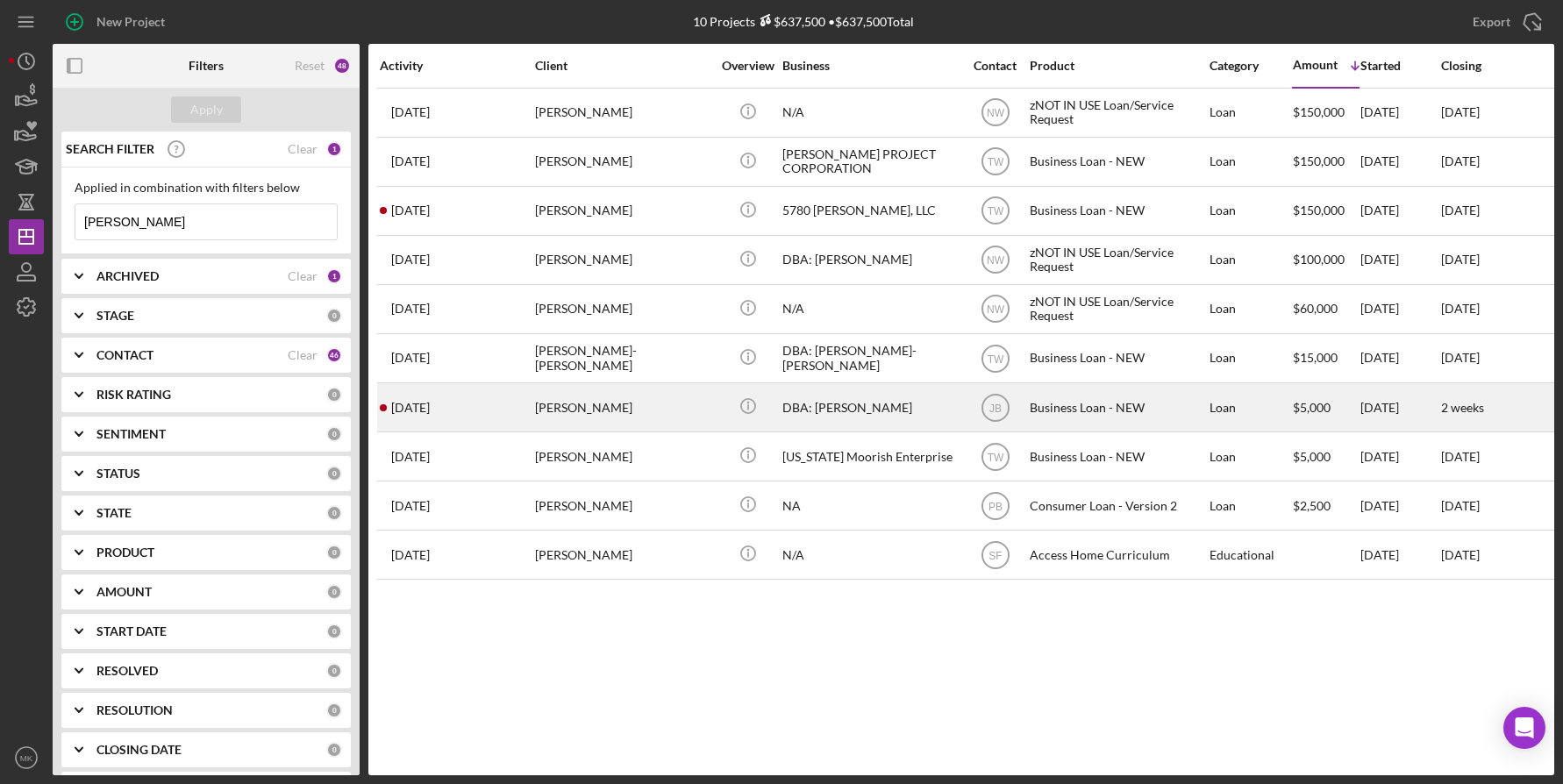
type input "Johnson"
click at [541, 406] on div "Robin Johnson" at bounding box center [622, 407] width 176 height 46
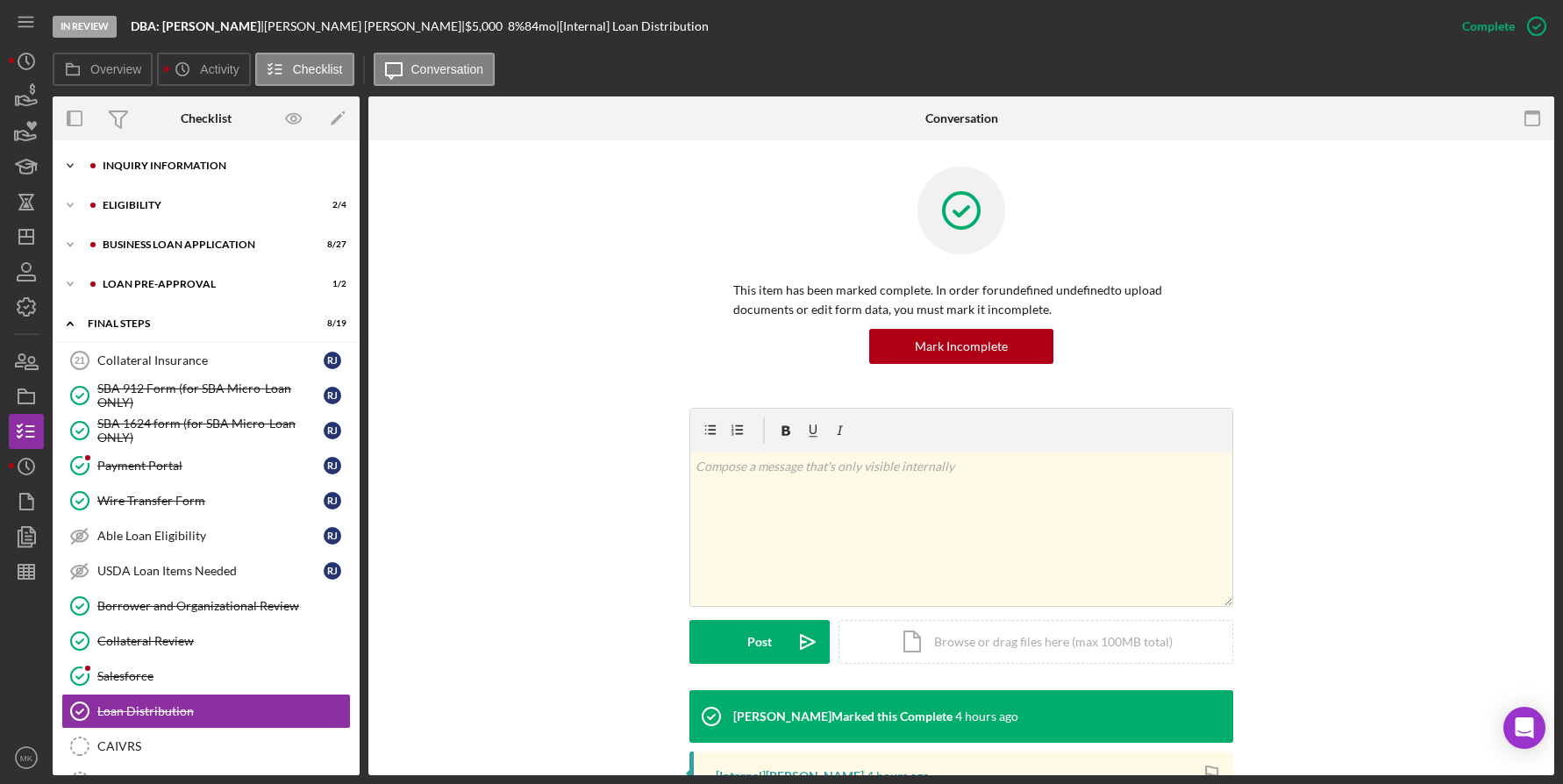
click at [200, 175] on div "Icon/Expander INQUIRY INFORMATION 9 / 11" at bounding box center [206, 166] width 307 height 35
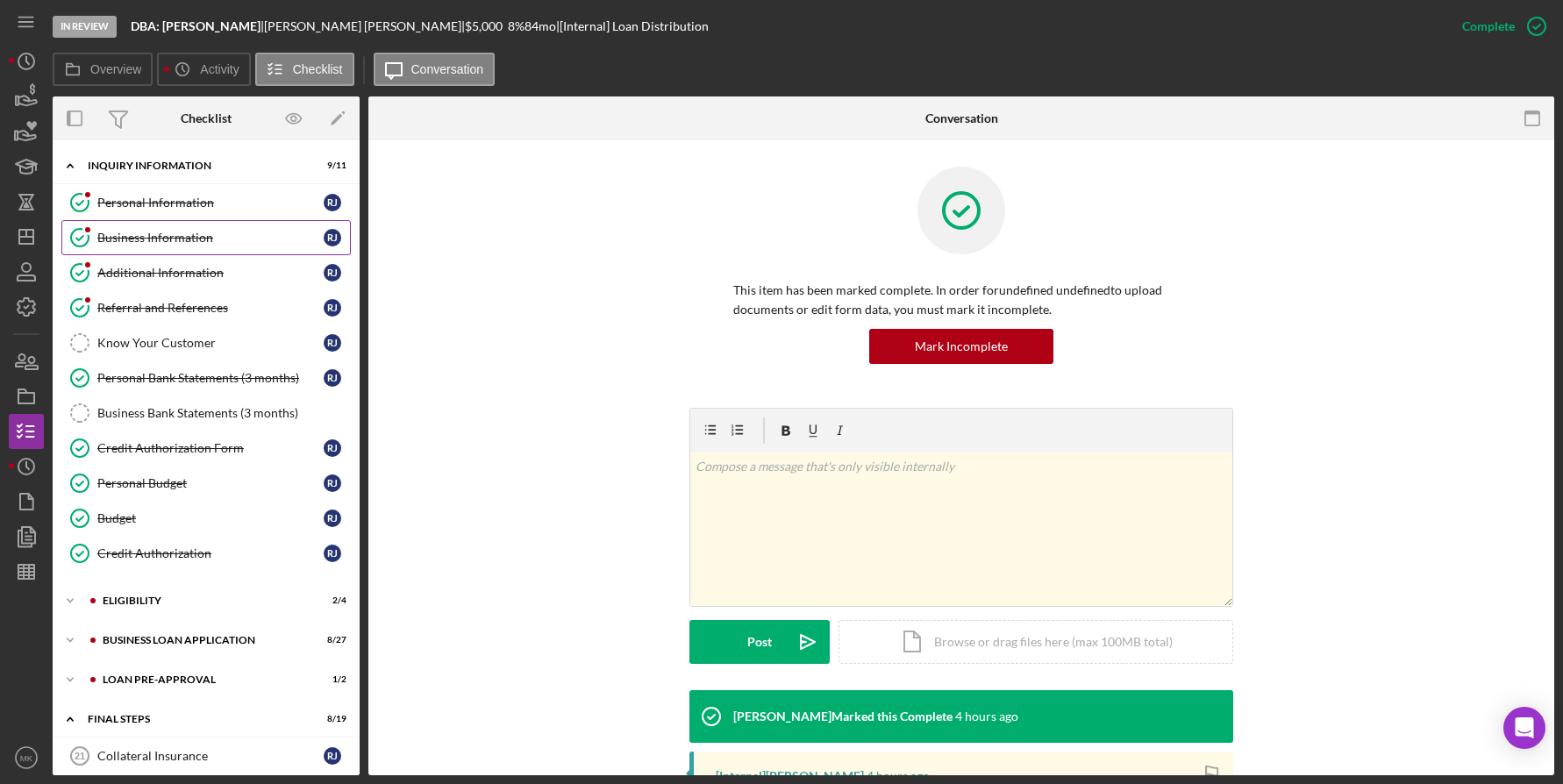
click at [216, 242] on div "Business Information" at bounding box center [210, 238] width 226 height 14
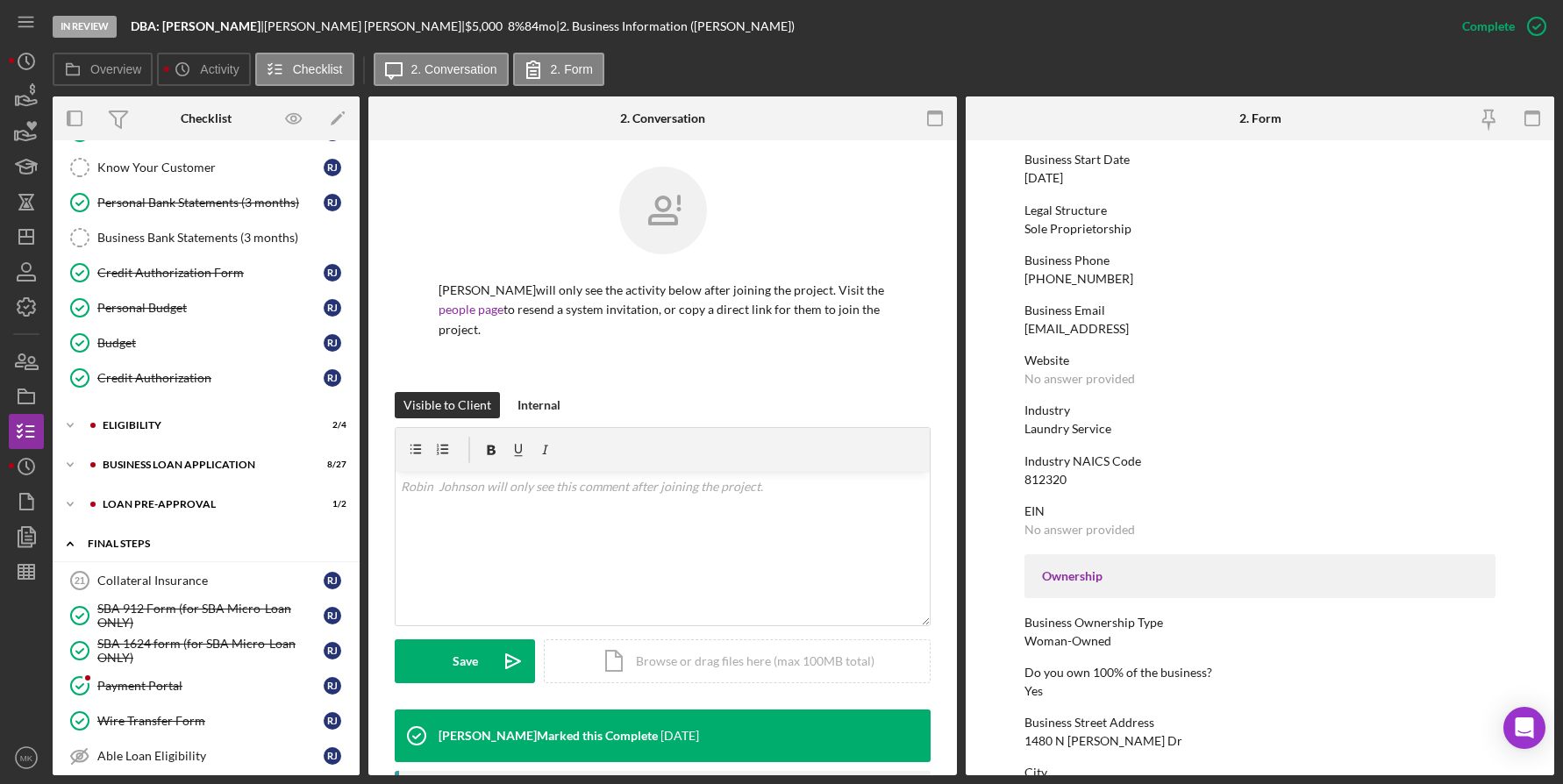
scroll to position [263, 0]
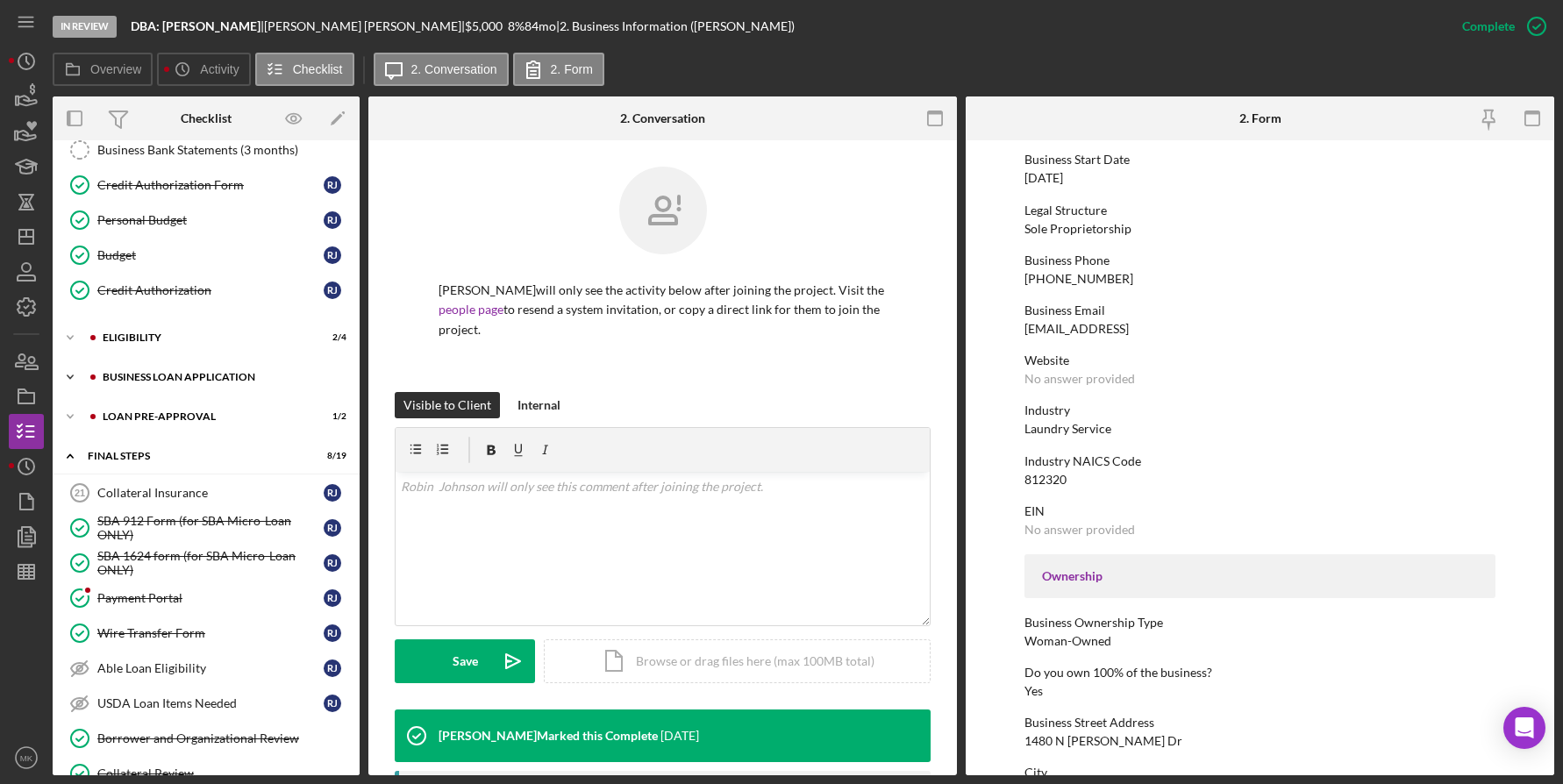
click at [178, 368] on div "Icon/Expander BUSINESS LOAN APPLICATION 8 / 27" at bounding box center [206, 377] width 307 height 35
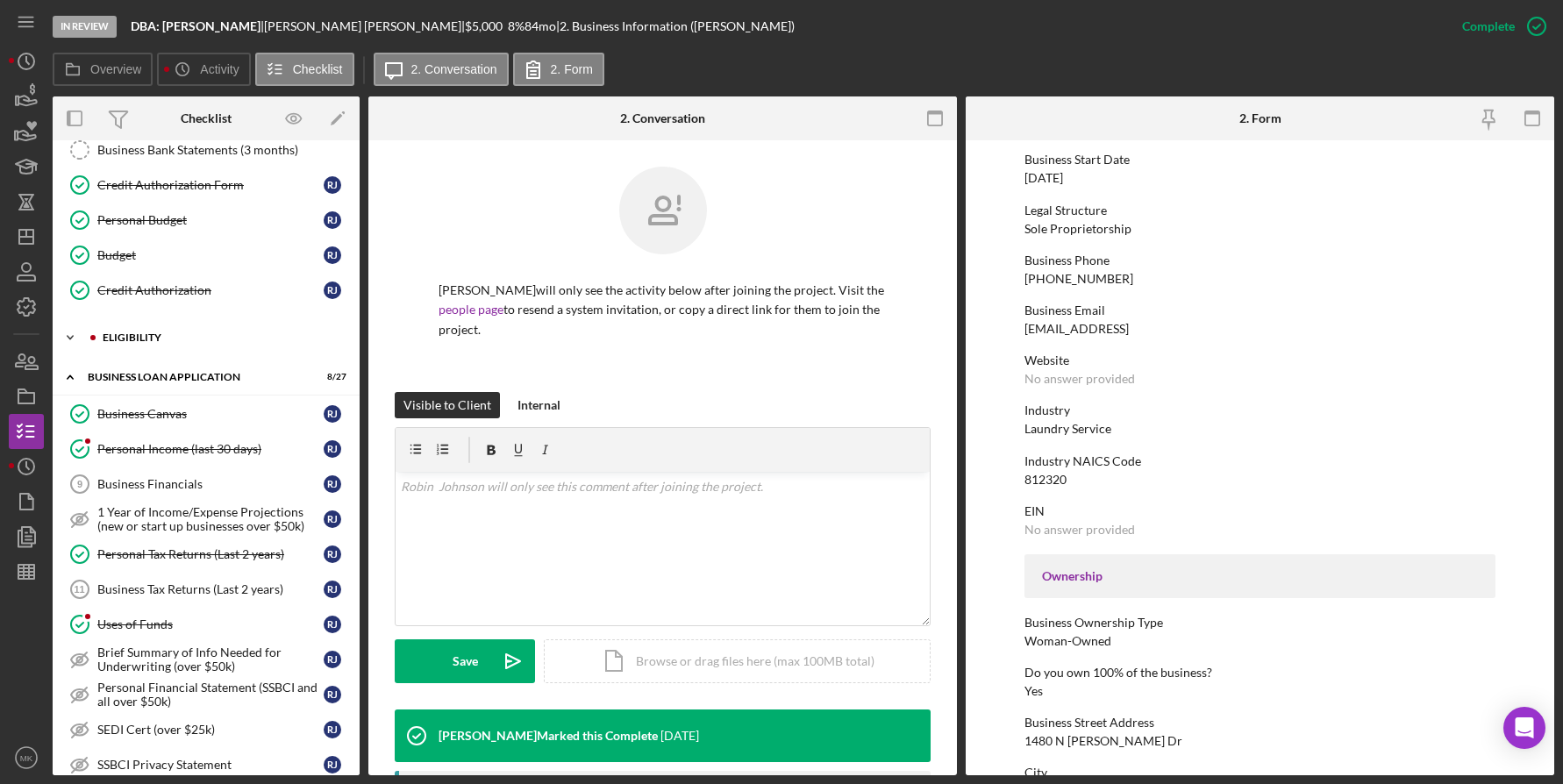
click at [165, 343] on div "Icon/Expander ELIGIBILITY 2 / 4" at bounding box center [206, 338] width 307 height 35
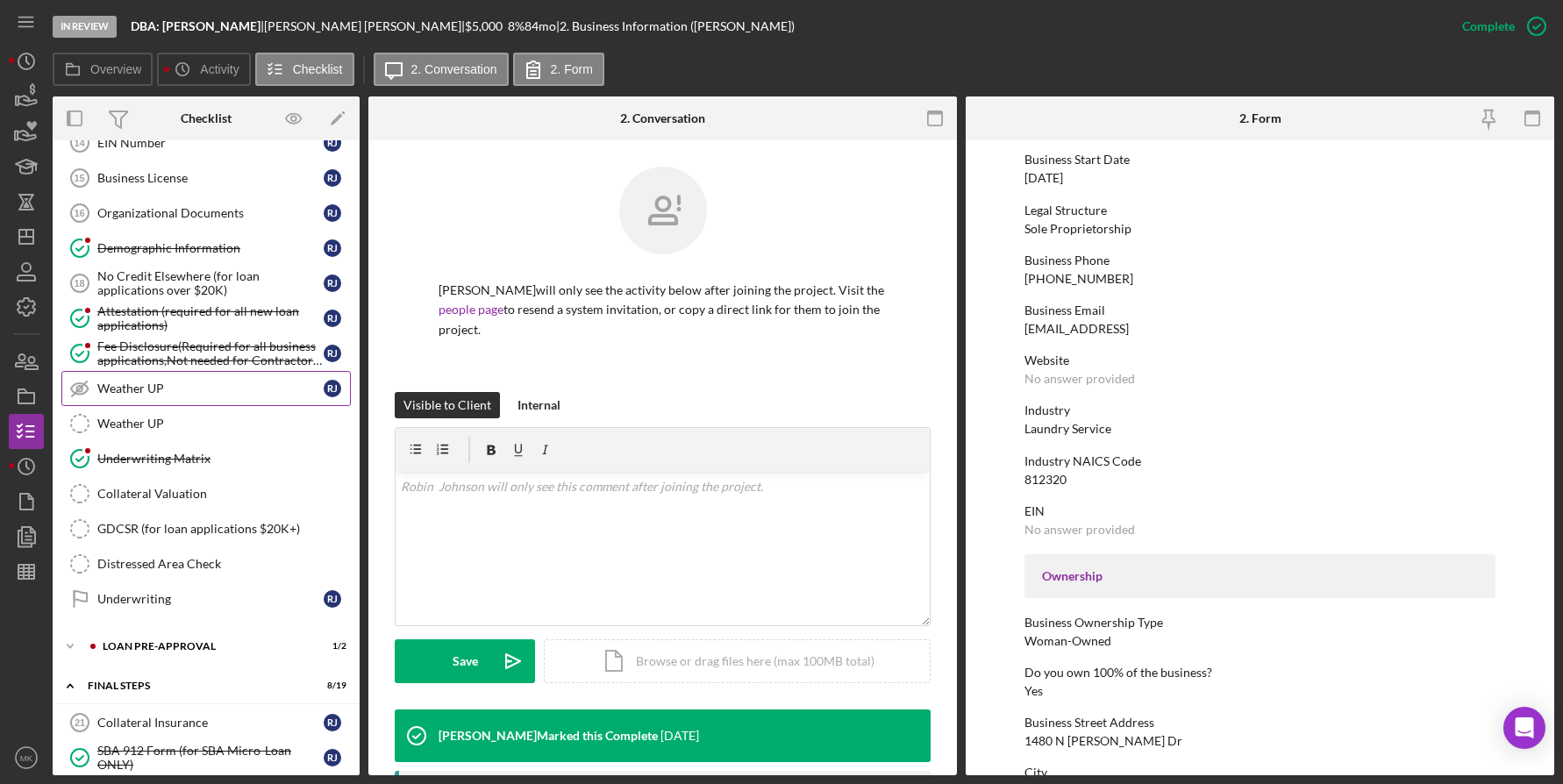
scroll to position [1316, 0]
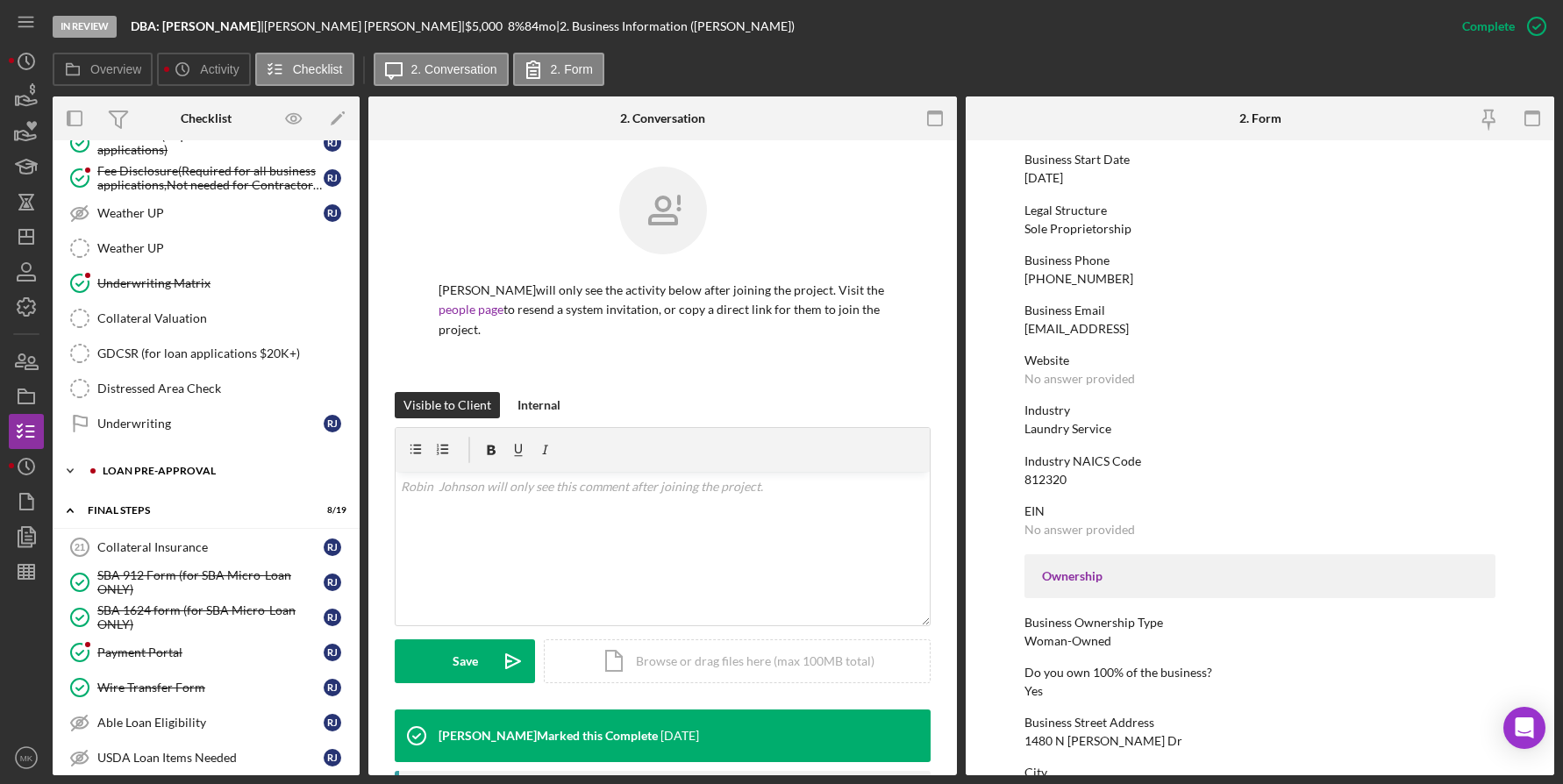
click at [203, 477] on div "Icon/Expander LOAN PRE-APPROVAL 1 / 2" at bounding box center [206, 471] width 307 height 35
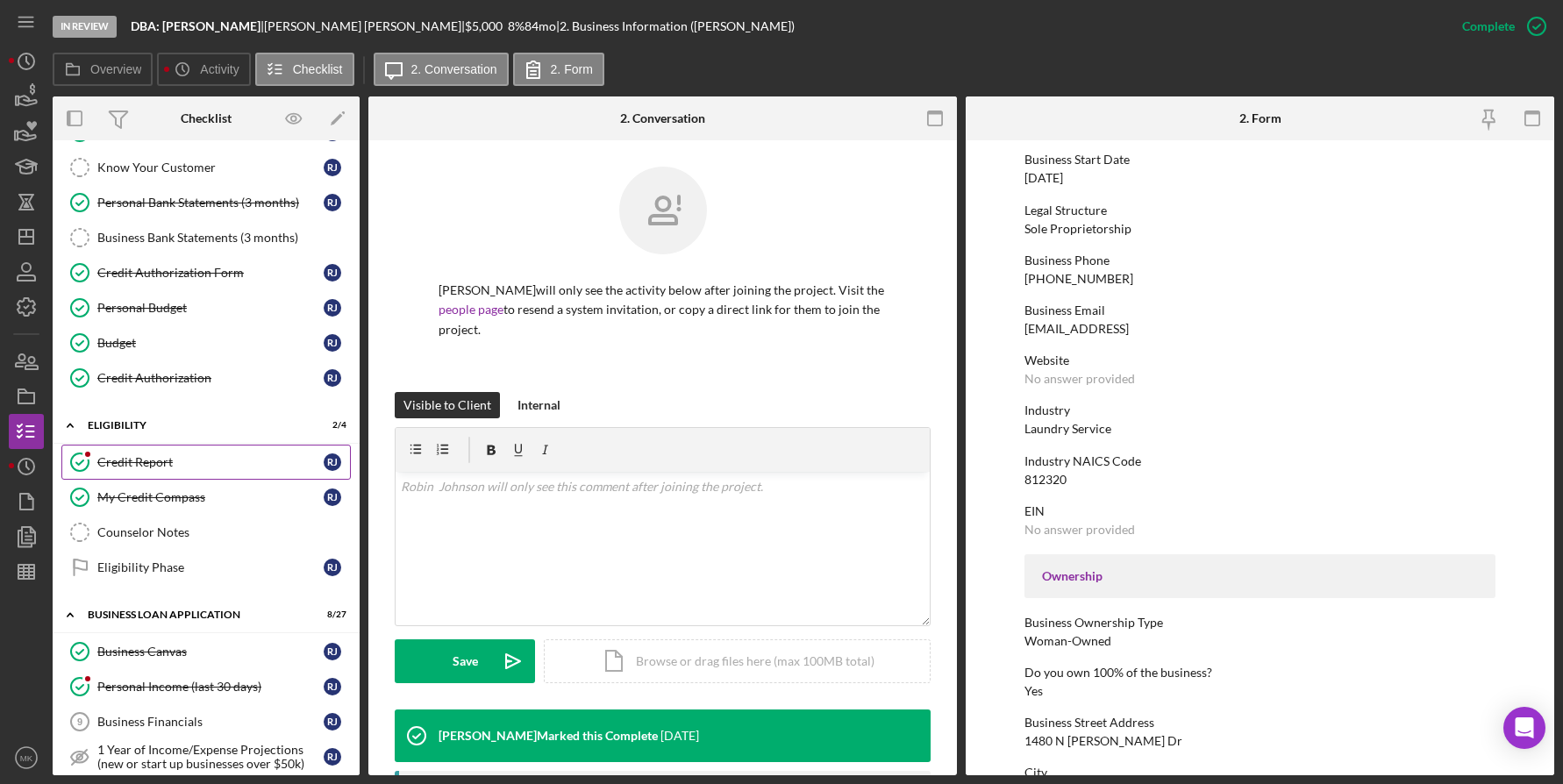
scroll to position [263, 0]
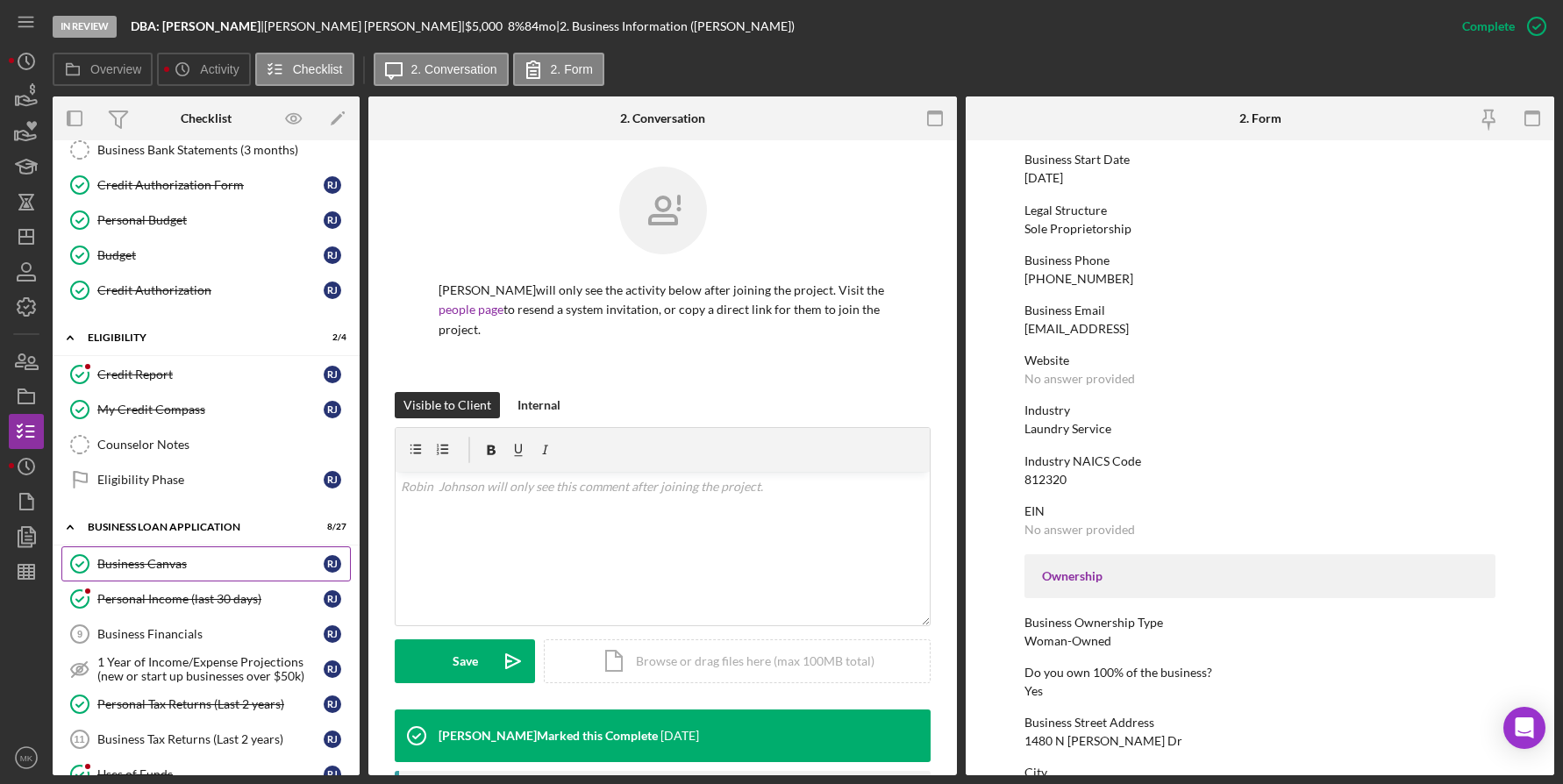
click at [167, 562] on div "Business Canvas" at bounding box center [210, 564] width 226 height 14
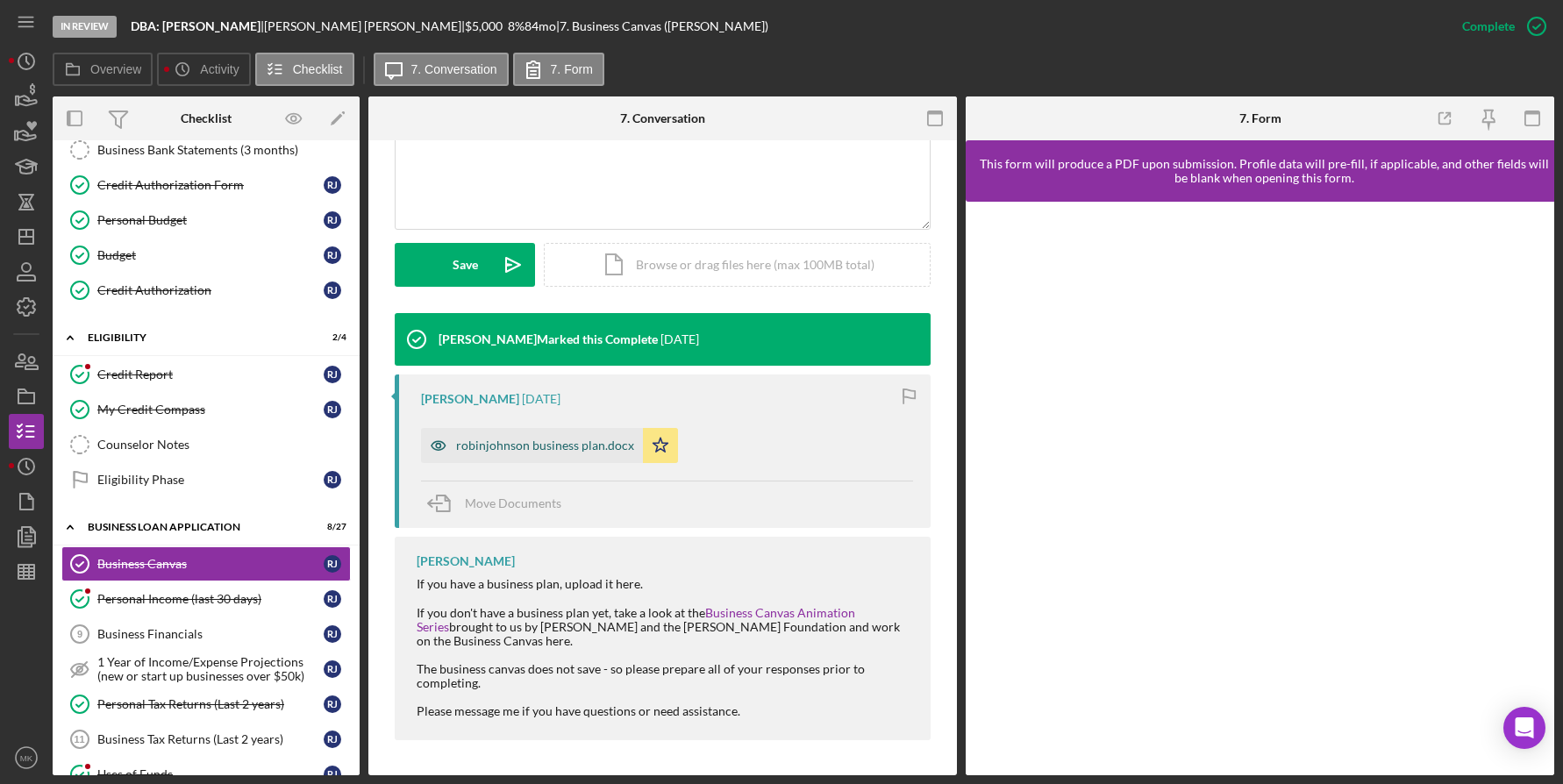
click at [607, 452] on div "robinjohnson business plan.docx" at bounding box center [545, 445] width 178 height 14
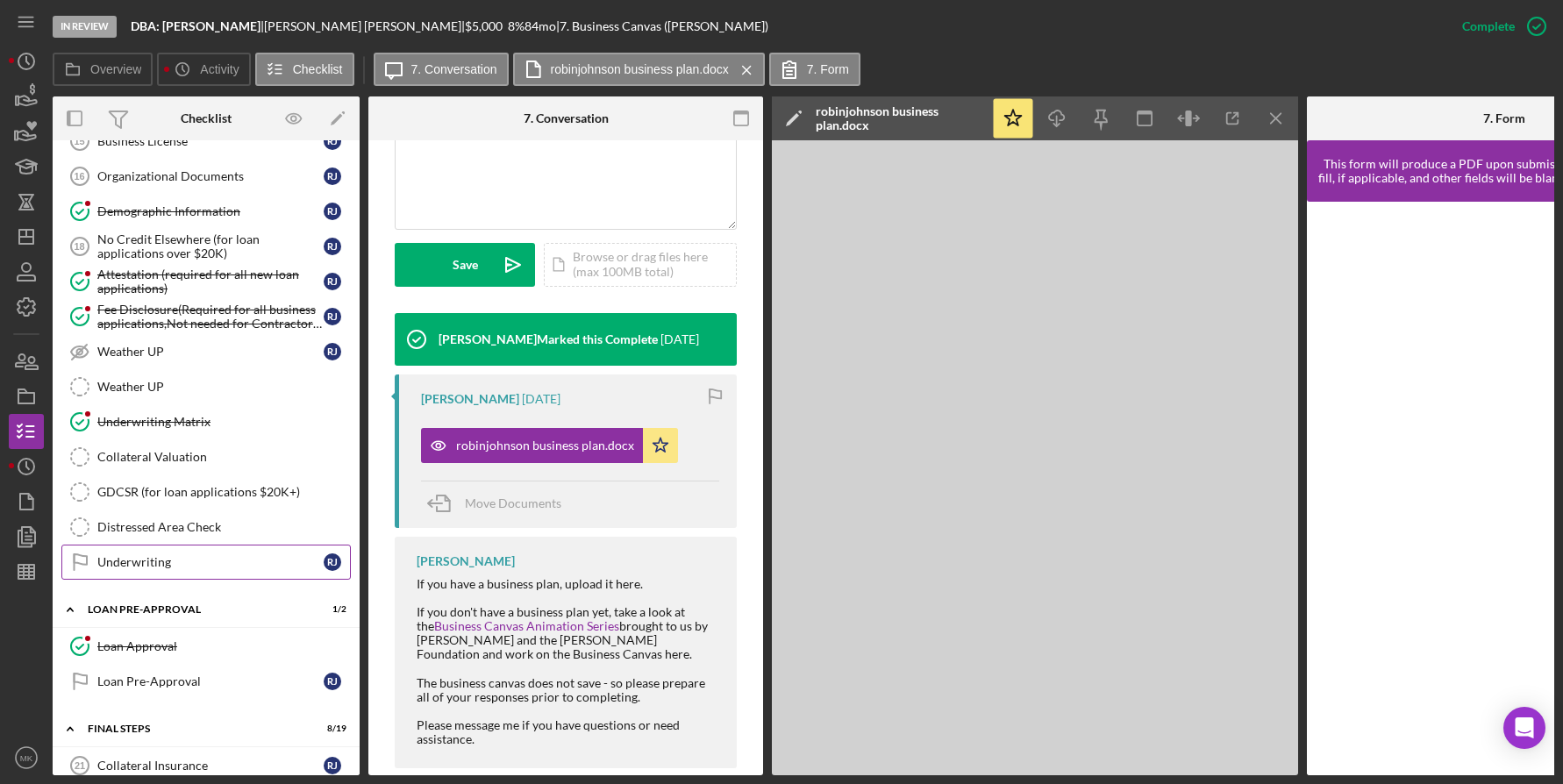
scroll to position [1001, 0]
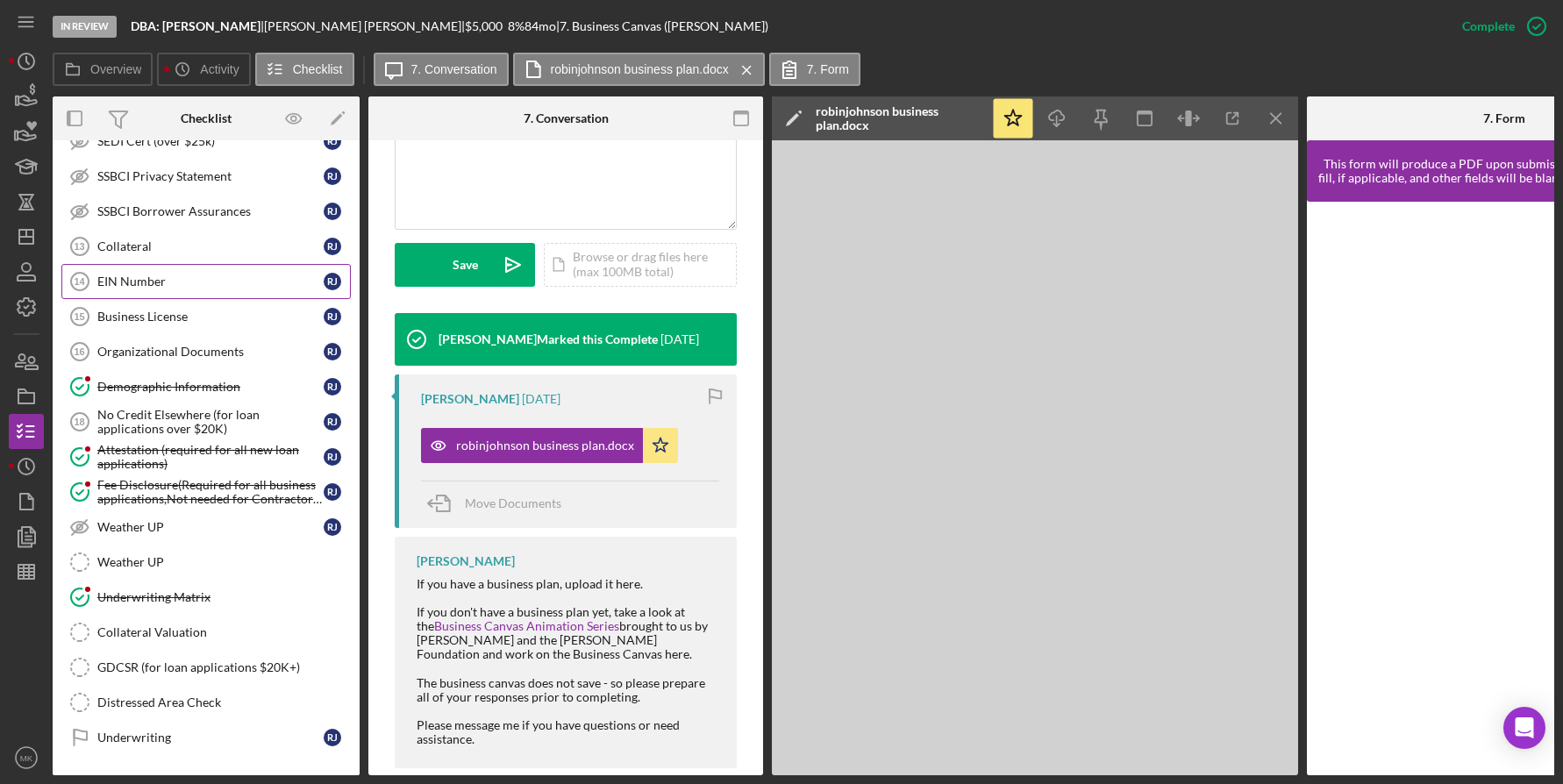
click at [157, 282] on div "EIN Number" at bounding box center [210, 281] width 226 height 14
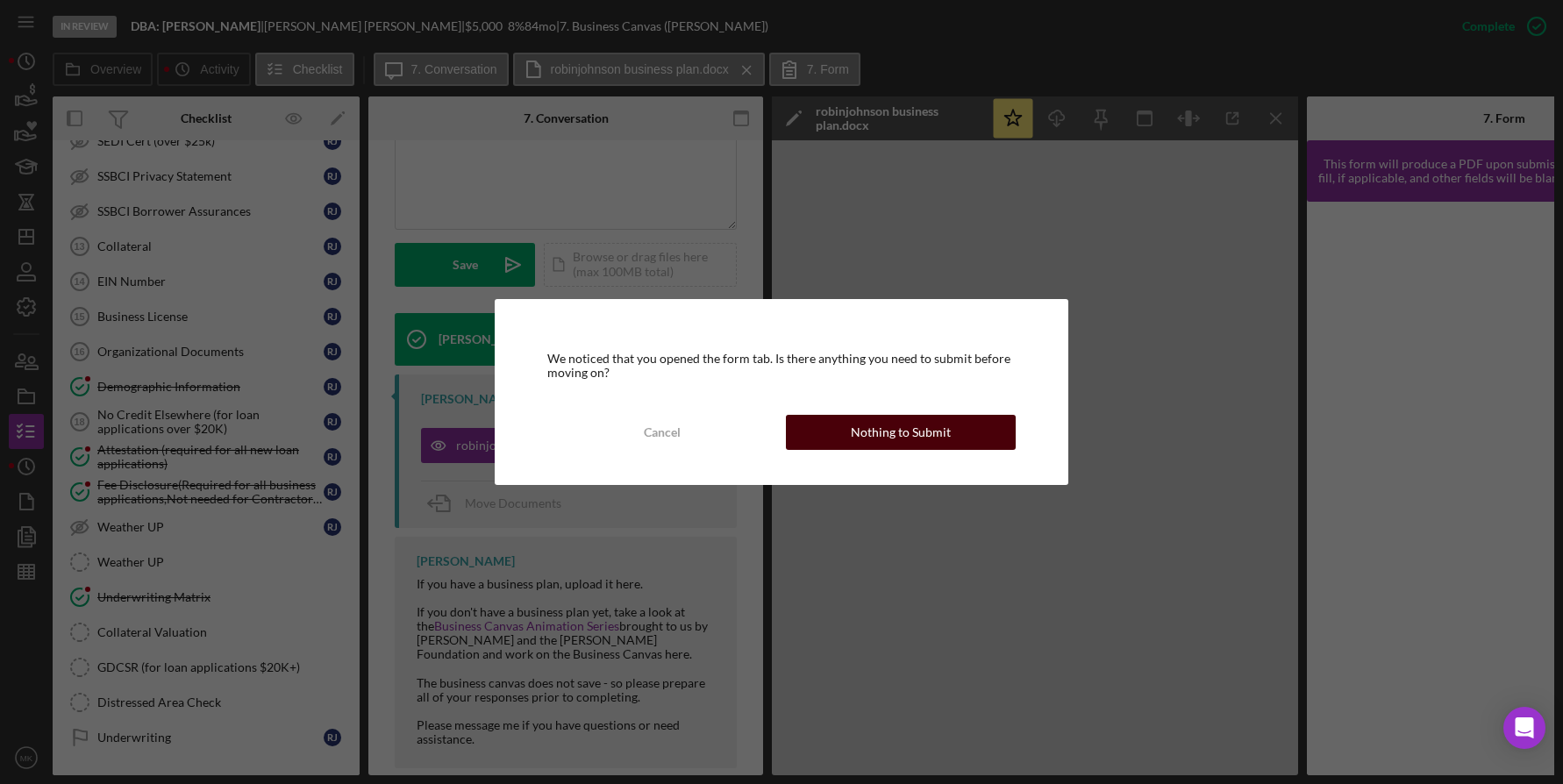
click at [866, 440] on div "Nothing to Submit" at bounding box center [901, 432] width 100 height 35
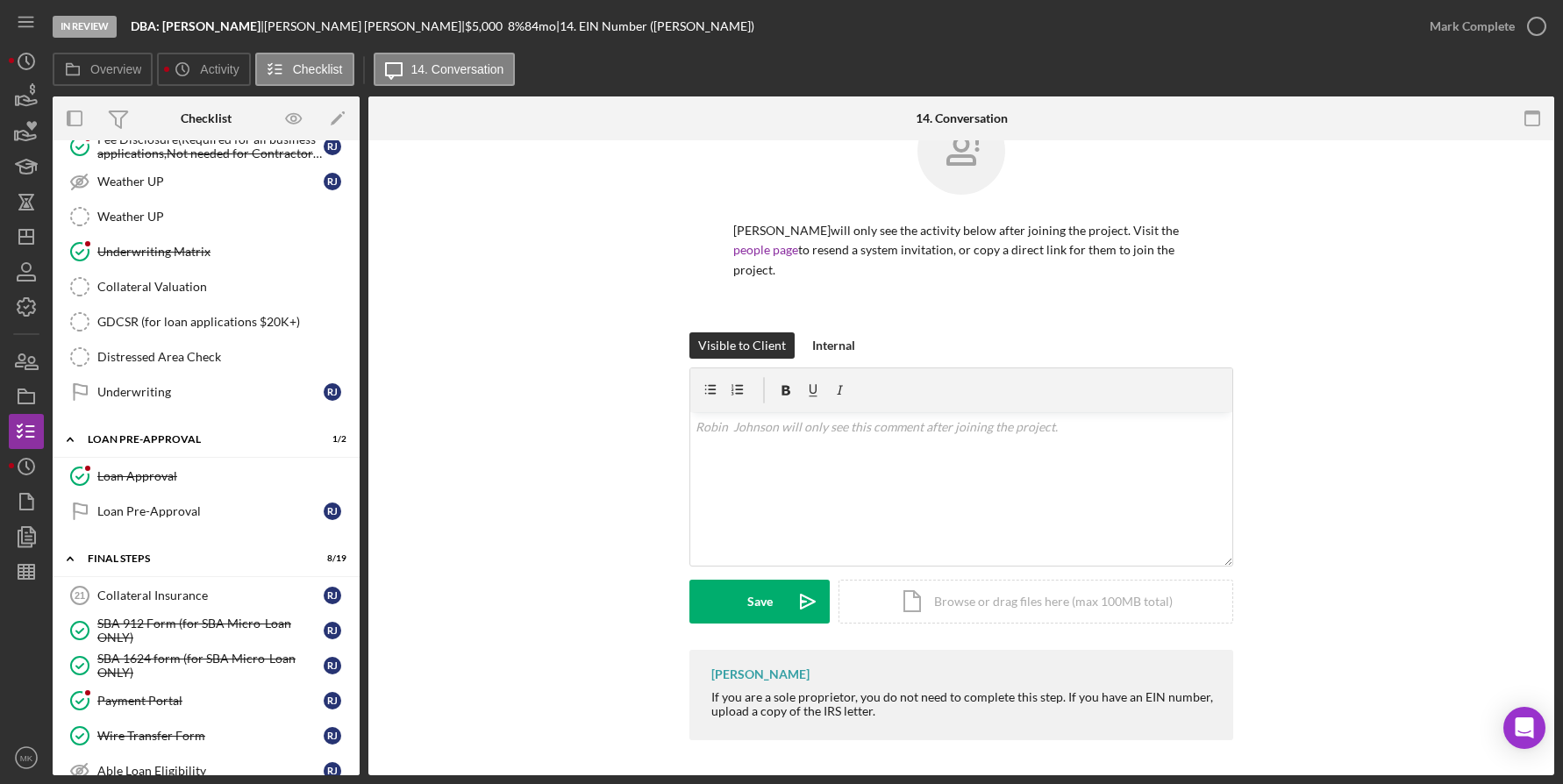
scroll to position [1084, 0]
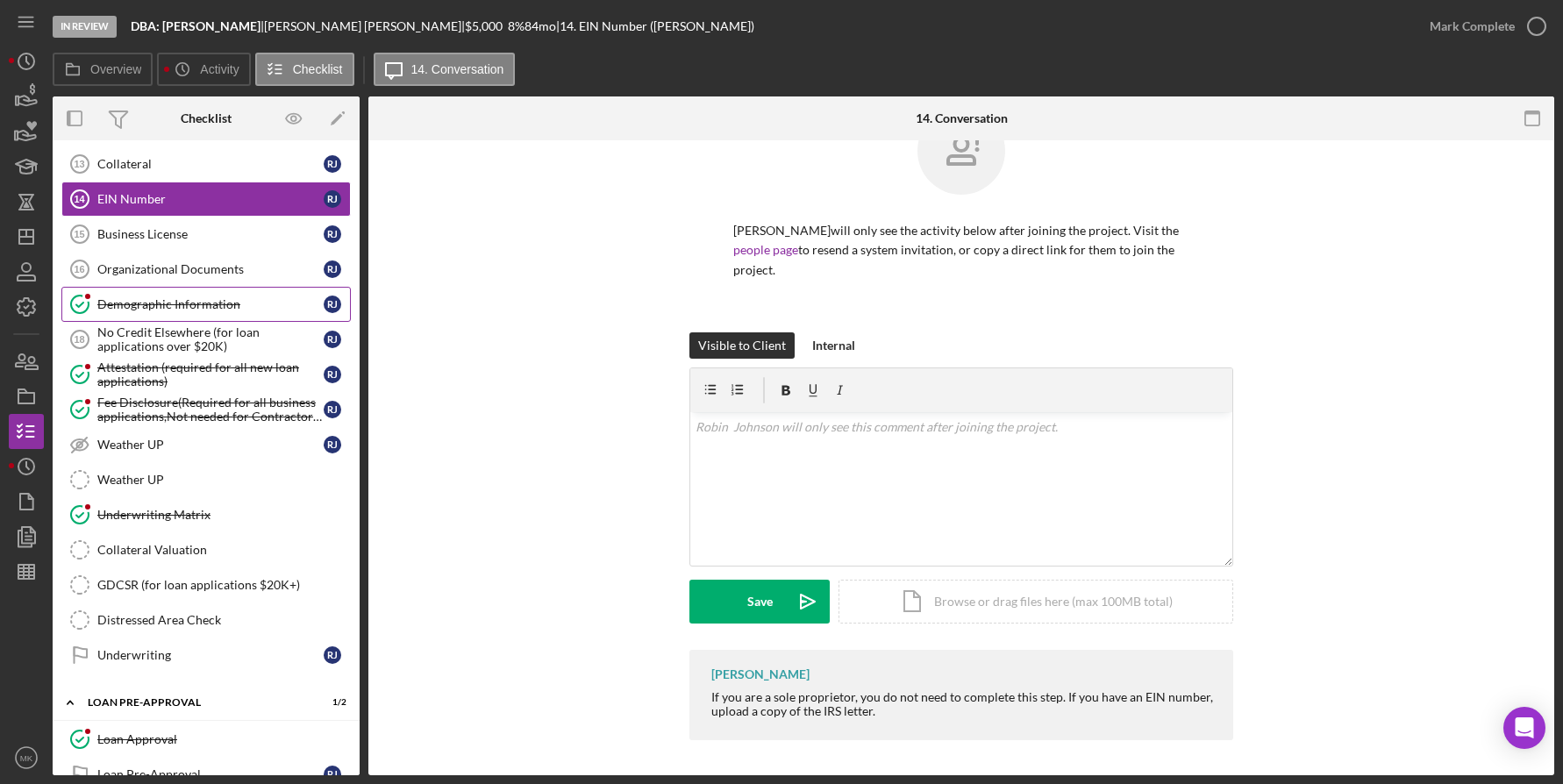
click at [208, 298] on div "Demographic Information" at bounding box center [210, 305] width 226 height 14
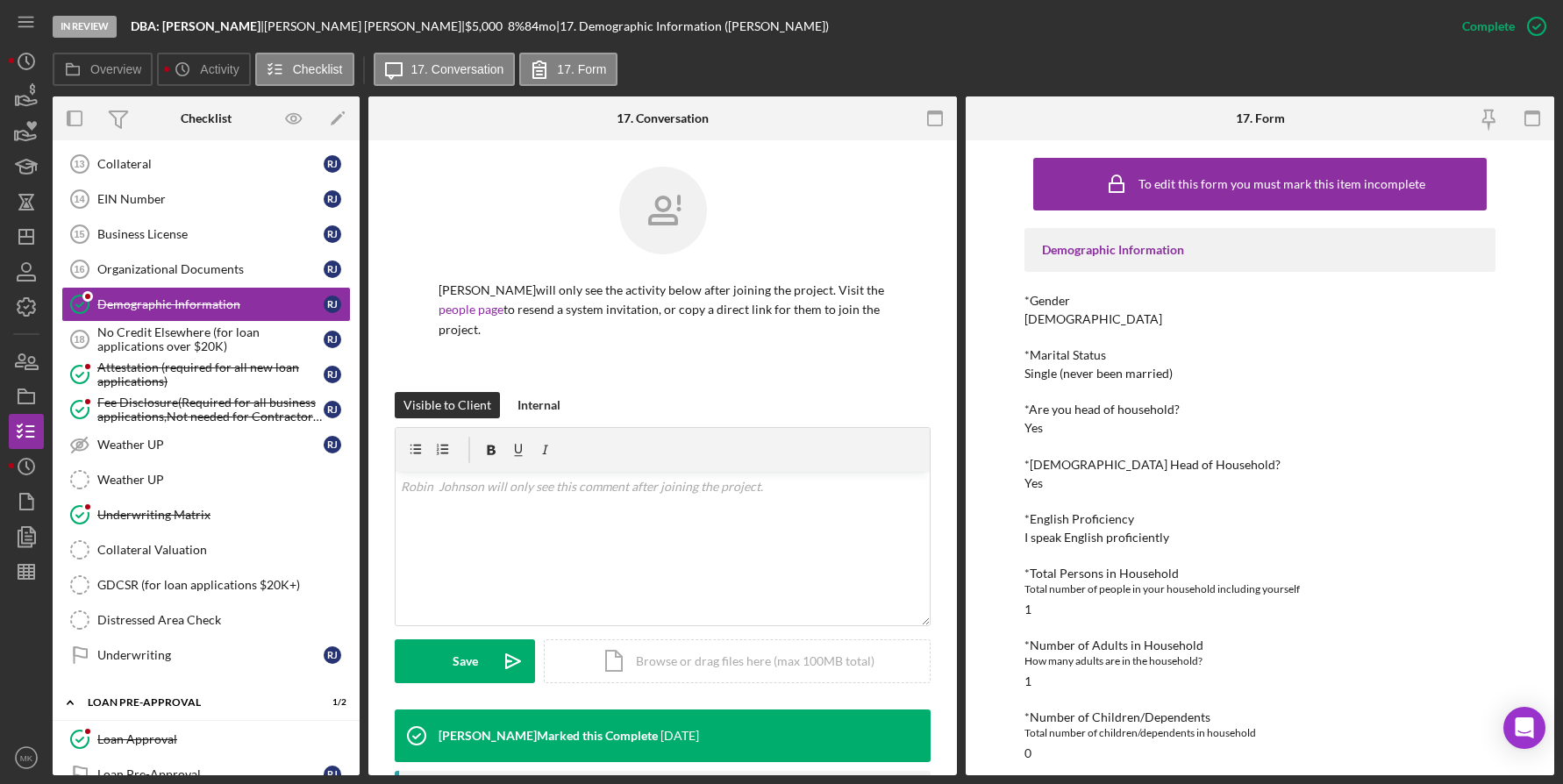
scroll to position [263, 0]
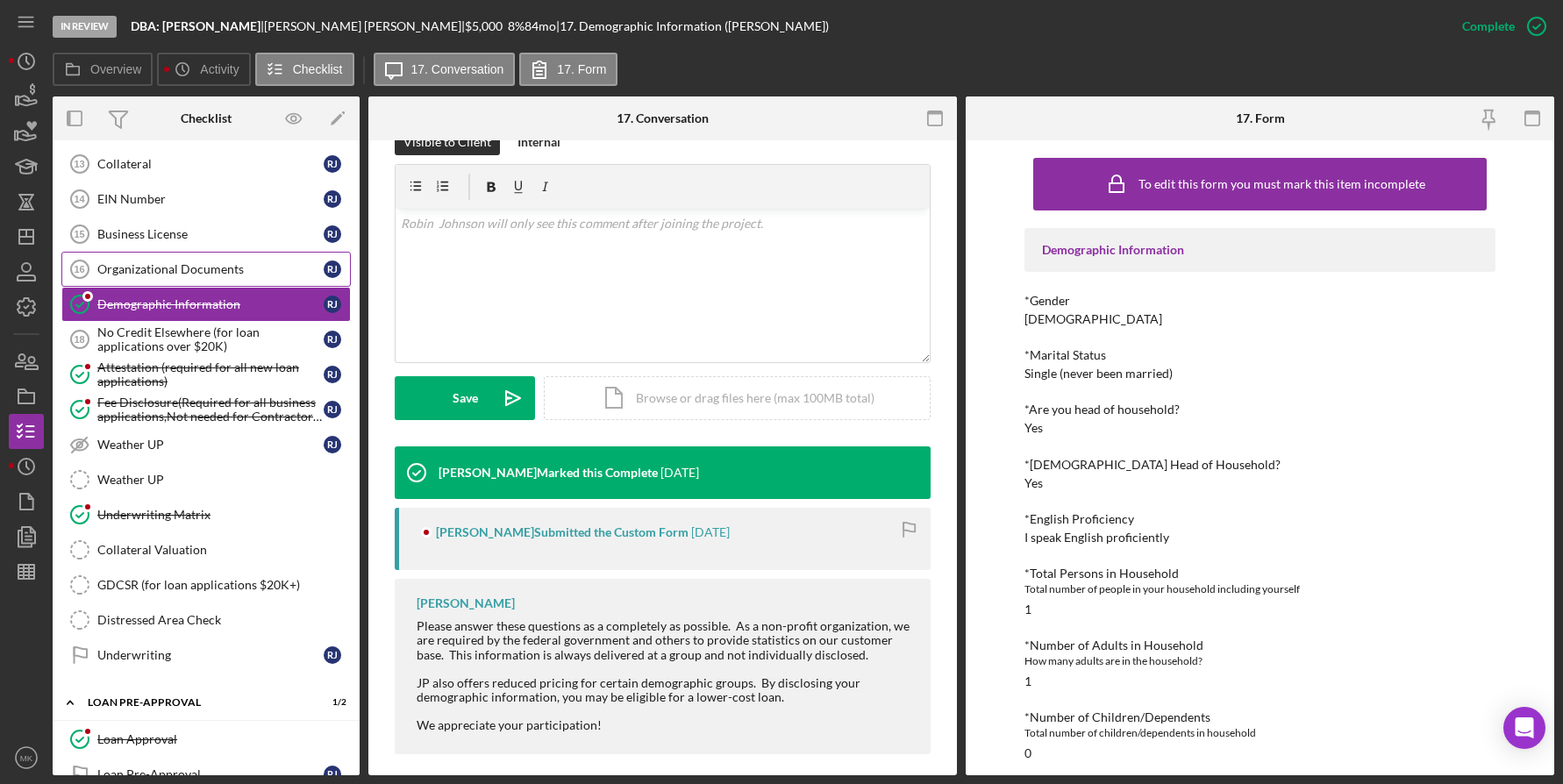
click at [175, 271] on div "Organizational Documents" at bounding box center [210, 269] width 226 height 14
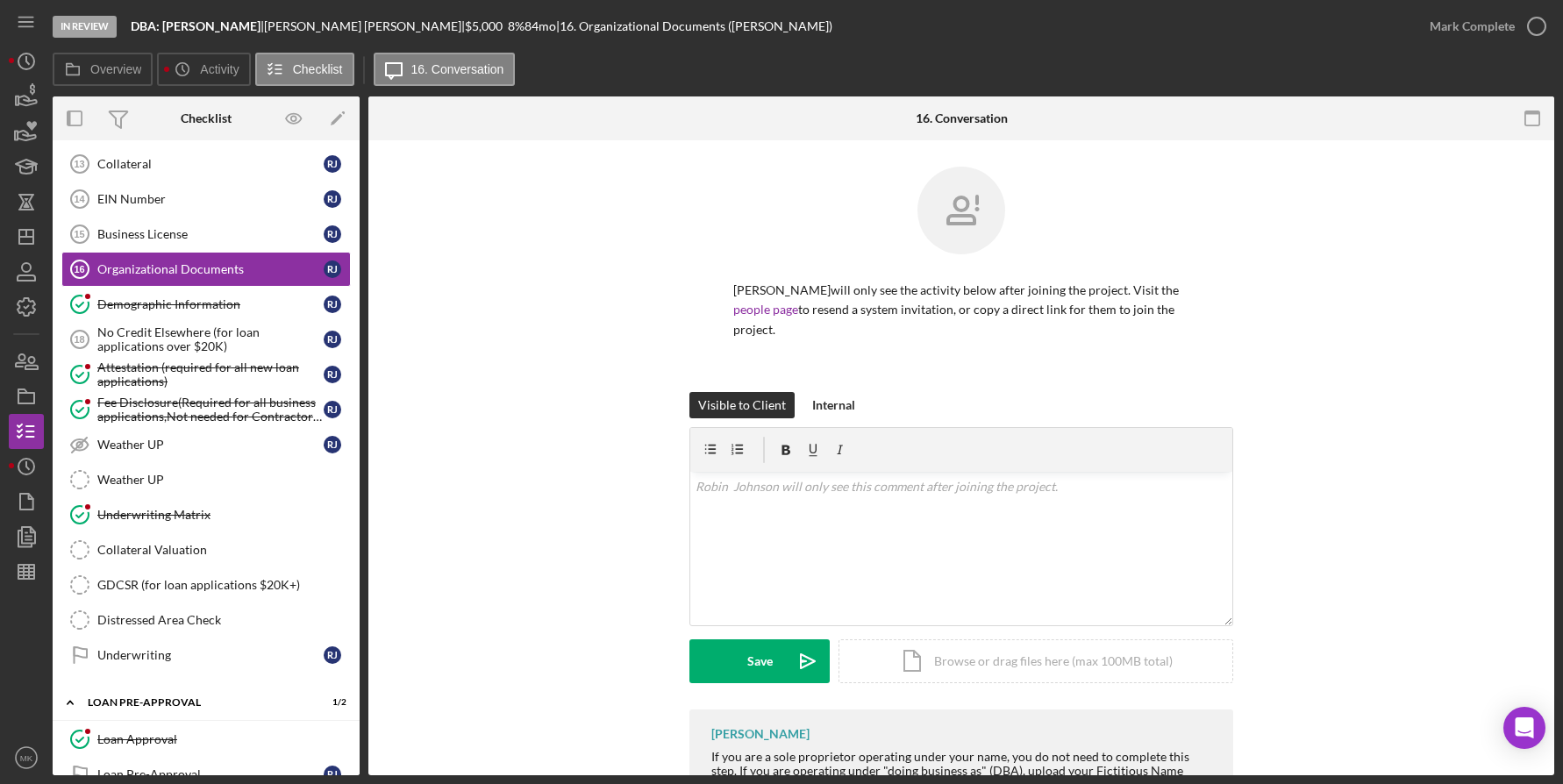
scroll to position [117, 0]
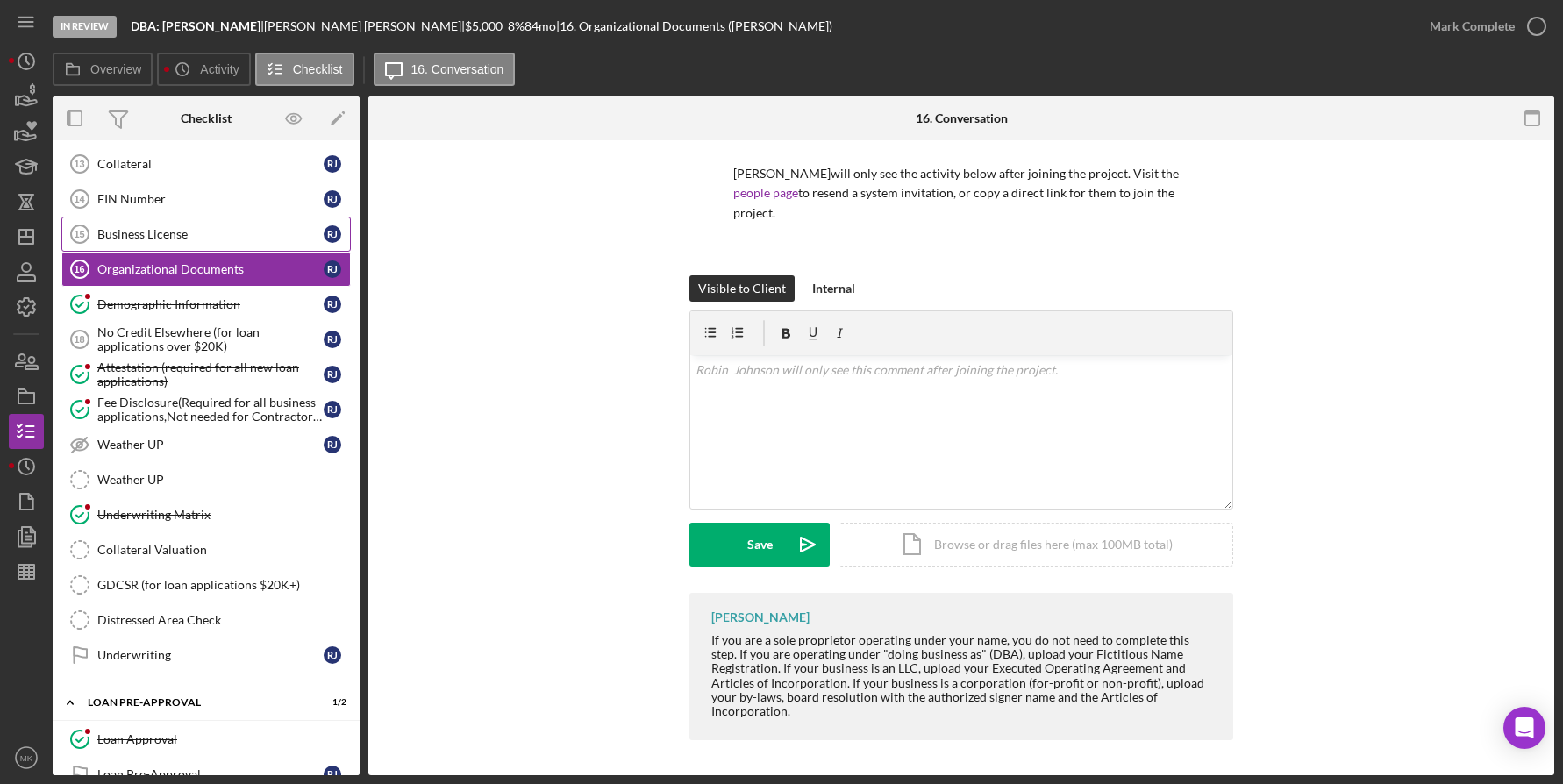
click at [163, 233] on div "Business License" at bounding box center [210, 234] width 226 height 14
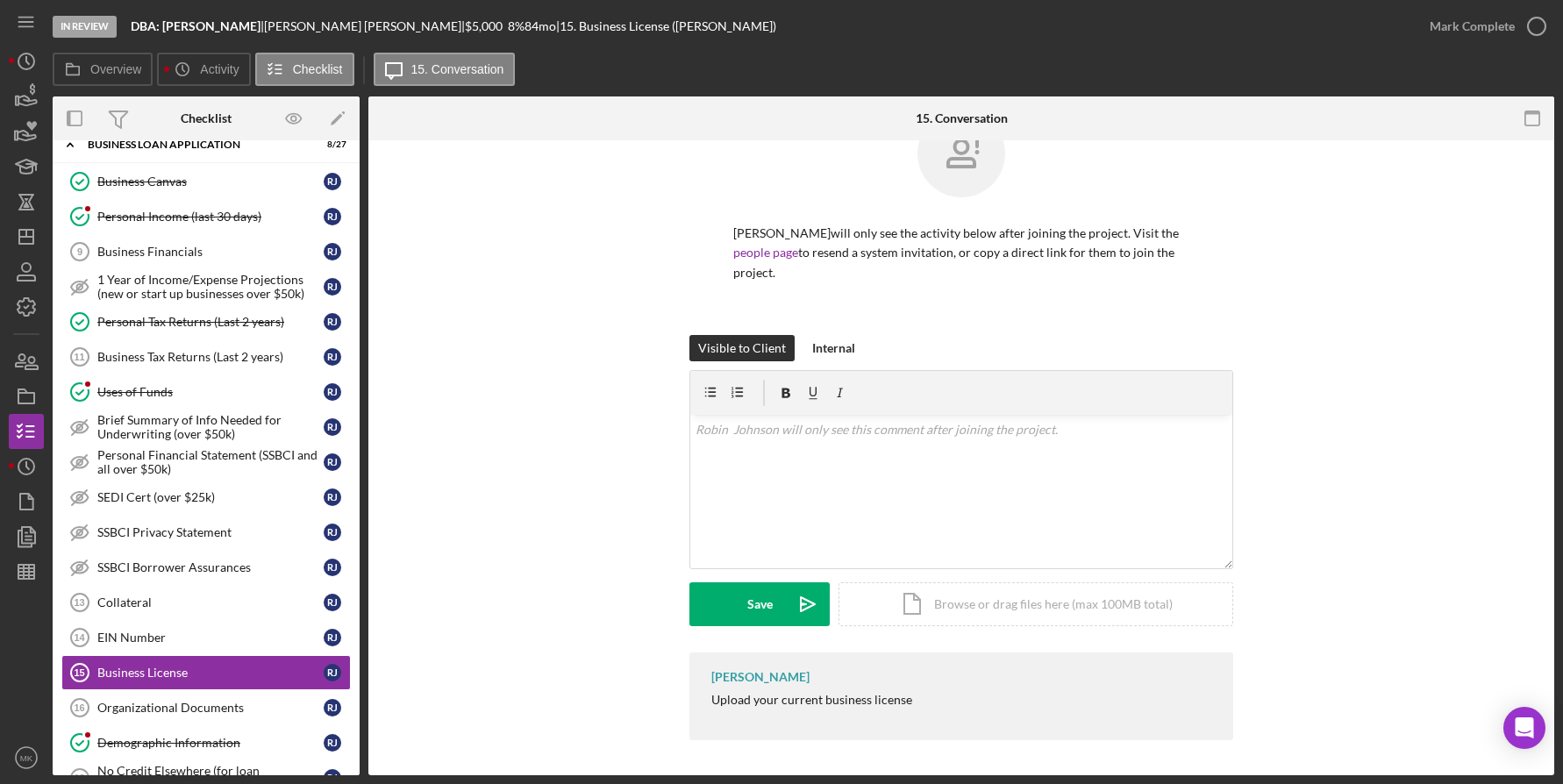
scroll to position [558, 0]
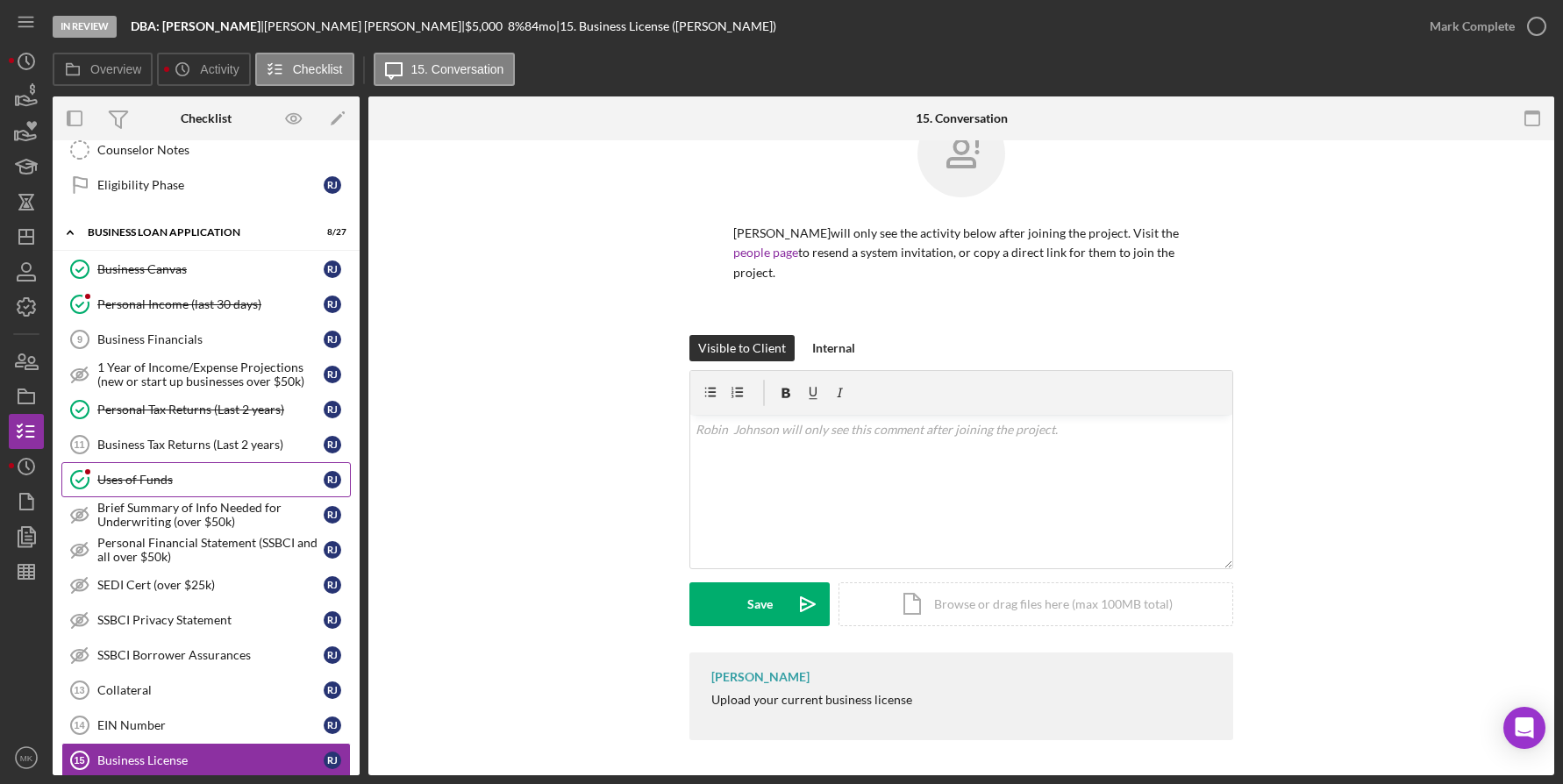
click at [145, 474] on div "Uses of Funds" at bounding box center [210, 479] width 226 height 14
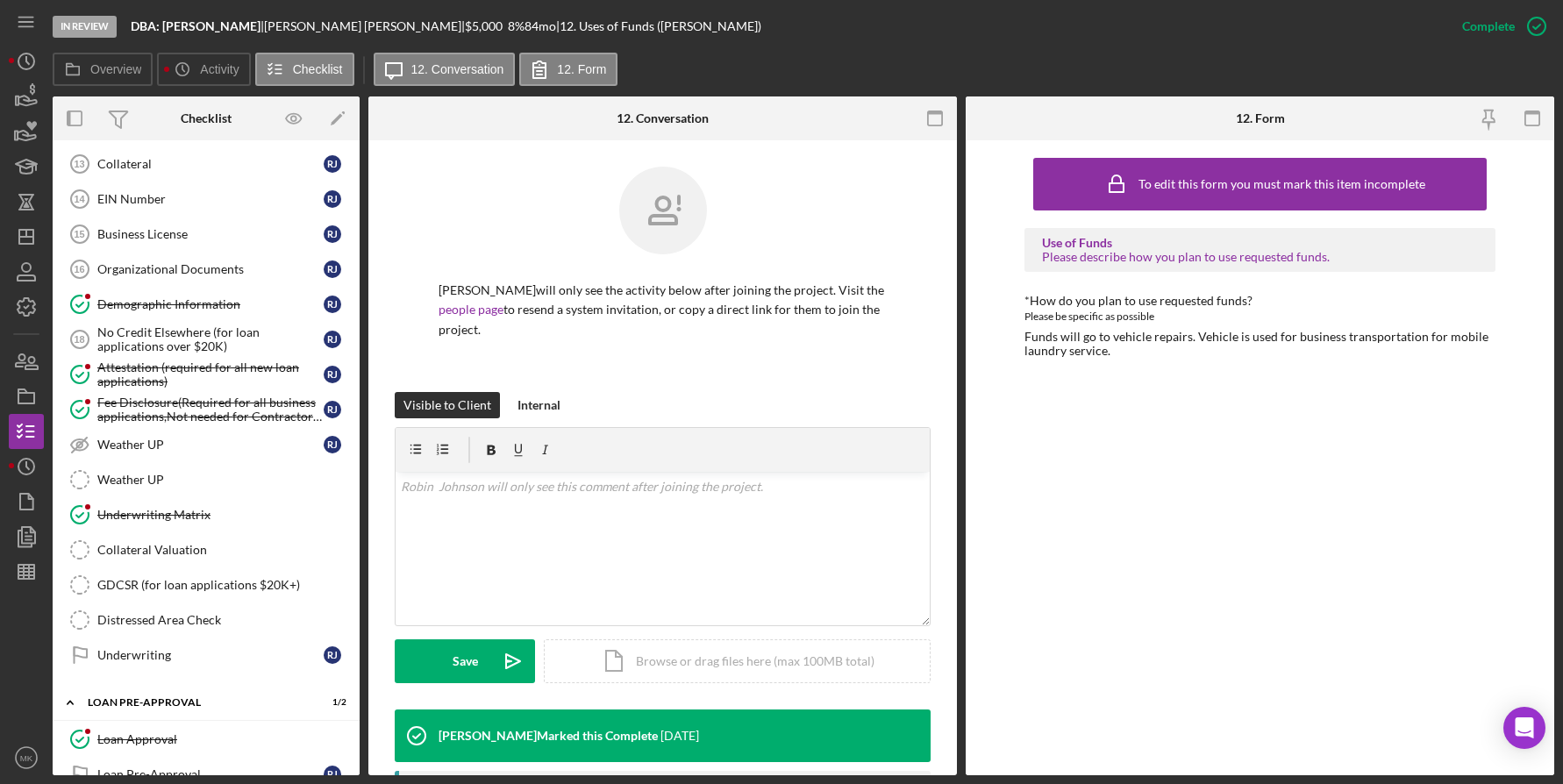
scroll to position [1698, 0]
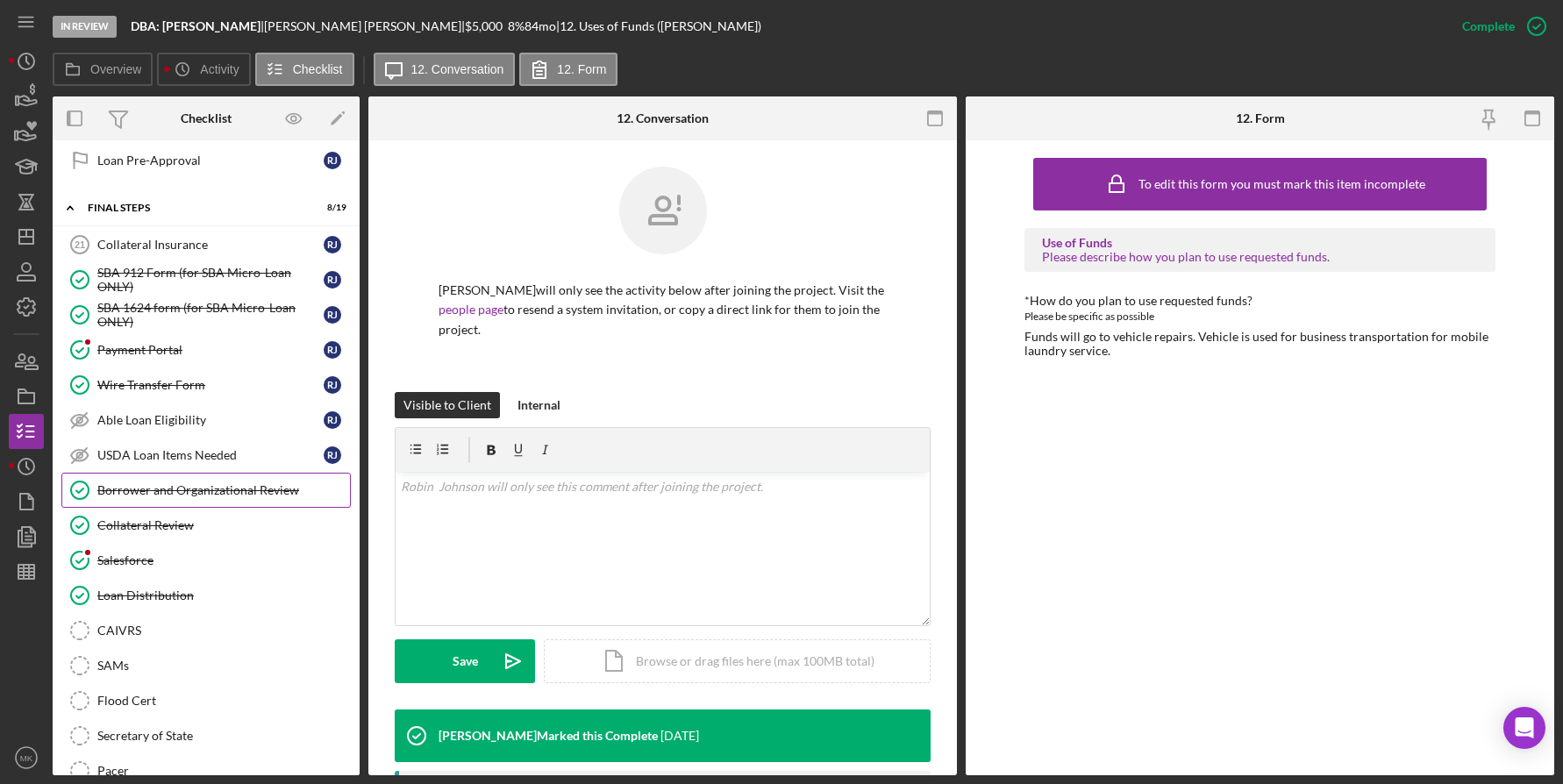
click at [255, 491] on div "Borrower and Organizational Review" at bounding box center [223, 490] width 253 height 14
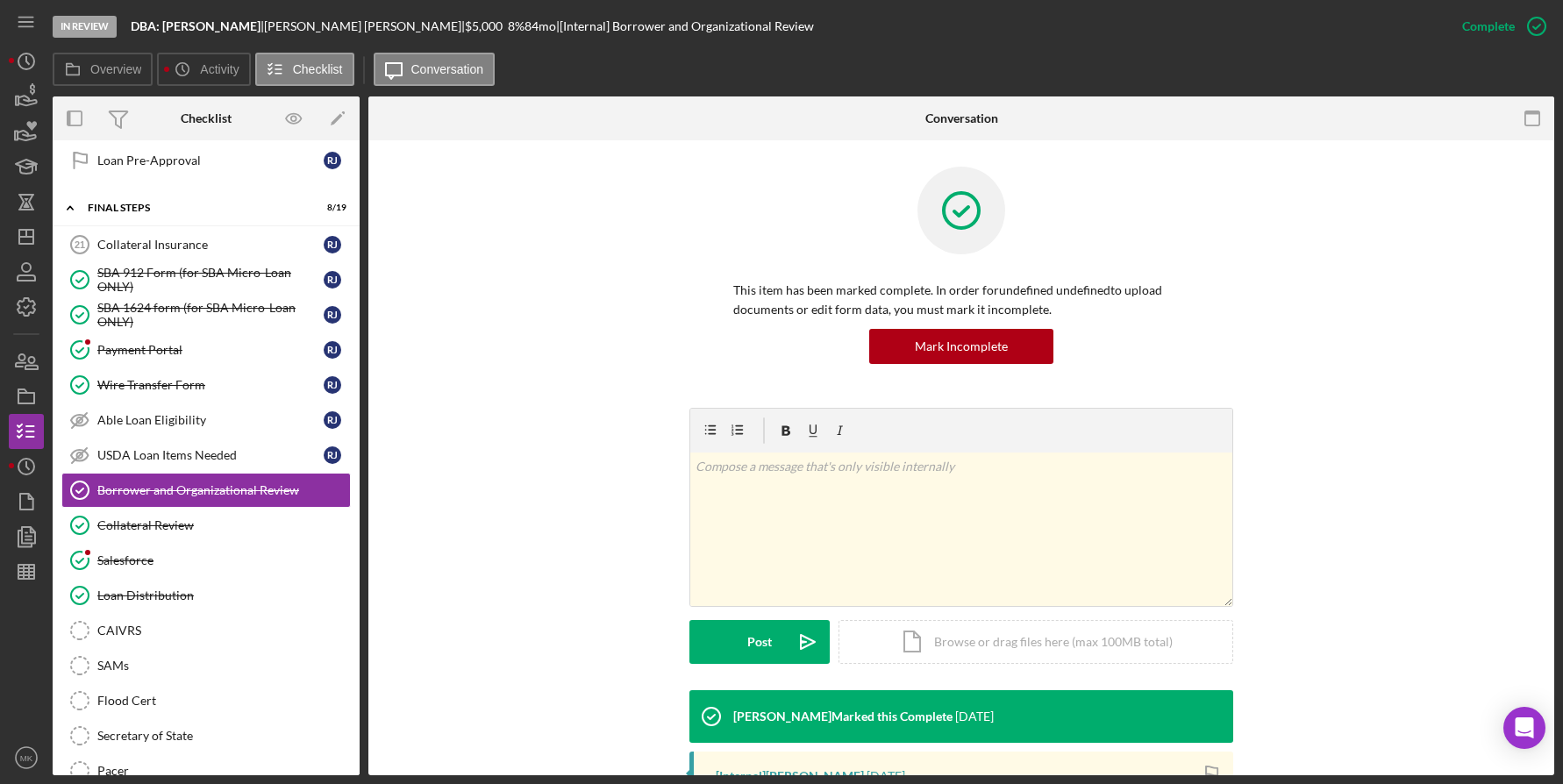
scroll to position [336, 0]
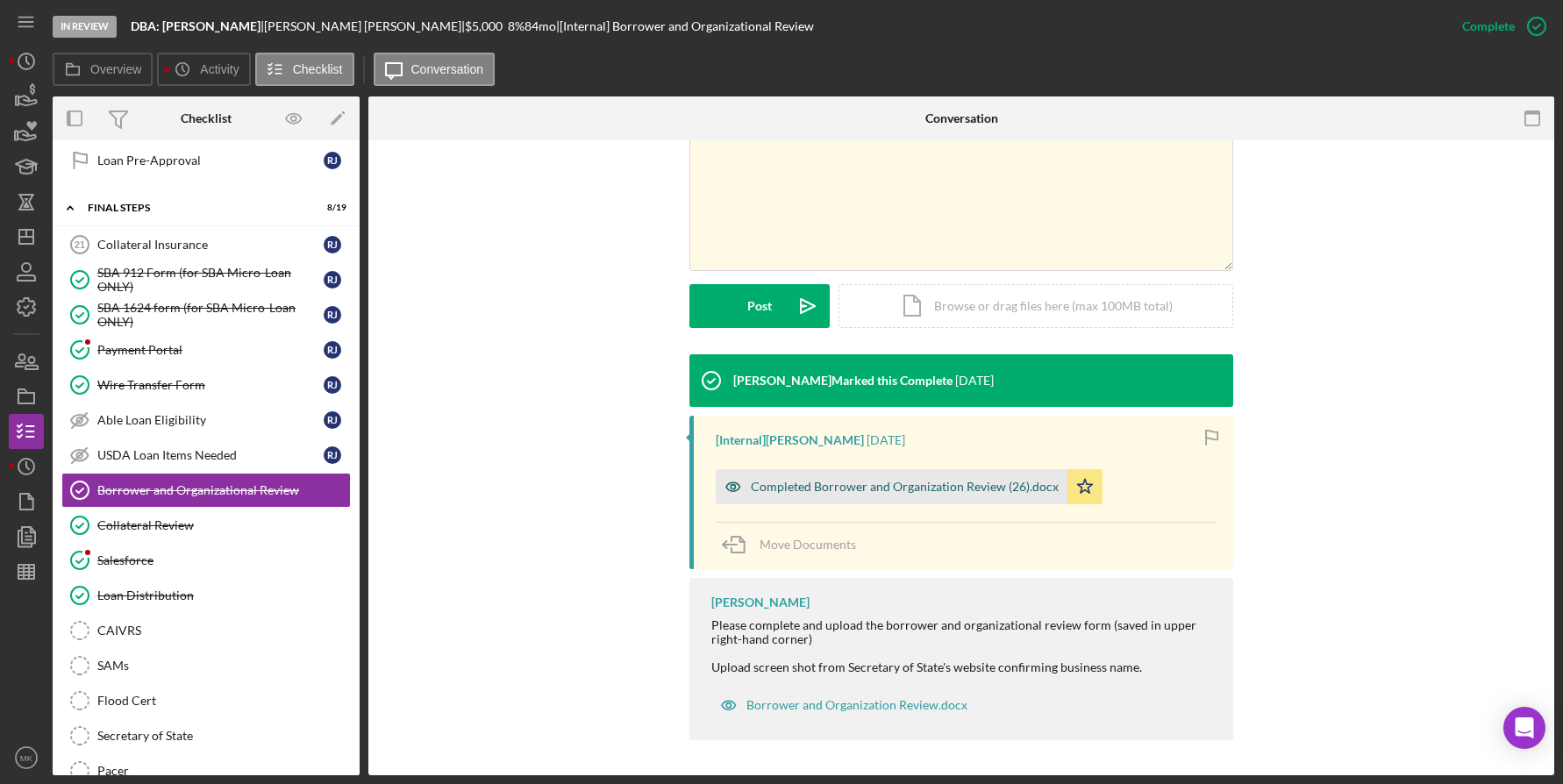
click at [879, 493] on div "Completed Borrower and Organization Review (26).docx" at bounding box center [892, 486] width 352 height 35
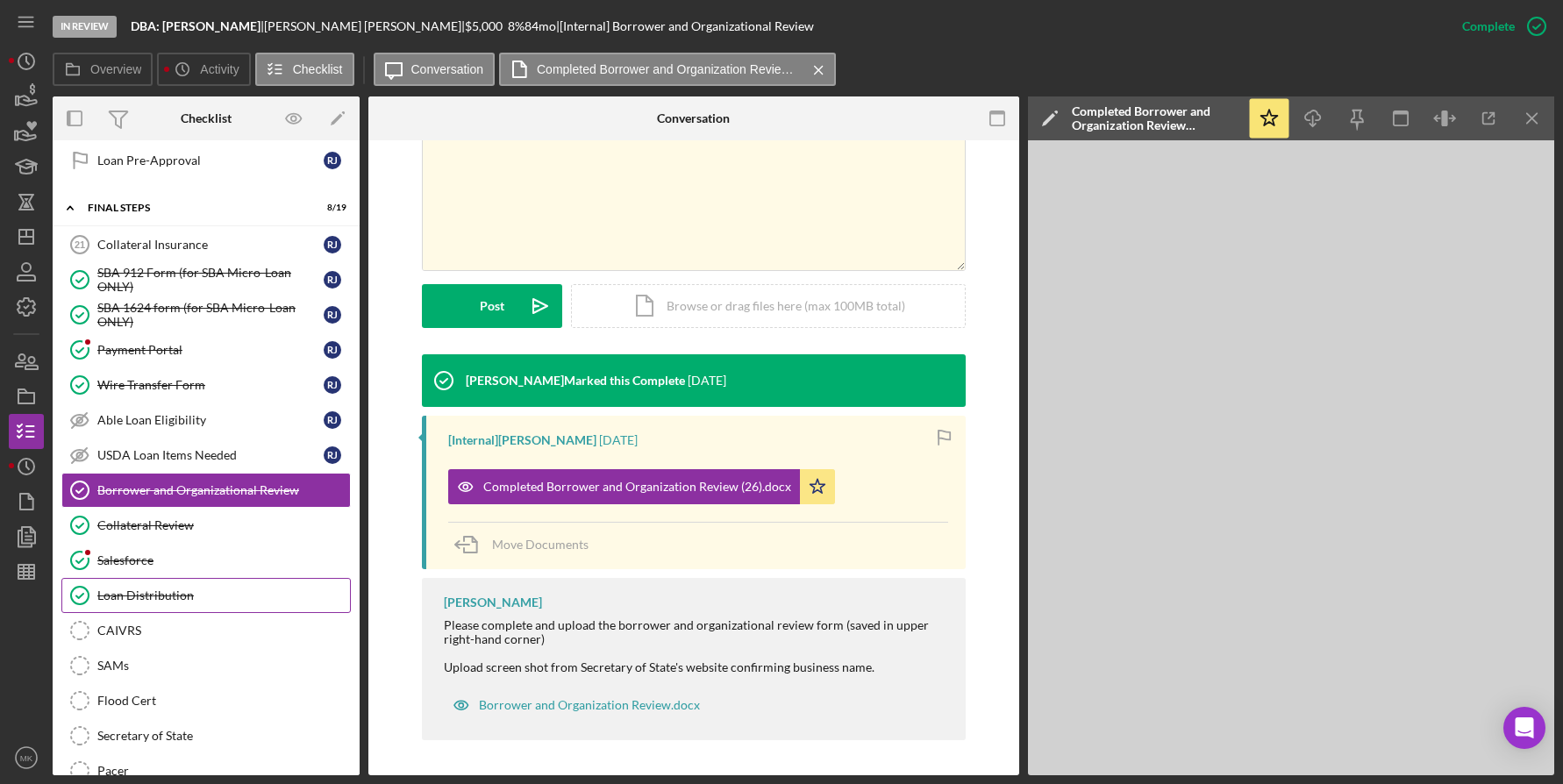
scroll to position [1873, 0]
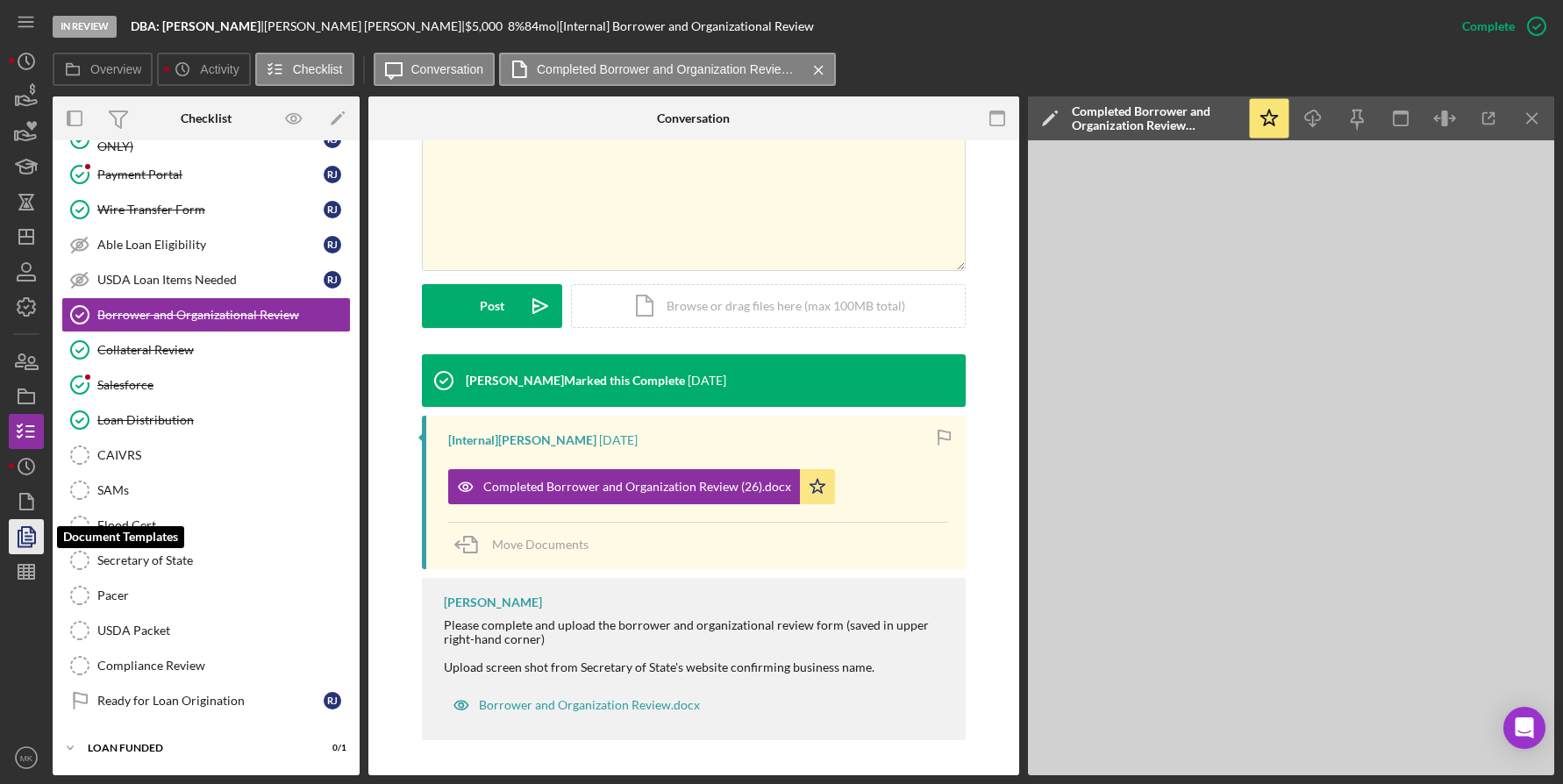
click at [27, 531] on icon "button" at bounding box center [26, 536] width 44 height 44
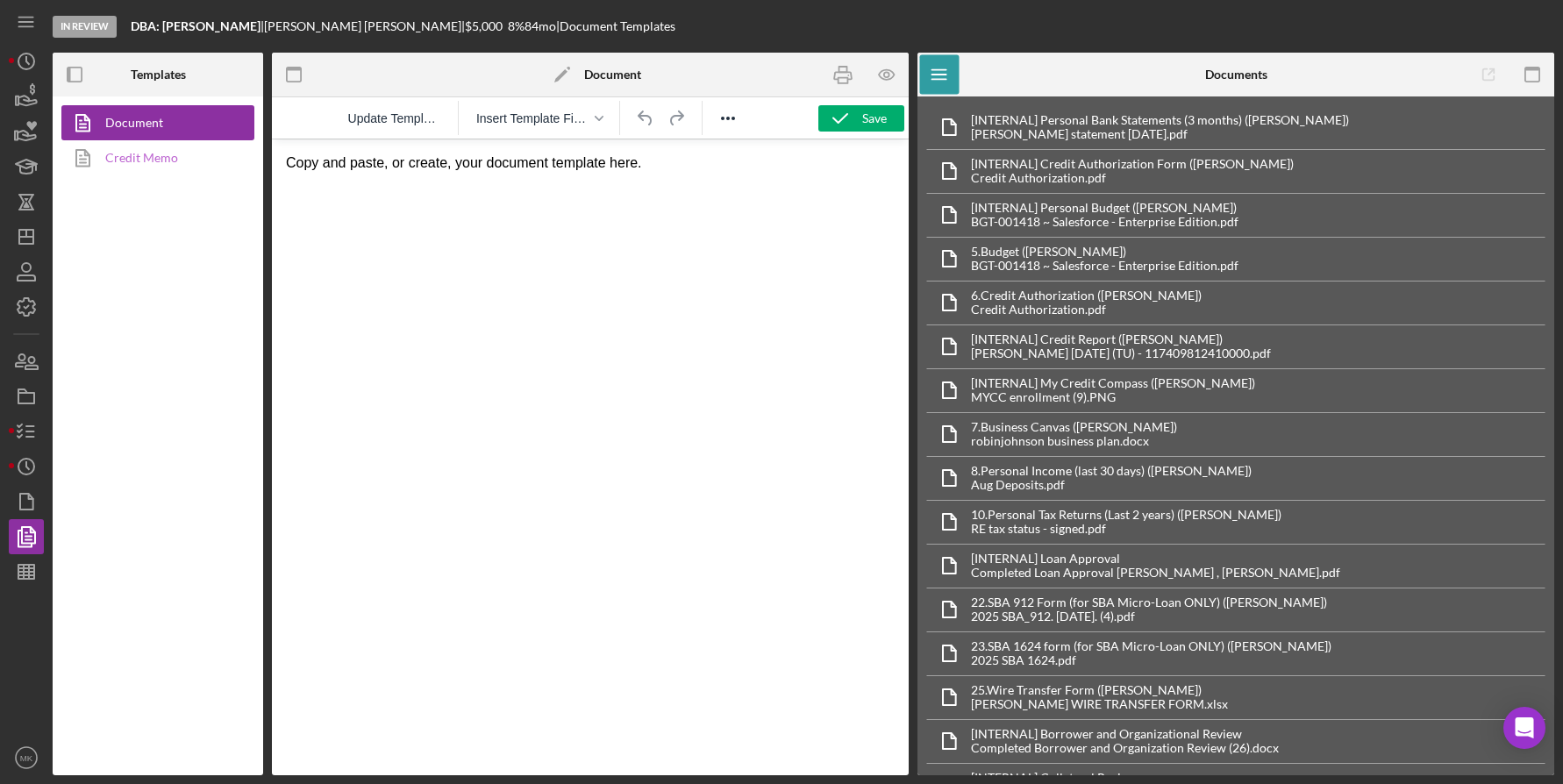
click at [104, 169] on icon at bounding box center [83, 157] width 44 height 44
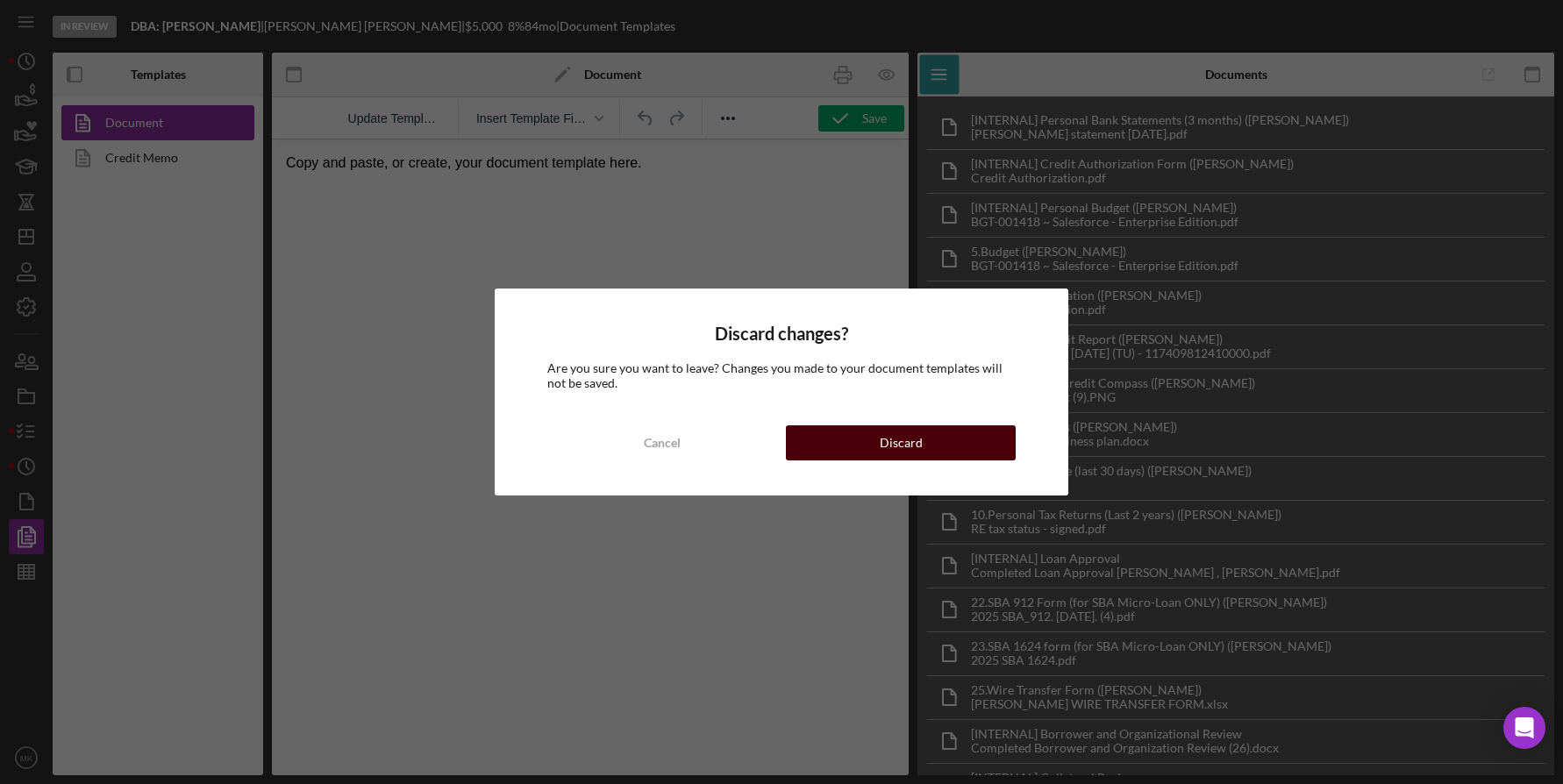
click at [932, 448] on button "Discard" at bounding box center [901, 443] width 230 height 35
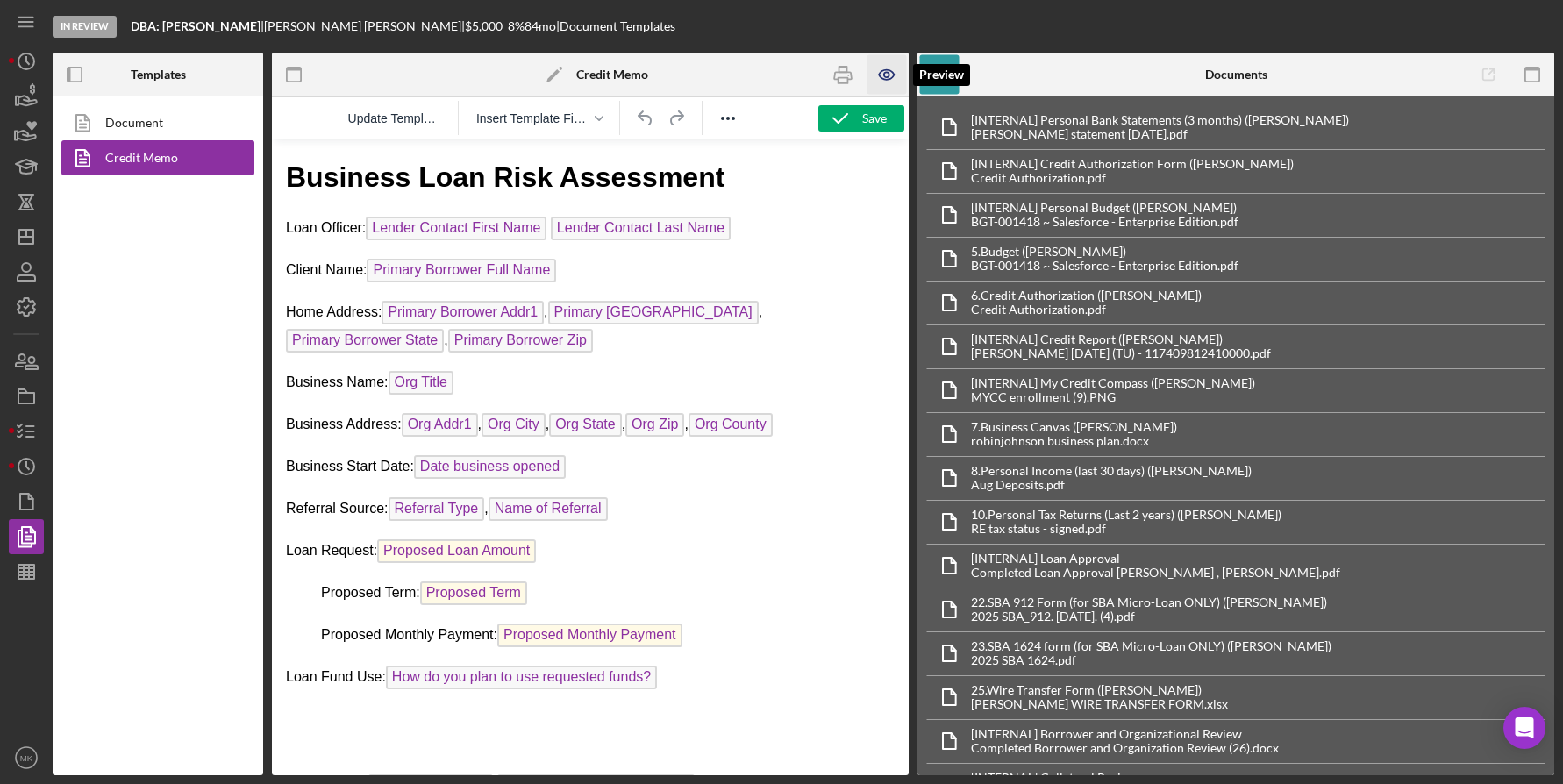
click at [883, 75] on icon "button" at bounding box center [888, 75] width 39 height 39
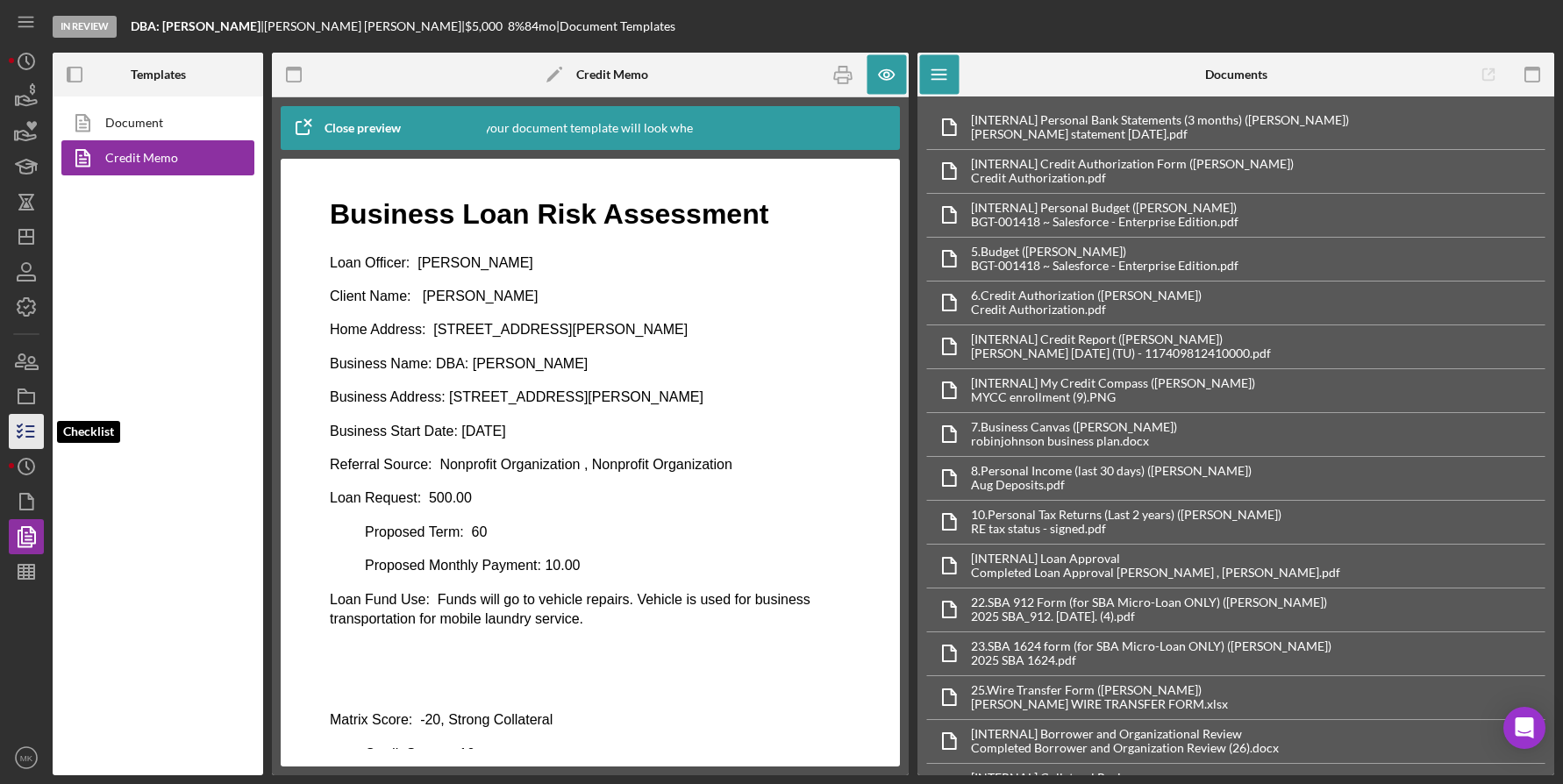
click at [22, 442] on icon "button" at bounding box center [26, 431] width 44 height 44
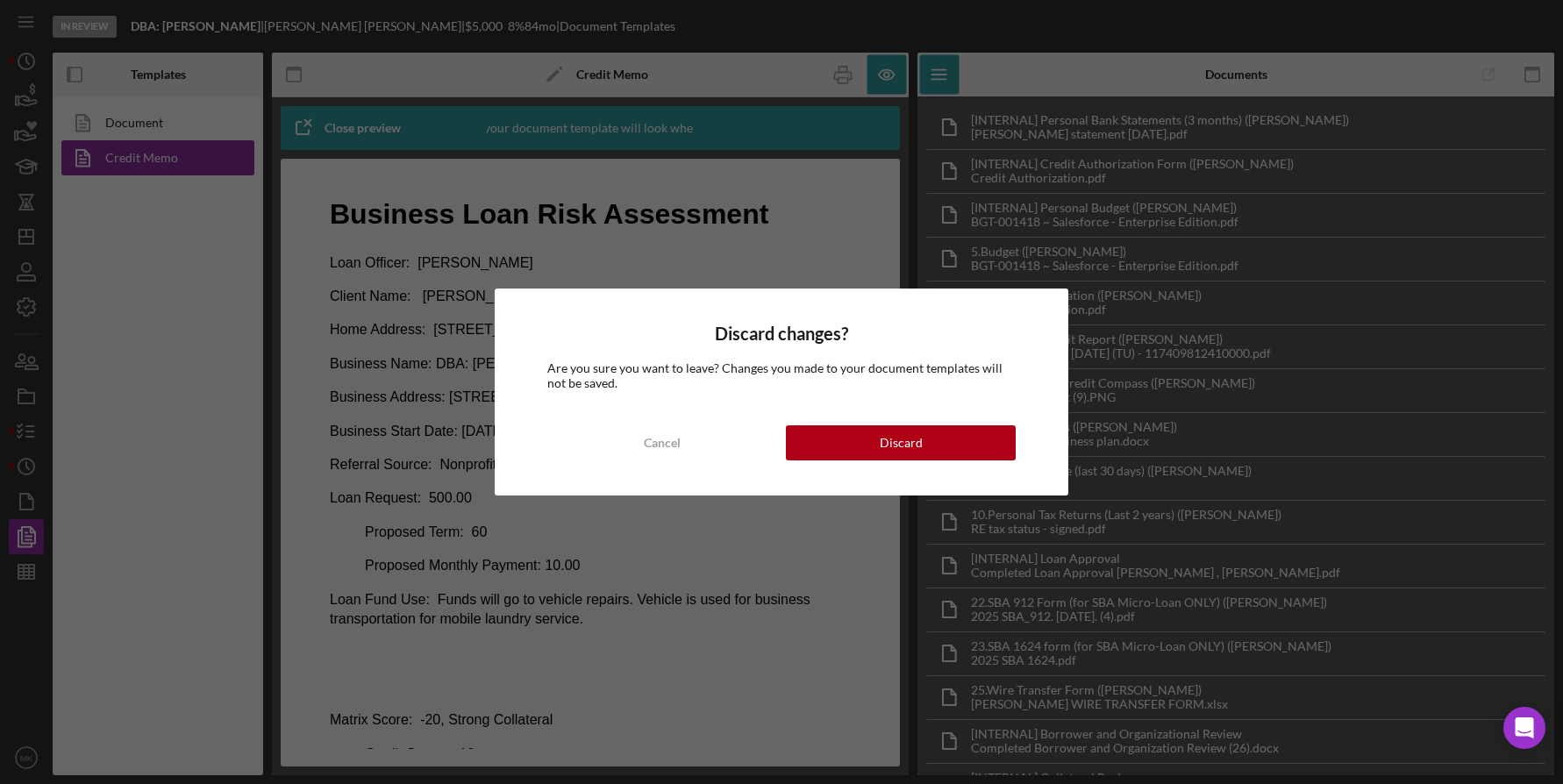
click at [940, 420] on div "Discard changes? Are you sure you want to leave? Changes you made to your docum…" at bounding box center [782, 392] width 575 height 206
click at [948, 439] on button "Discard" at bounding box center [901, 443] width 230 height 35
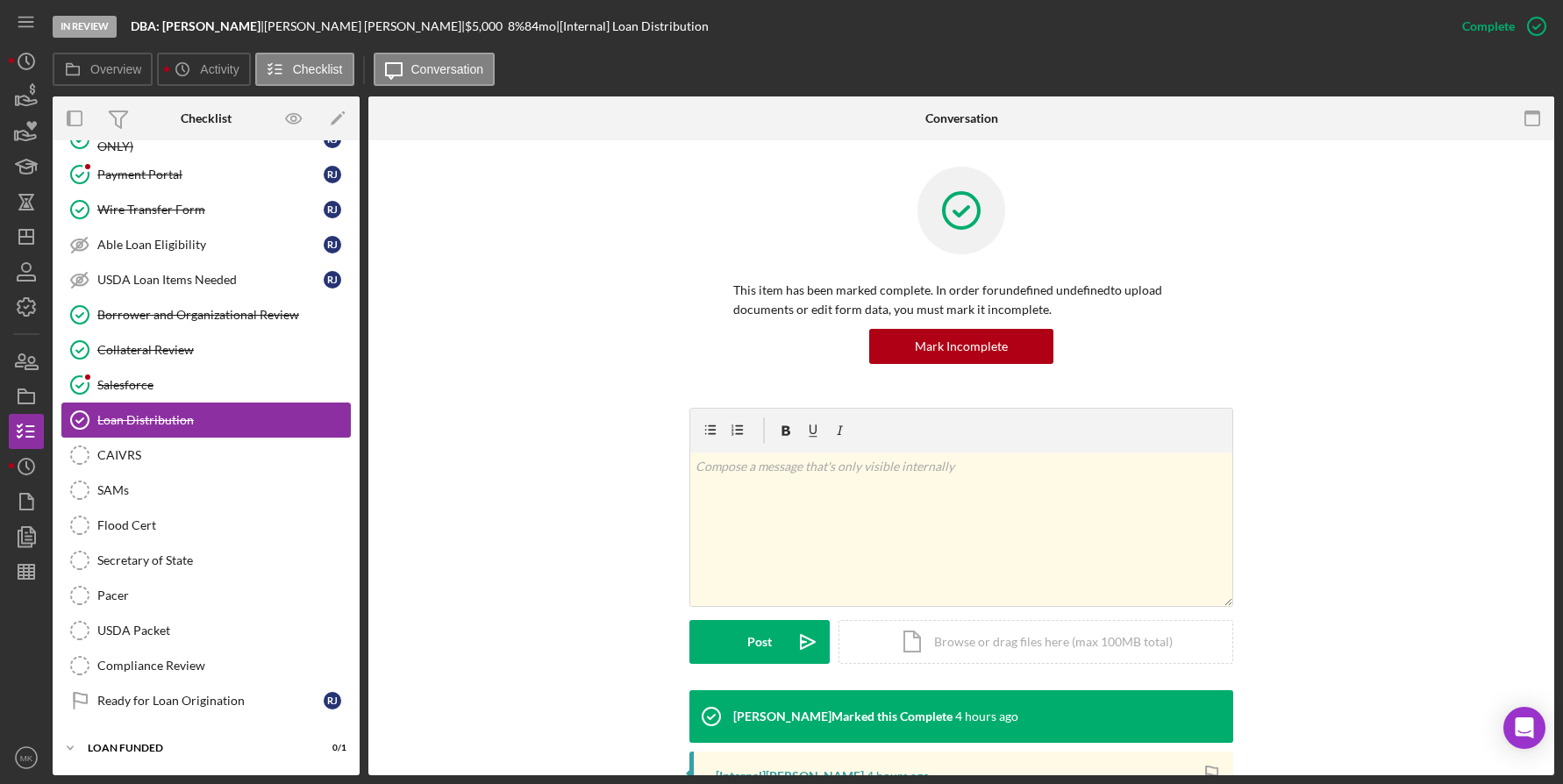
scroll to position [28, 0]
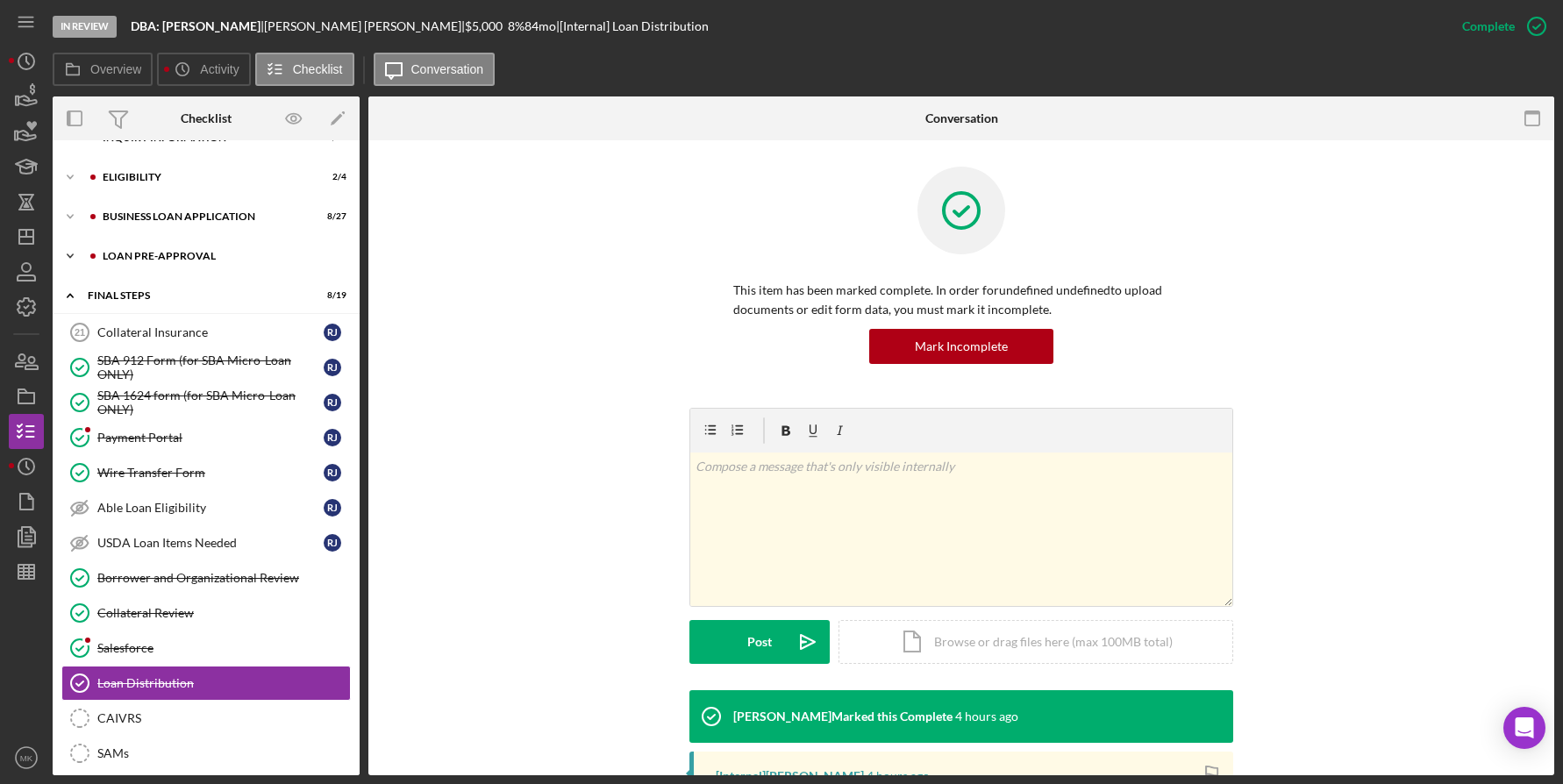
click at [181, 256] on div "LOAN PRE-APPROVAL" at bounding box center [219, 255] width 235 height 11
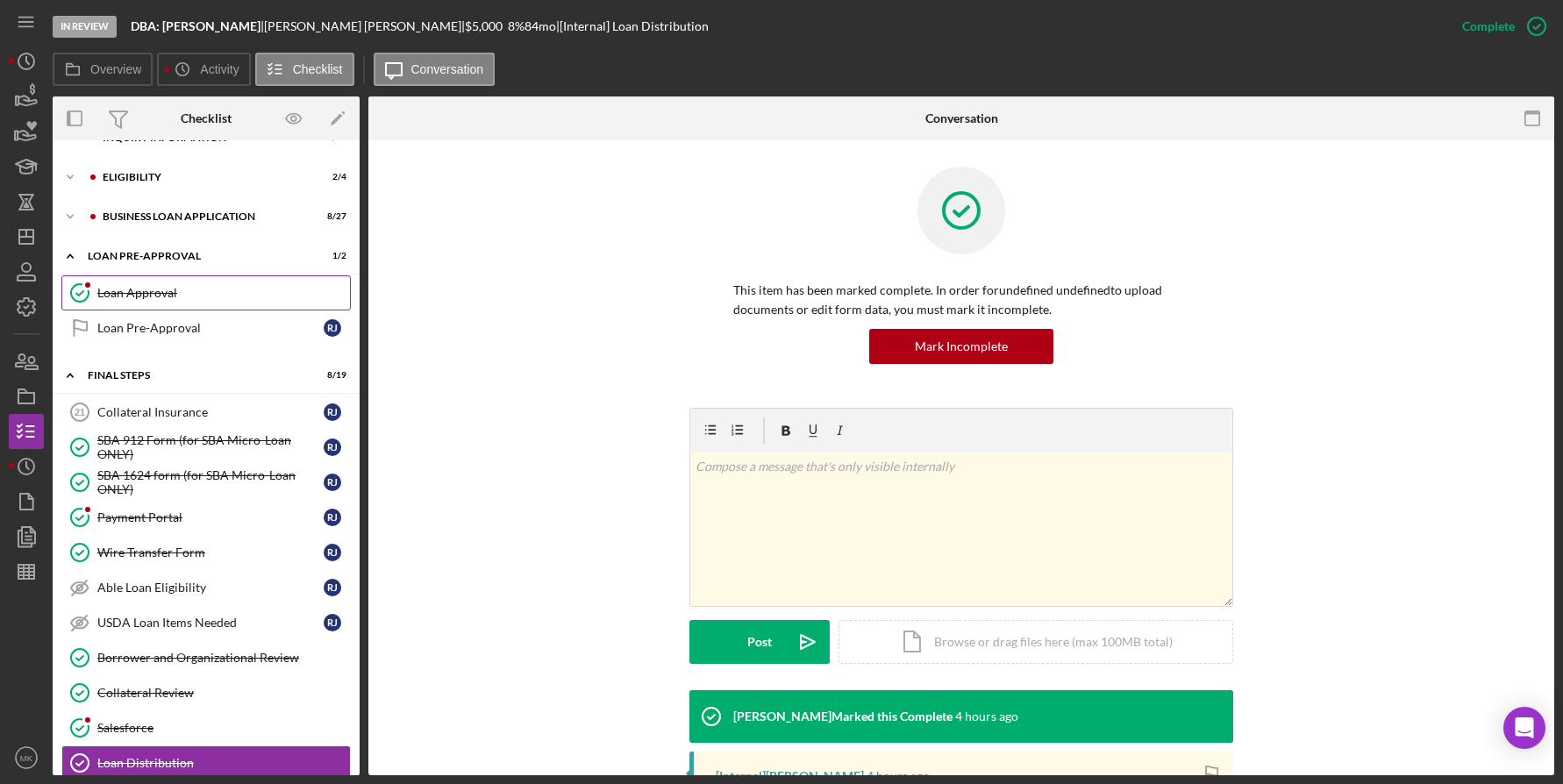
click at [186, 296] on div "Loan Approval" at bounding box center [223, 293] width 253 height 14
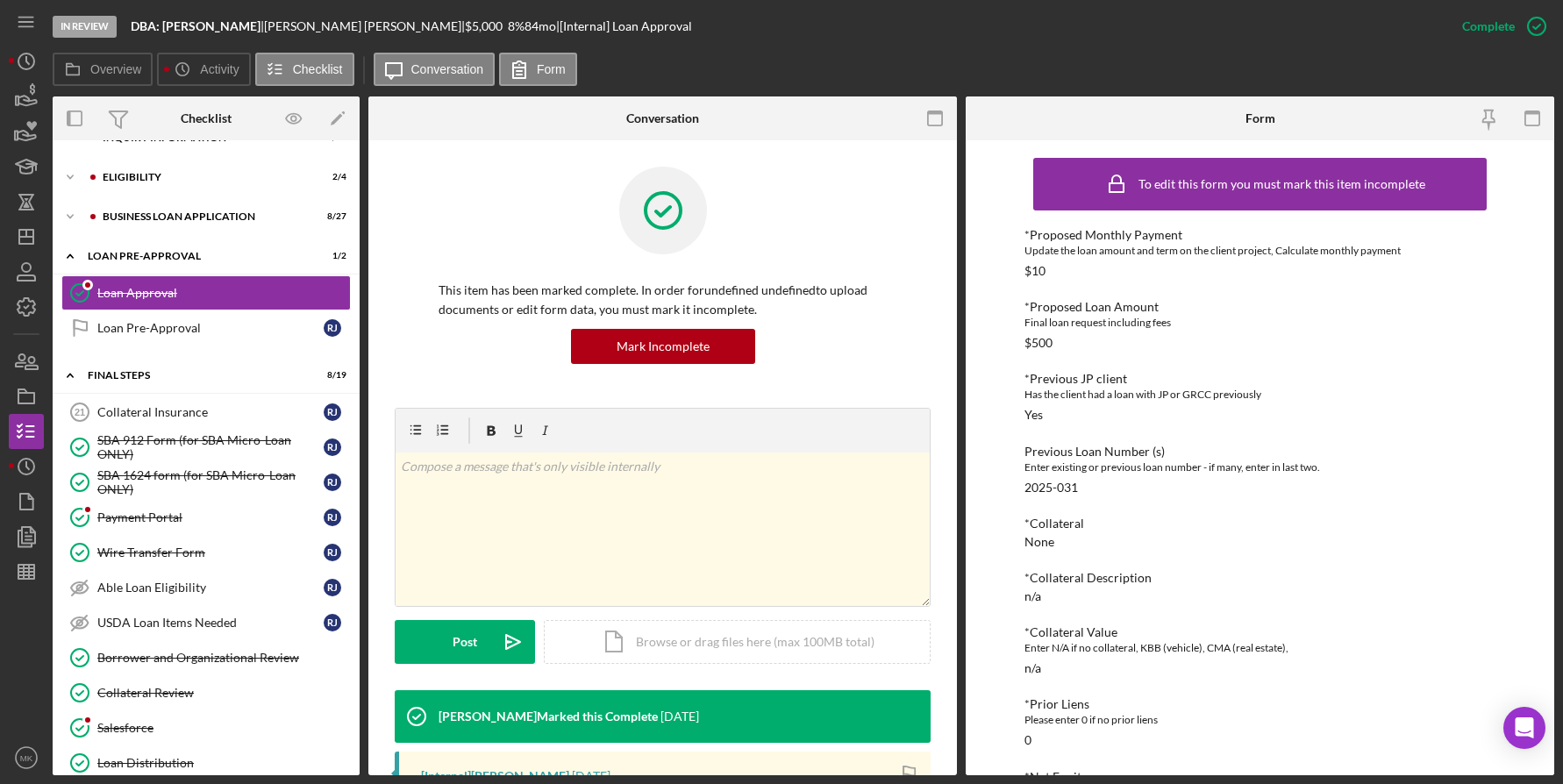
scroll to position [263, 0]
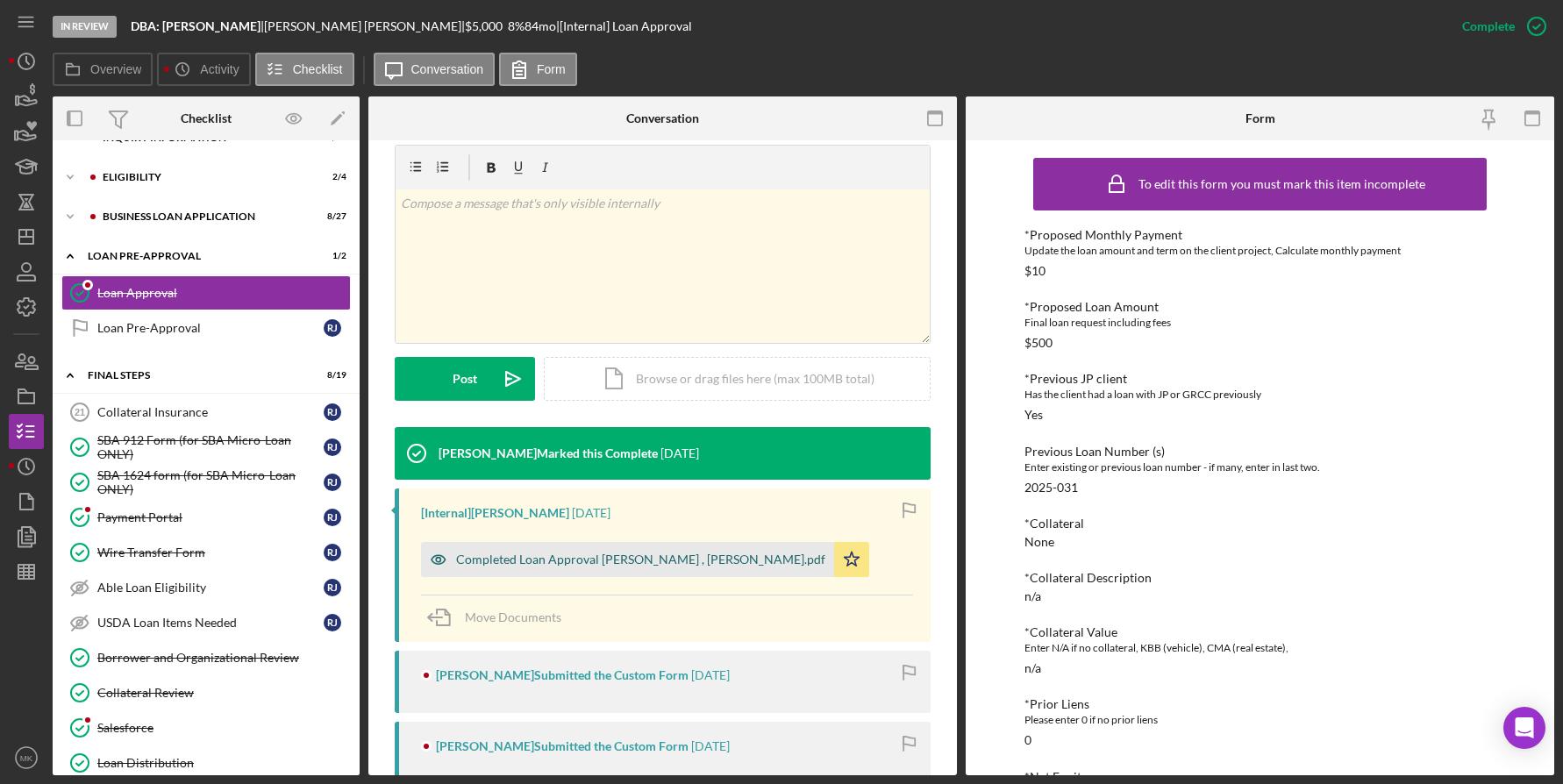
click at [638, 563] on div "Completed Loan Approval Boyle, Jim , Robin Johnson.pdf" at bounding box center [641, 559] width 370 height 14
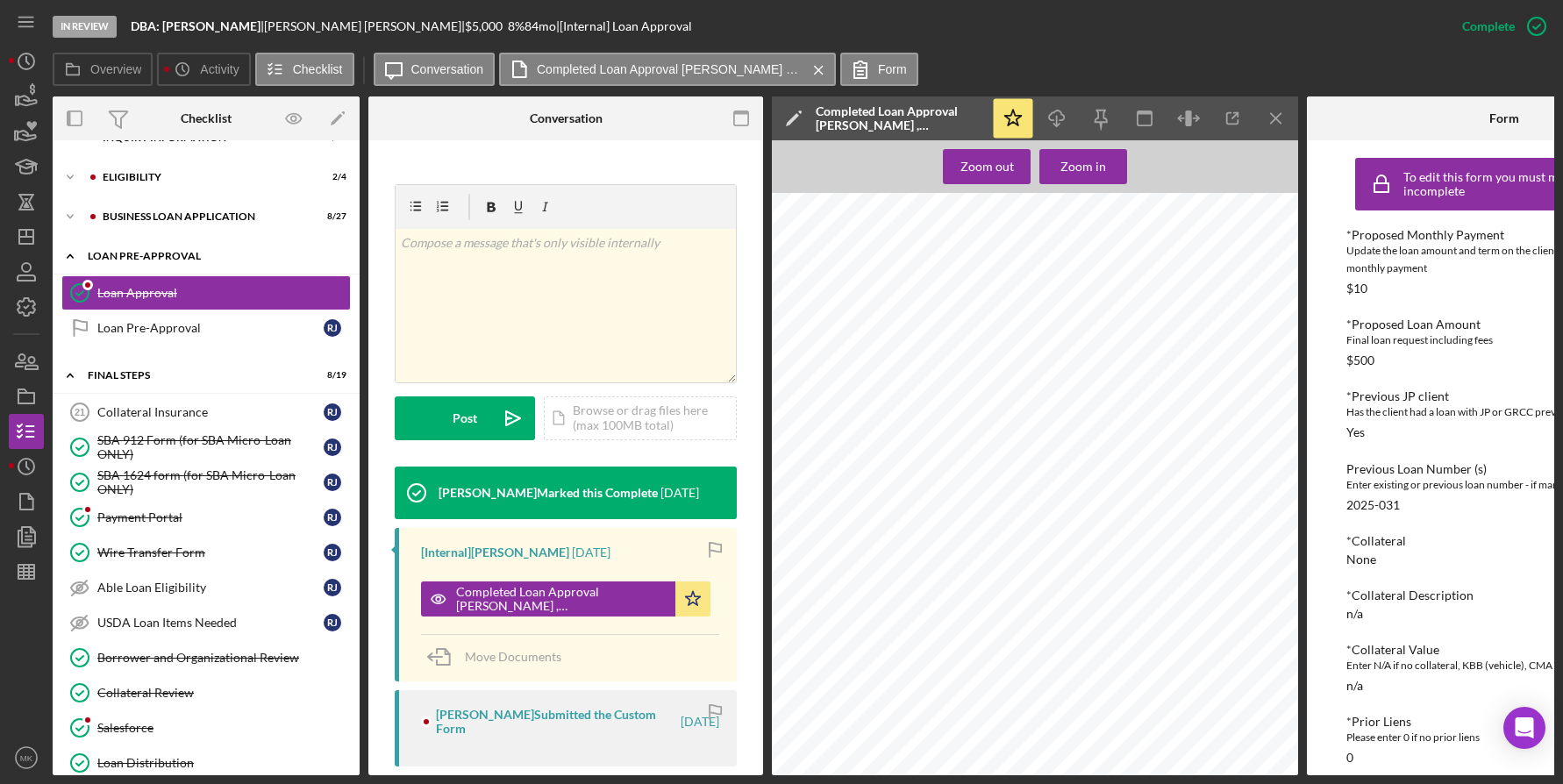
scroll to position [0, 0]
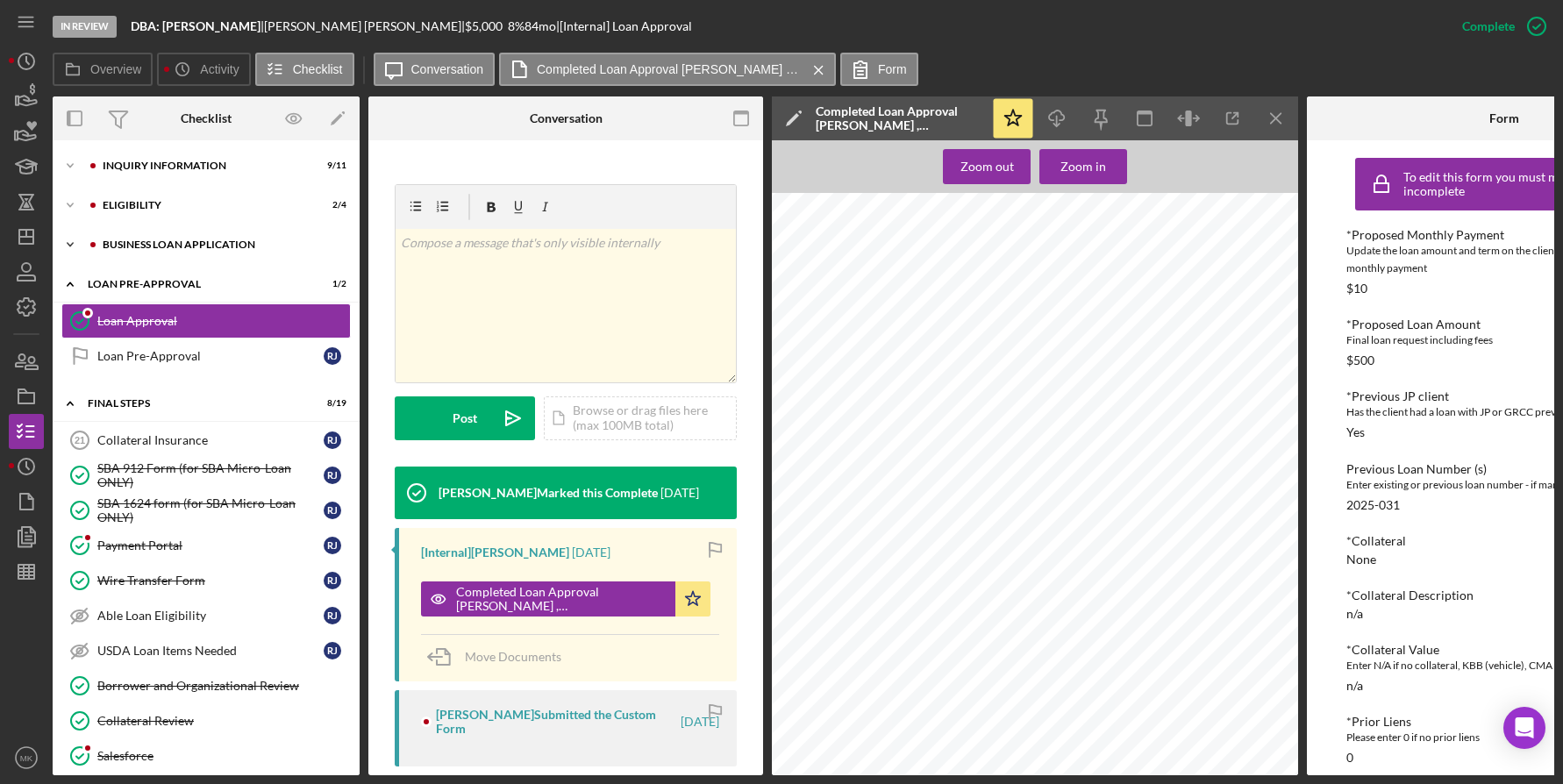
click at [107, 235] on div "Icon/Expander BUSINESS LOAN APPLICATION 8 / 27" at bounding box center [206, 245] width 307 height 35
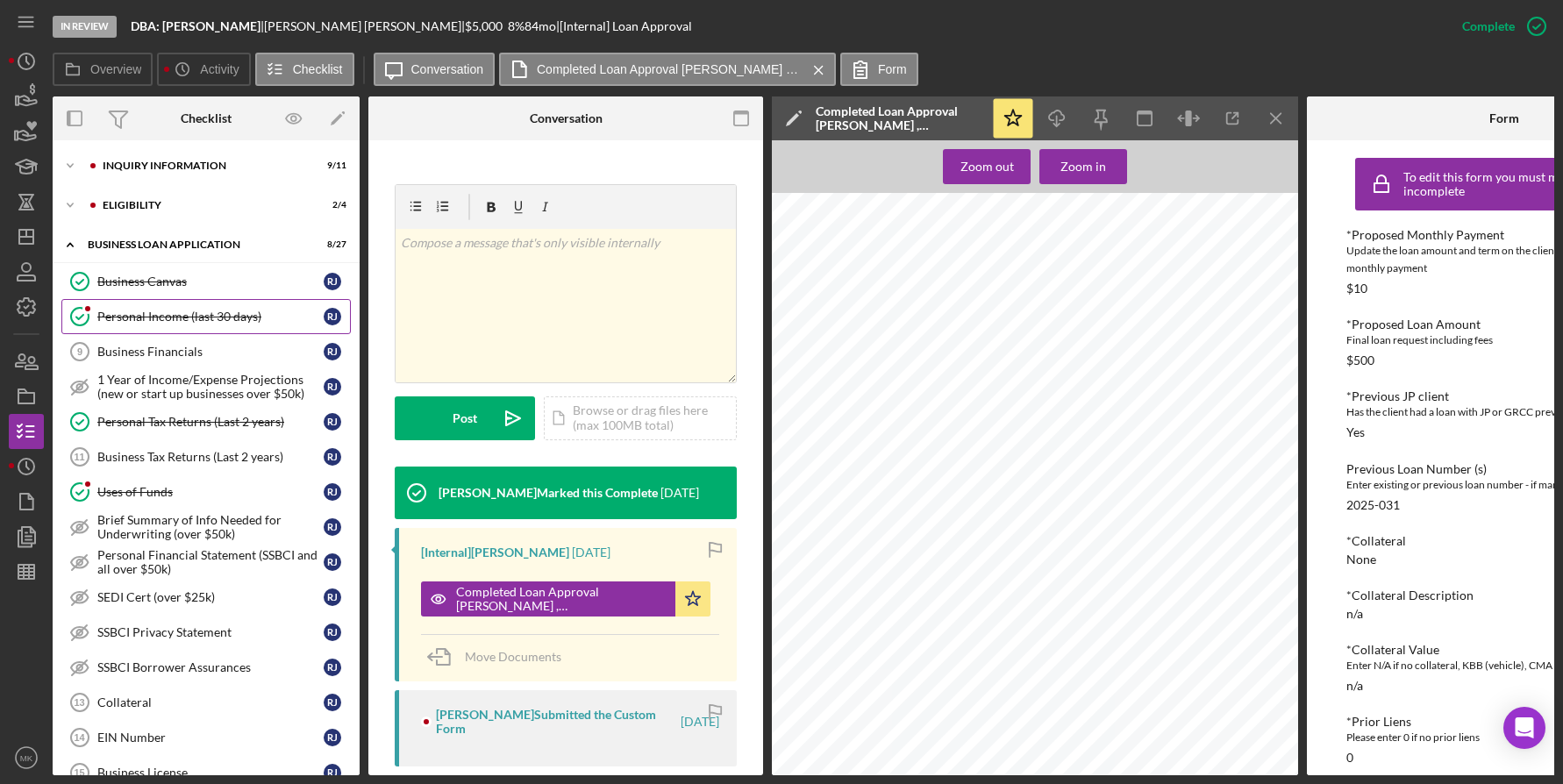
click at [209, 327] on link "Personal Income (last 30 days) Personal Income (last 30 days) R J" at bounding box center [205, 316] width 290 height 35
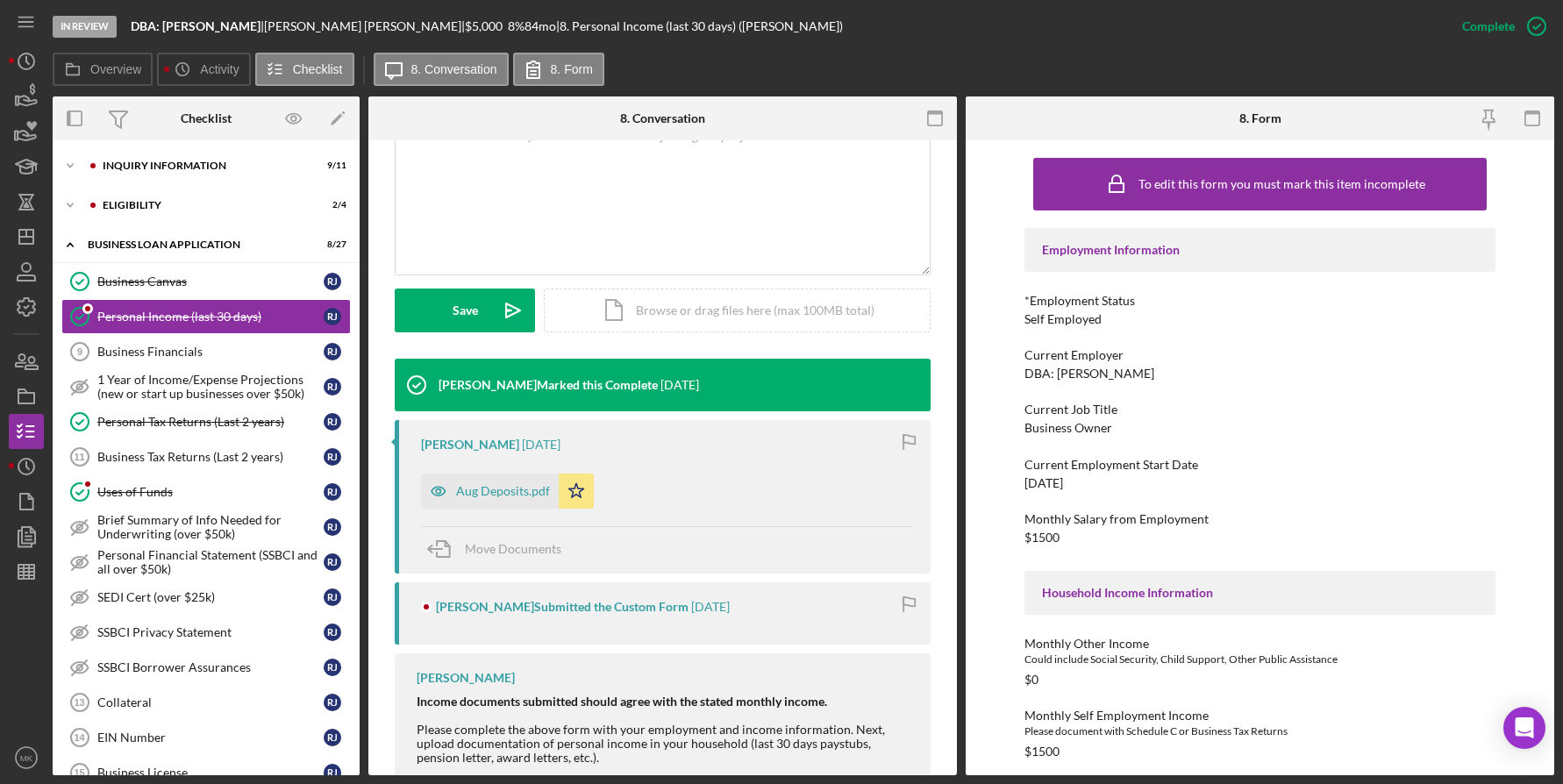
scroll to position [438, 0]
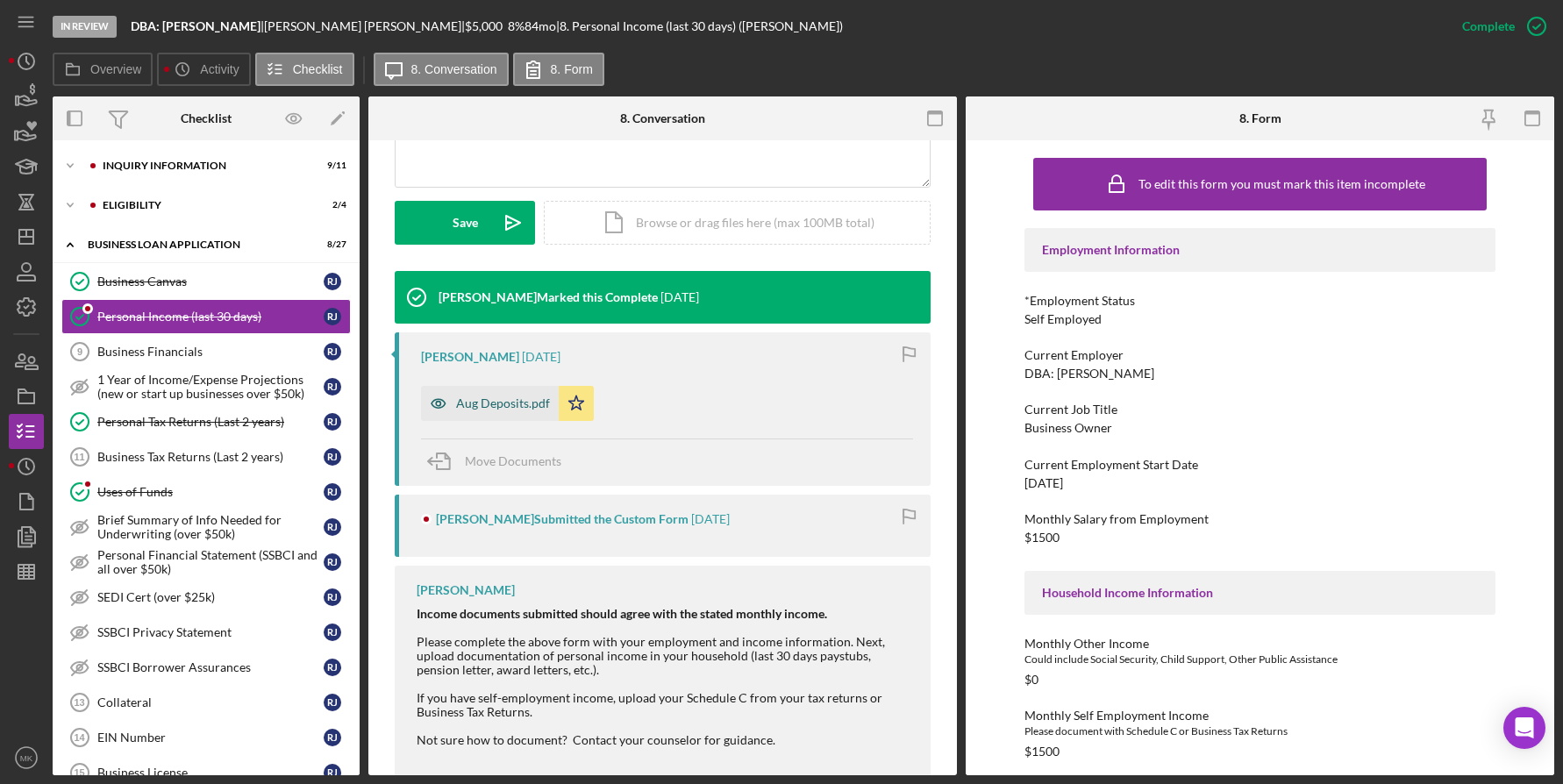
click at [503, 395] on div "Aug Deposits.pdf" at bounding box center [490, 404] width 138 height 35
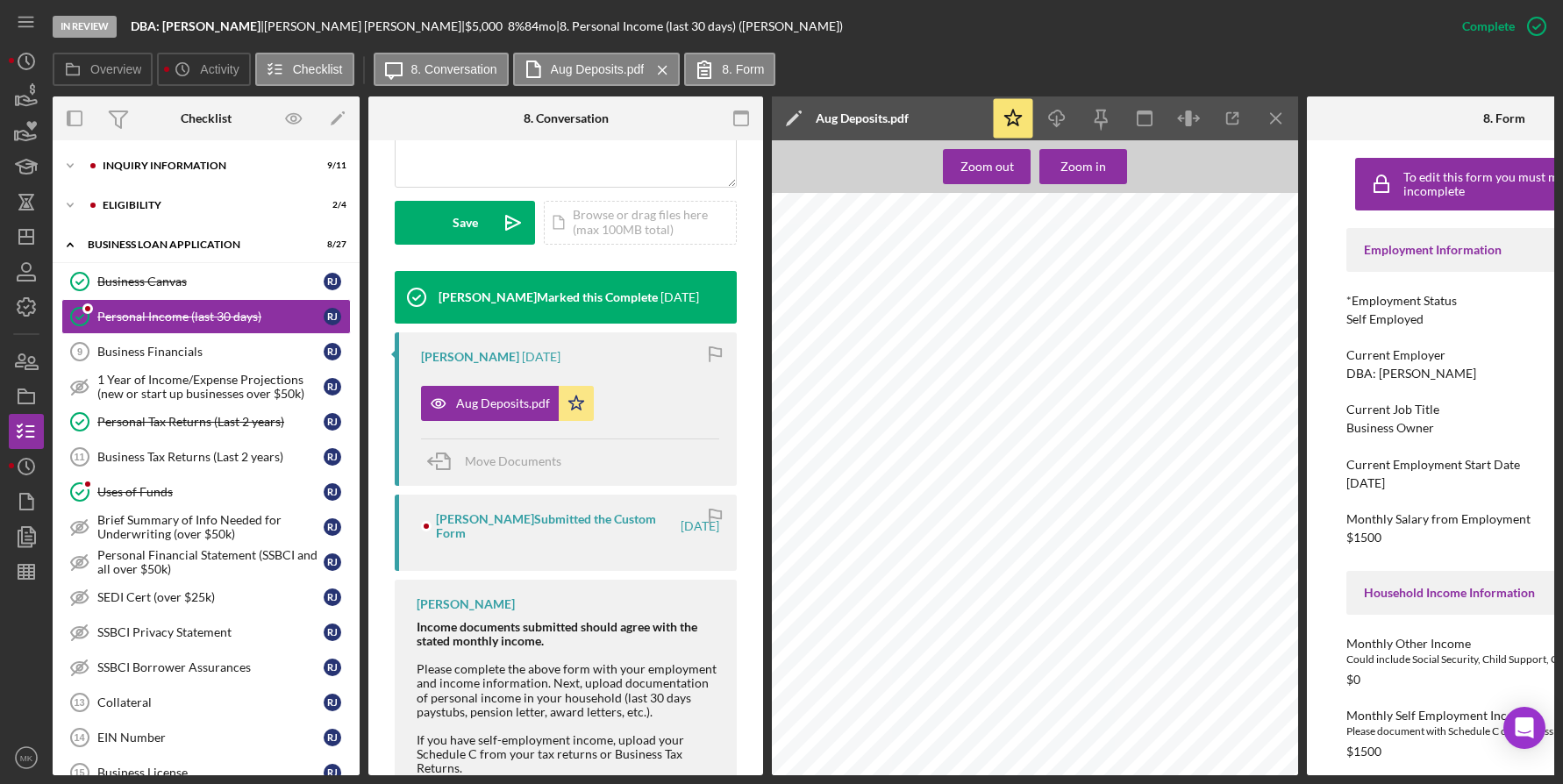
scroll to position [1316, 0]
click at [163, 179] on div "Icon/Expander INQUIRY INFORMATION 9 / 11" at bounding box center [206, 166] width 307 height 35
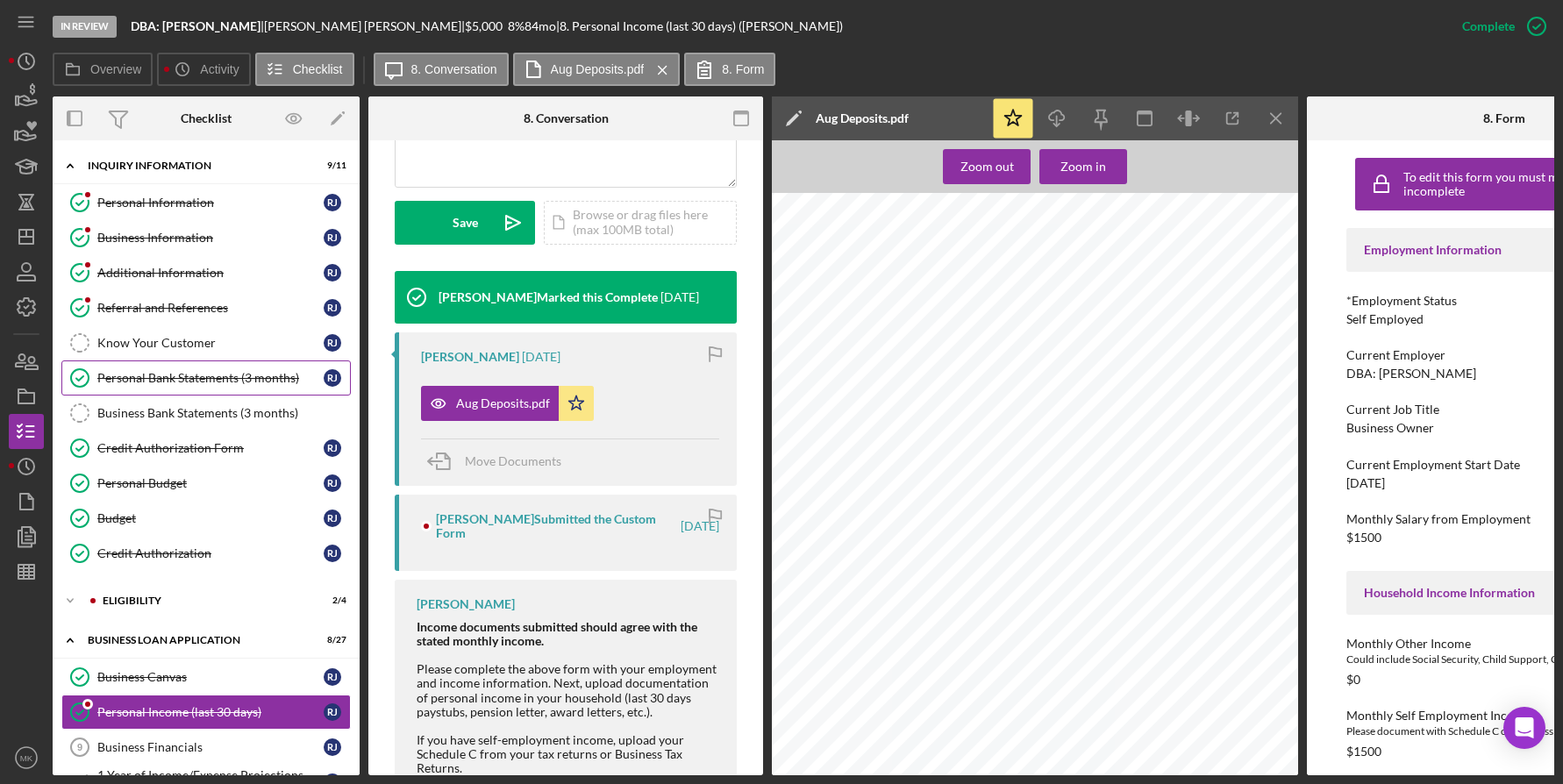
click at [166, 373] on div "Personal Bank Statements (3 months)" at bounding box center [210, 378] width 226 height 14
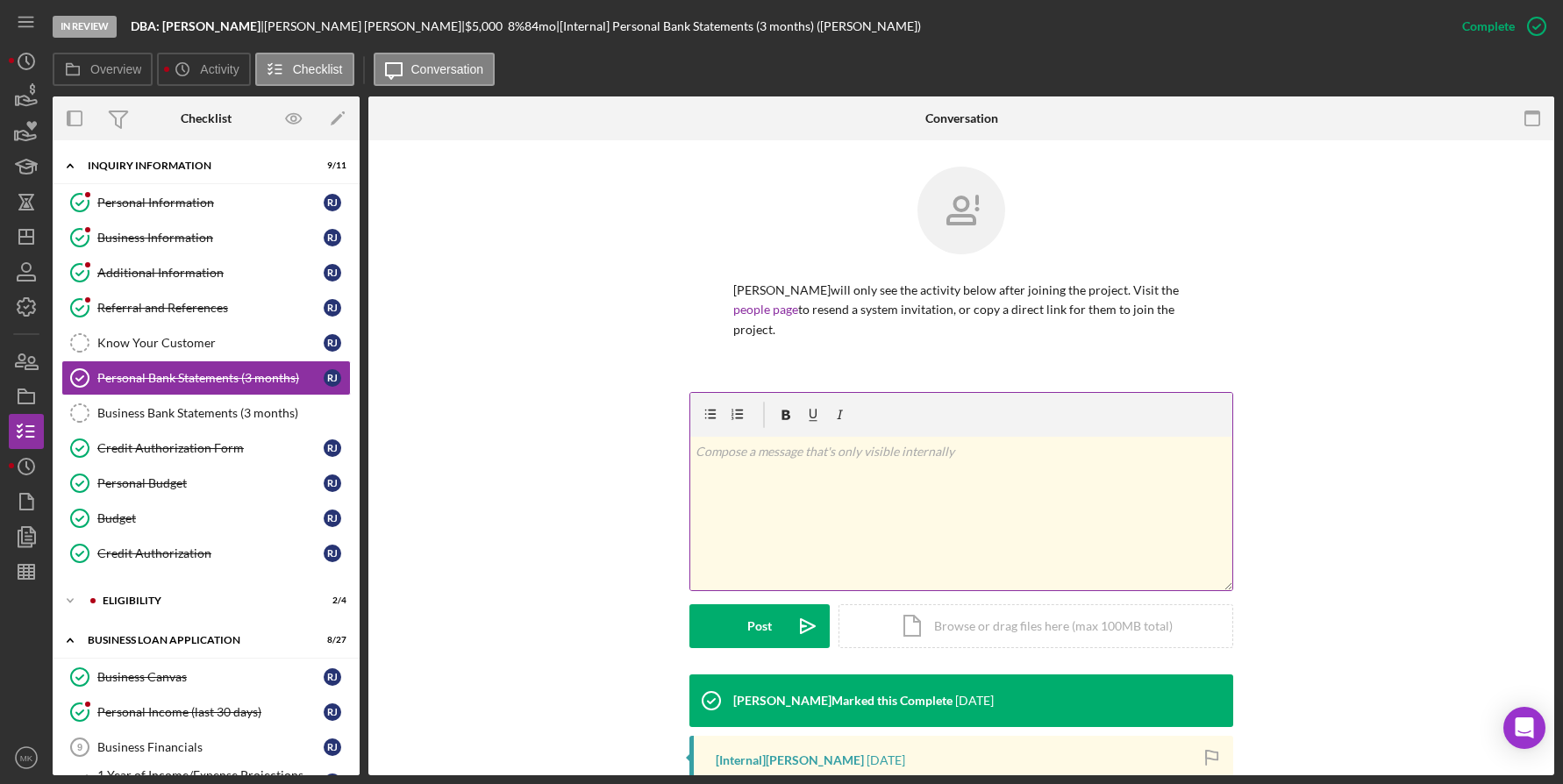
scroll to position [339, 0]
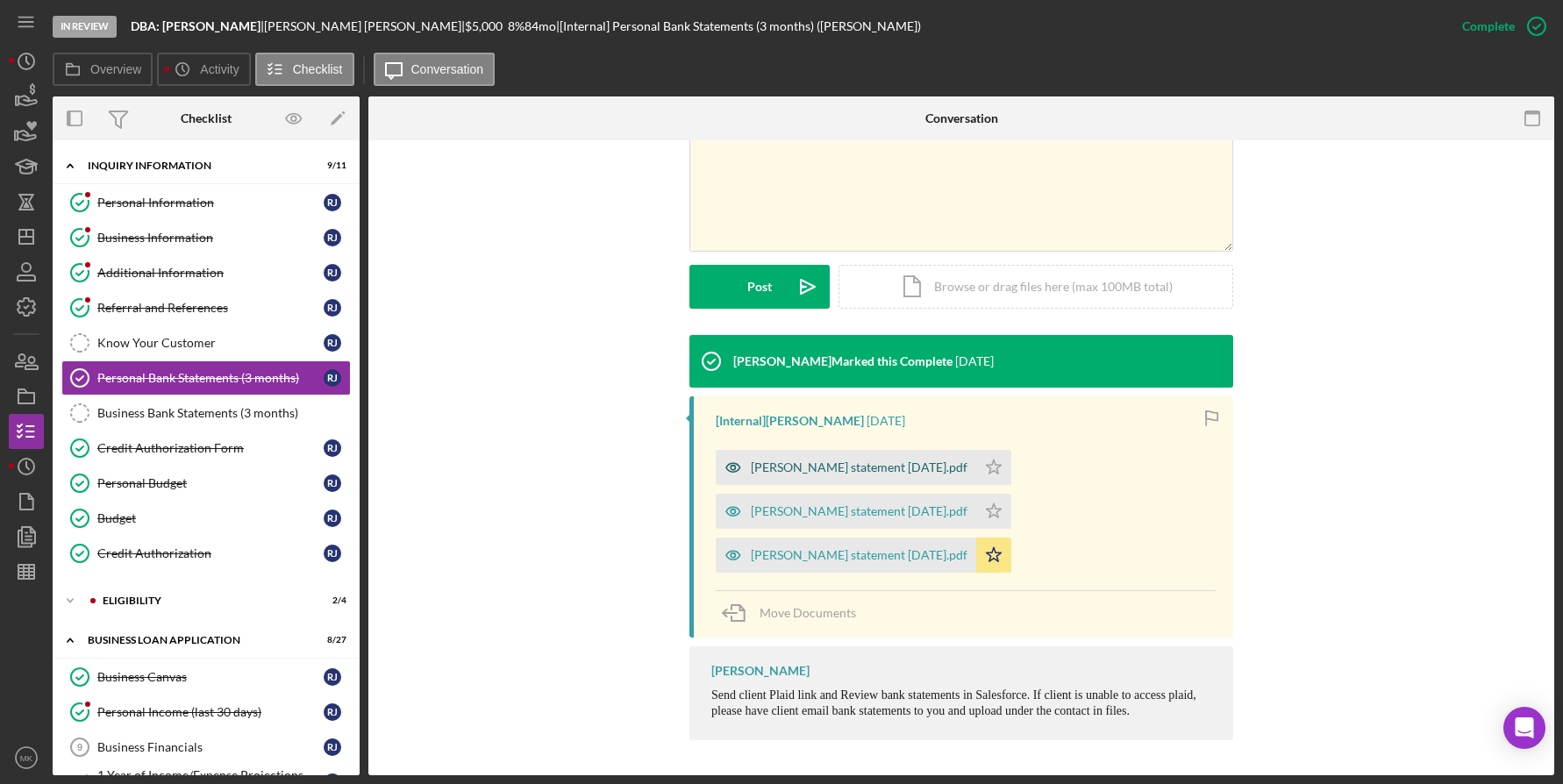
click at [885, 479] on div "R. Johnson statement jun 2025.pdf" at bounding box center [845, 468] width 260 height 35
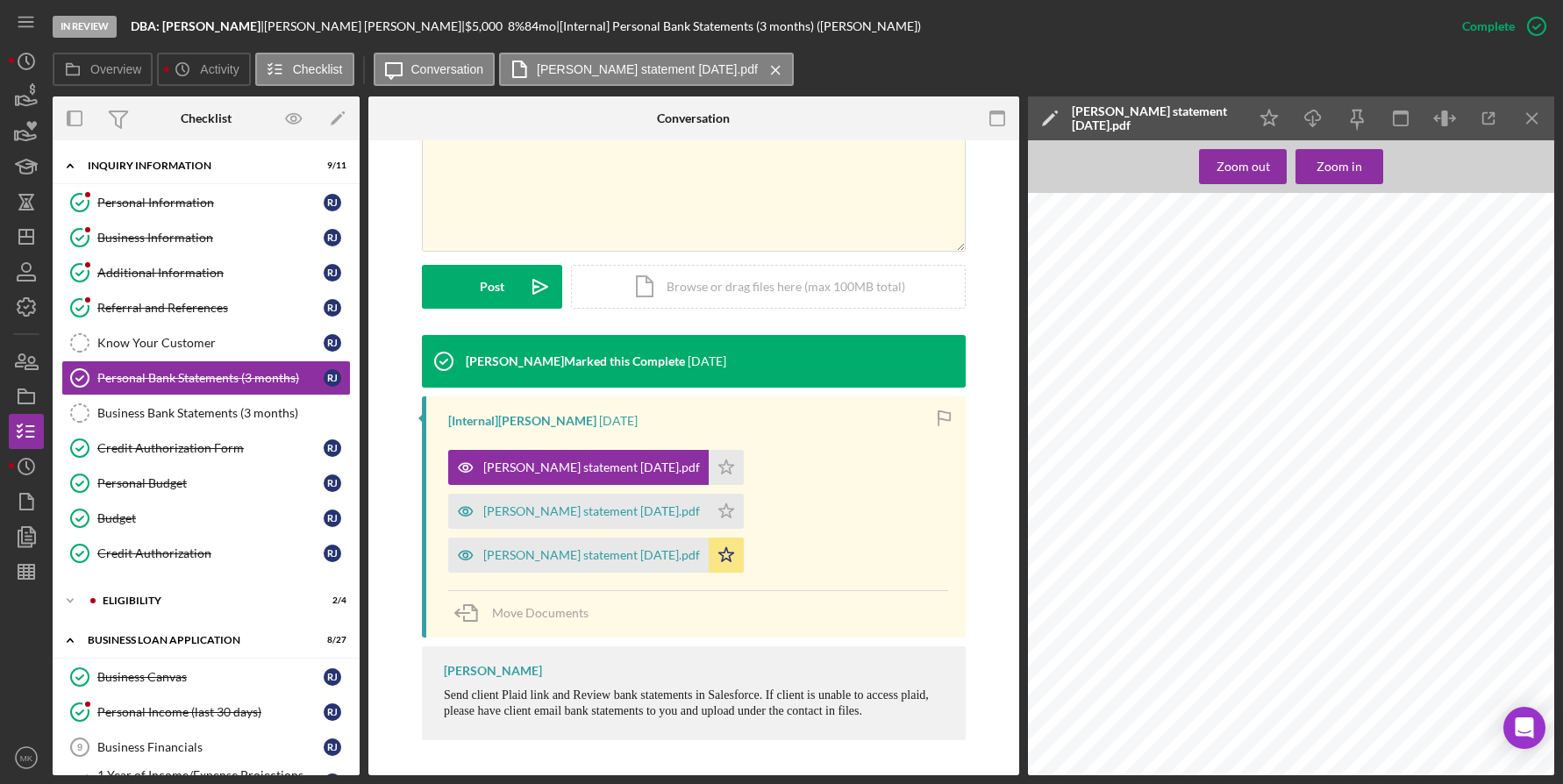
scroll to position [2209, 0]
click at [582, 510] on div "R. Johnson statement jul 2025.pdf" at bounding box center [592, 511] width 216 height 14
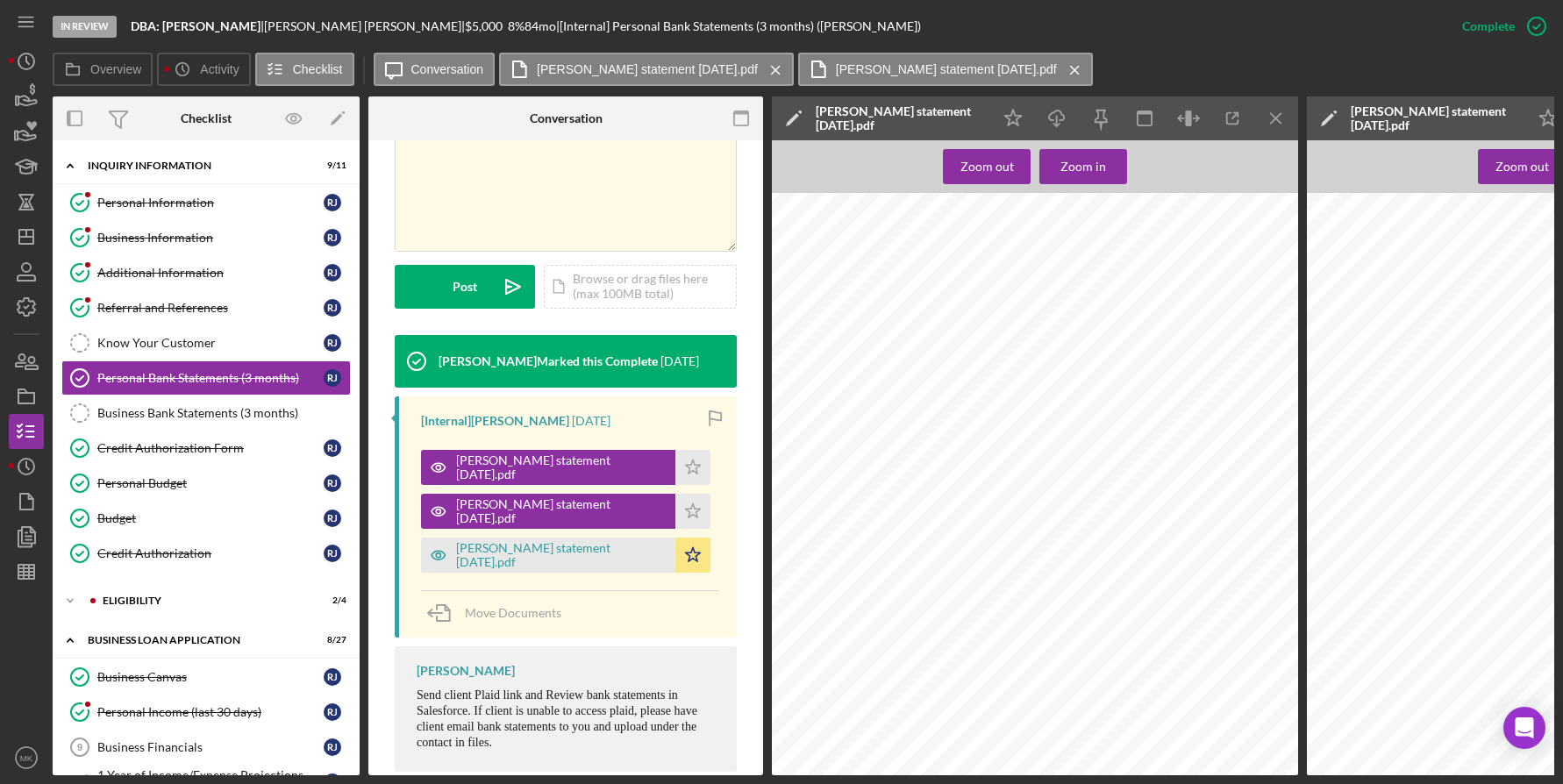
scroll to position [2017, 0]
click at [511, 558] on div "R. Johnson statement aug 2025.pdf" at bounding box center [561, 555] width 210 height 28
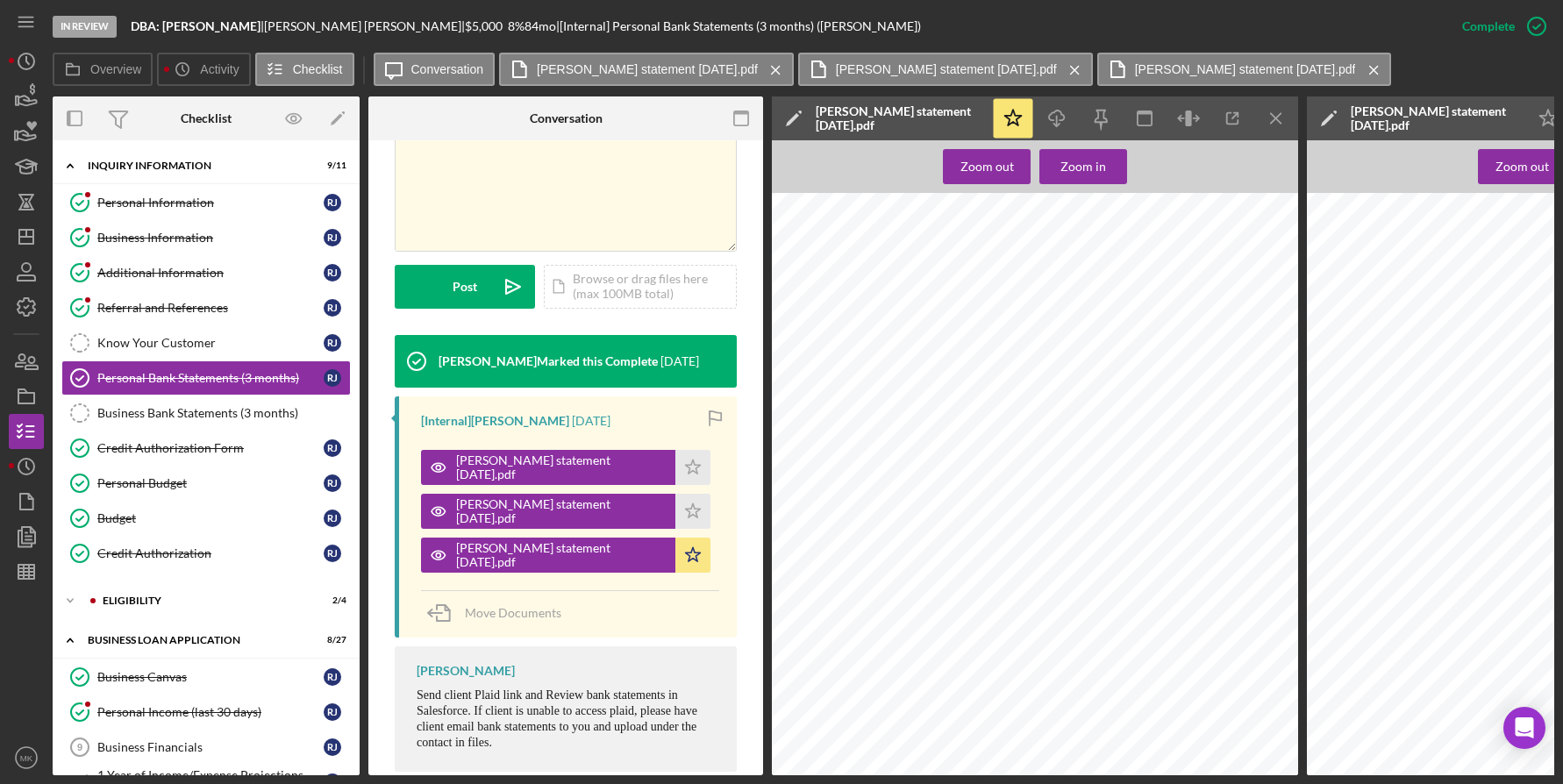
scroll to position [1688, 0]
click at [151, 602] on div "ELIGIBILITY" at bounding box center [219, 600] width 235 height 11
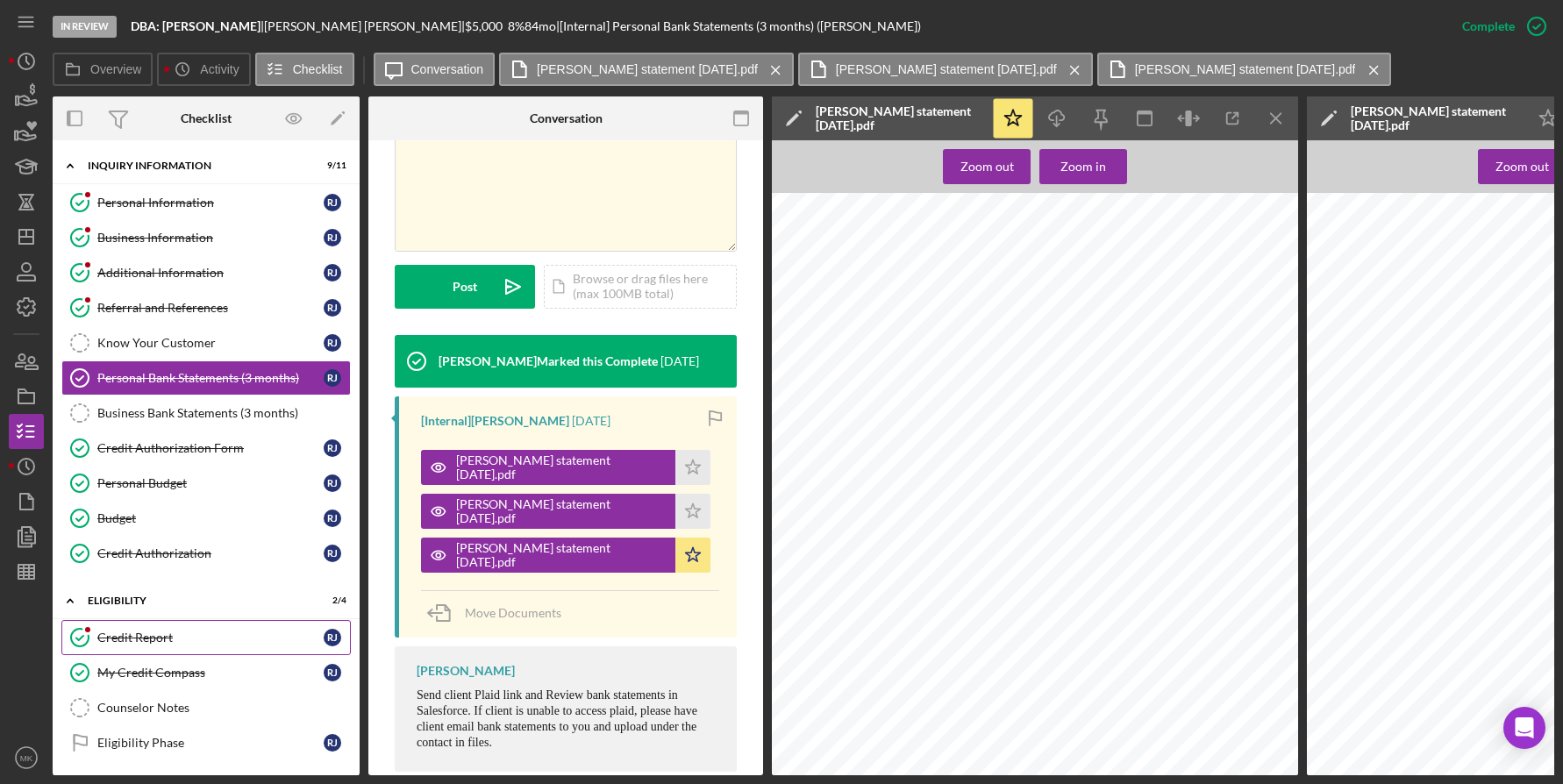
click at [164, 629] on link "Credit Report Credit Report R J" at bounding box center [205, 638] width 290 height 35
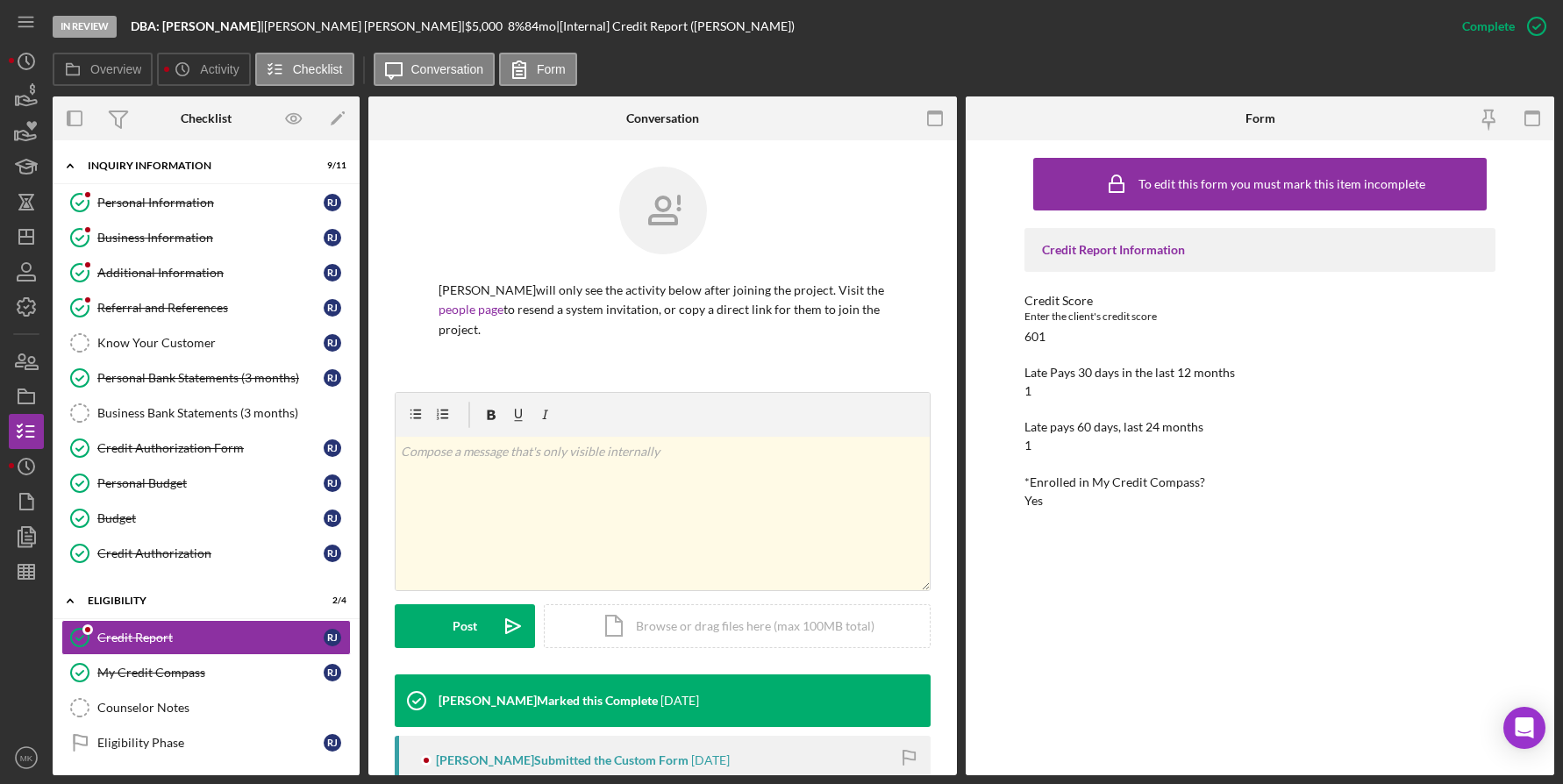
scroll to position [351, 0]
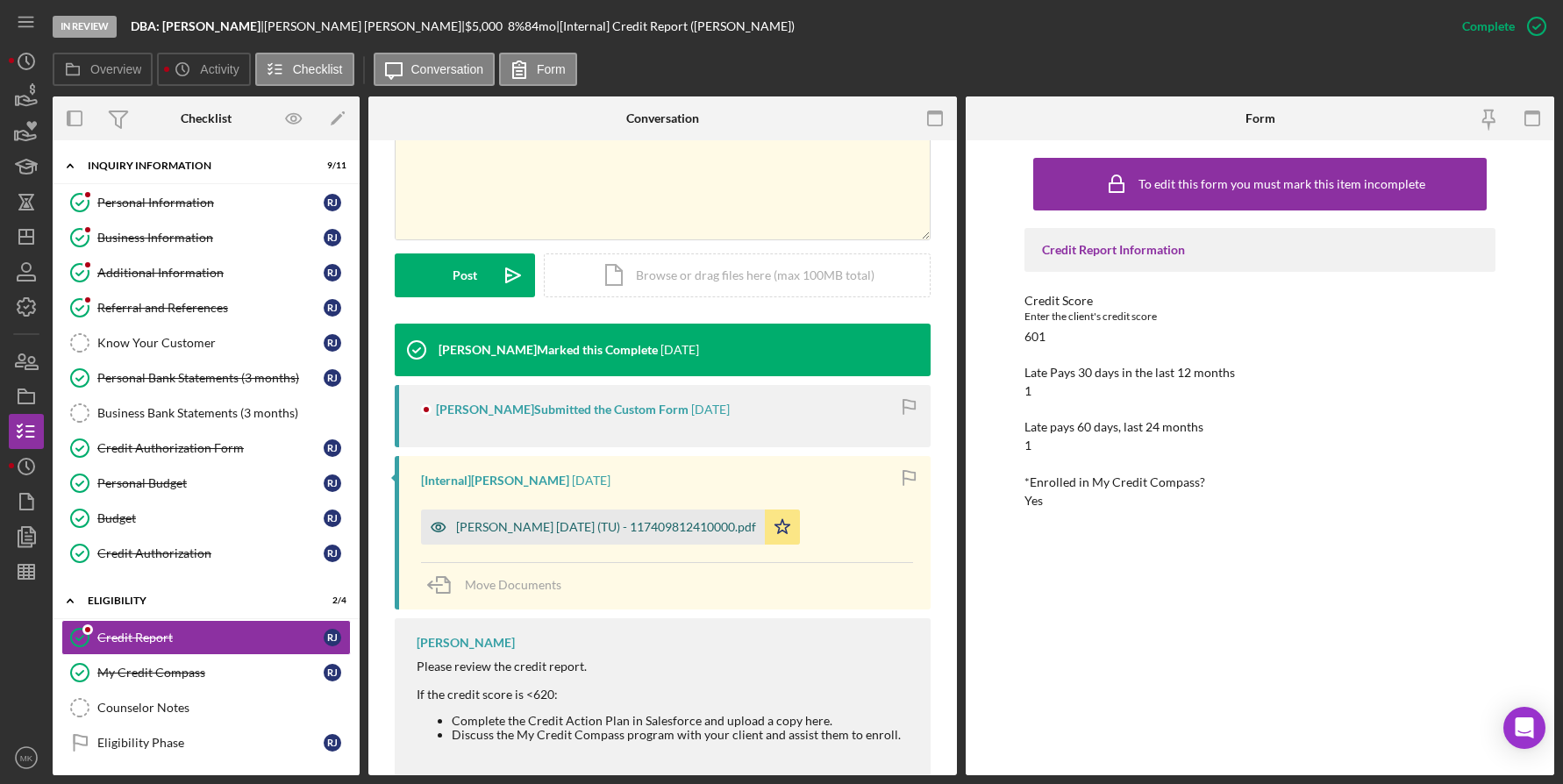
click at [616, 526] on div "Johnson, Robin 2025-08-20 (TU) - 117409812410000.pdf" at bounding box center [606, 527] width 300 height 14
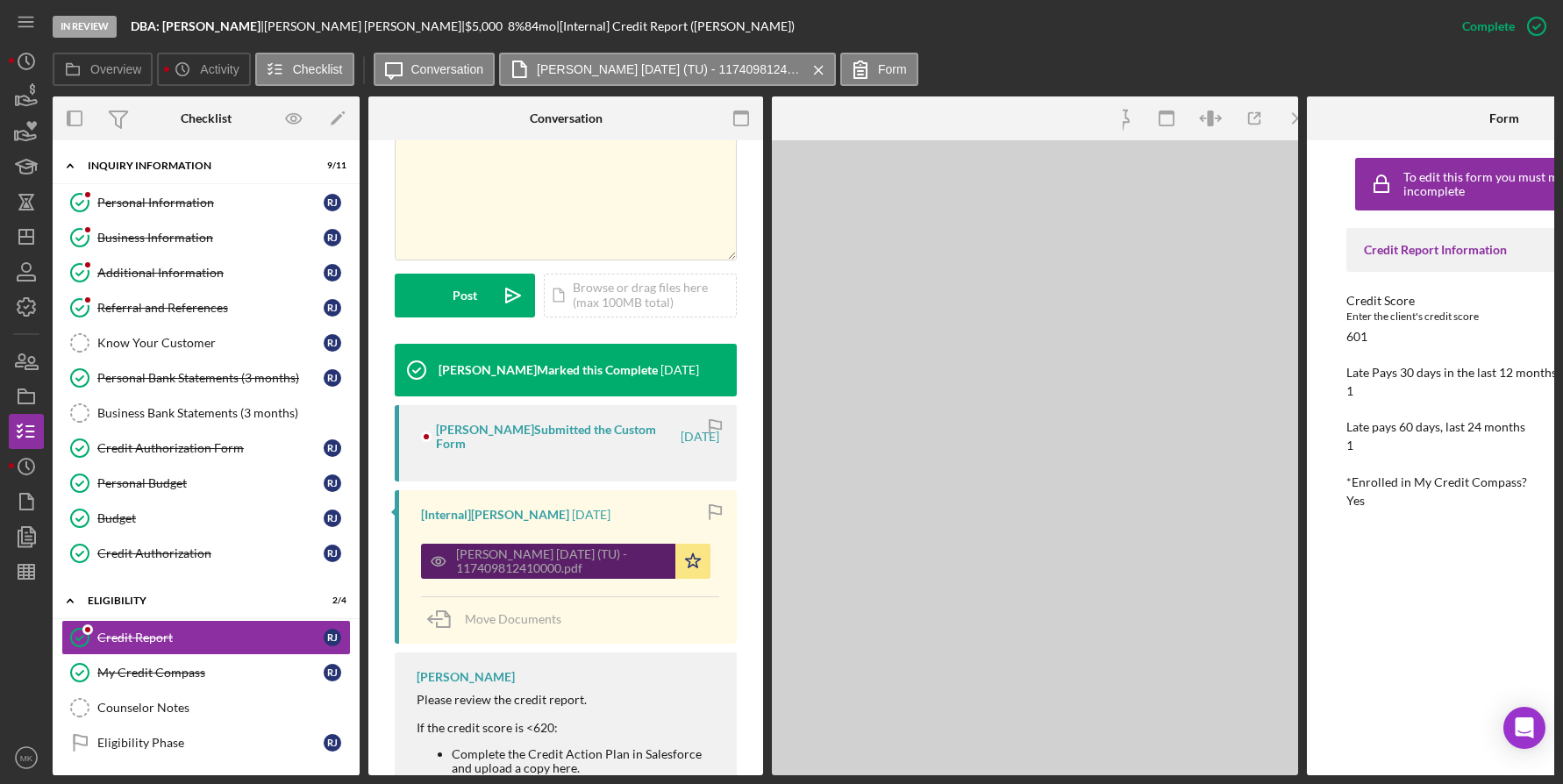
scroll to position [371, 0]
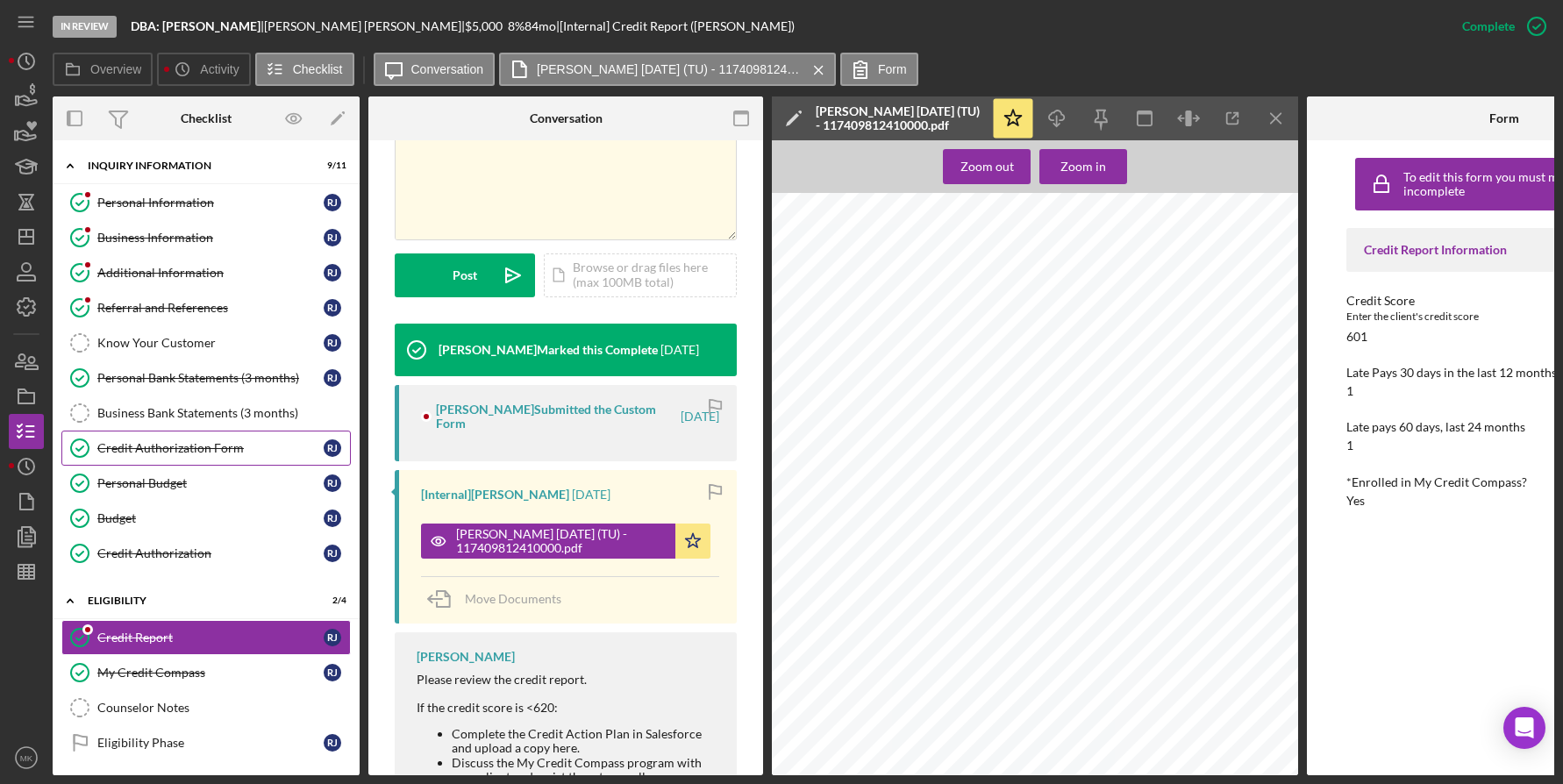
click at [269, 461] on link "Credit Authorization Form Credit Authorization Form R J" at bounding box center [205, 448] width 290 height 35
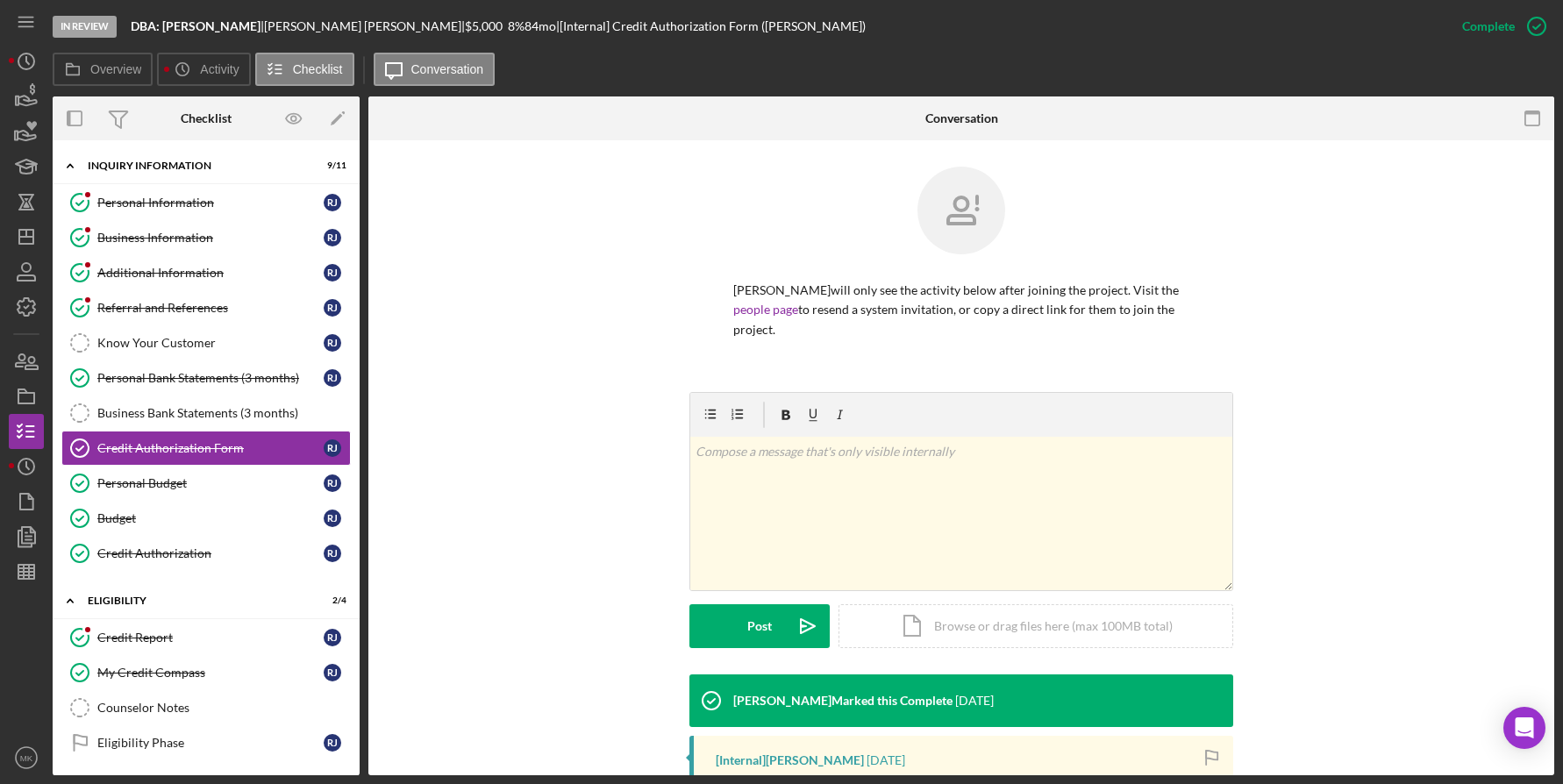
scroll to position [347, 0]
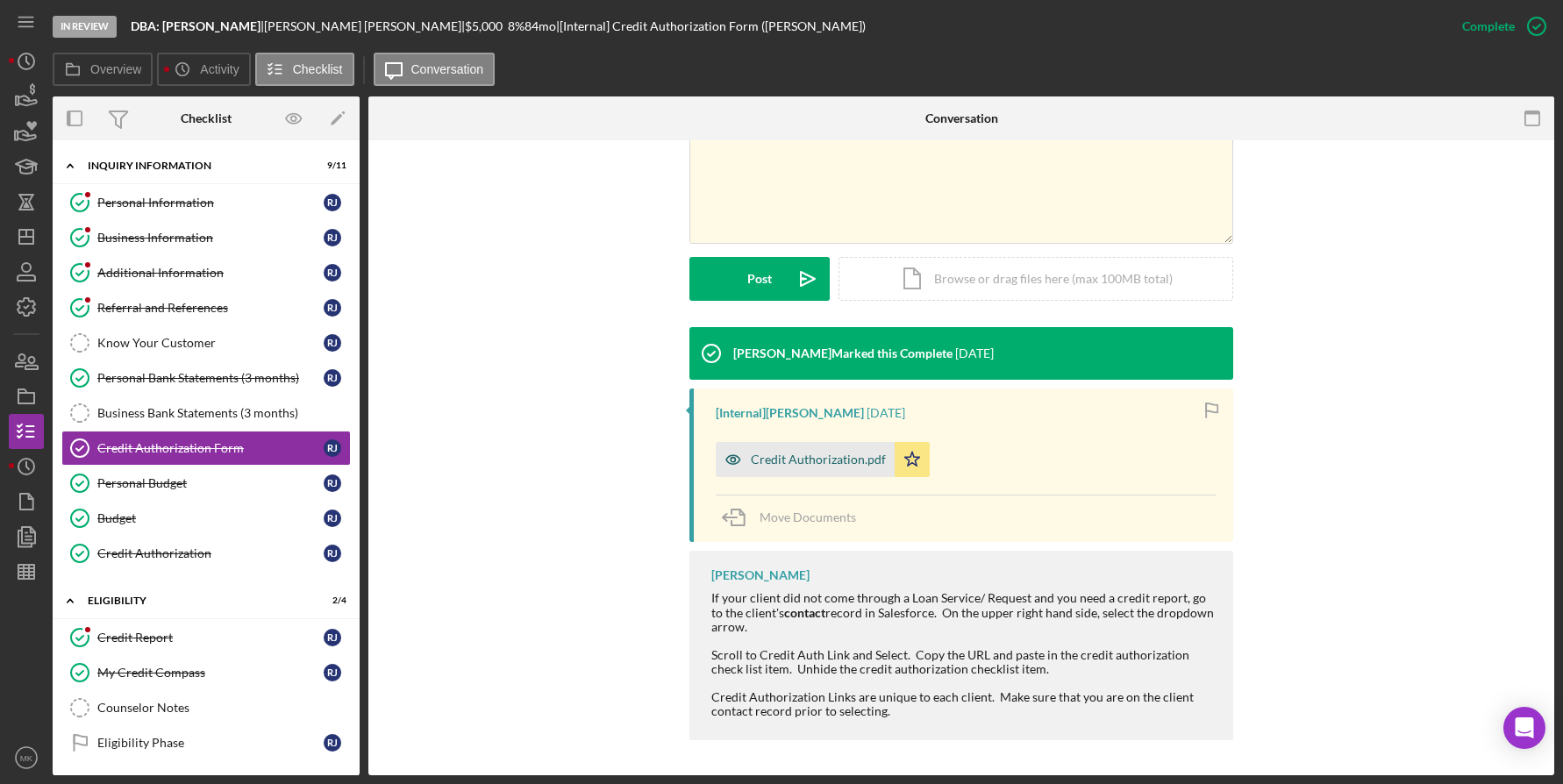
click at [822, 452] on div "Credit Authorization.pdf" at bounding box center [805, 460] width 179 height 35
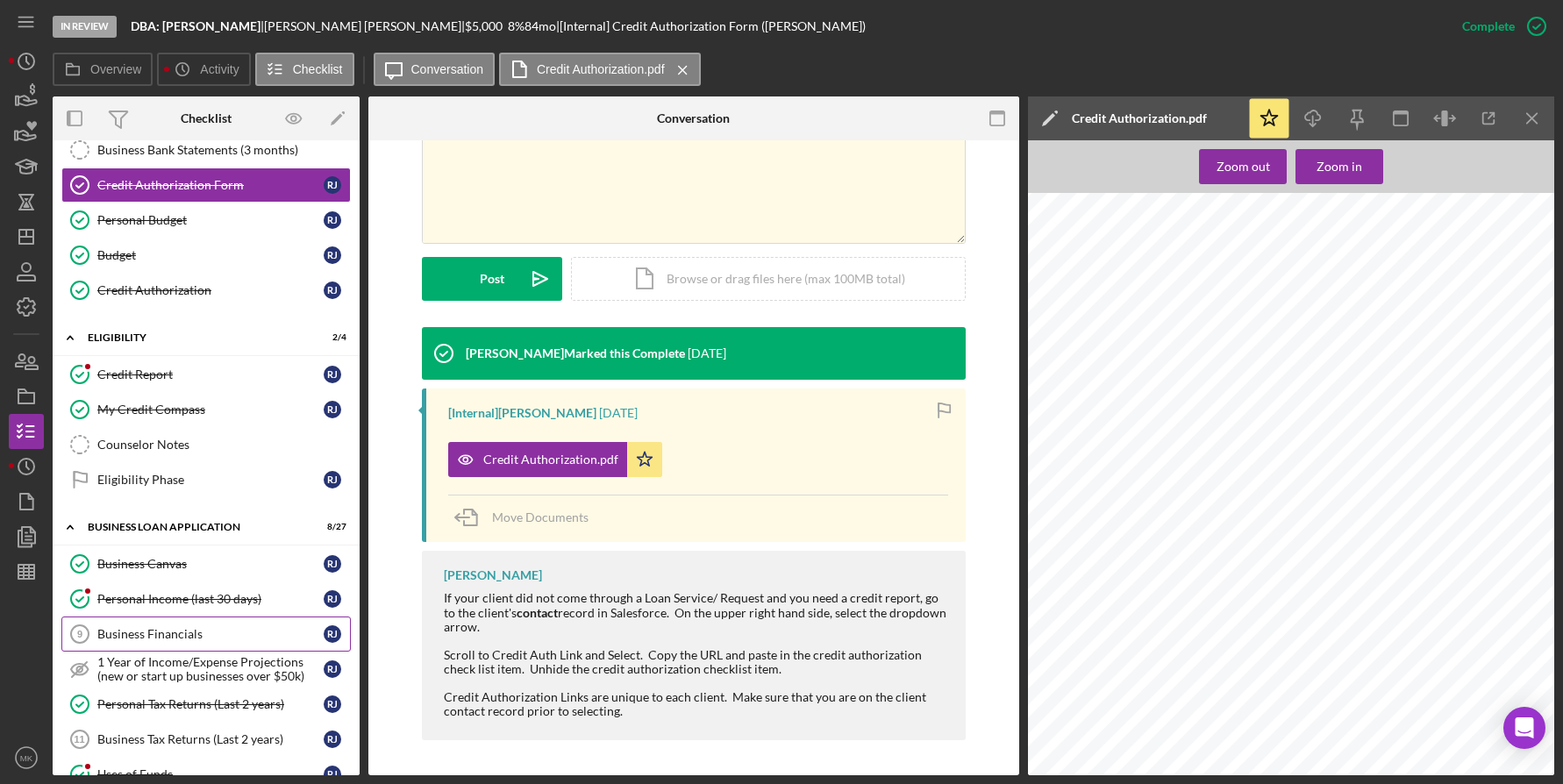
scroll to position [351, 0]
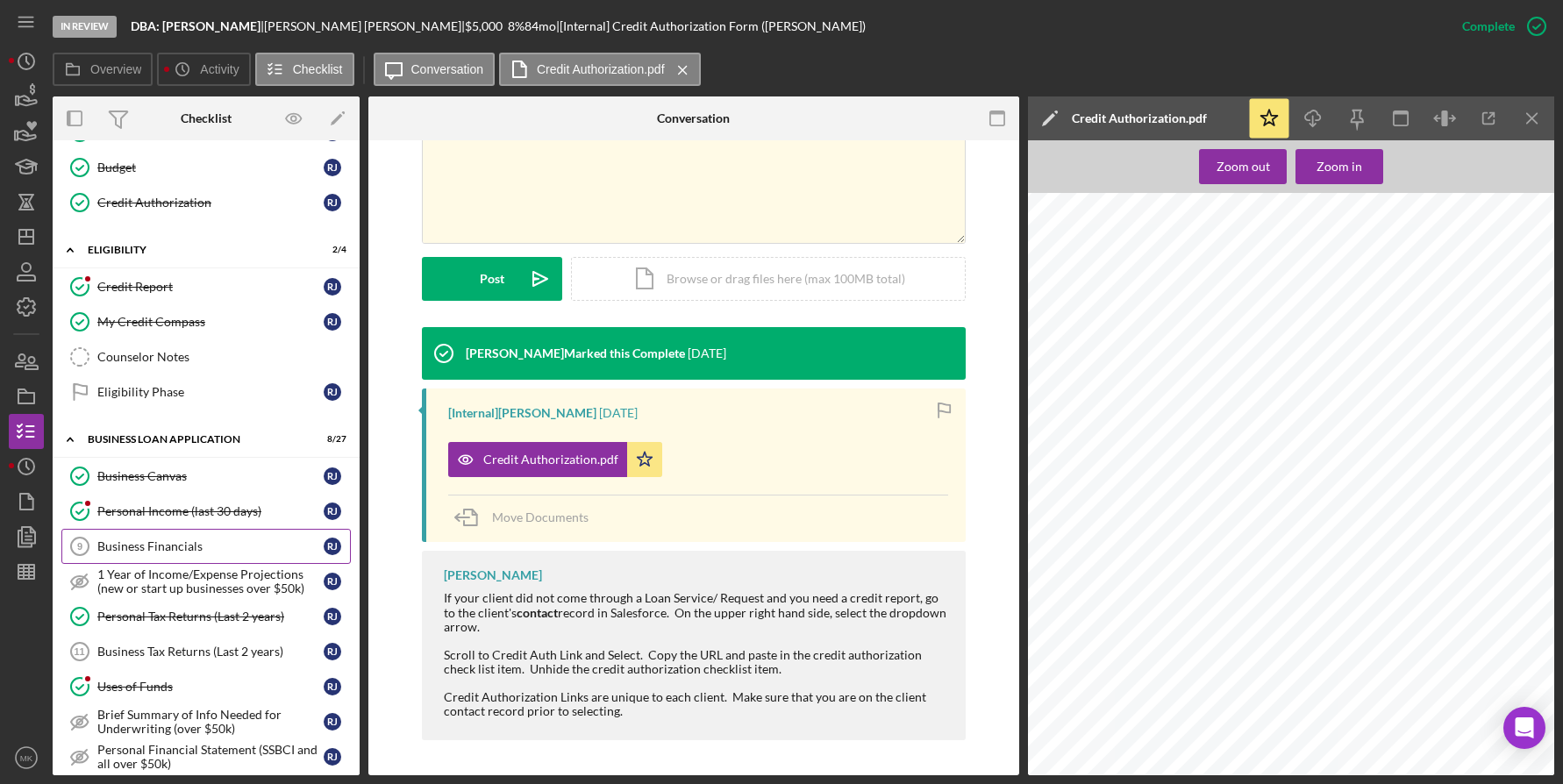
click at [186, 628] on link "Personal Tax Returns (Last 2 years) Personal Tax Returns (Last 2 years) R J" at bounding box center [205, 617] width 290 height 35
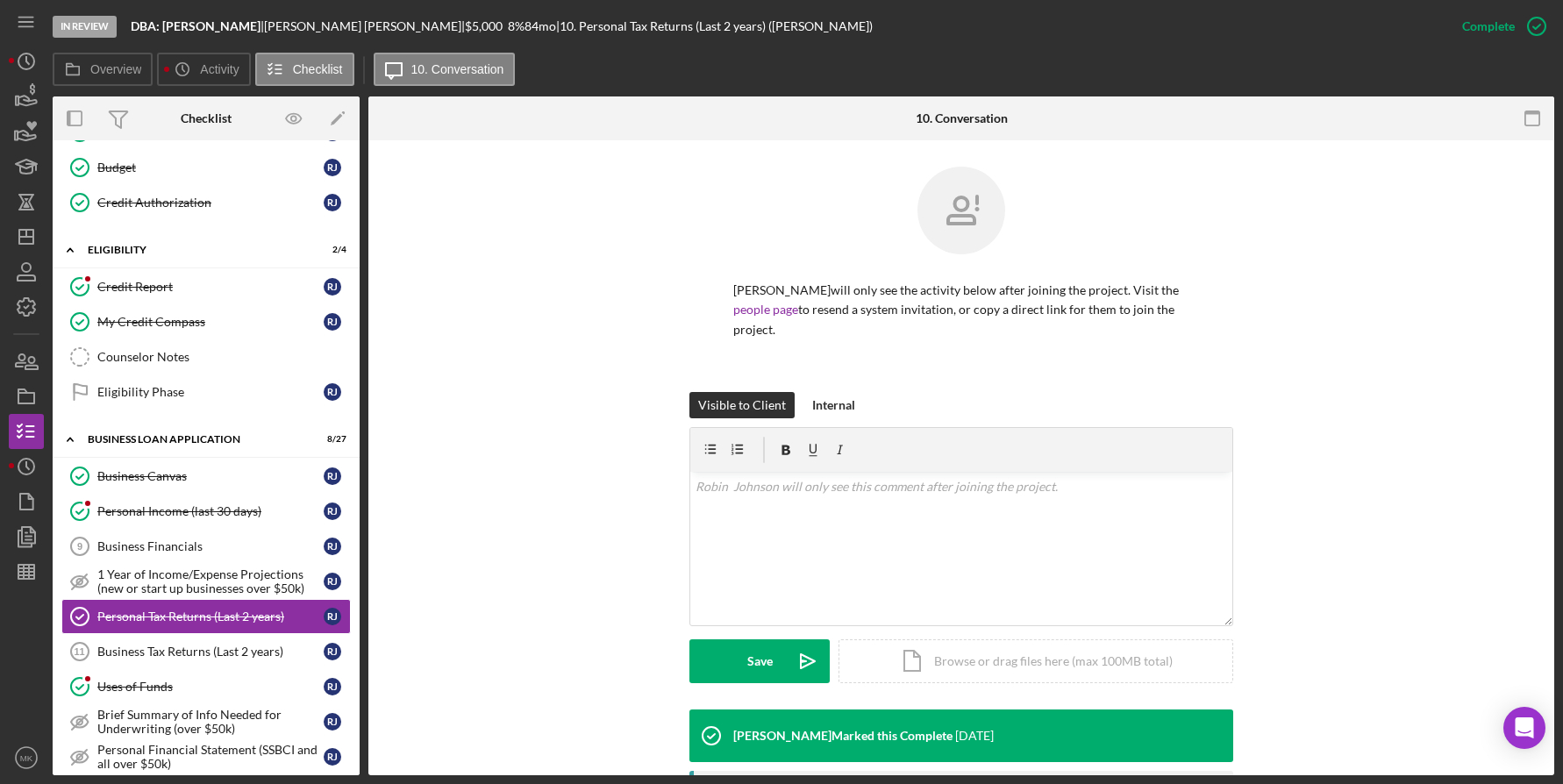
scroll to position [263, 0]
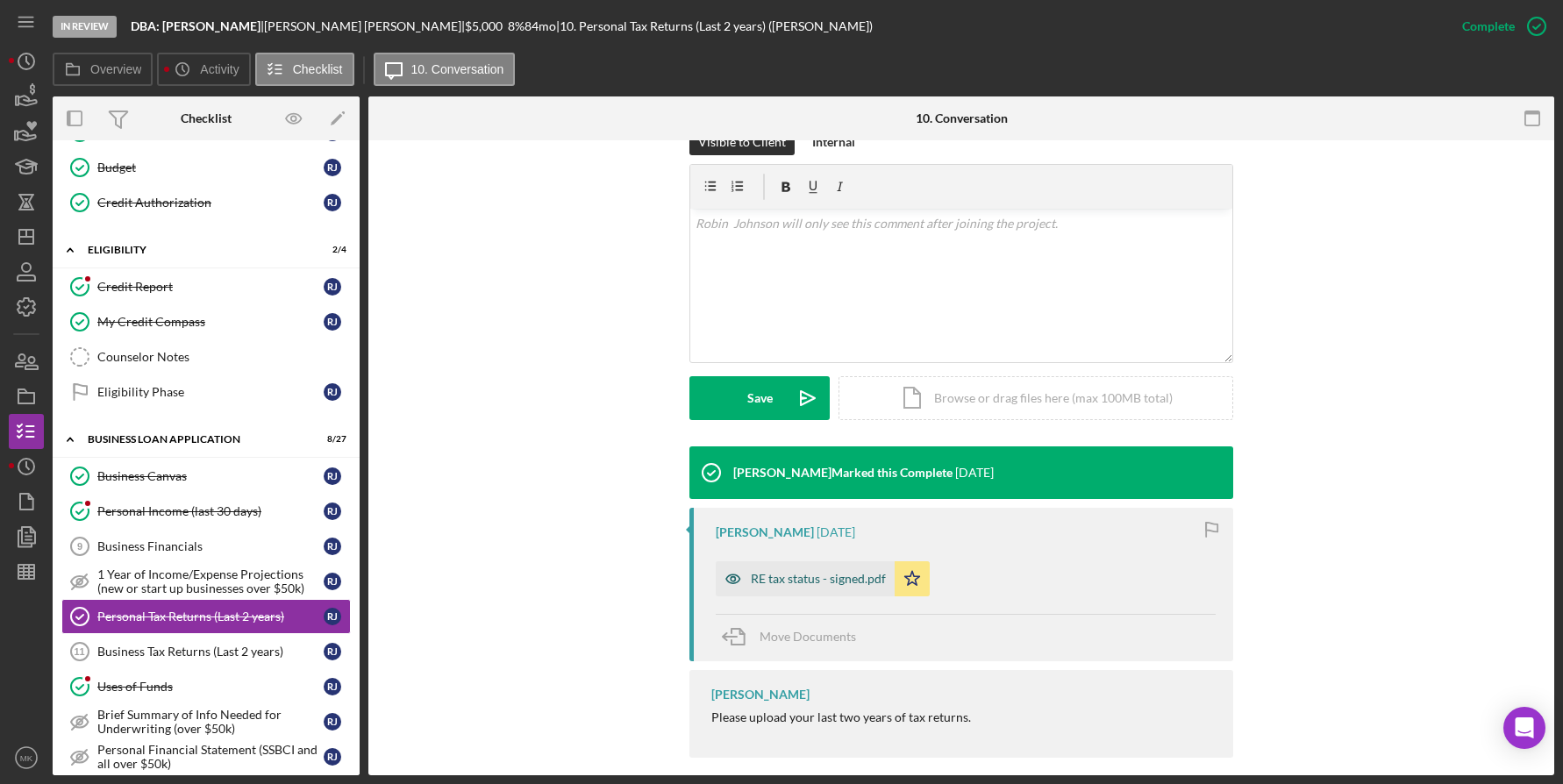
click at [818, 572] on div "RE tax status - signed.pdf" at bounding box center [818, 579] width 135 height 14
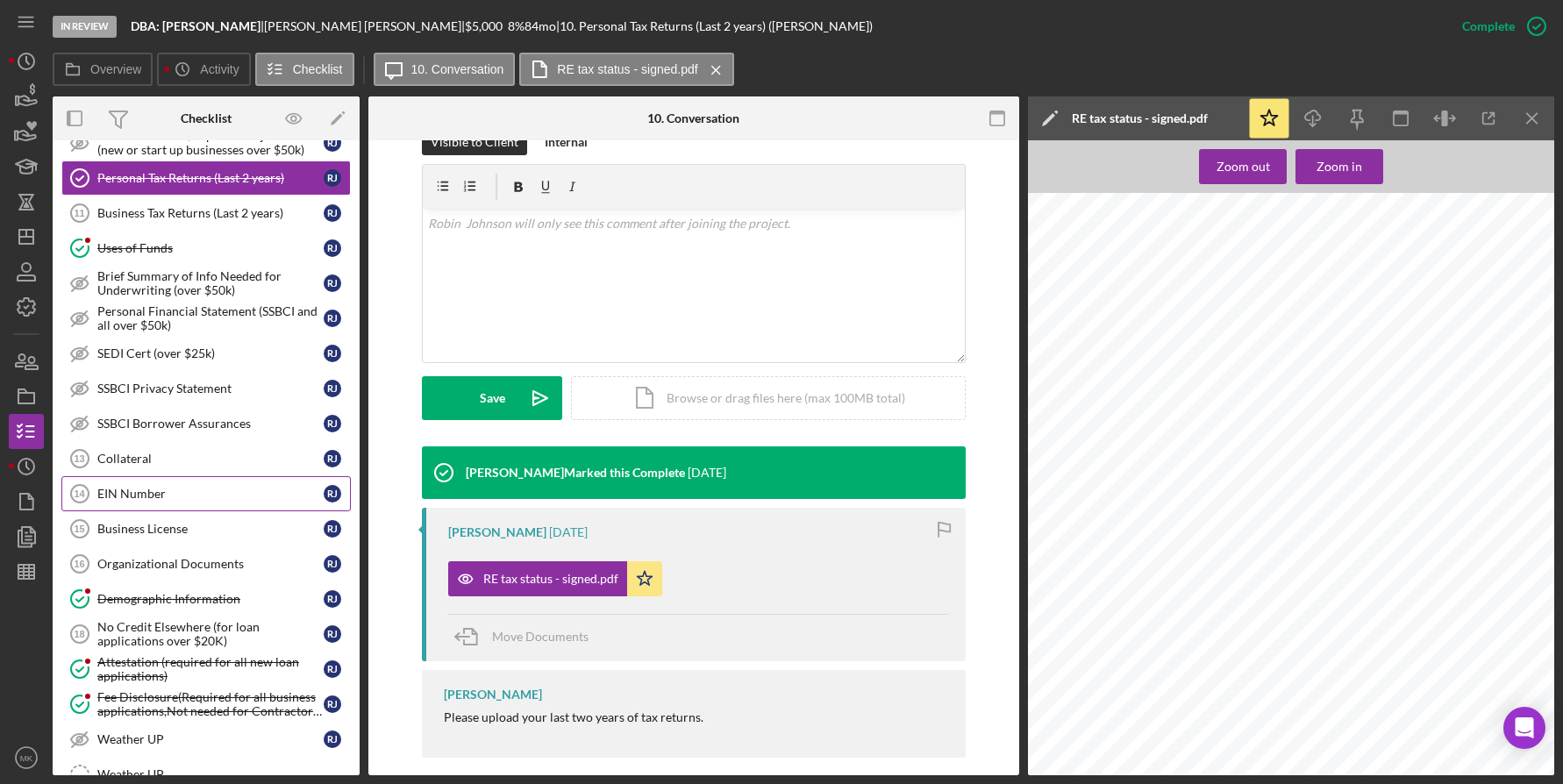
scroll to position [877, 0]
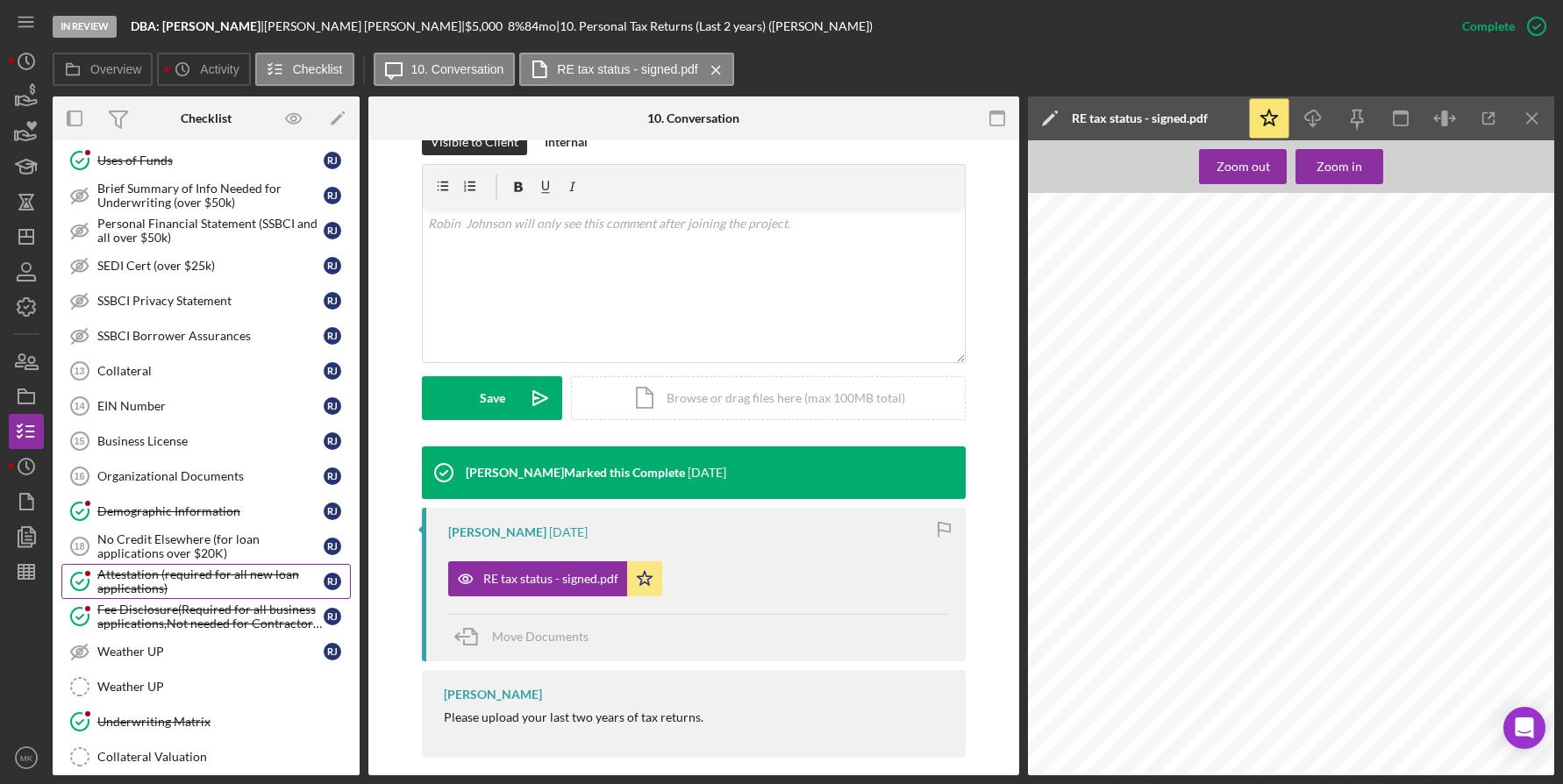
click at [212, 585] on div "Attestation (required for all new loan applications)" at bounding box center [210, 581] width 226 height 28
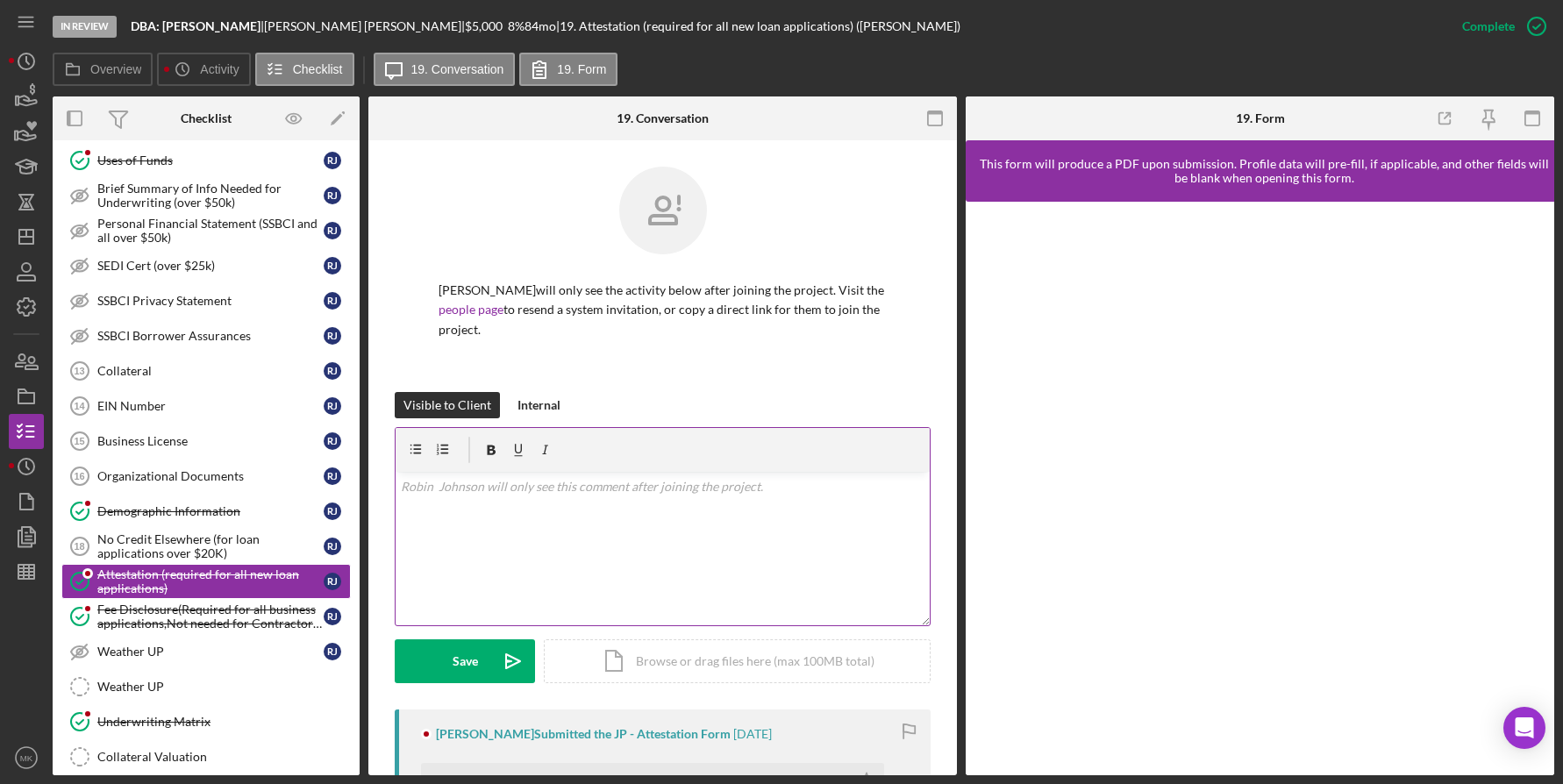
scroll to position [263, 0]
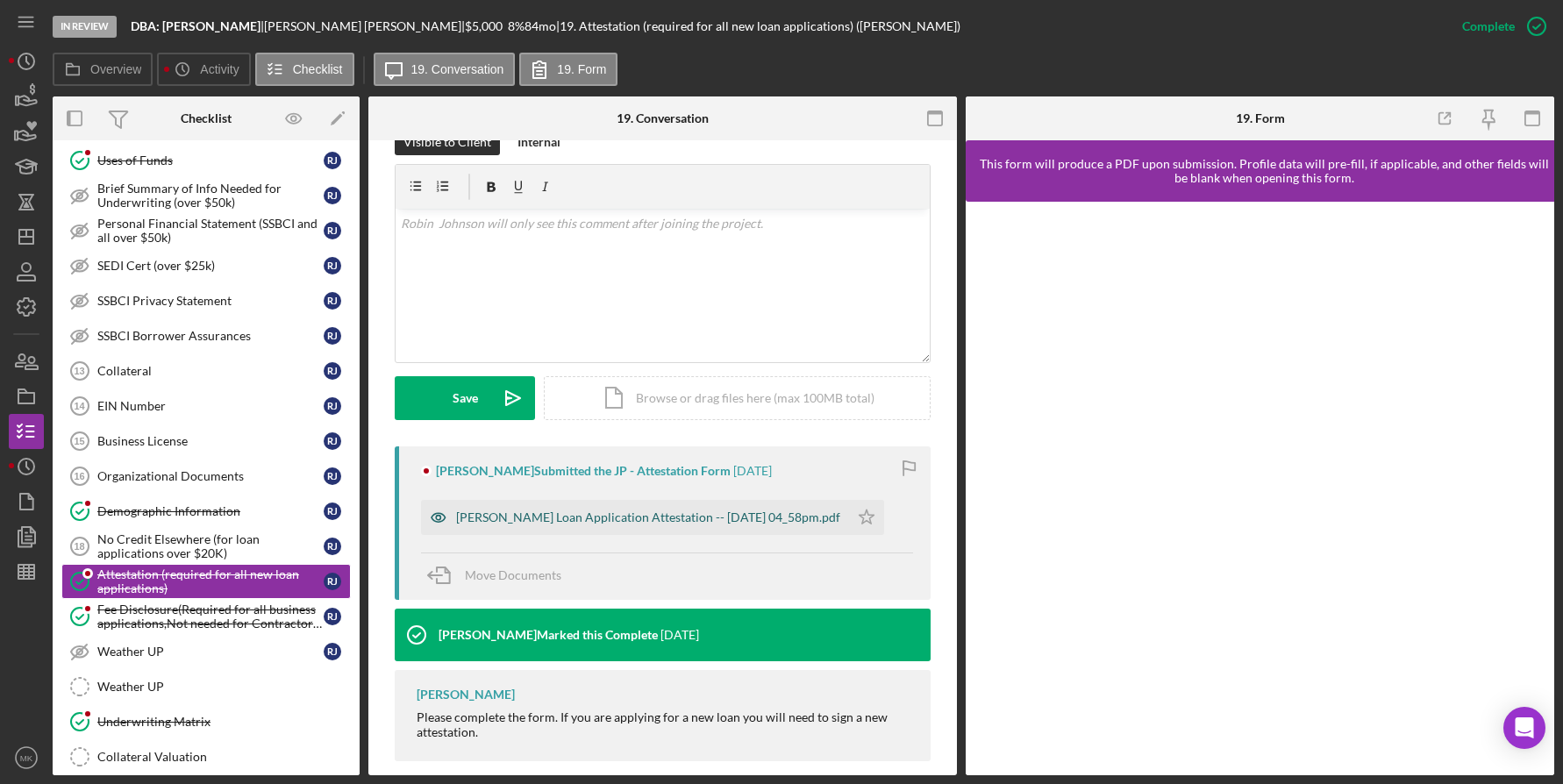
click at [629, 521] on div "Justine Petersen Loan Application Attestation -- 2025-08-20 04_58pm.pdf" at bounding box center [648, 517] width 384 height 14
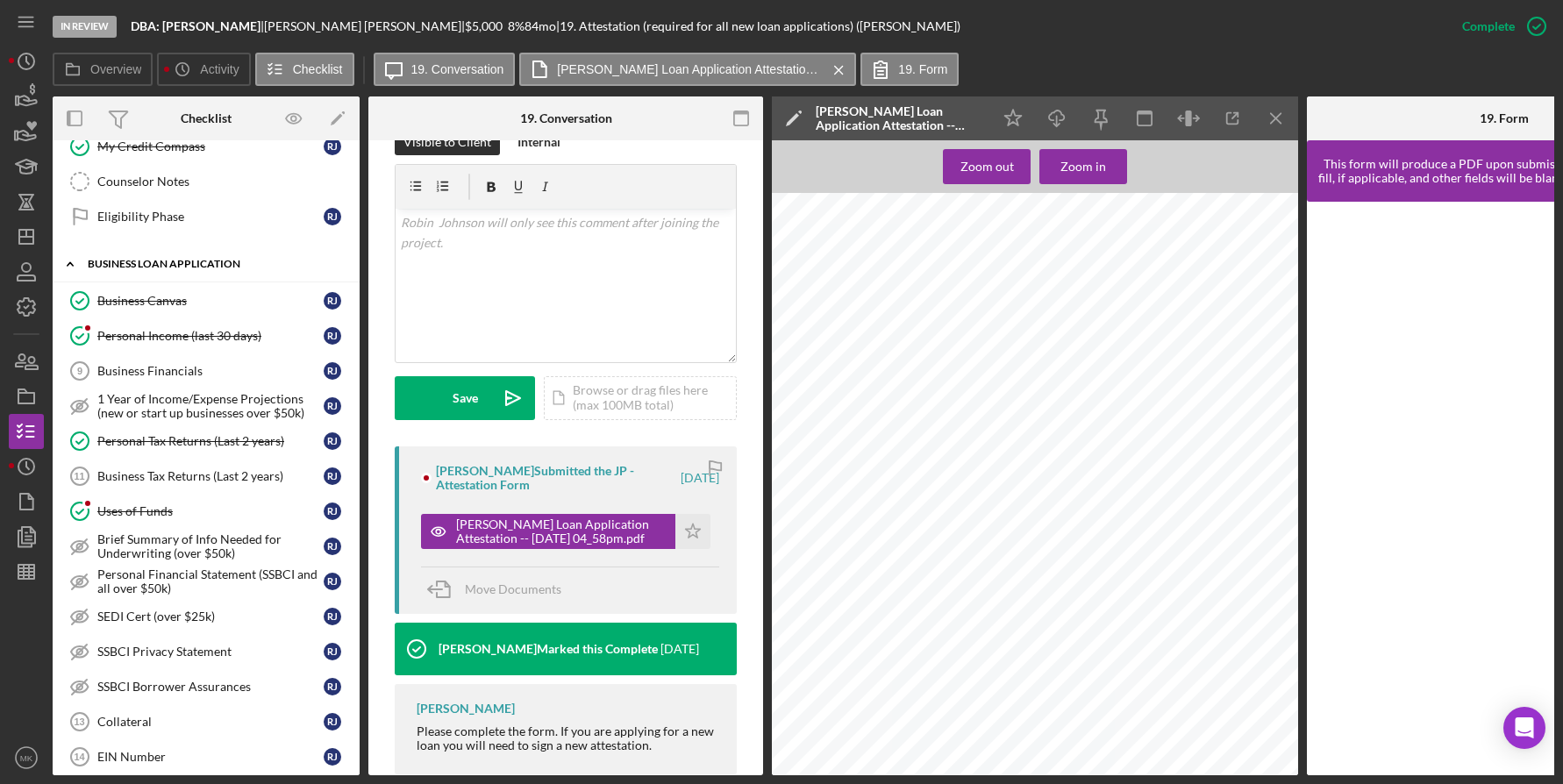
scroll to position [87, 0]
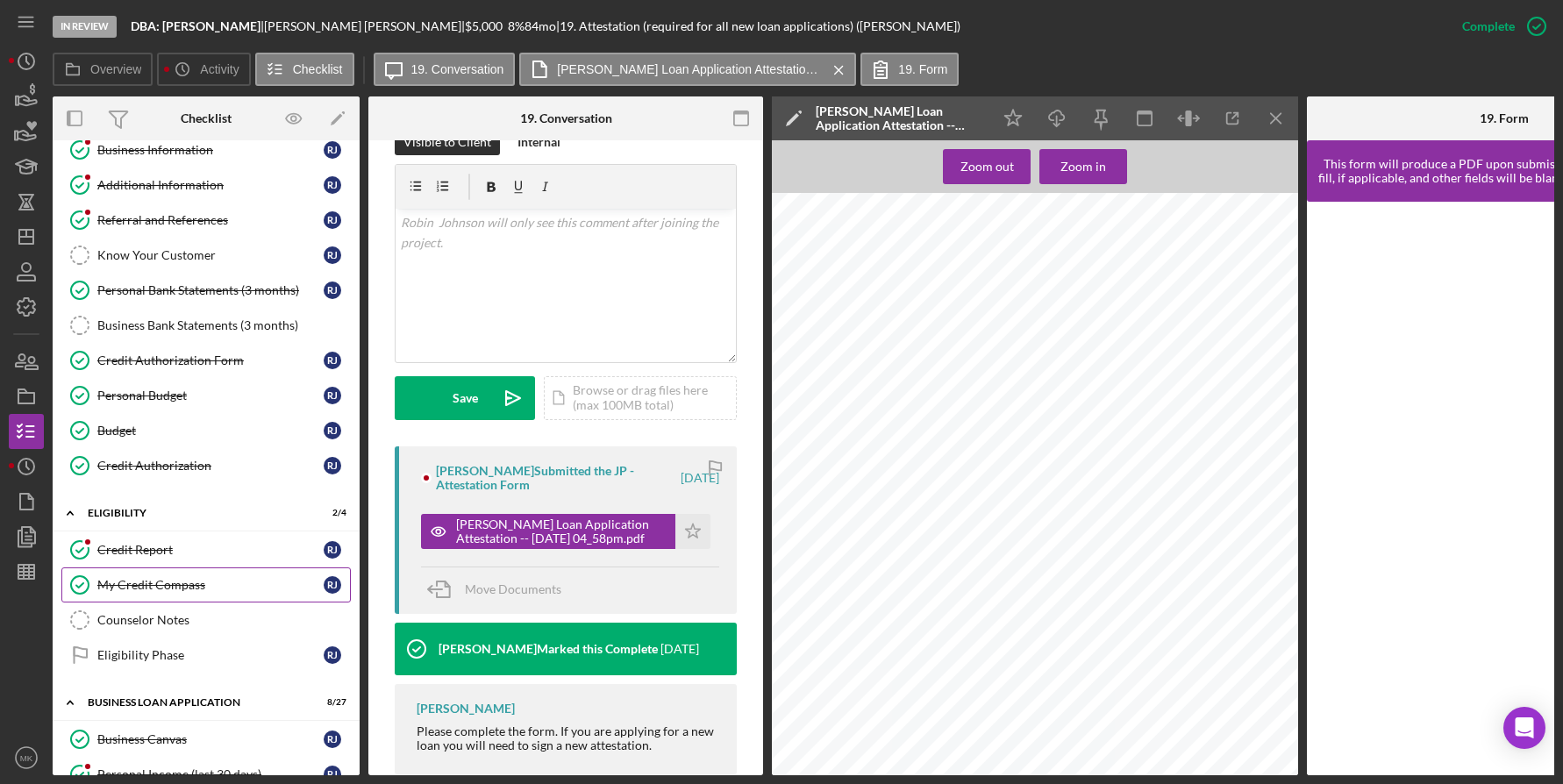
click at [182, 587] on div "My Credit Compass" at bounding box center [210, 585] width 226 height 14
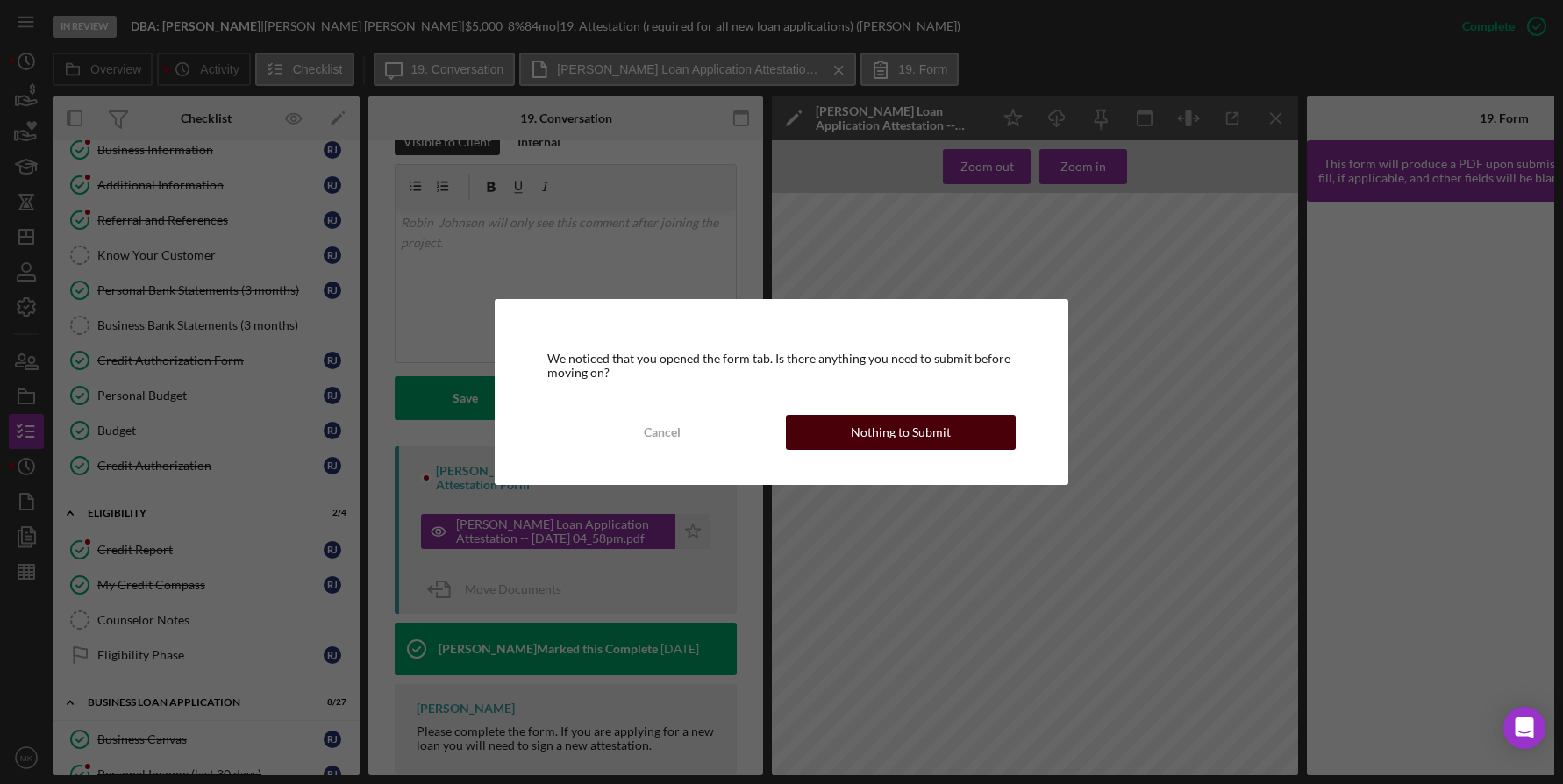
click at [860, 424] on div "Nothing to Submit" at bounding box center [901, 432] width 100 height 35
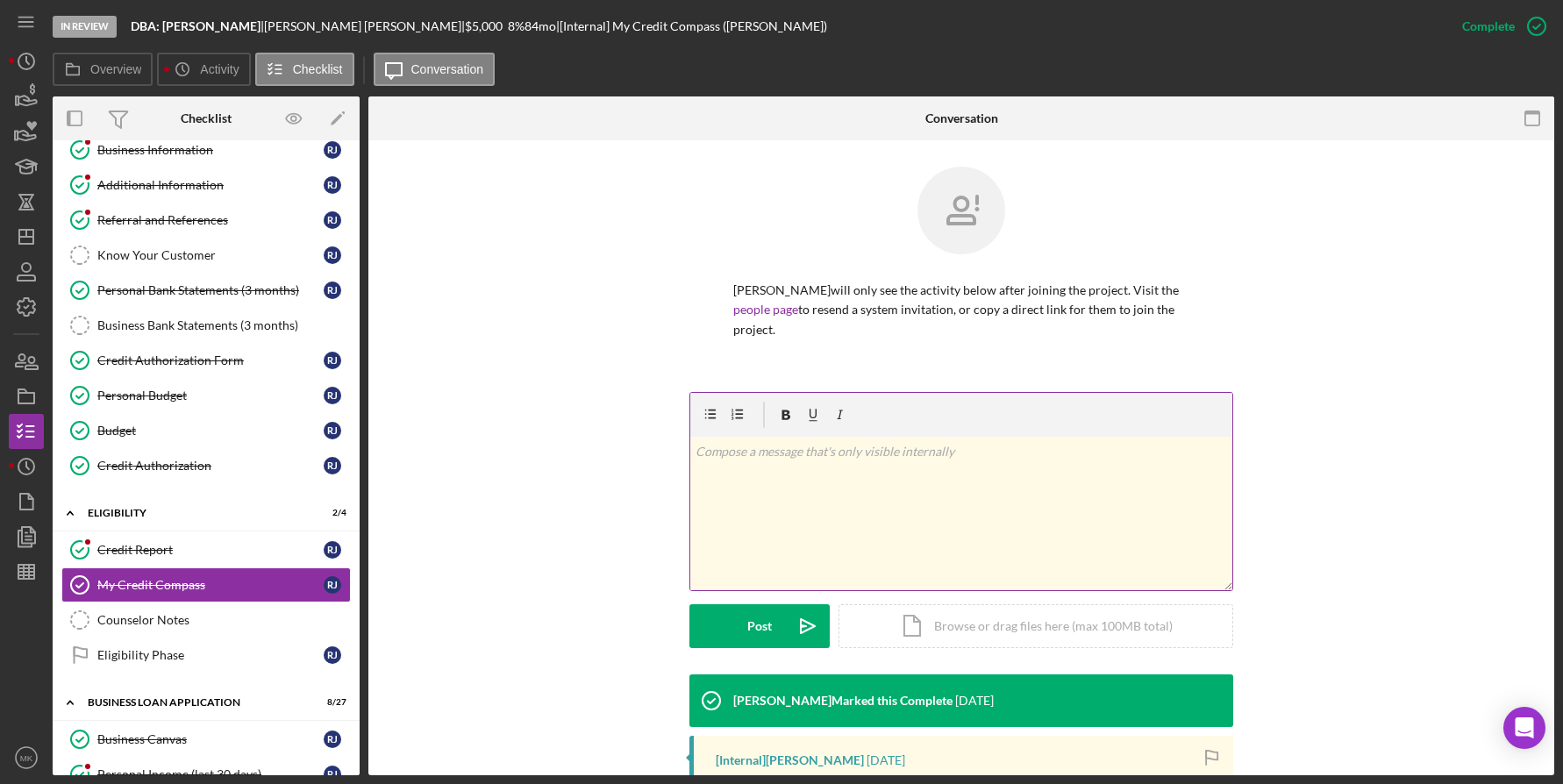
scroll to position [176, 0]
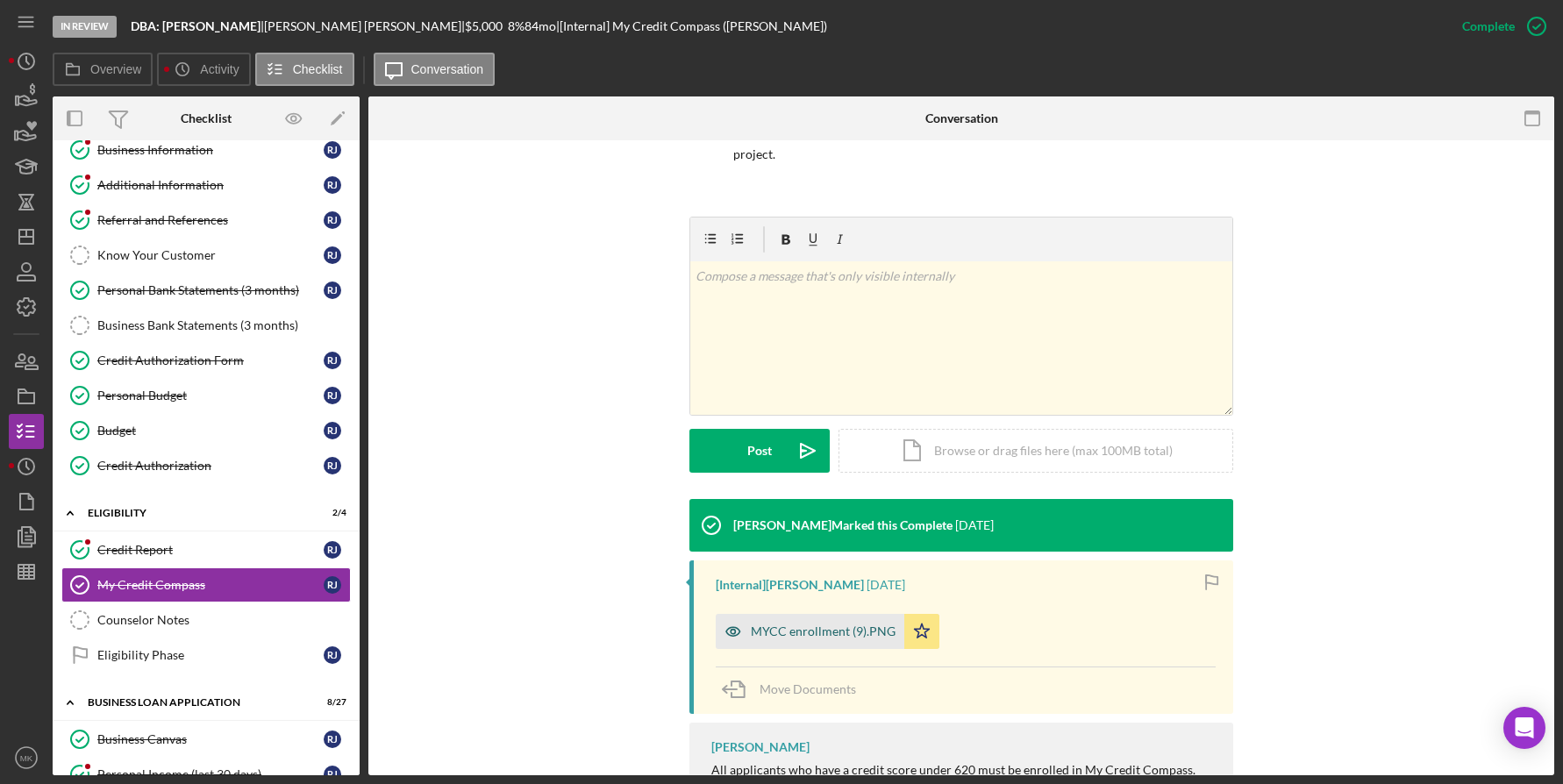
click at [802, 641] on div "MYCC enrollment (9).PNG" at bounding box center [810, 632] width 189 height 35
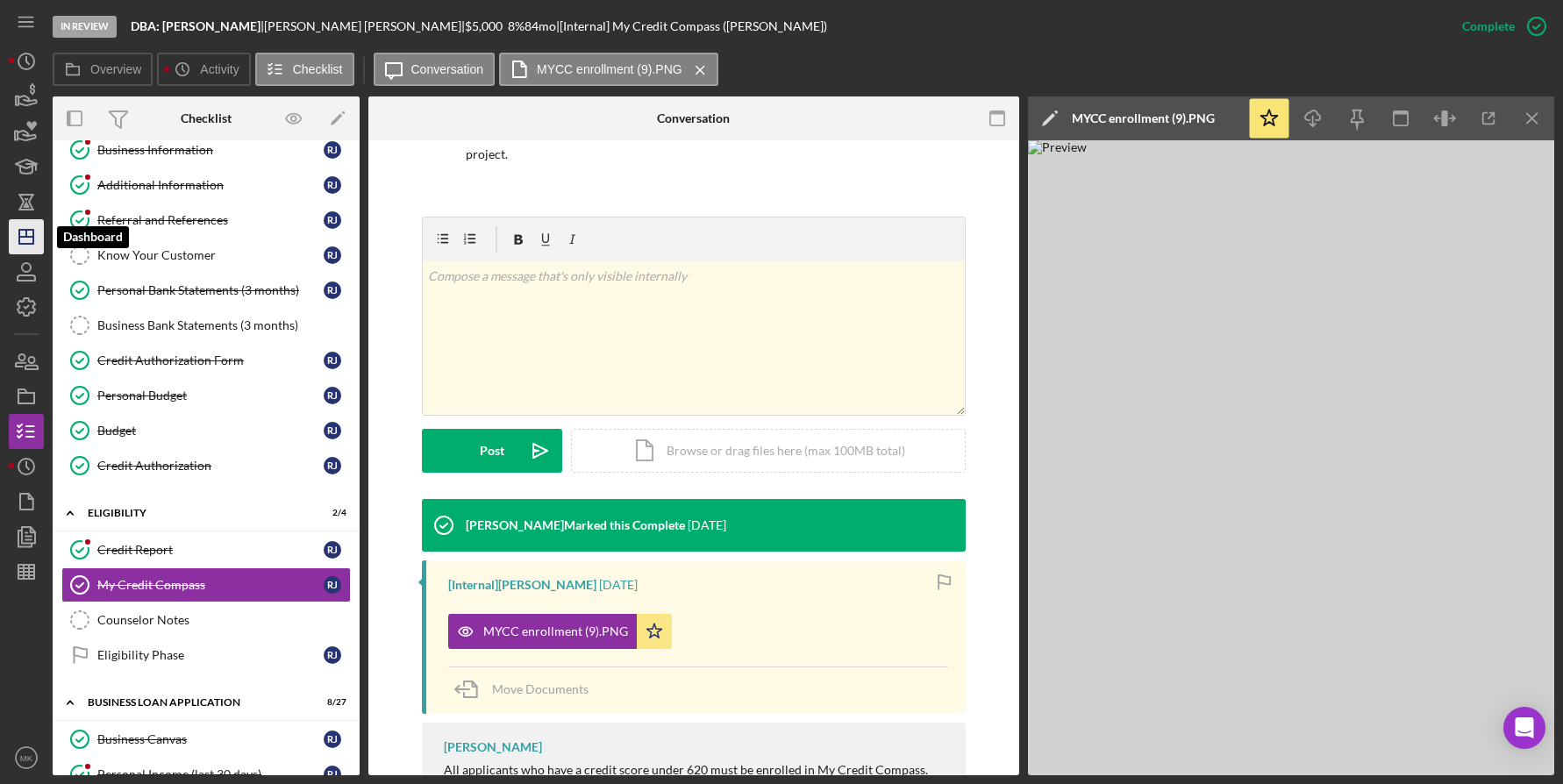
click at [38, 249] on icon "Icon/Dashboard" at bounding box center [26, 237] width 44 height 44
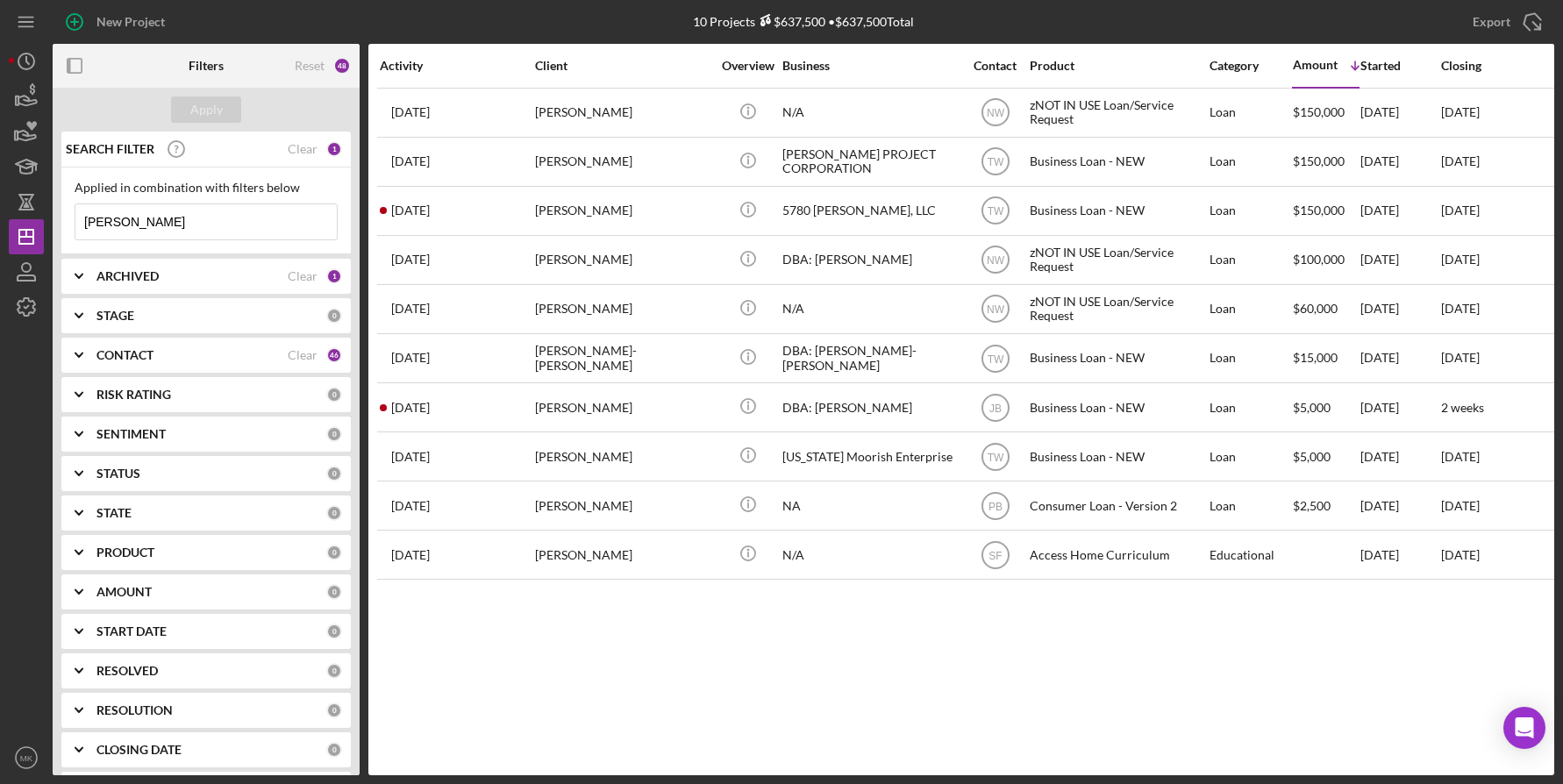
drag, startPoint x: 183, startPoint y: 216, endPoint x: -11, endPoint y: 199, distance: 194.7
click at [0, 199] on html "New Project 10 Projects $637,500 • $637,500 Total Johnson Export Icon/Export Fi…" at bounding box center [782, 392] width 1563 height 784
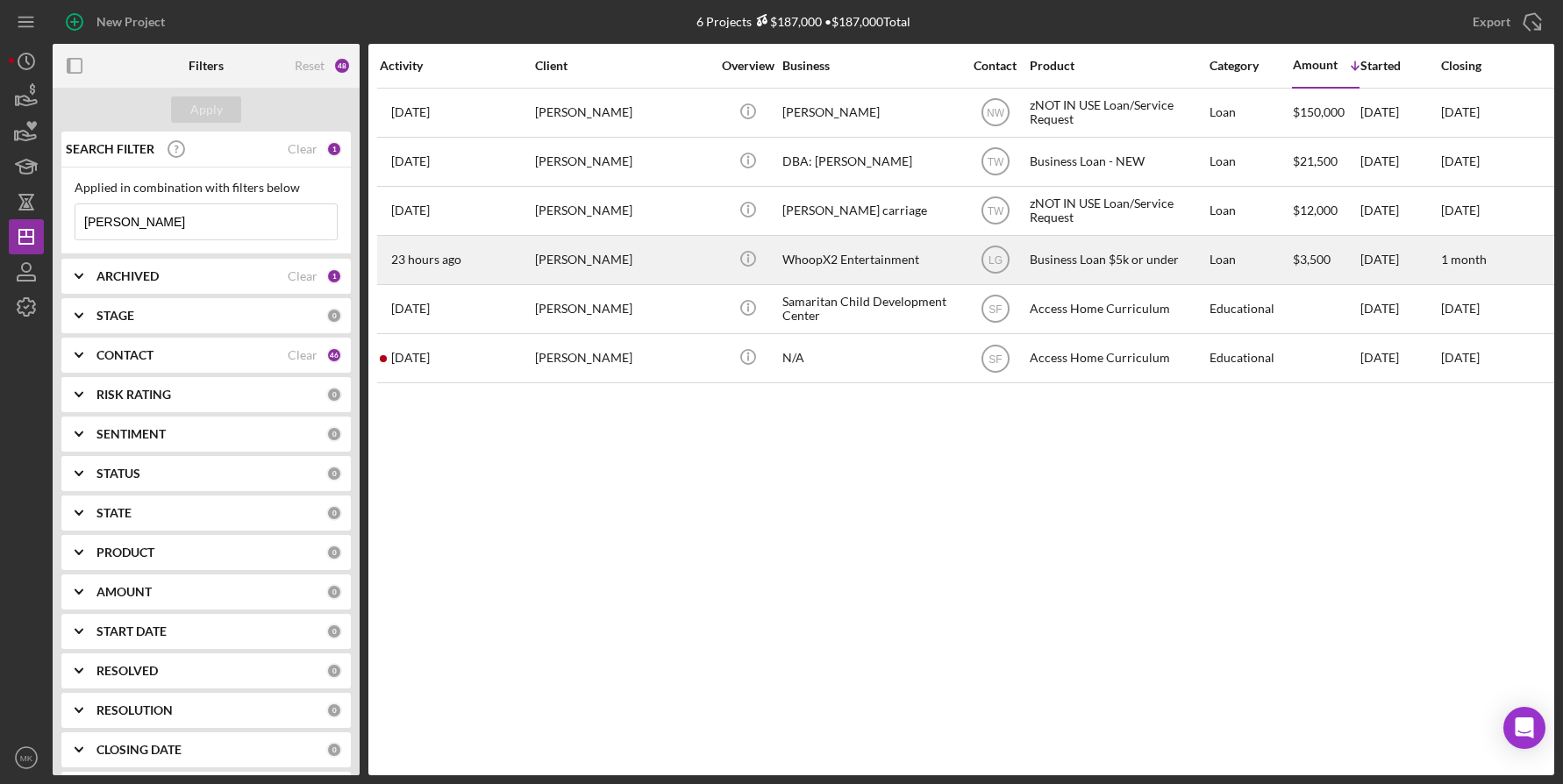
type input "Carr"
click at [646, 267] on div "John Carr" at bounding box center [622, 259] width 176 height 46
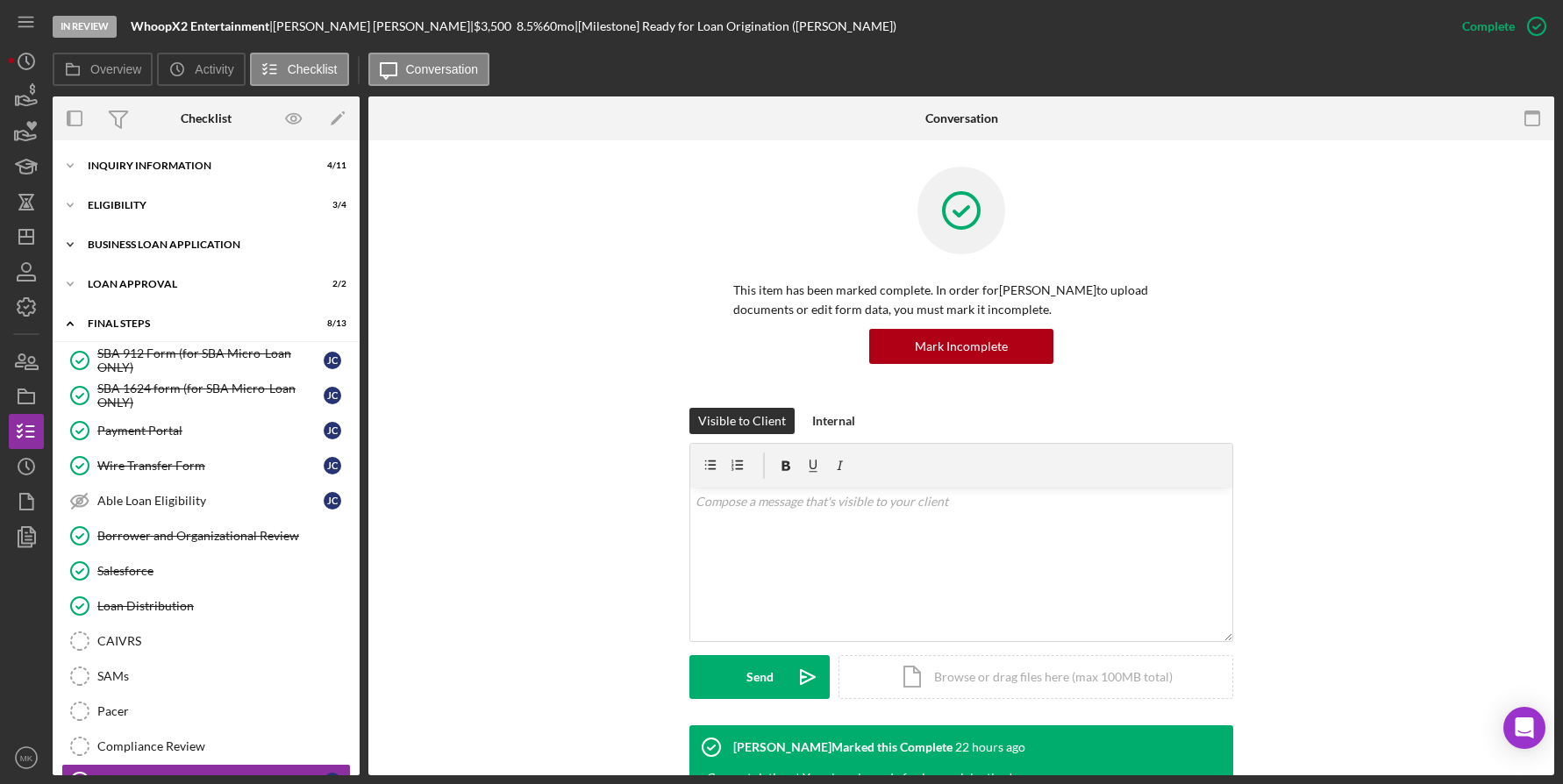
click at [172, 245] on div "BUSINESS LOAN APPLICATION" at bounding box center [212, 245] width 250 height 11
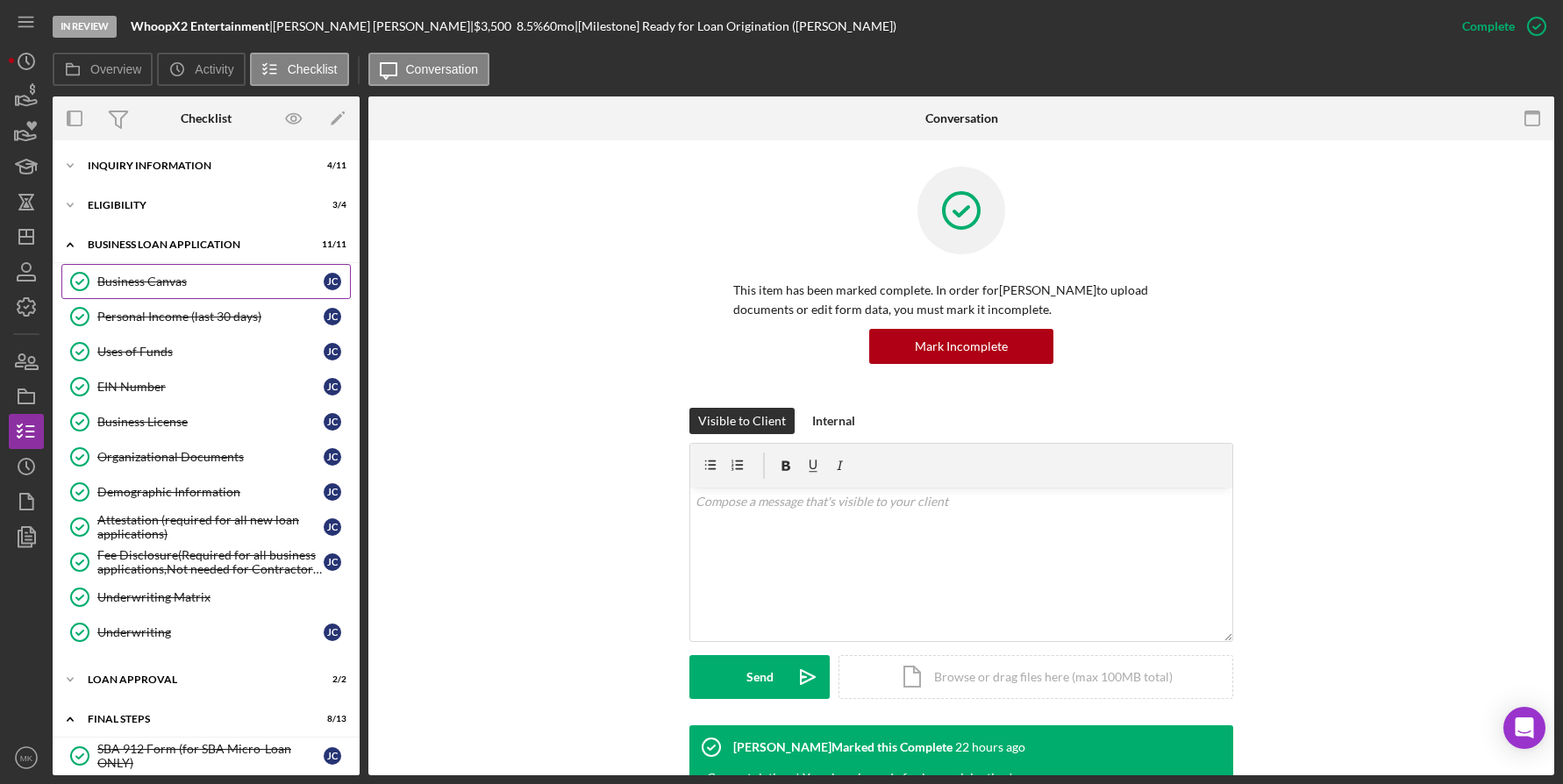
click at [182, 289] on div "Business Canvas" at bounding box center [210, 281] width 226 height 14
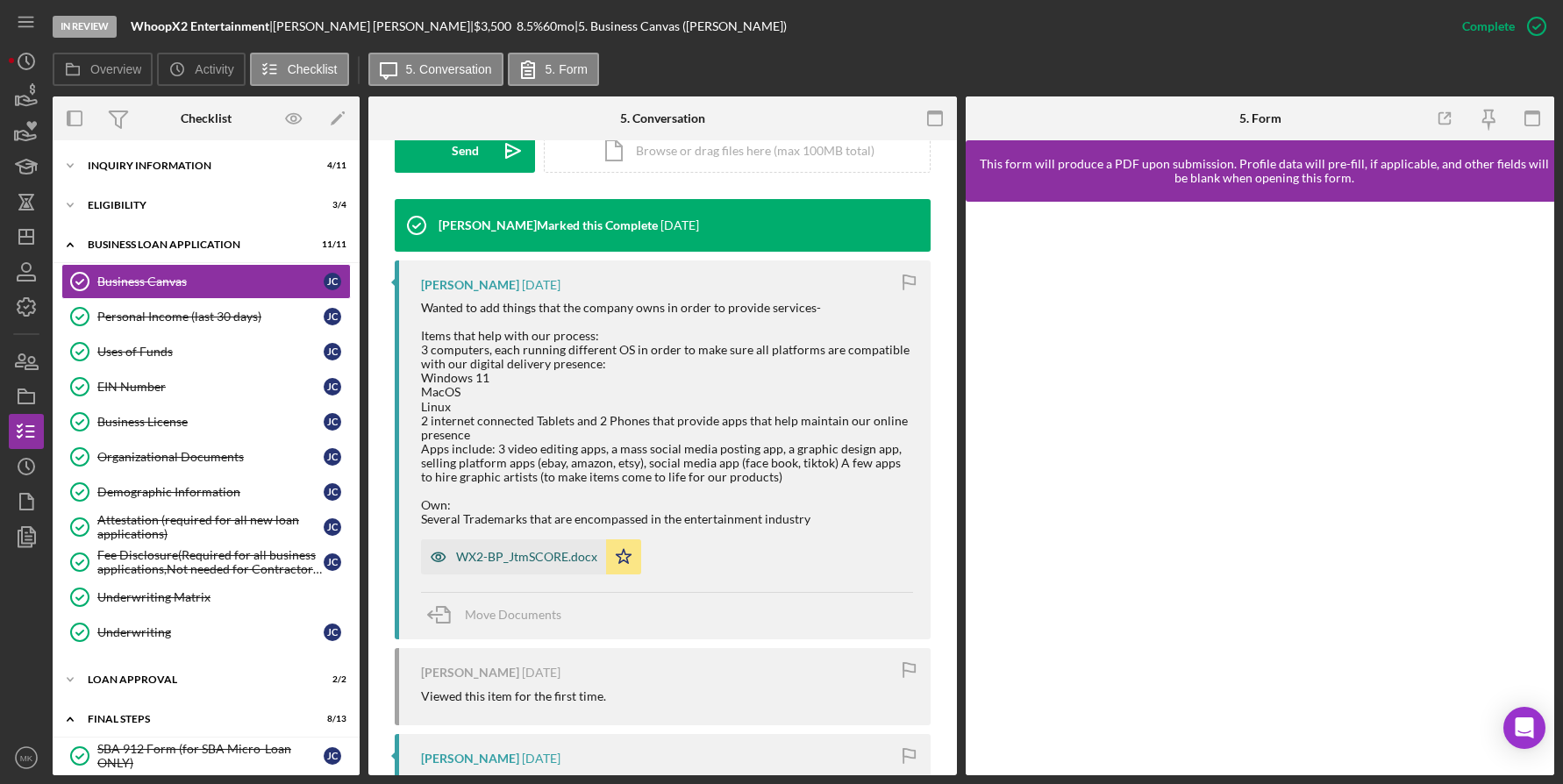
click at [530, 564] on div "WX2-BP_JtmSCORE.docx" at bounding box center [527, 557] width 142 height 14
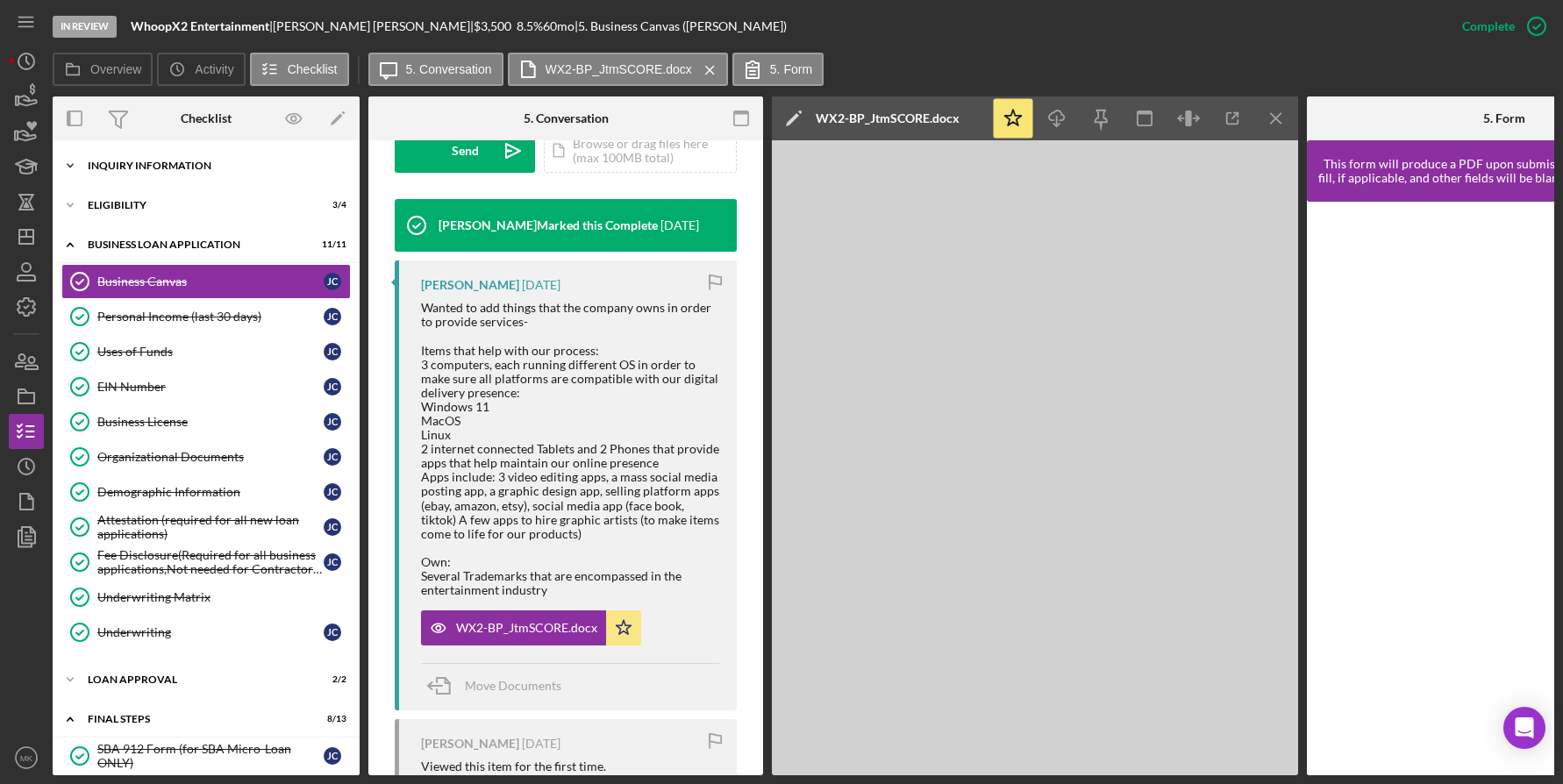
click at [159, 164] on div "INQUIRY INFORMATION" at bounding box center [212, 165] width 250 height 11
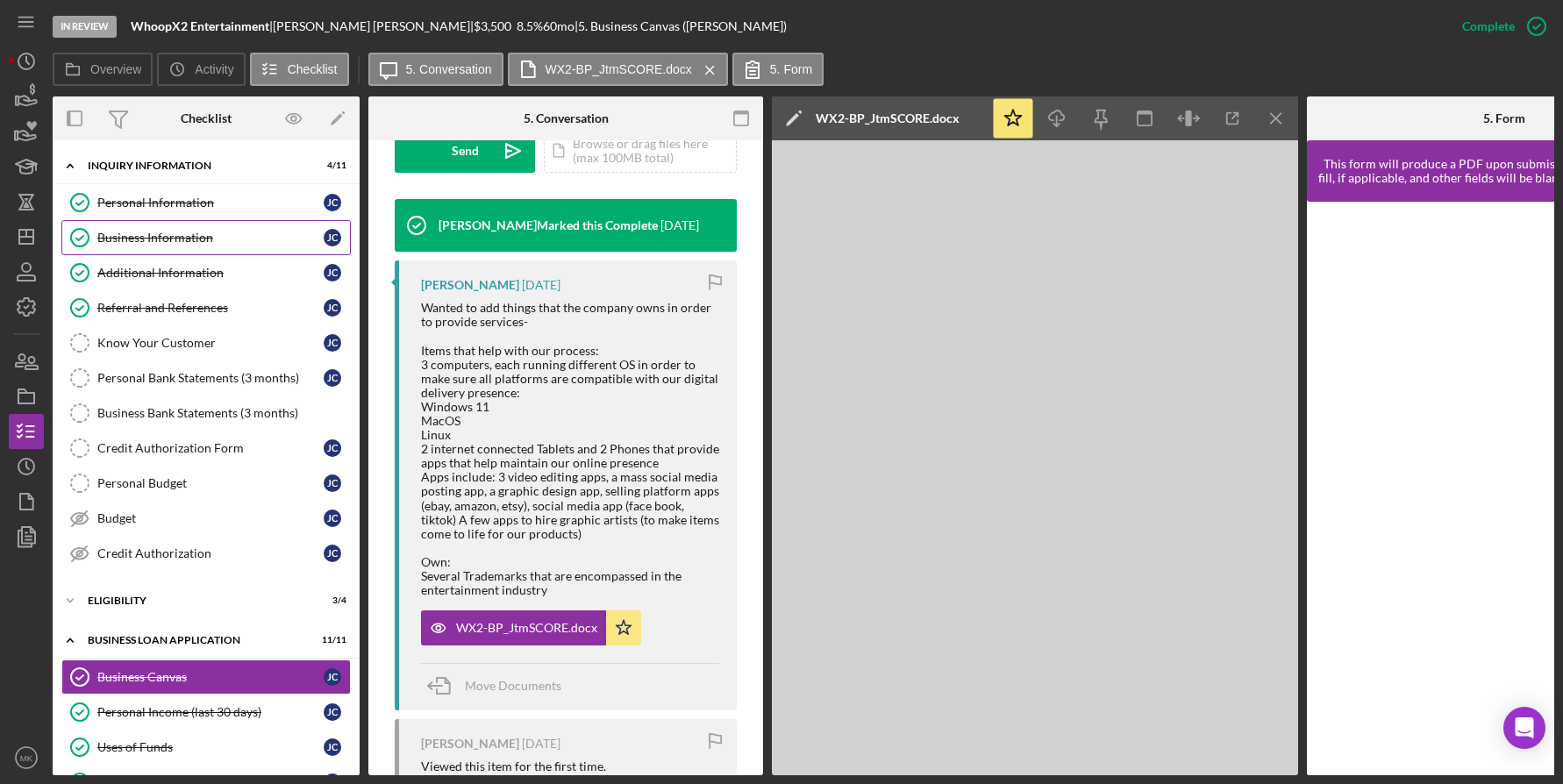
click at [168, 232] on div "Business Information" at bounding box center [210, 238] width 226 height 14
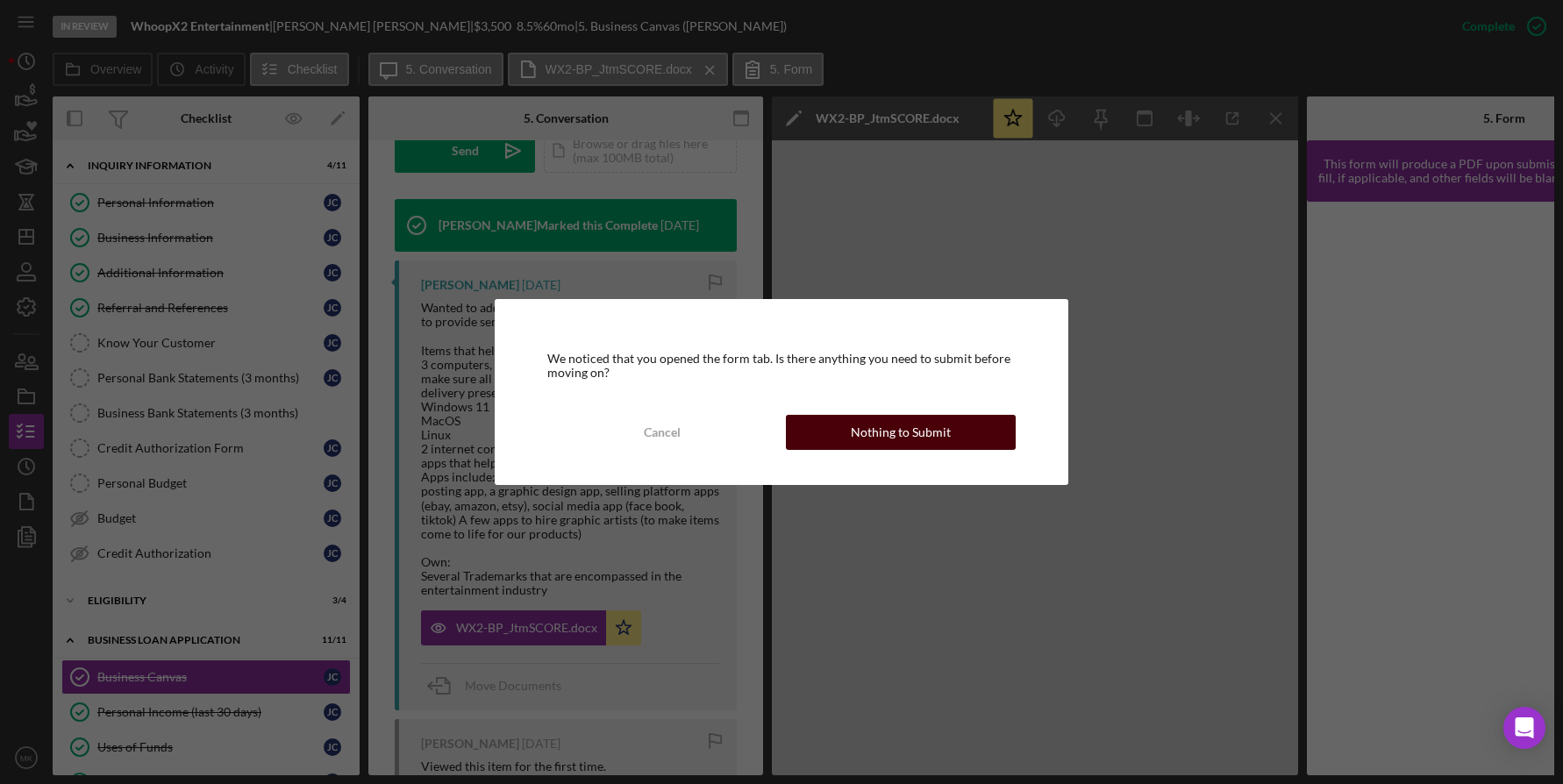
click at [965, 439] on button "Nothing to Submit" at bounding box center [901, 432] width 230 height 35
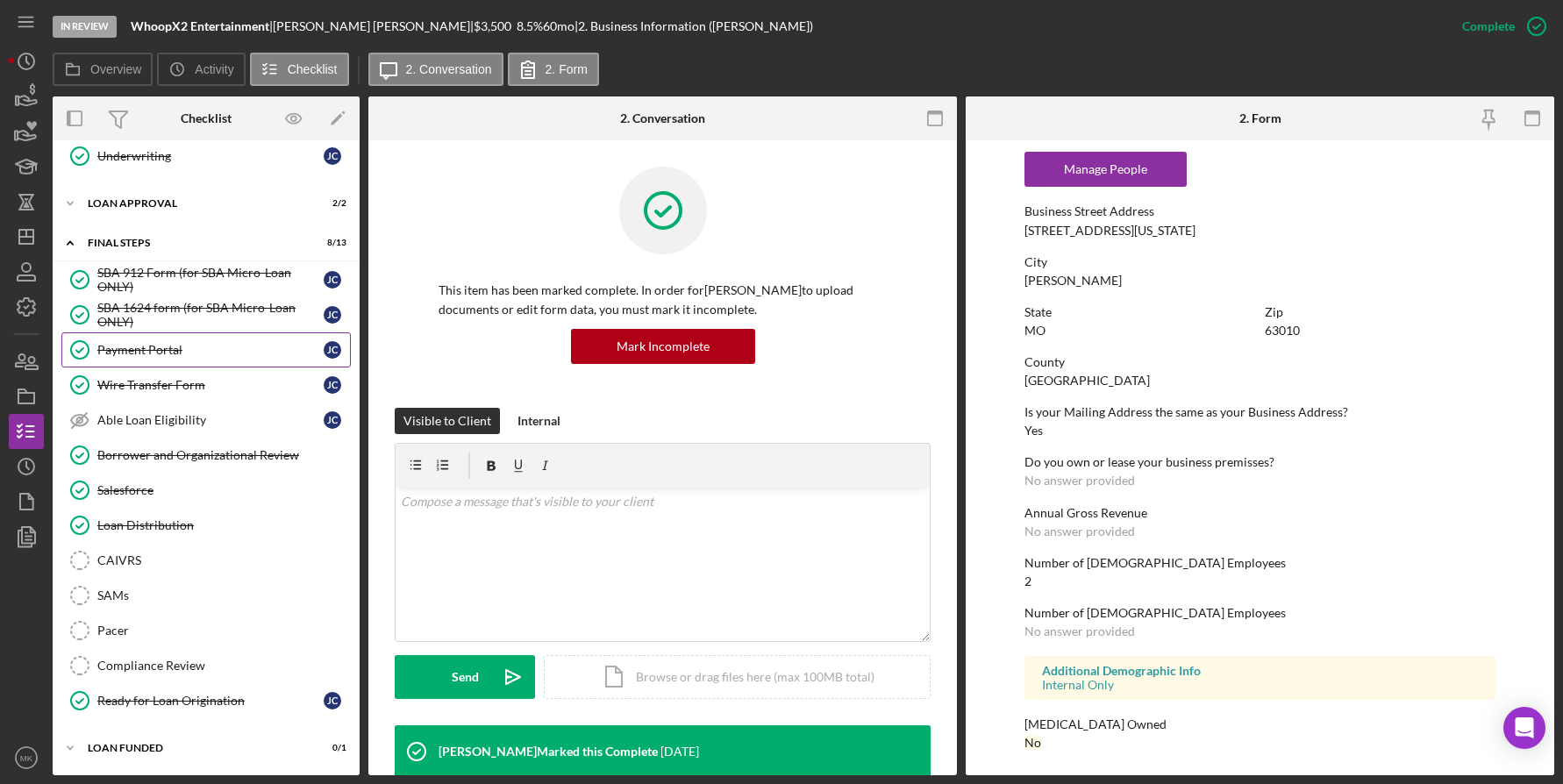
scroll to position [257, 0]
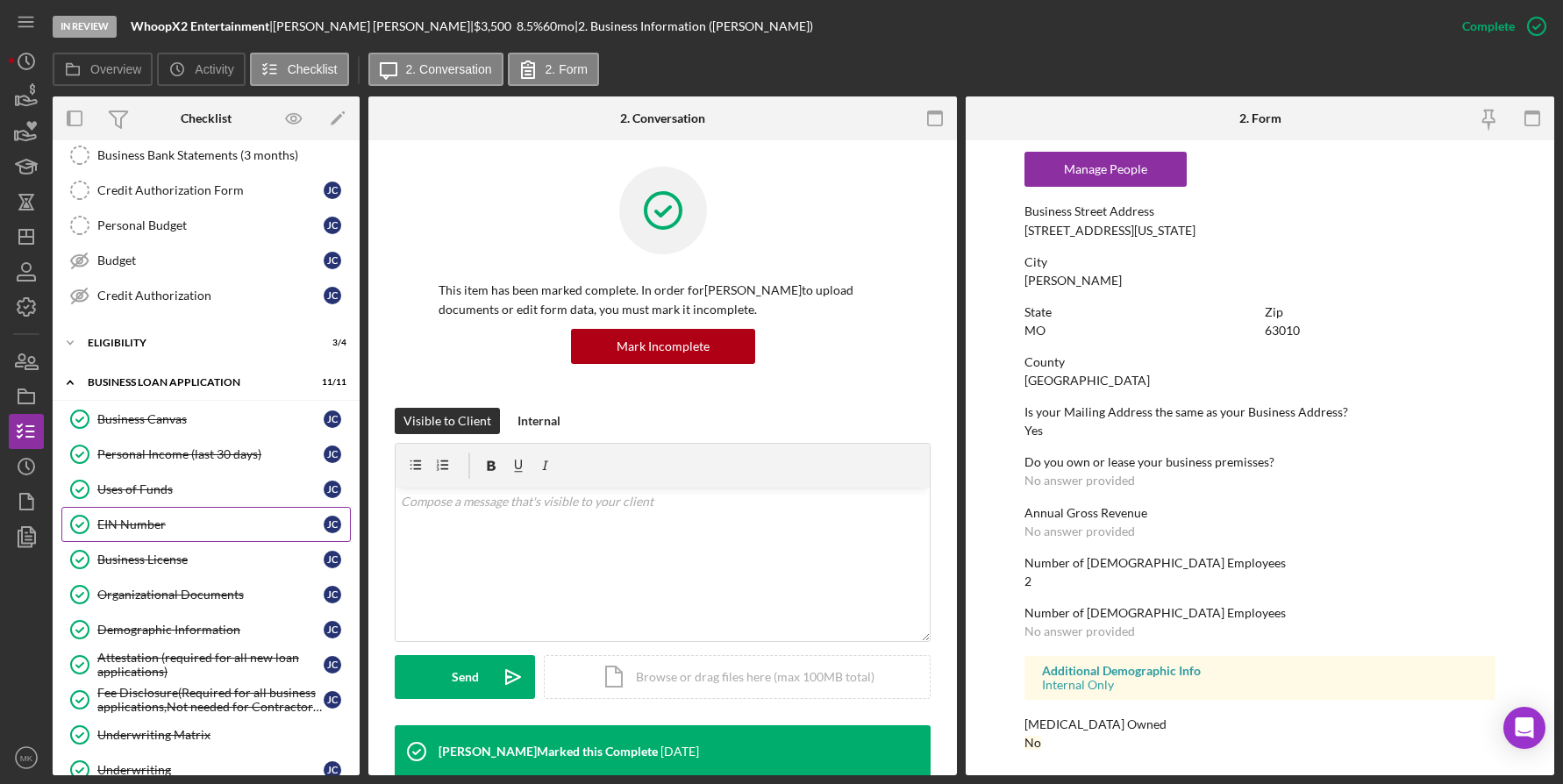
click at [160, 520] on div "EIN Number" at bounding box center [210, 525] width 226 height 14
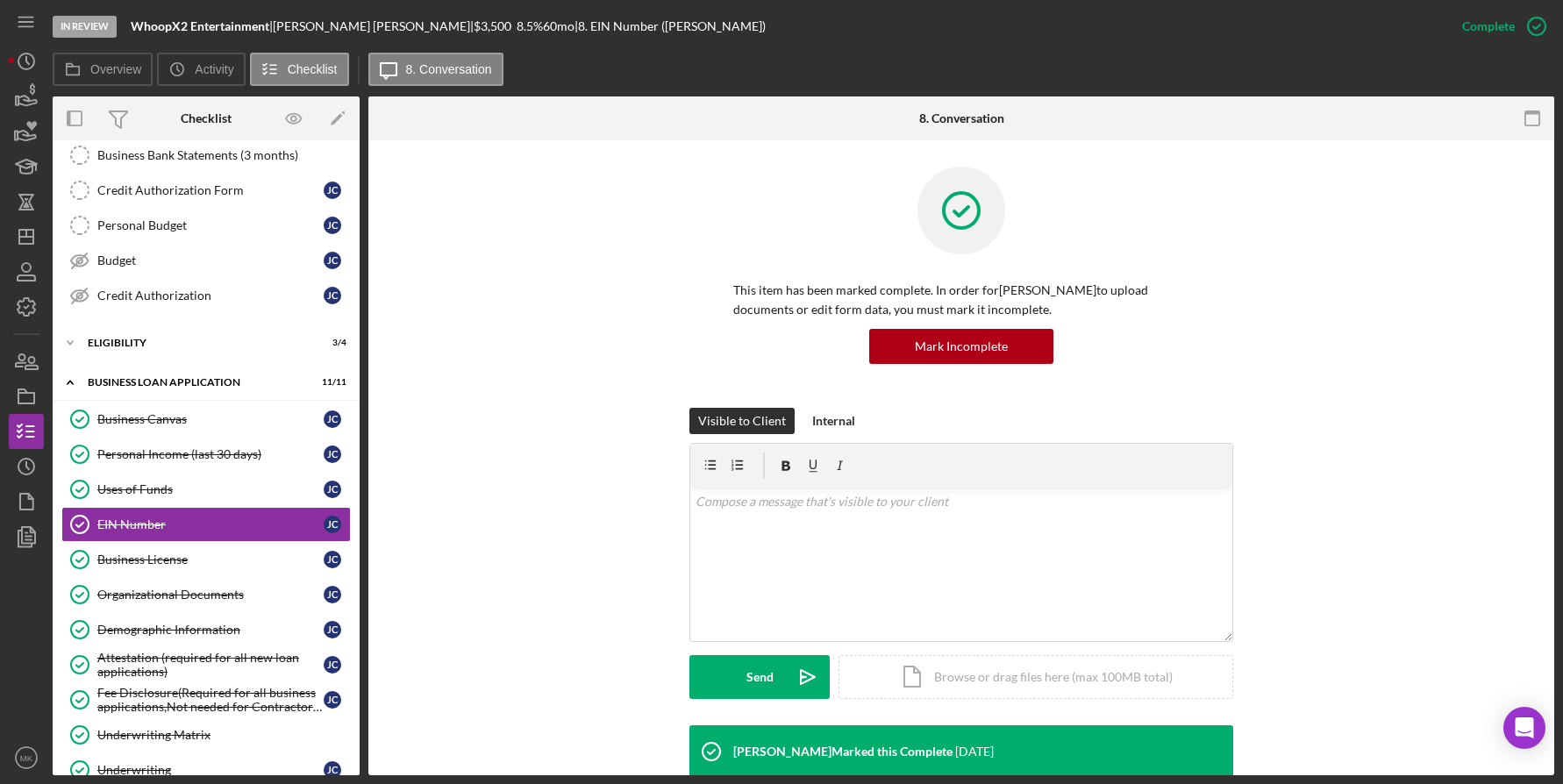
scroll to position [263, 0]
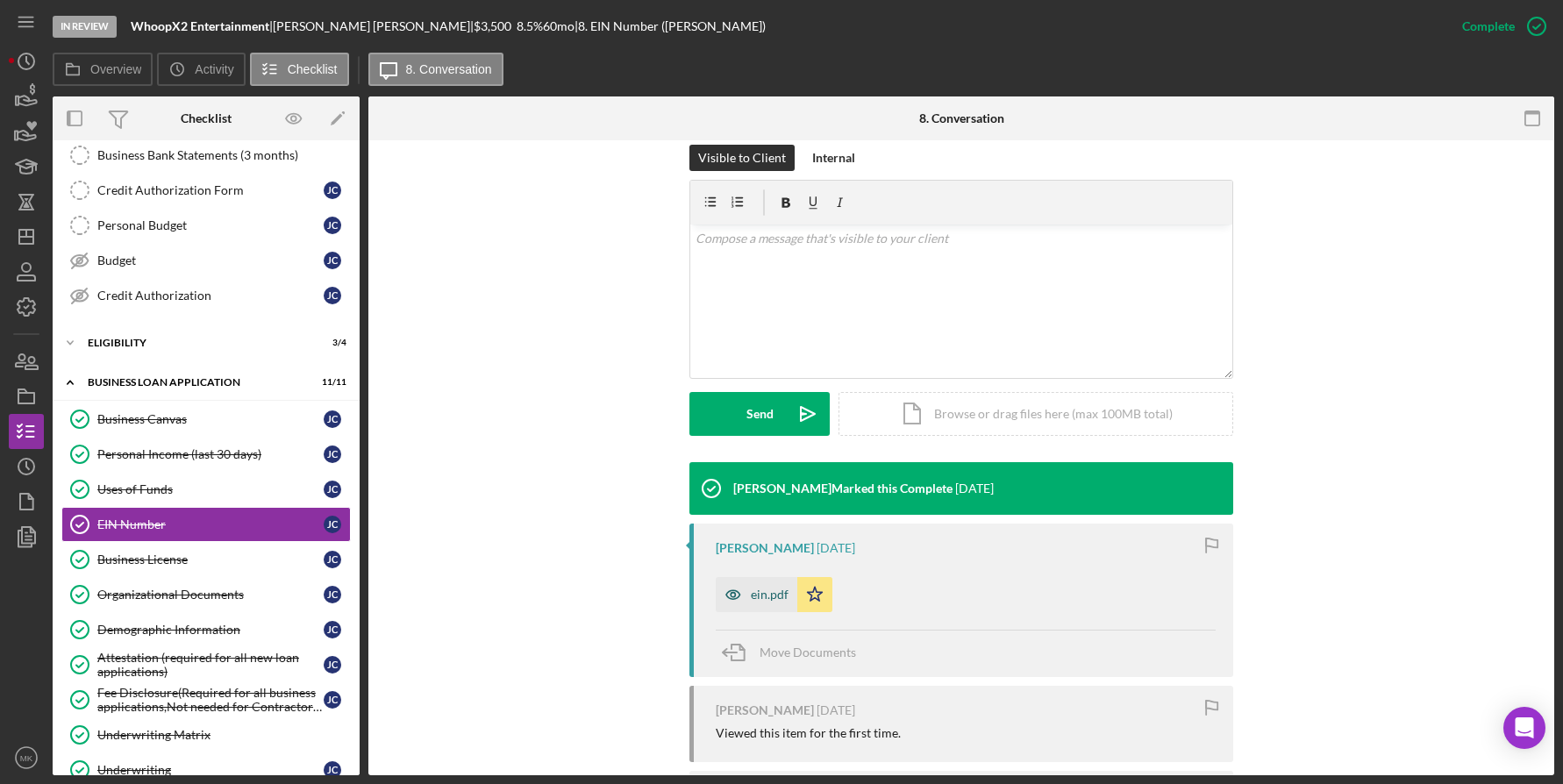
click at [770, 585] on div "ein.pdf" at bounding box center [756, 594] width 82 height 35
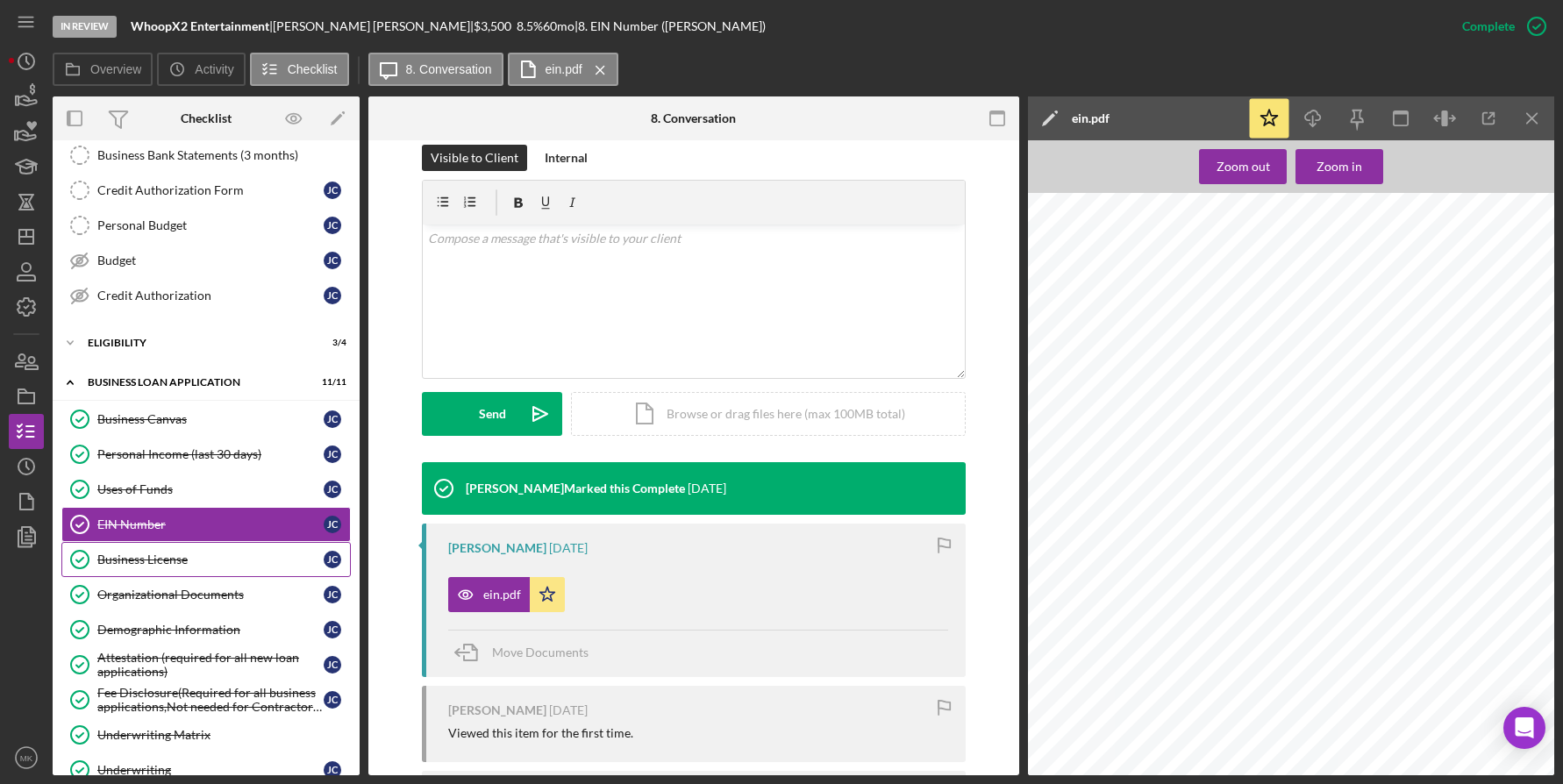
click at [182, 560] on div "Business License" at bounding box center [210, 559] width 226 height 14
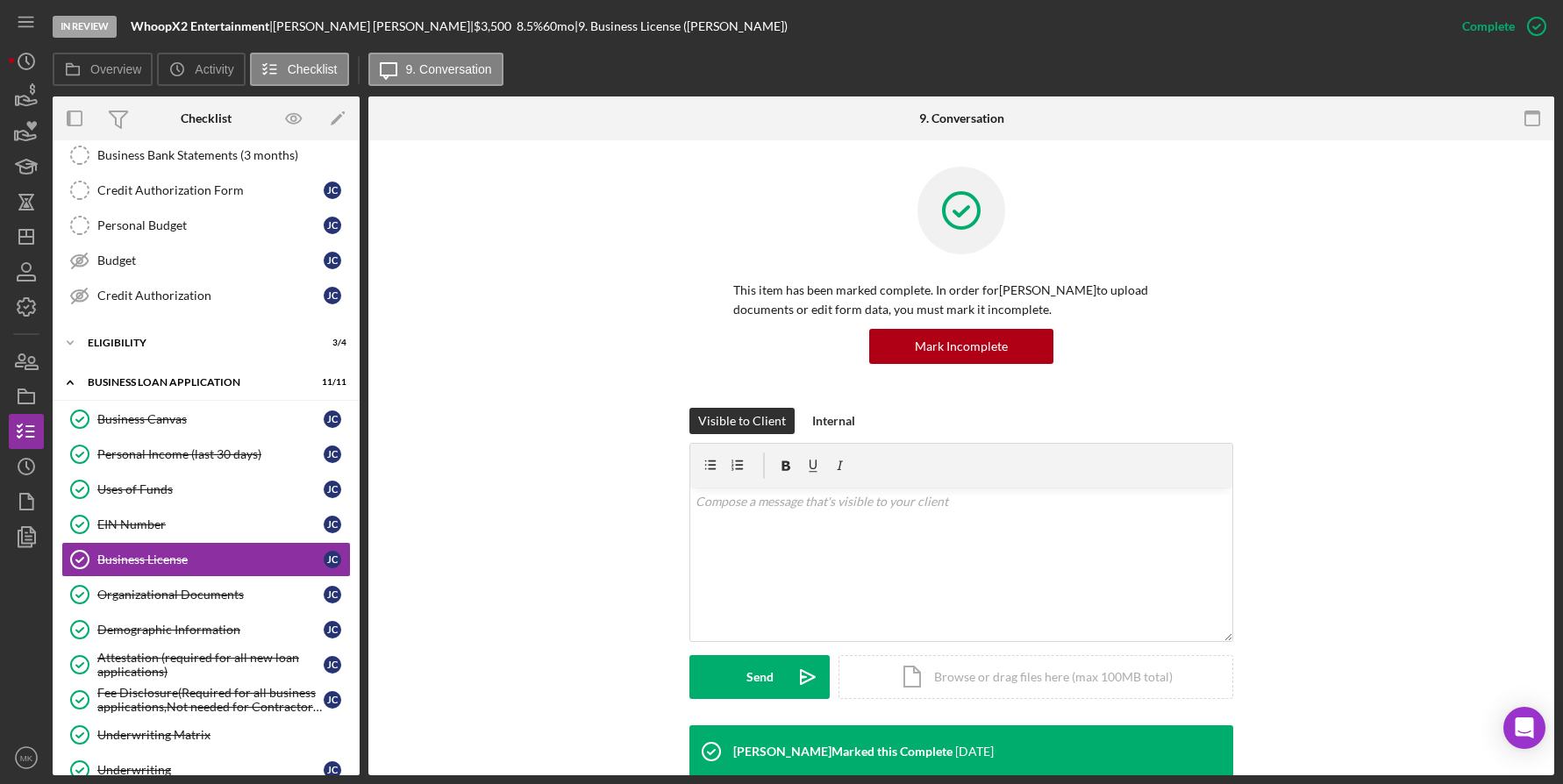
scroll to position [381, 0]
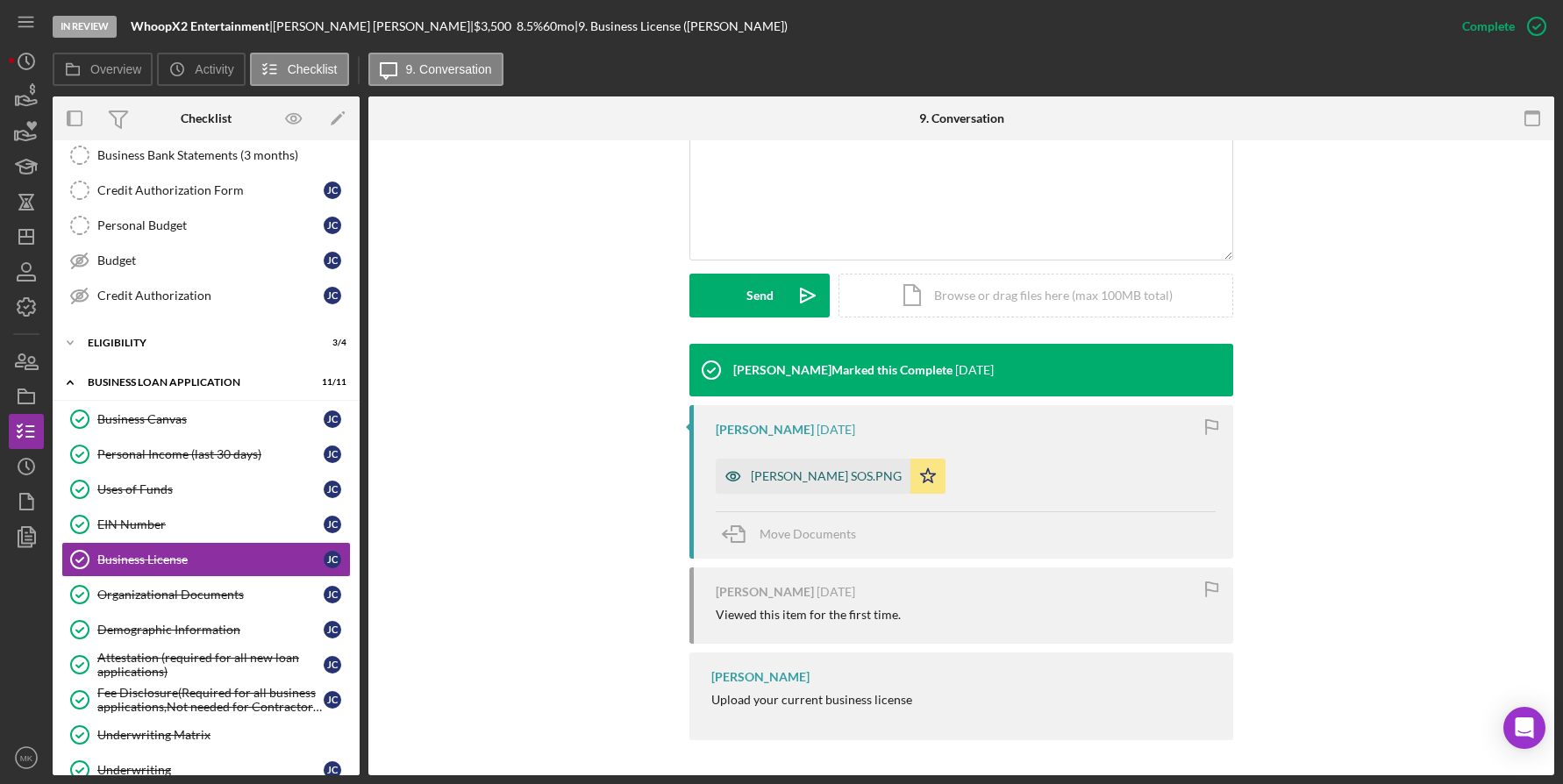
click at [797, 477] on div "John Carr SOS.PNG" at bounding box center [827, 476] width 151 height 14
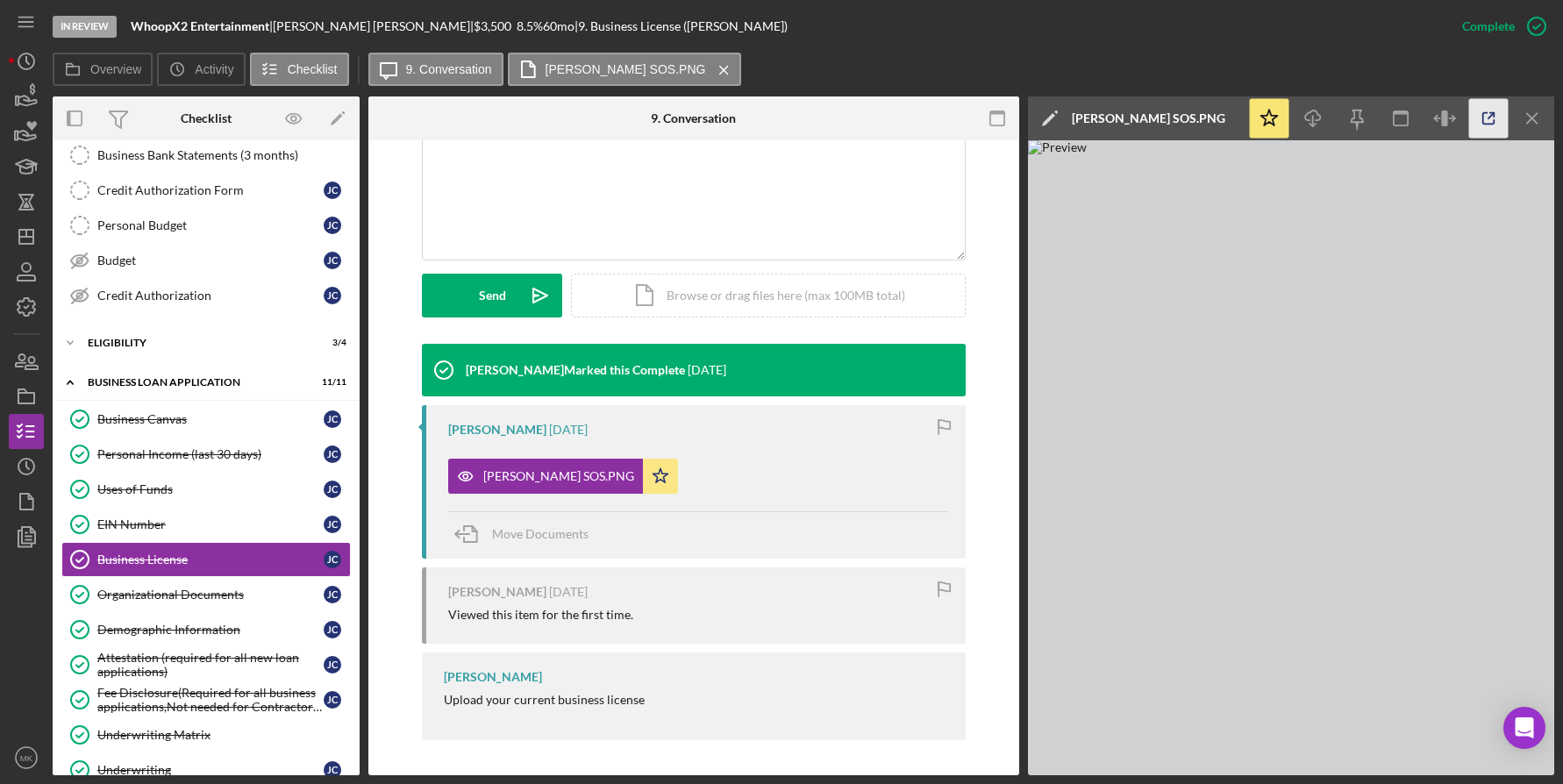
click at [1474, 118] on icon "button" at bounding box center [1489, 119] width 39 height 39
click at [162, 595] on div "Organizational Documents" at bounding box center [210, 594] width 226 height 14
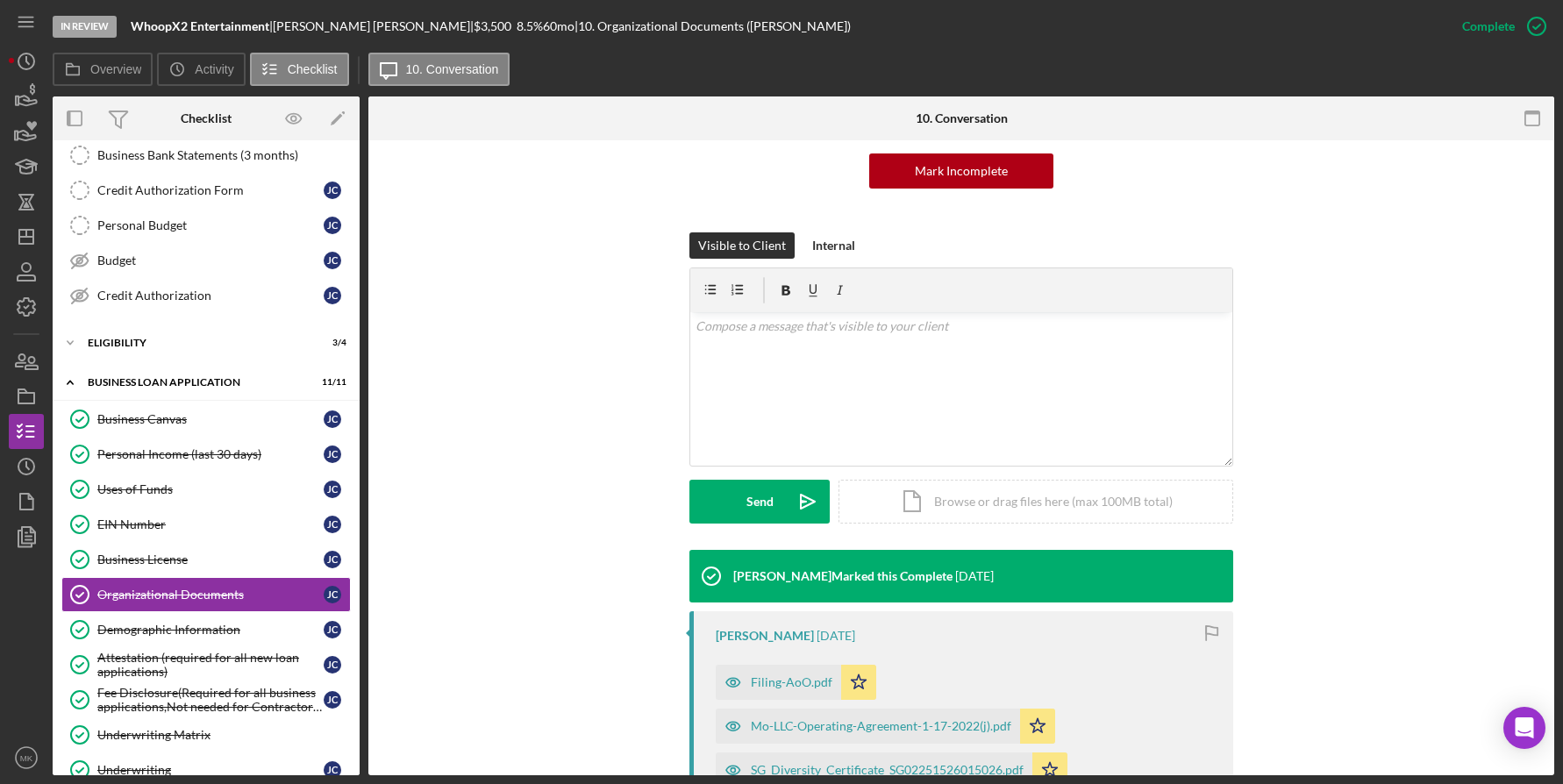
scroll to position [438, 0]
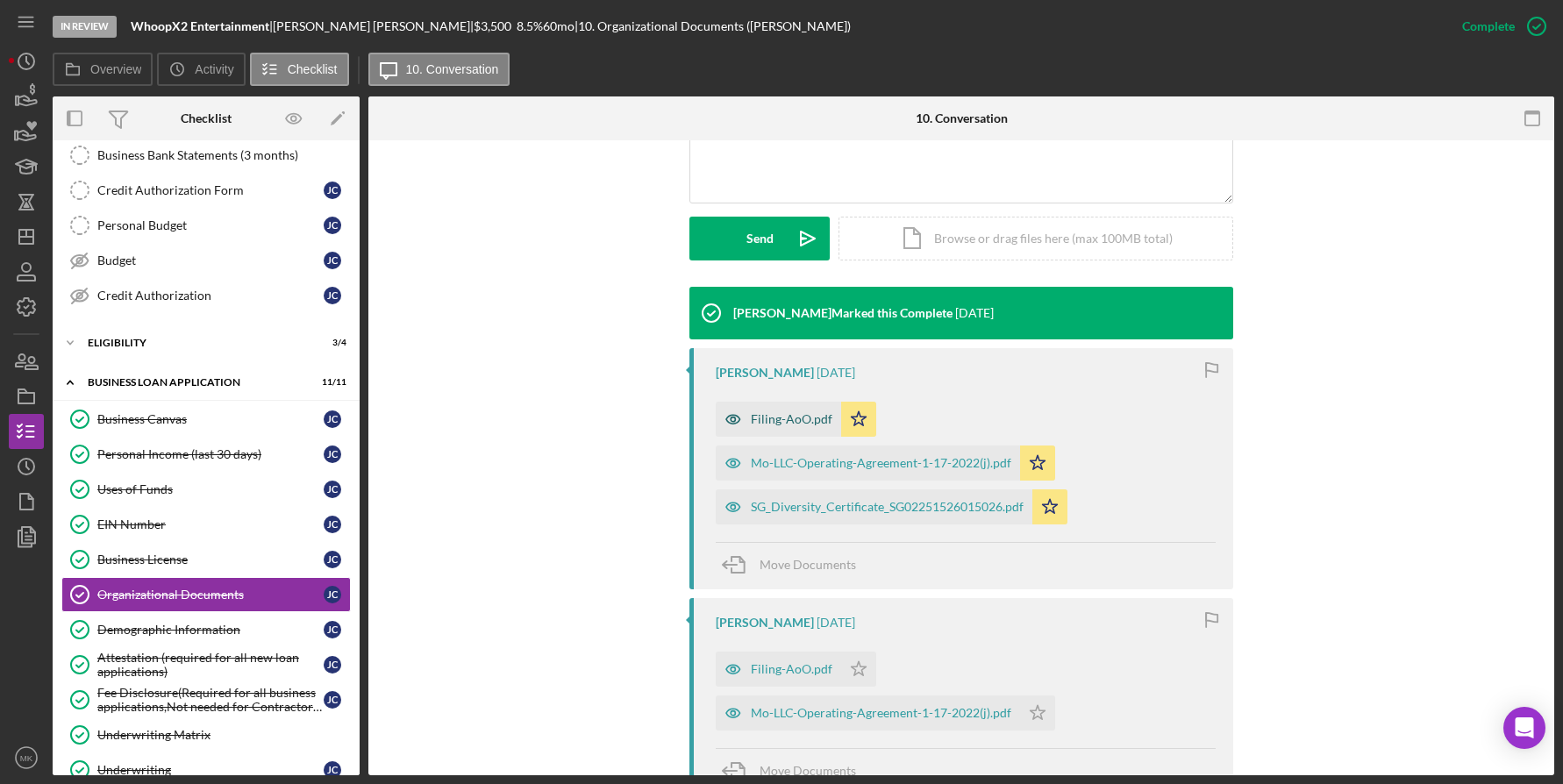
click at [791, 426] on div "Filing-AoO.pdf" at bounding box center [779, 420] width 126 height 35
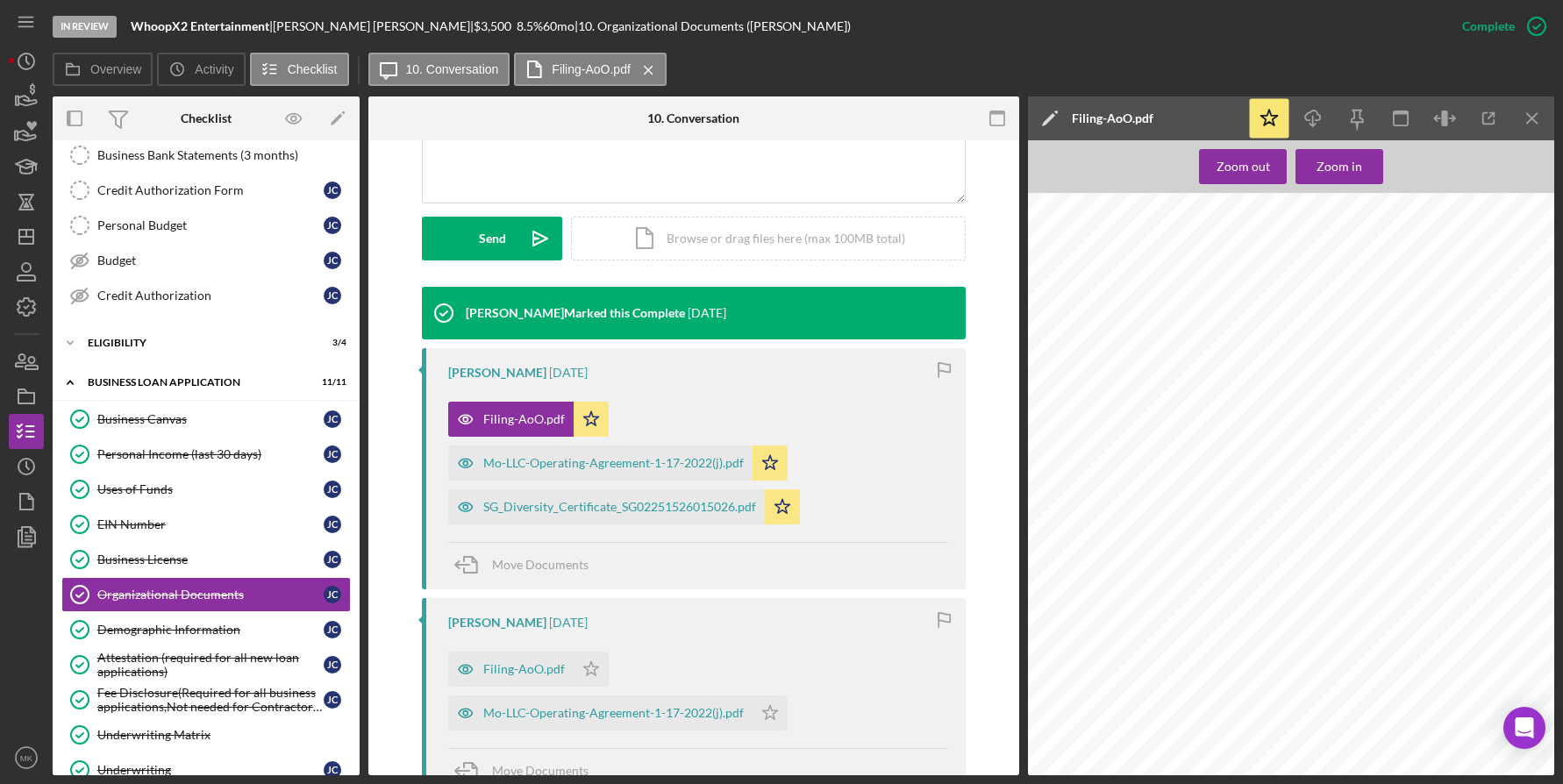
scroll to position [0, 0]
click at [622, 470] on div "Mo-LLC-Operating-Agreement-1-17-2022(j).pdf" at bounding box center [601, 463] width 305 height 35
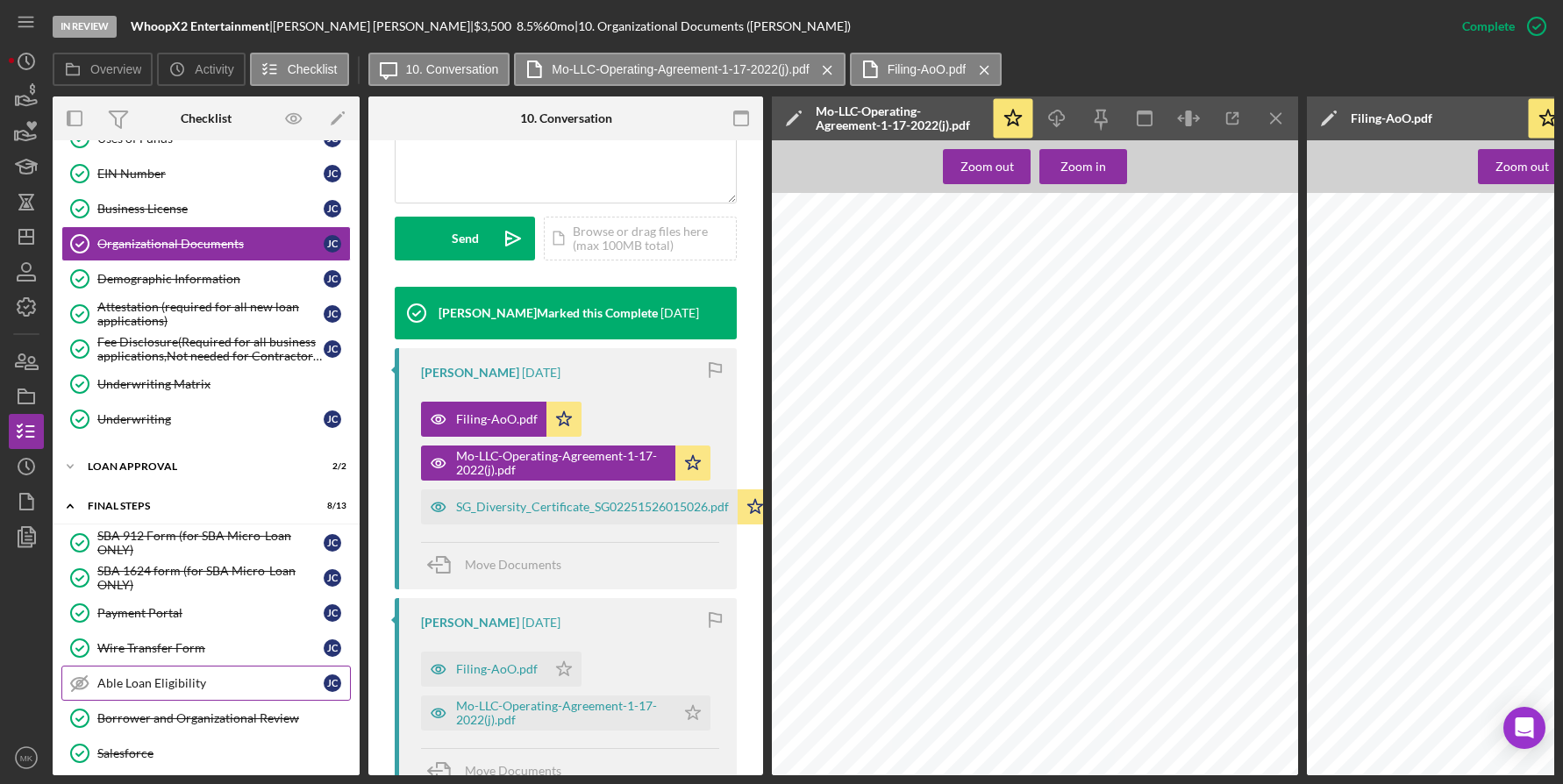
scroll to position [784, 0]
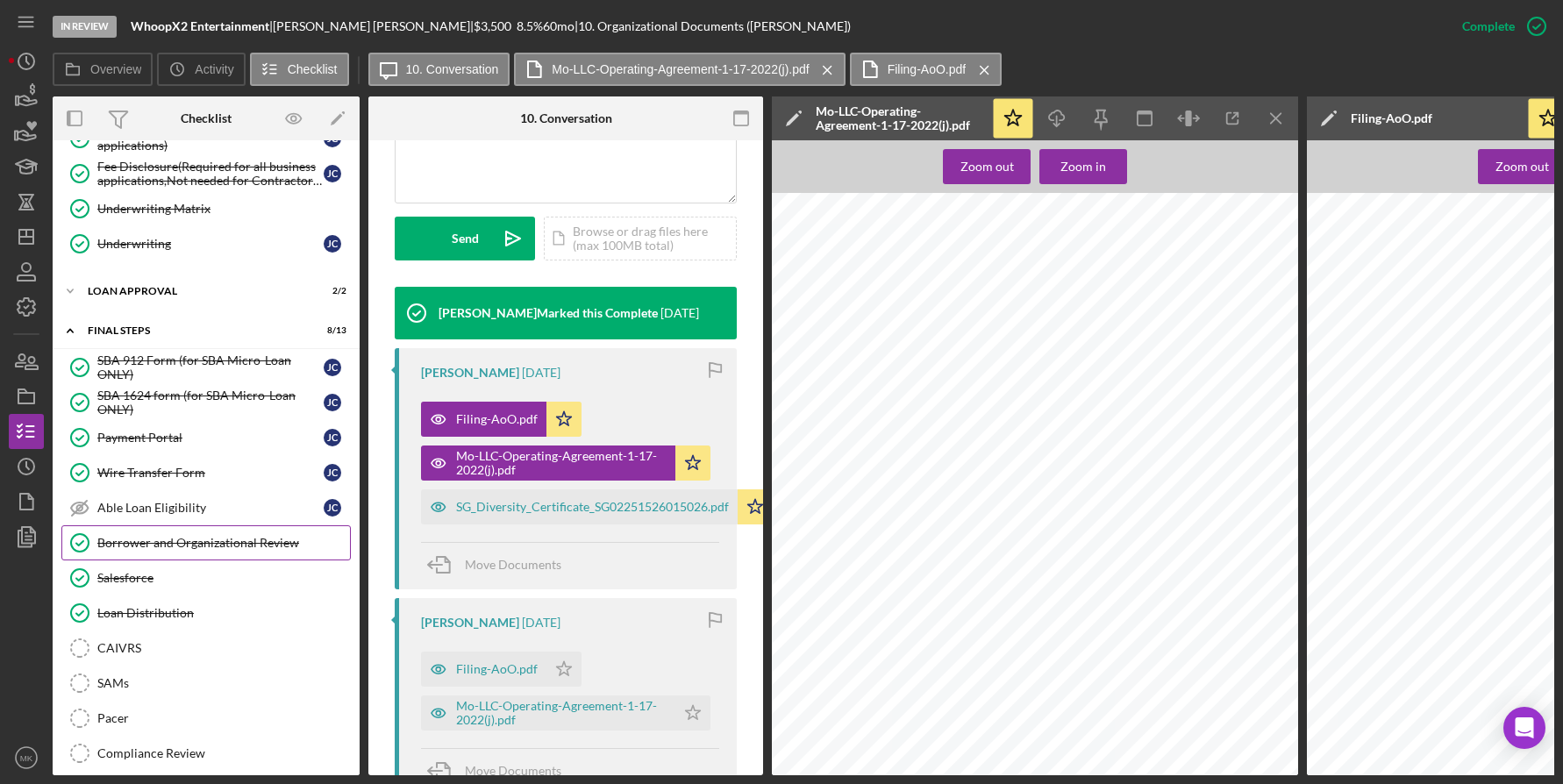
click at [206, 539] on div "Borrower and Organizational Review" at bounding box center [223, 542] width 253 height 14
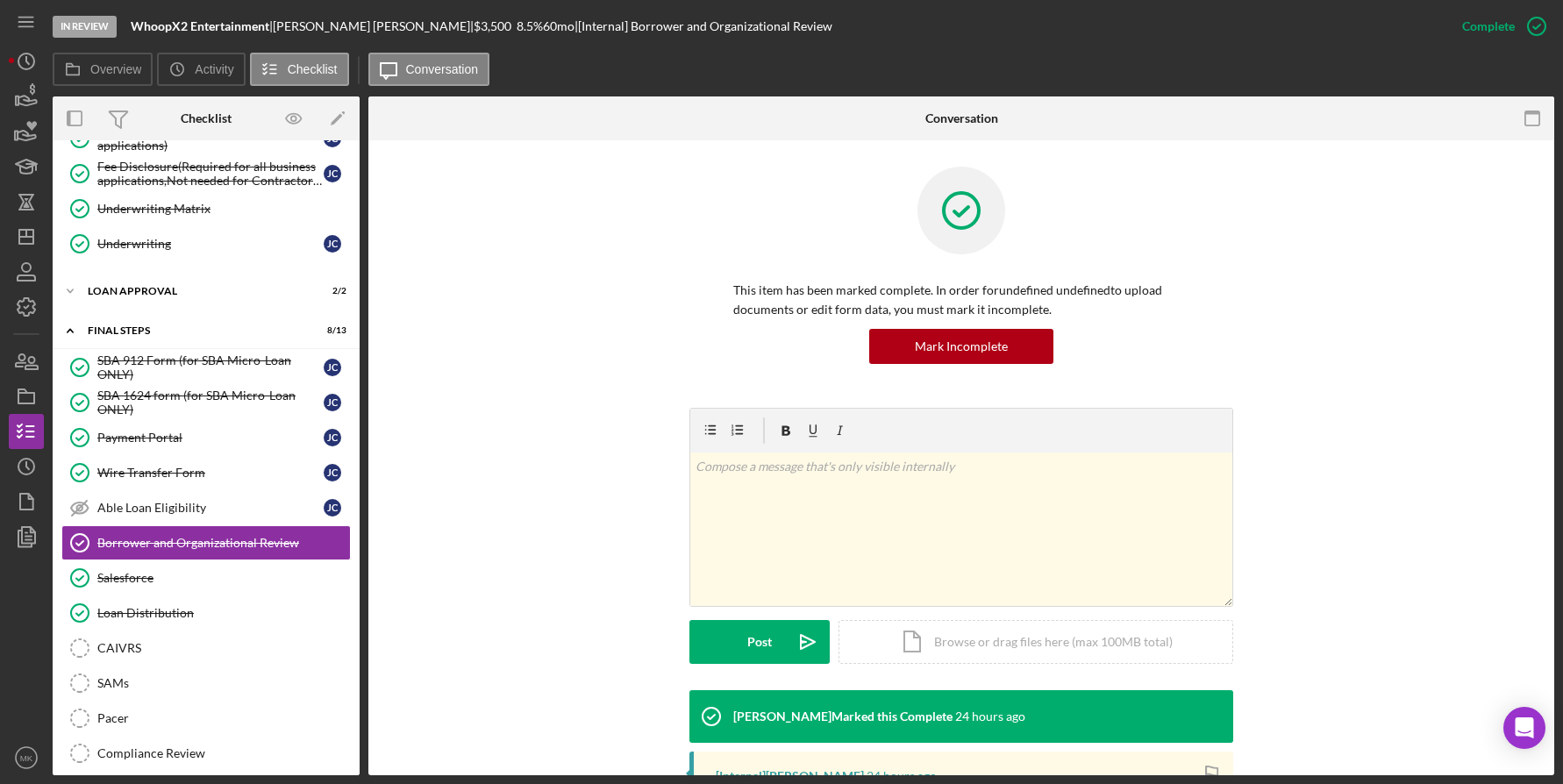
scroll to position [322, 0]
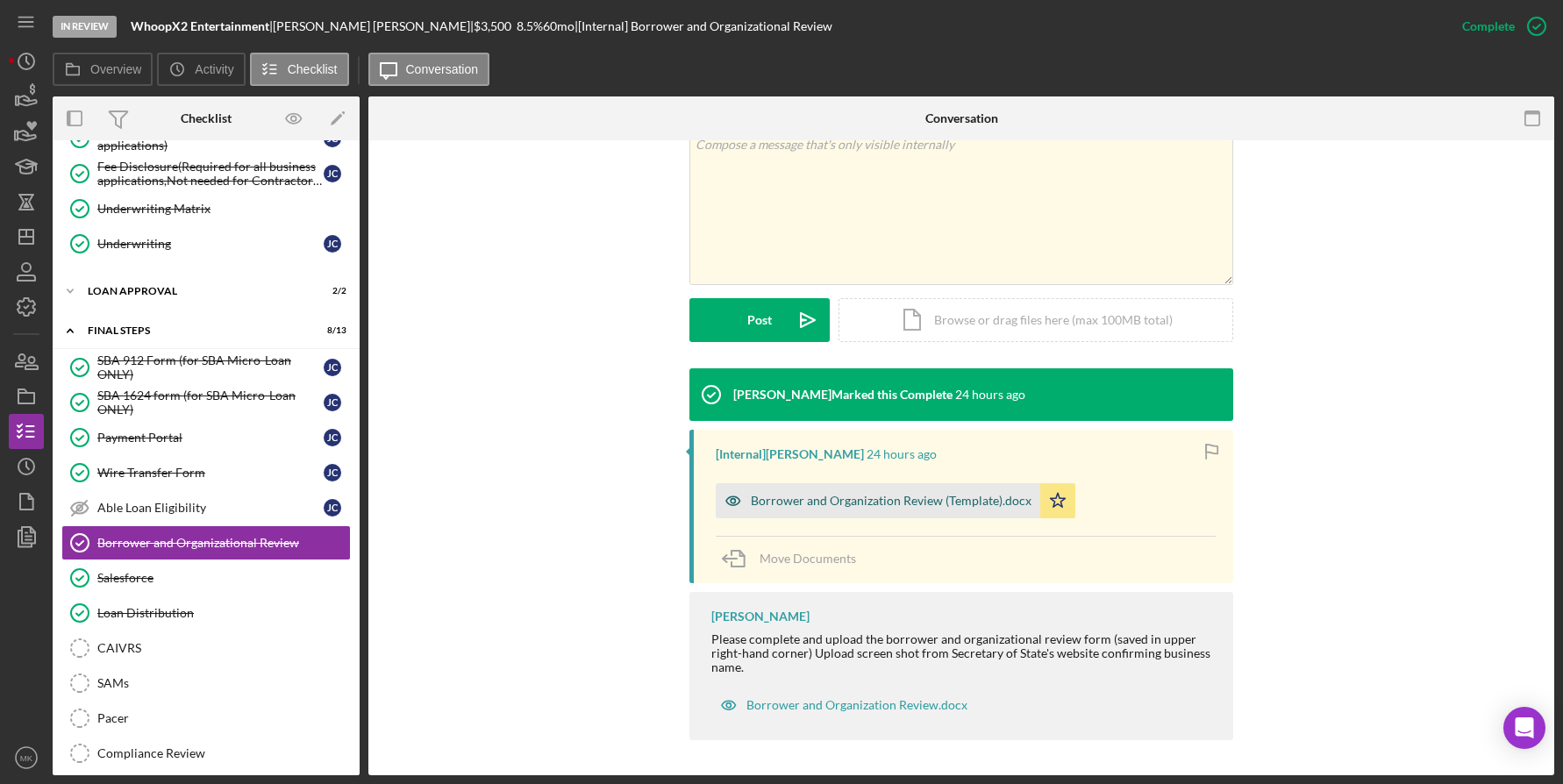
click at [843, 500] on div "Borrower and Organization Review (Template).docx" at bounding box center [892, 500] width 281 height 14
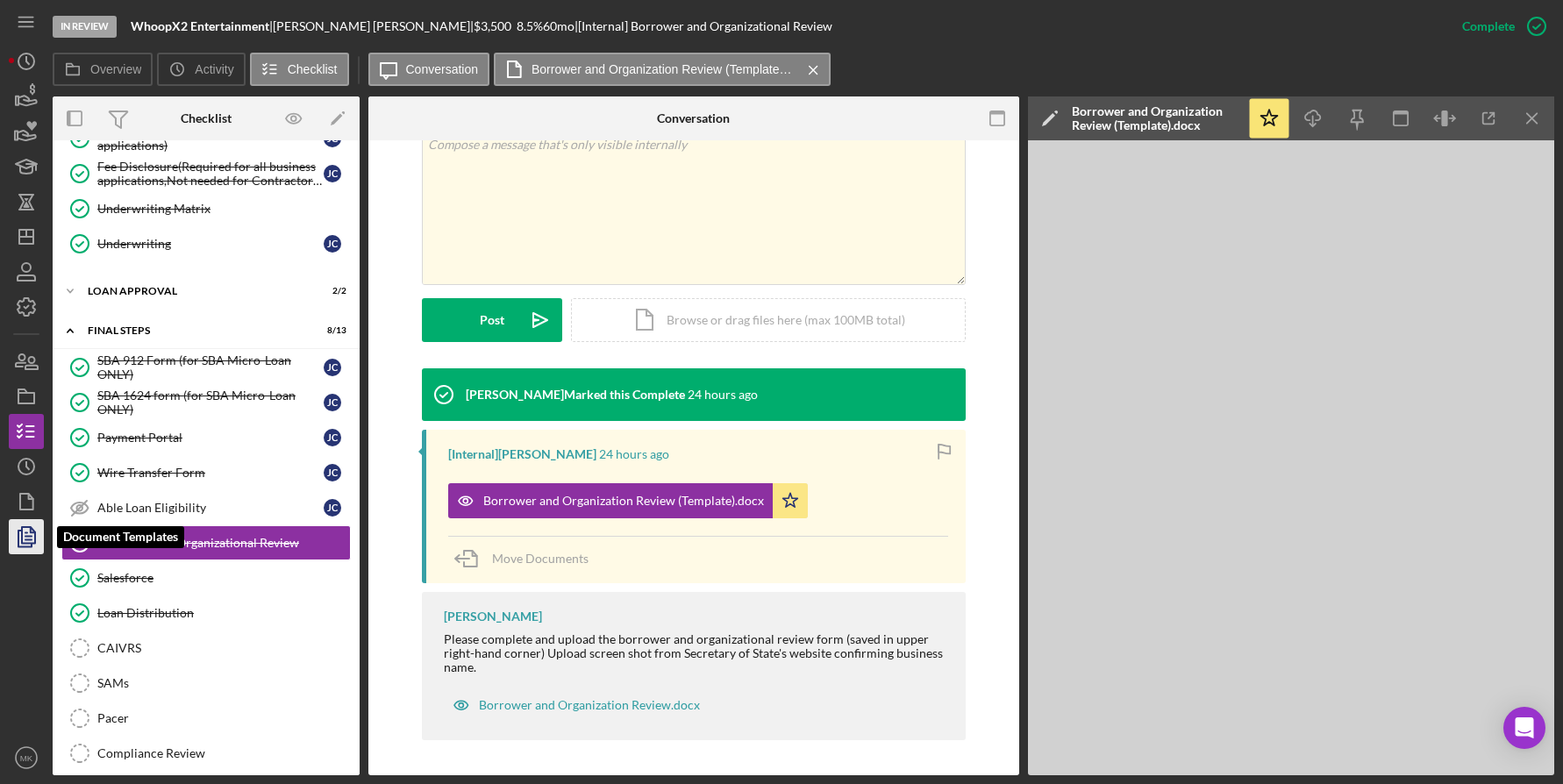
click at [31, 532] on polyline "button" at bounding box center [32, 530] width 4 height 4
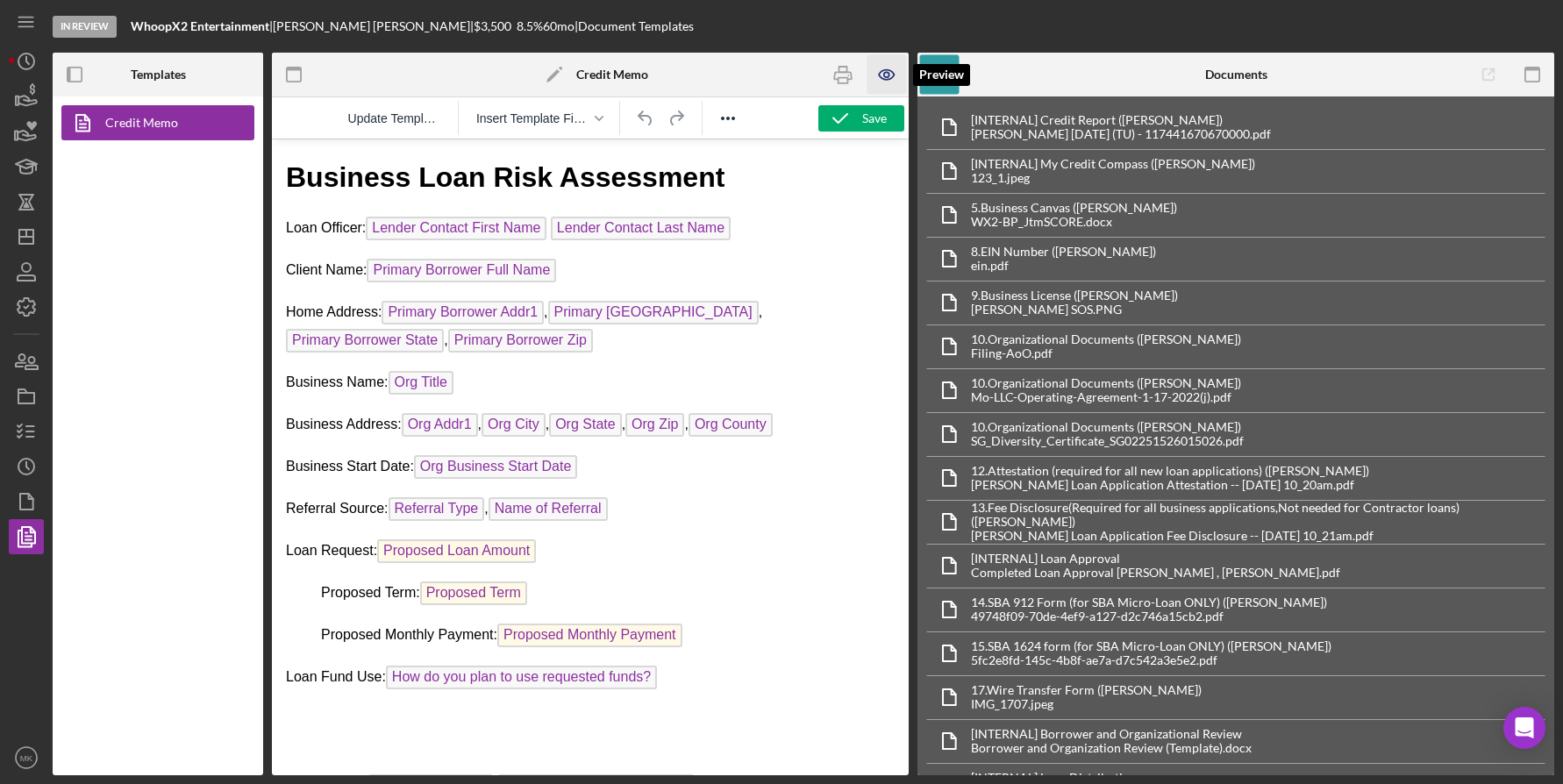
click at [891, 72] on icon "button" at bounding box center [888, 75] width 39 height 39
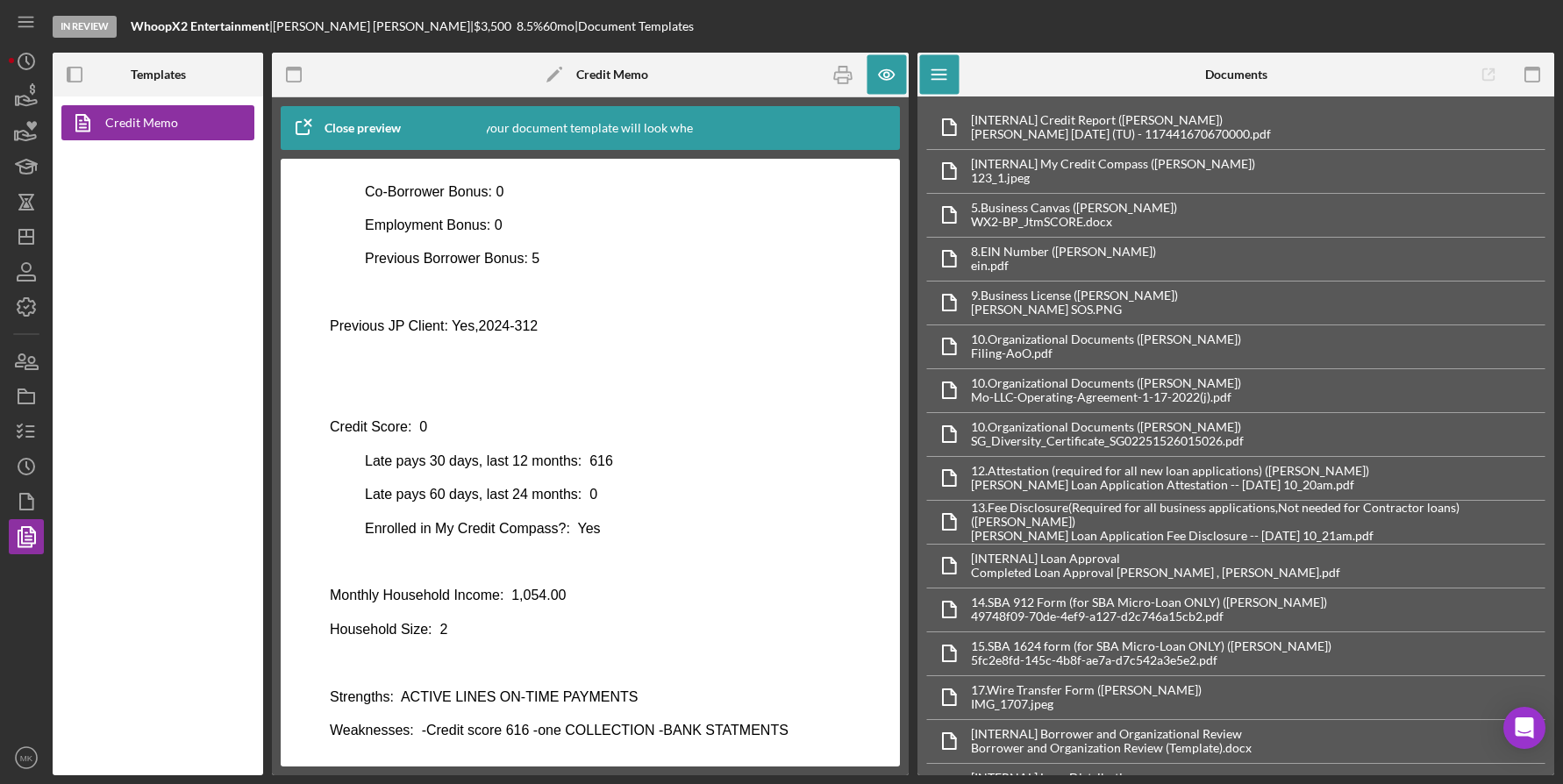
scroll to position [848, 0]
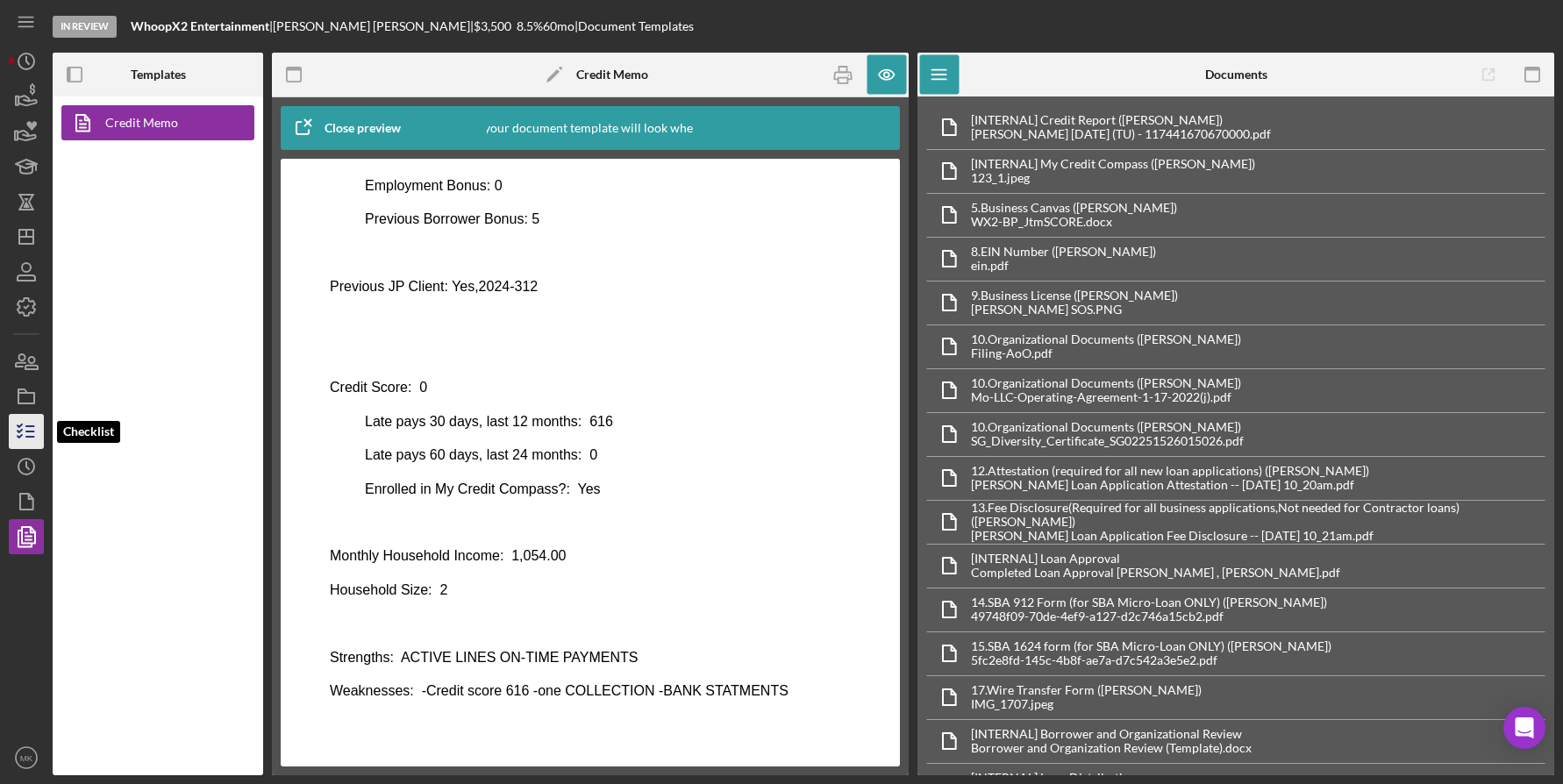
click at [41, 436] on icon "button" at bounding box center [26, 431] width 44 height 44
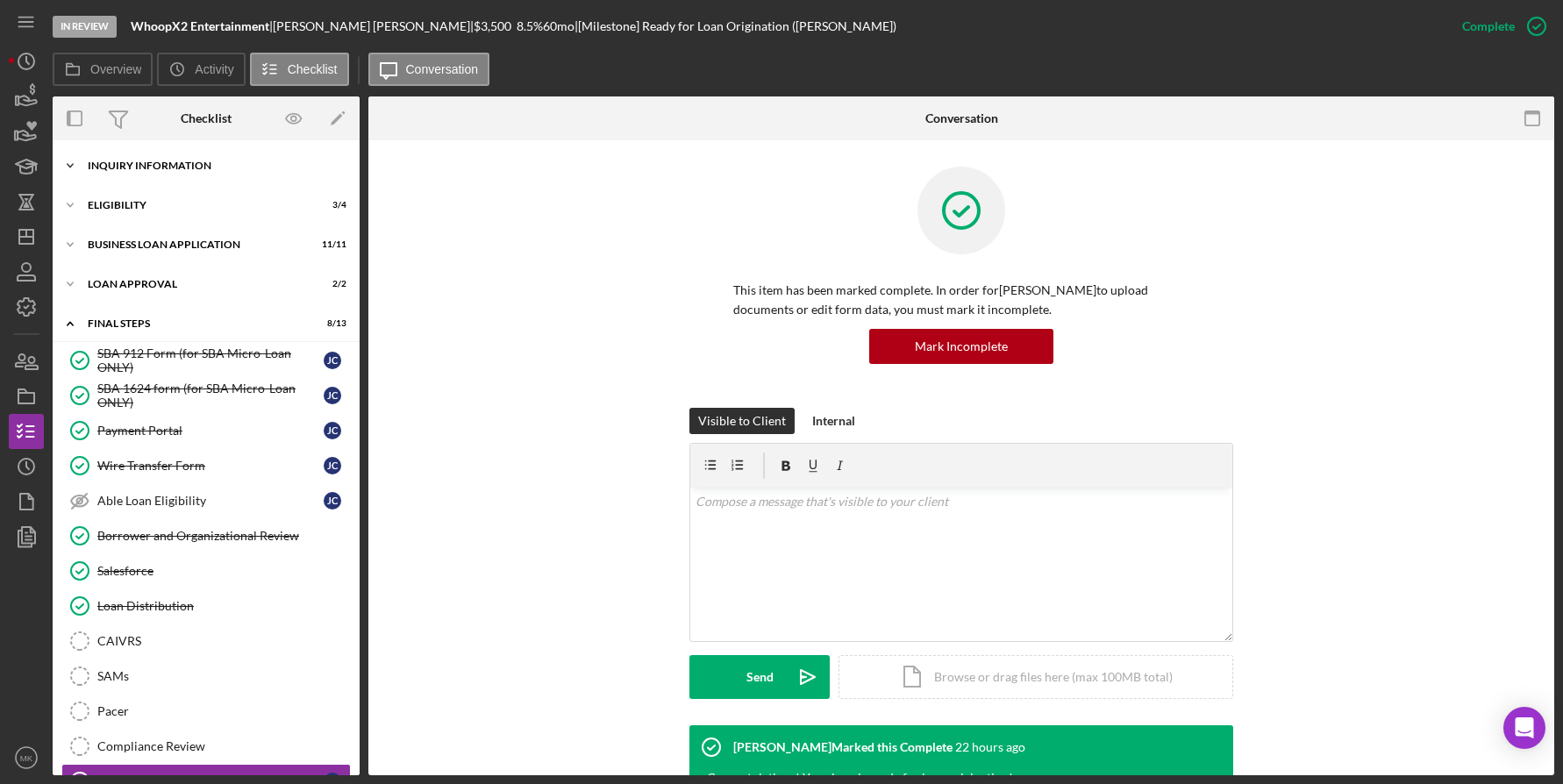
click at [143, 165] on div "INQUIRY INFORMATION" at bounding box center [212, 165] width 250 height 11
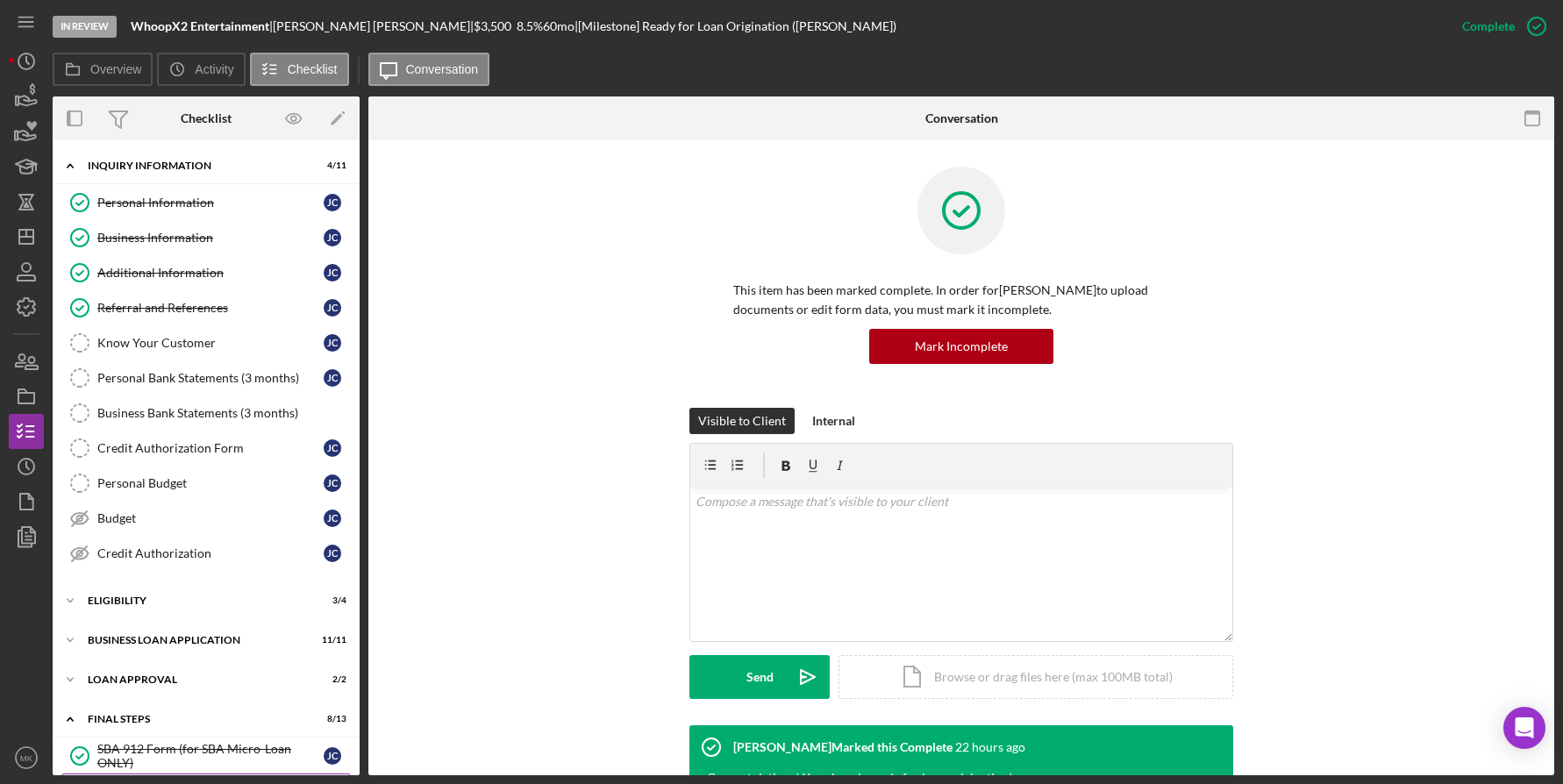
scroll to position [263, 0]
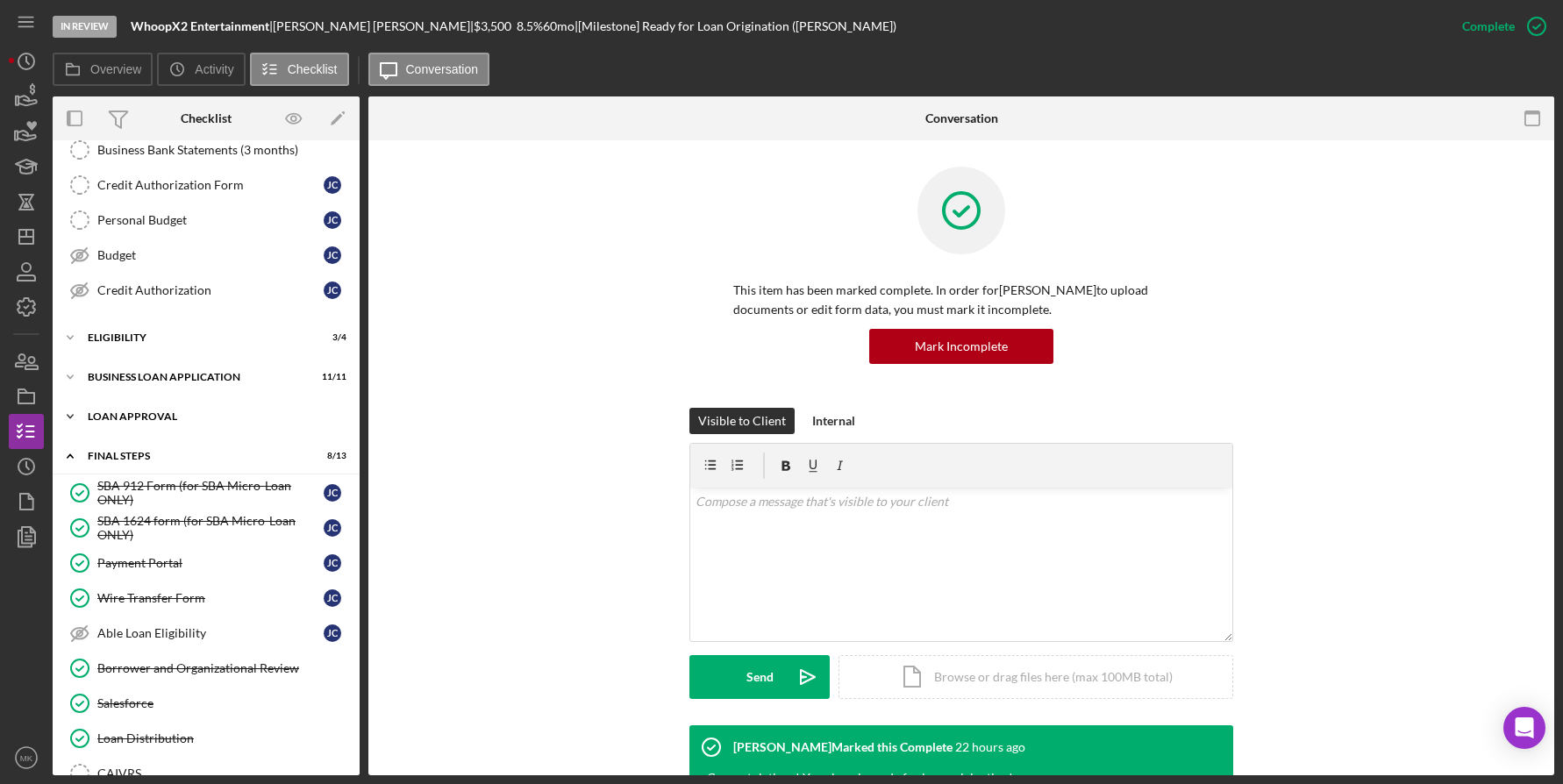
click at [134, 412] on div "Loan Approval" at bounding box center [212, 417] width 250 height 11
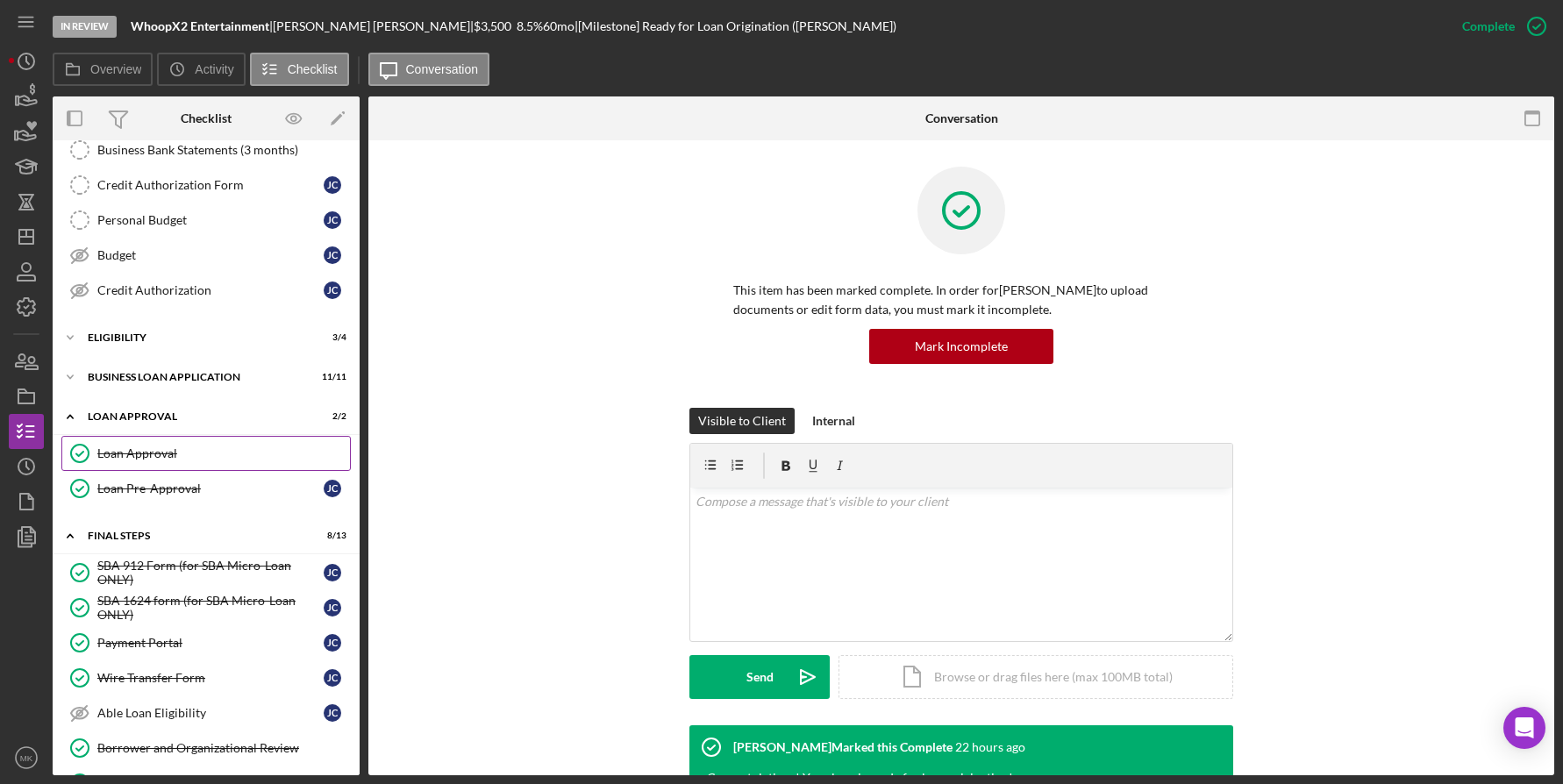
click at [155, 455] on div "Loan Approval" at bounding box center [223, 453] width 253 height 14
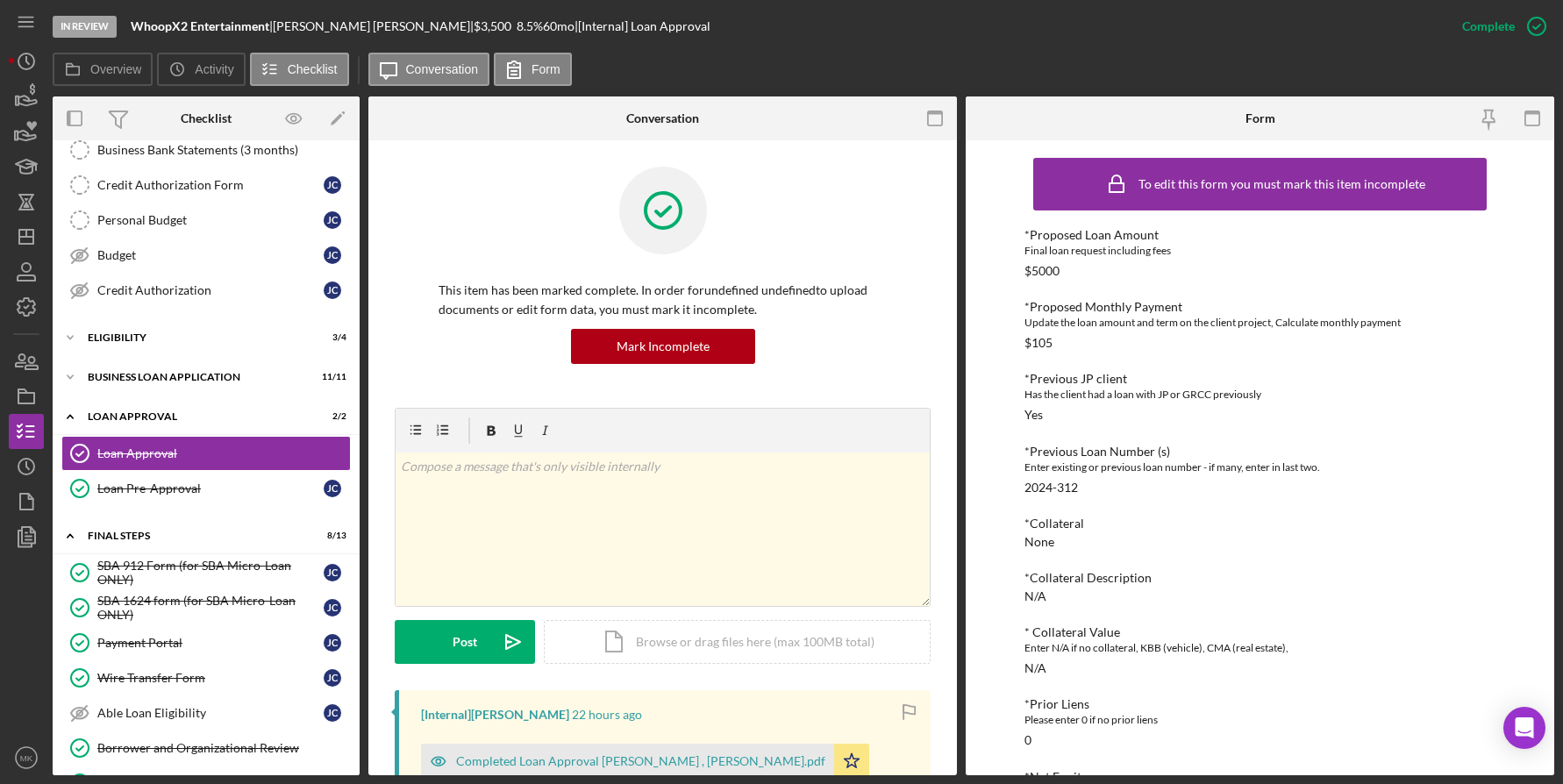
scroll to position [492, 0]
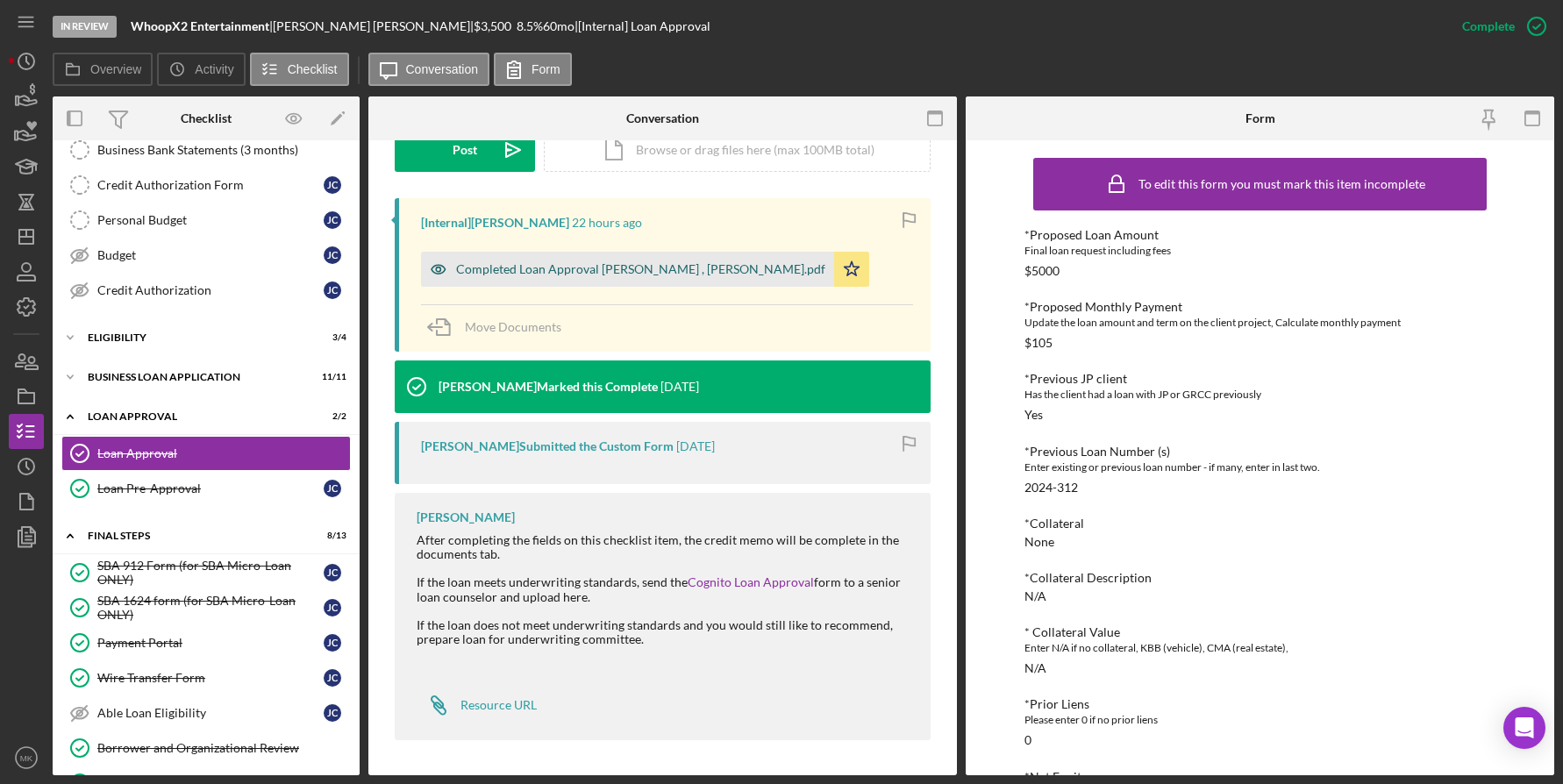
click at [590, 263] on div "Completed Loan Approval Gandy, LaTrisha , John Carr.pdf" at bounding box center [641, 269] width 370 height 14
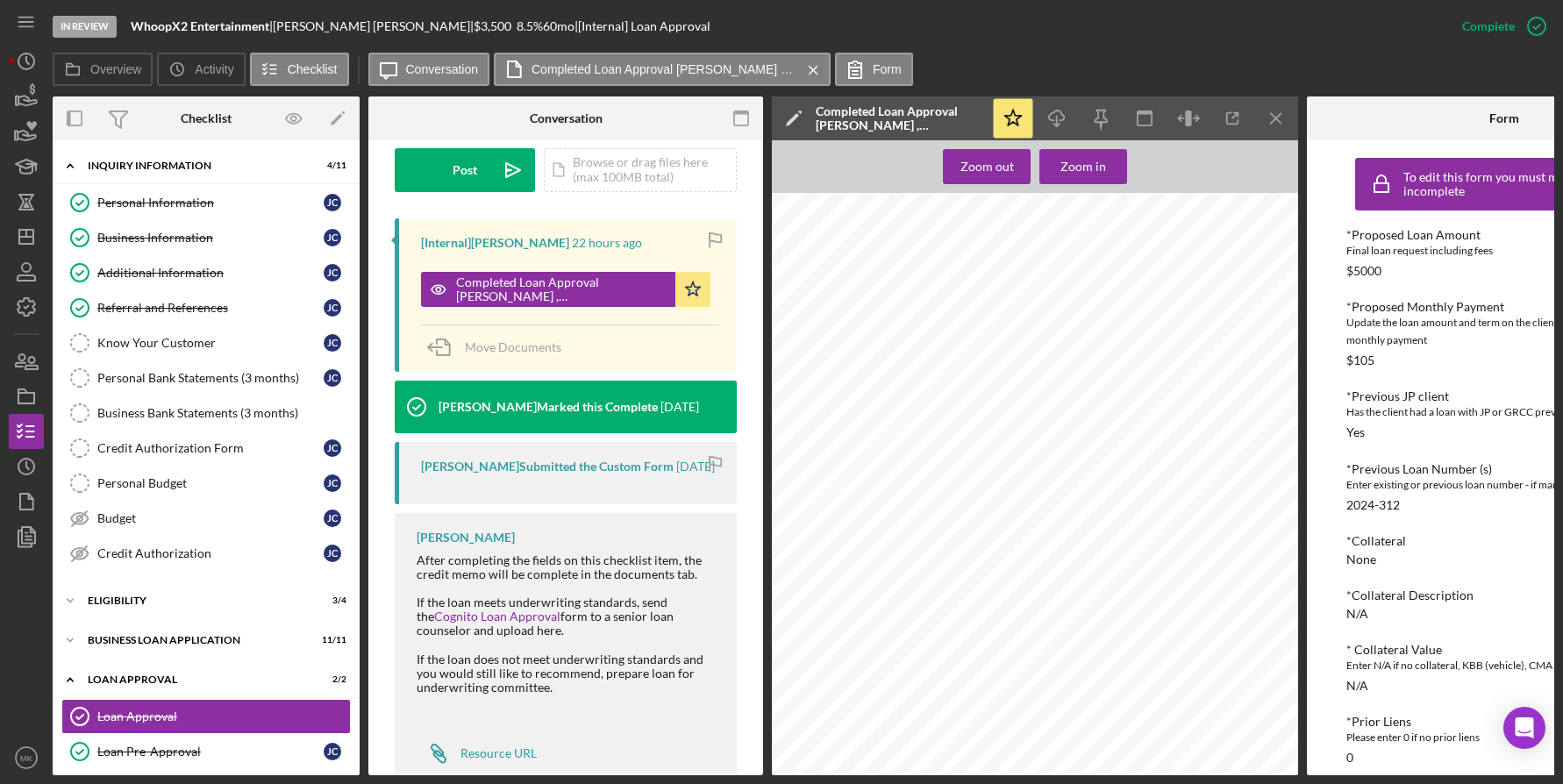
scroll to position [87, 0]
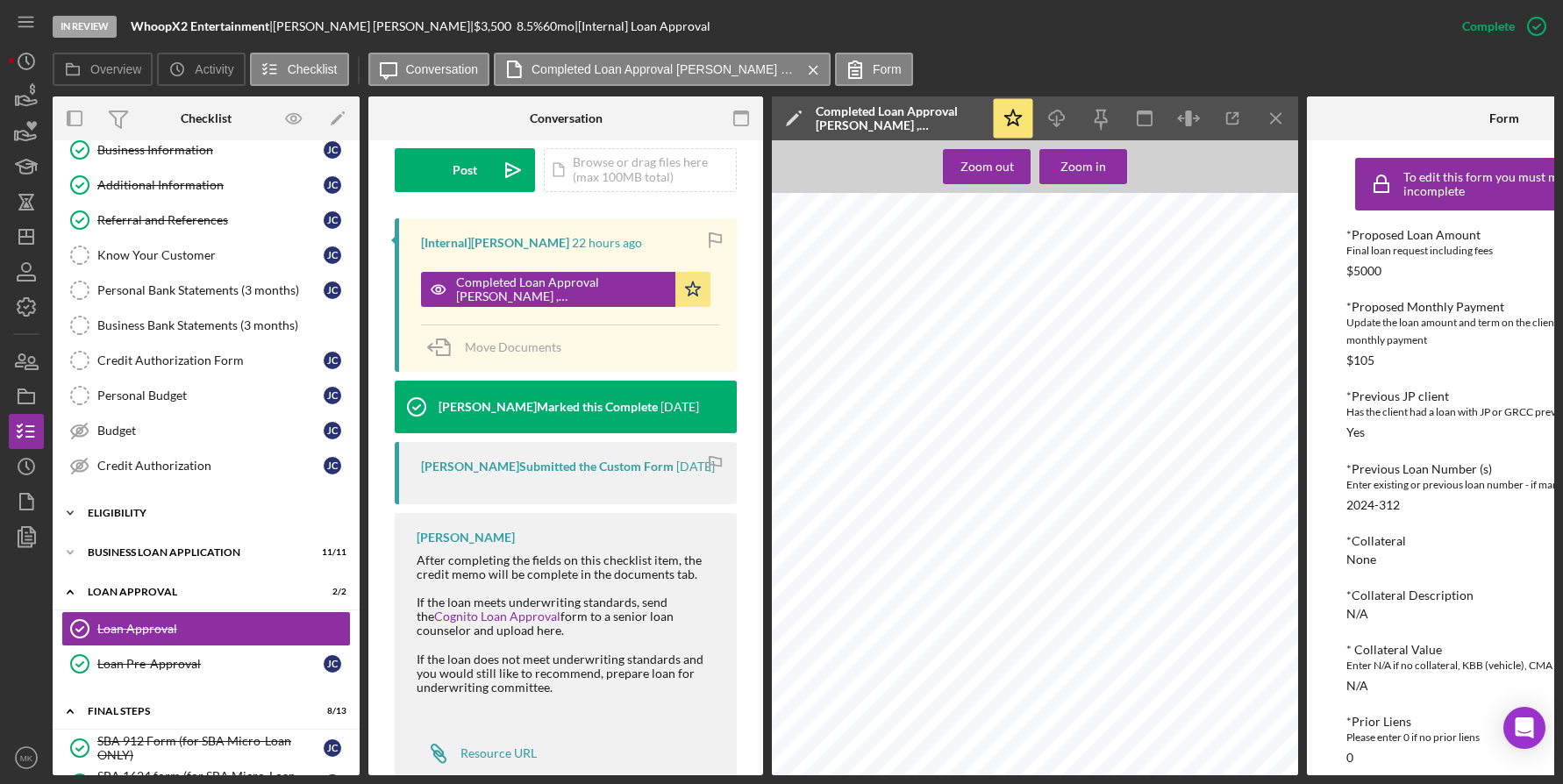
click at [140, 502] on div "Icon/Expander Eligibility 3 / 4" at bounding box center [206, 513] width 307 height 35
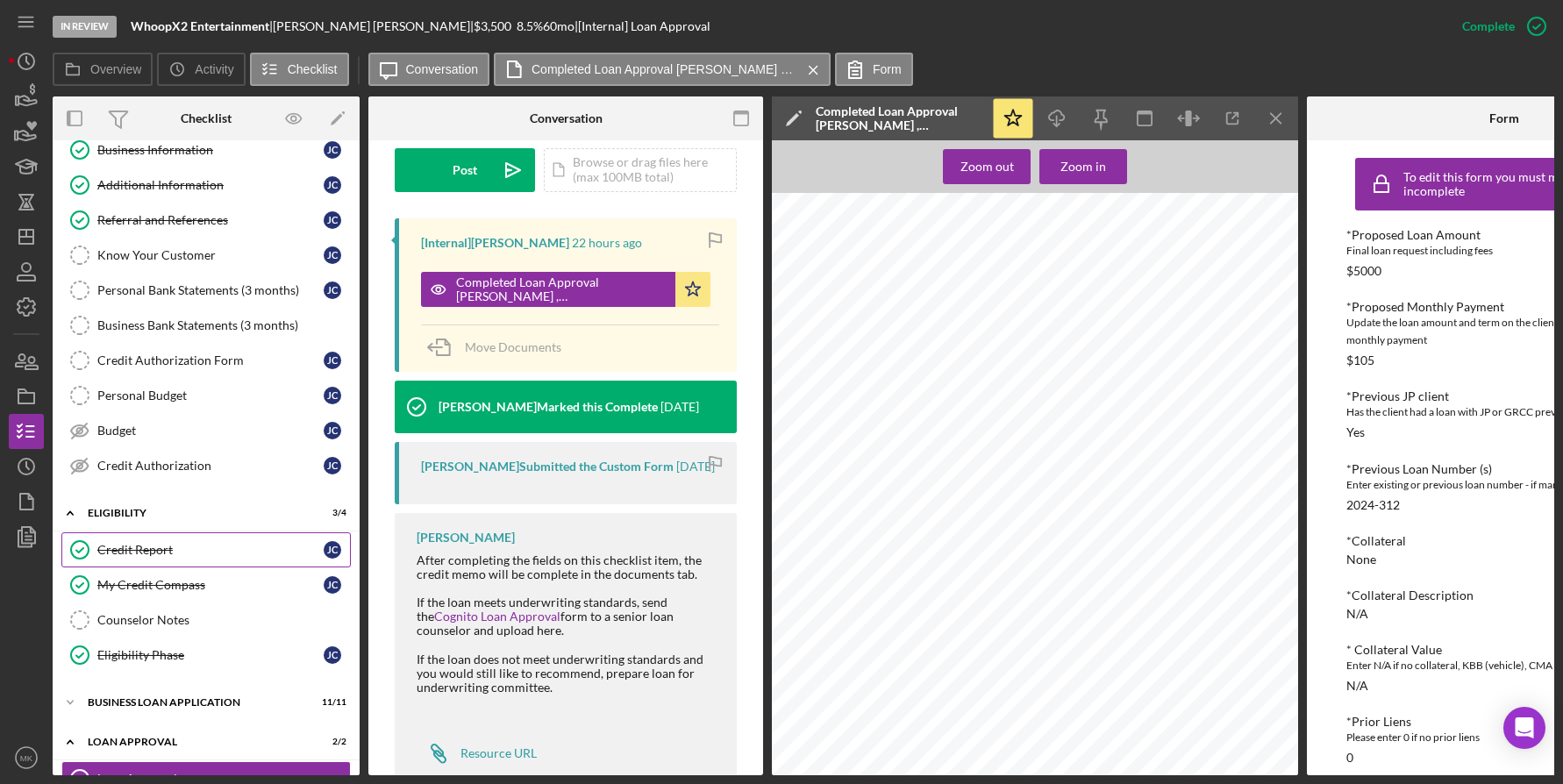
click at [146, 542] on div "Credit Report" at bounding box center [210, 549] width 226 height 14
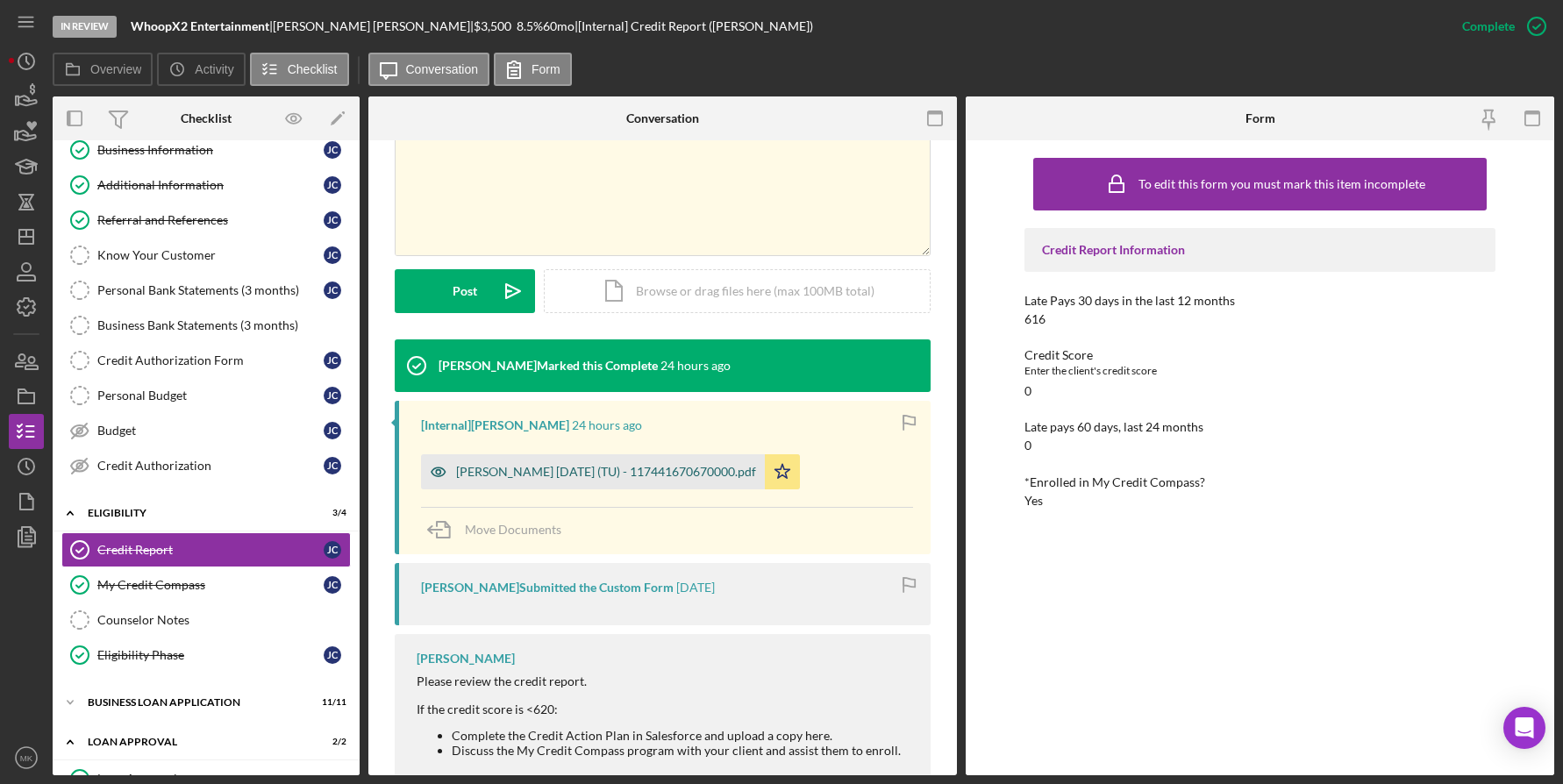
click at [547, 472] on div "Carr, John 2025-09-16 (TU) - 117441670670000.pdf" at bounding box center [606, 472] width 300 height 14
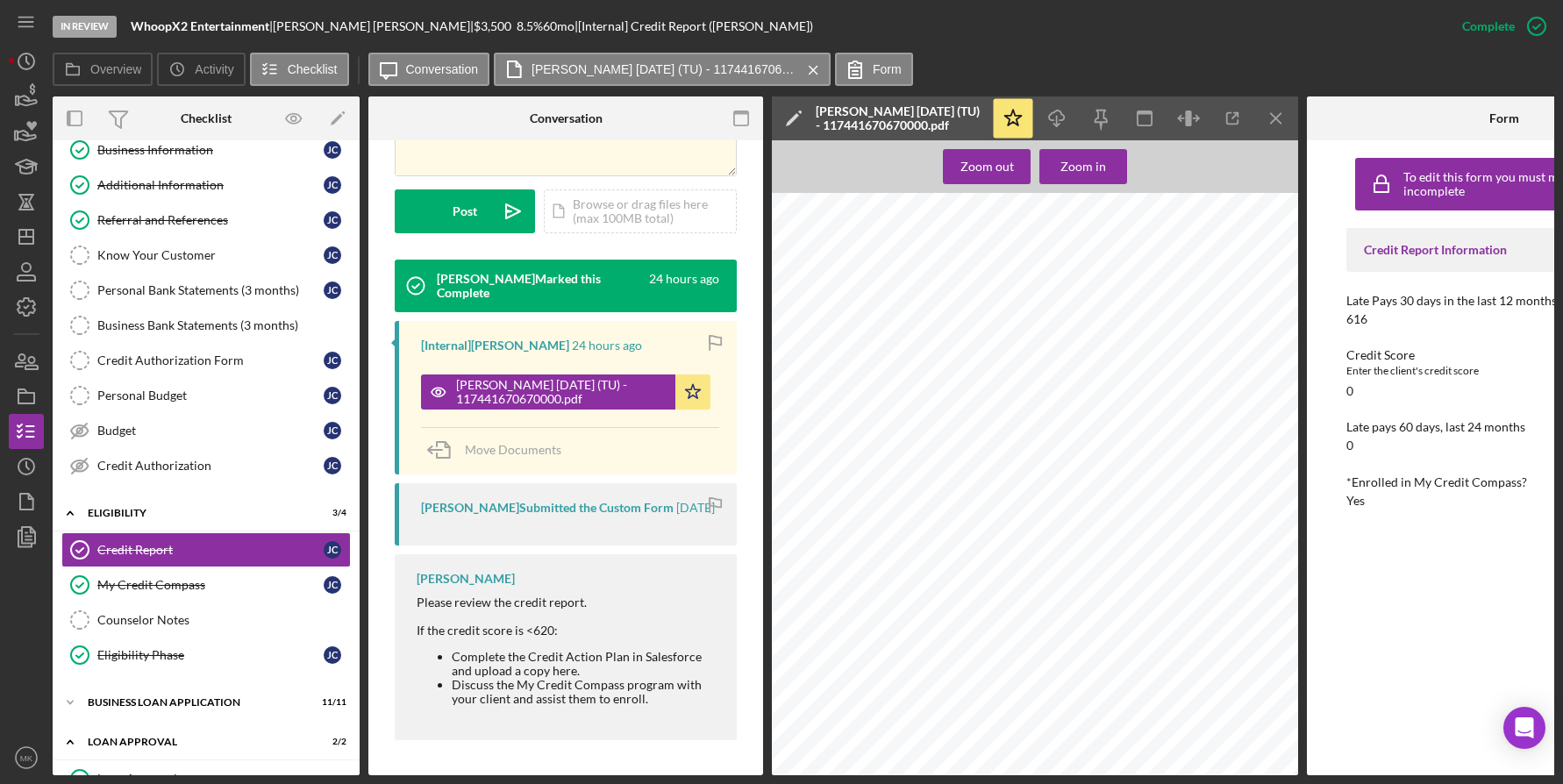
scroll to position [5963, 0]
drag, startPoint x: 154, startPoint y: 591, endPoint x: 486, endPoint y: 520, distance: 339.5
click at [154, 591] on div "My Credit Compass" at bounding box center [210, 585] width 226 height 14
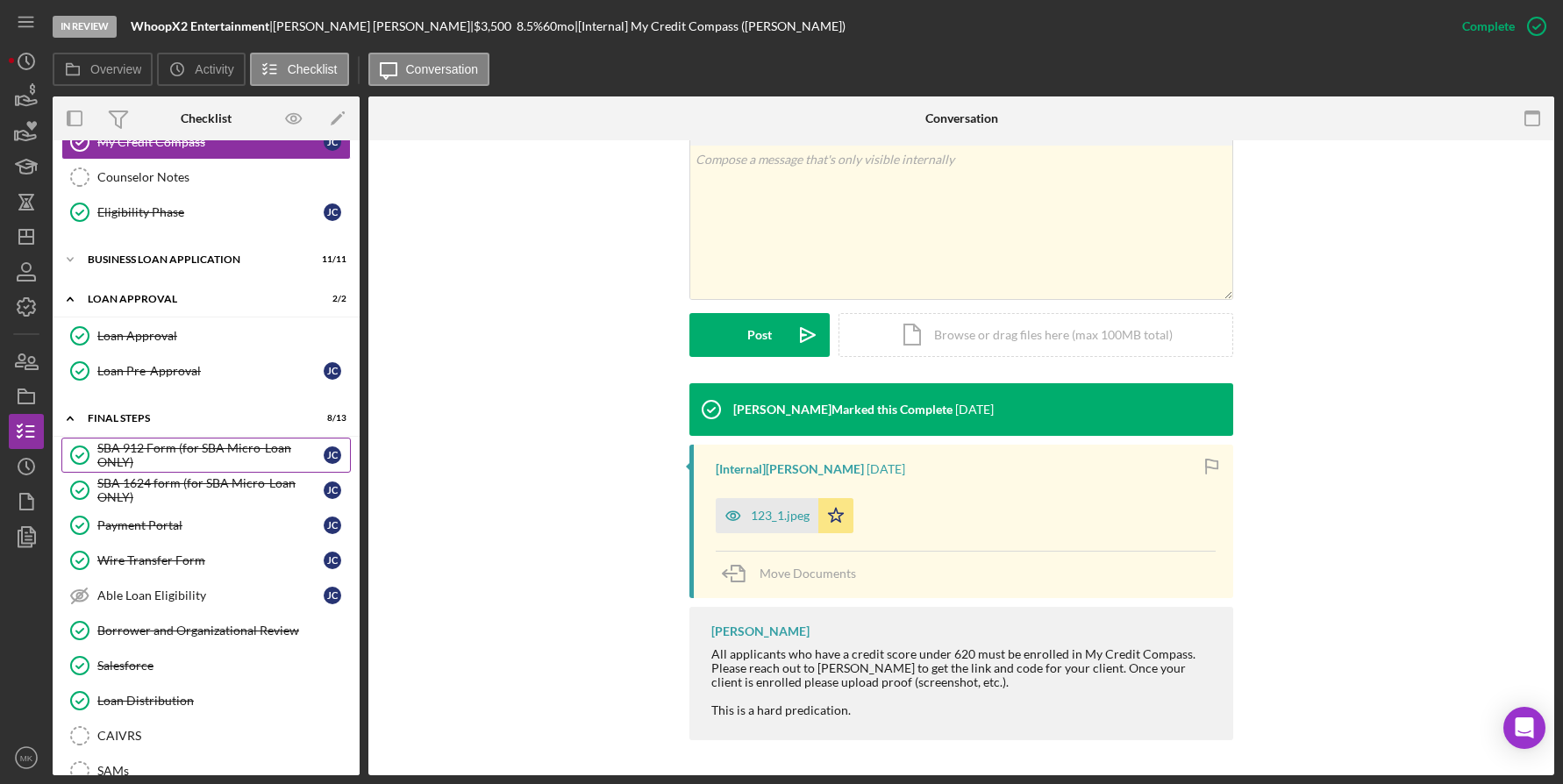
scroll to position [443, 0]
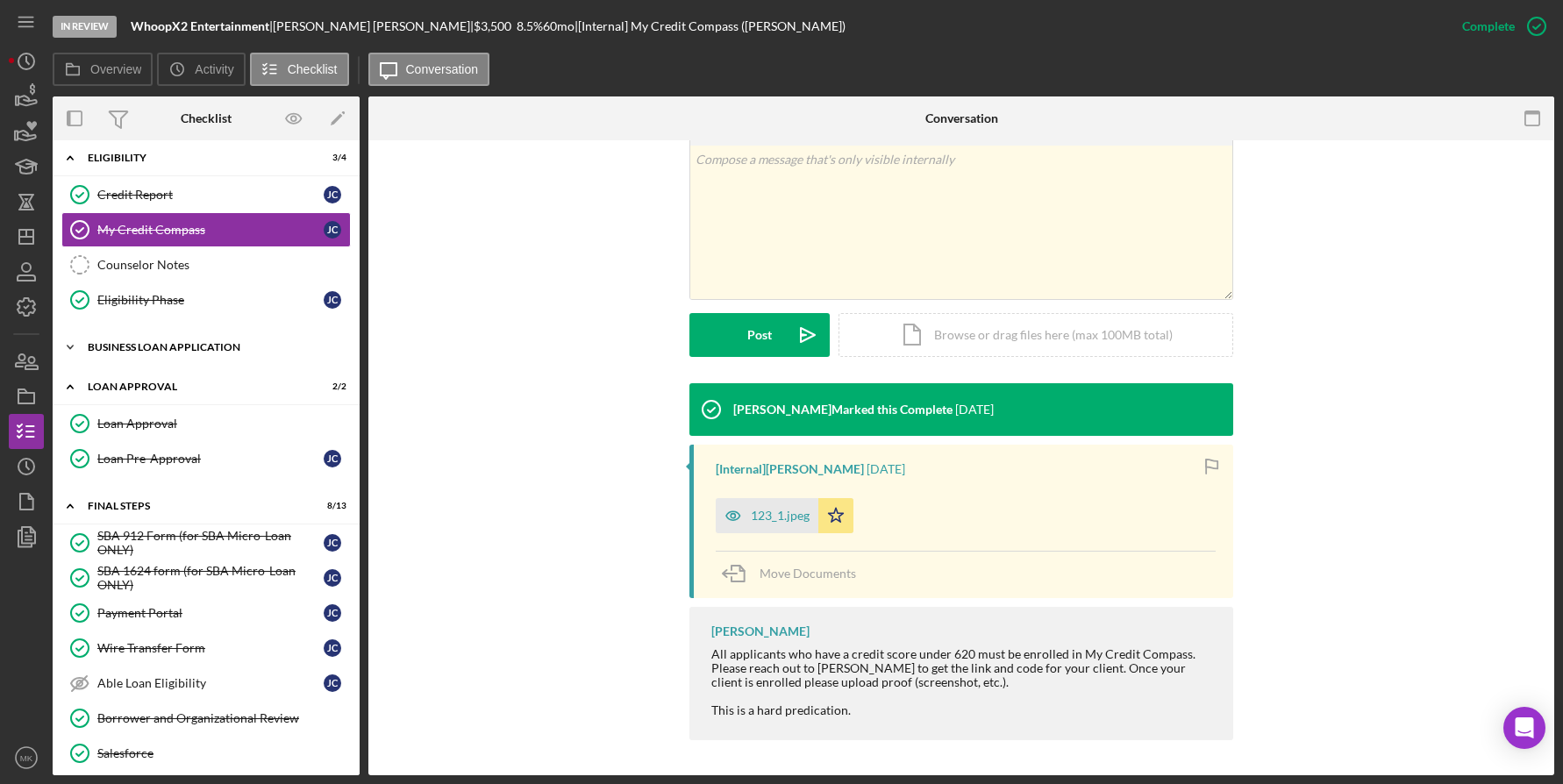
click at [200, 352] on div "BUSINESS LOAN APPLICATION" at bounding box center [212, 347] width 250 height 11
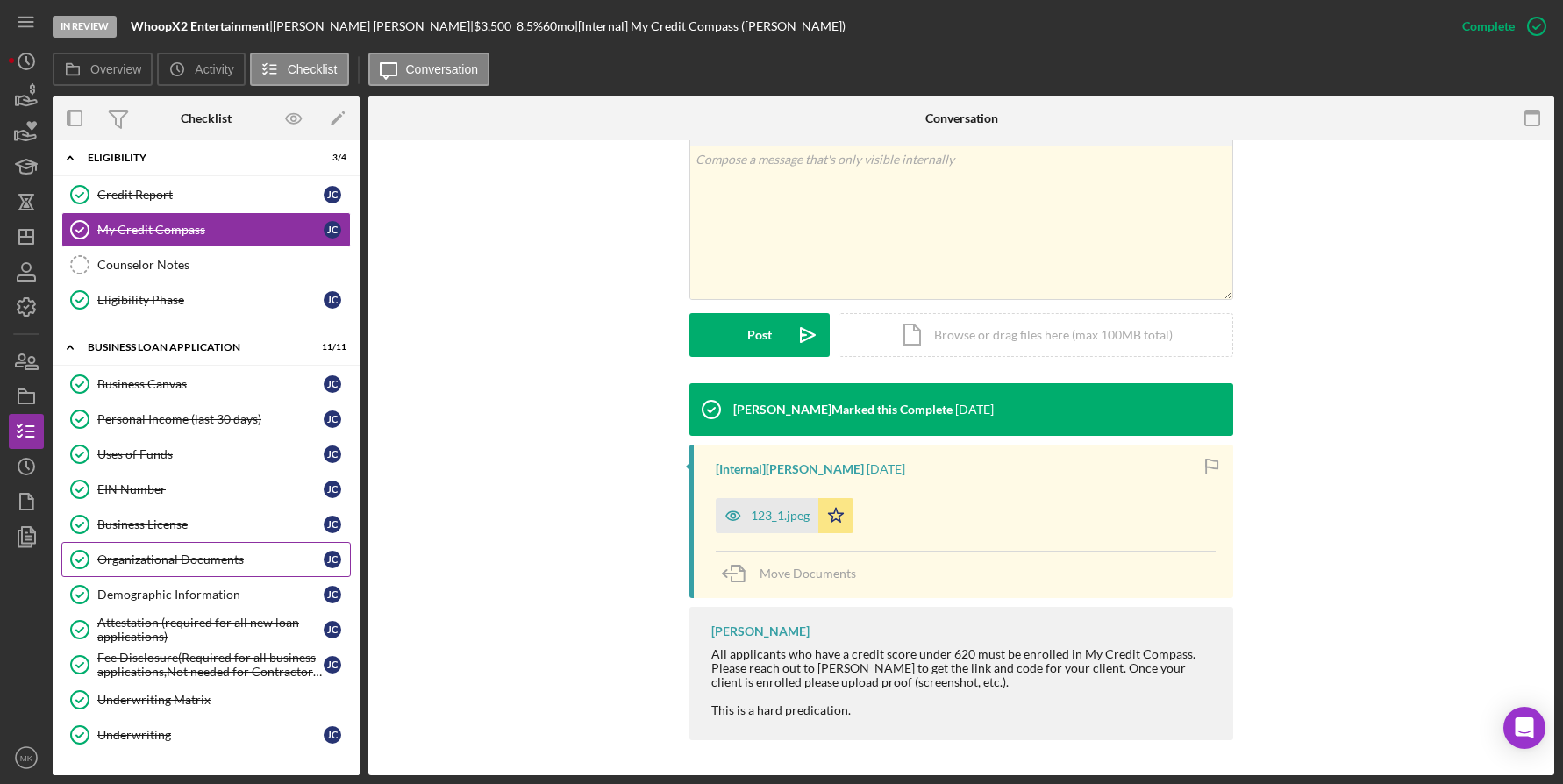
scroll to position [618, 0]
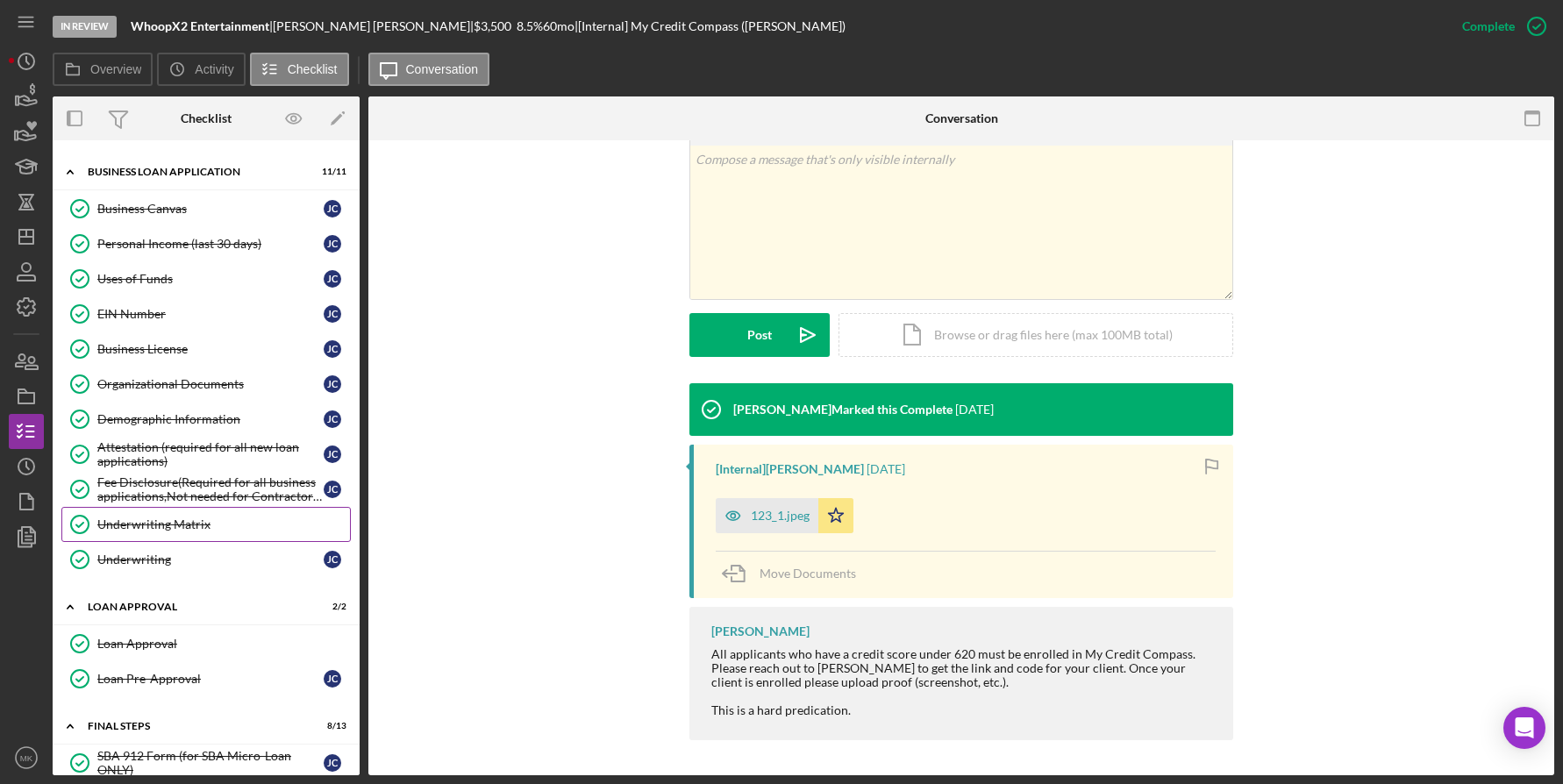
click at [170, 532] on div "Underwriting Matrix" at bounding box center [223, 525] width 253 height 14
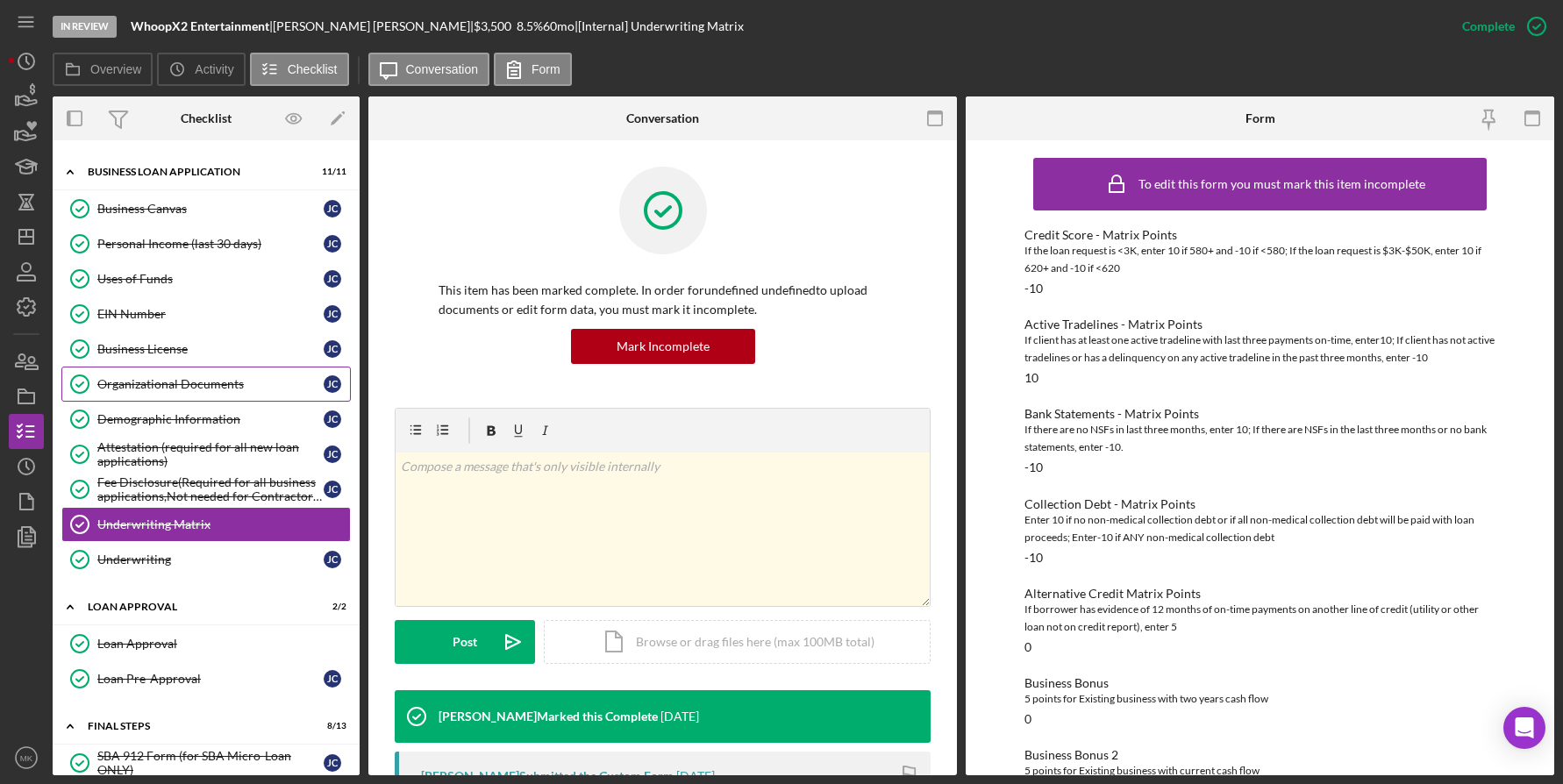
scroll to position [267, 0]
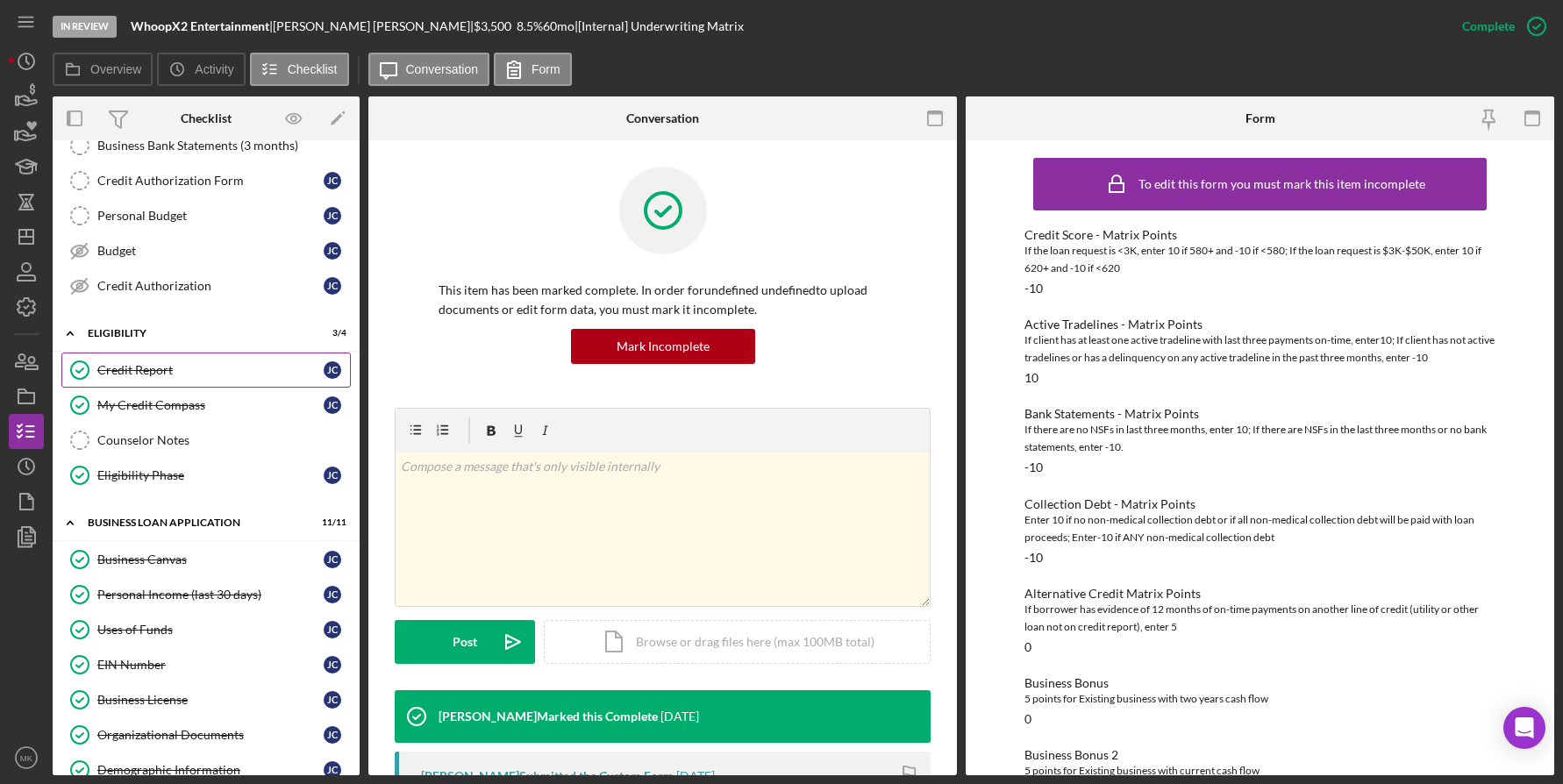
click at [185, 381] on link "Credit Report Credit Report J C" at bounding box center [205, 370] width 290 height 35
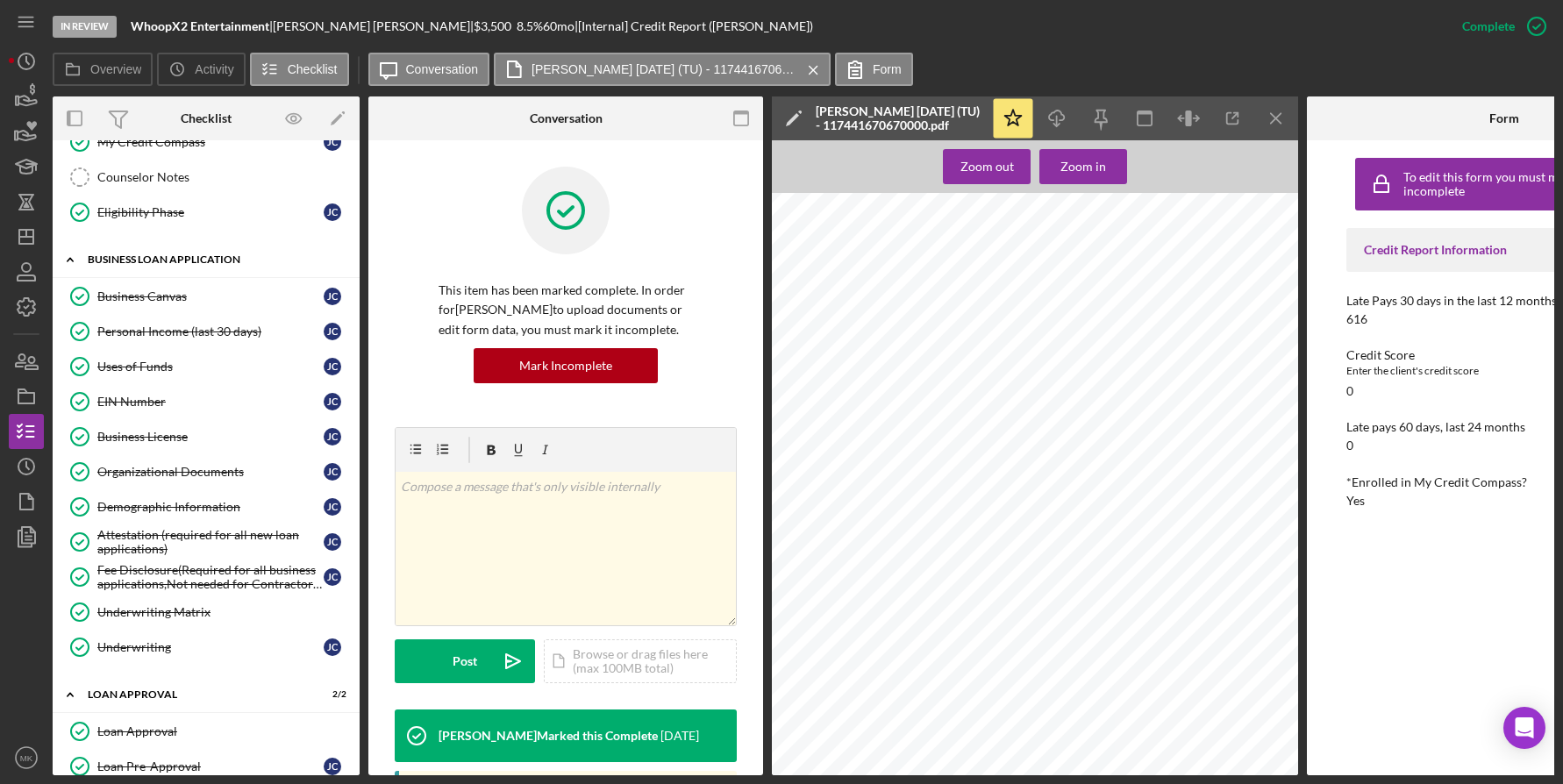
scroll to position [705, 0]
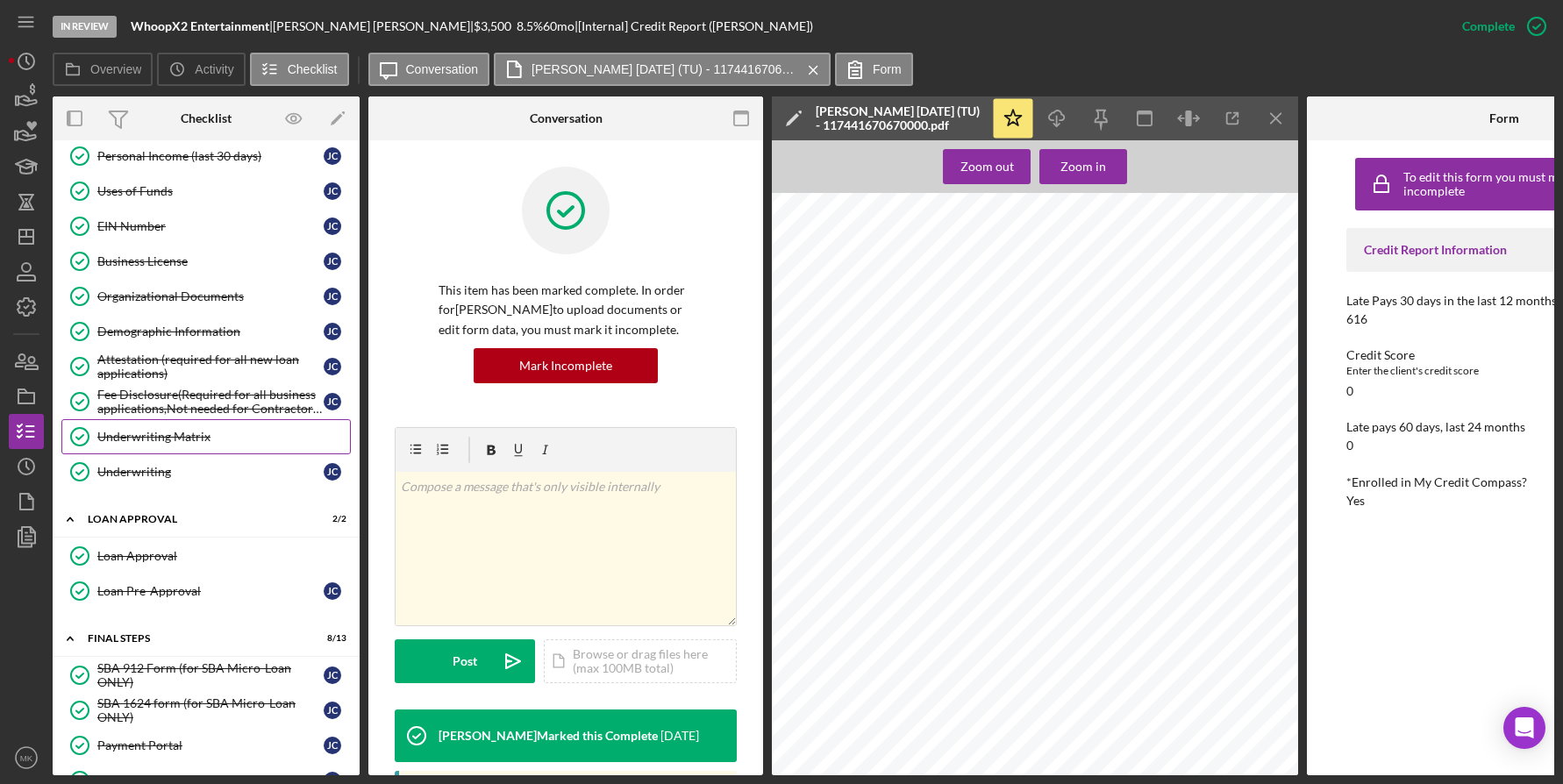
click at [218, 441] on div "Underwriting Matrix" at bounding box center [223, 436] width 253 height 14
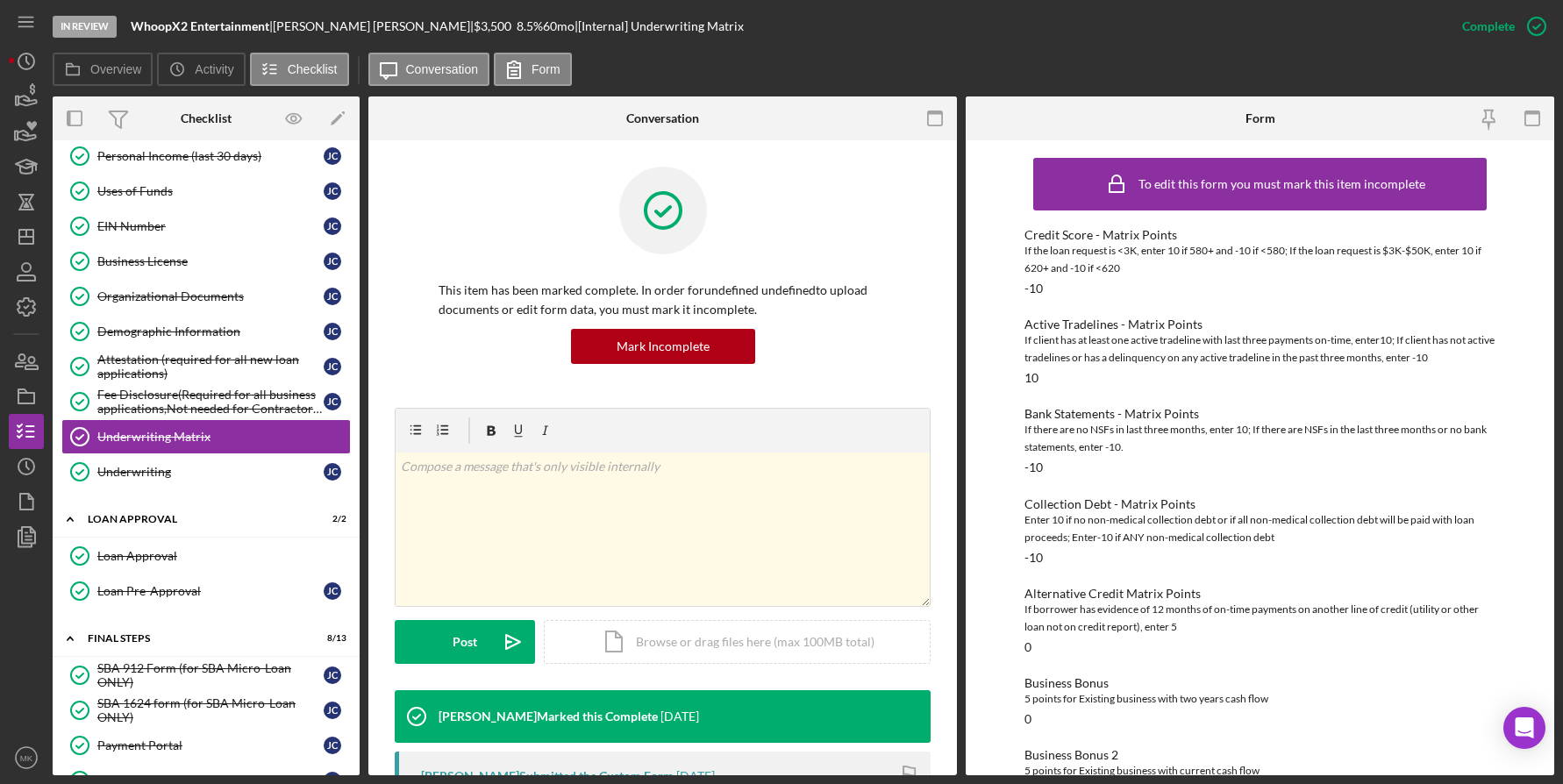
scroll to position [230, 0]
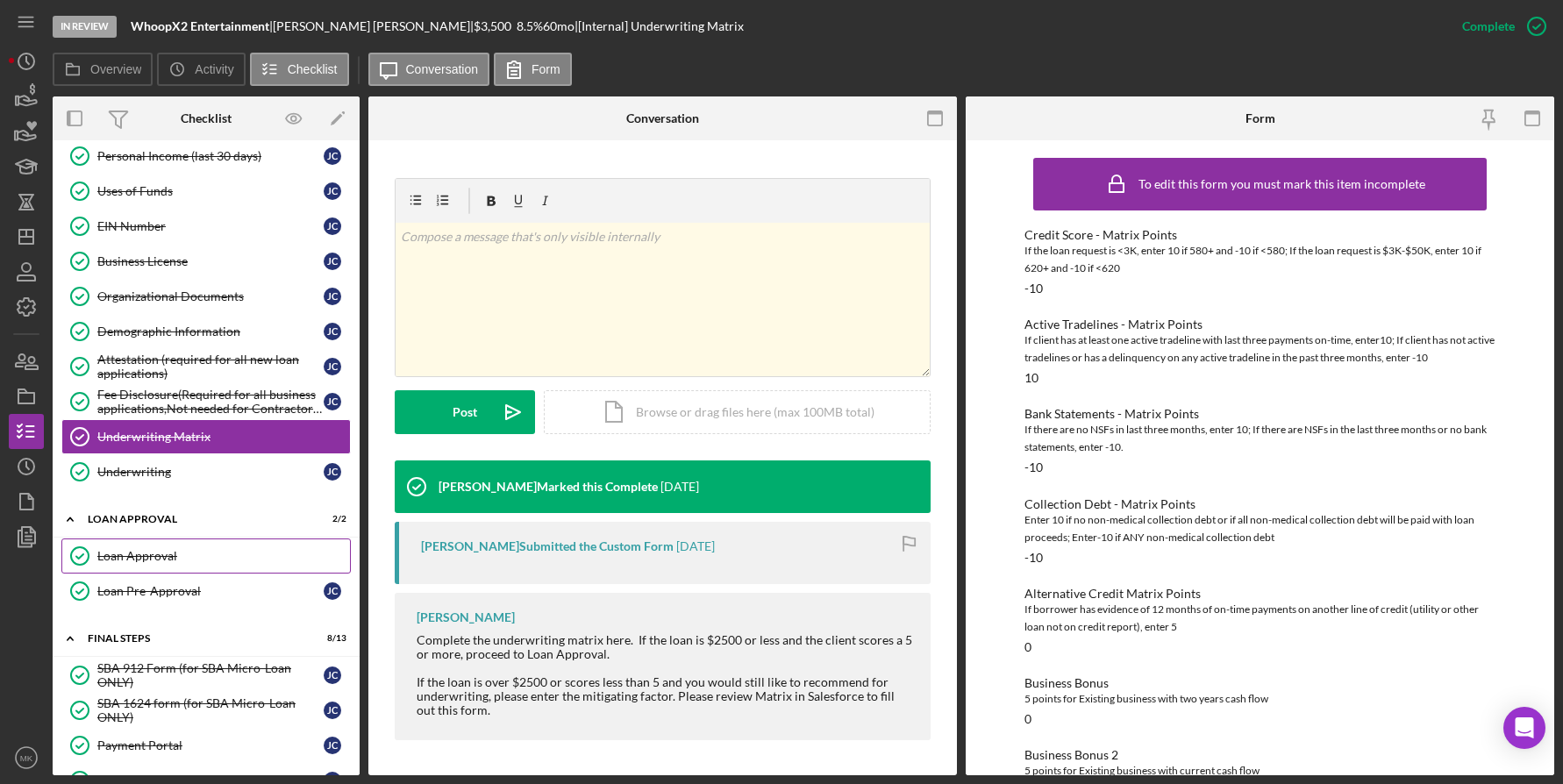
click at [164, 554] on div "Loan Approval" at bounding box center [223, 556] width 253 height 14
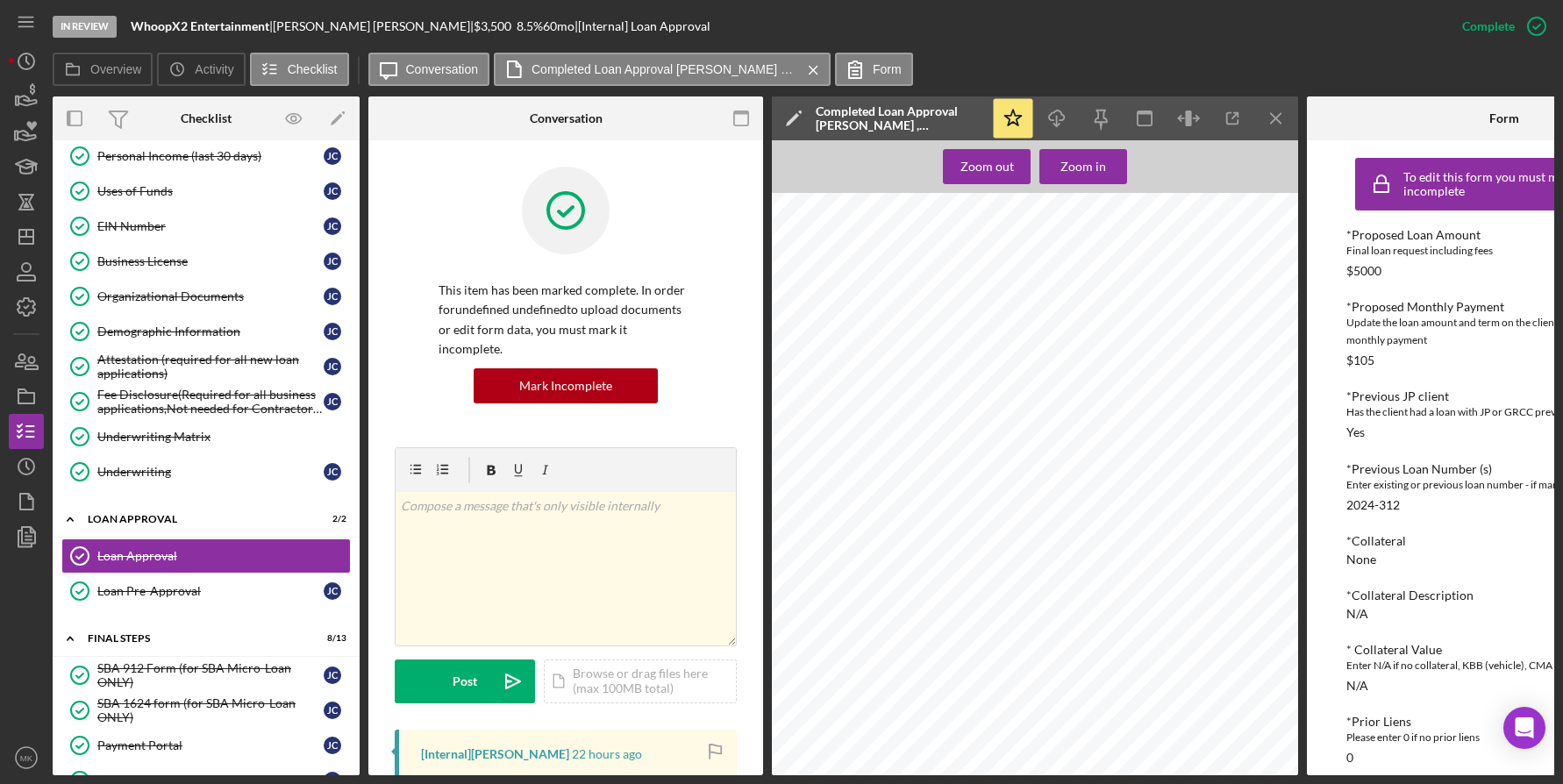
scroll to position [351, 0]
click at [180, 443] on div "Underwriting Matrix" at bounding box center [223, 436] width 253 height 14
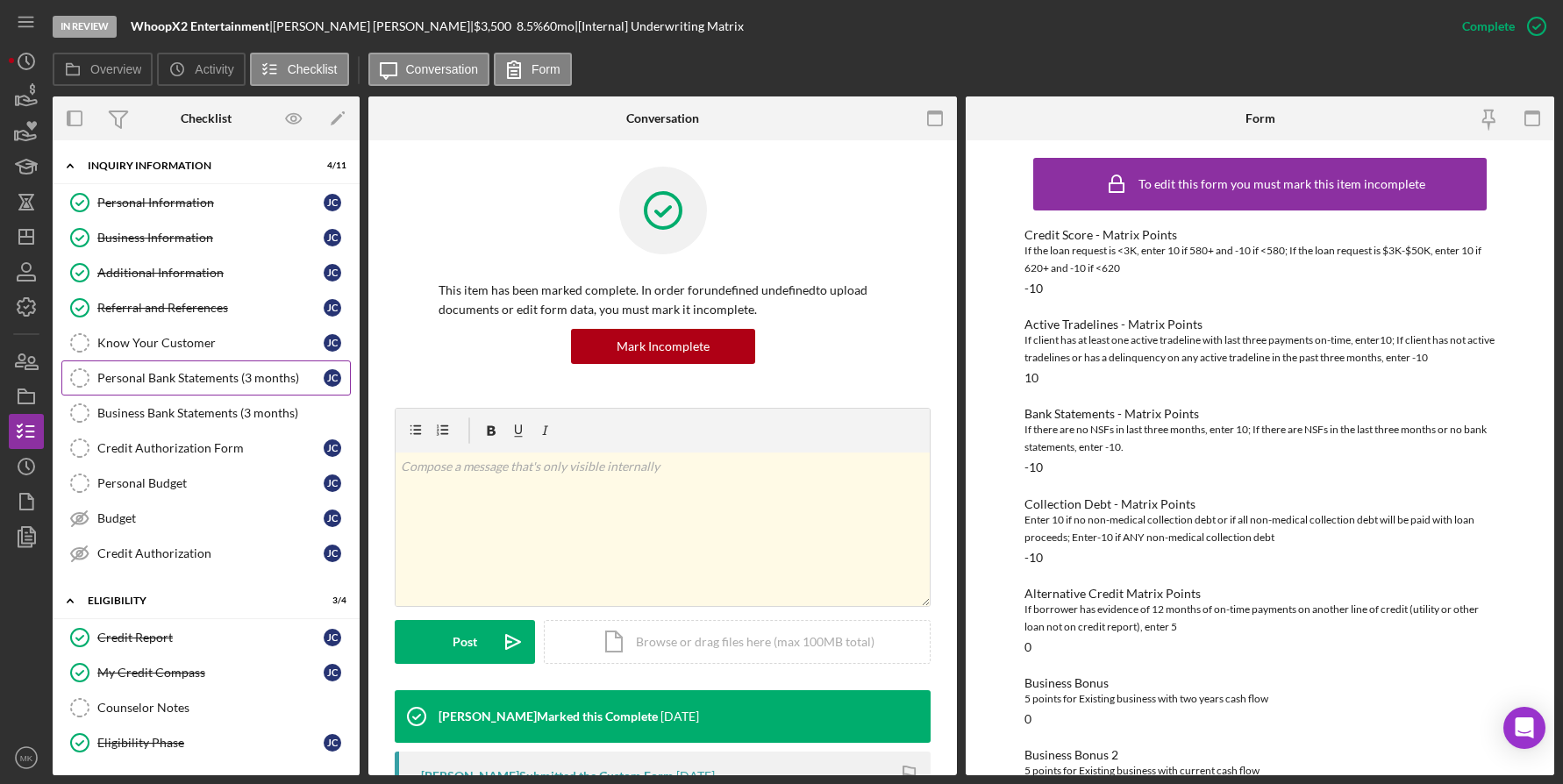
click at [213, 377] on div "Personal Bank Statements (3 months)" at bounding box center [210, 378] width 226 height 14
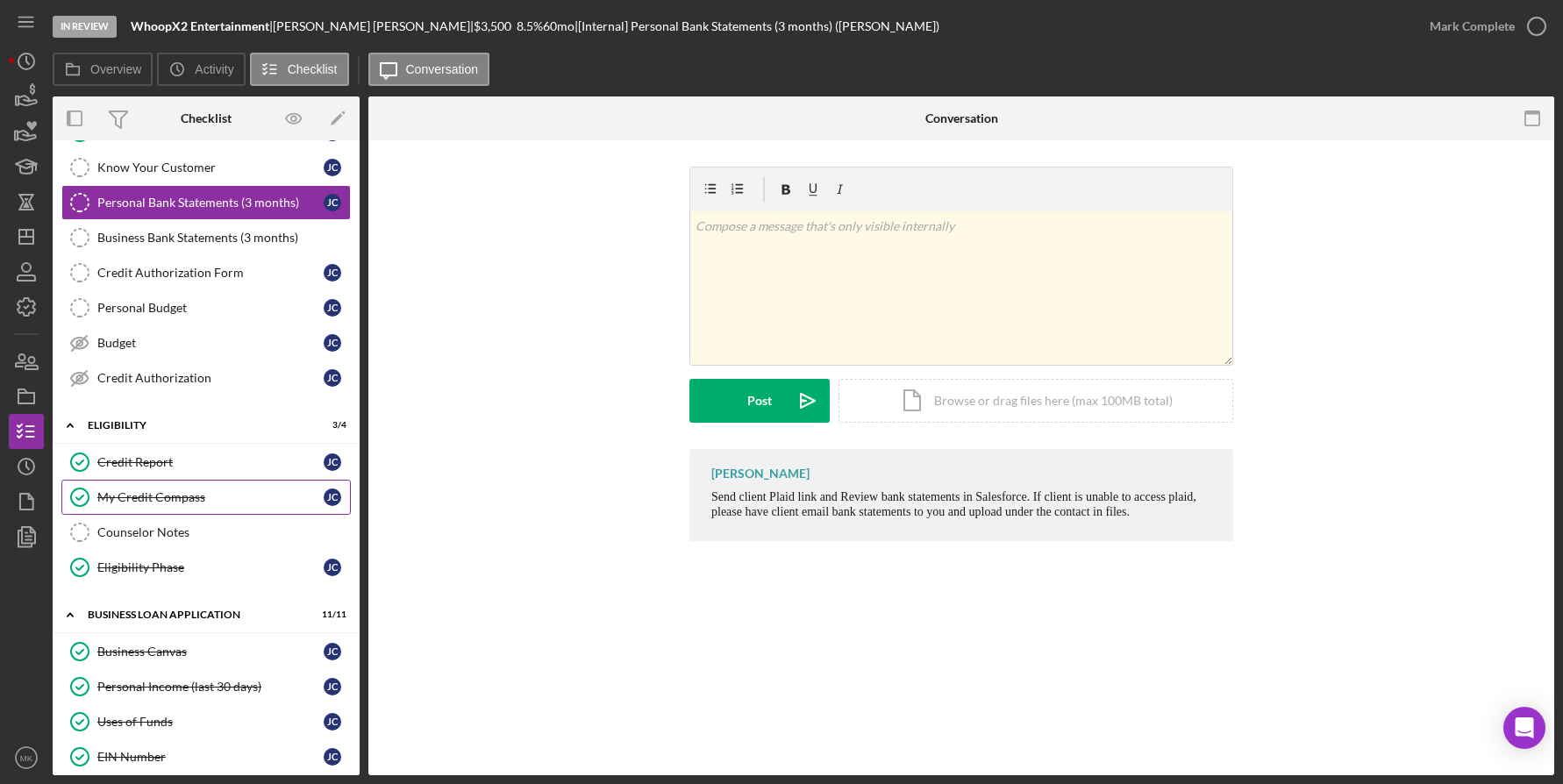
scroll to position [263, 0]
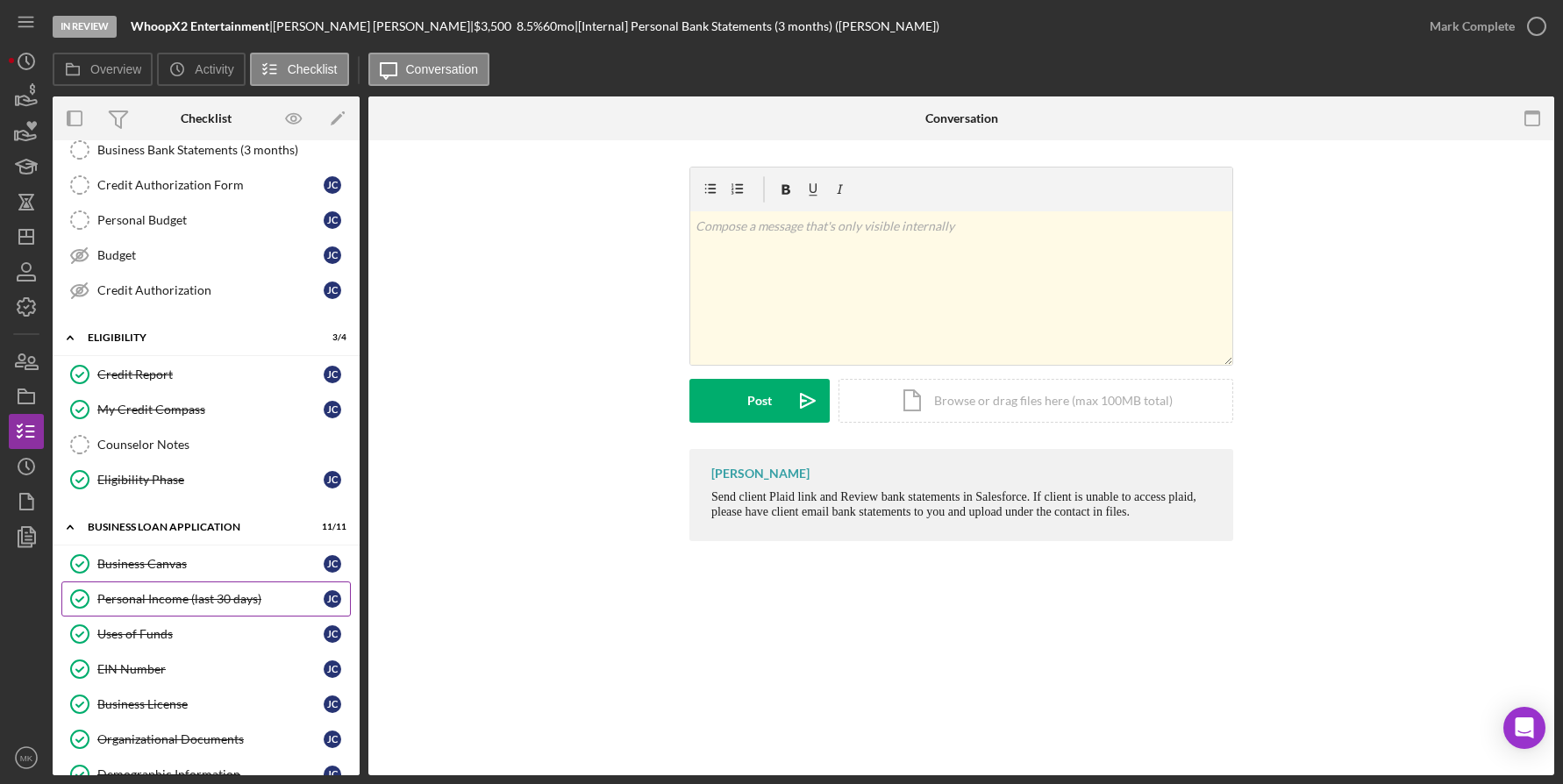
click at [190, 590] on link "Personal Income (last 30 days) Personal Income (last 30 days) J C" at bounding box center [205, 599] width 290 height 35
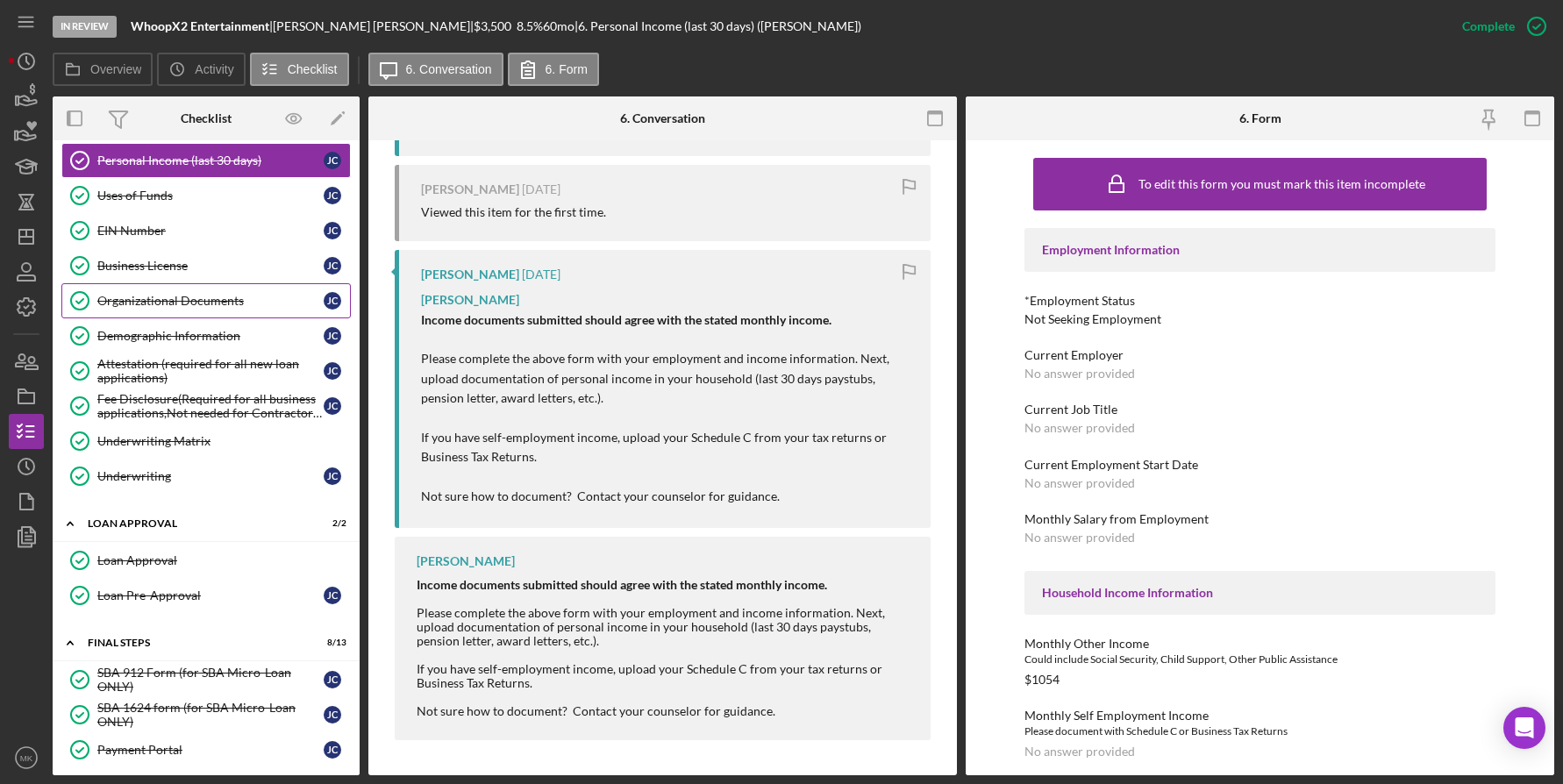
scroll to position [789, 0]
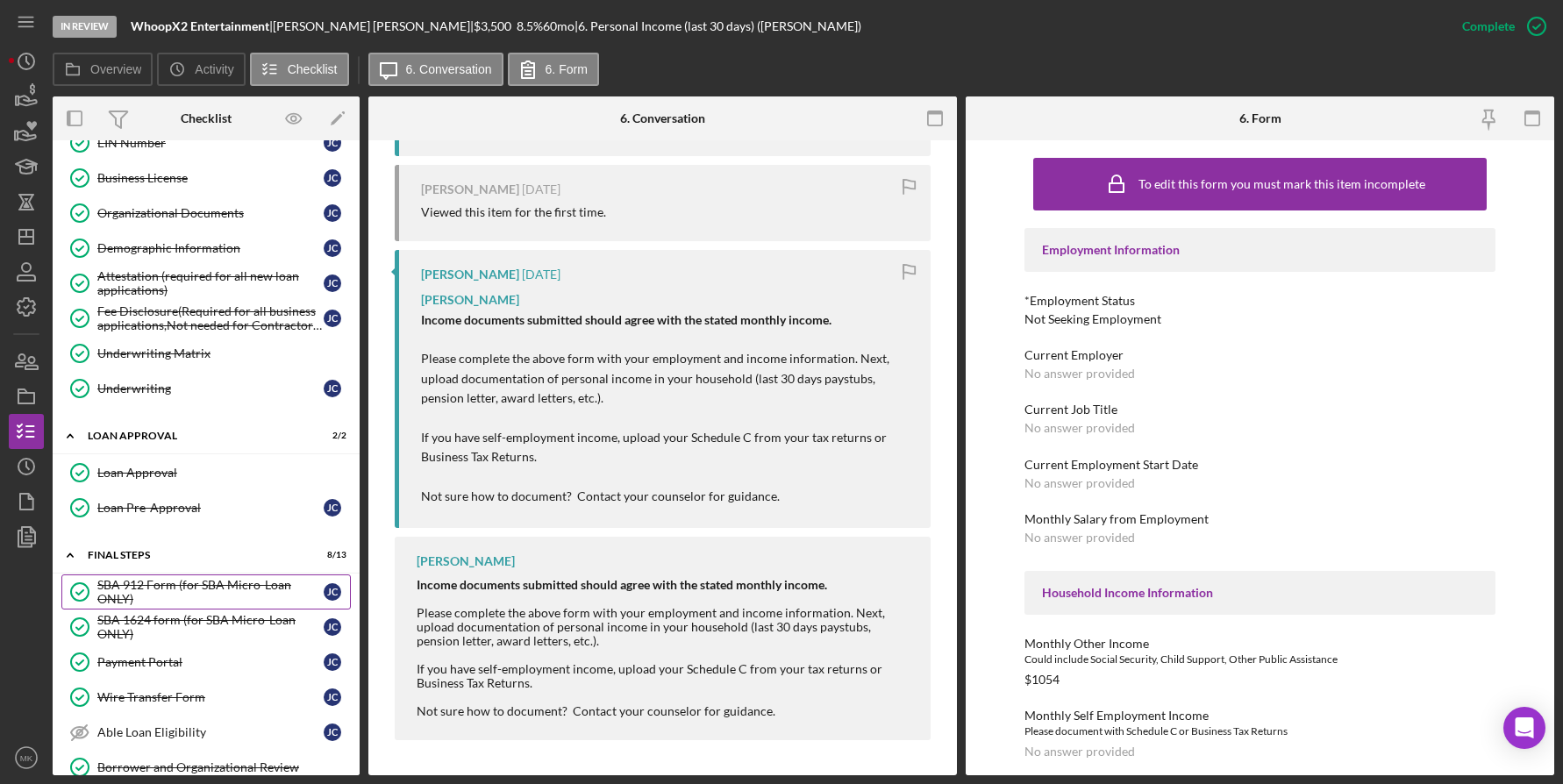
click at [249, 585] on div "SBA 912 Form (for SBA Micro-Loan ONLY)" at bounding box center [210, 591] width 226 height 28
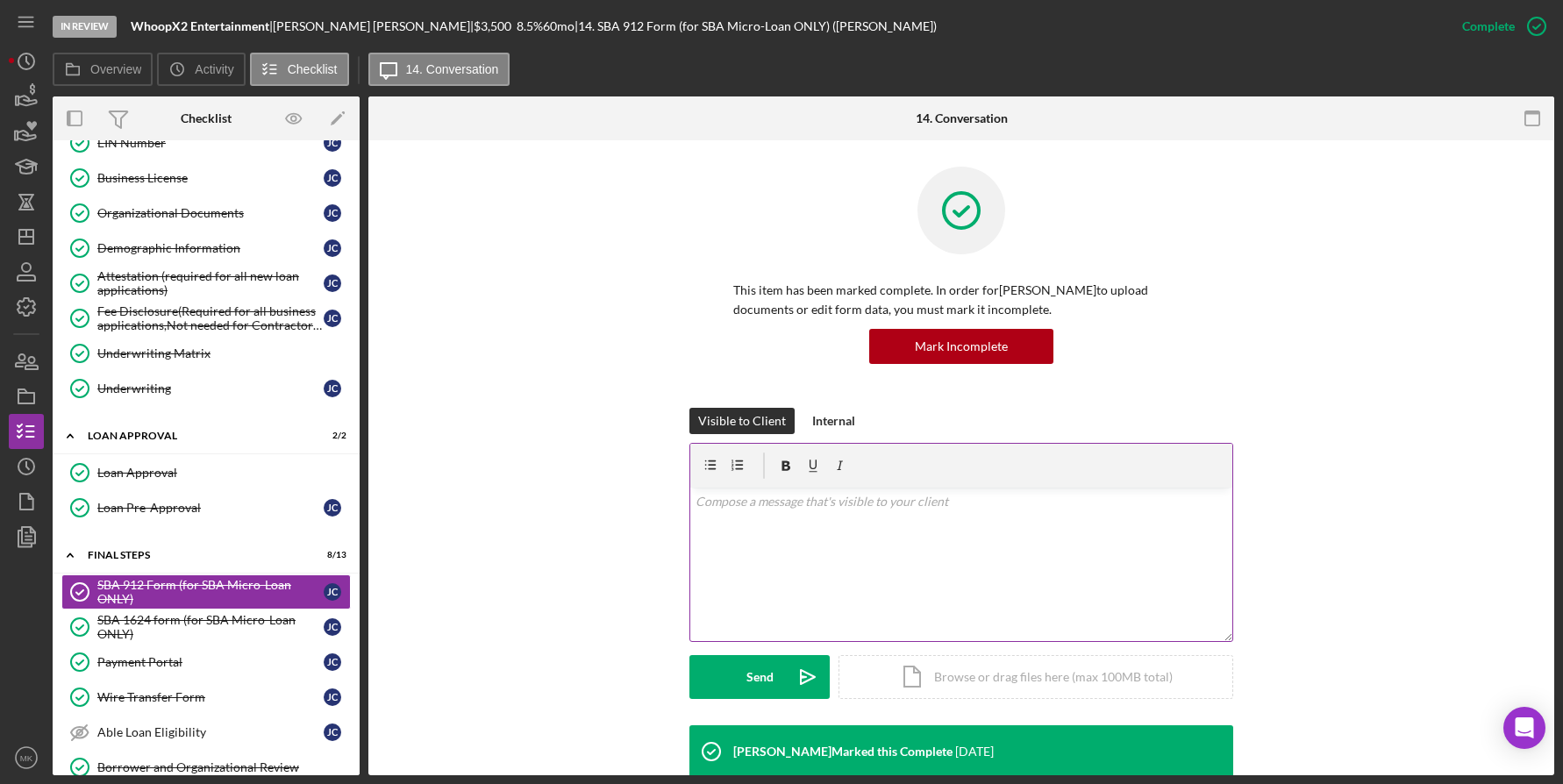
scroll to position [351, 0]
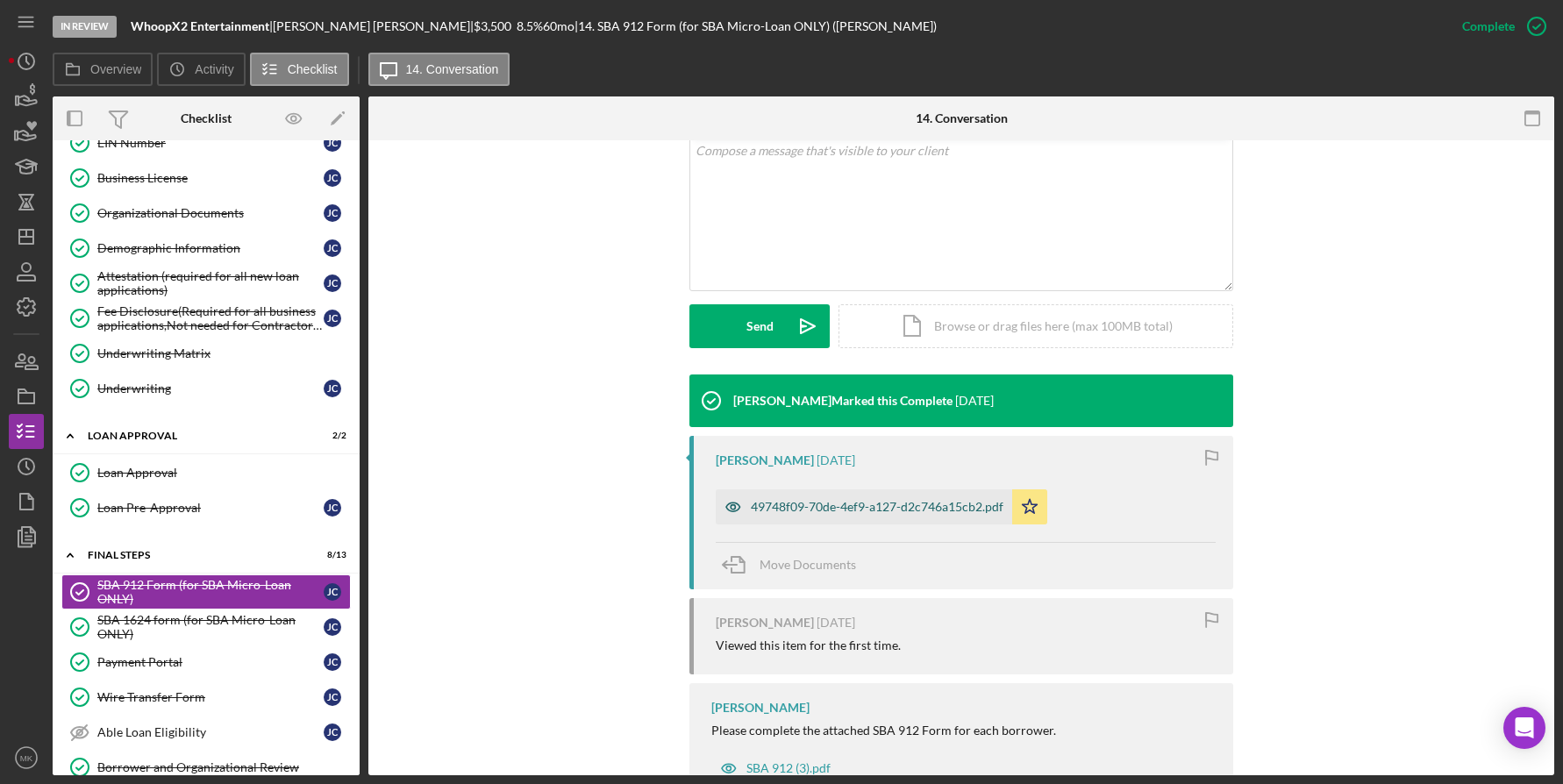
click at [910, 516] on div "49748f09-70de-4ef9-a127-d2c746a15cb2.pdf" at bounding box center [864, 507] width 297 height 35
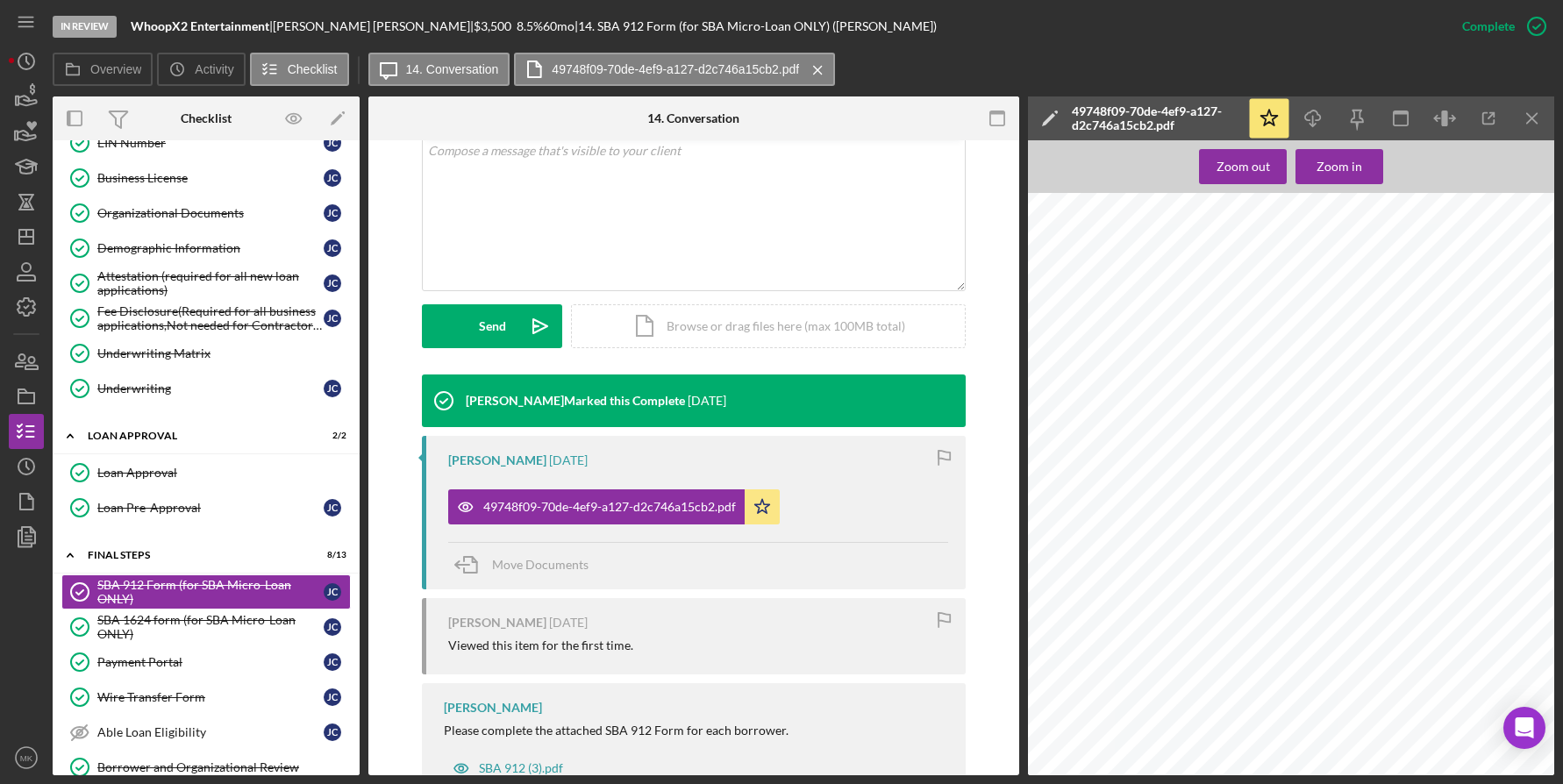
scroll to position [414, 0]
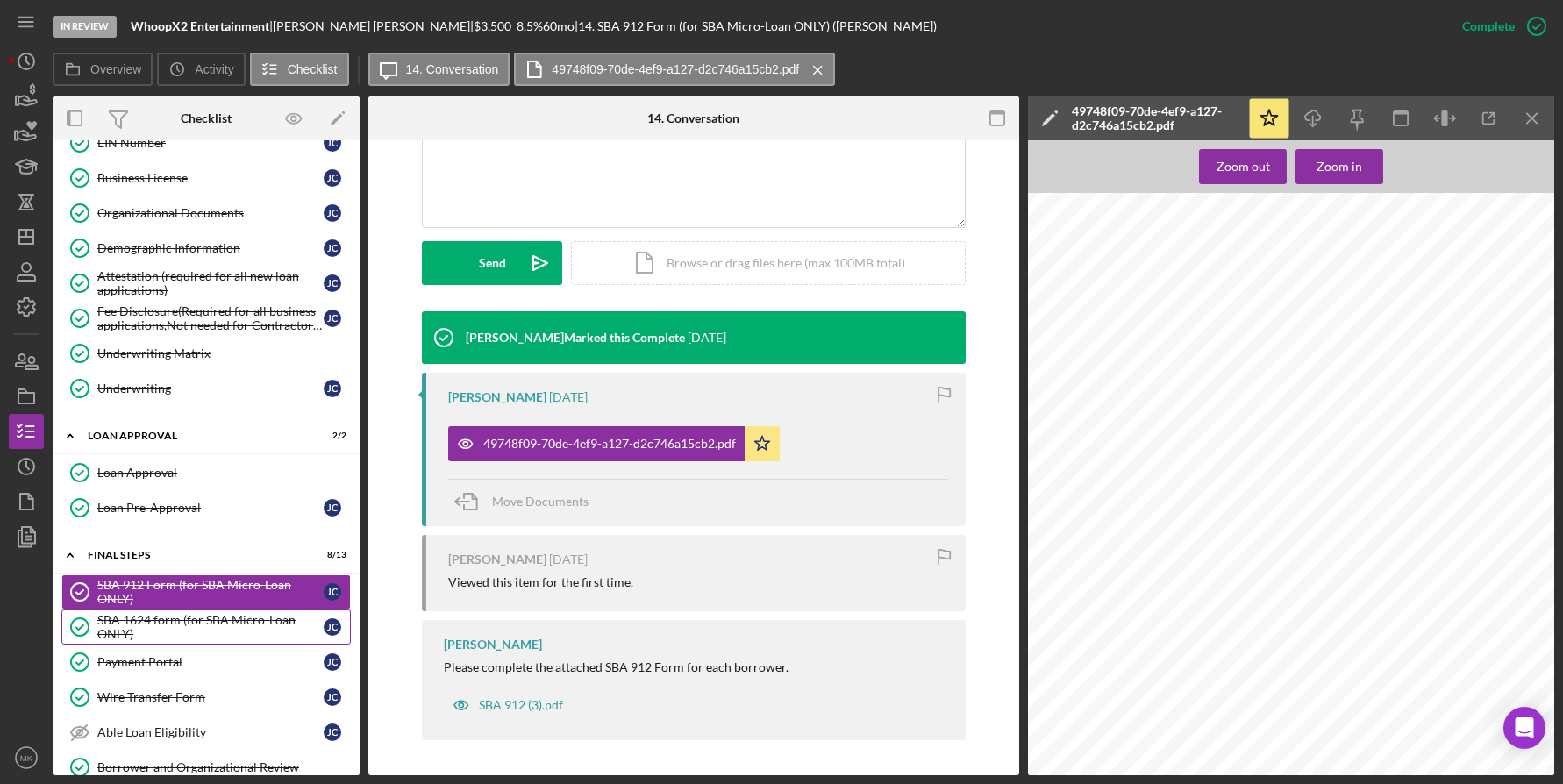
click at [128, 618] on div "SBA 1624 form (for SBA Micro-Loan ONLY)" at bounding box center [210, 627] width 226 height 28
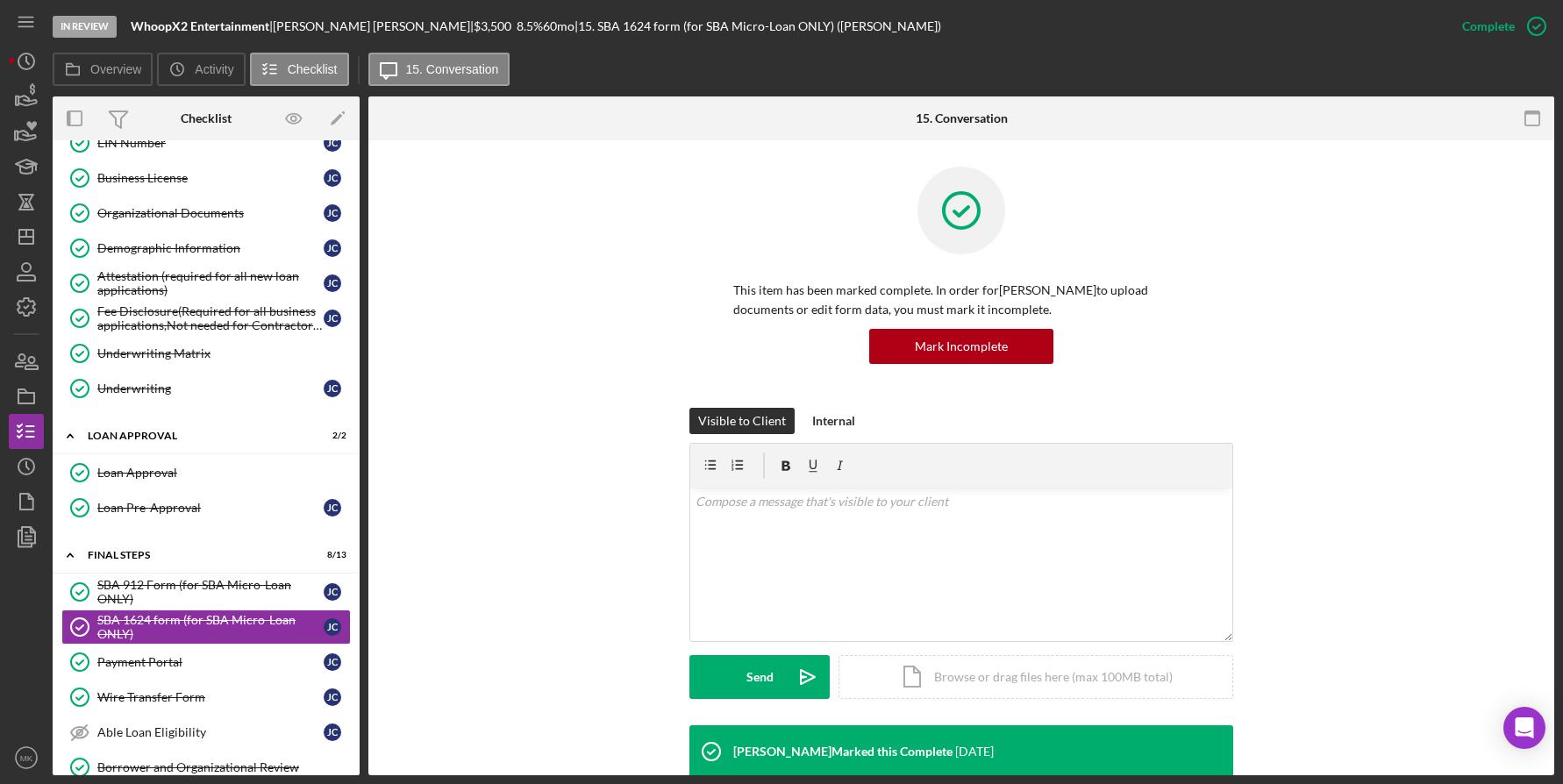
scroll to position [414, 0]
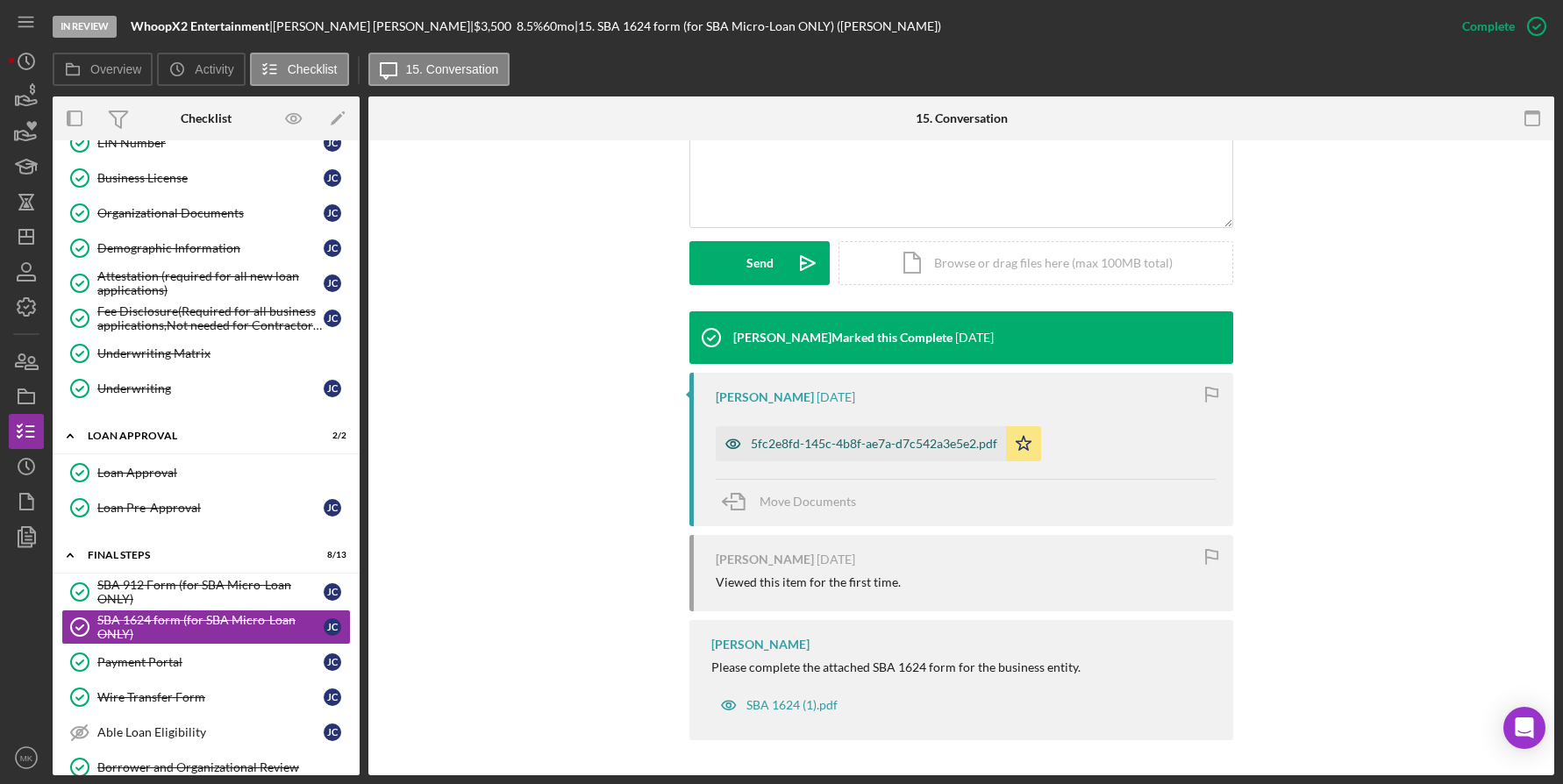
click at [860, 446] on div "5fc2e8fd-145c-4b8f-ae7a-d7c542a3e5e2.pdf" at bounding box center [874, 443] width 247 height 14
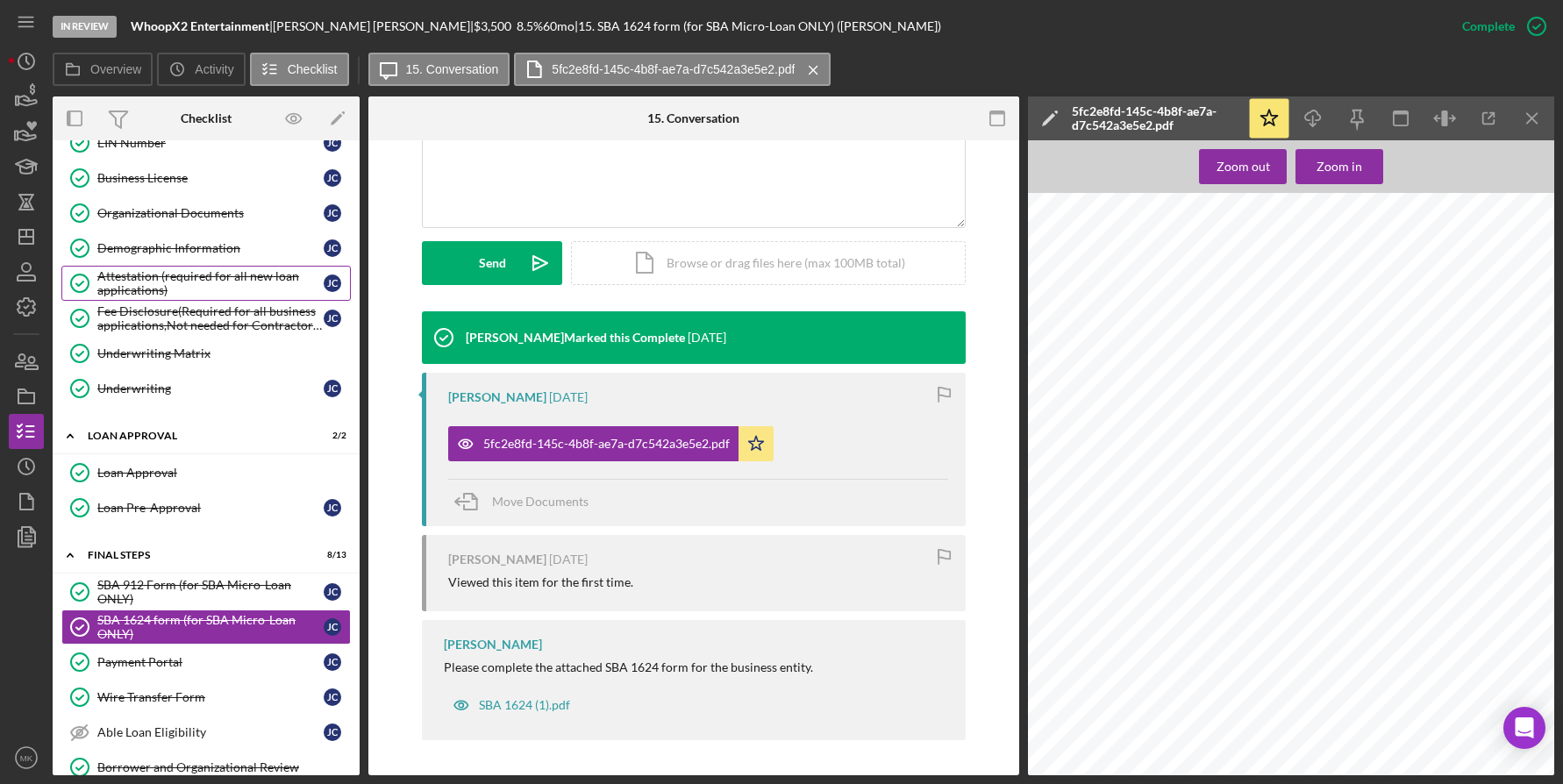
click at [156, 282] on div "Attestation (required for all new loan applications)" at bounding box center [210, 283] width 226 height 28
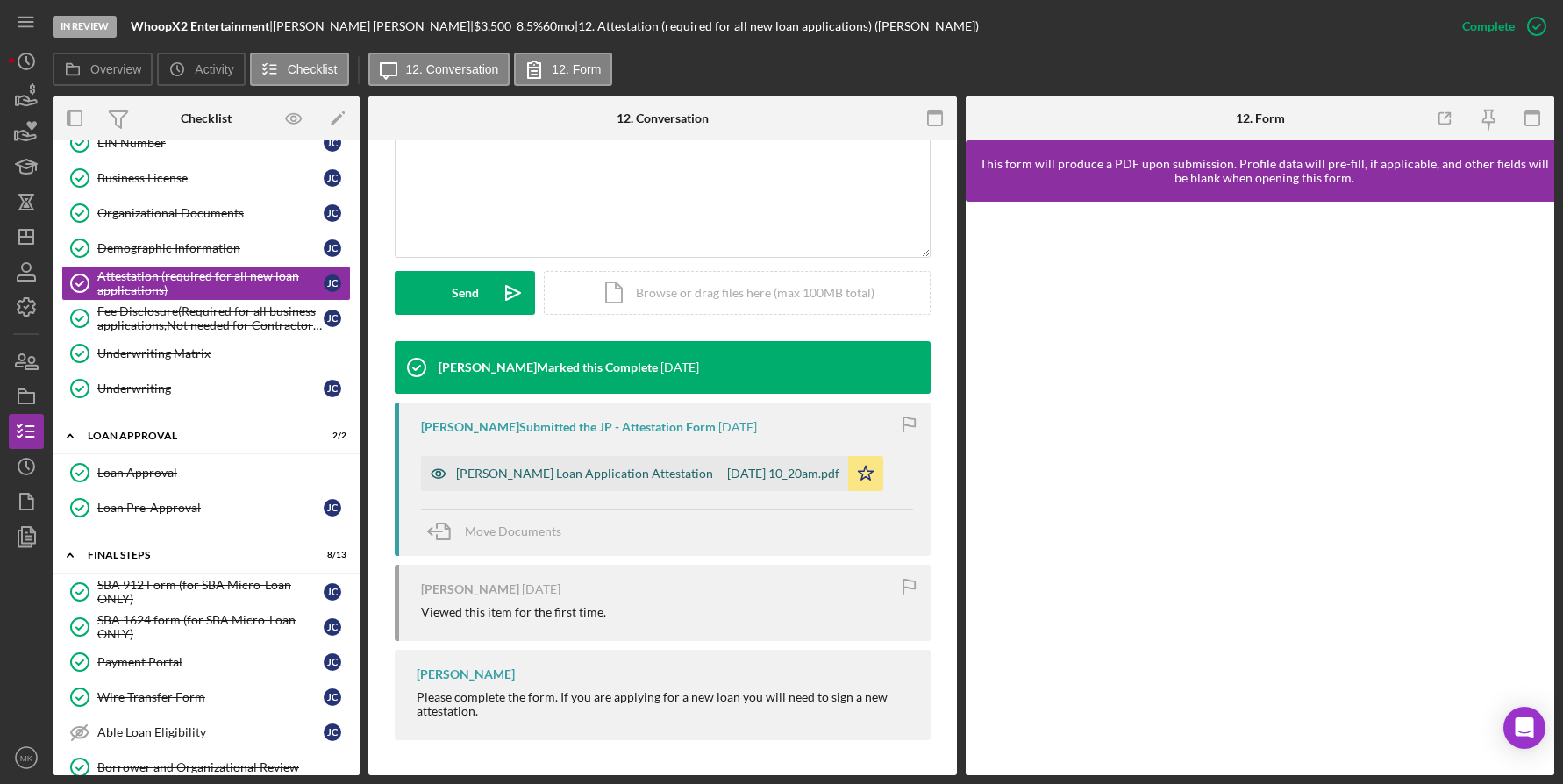
click at [600, 483] on div "Justine Petersen Loan Application Attestation -- 2025-09-09 10_20am.pdf" at bounding box center [634, 474] width 428 height 35
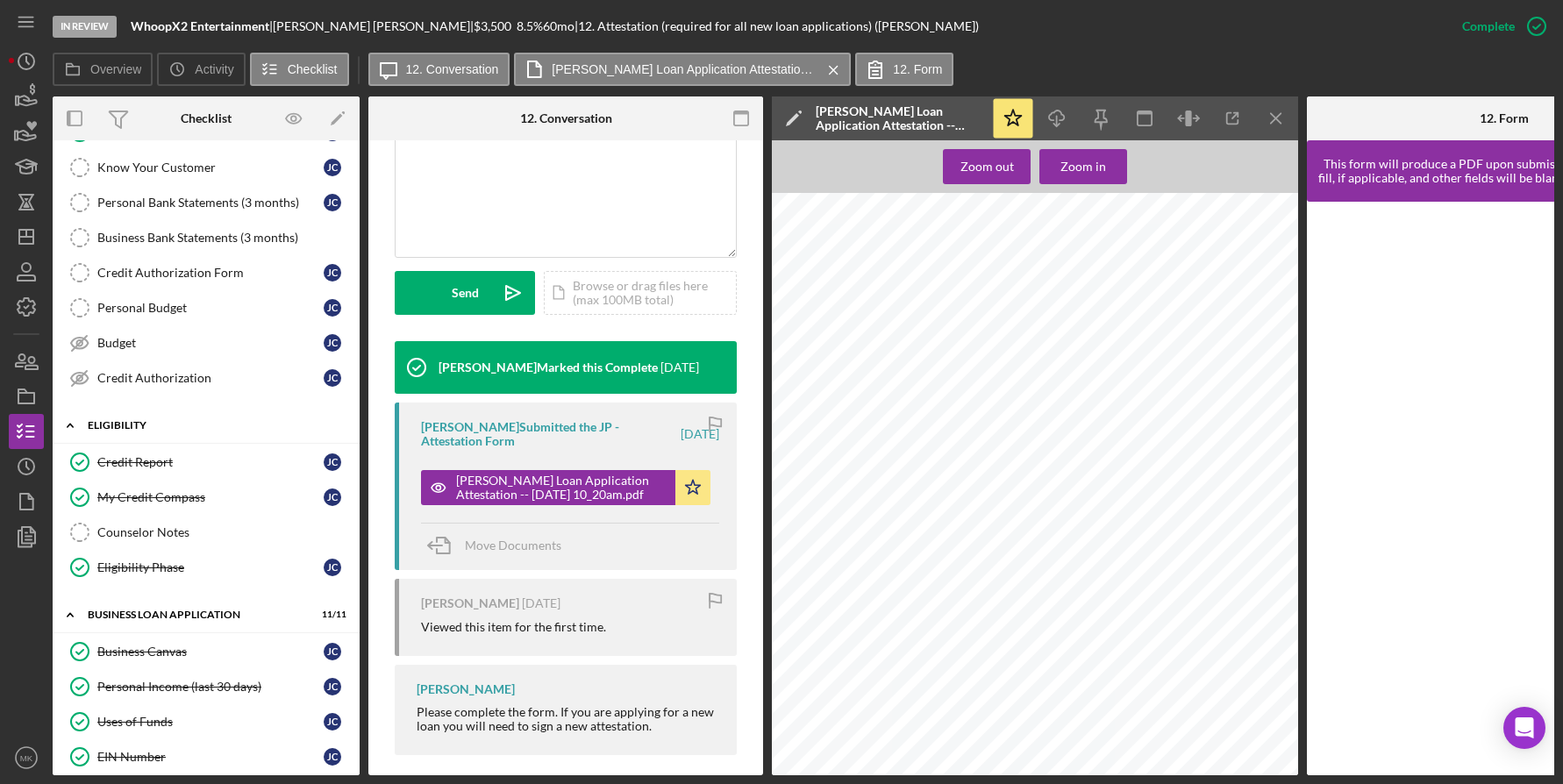
scroll to position [263, 0]
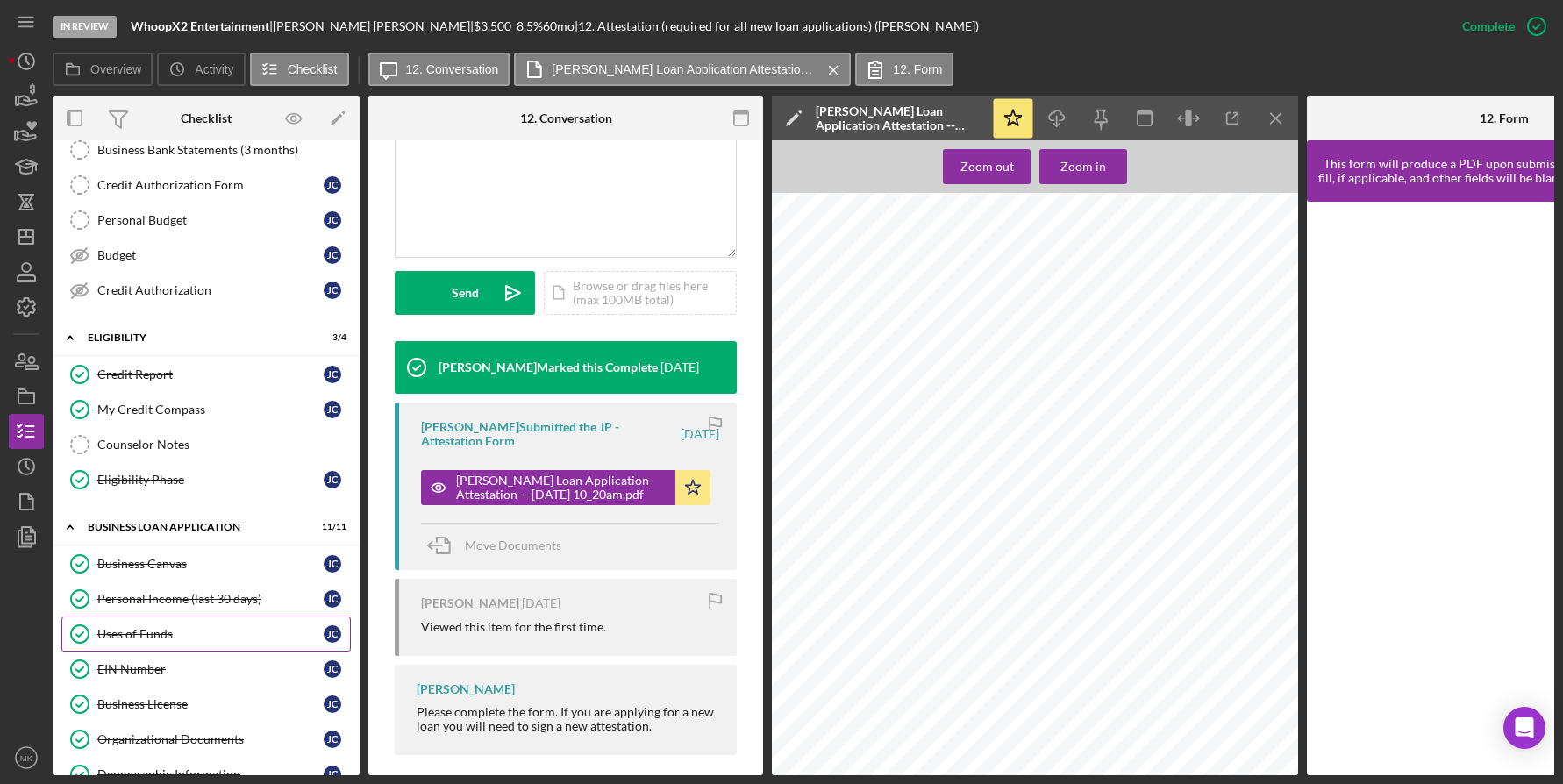
click at [237, 641] on div "Uses of Funds" at bounding box center [210, 634] width 226 height 14
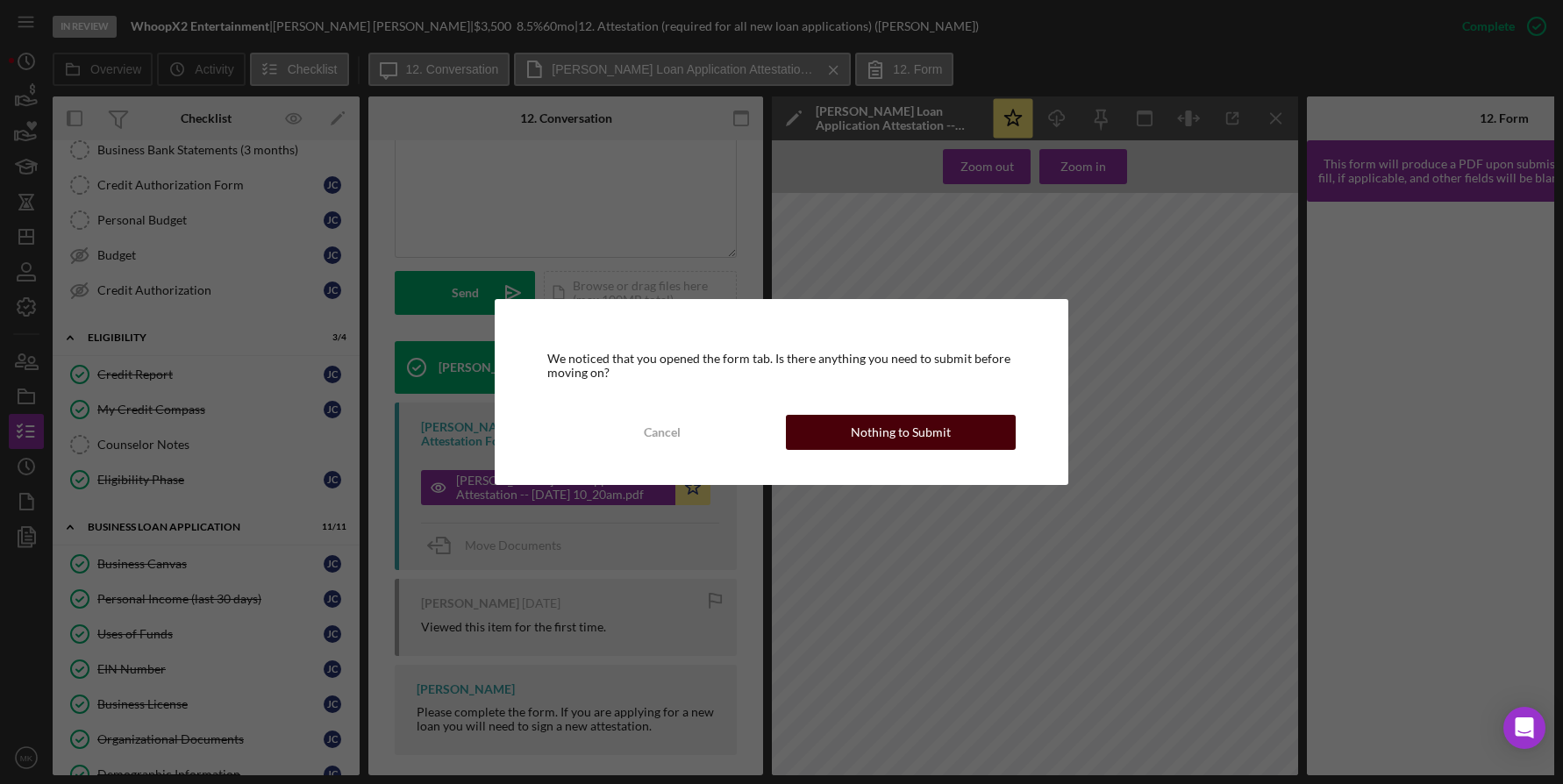
click at [921, 420] on div "Nothing to Submit" at bounding box center [901, 432] width 100 height 35
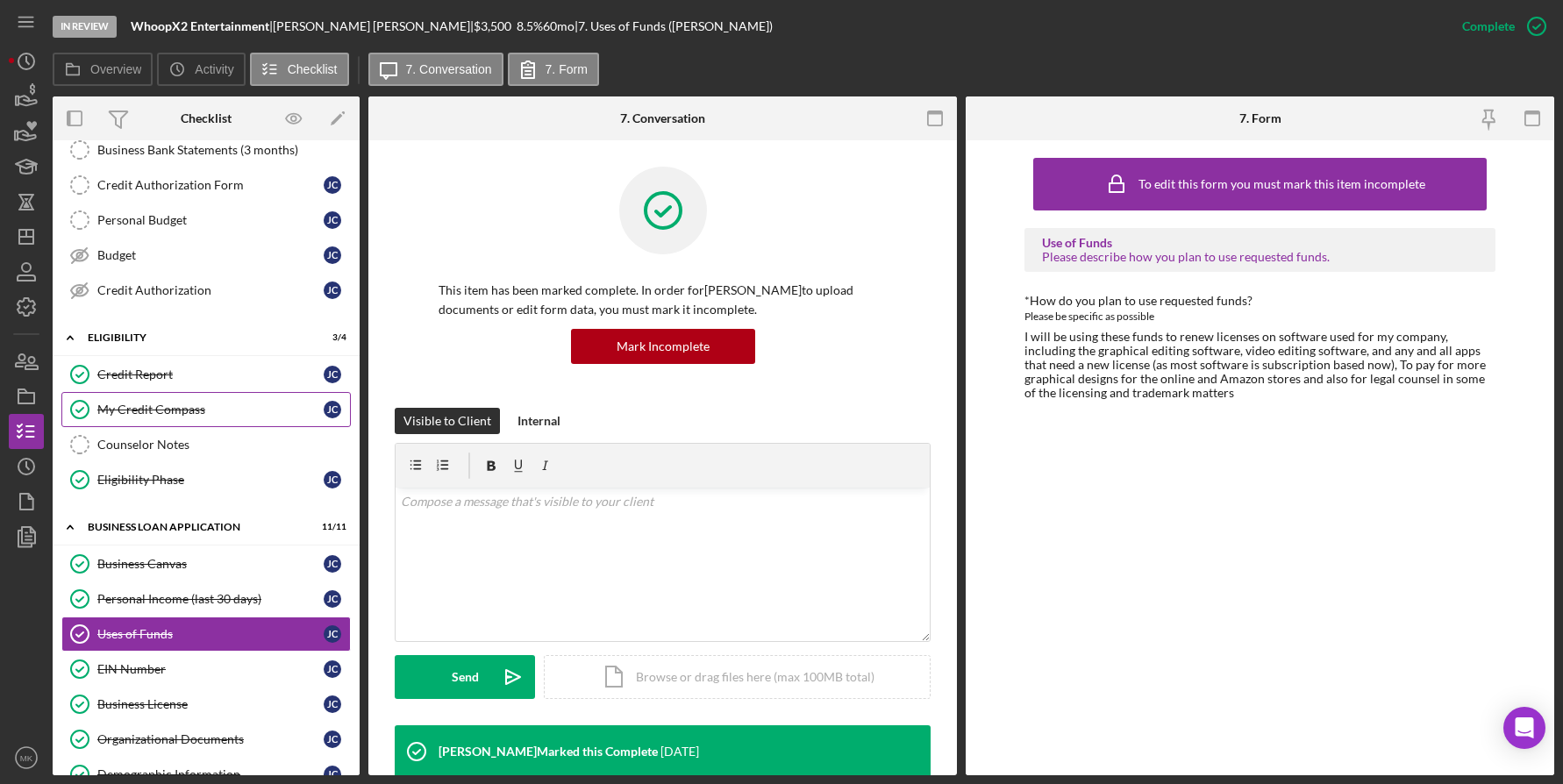
click at [164, 411] on div "My Credit Compass" at bounding box center [210, 410] width 226 height 14
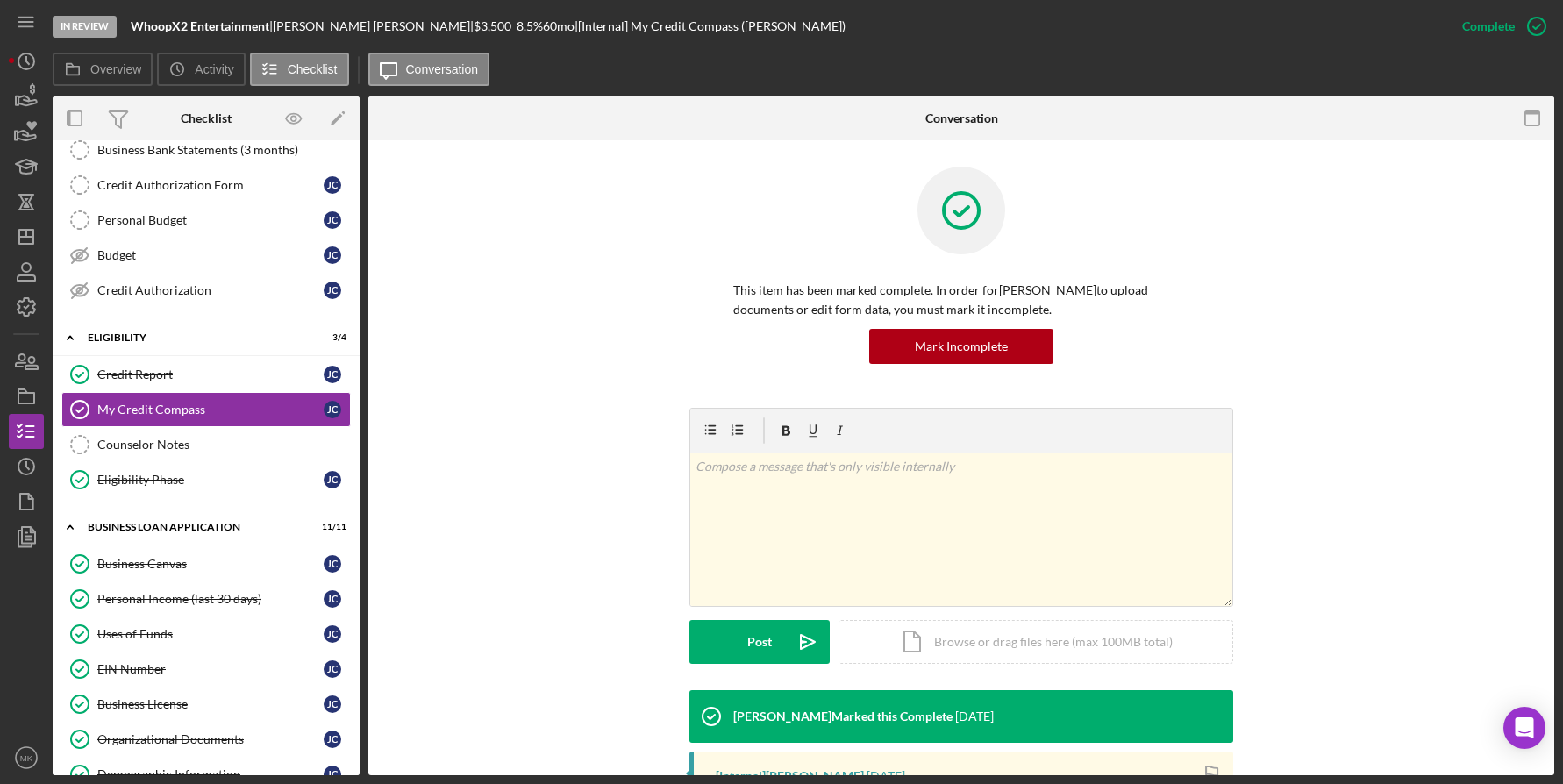
scroll to position [307, 0]
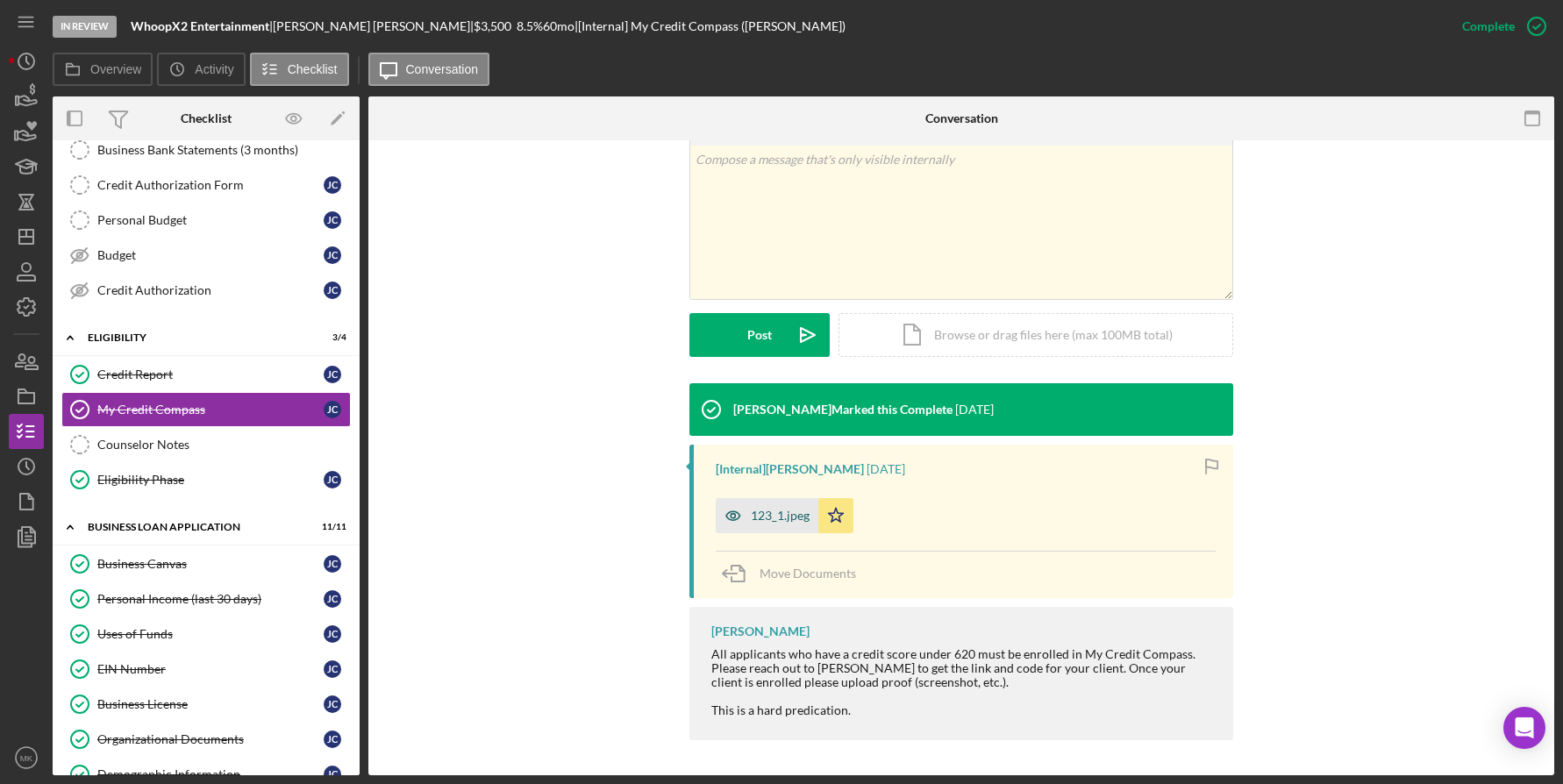
click at [773, 522] on div "123_1.jpeg" at bounding box center [781, 516] width 59 height 14
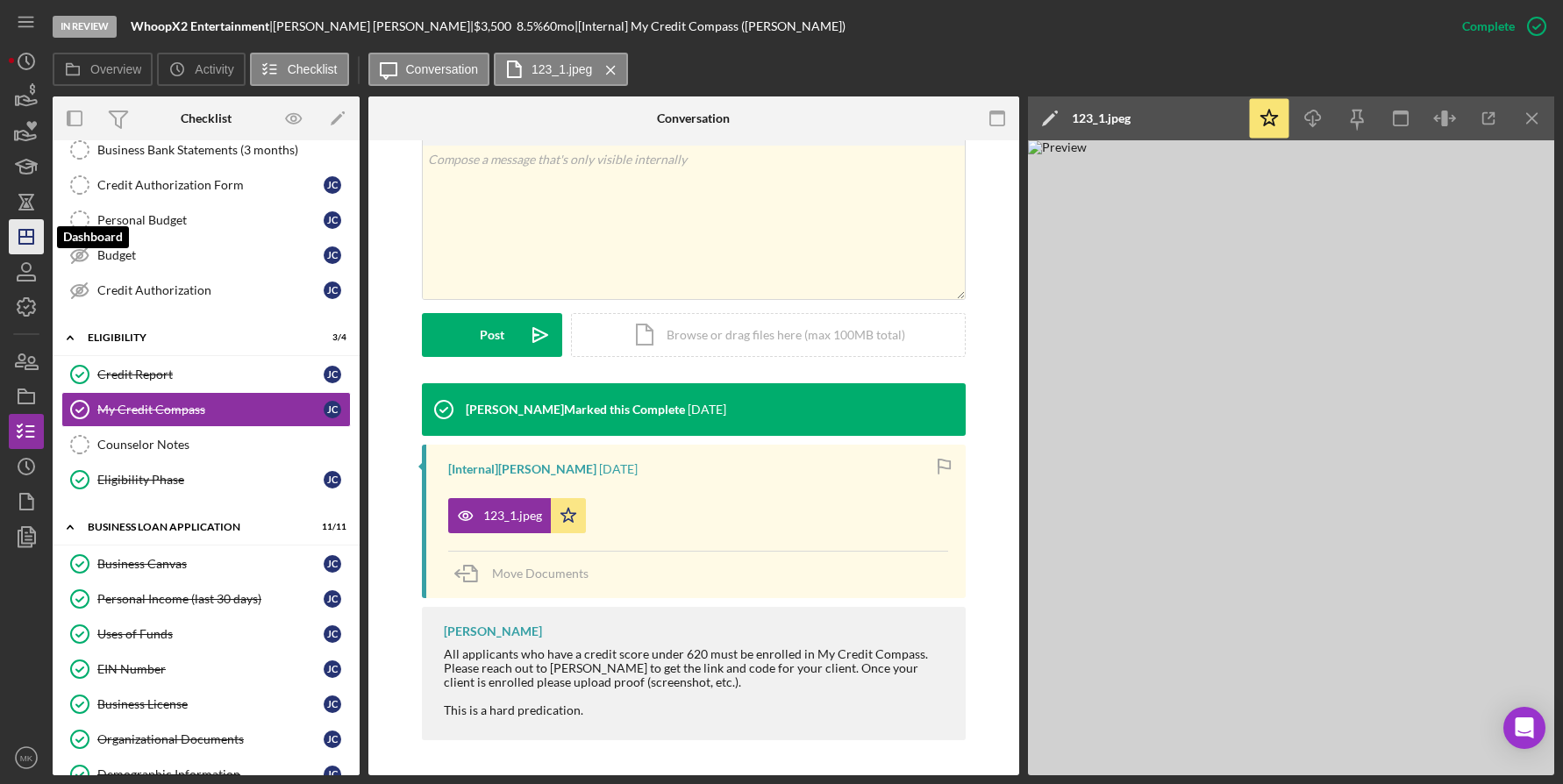
click at [30, 244] on polygon "button" at bounding box center [27, 237] width 14 height 14
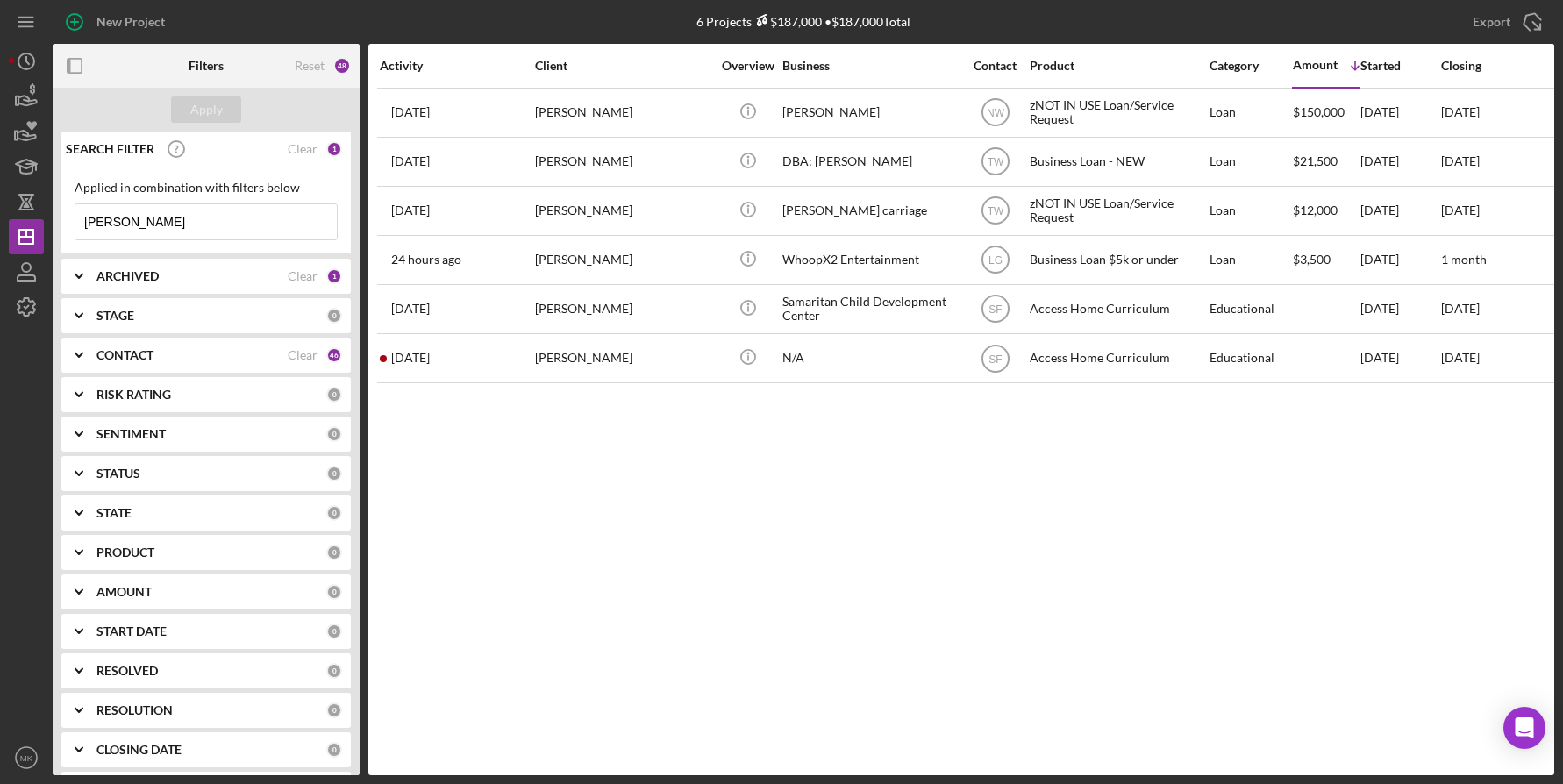
drag, startPoint x: 134, startPoint y: 236, endPoint x: -17, endPoint y: 227, distance: 151.3
click at [0, 227] on html "New Project 6 Projects $187,000 • $187,000 Total Carr Export Icon/Export Filter…" at bounding box center [782, 392] width 1563 height 784
type input "Johnella"
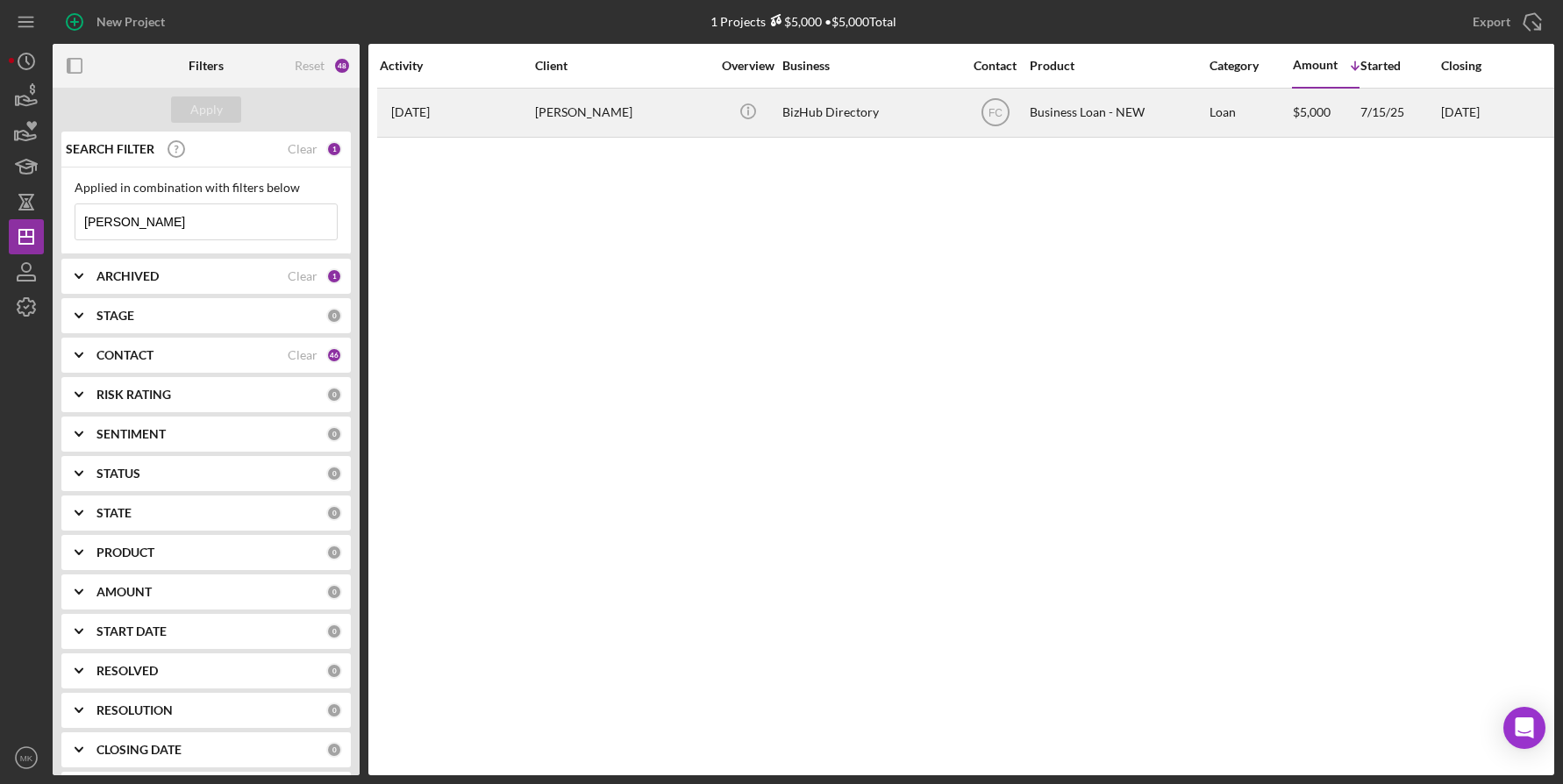
click at [633, 127] on div "johnella smith" at bounding box center [622, 112] width 176 height 46
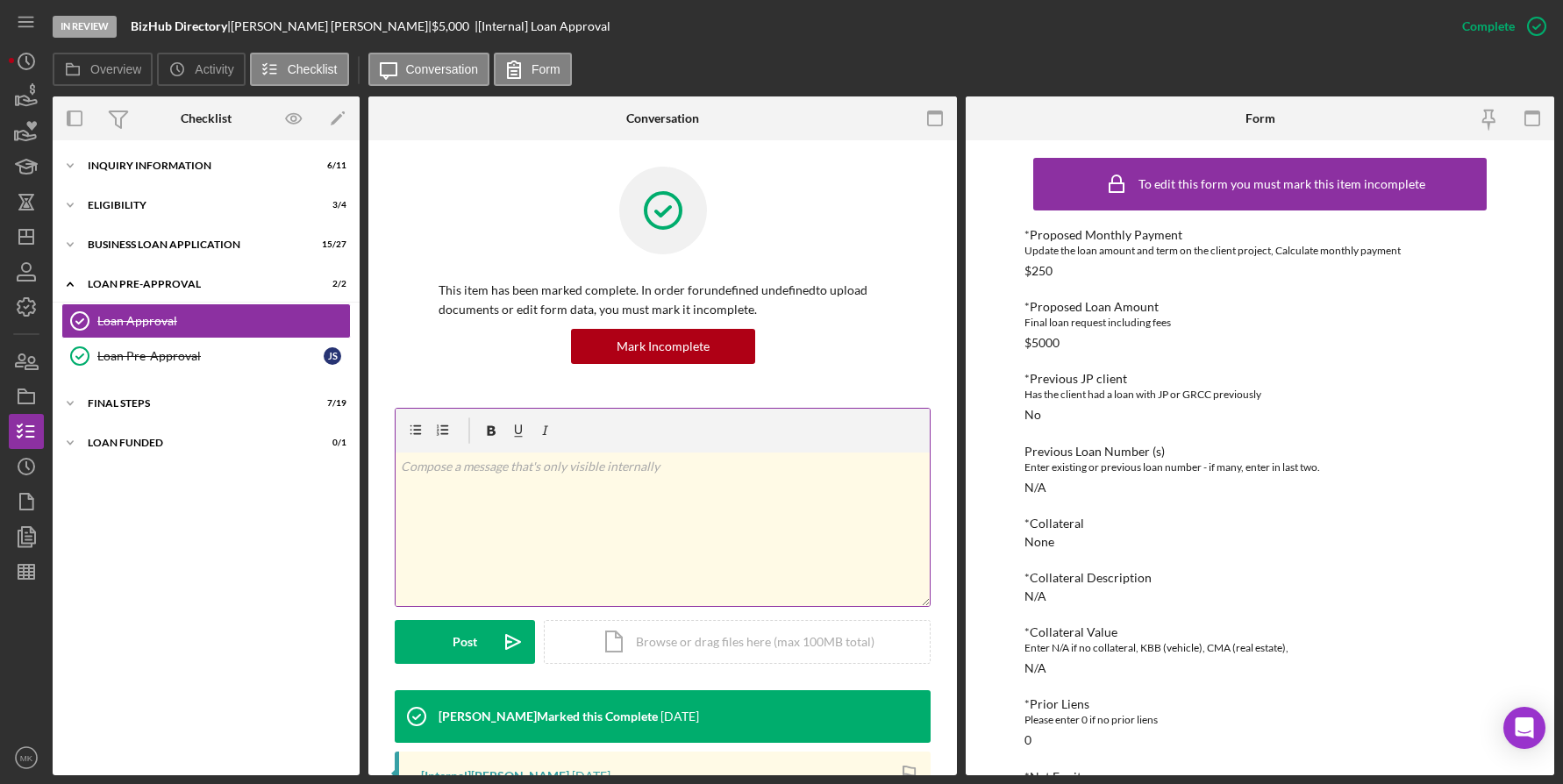
scroll to position [263, 0]
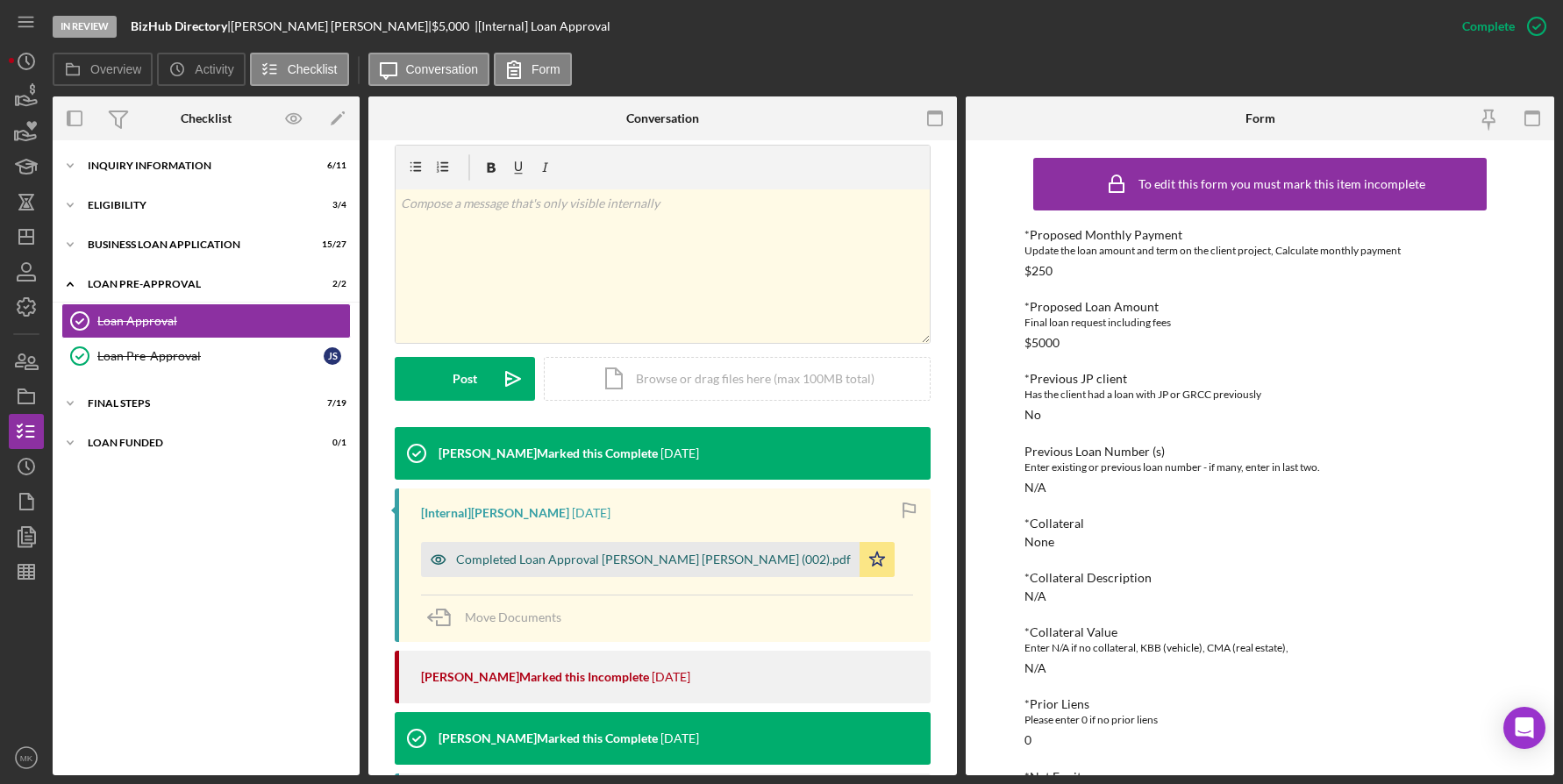
click at [676, 562] on div "Completed Loan Approval Cunningham Franchot johnella smith (002).pdf" at bounding box center [654, 559] width 395 height 14
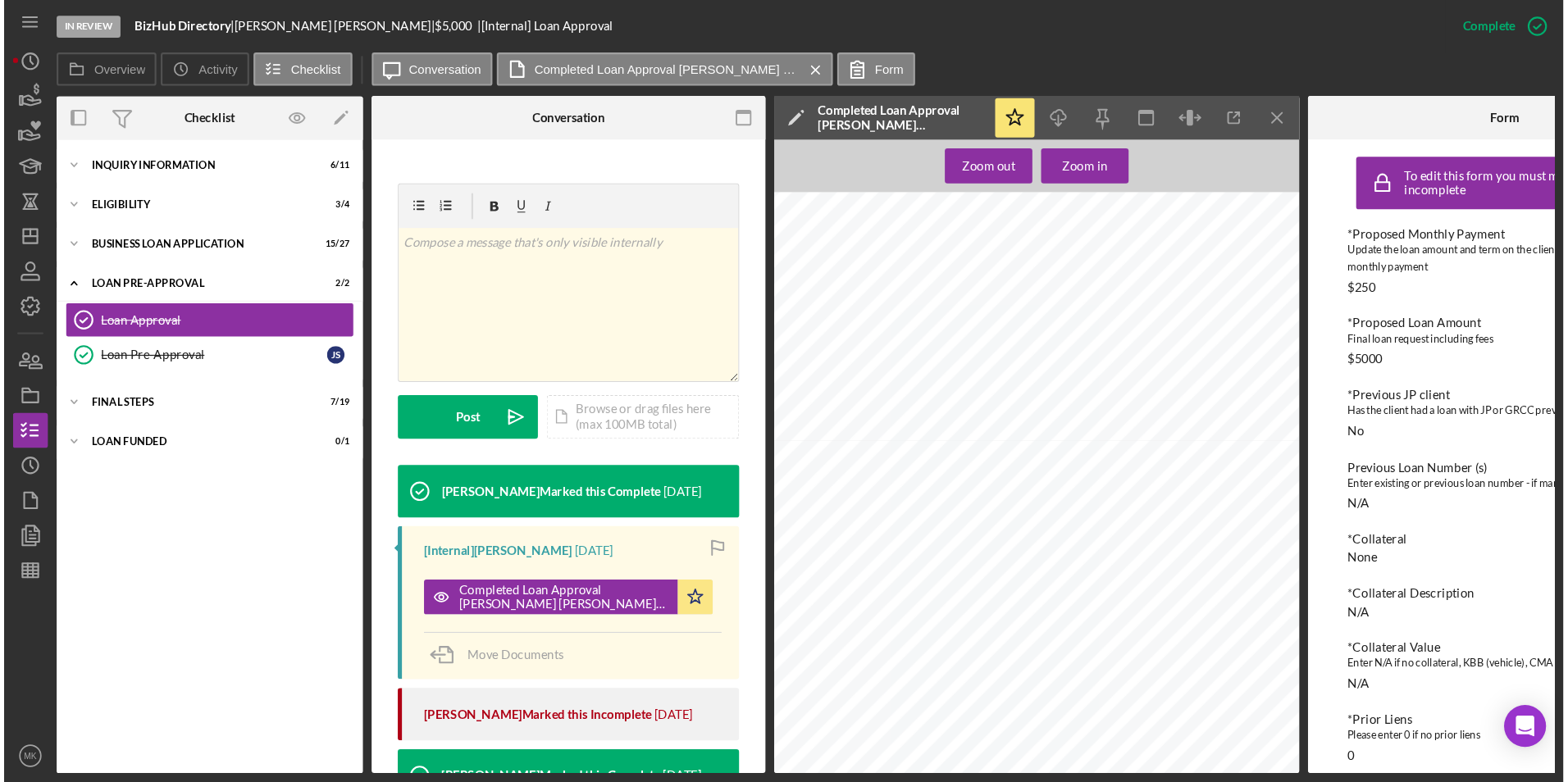
scroll to position [656, 0]
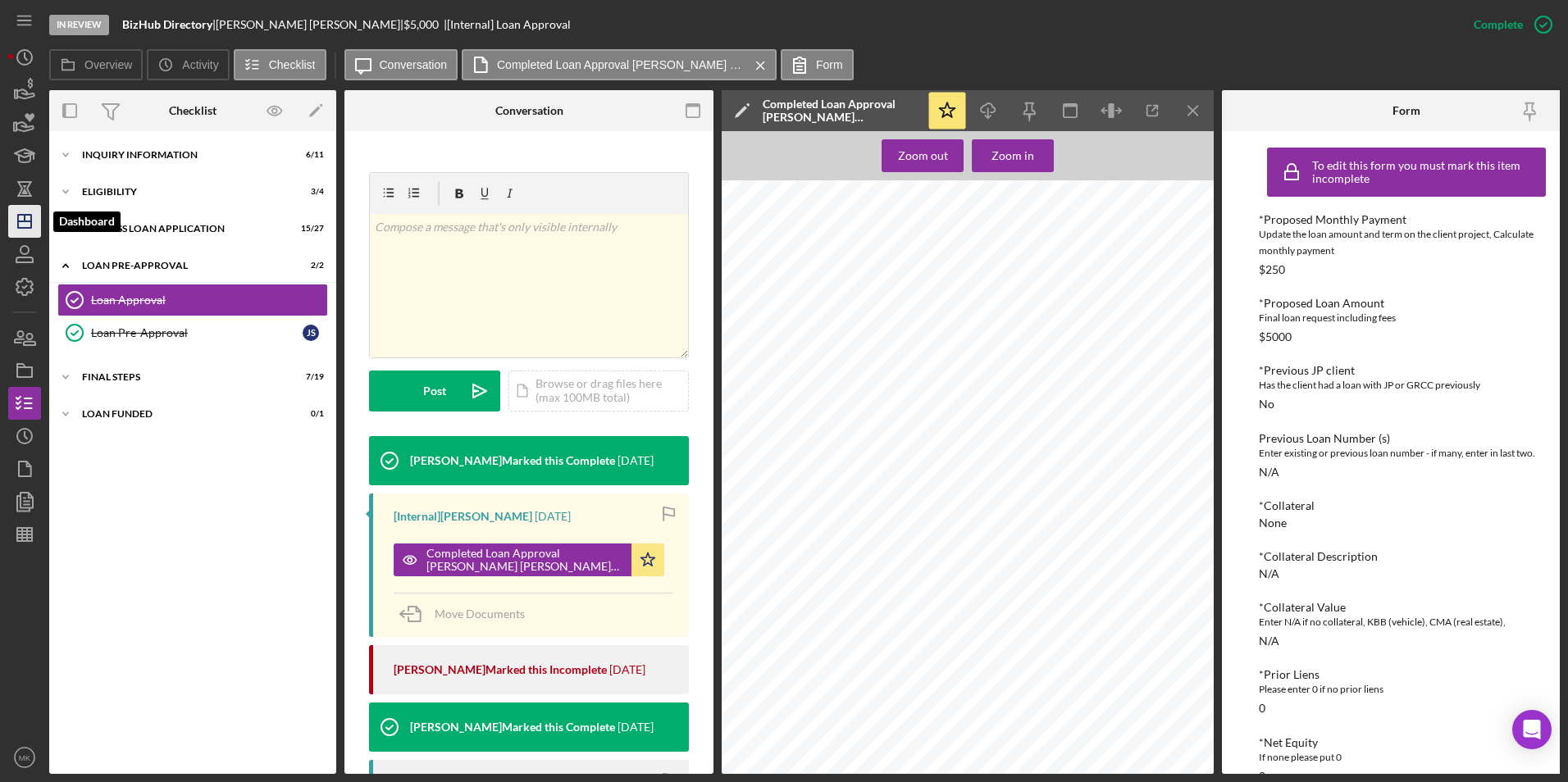
click at [28, 221] on line "button" at bounding box center [25, 221] width 13 height 0
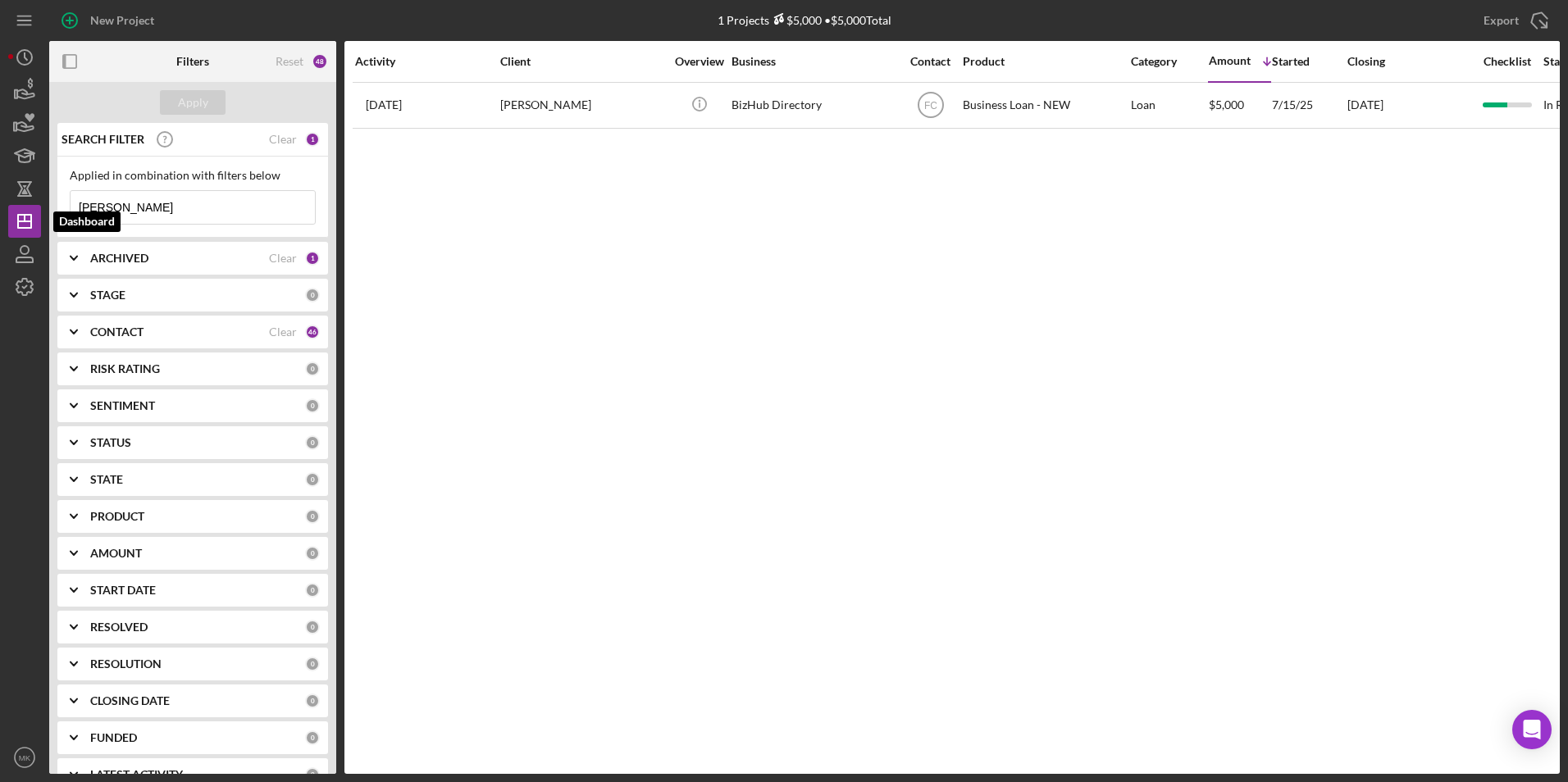
drag, startPoint x: 158, startPoint y: 215, endPoint x: 0, endPoint y: 210, distance: 158.1
click at [0, 210] on html "New Project 1 Projects $5,000 • $5,000 Total Johnella Export Icon/Export Filter…" at bounding box center [784, 391] width 1568 height 782
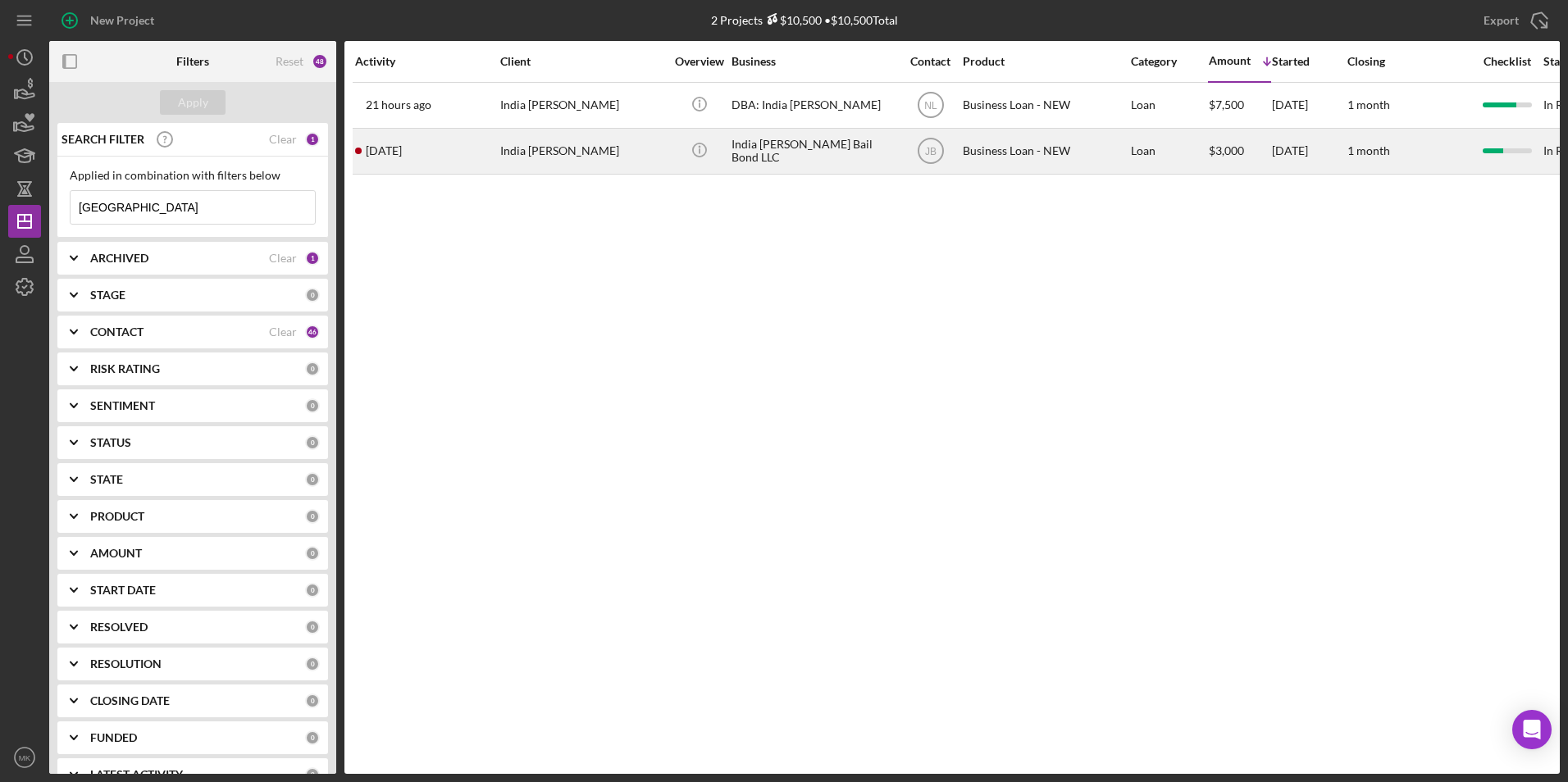
type input "India"
click at [587, 150] on div "India Jordan Woods" at bounding box center [582, 151] width 165 height 43
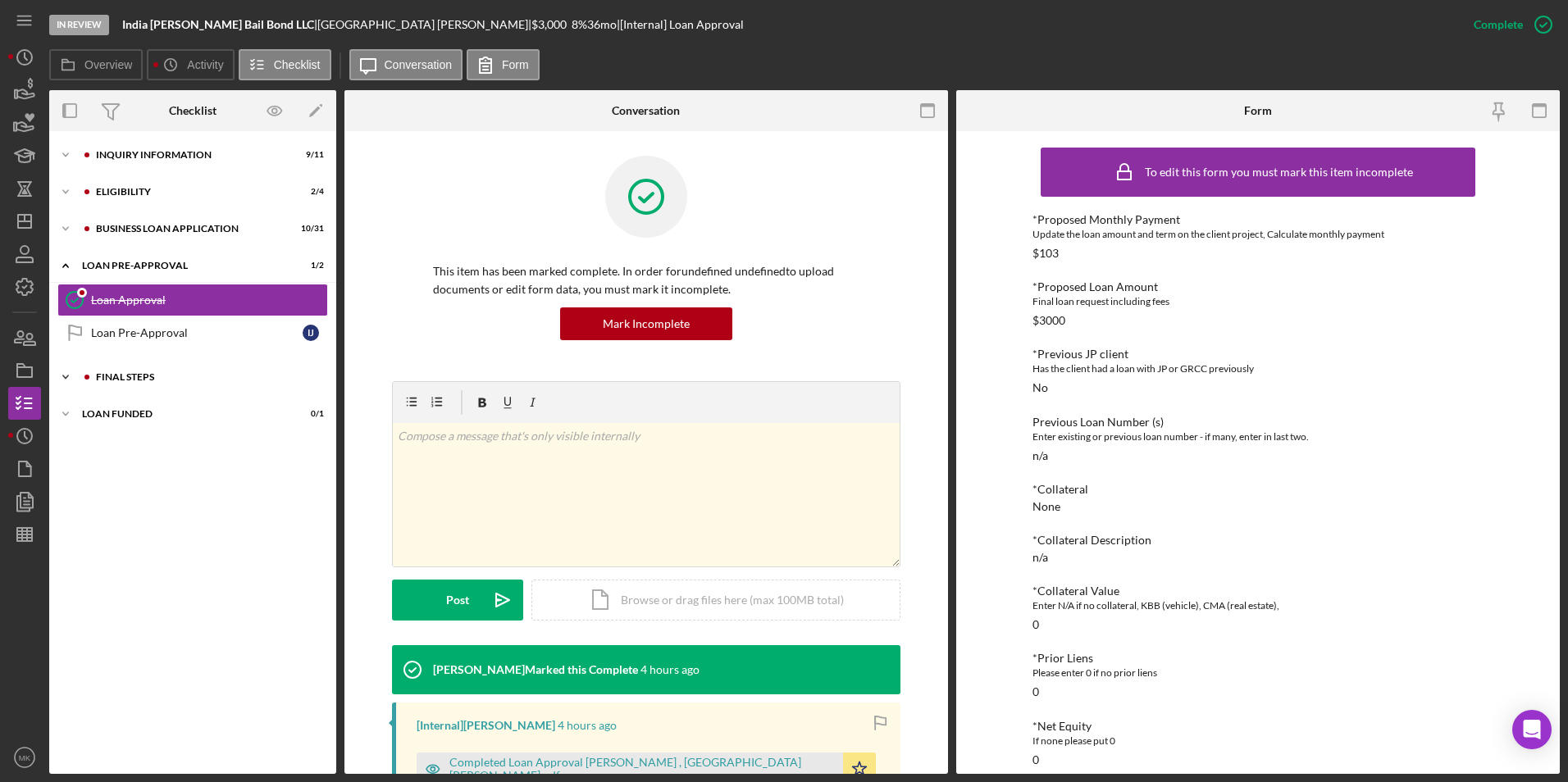
click at [133, 386] on div "Icon/Expander FINAL STEPS 7 / 19" at bounding box center [193, 378] width 287 height 33
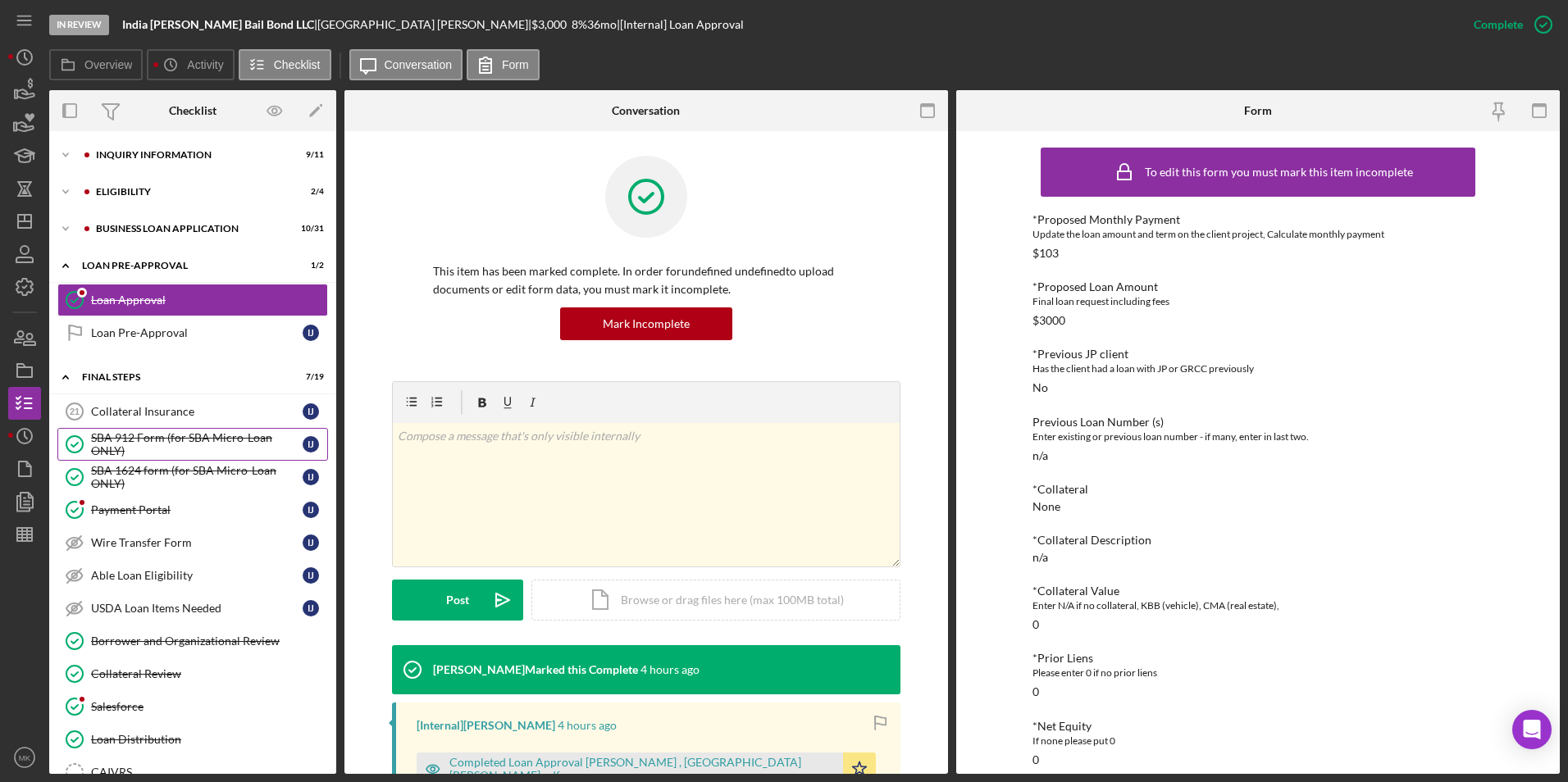
click at [192, 433] on div "SBA 912 Form (for SBA Micro-Loan ONLY)" at bounding box center [197, 444] width 211 height 27
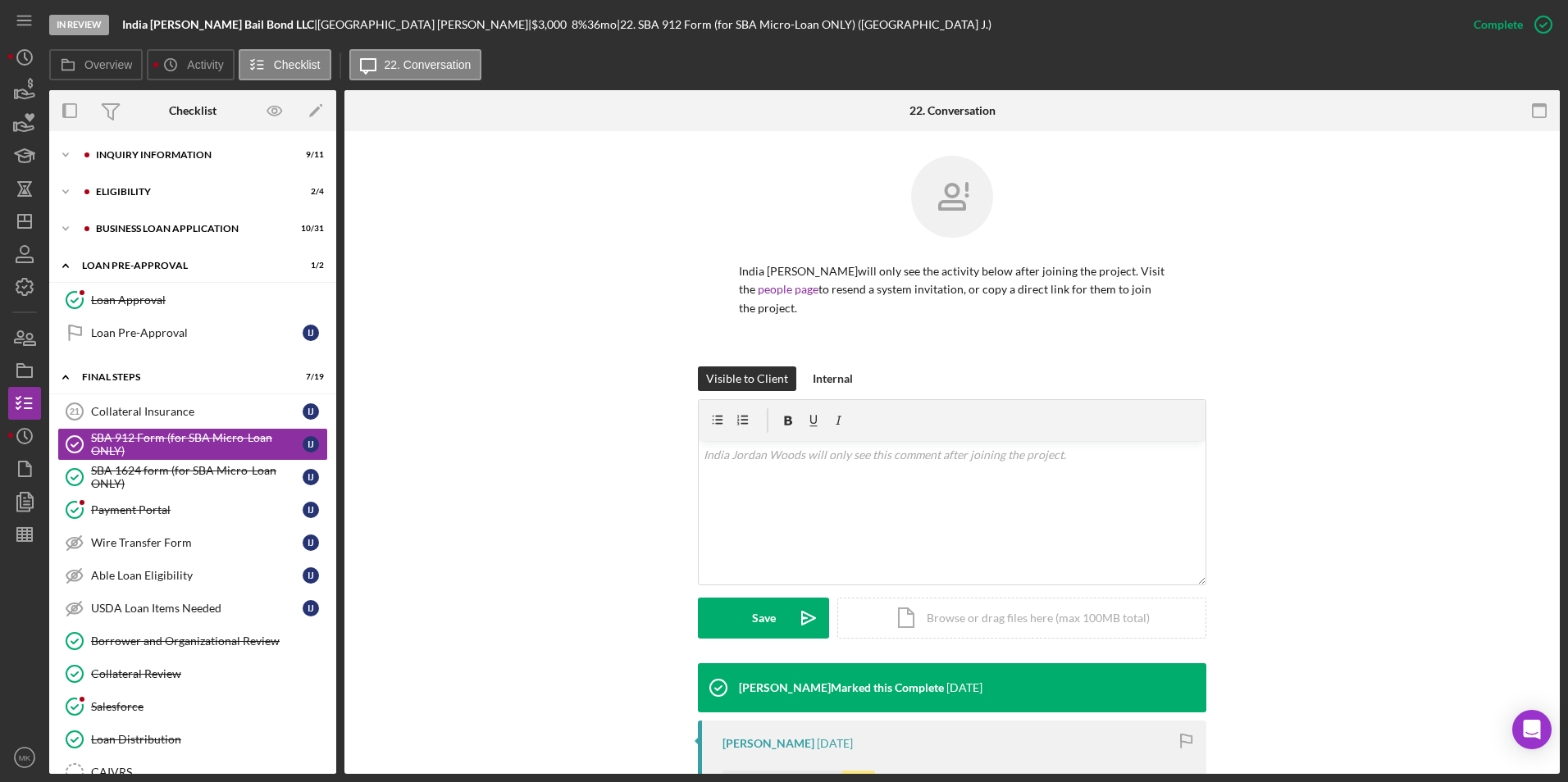
scroll to position [244, 0]
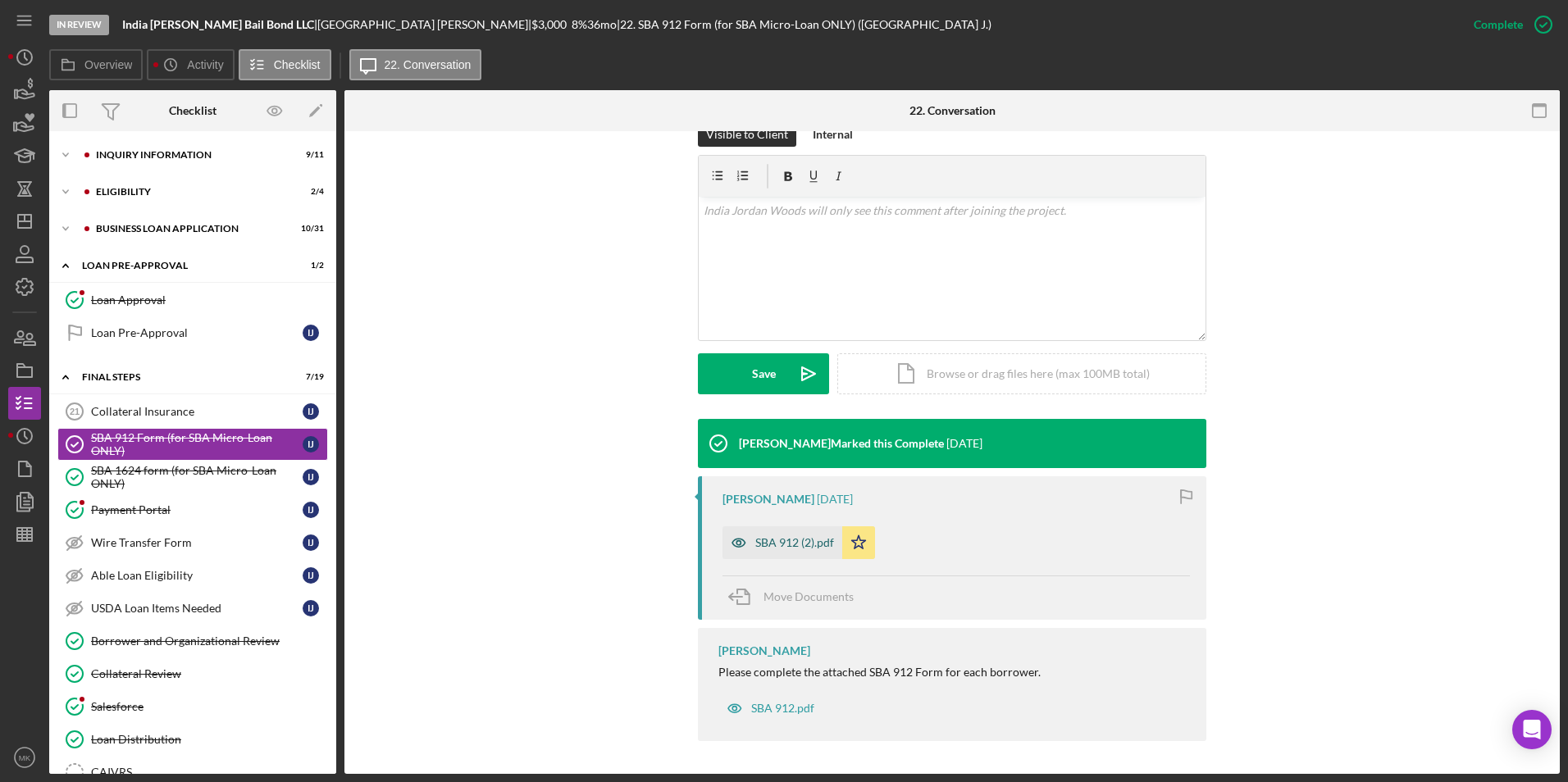
click at [813, 538] on div "SBA 912 (2).pdf" at bounding box center [795, 543] width 79 height 13
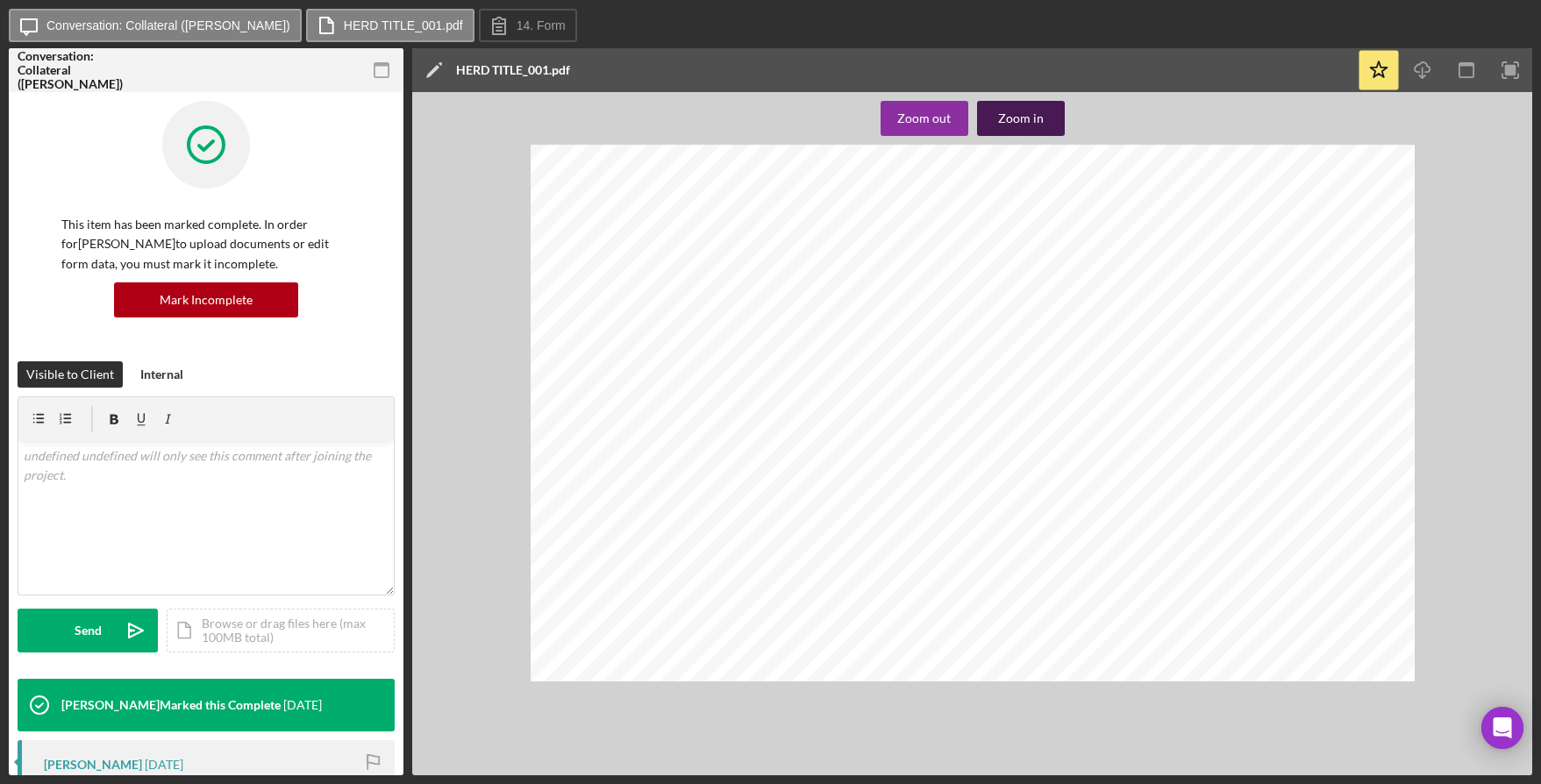
click at [1015, 117] on div "Zoom in" at bounding box center [1021, 119] width 45 height 35
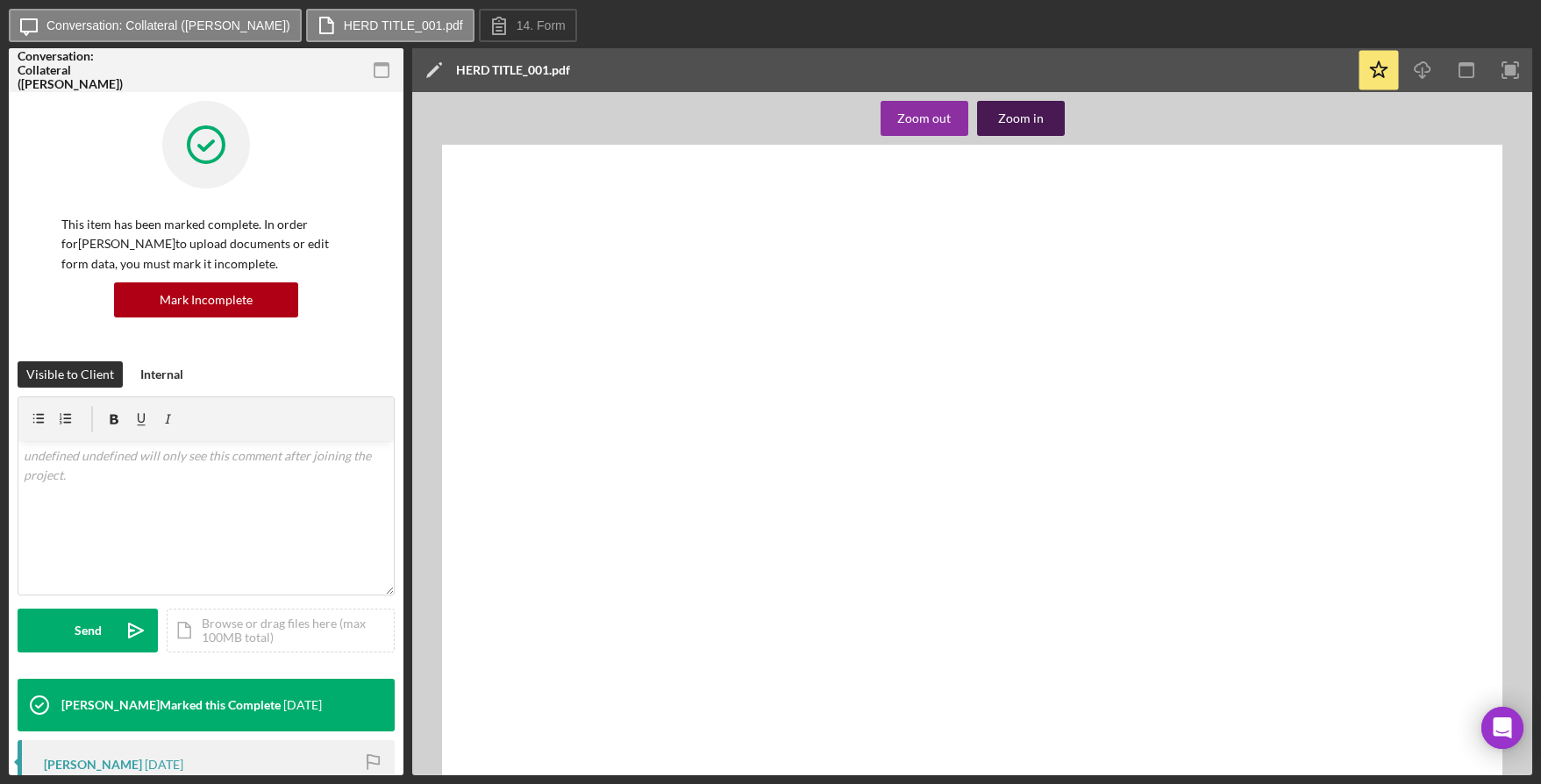
click at [1015, 117] on div "Zoom in" at bounding box center [1021, 119] width 45 height 35
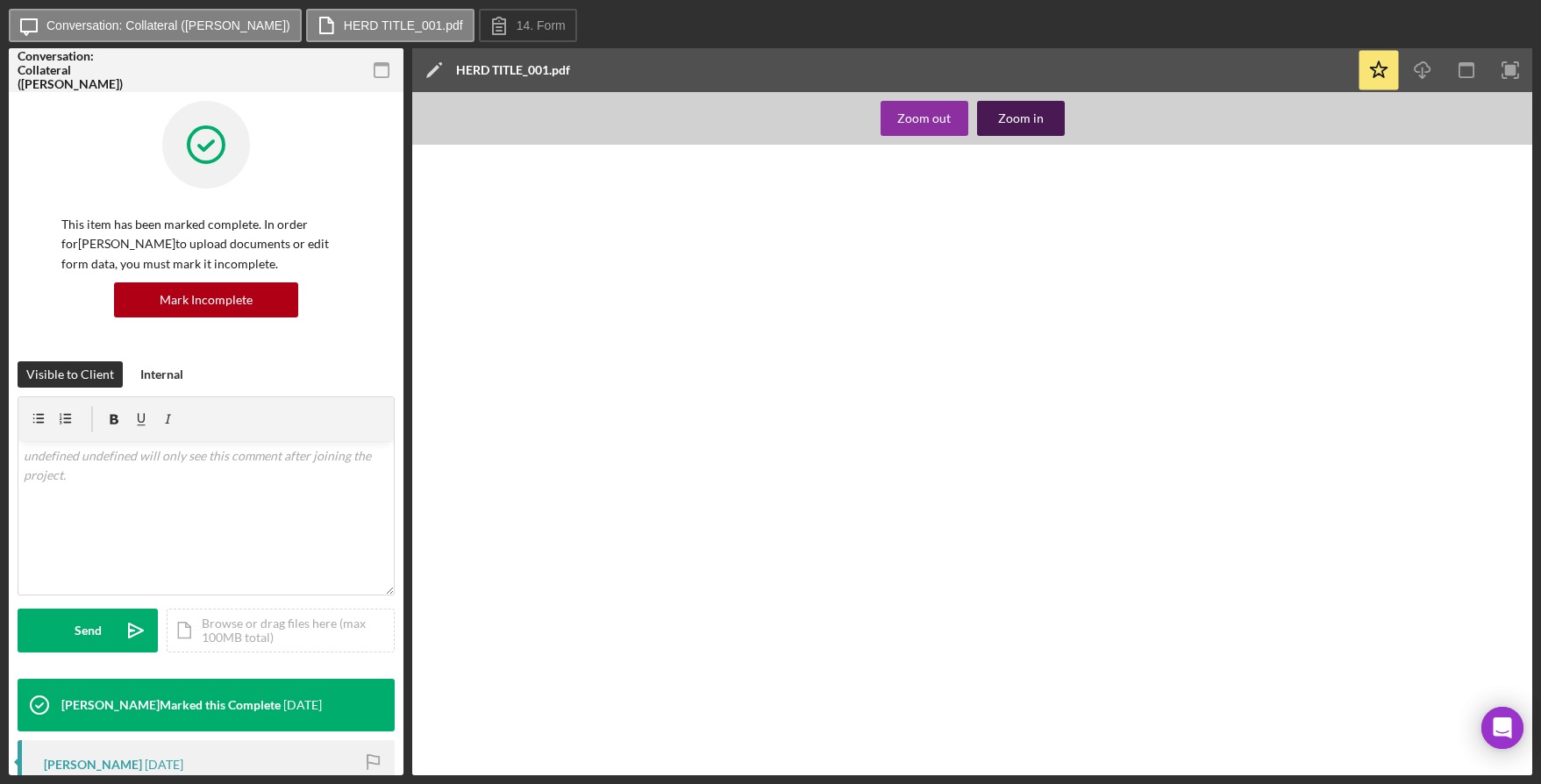
click at [1015, 117] on div "Zoom in" at bounding box center [1021, 119] width 45 height 35
drag, startPoint x: 1187, startPoint y: 276, endPoint x: 1020, endPoint y: 278, distance: 167.0
click at [1022, 278] on div at bounding box center [1119, 574] width 1415 height 859
drag, startPoint x: 907, startPoint y: 777, endPoint x: 1135, endPoint y: 777, distance: 228.0
click at [1135, 777] on div "Icon/Message Conversation: Collateral (Marnice H.) HERD TITLE_001.pdf 14. Form …" at bounding box center [770, 392] width 1541 height 784
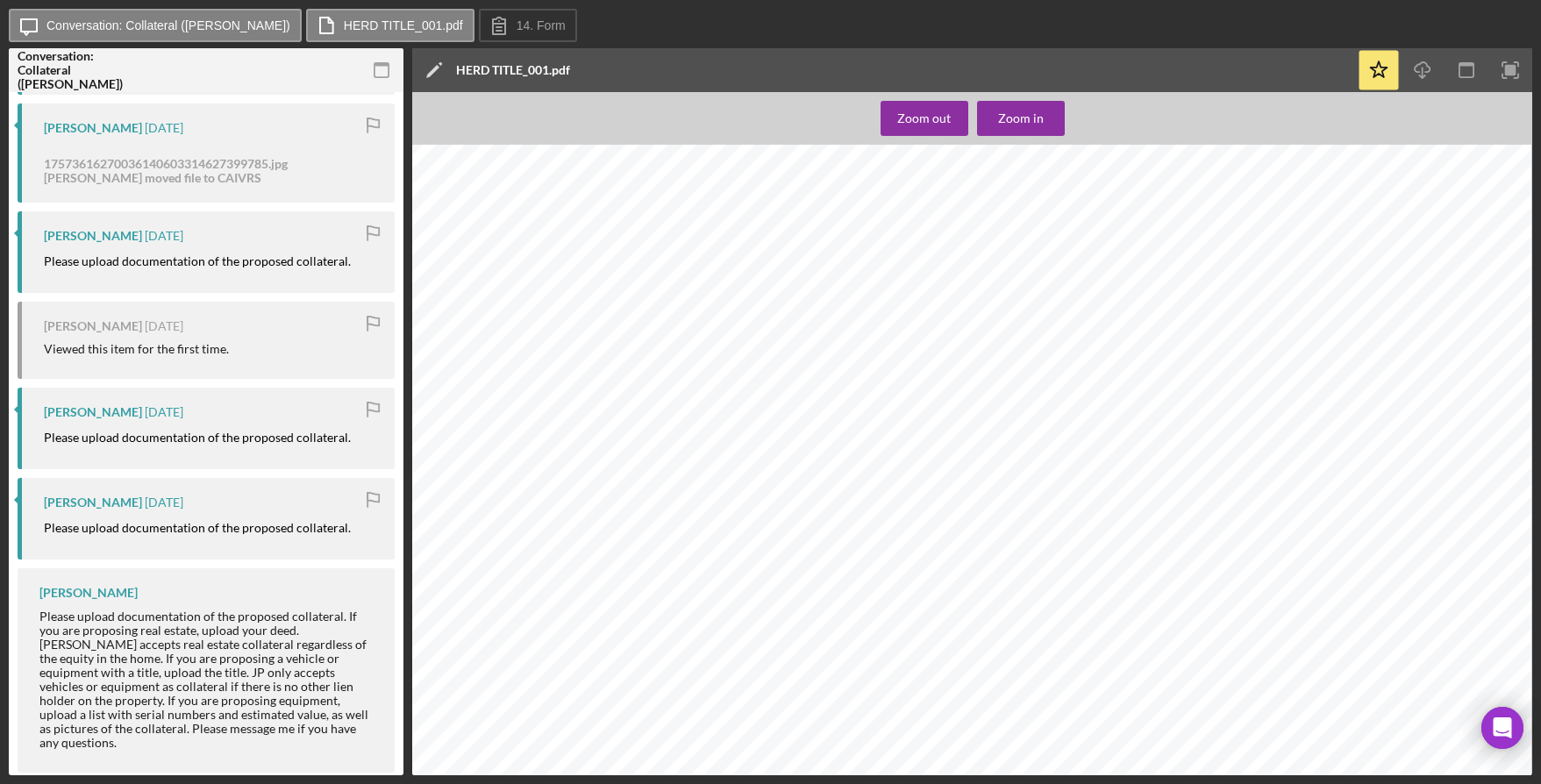
scroll to position [611, 0]
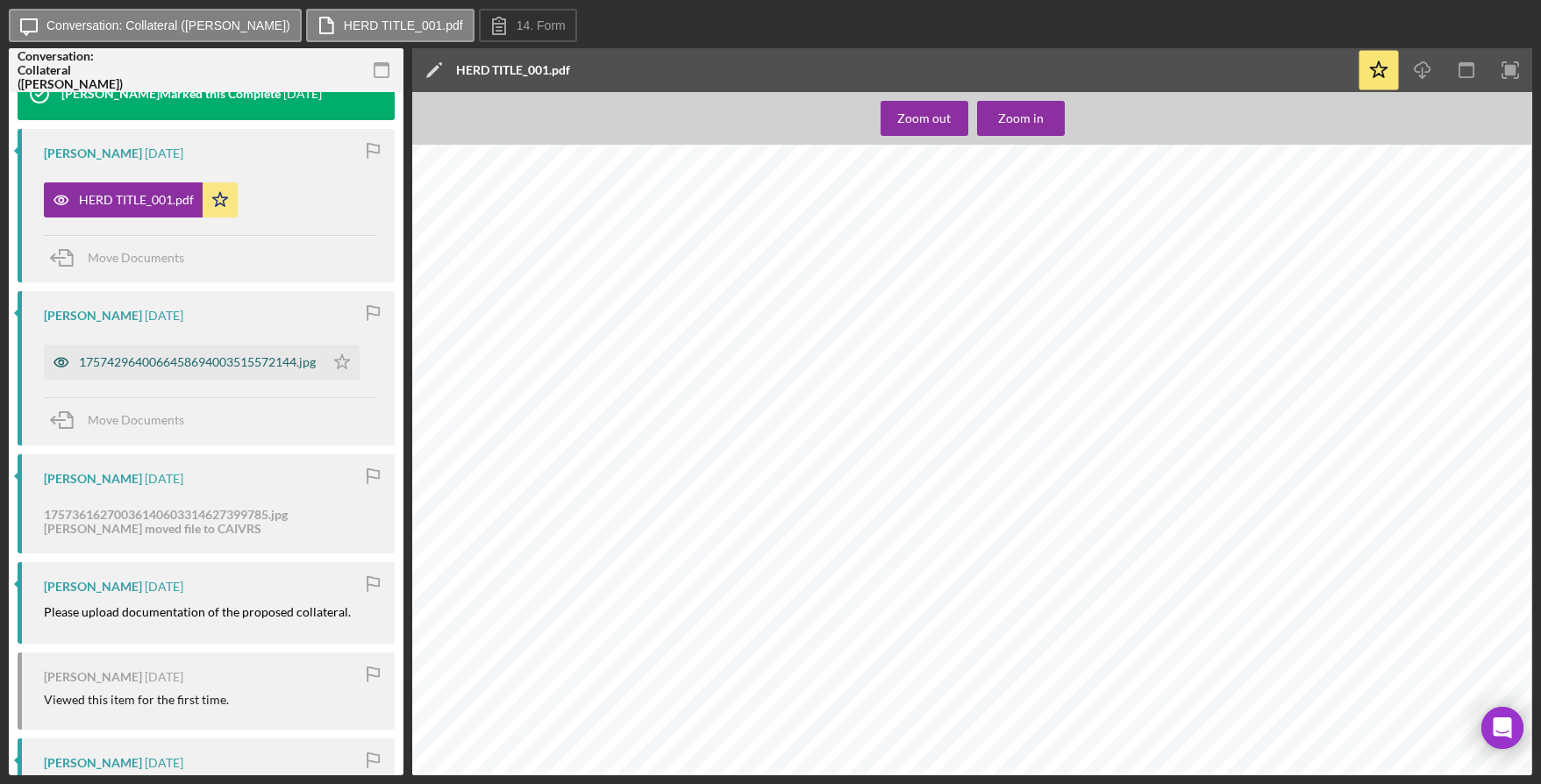
click at [197, 369] on div "1757429640066458694003515572144.jpg" at bounding box center [197, 362] width 237 height 14
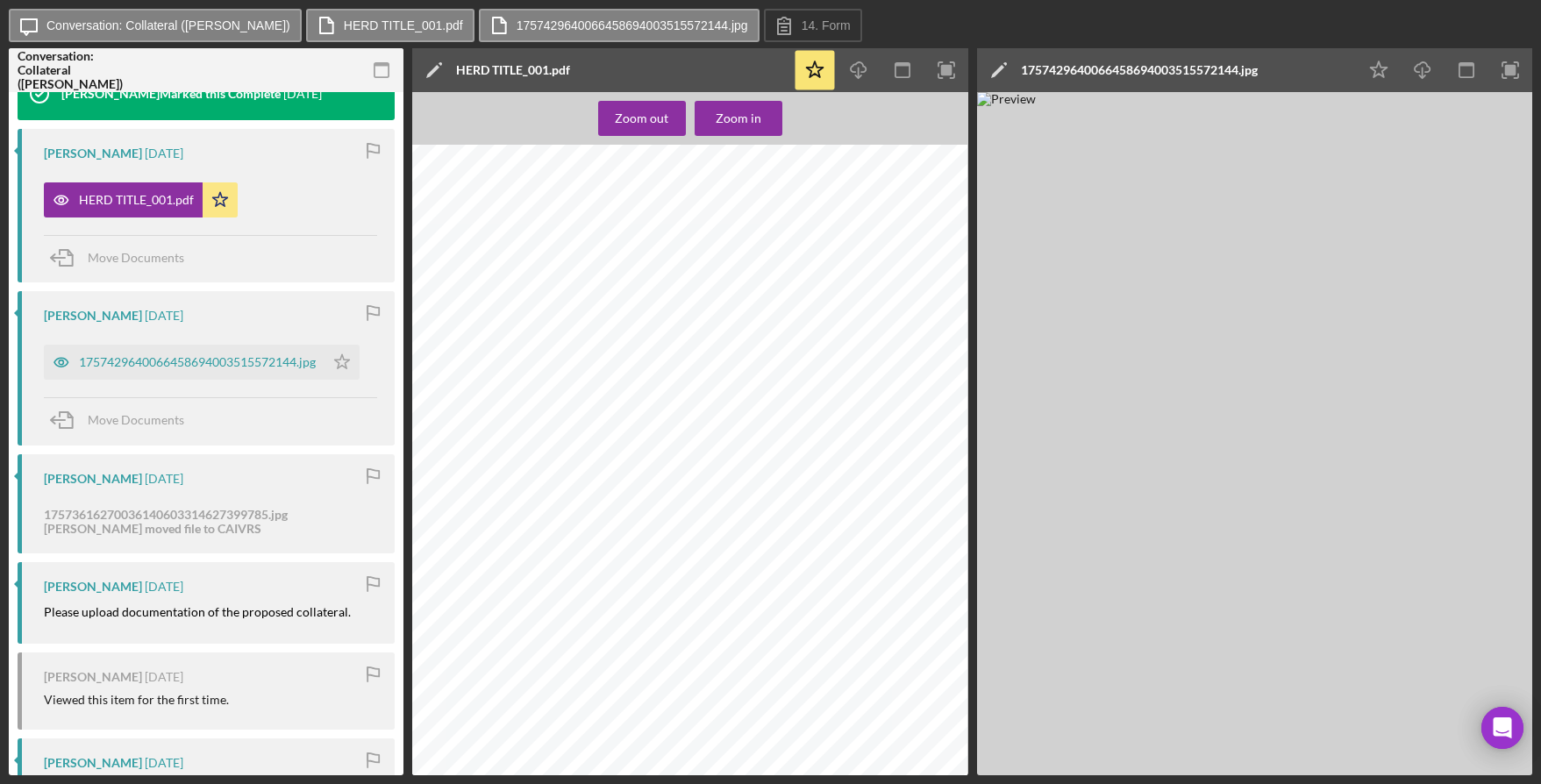
scroll to position [241, 872]
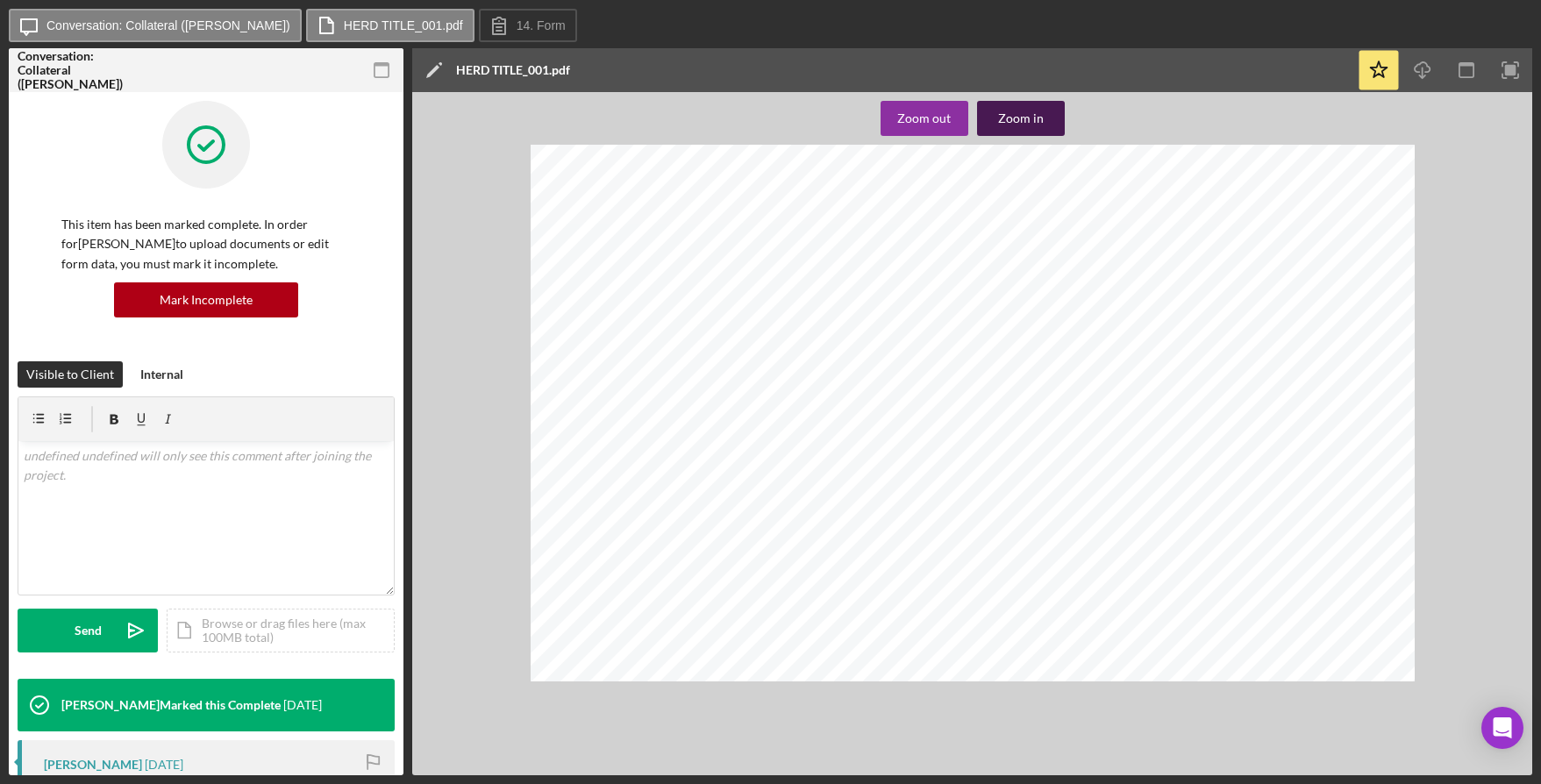
click at [1007, 114] on div "Zoom in" at bounding box center [1021, 119] width 45 height 35
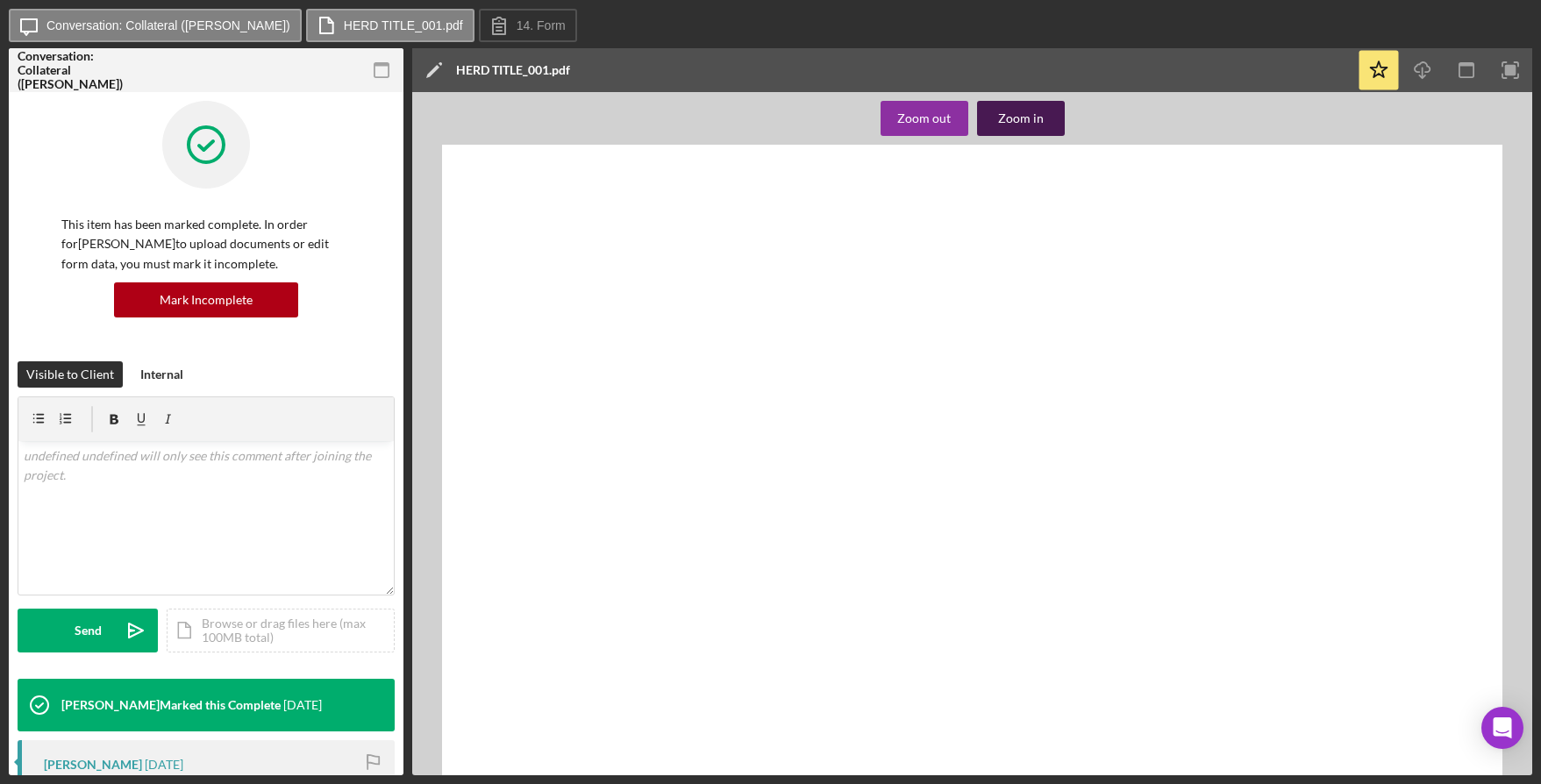
click at [1007, 114] on div "Zoom in" at bounding box center [1021, 119] width 45 height 35
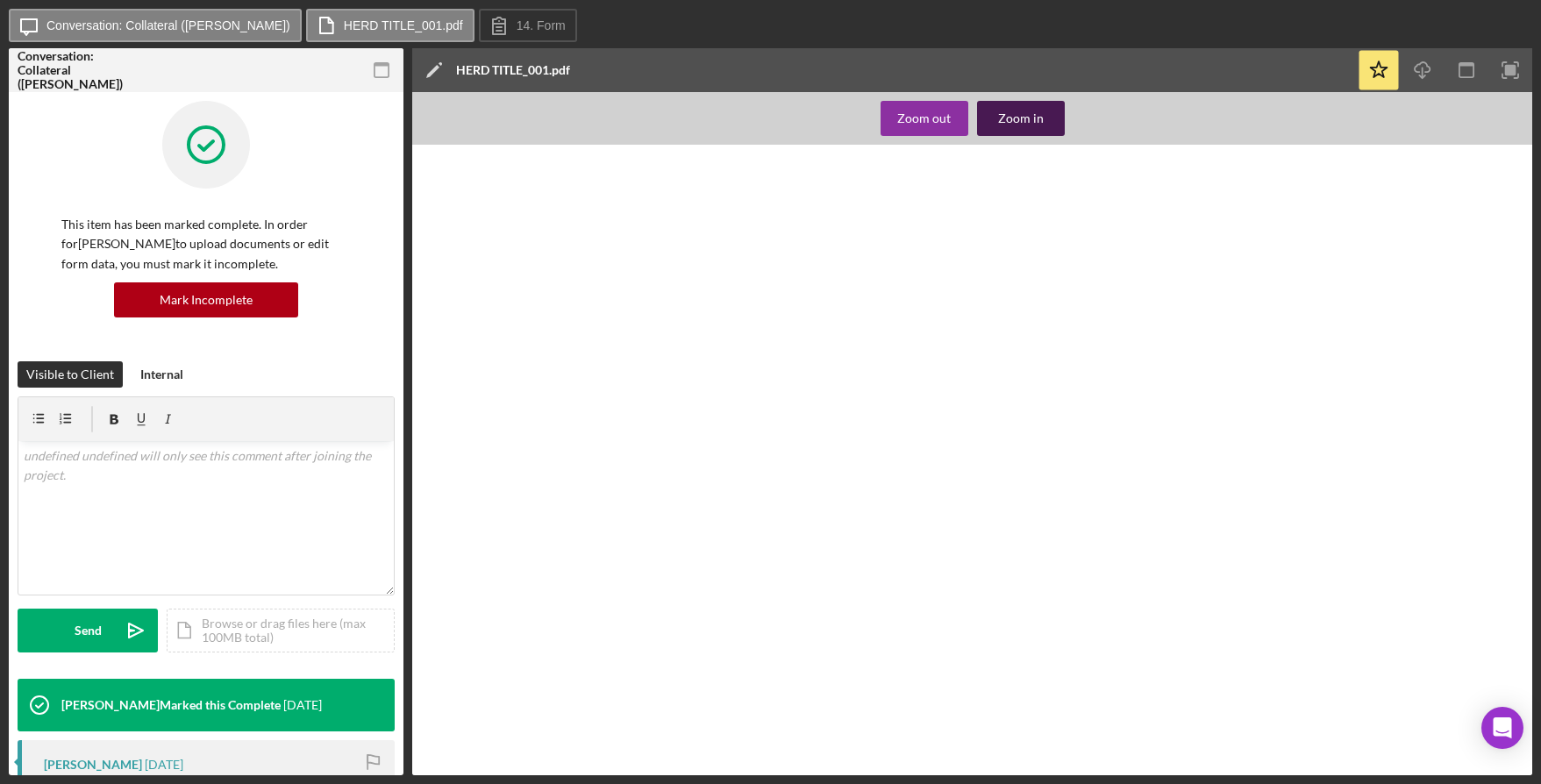
click at [1007, 114] on div "Zoom in" at bounding box center [1021, 119] width 45 height 35
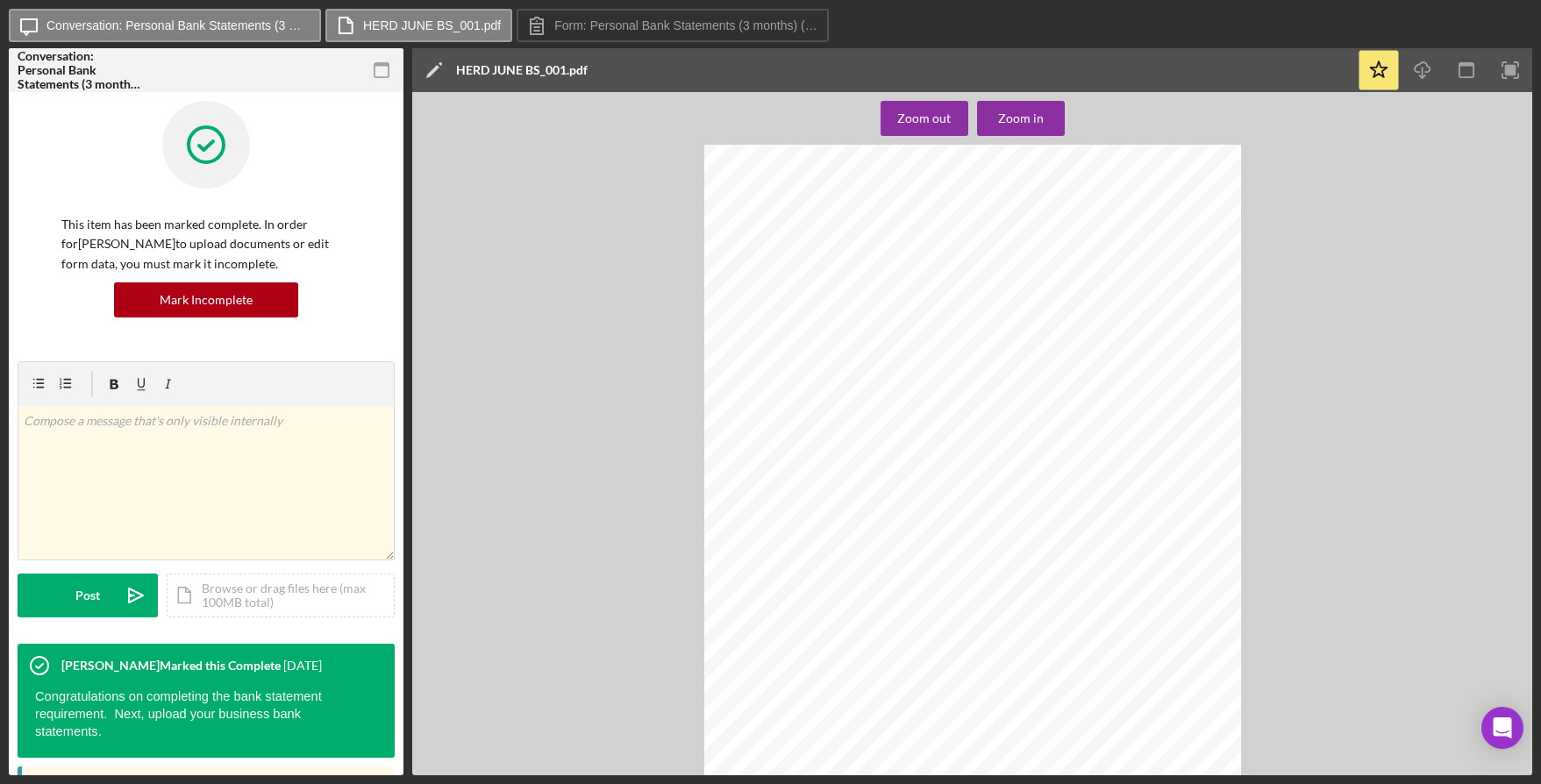
scroll to position [11870, 0]
